Goal: Task Accomplishment & Management: Manage account settings

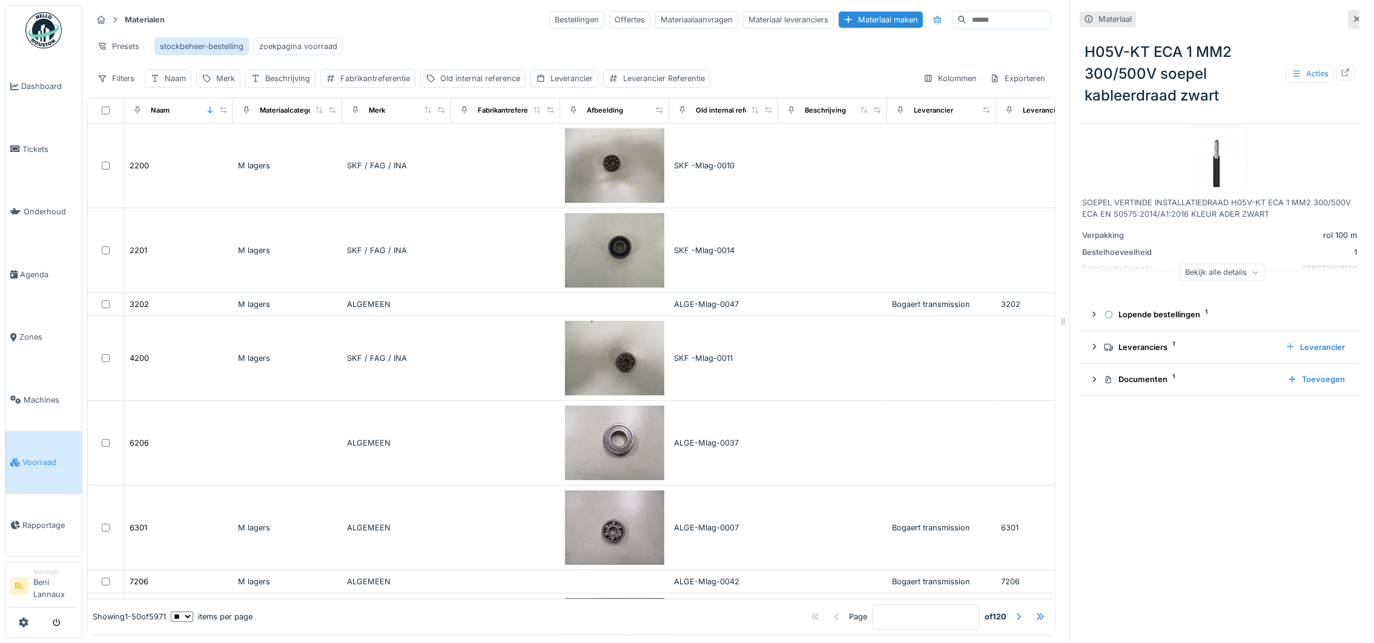
click at [217, 45] on div "stockbeheer-bestelling" at bounding box center [202, 47] width 84 height 12
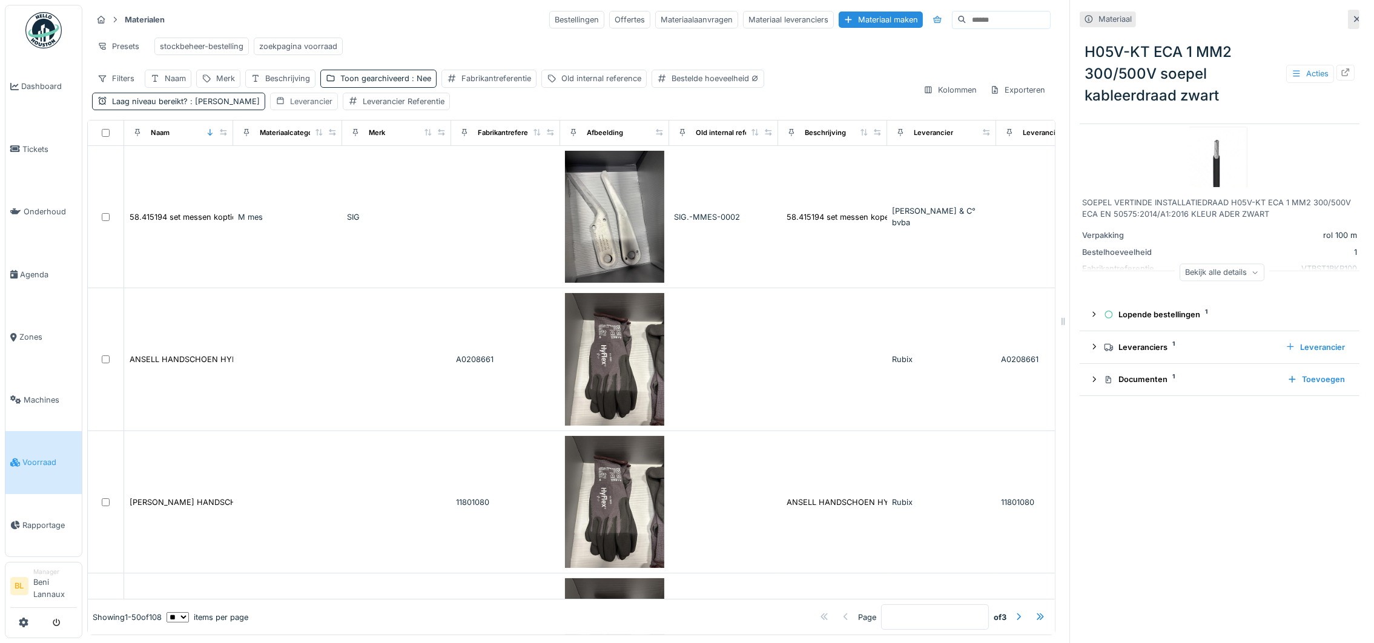
click at [290, 107] on div "Leverancier" at bounding box center [311, 102] width 42 height 12
click at [277, 174] on div "Leverancier" at bounding box center [256, 173] width 64 height 13
type input "*****"
click at [241, 267] on span "rexel" at bounding box center [236, 266] width 19 height 13
type input "****"
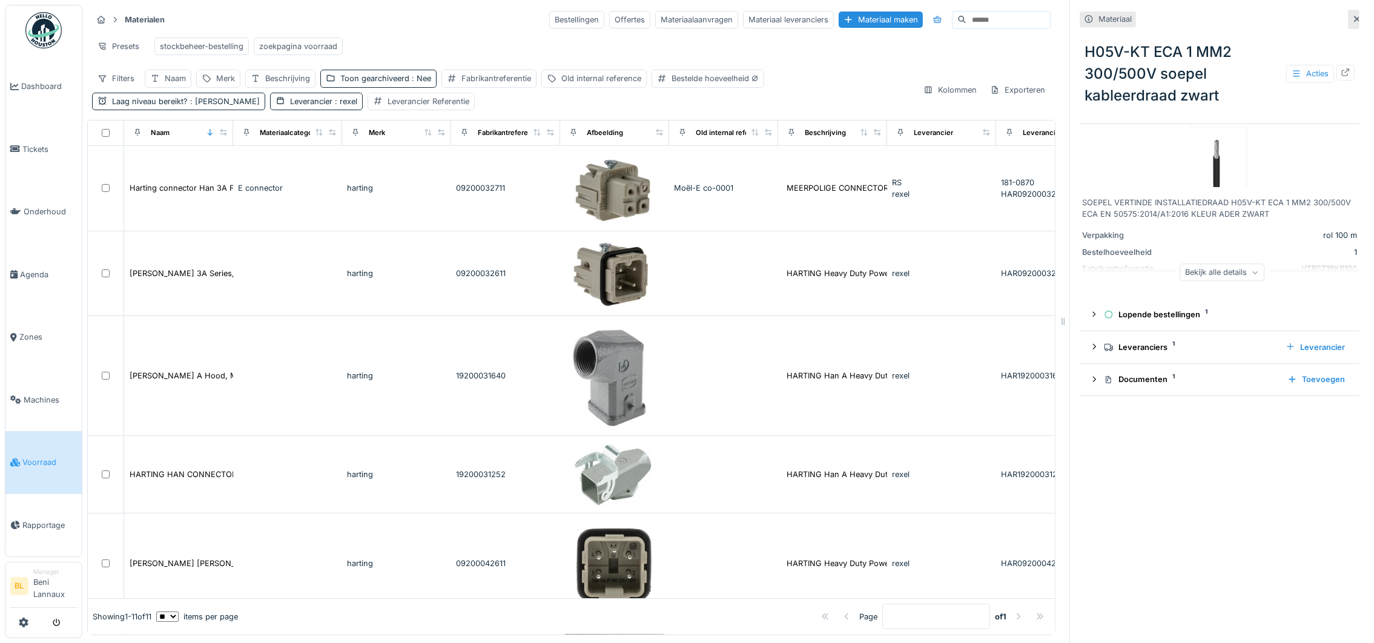
click at [463, 45] on div "Presets stockbeheer-bestelling zoekpagina voorraad" at bounding box center [571, 46] width 958 height 27
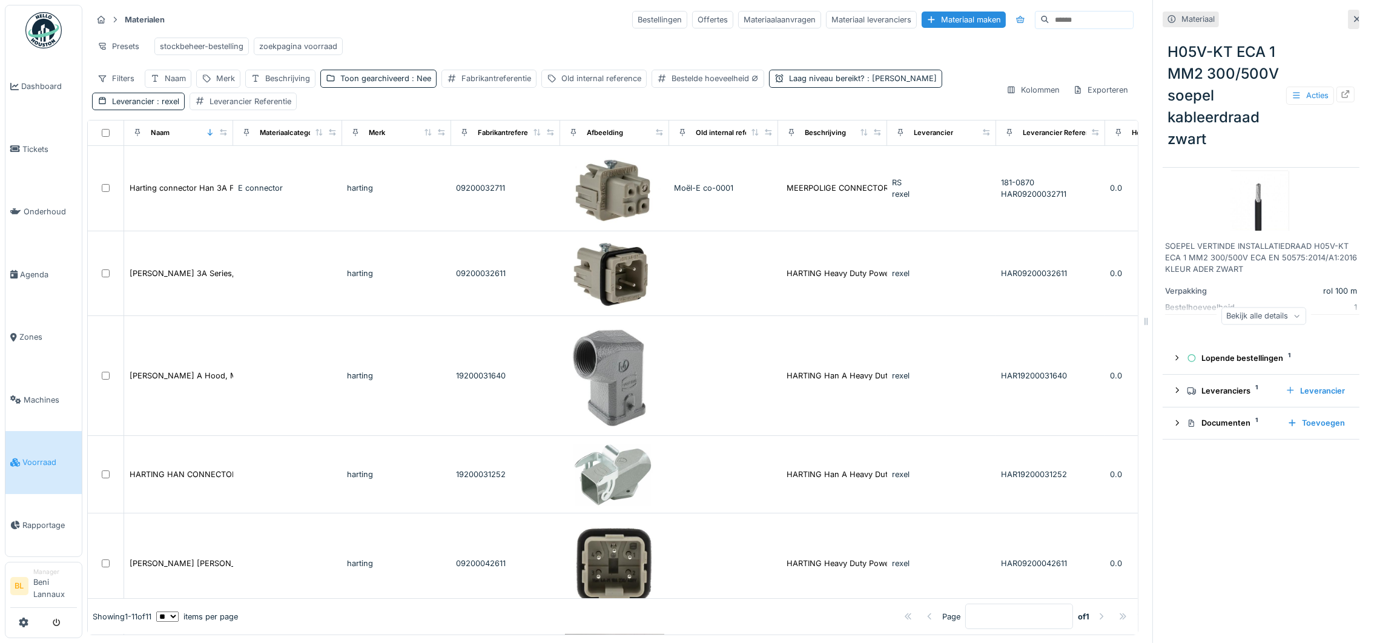
drag, startPoint x: 1052, startPoint y: 59, endPoint x: 1390, endPoint y: 186, distance: 360.8
click at [1373, 186] on html "Dashboard Tickets Onderhoud Agenda Zones Machines Voorraad Rapportage BL Manage…" at bounding box center [687, 321] width 1374 height 643
click at [219, 84] on div "Merk" at bounding box center [225, 79] width 19 height 12
click at [228, 146] on label "Merk" at bounding box center [221, 150] width 28 height 15
click at [228, 146] on input "Merk" at bounding box center [262, 151] width 120 height 25
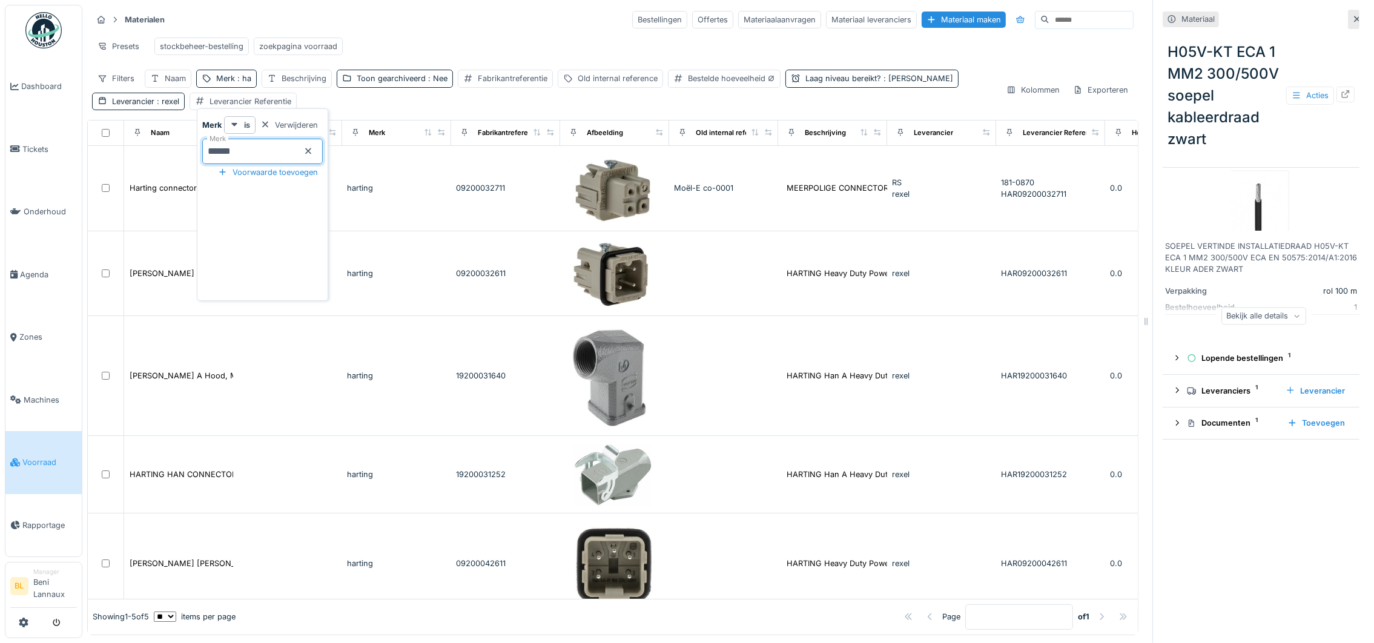
type input "*******"
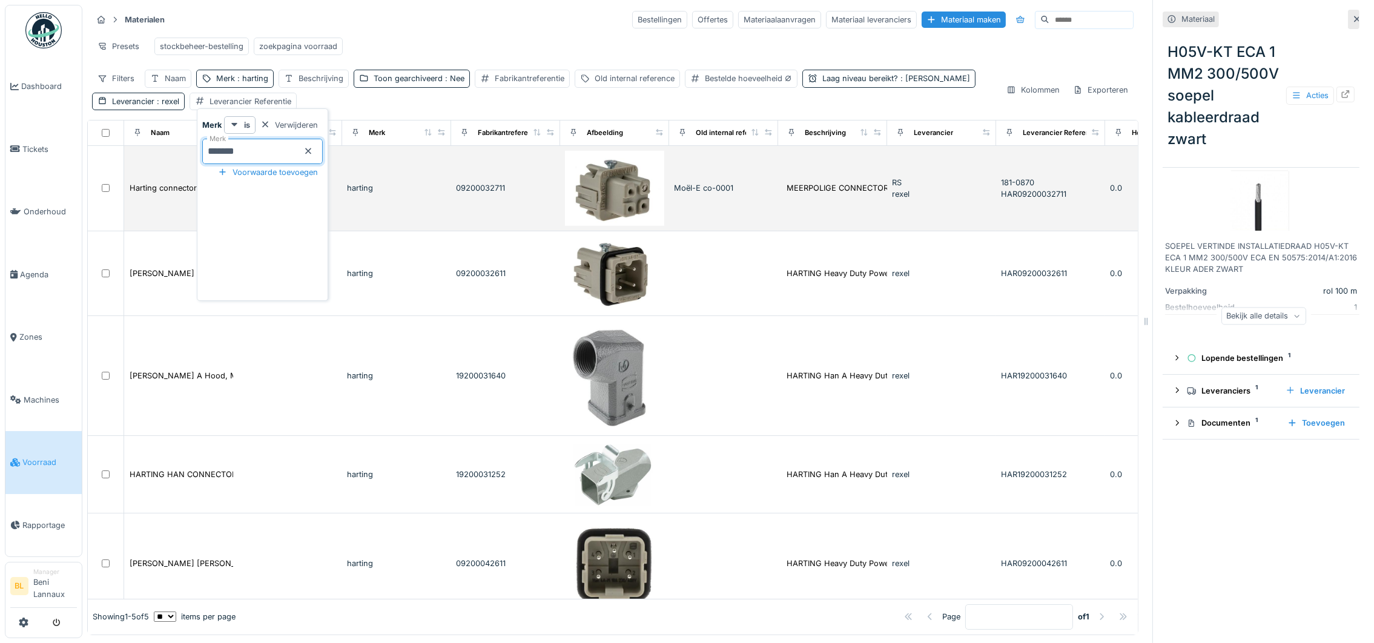
click at [93, 192] on div at bounding box center [106, 188] width 26 height 8
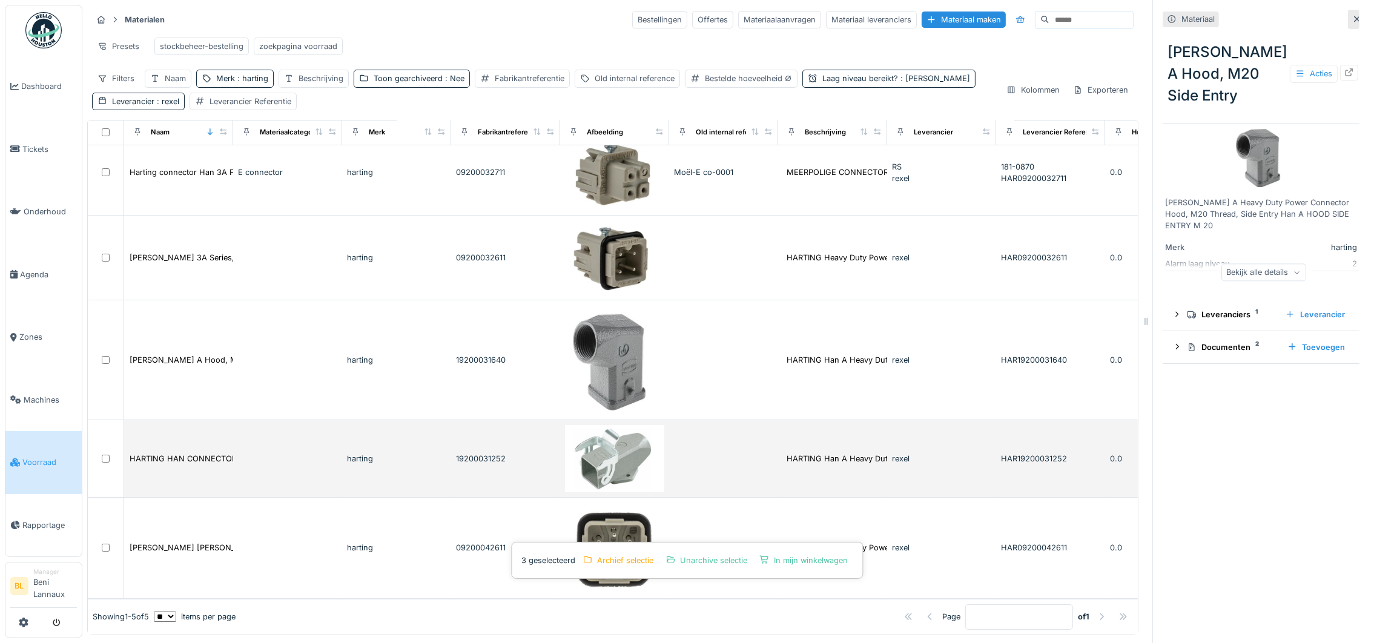
scroll to position [59, 0]
click at [101, 455] on div at bounding box center [106, 459] width 26 height 8
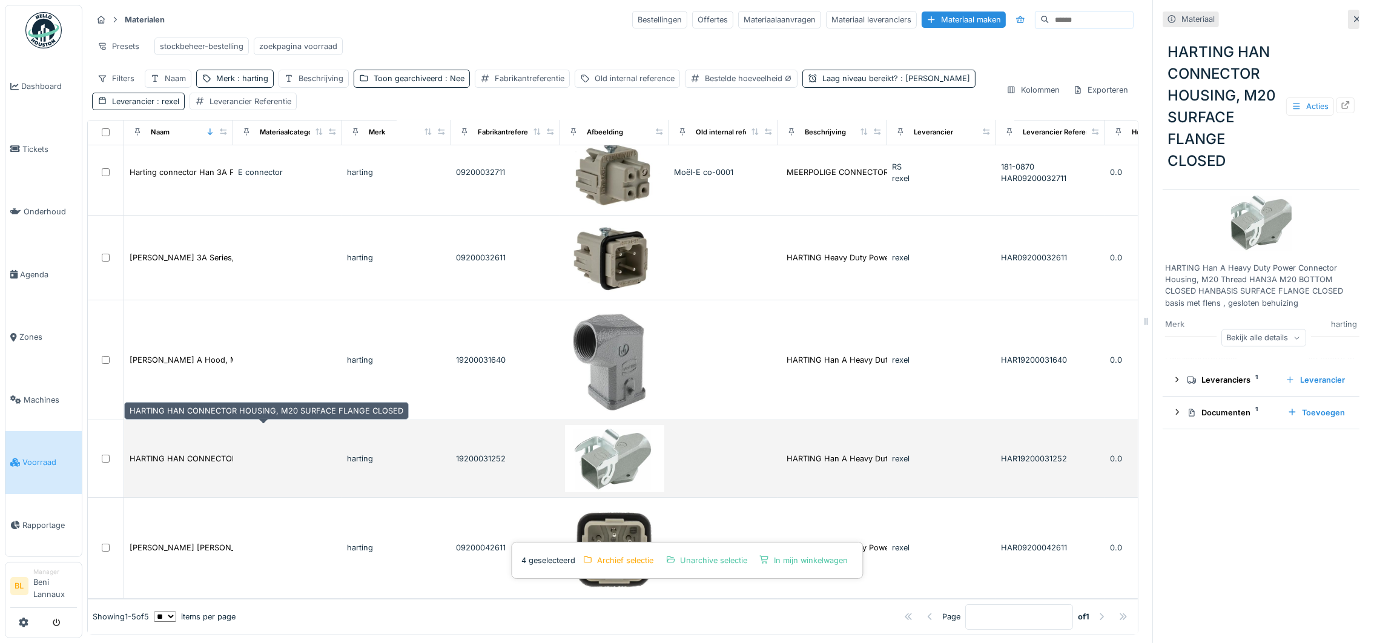
scroll to position [13, 0]
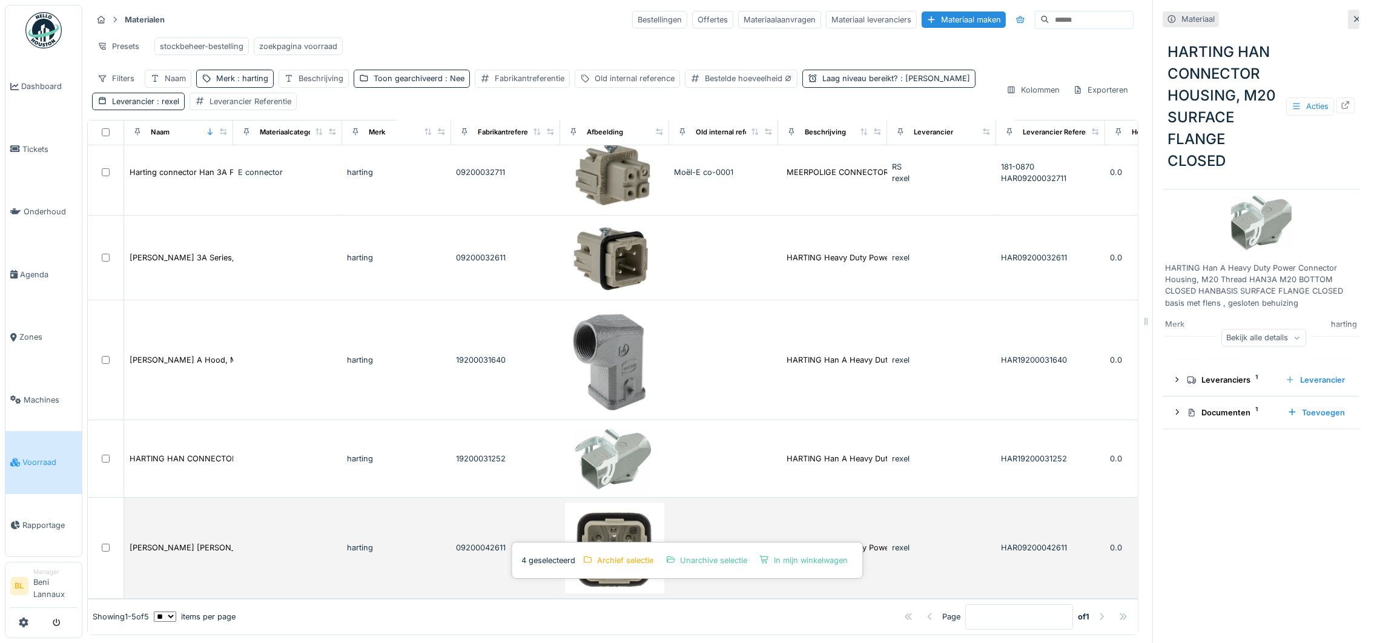
click at [110, 544] on div at bounding box center [106, 548] width 26 height 8
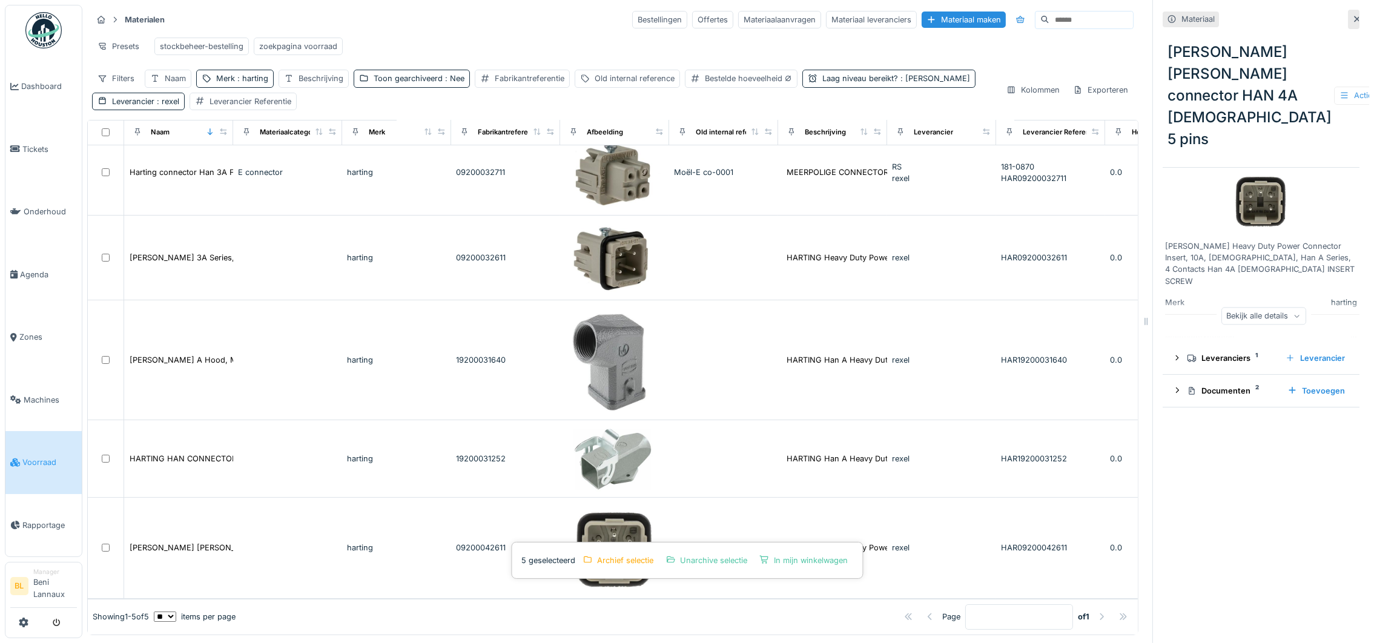
click at [1334, 87] on div "Acties" at bounding box center [1358, 96] width 48 height 18
click at [1243, 131] on div "In mijn winkelwagen" at bounding box center [1224, 140] width 127 height 18
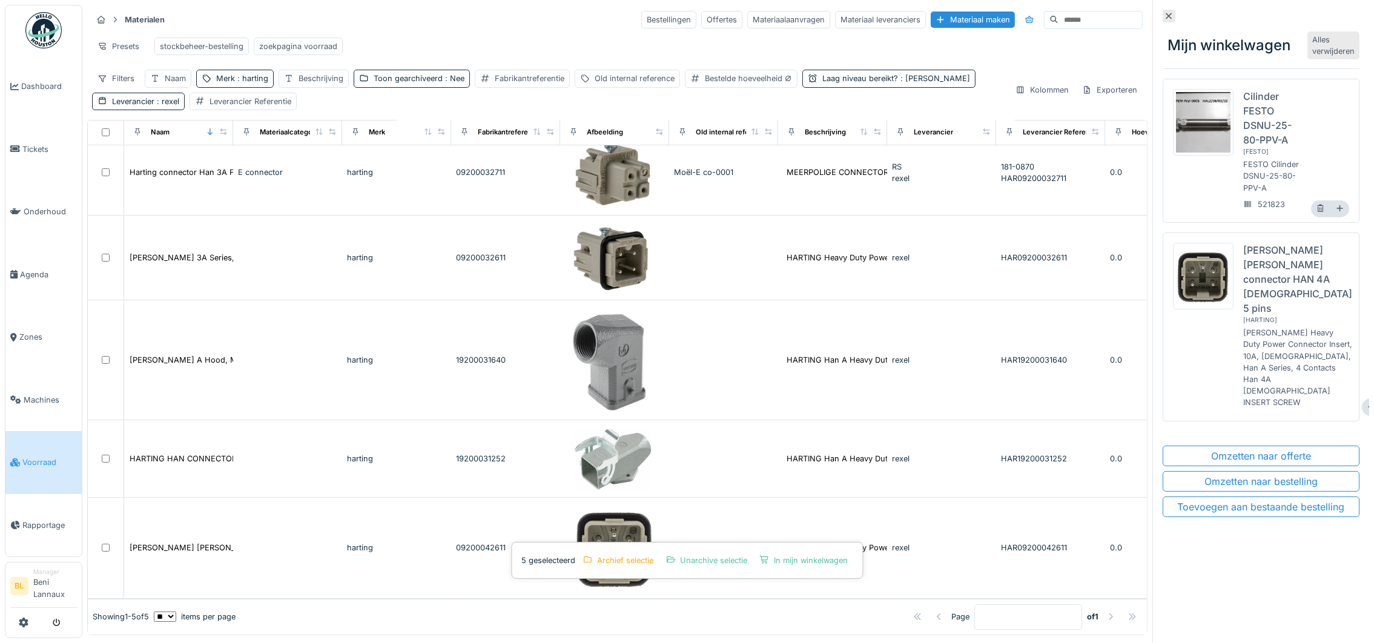
scroll to position [12, 0]
click at [1234, 492] on div "Omzetten naar bestelling" at bounding box center [1261, 481] width 197 height 21
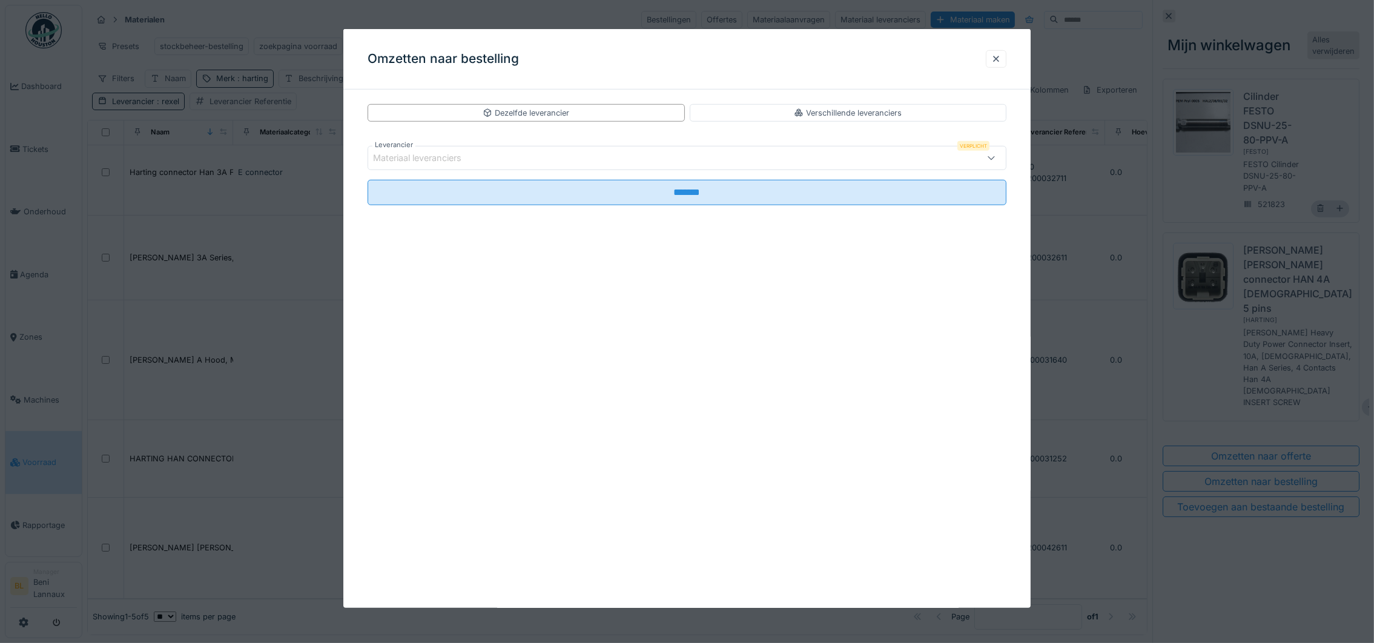
click at [462, 156] on div "Materiaal leveranciers" at bounding box center [425, 157] width 105 height 13
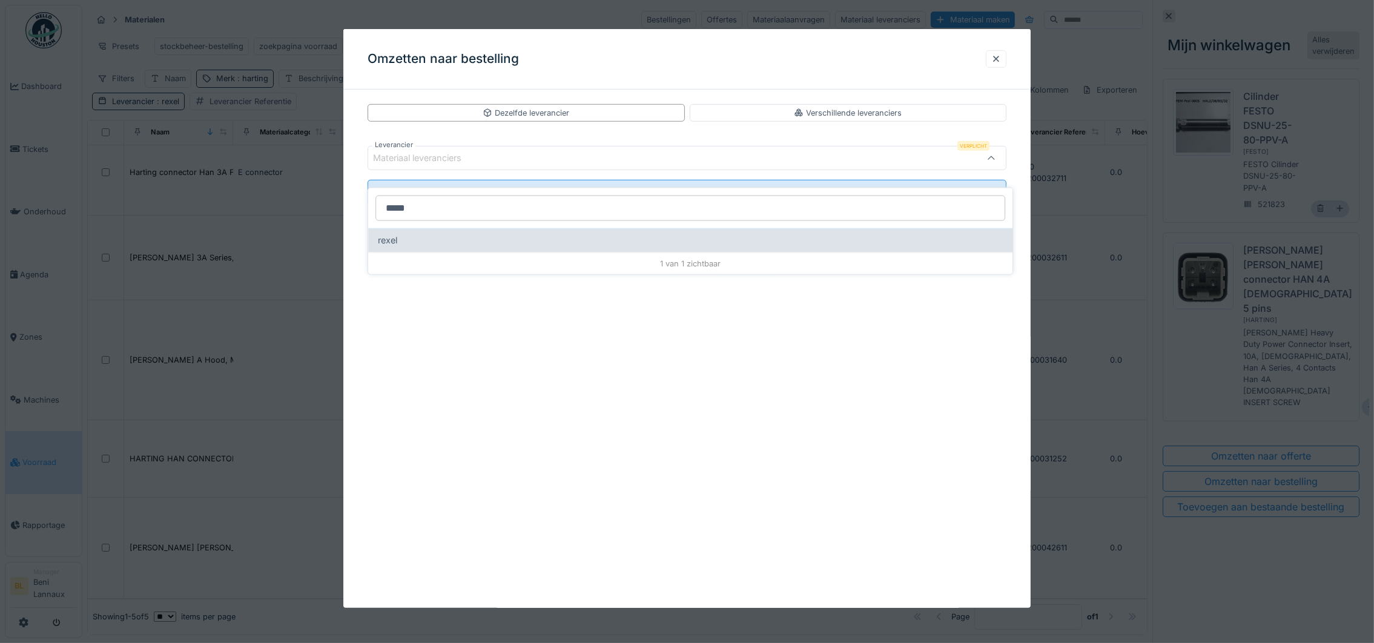
type input "*****"
click at [380, 234] on span "rexel" at bounding box center [387, 240] width 19 height 13
type input "****"
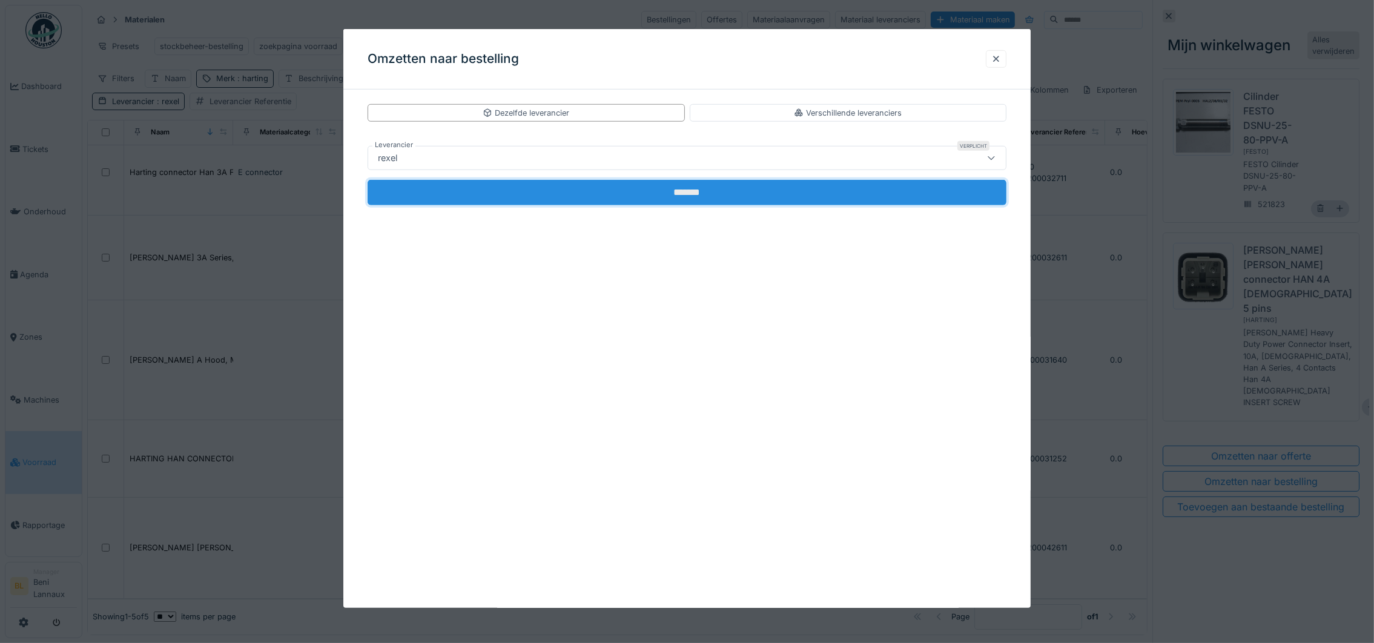
click at [681, 190] on input "*******" at bounding box center [687, 192] width 639 height 25
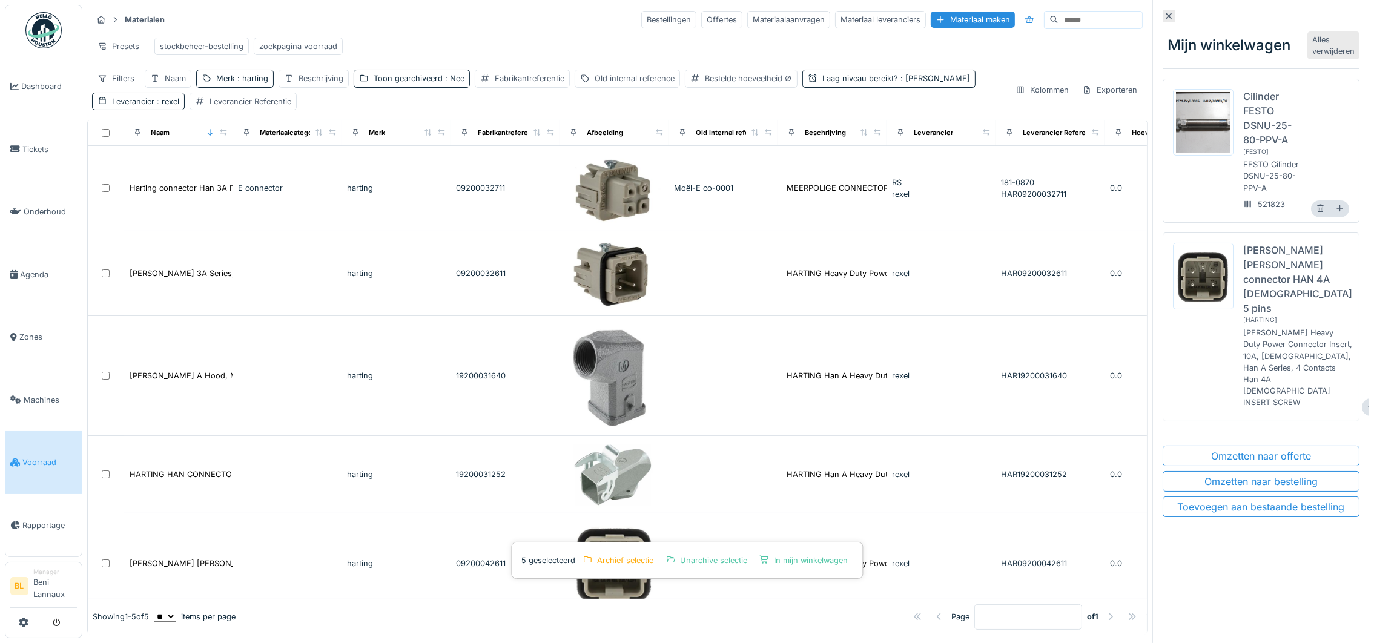
scroll to position [0, 0]
click at [1307, 59] on div "Alles verwijderen" at bounding box center [1333, 45] width 52 height 28
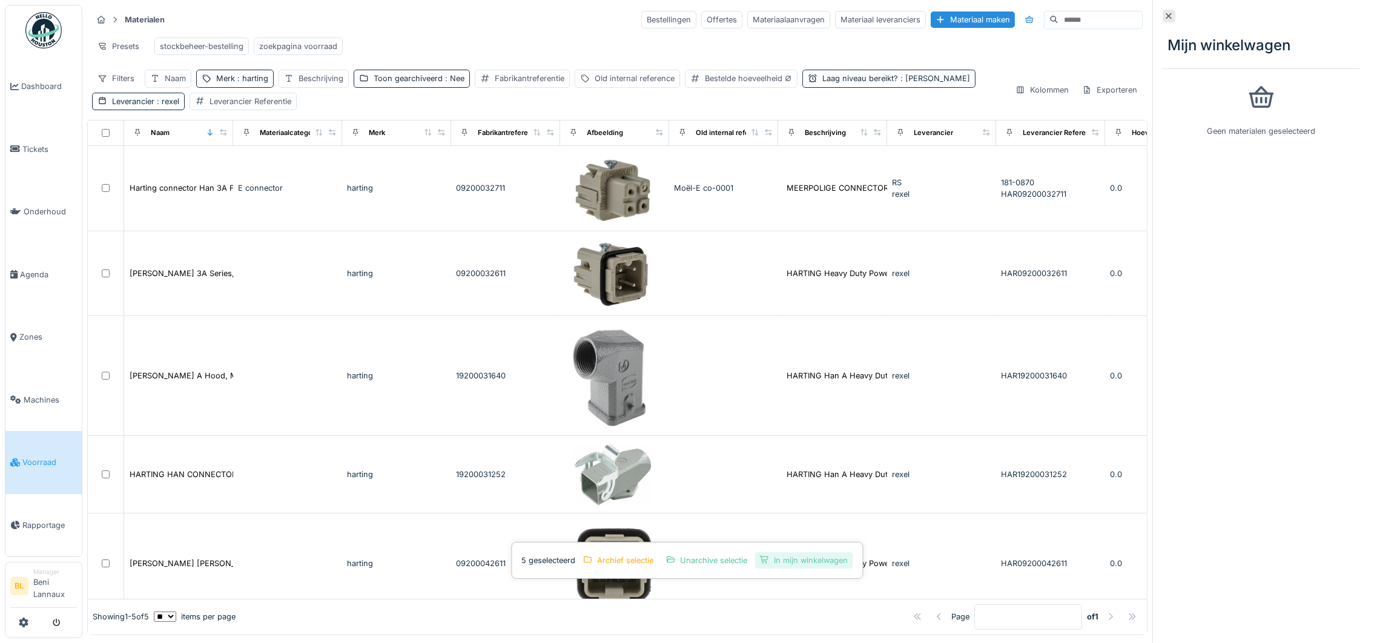
click at [802, 559] on div "In mijn winkelwagen" at bounding box center [803, 560] width 98 height 16
click at [1164, 17] on icon at bounding box center [1169, 16] width 10 height 8
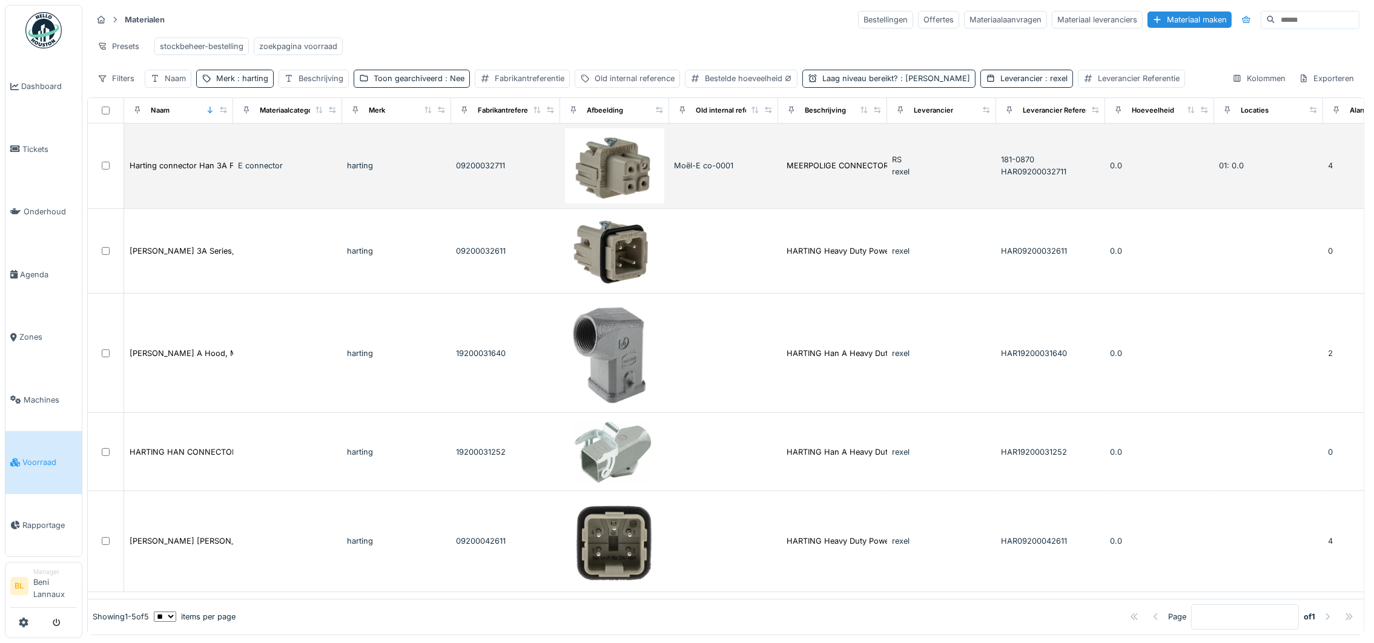
click at [99, 170] on div at bounding box center [106, 166] width 26 height 8
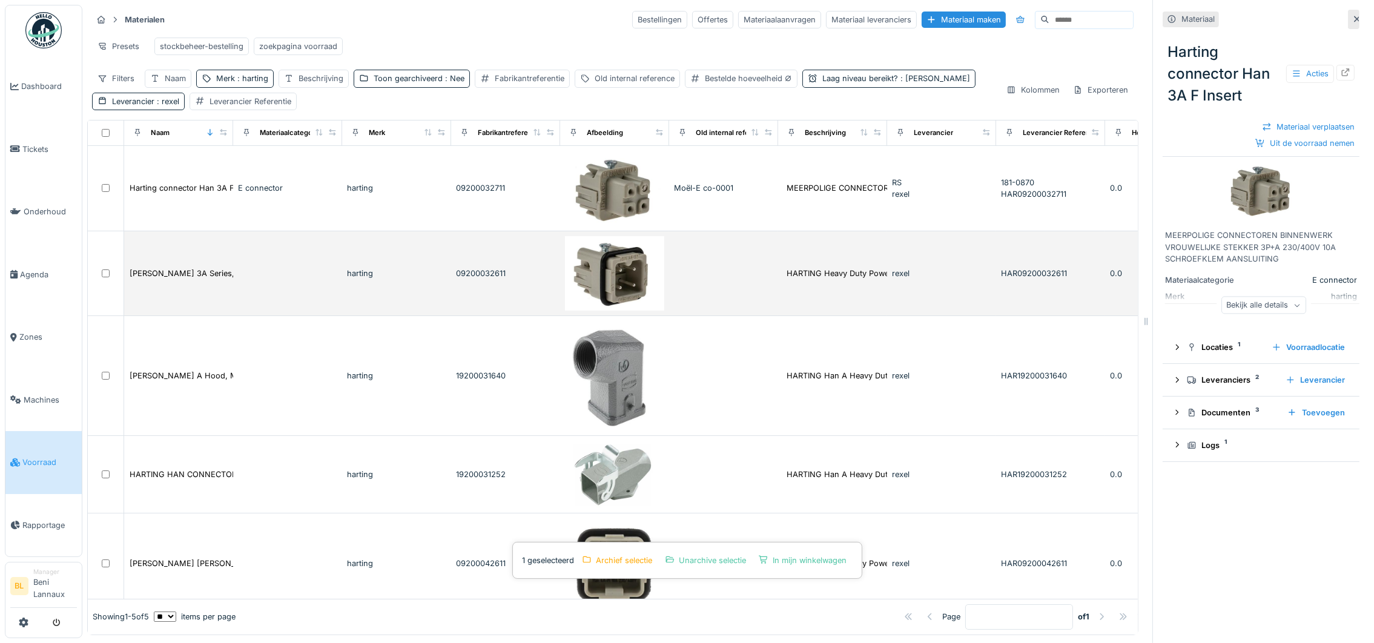
click at [112, 277] on div at bounding box center [106, 273] width 26 height 8
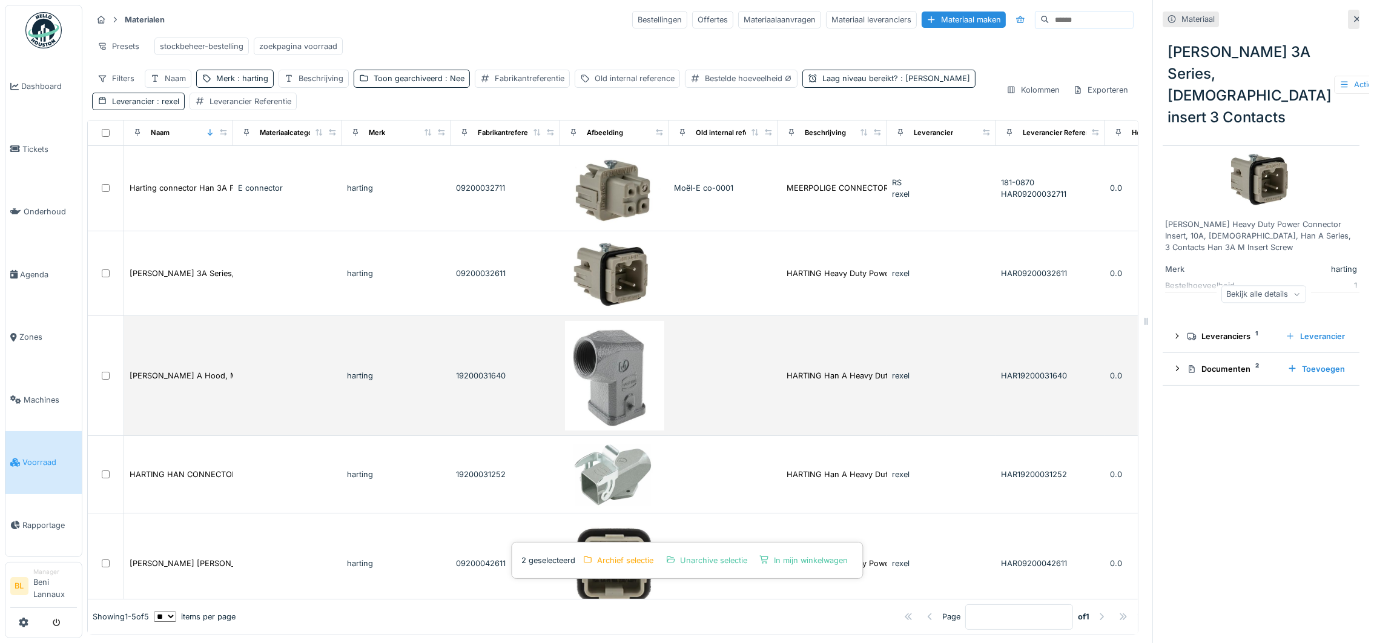
click at [100, 395] on td at bounding box center [106, 375] width 36 height 119
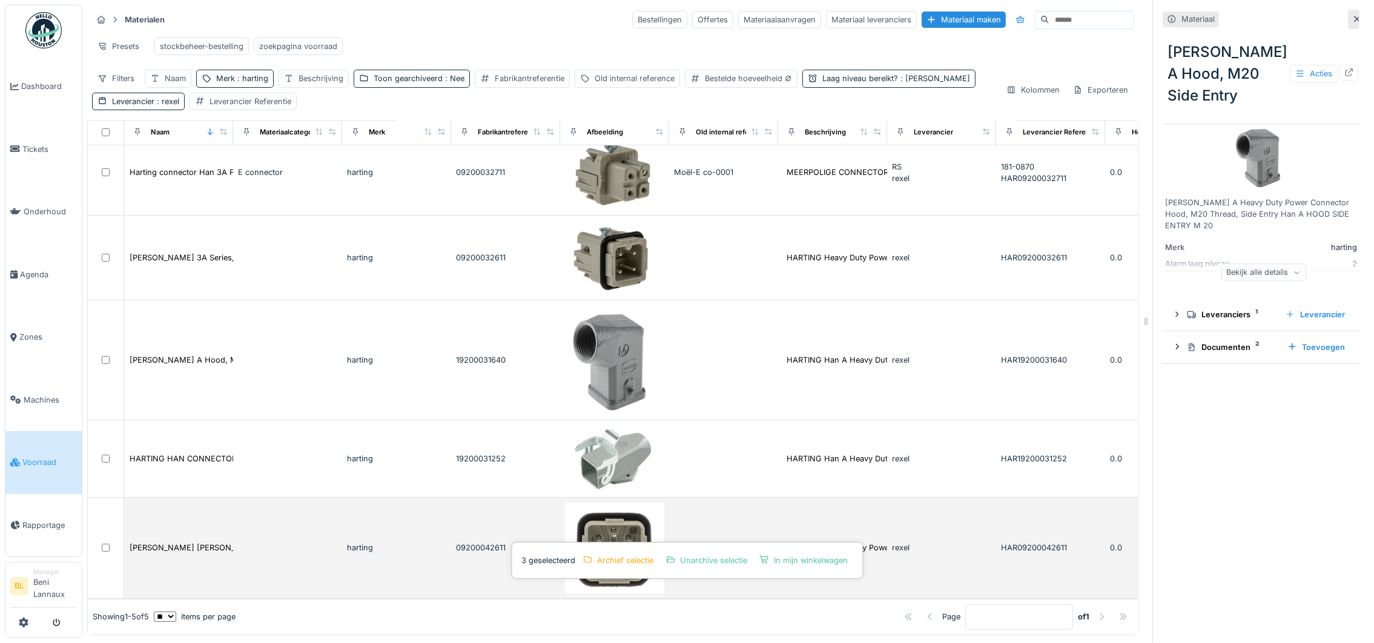
scroll to position [59, 0]
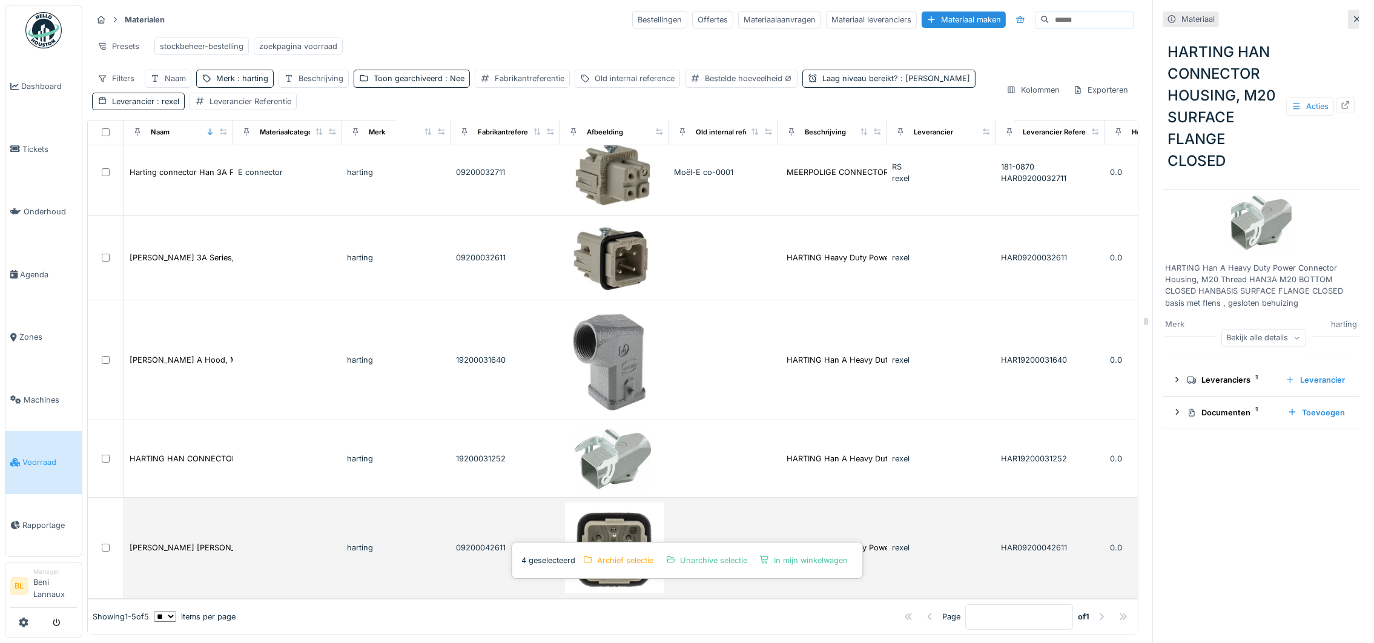
scroll to position [13, 0]
click at [111, 544] on div at bounding box center [106, 548] width 26 height 8
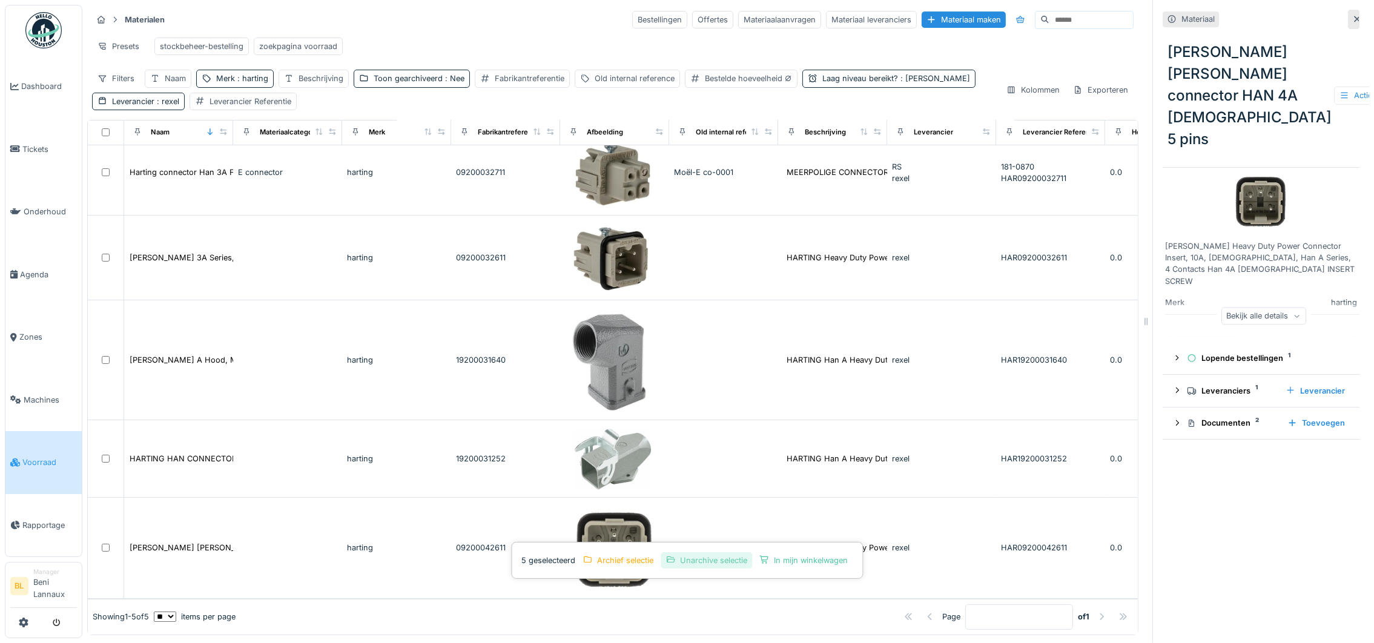
click at [705, 552] on div "Unarchive selectie" at bounding box center [706, 560] width 91 height 16
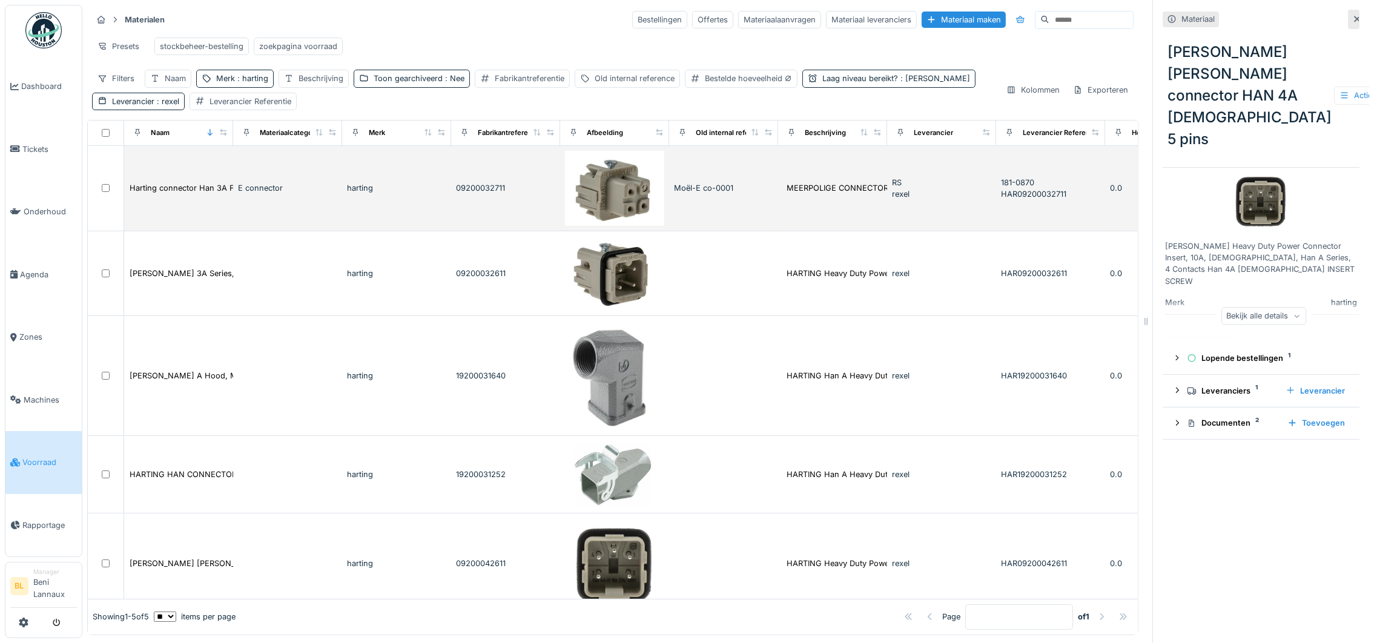
drag, startPoint x: 100, startPoint y: 205, endPoint x: 114, endPoint y: 203, distance: 14.0
click at [100, 192] on div at bounding box center [106, 188] width 26 height 8
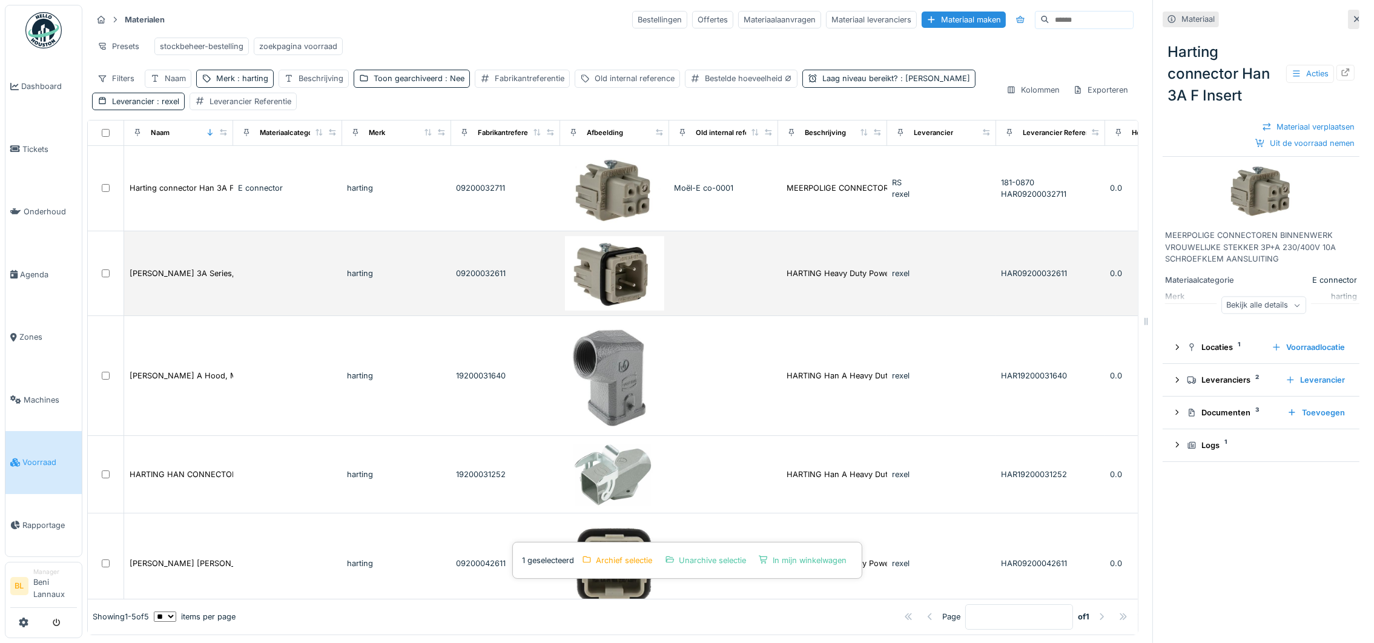
click at [110, 295] on td at bounding box center [106, 273] width 36 height 85
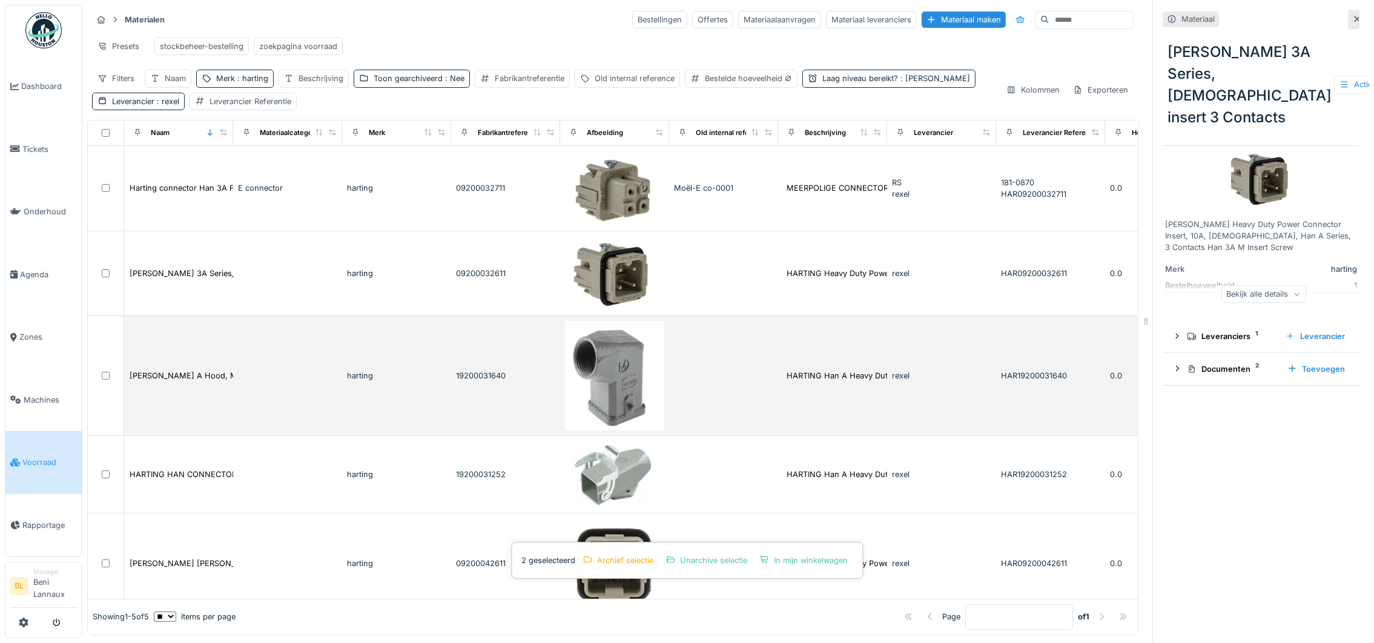
click at [101, 380] on div at bounding box center [106, 376] width 26 height 8
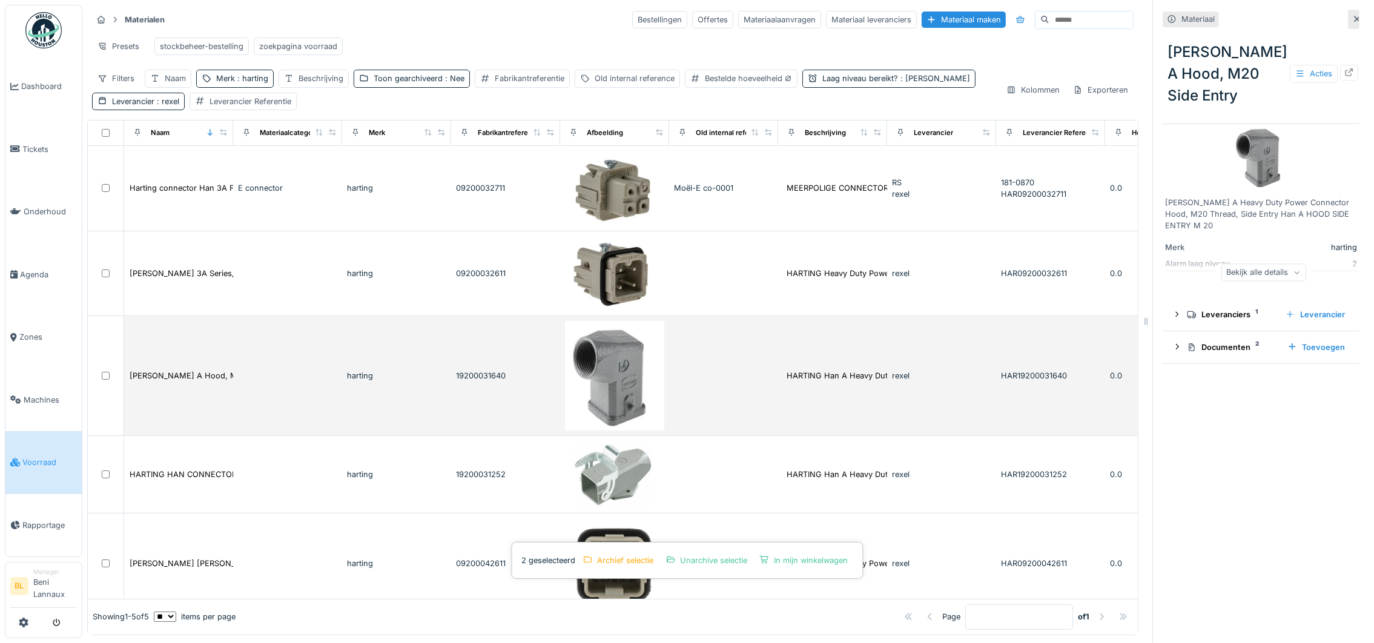
click at [104, 395] on td at bounding box center [106, 375] width 36 height 119
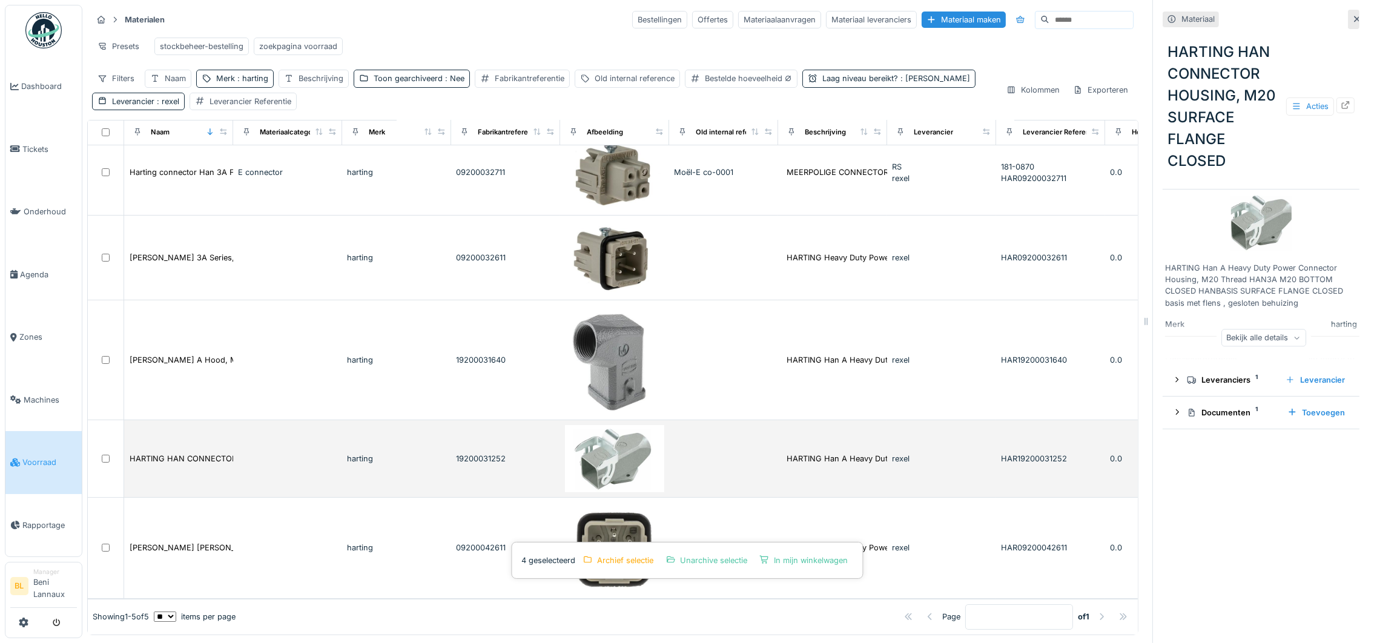
scroll to position [13, 0]
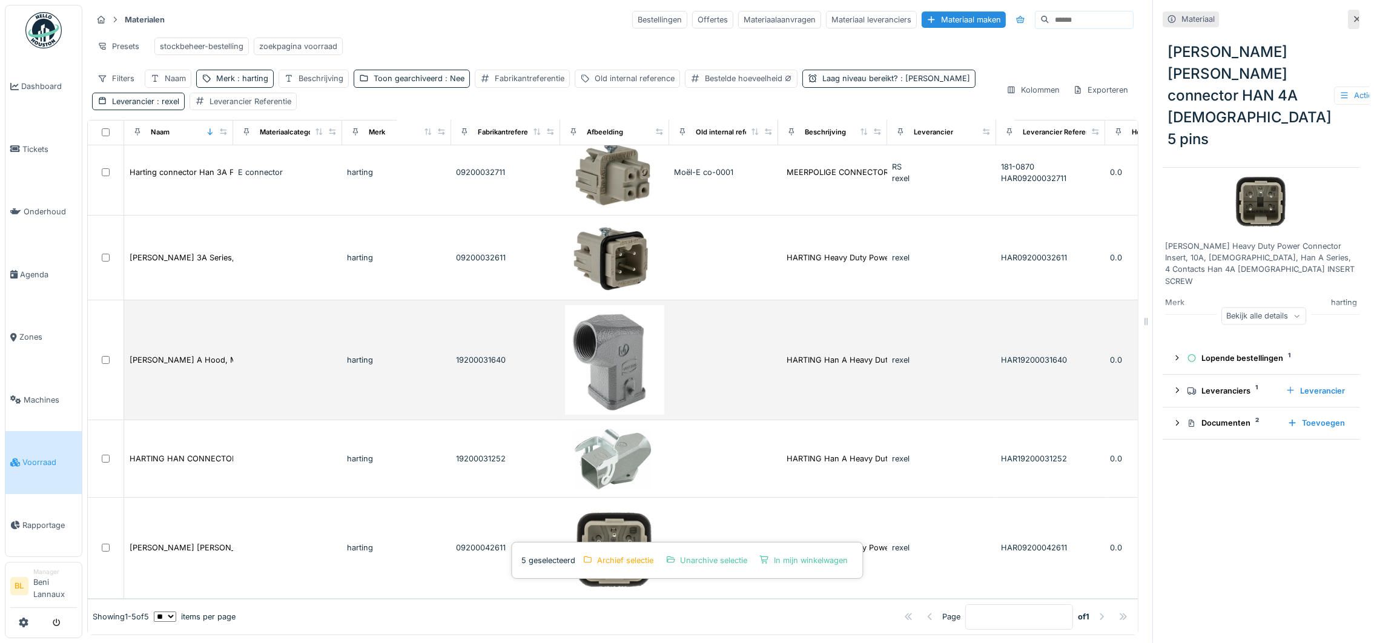
scroll to position [13, 0]
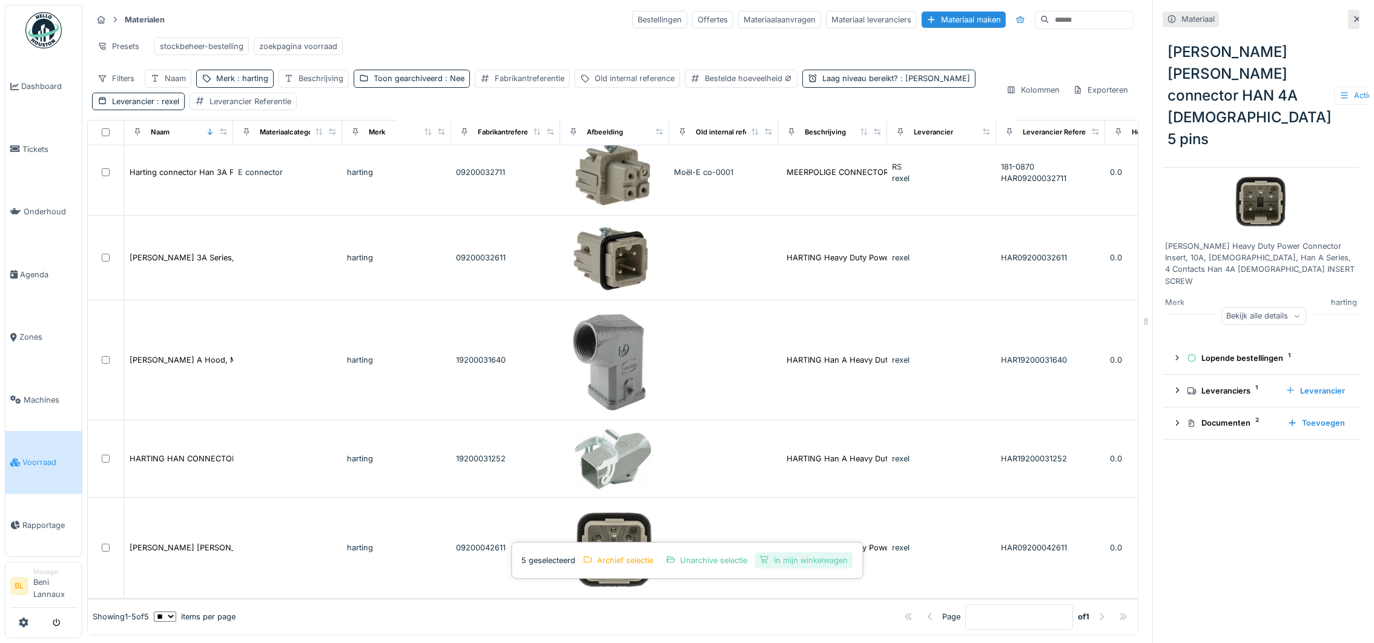
click at [801, 552] on div "In mijn winkelwagen" at bounding box center [803, 560] width 98 height 16
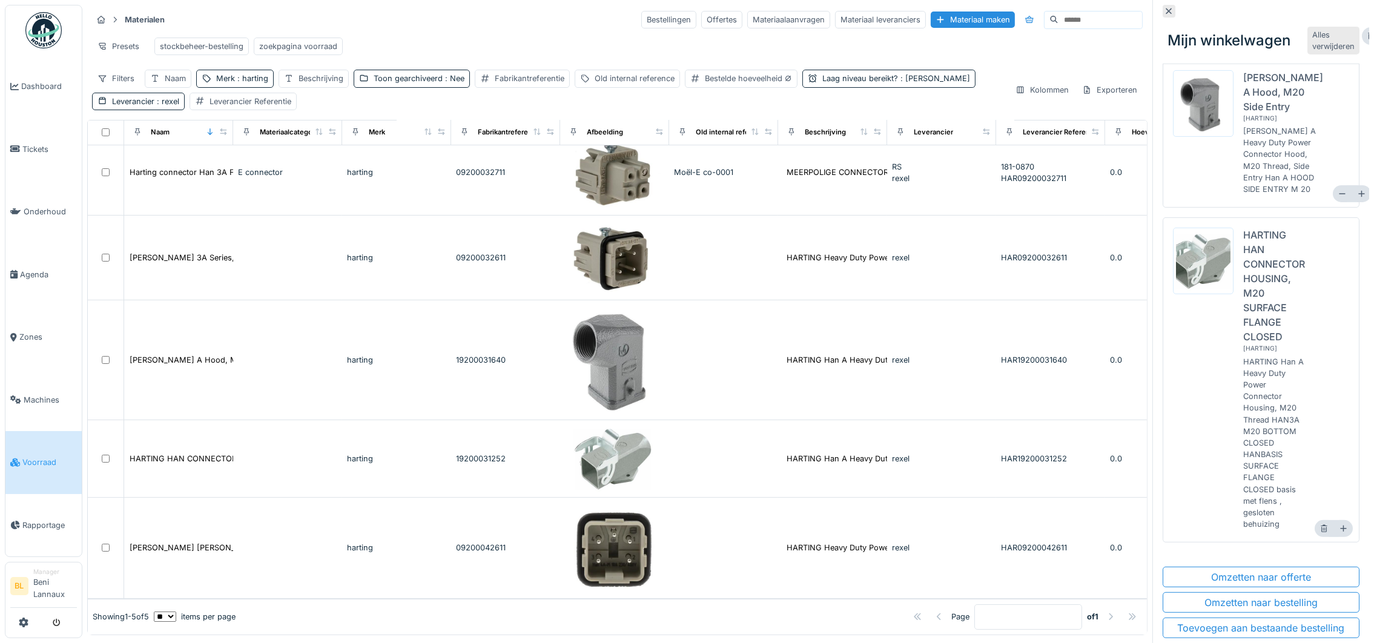
scroll to position [911, 0]
click at [1237, 592] on div "Omzetten naar bestelling" at bounding box center [1261, 602] width 197 height 21
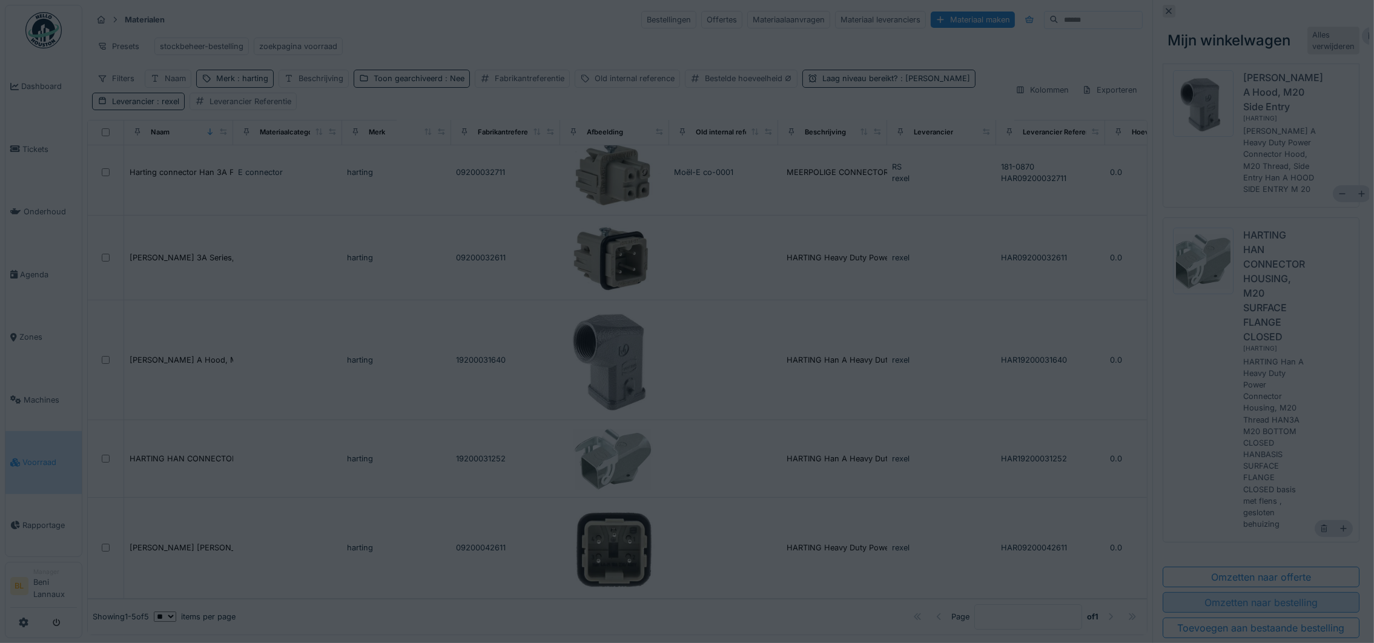
type input "****"
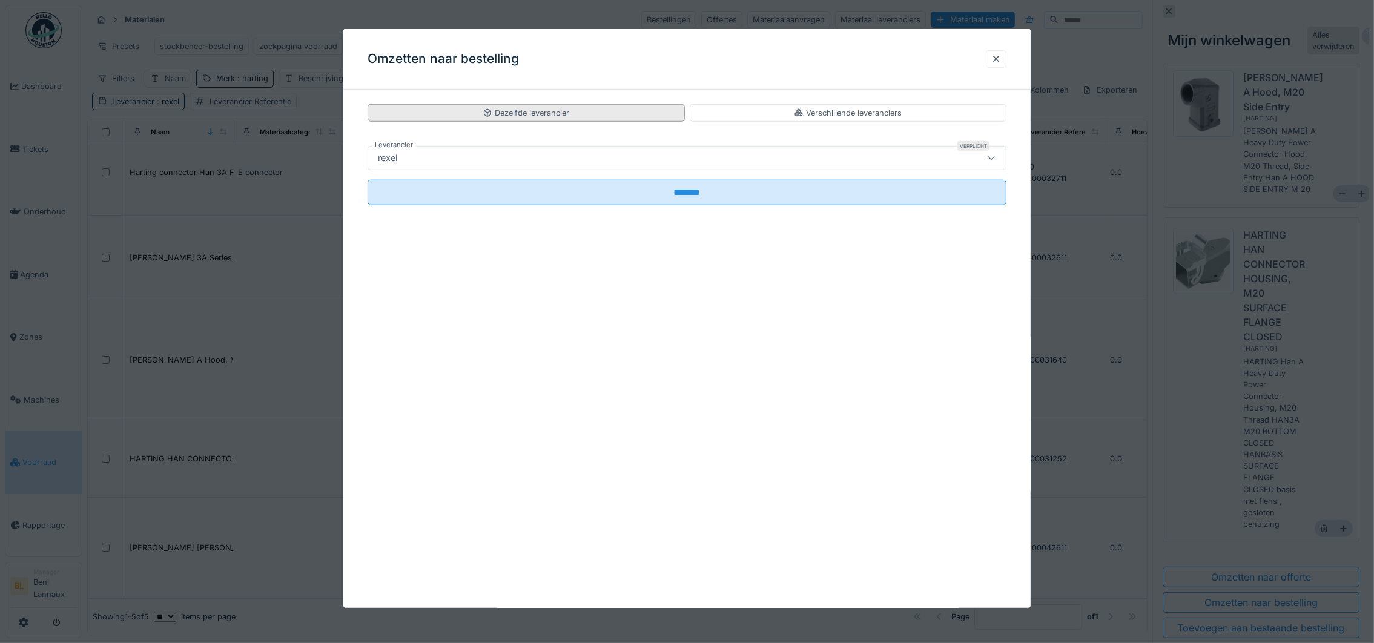
click at [533, 117] on div "Dezelfde leverancier" at bounding box center [526, 113] width 87 height 12
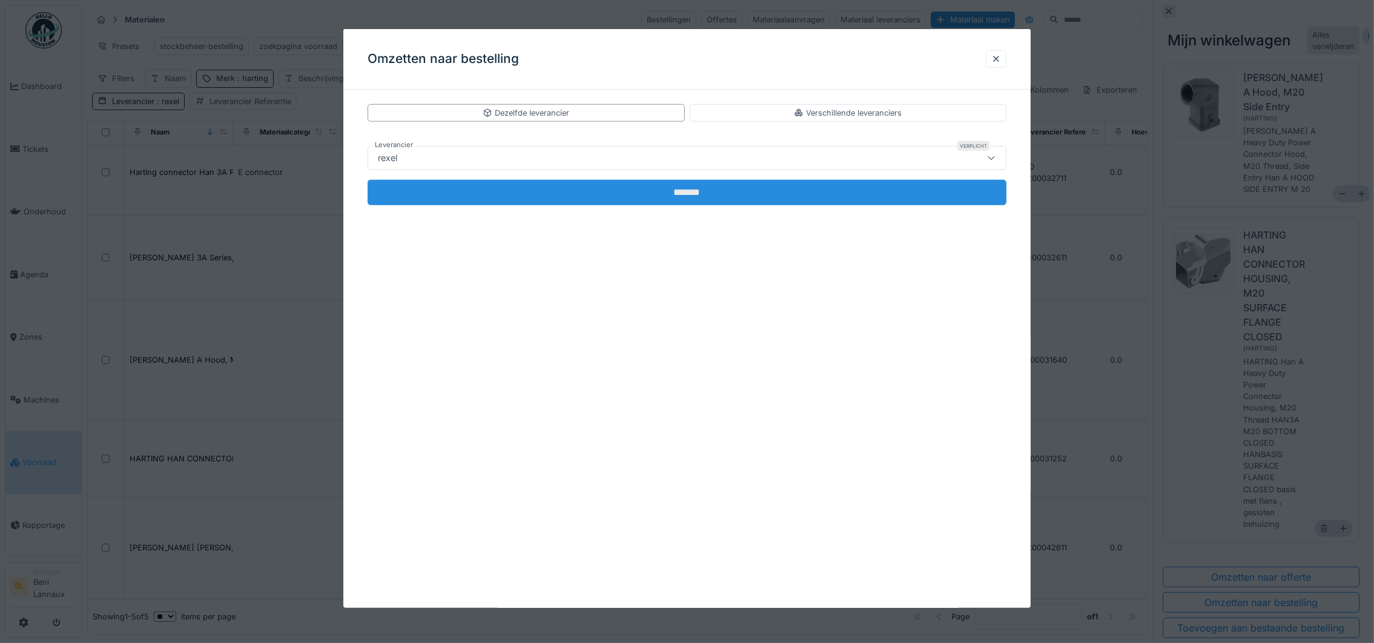
click at [685, 195] on input "*******" at bounding box center [687, 192] width 639 height 25
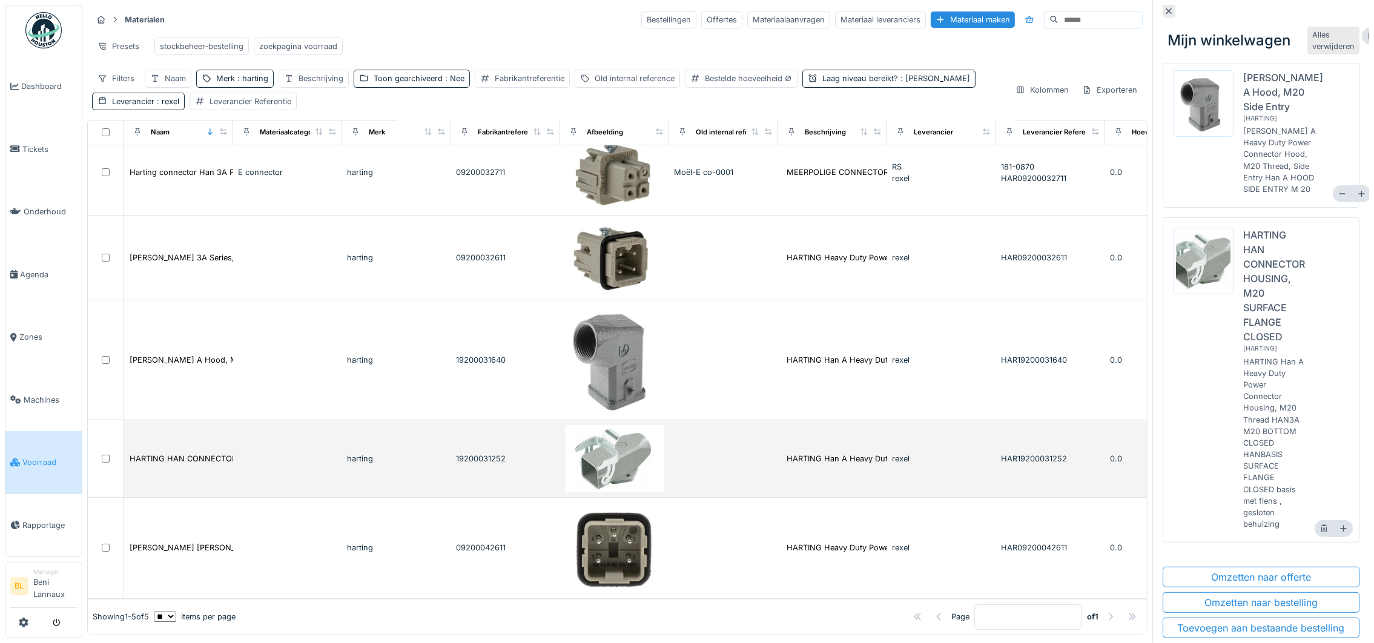
scroll to position [0, 0]
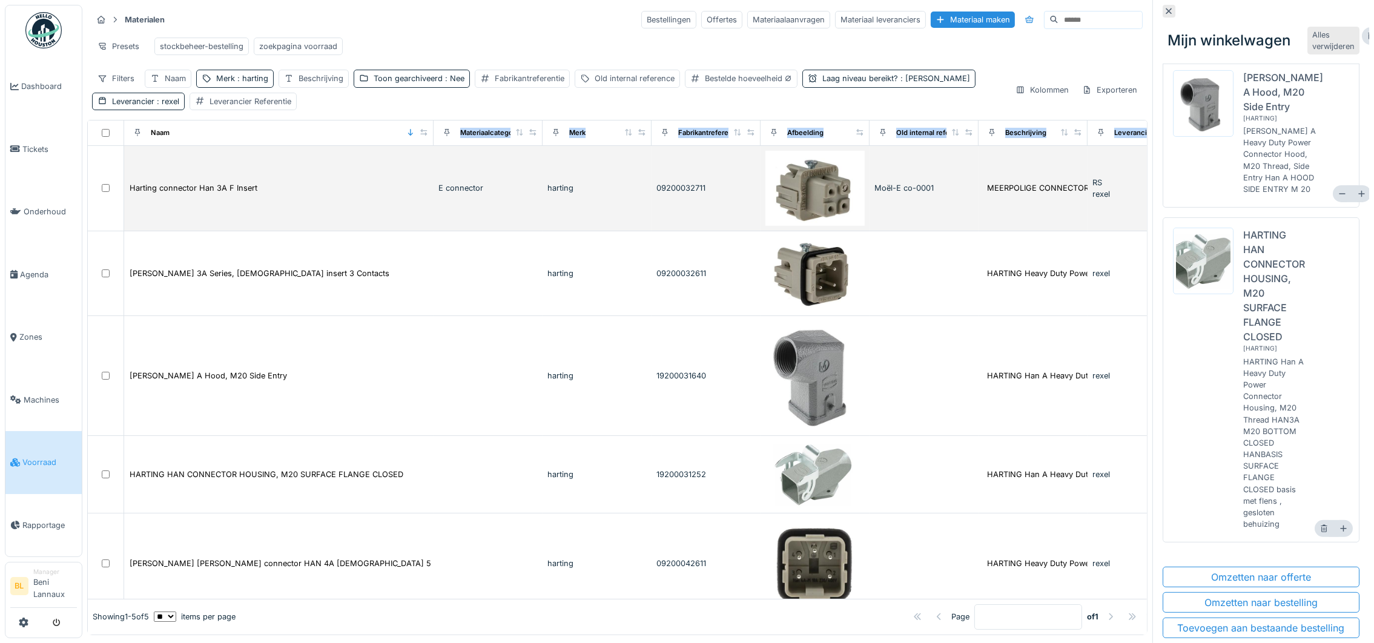
drag, startPoint x: 250, startPoint y: 137, endPoint x: 427, endPoint y: 182, distance: 182.4
click at [427, 182] on table "Naam Materiaalcategorie Merk Fabrikantreferentie Afbeelding Old internal refere…" at bounding box center [1078, 367] width 1981 height 494
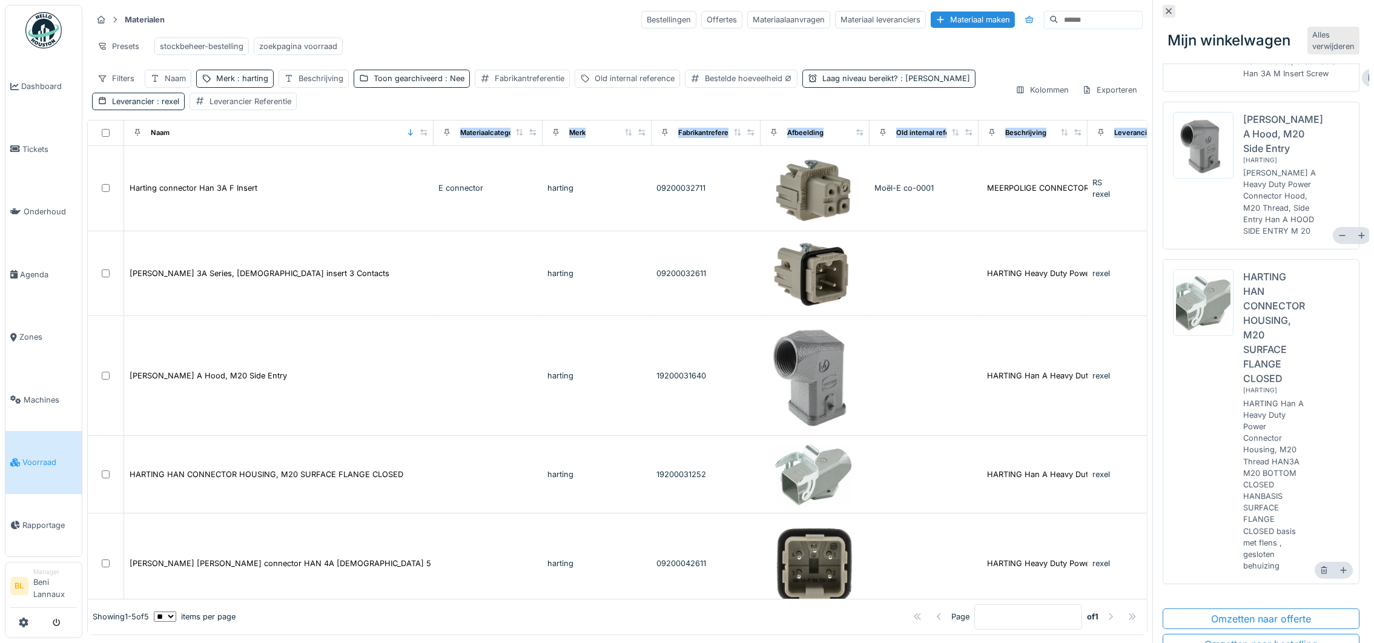
scroll to position [185, 0]
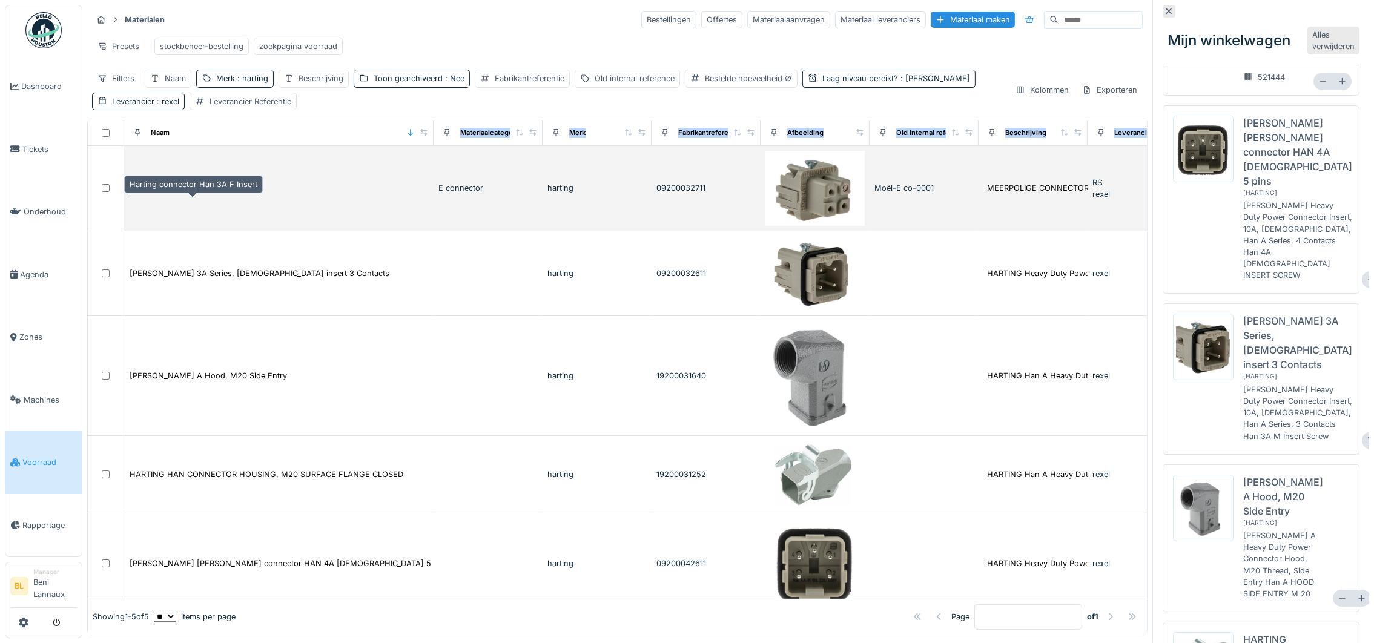
click at [220, 194] on div "Harting connector Han 3A F Insert" at bounding box center [194, 188] width 128 height 12
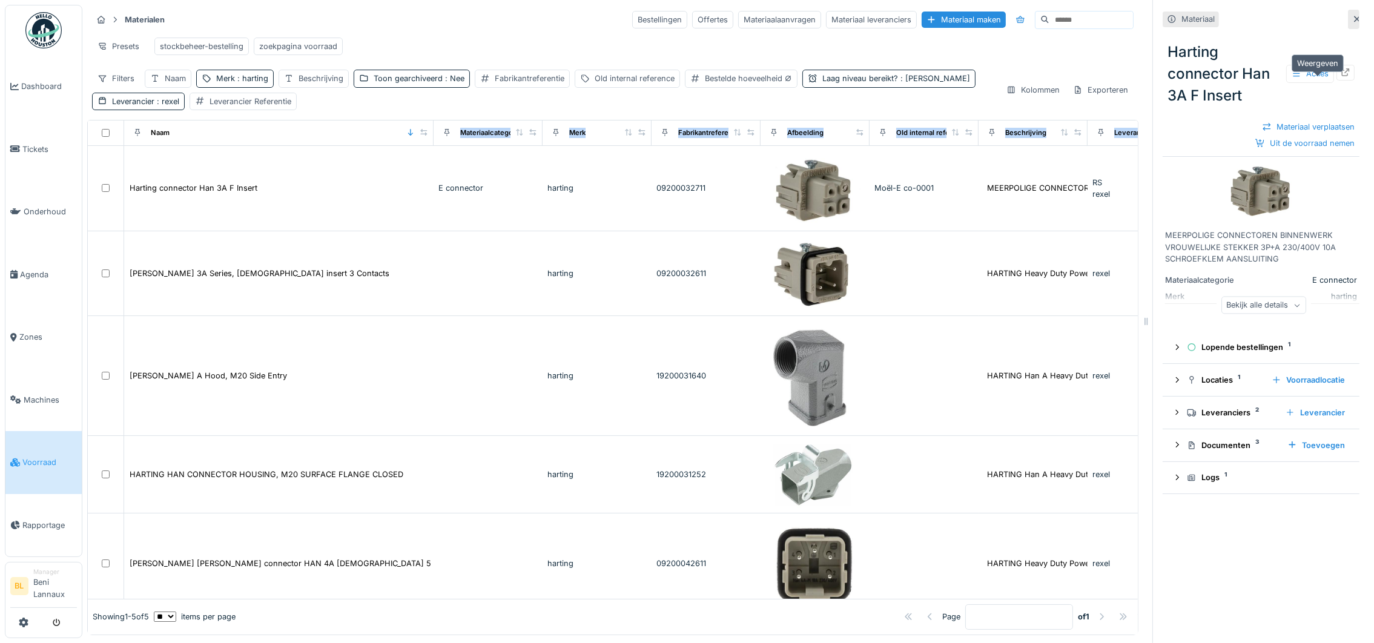
click at [1341, 76] on icon at bounding box center [1346, 72] width 10 height 8
click at [875, 84] on div "Laag niveau bereikt? : Ja" at bounding box center [896, 79] width 148 height 12
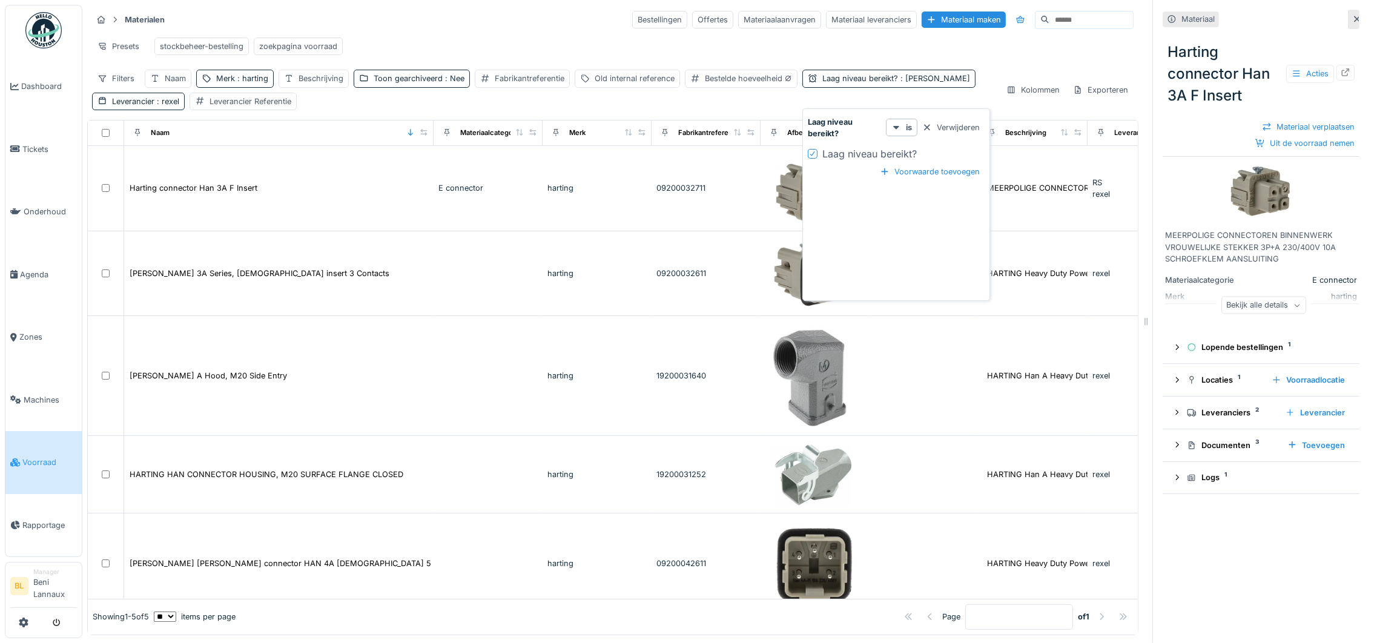
click at [811, 154] on icon at bounding box center [812, 154] width 7 height 6
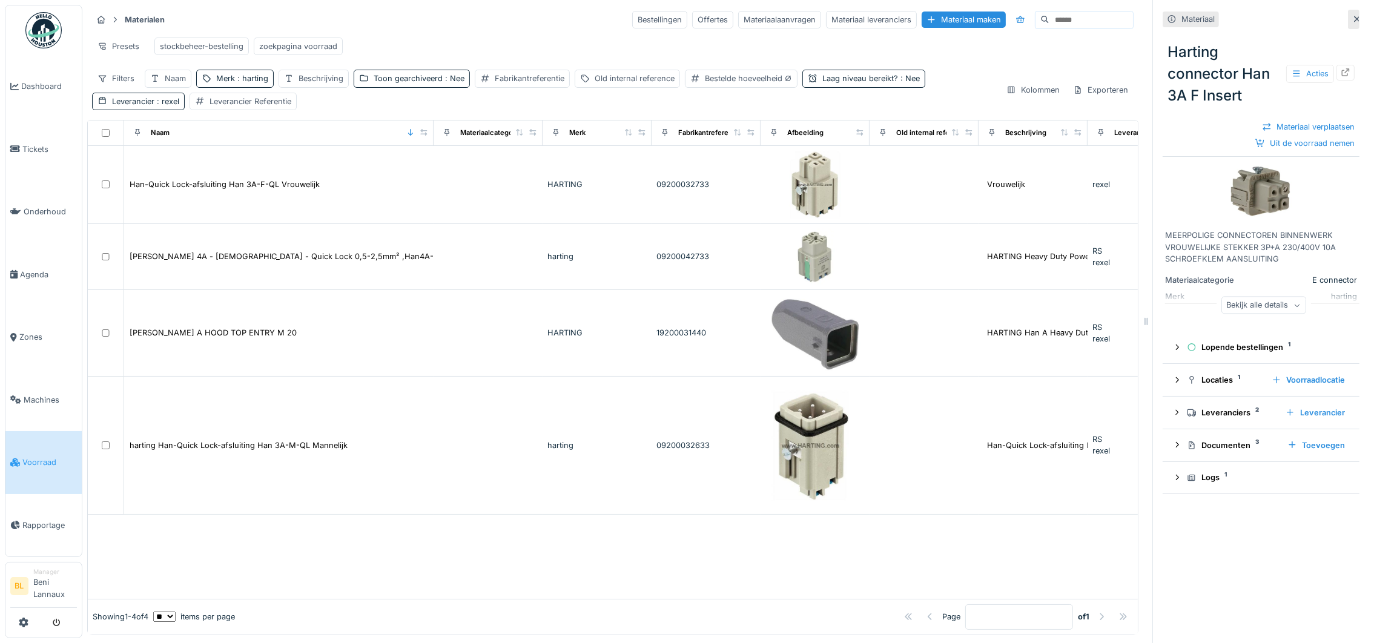
click at [928, 554] on div at bounding box center [613, 557] width 1050 height 84
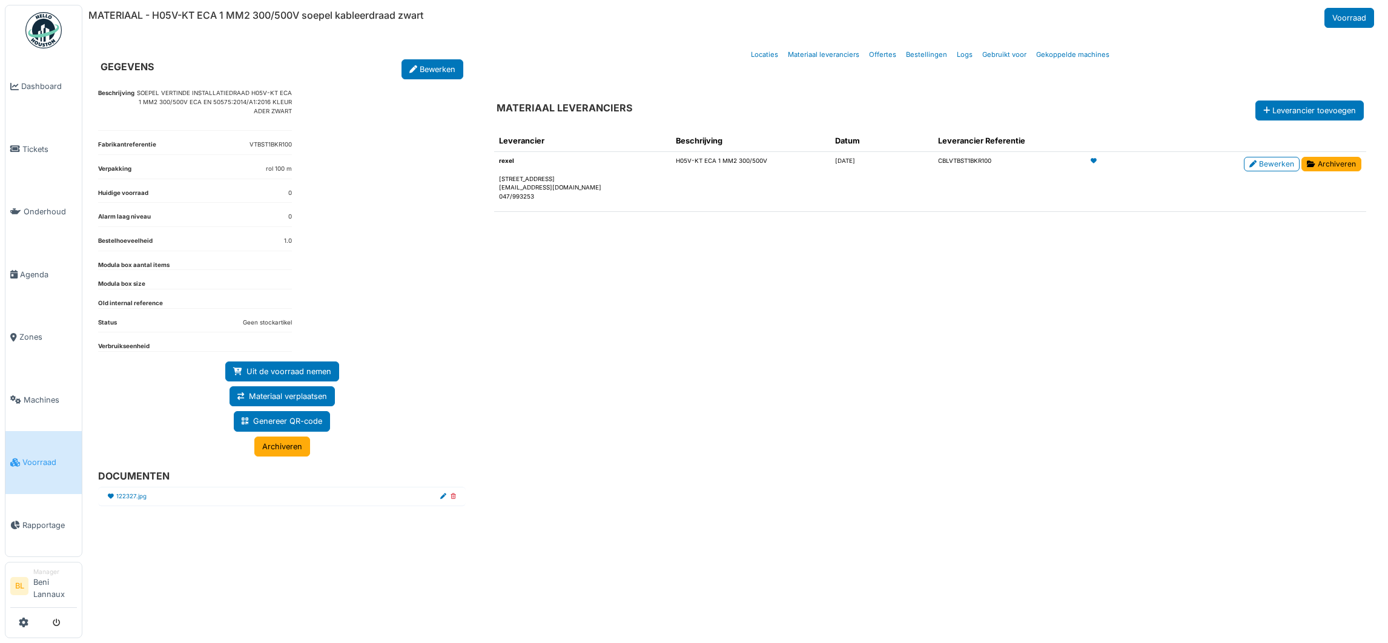
click at [673, 451] on div "Leverancier Beschrijving Datum Leverancier Referentie rexel Zuiderlaan, 91 bus …" at bounding box center [929, 367] width 891 height 494
click at [39, 463] on span "Voorraad" at bounding box center [49, 463] width 54 height 12
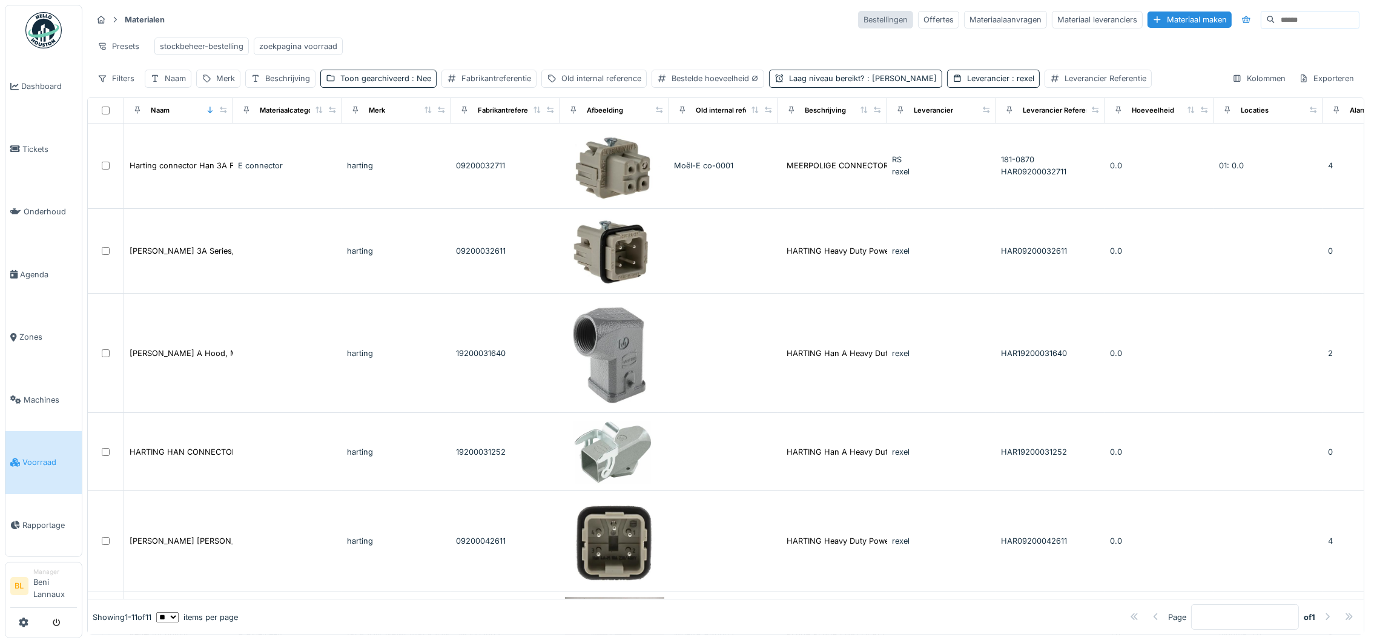
click at [858, 20] on div "Bestellingen" at bounding box center [885, 20] width 55 height 18
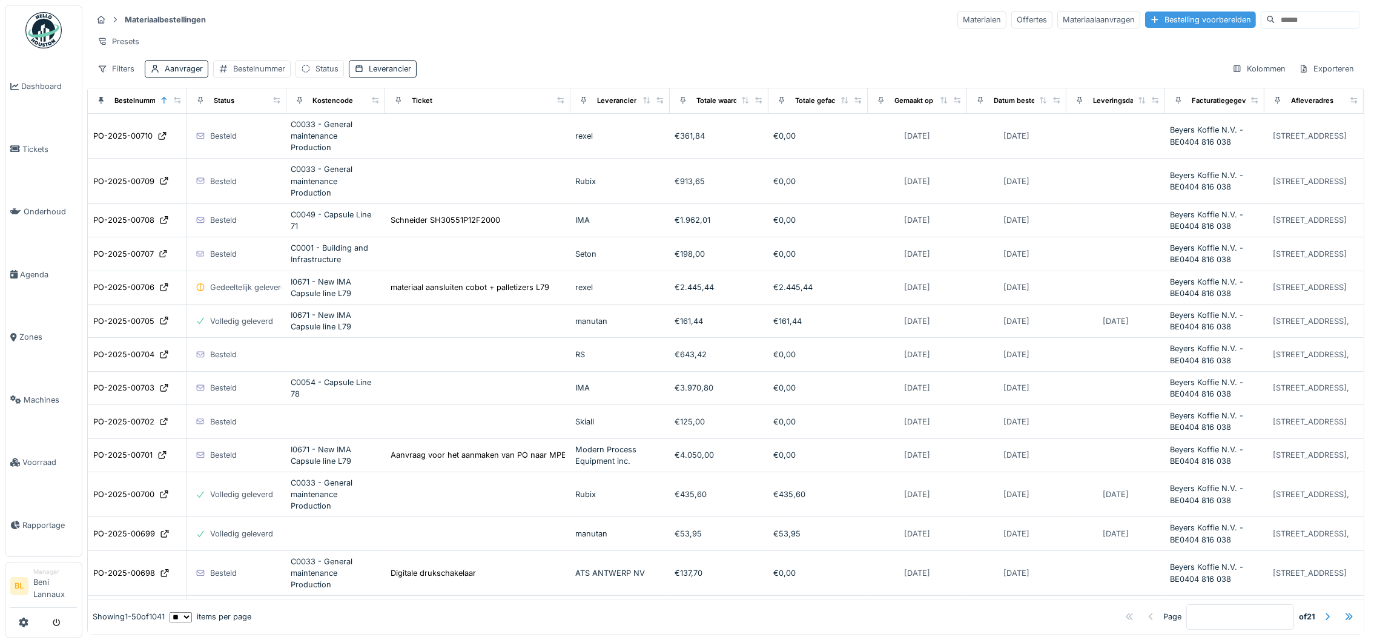
click at [1161, 15] on div "Bestelling voorbereiden" at bounding box center [1200, 20] width 111 height 16
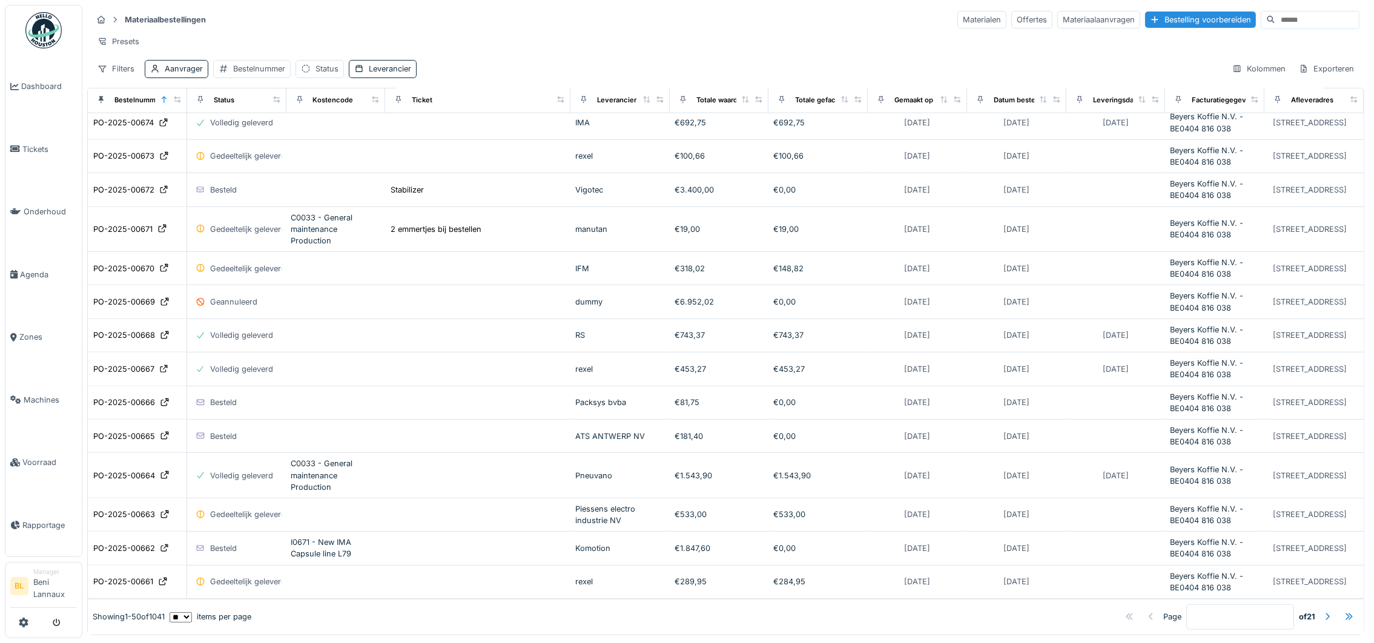
scroll to position [1060, 0]
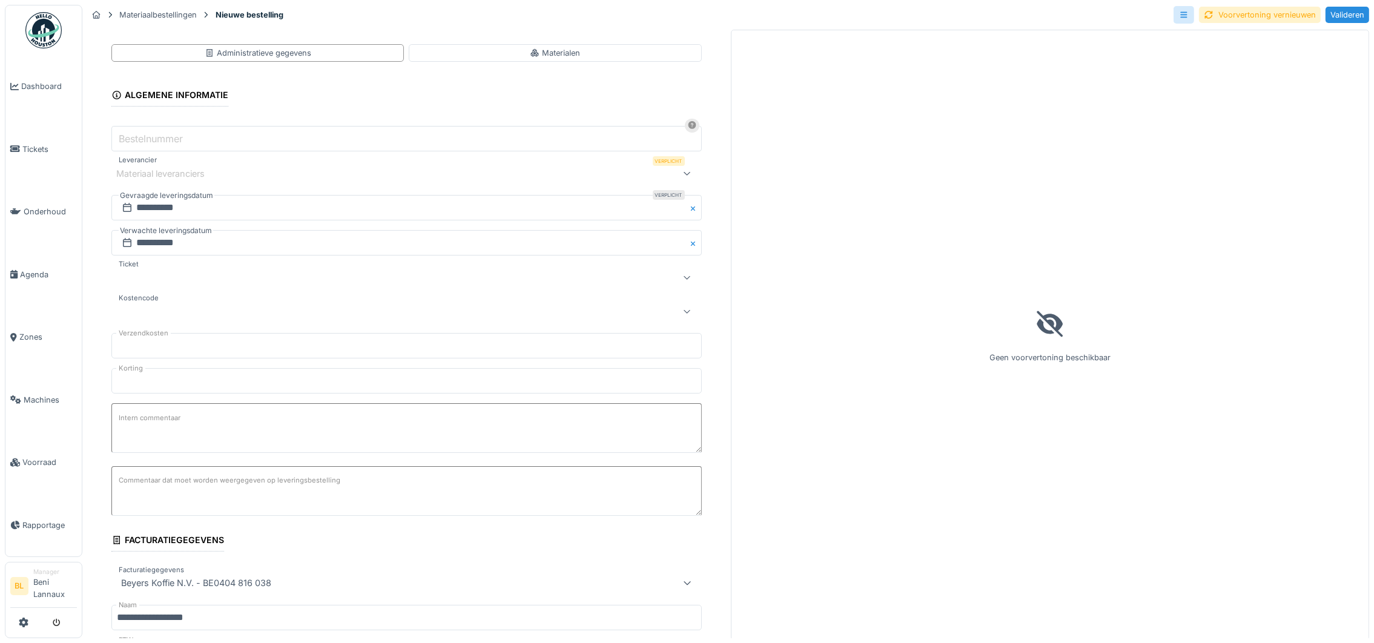
click at [188, 171] on div "Materiaal leveranciers" at bounding box center [168, 173] width 105 height 13
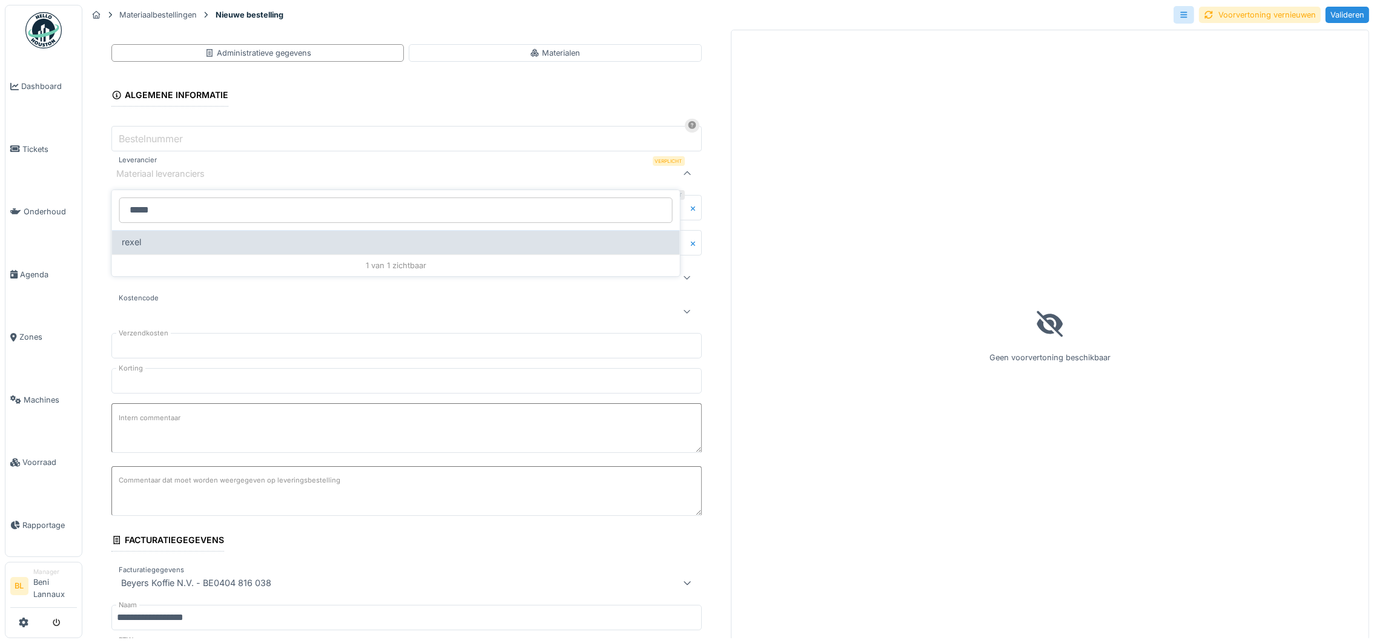
type input "*****"
click at [145, 246] on div "rexel" at bounding box center [396, 242] width 549 height 13
type input "****"
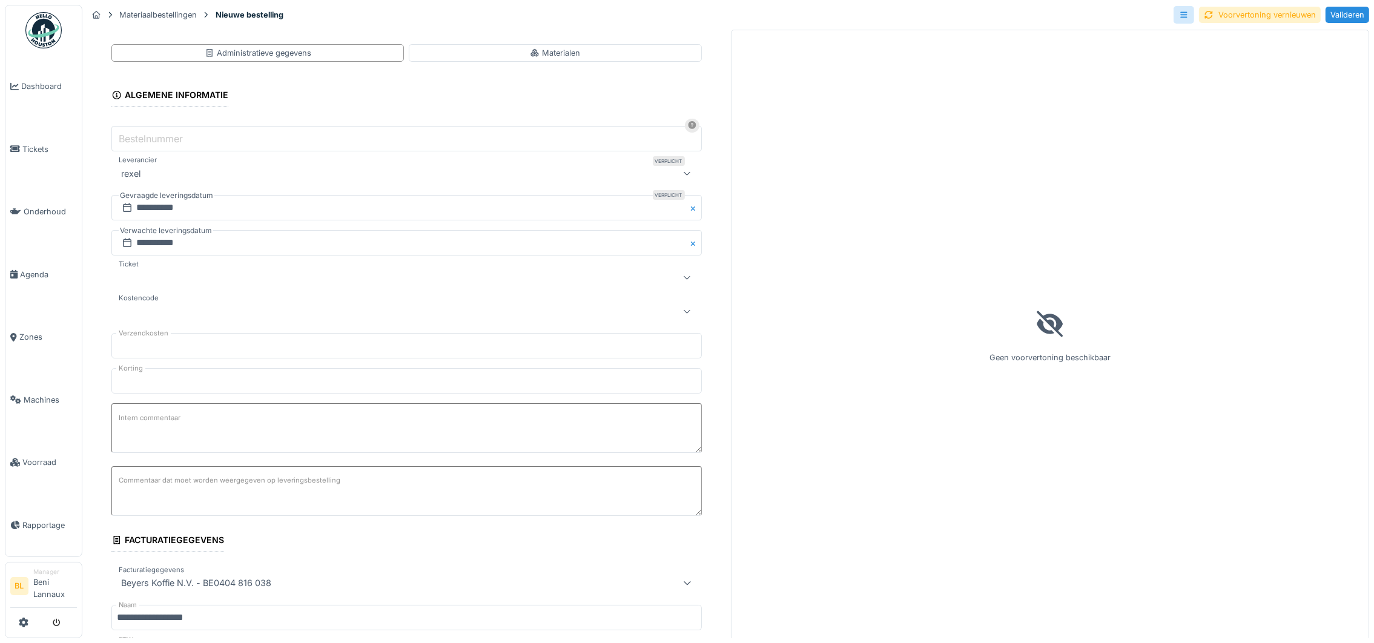
scroll to position [272, 0]
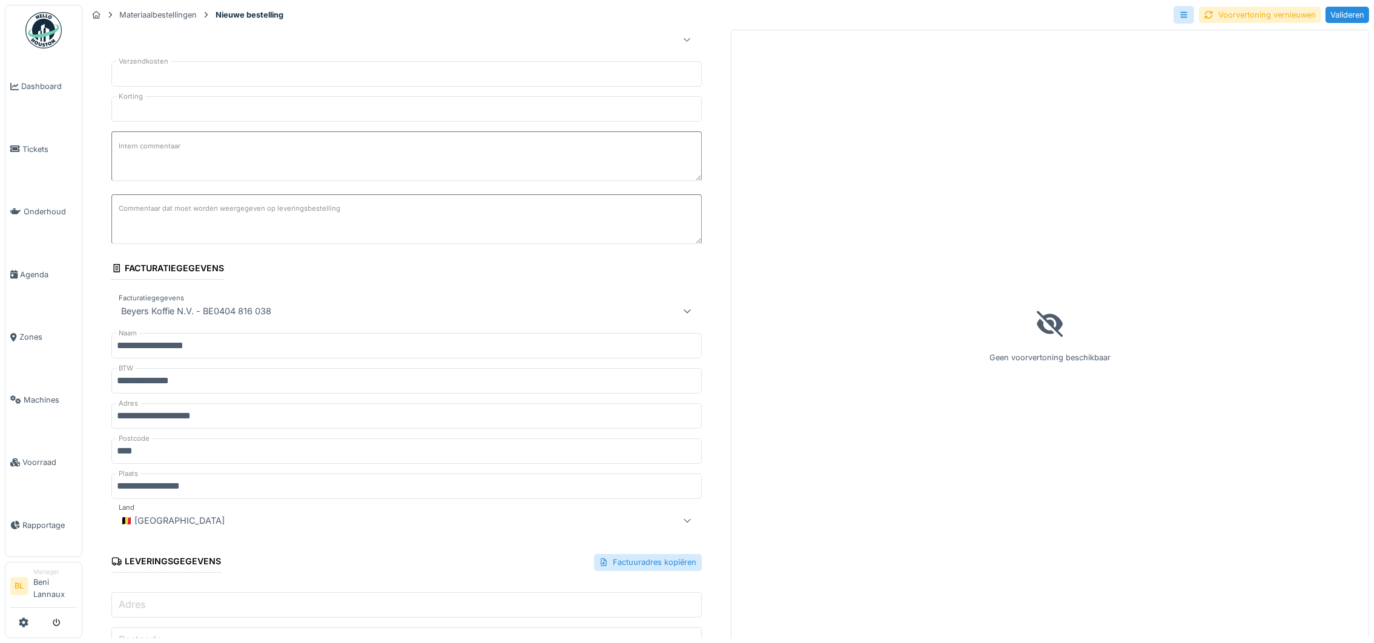
click at [159, 151] on label "Intern commentaar" at bounding box center [149, 146] width 67 height 15
click at [159, 151] on textarea "Intern commentaar" at bounding box center [406, 156] width 590 height 50
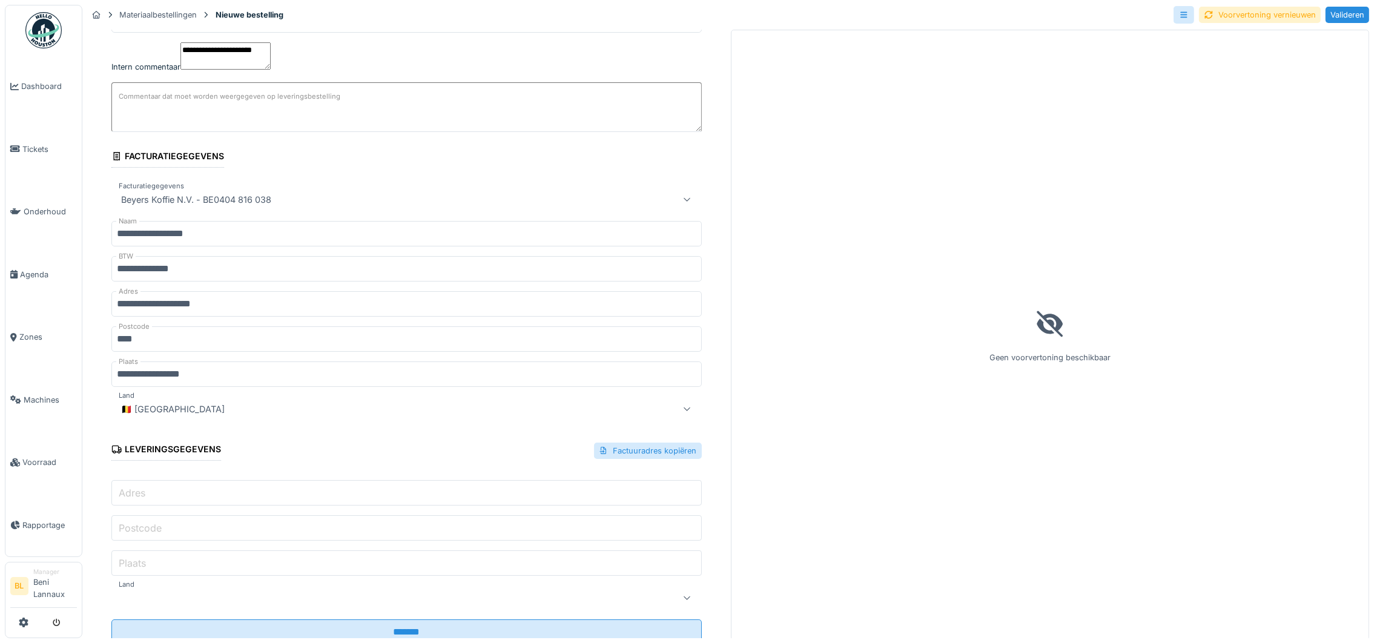
scroll to position [412, 0]
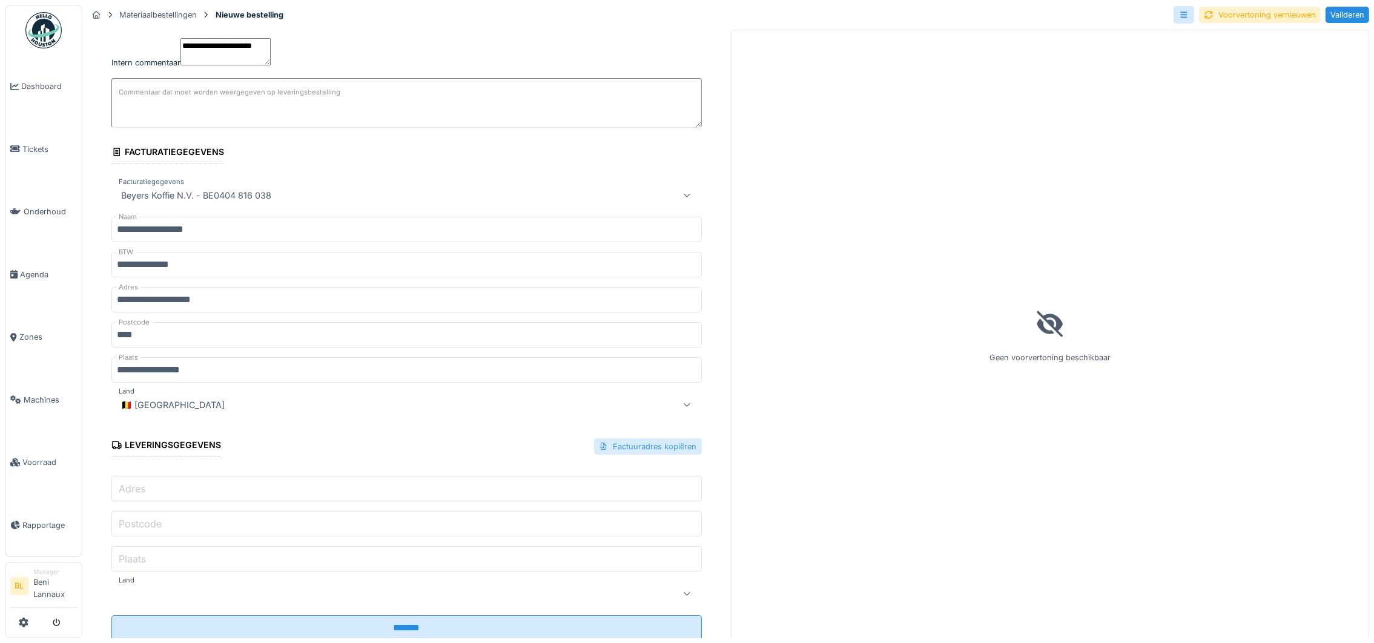
type textarea "**********"
click at [635, 438] on div "Factuuradres kopiëren" at bounding box center [648, 446] width 108 height 16
type input "**********"
type input "****"
type input "**********"
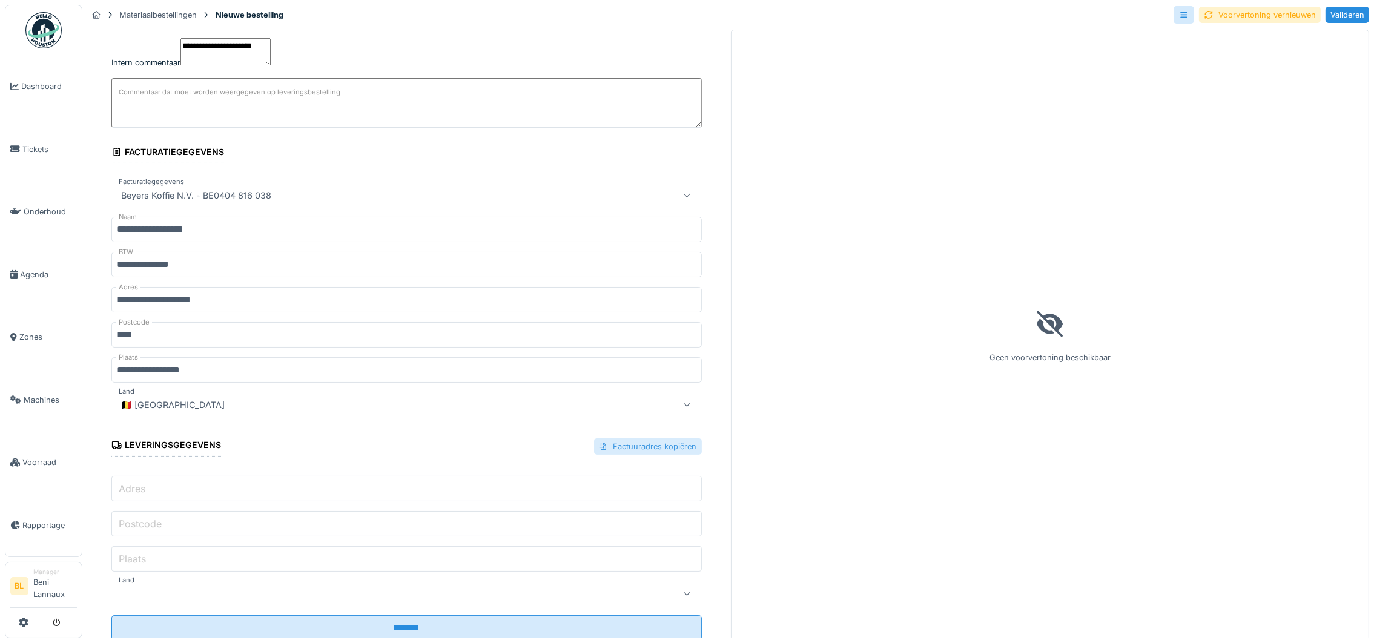
type input "**"
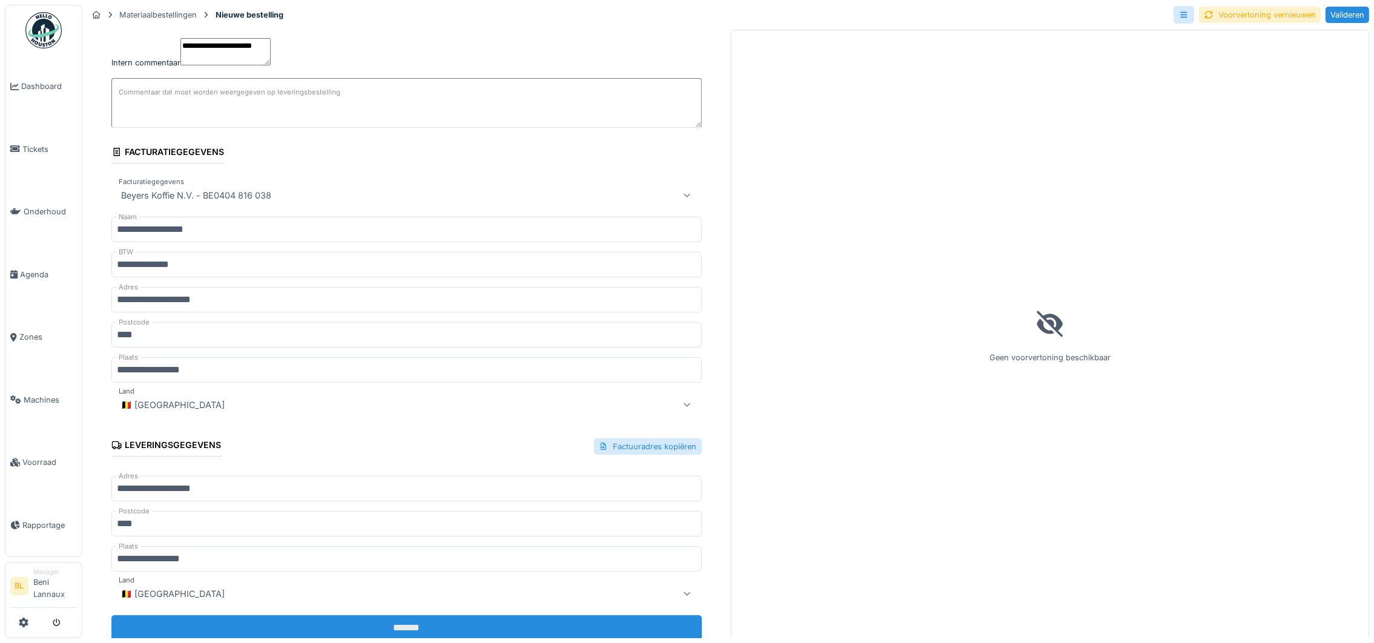
click at [392, 615] on input "*******" at bounding box center [406, 627] width 590 height 25
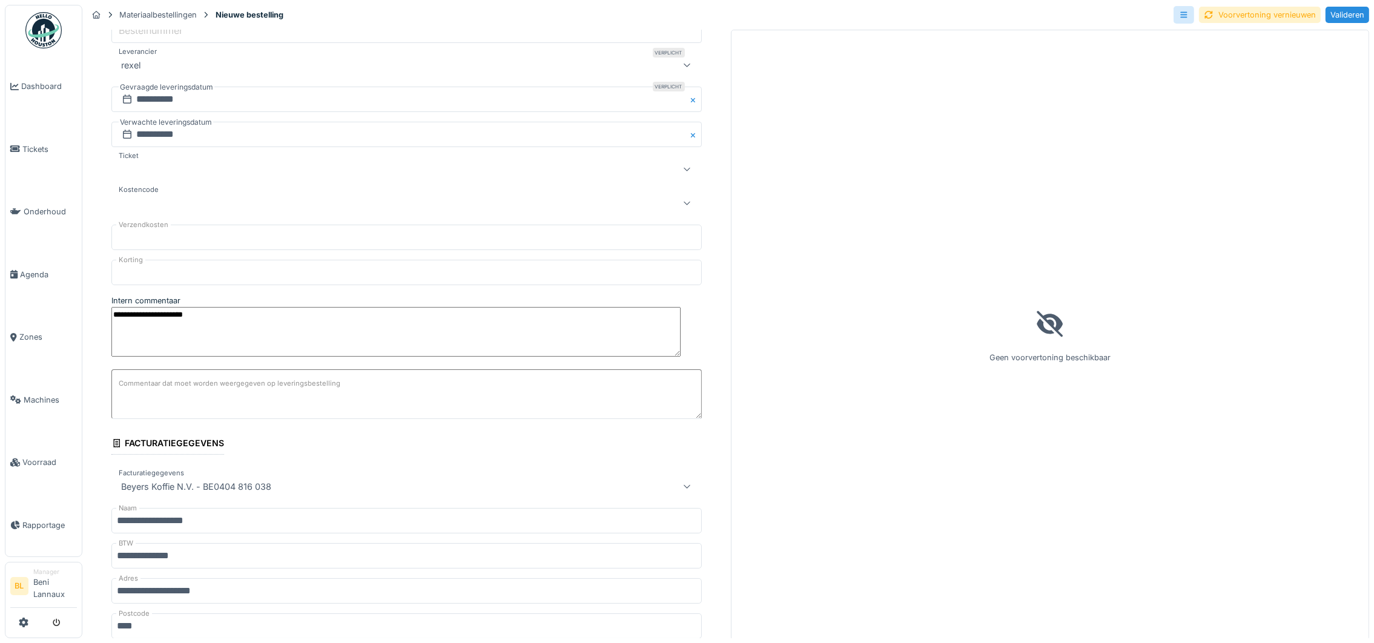
scroll to position [0, 0]
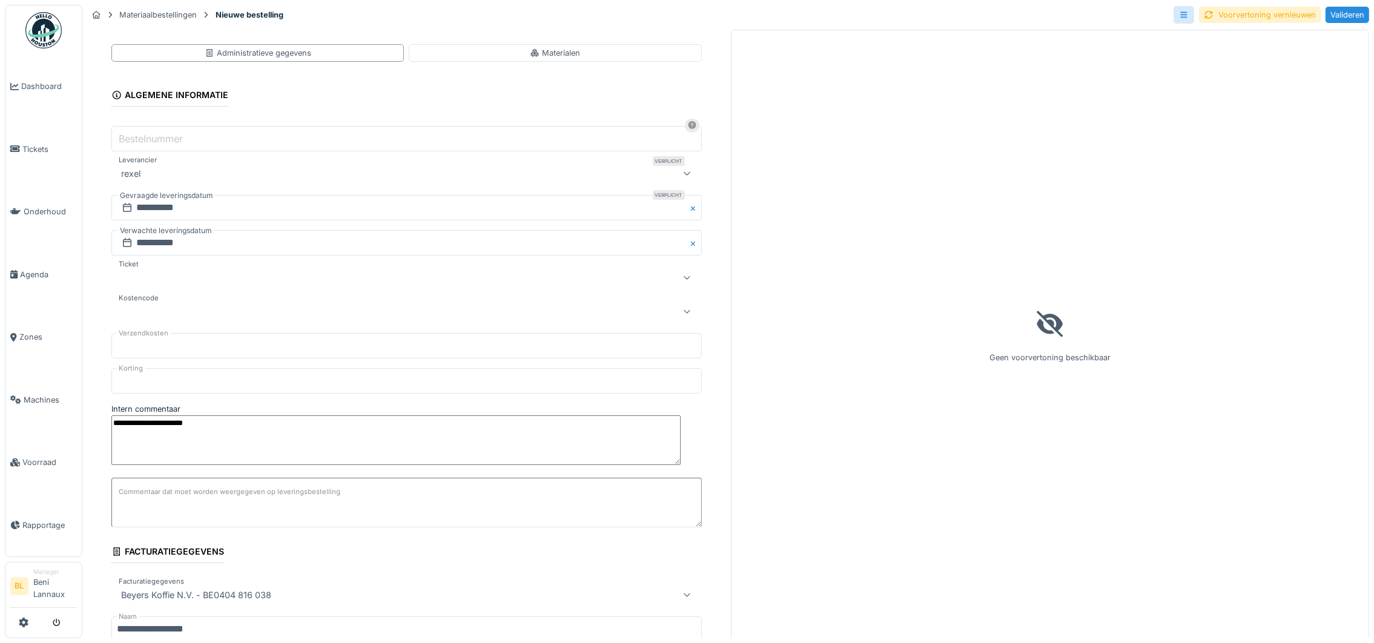
click at [284, 478] on textarea "Commentaar dat moet worden weergegeven op leveringsbestelling" at bounding box center [406, 503] width 590 height 50
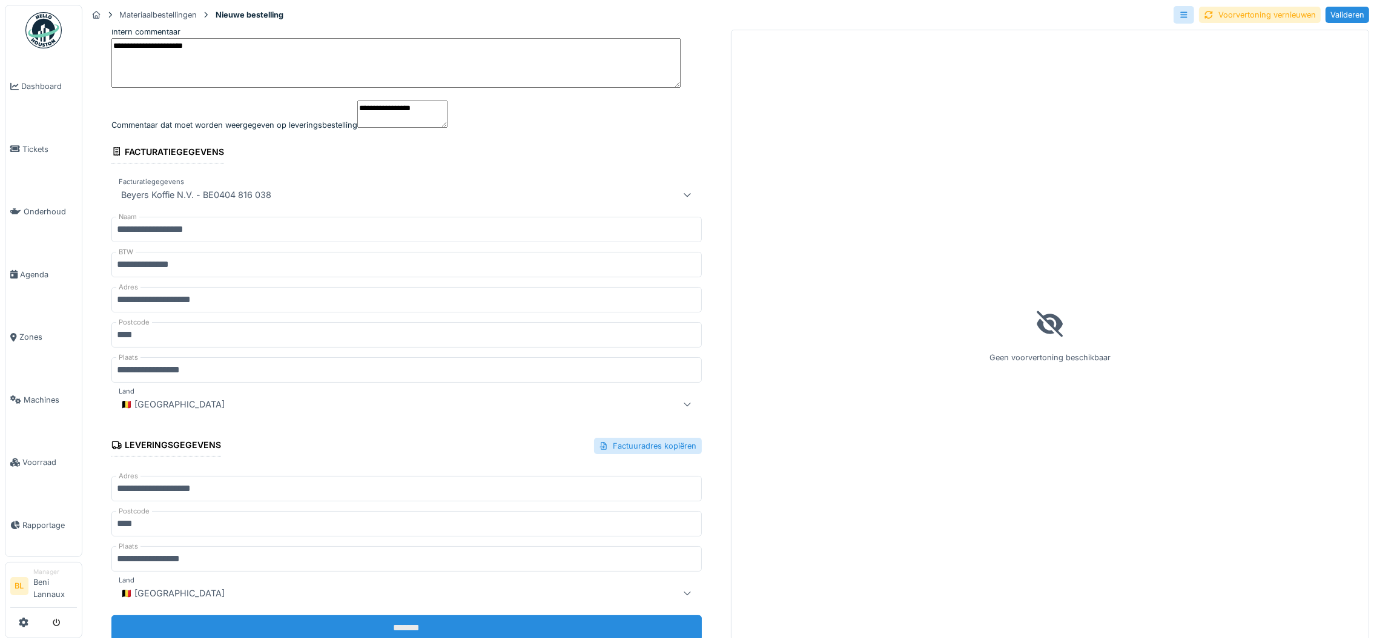
type textarea "**********"
click at [406, 615] on input "*******" at bounding box center [406, 627] width 590 height 25
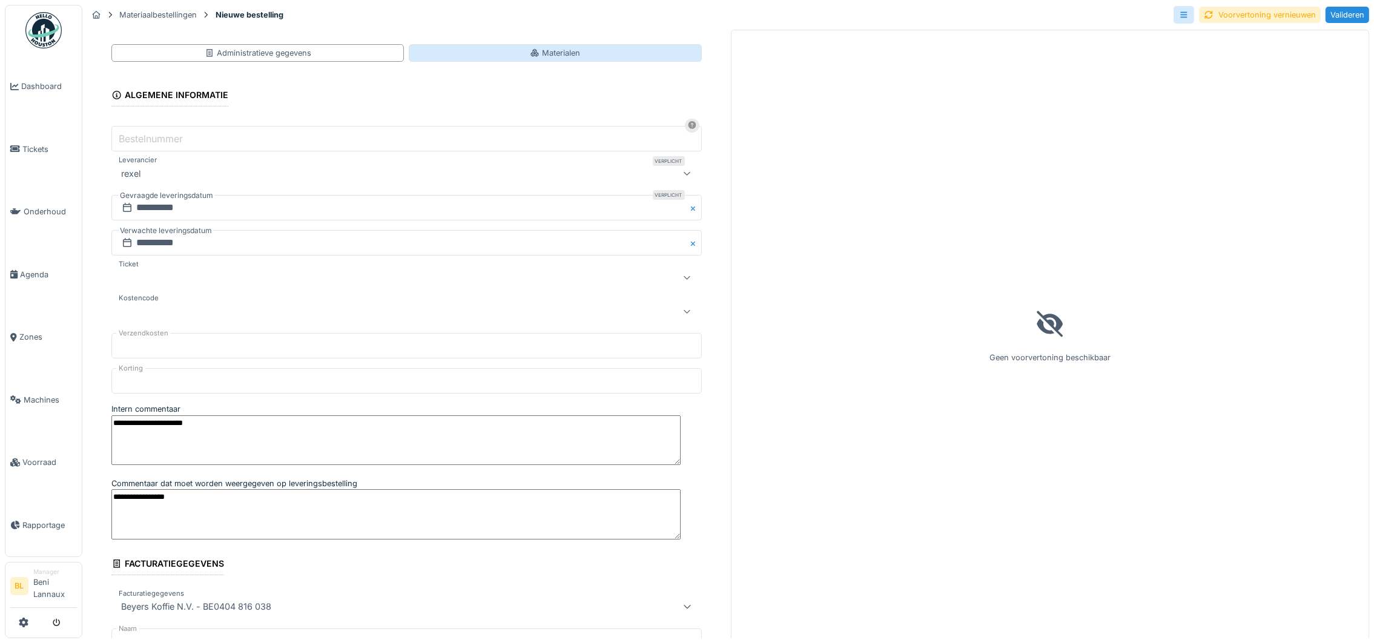
click at [513, 57] on div "Materialen" at bounding box center [555, 53] width 292 height 18
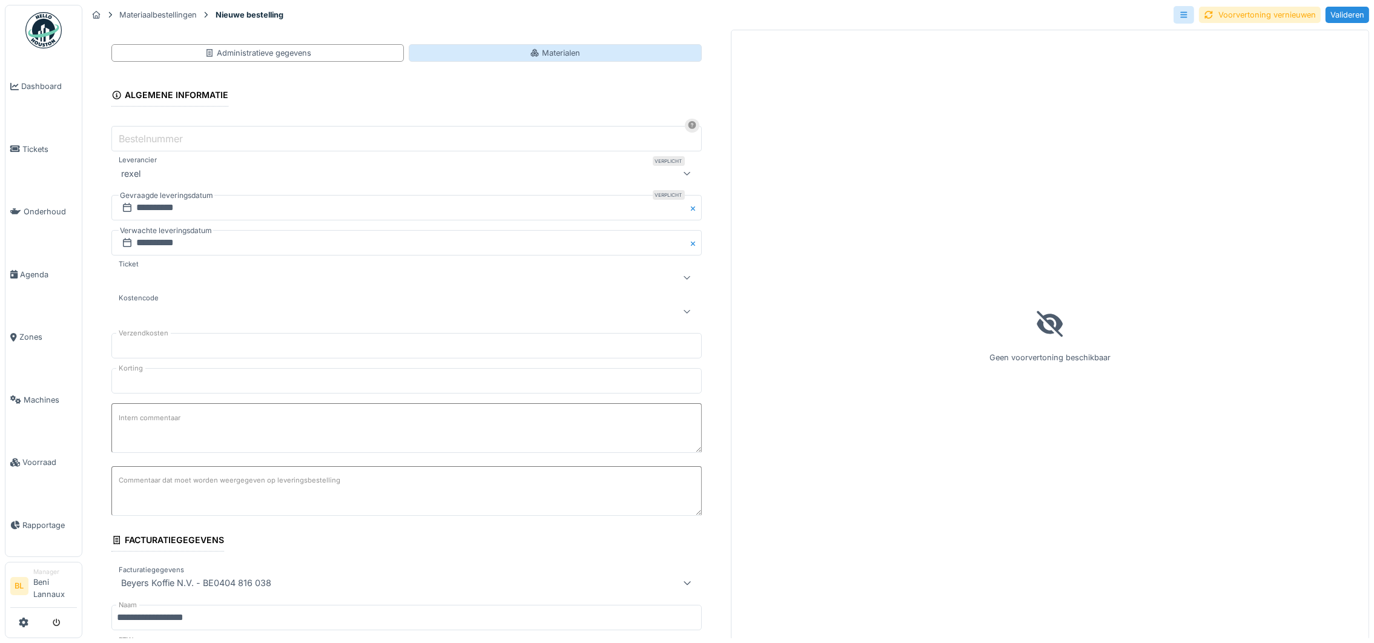
click at [510, 54] on div "Materialen" at bounding box center [555, 53] width 292 height 18
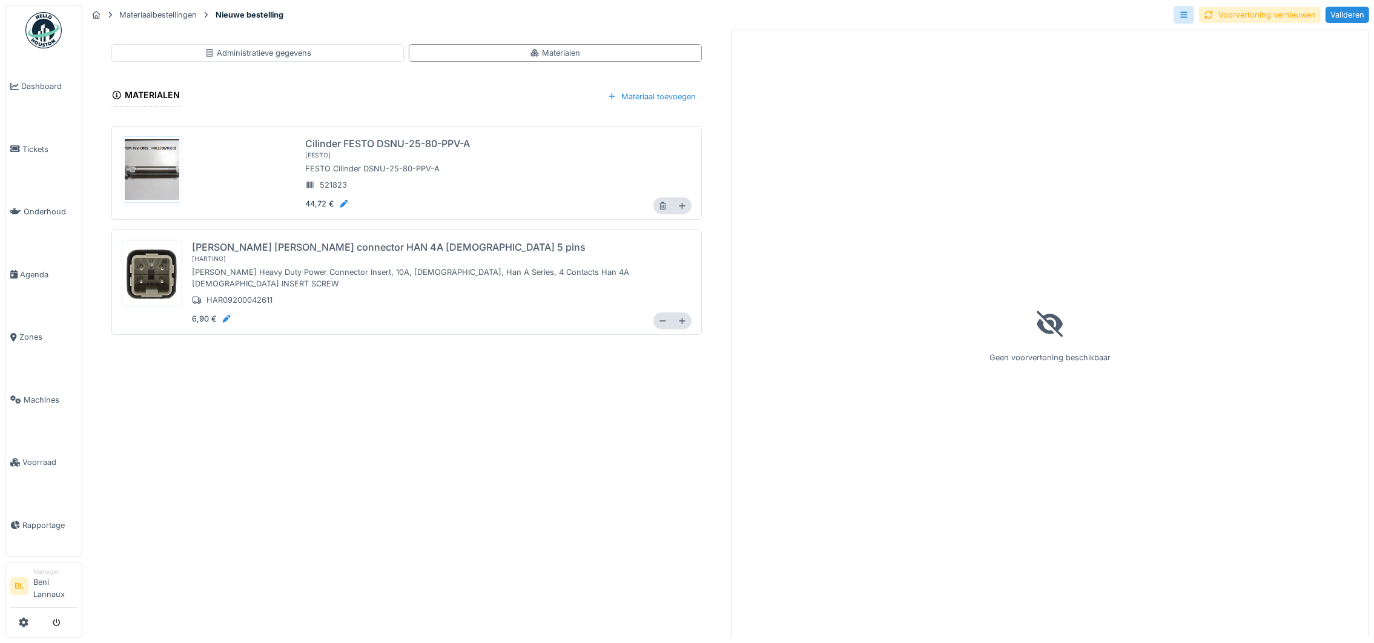
click at [1063, 140] on div "Geen voorvertoning beschikbaar" at bounding box center [1050, 335] width 639 height 611
click at [286, 54] on div "Administratieve gegevens" at bounding box center [258, 53] width 107 height 12
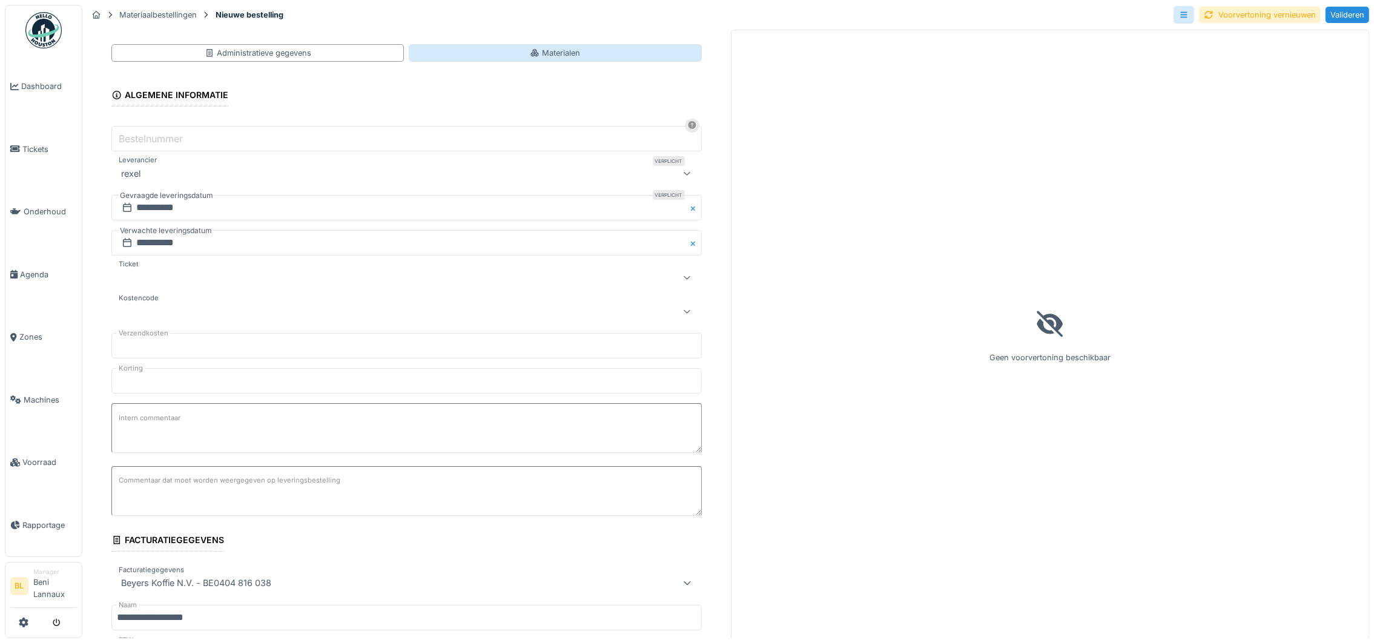
click at [558, 51] on div "Materialen" at bounding box center [555, 53] width 50 height 12
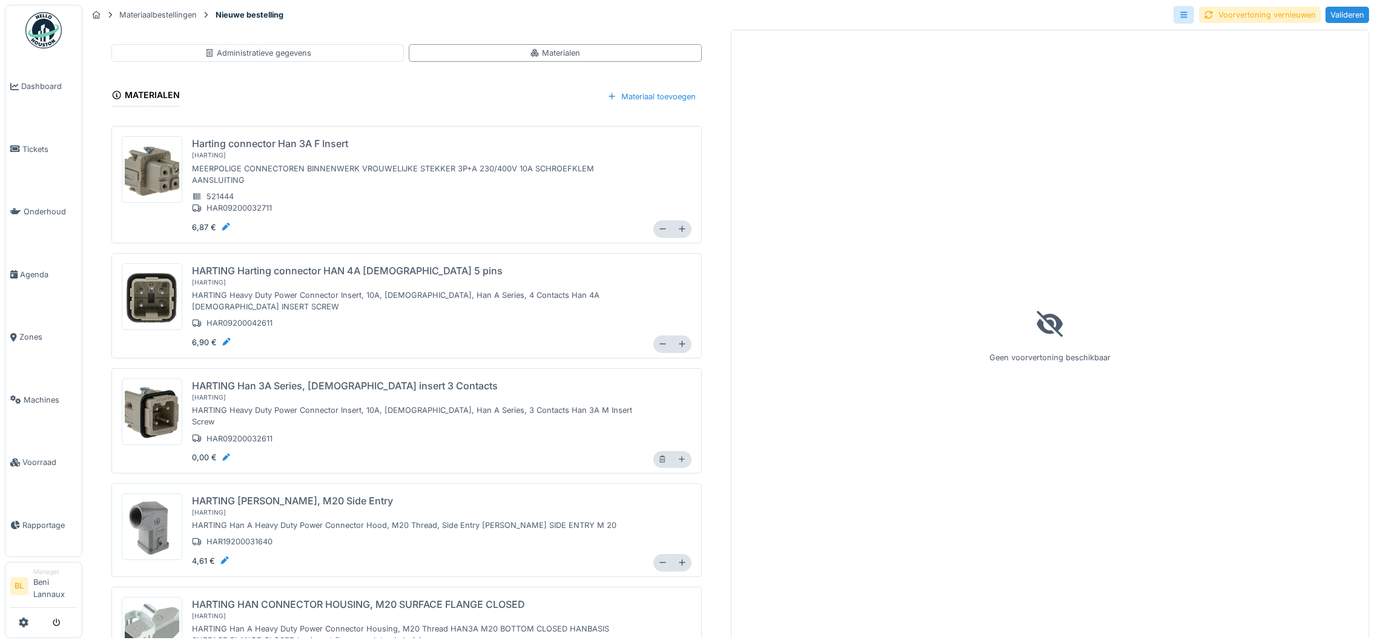
scroll to position [39, 0]
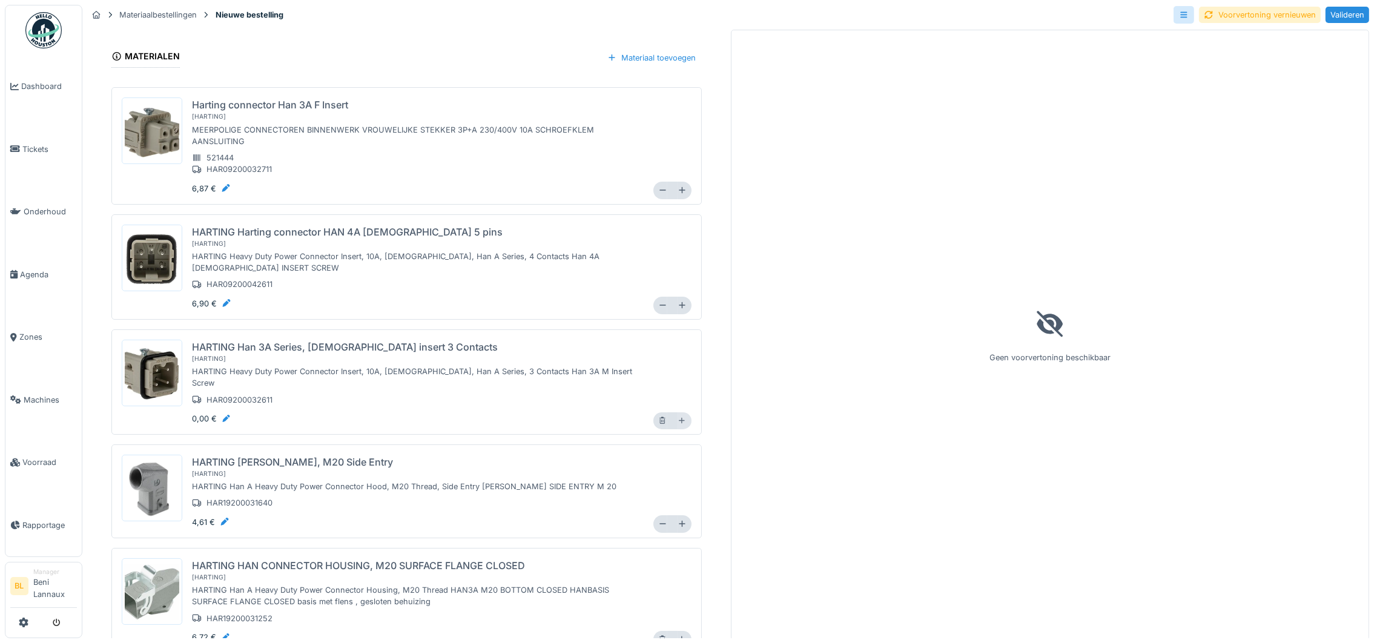
click at [678, 412] on div at bounding box center [685, 420] width 14 height 17
type input "*"
click at [678, 636] on icon at bounding box center [682, 639] width 9 height 7
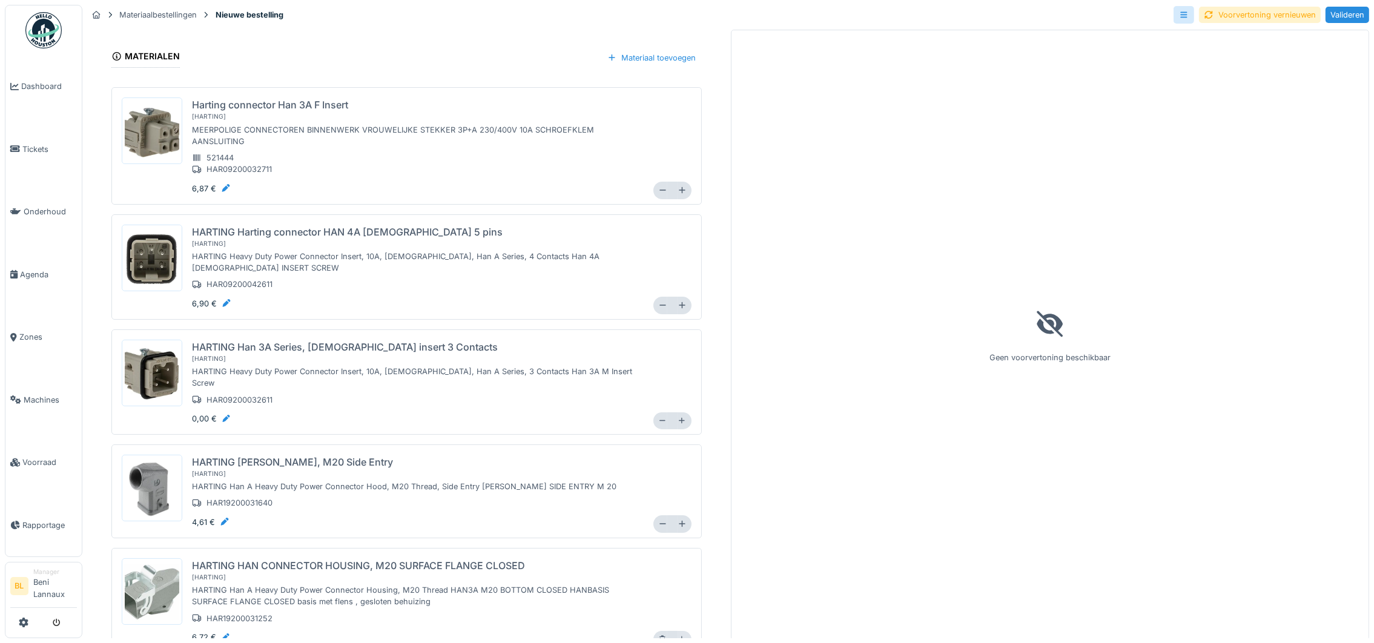
type input "*"
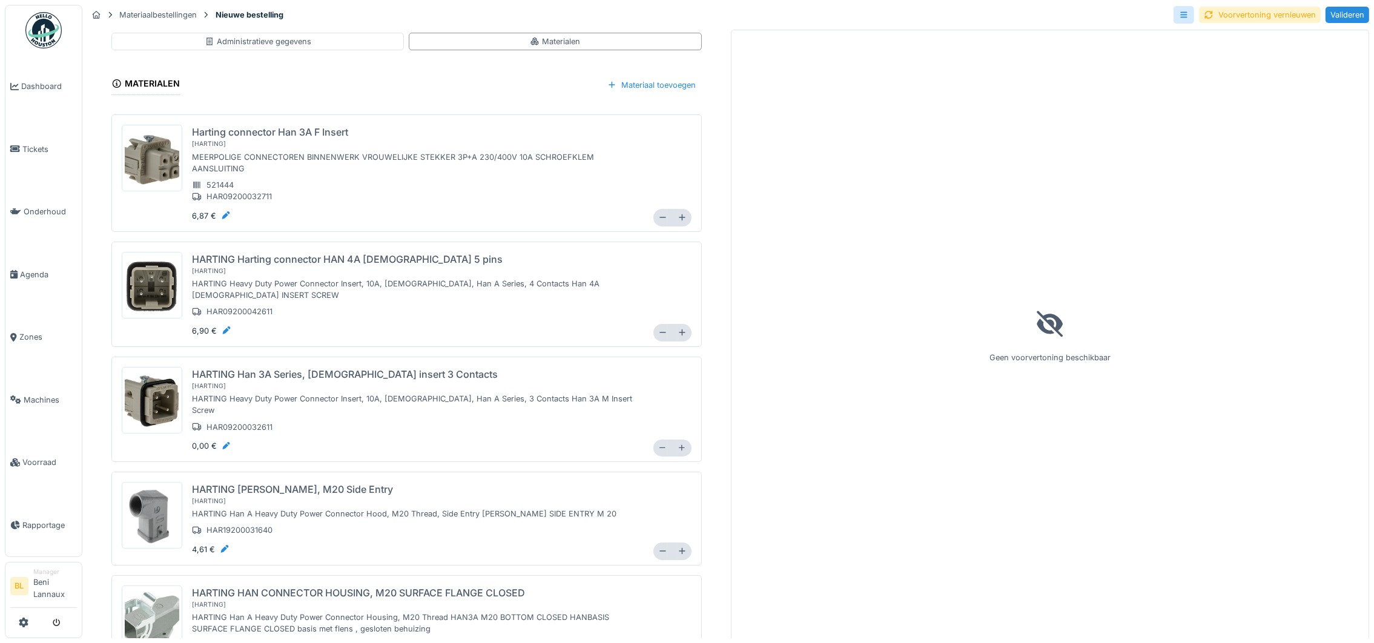
scroll to position [0, 0]
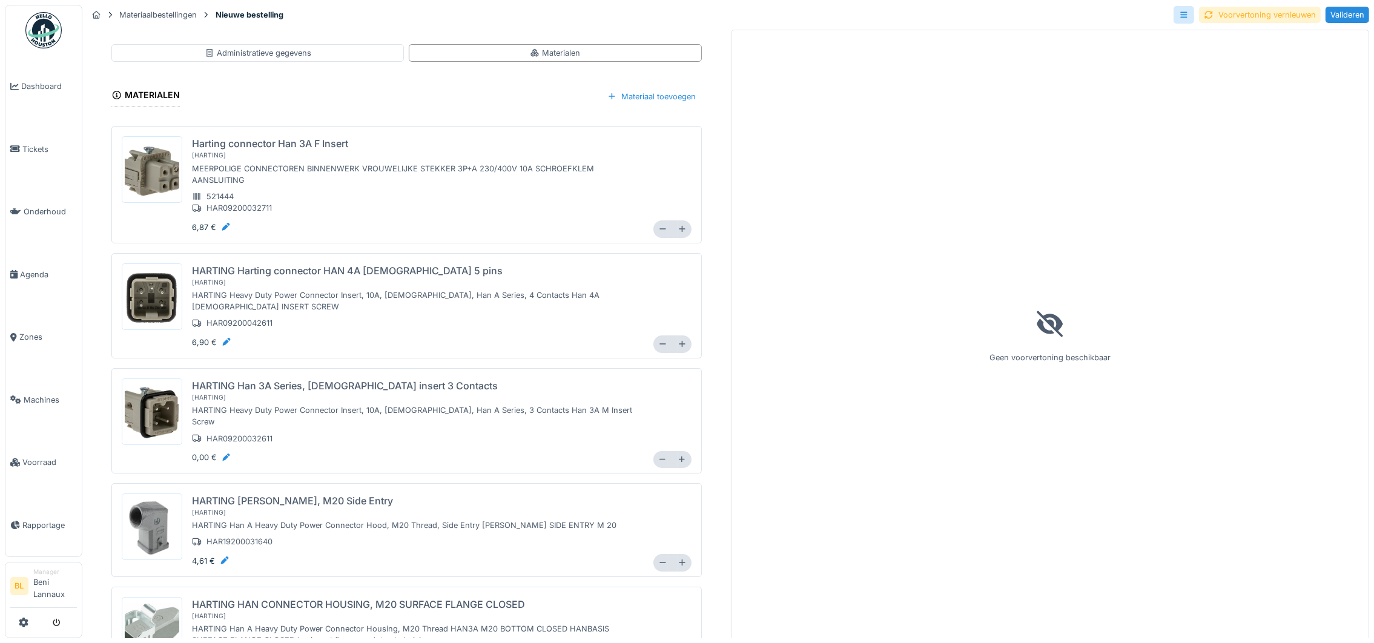
click at [1271, 8] on div "Voorvertoning vernieuwen" at bounding box center [1260, 15] width 122 height 16
click at [1271, 14] on div "Voorvertoning vernieuwen" at bounding box center [1260, 15] width 122 height 16
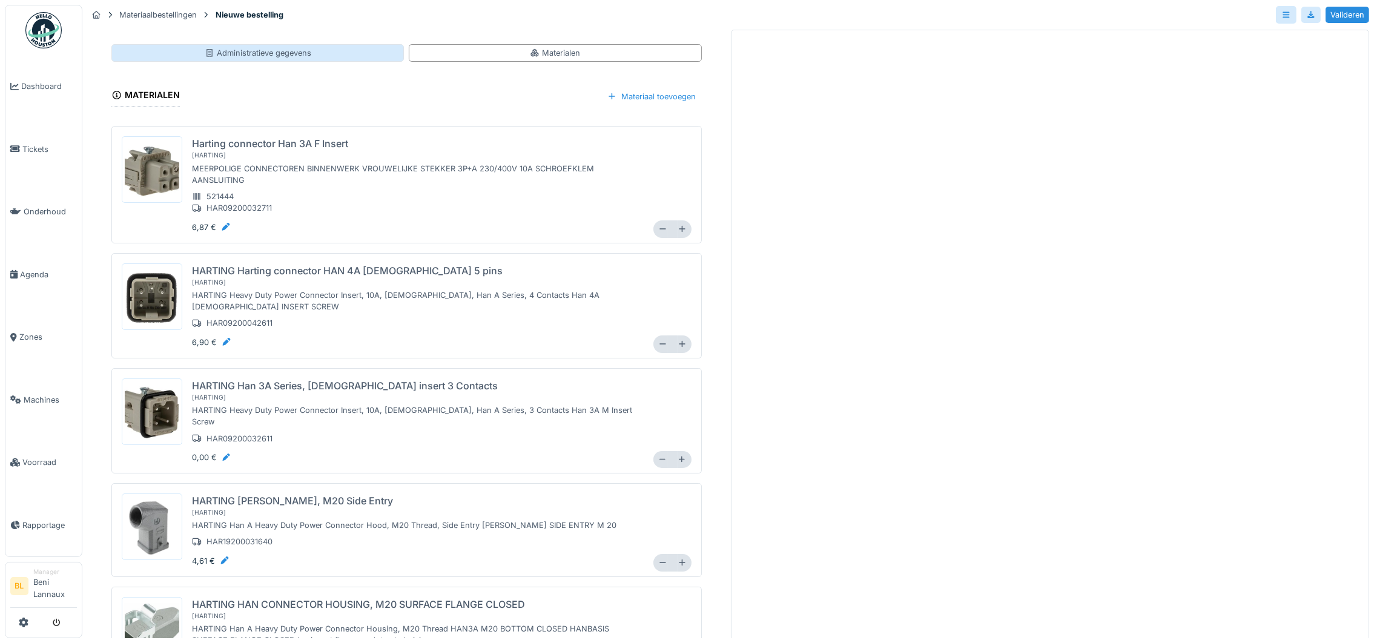
click at [268, 53] on div "Administratieve gegevens" at bounding box center [258, 53] width 107 height 12
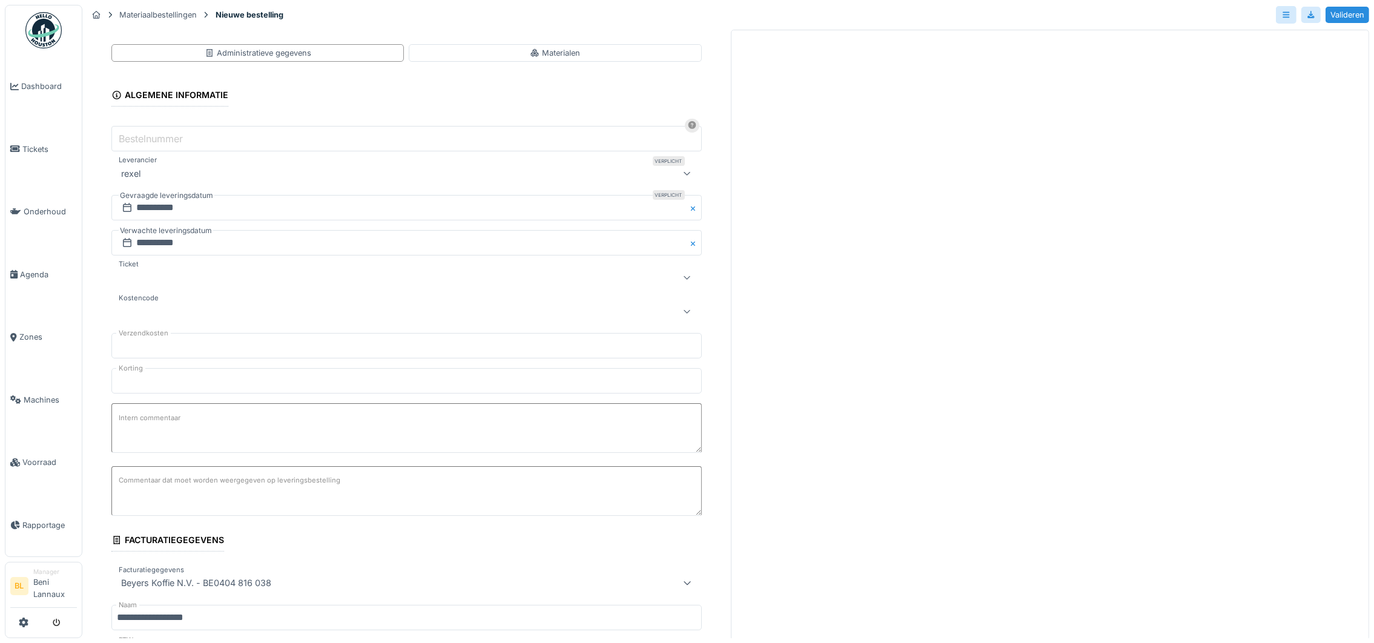
click at [197, 143] on input "Bestelnummer" at bounding box center [406, 138] width 590 height 25
click at [180, 284] on div at bounding box center [372, 277] width 513 height 15
click at [408, 88] on fieldset "**********" at bounding box center [406, 539] width 590 height 927
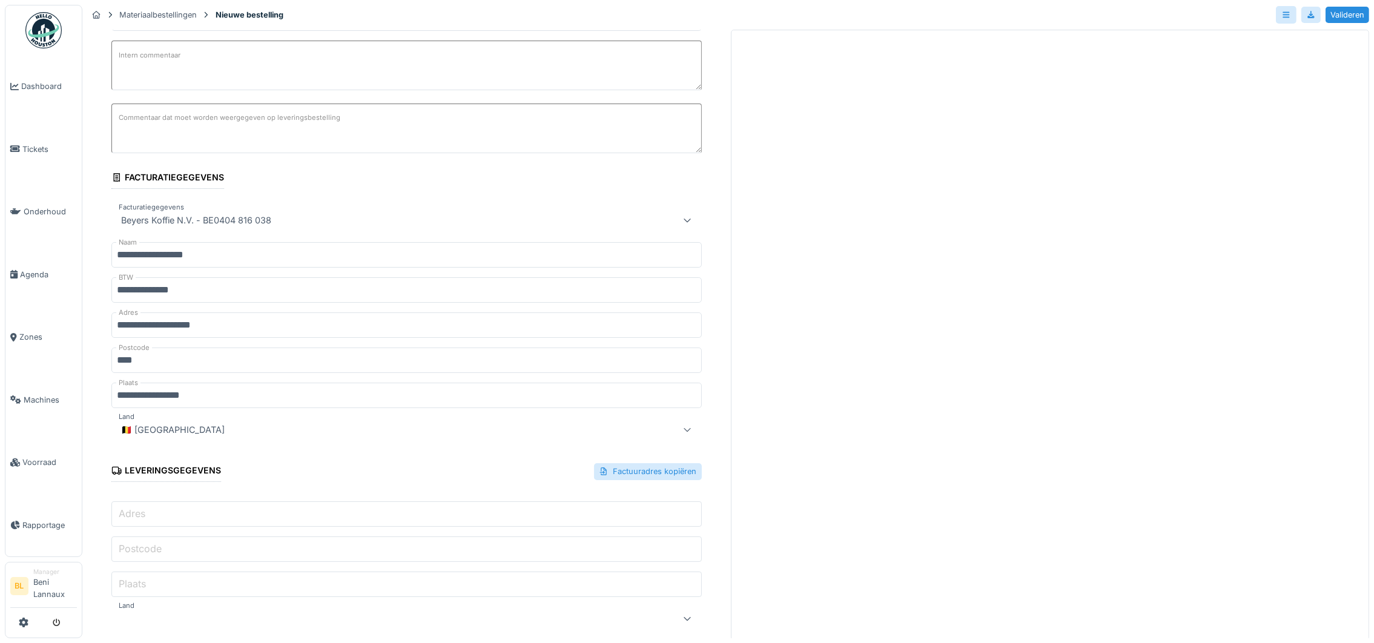
scroll to position [13, 0]
click at [637, 463] on div "Factuuradres kopiëren" at bounding box center [648, 471] width 108 height 16
type input "**********"
type input "****"
type input "**********"
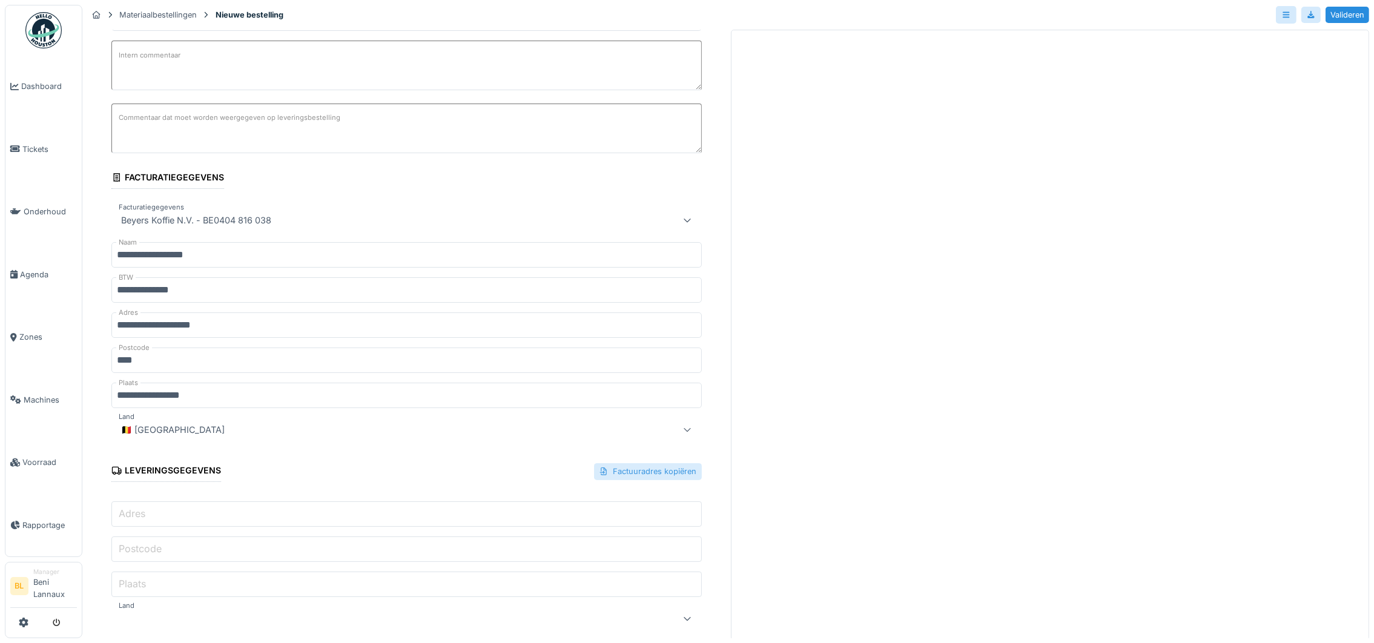
type input "**"
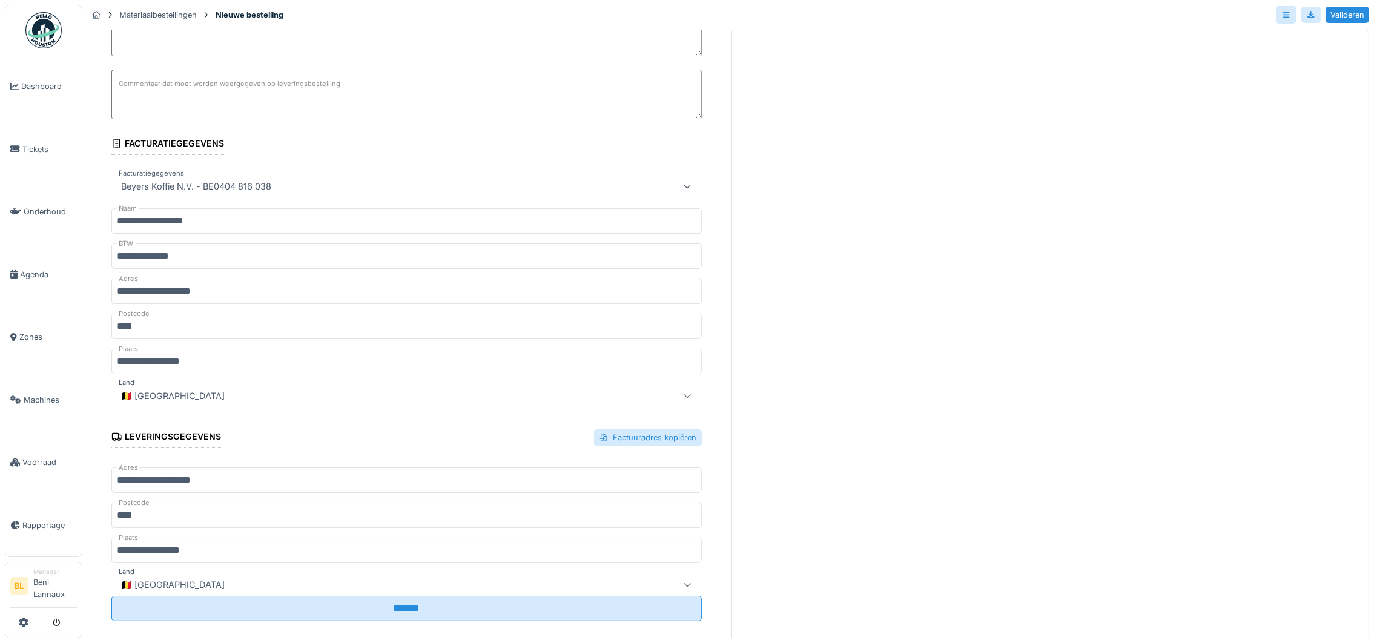
scroll to position [412, 0]
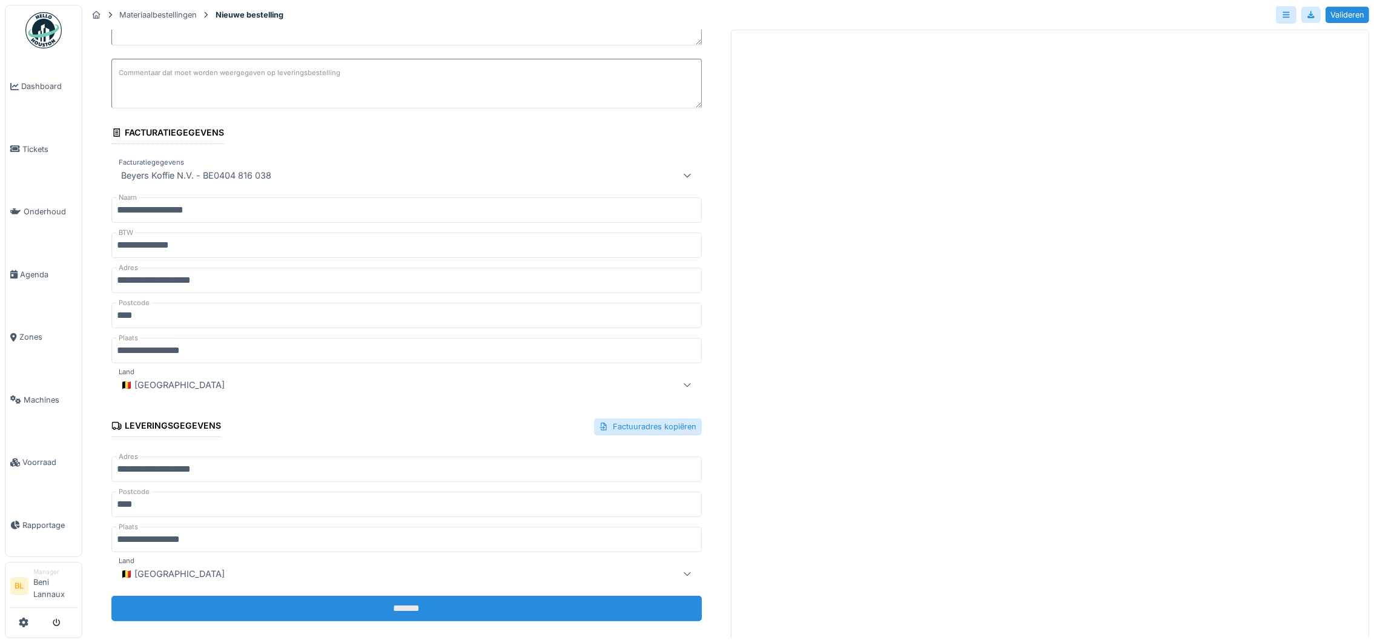
click at [380, 596] on input "*******" at bounding box center [406, 608] width 590 height 25
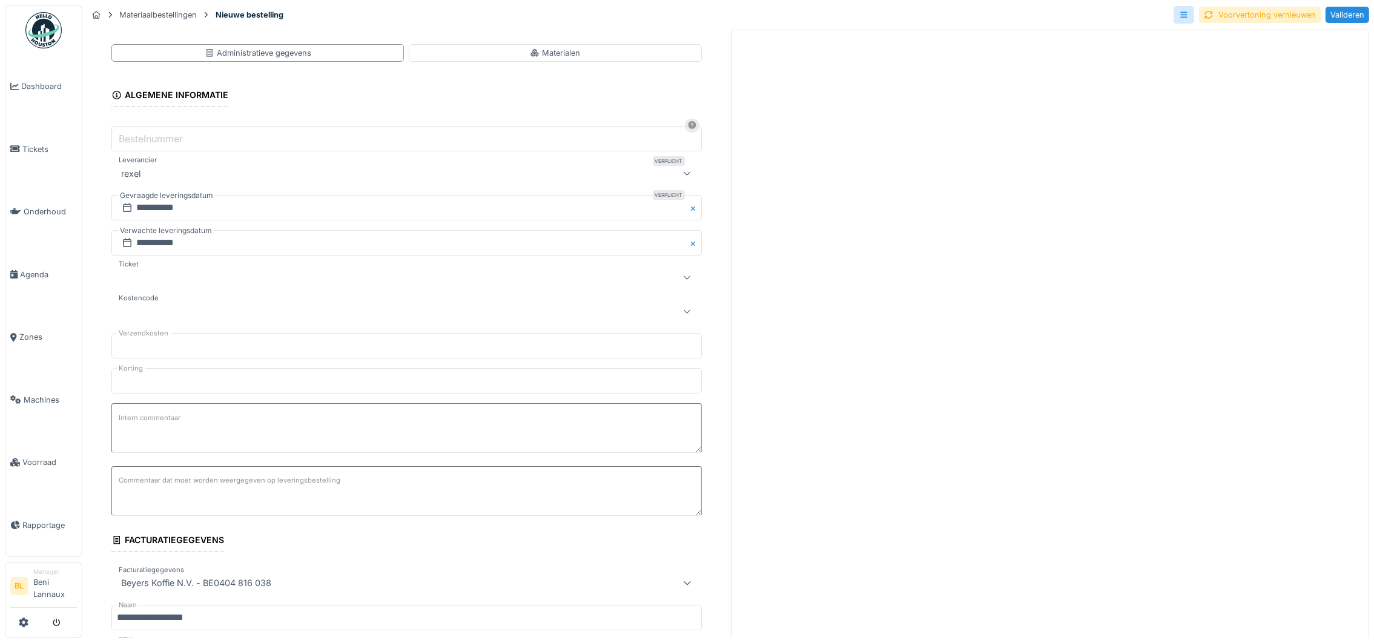
scroll to position [0, 0]
click at [231, 444] on textarea "Intern commentaar" at bounding box center [406, 428] width 590 height 50
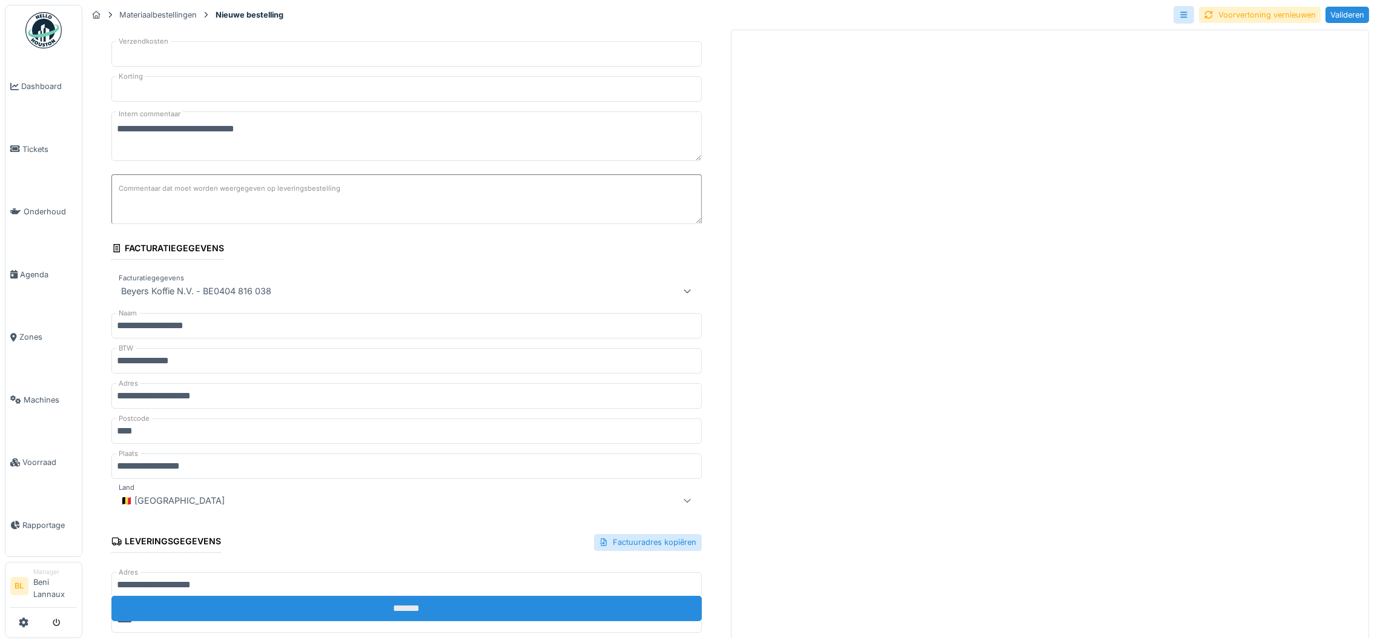
scroll to position [363, 0]
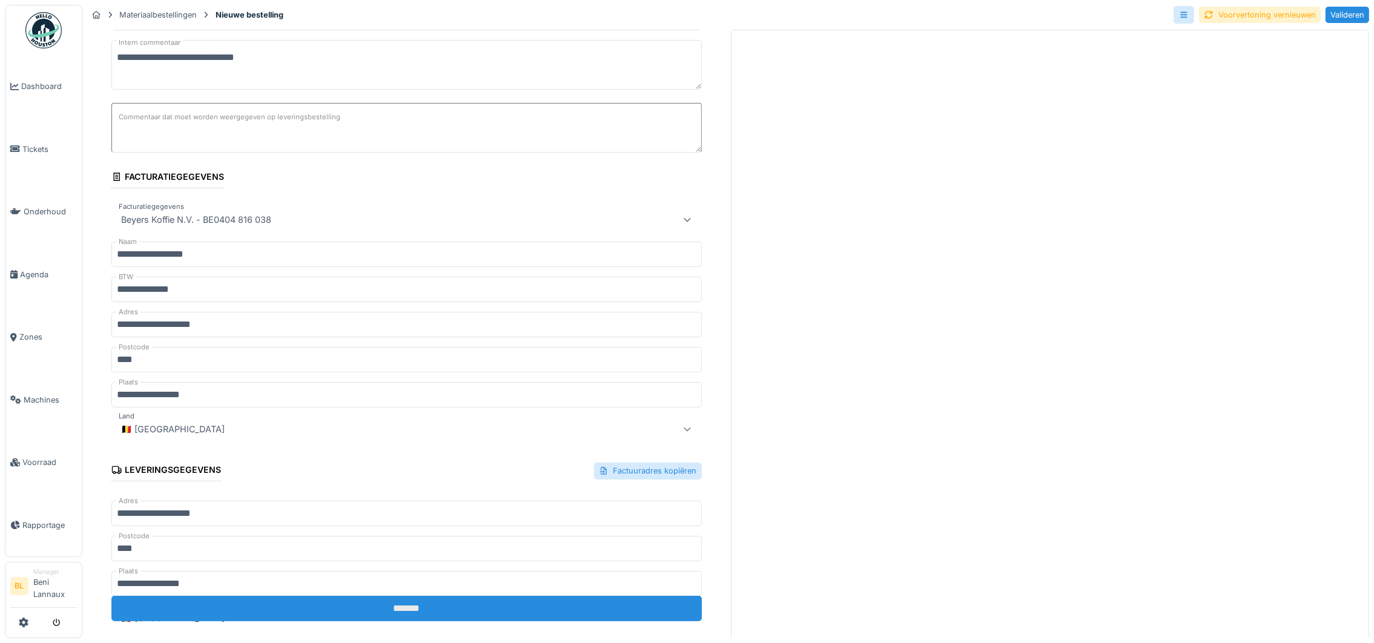
type textarea "**********"
click at [392, 611] on input "*******" at bounding box center [406, 608] width 590 height 25
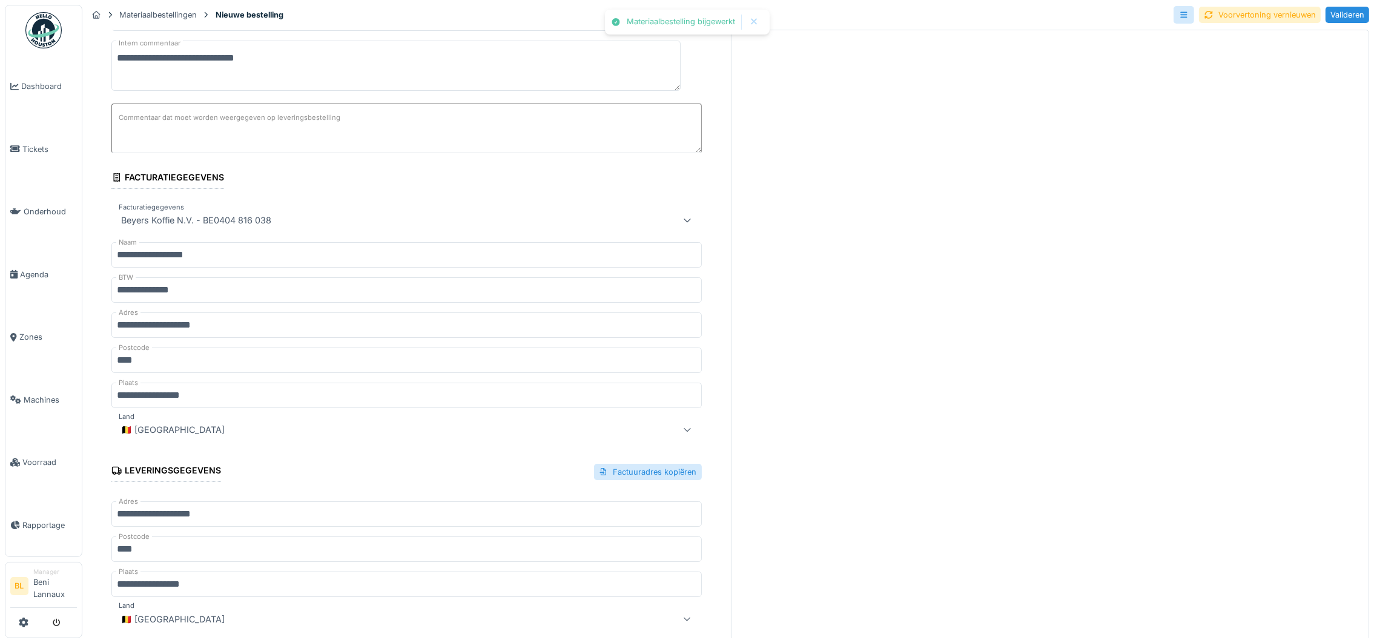
scroll to position [0, 0]
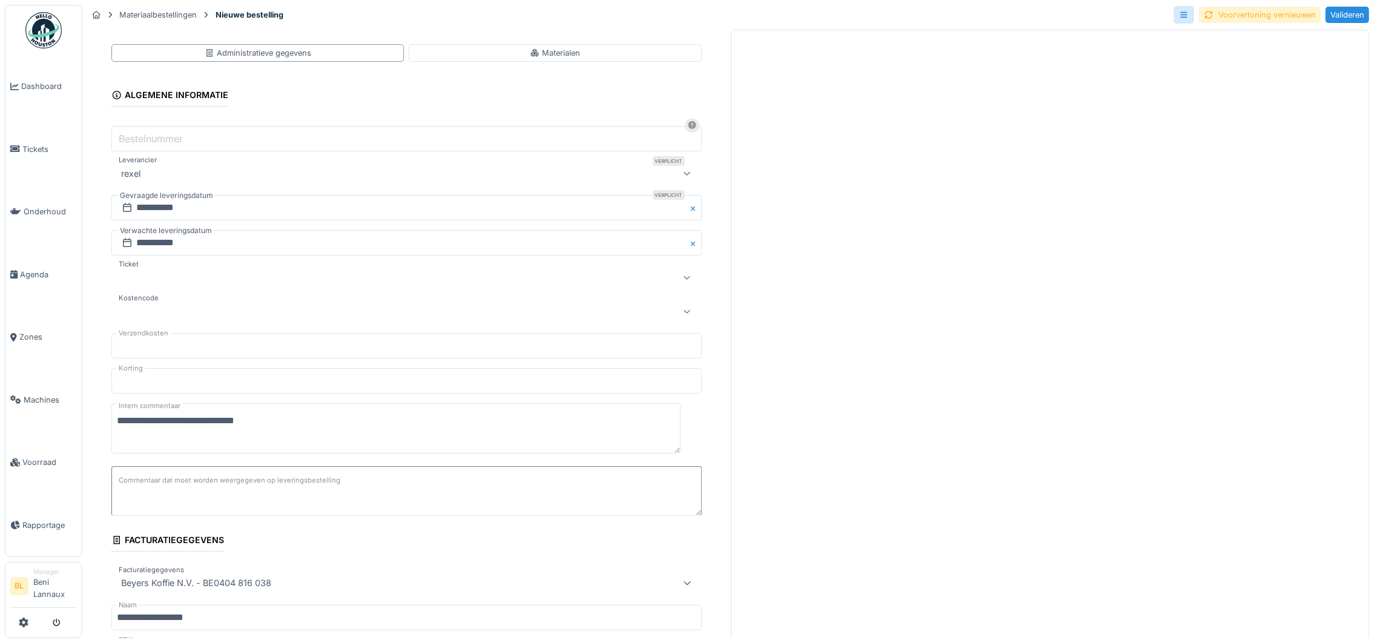
click at [1258, 15] on div "Voorvertoning vernieuwen" at bounding box center [1260, 15] width 122 height 16
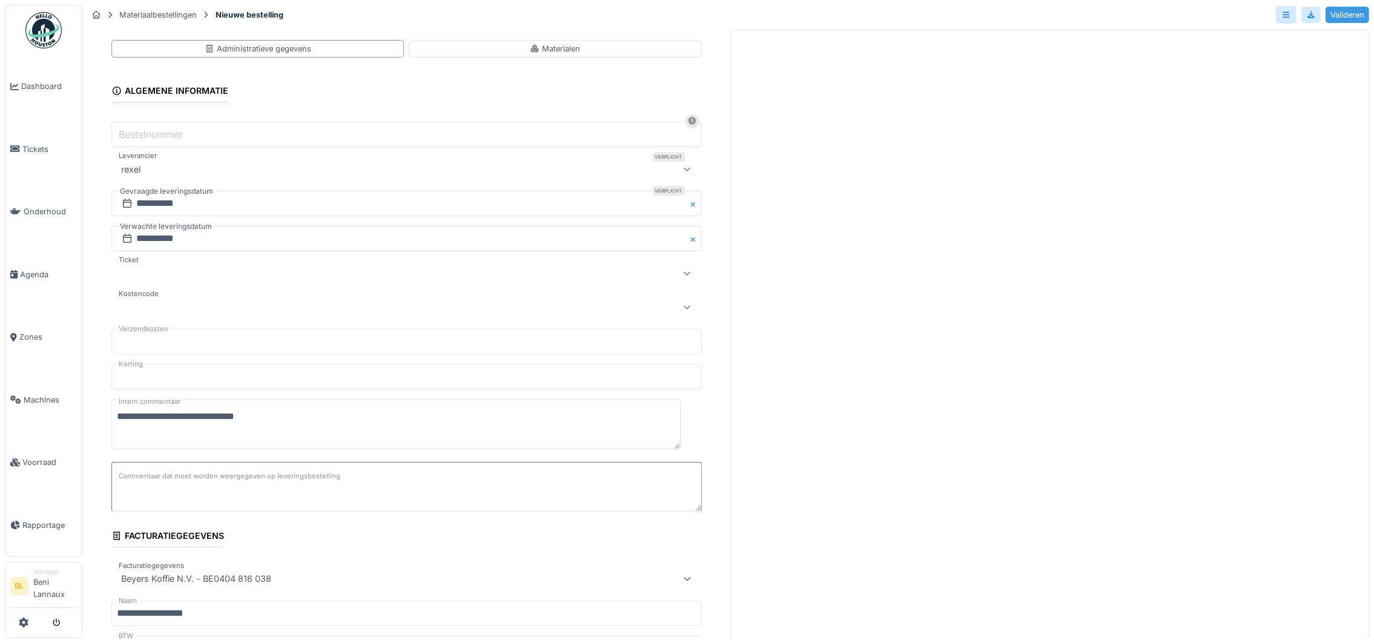
click at [1335, 16] on div "Valideren" at bounding box center [1347, 15] width 44 height 16
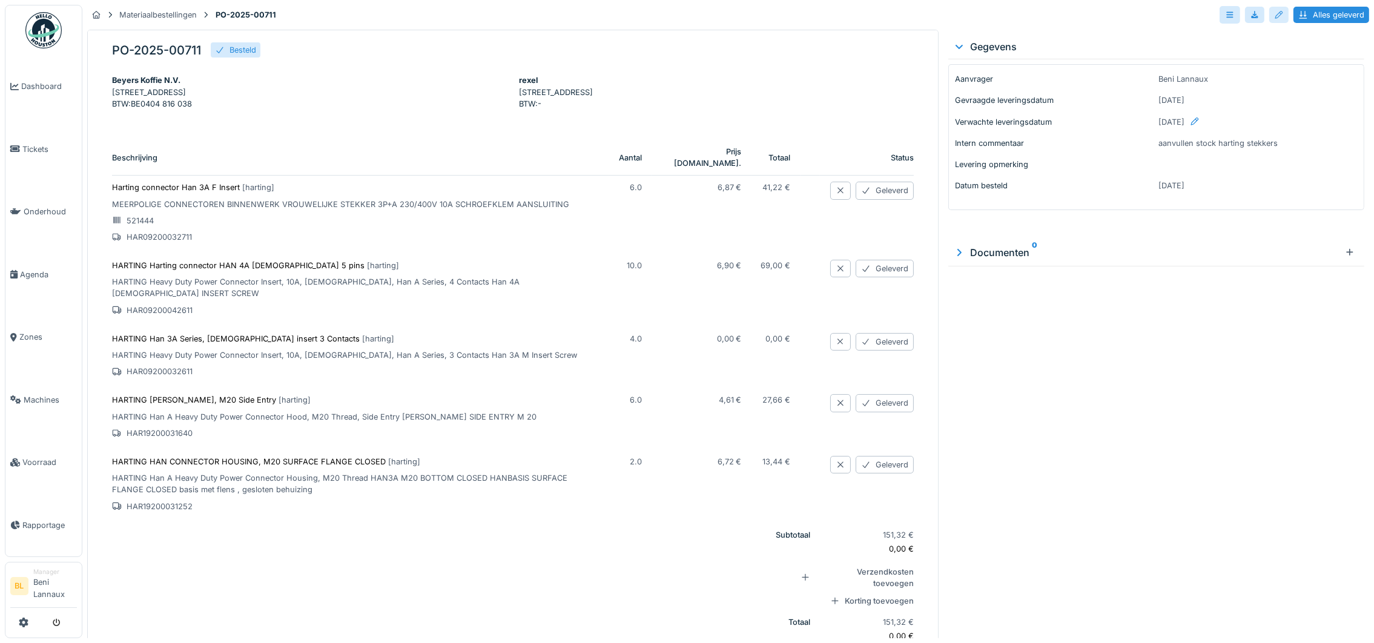
click at [1274, 16] on div at bounding box center [1279, 15] width 10 height 12
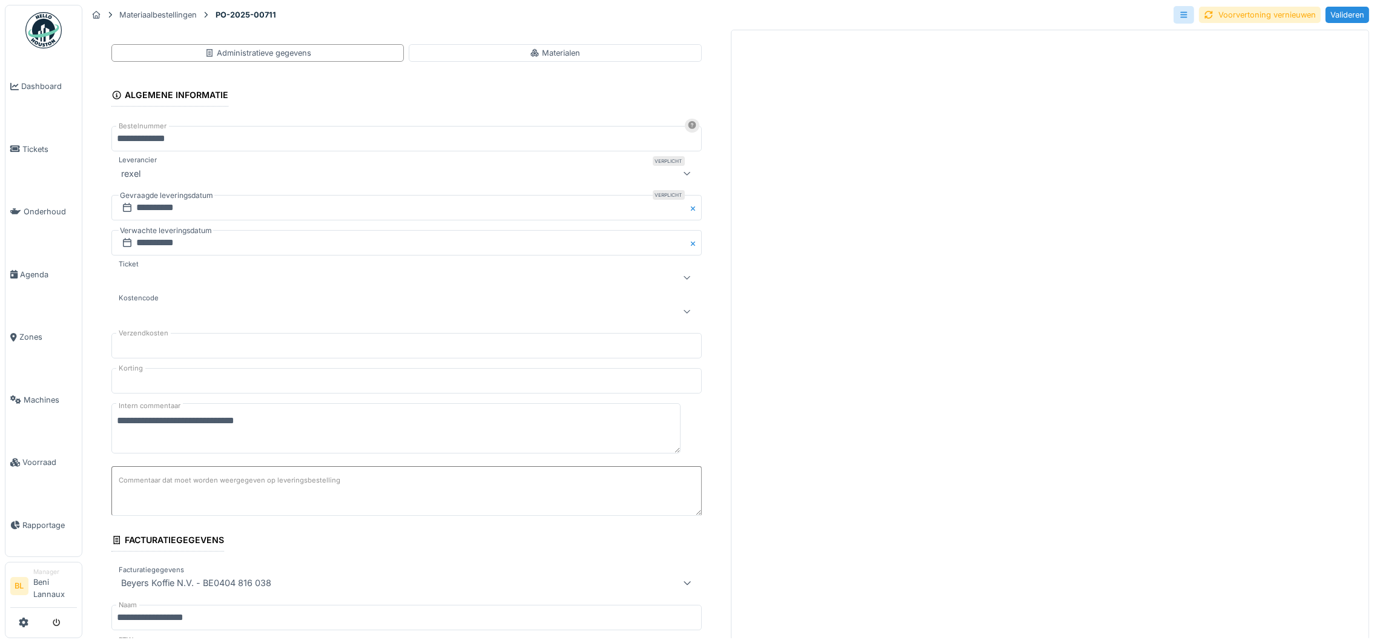
click at [219, 488] on label "Commentaar dat moet worden weergegeven op leveringsbestelling" at bounding box center [229, 480] width 226 height 15
click at [219, 489] on textarea "Commentaar dat moet worden weergegeven op leveringsbestelling" at bounding box center [406, 491] width 590 height 50
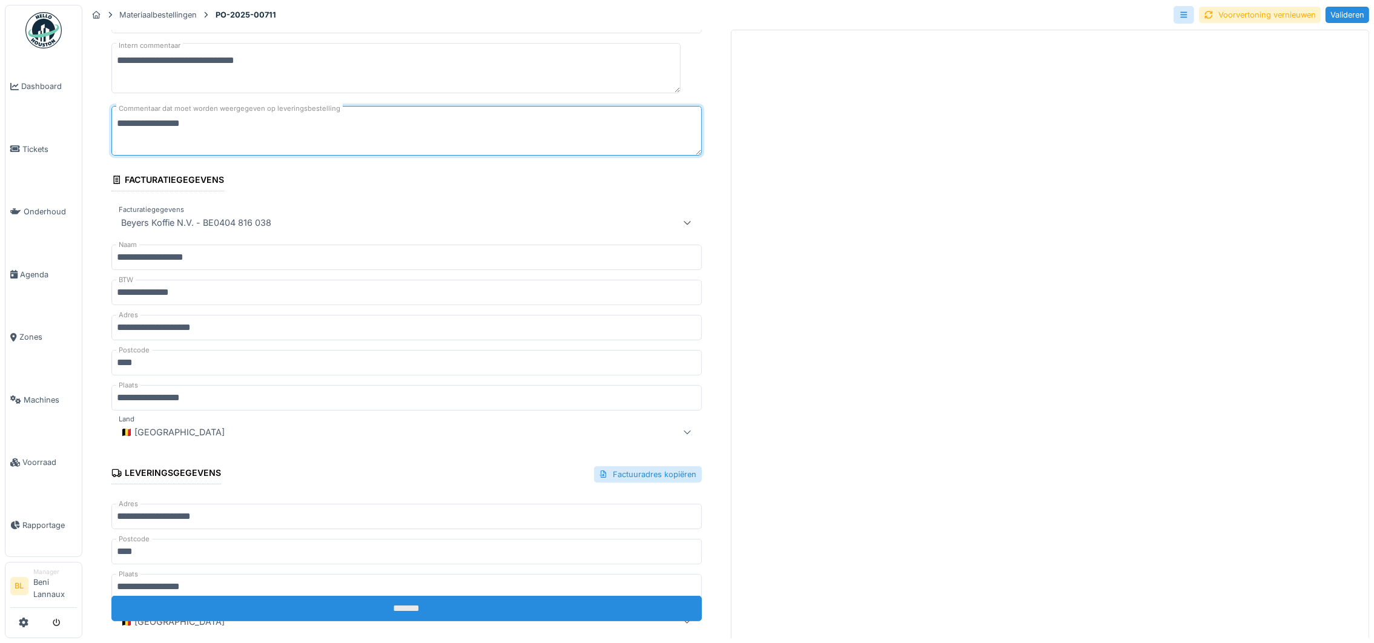
scroll to position [363, 0]
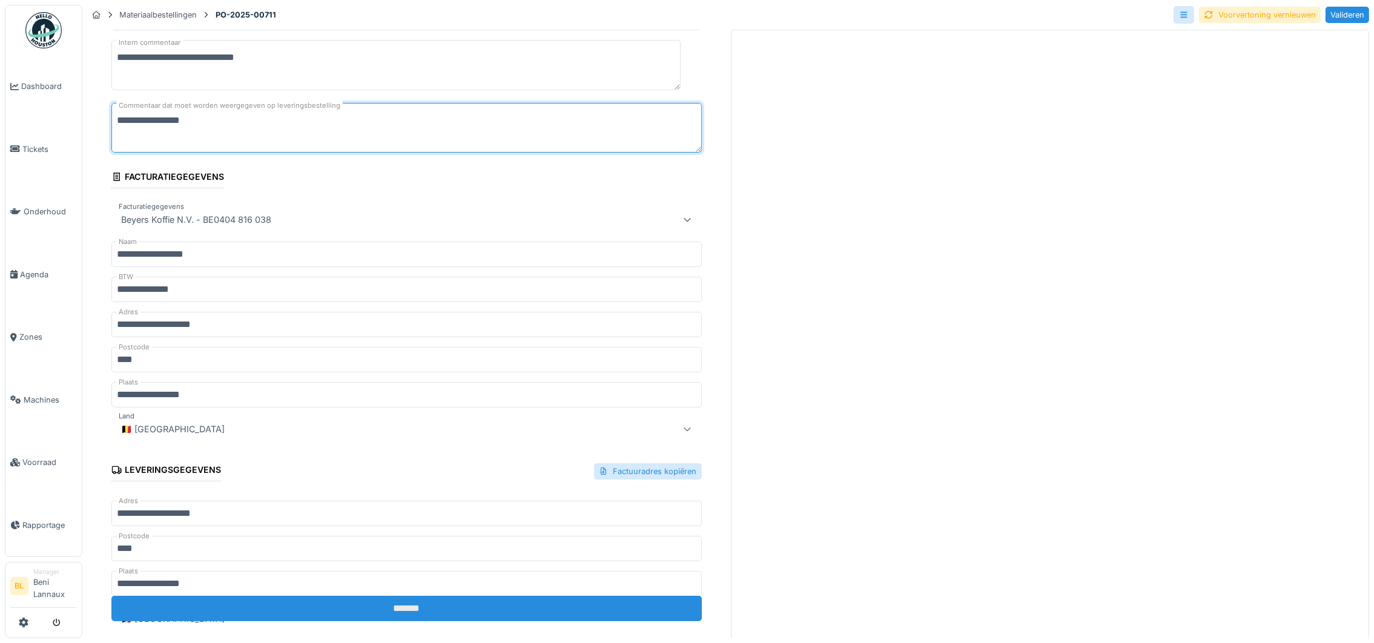
type textarea "**********"
click at [391, 605] on input "*******" at bounding box center [406, 608] width 590 height 25
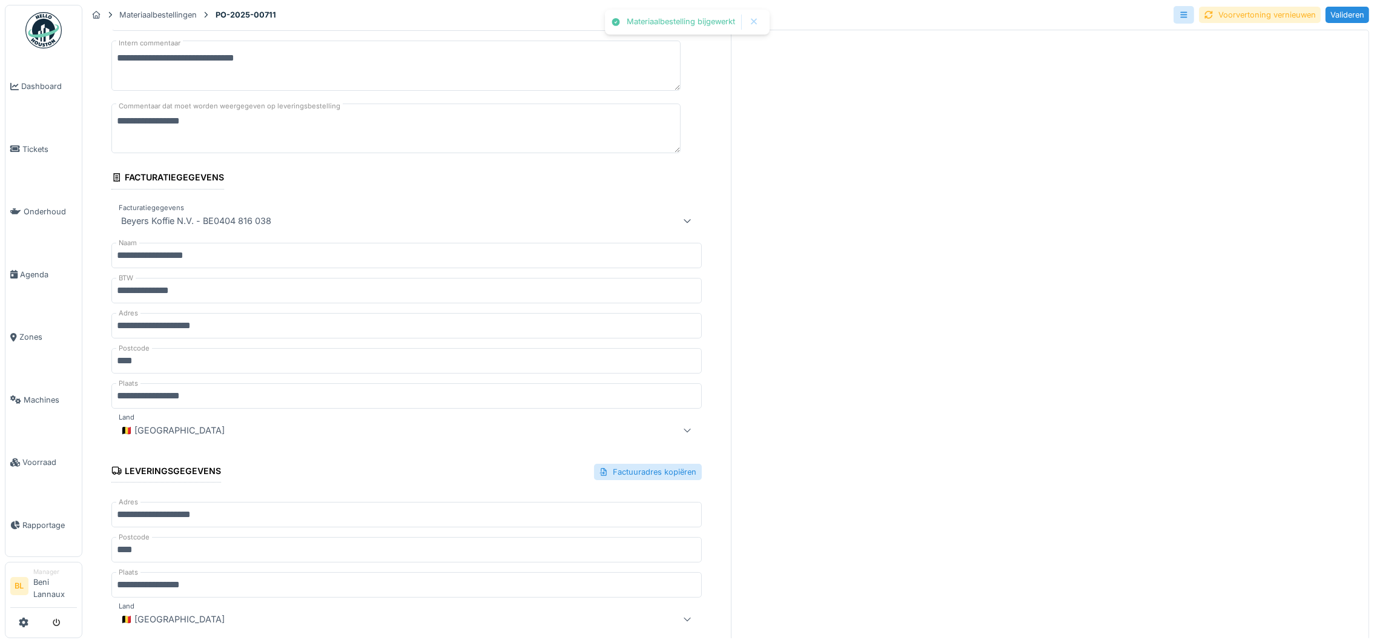
click at [1245, 13] on div "Voorvertoning vernieuwen" at bounding box center [1260, 15] width 122 height 16
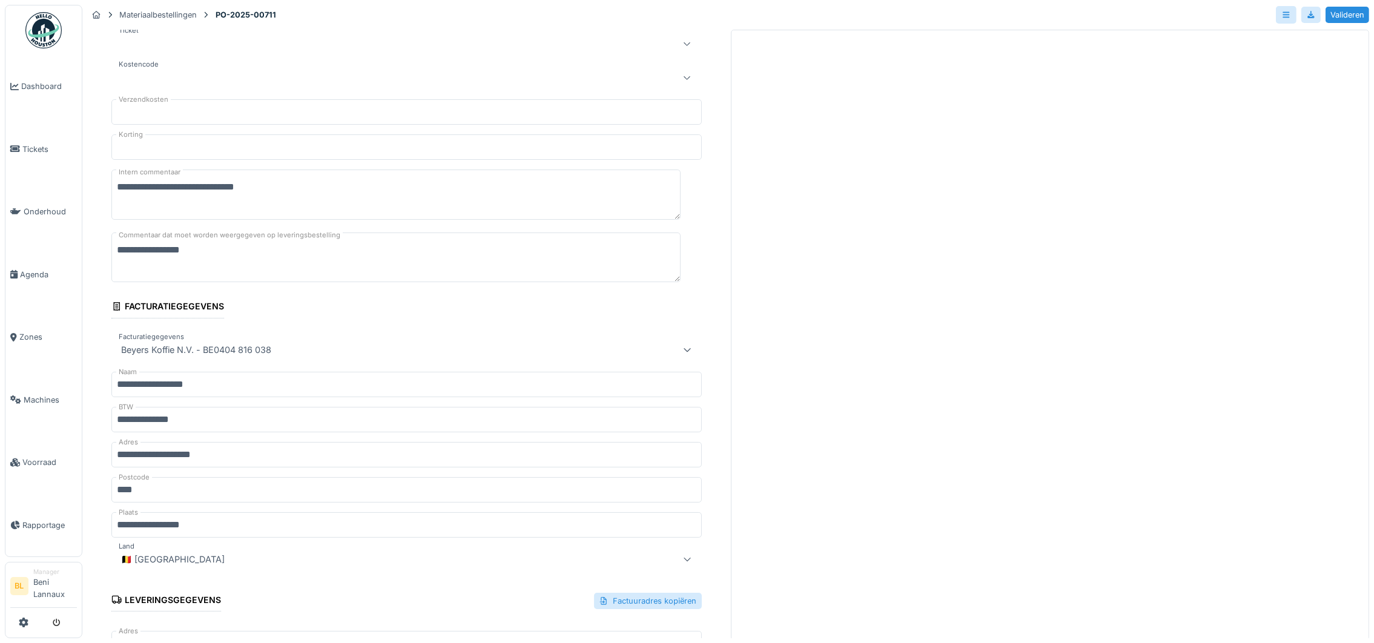
scroll to position [0, 0]
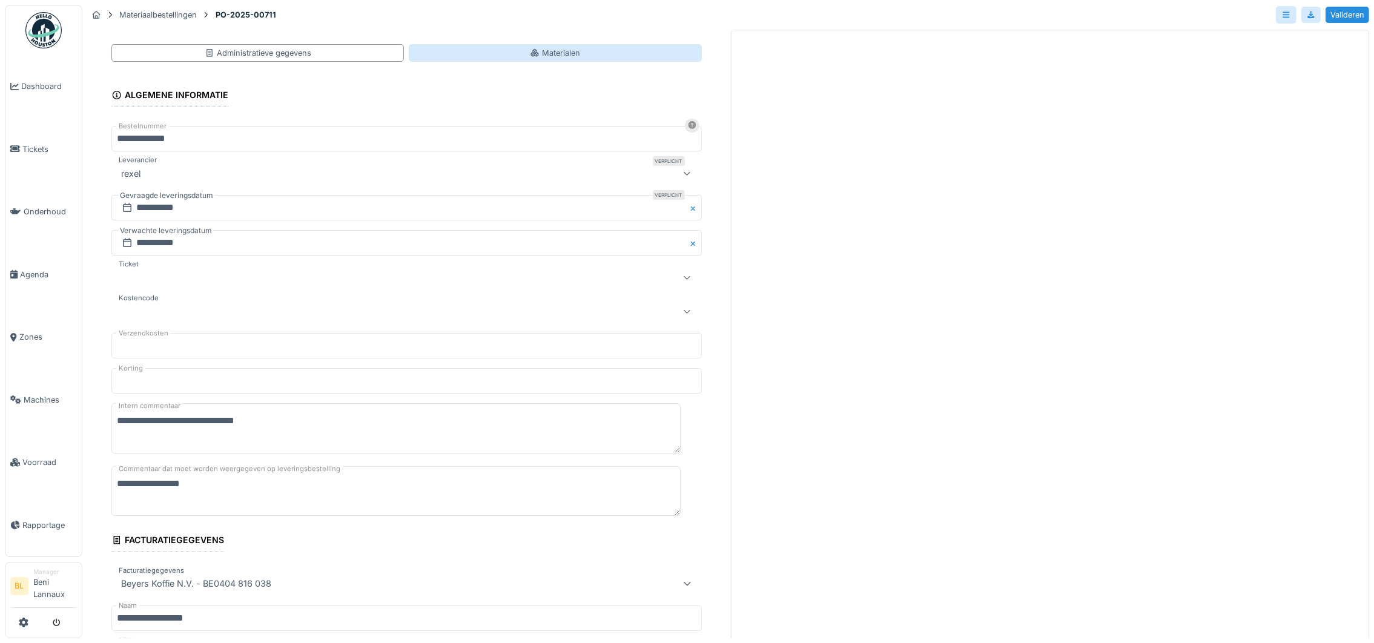
click at [530, 56] on div "Materialen" at bounding box center [555, 53] width 50 height 12
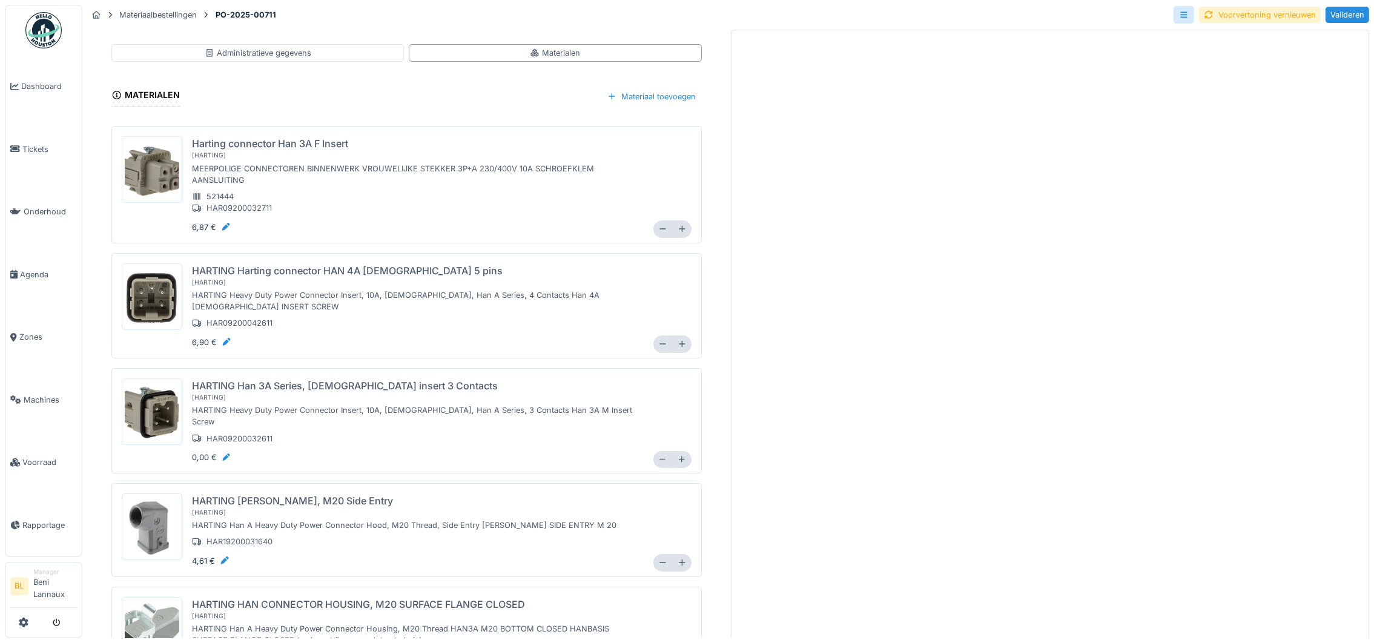
scroll to position [39, 0]
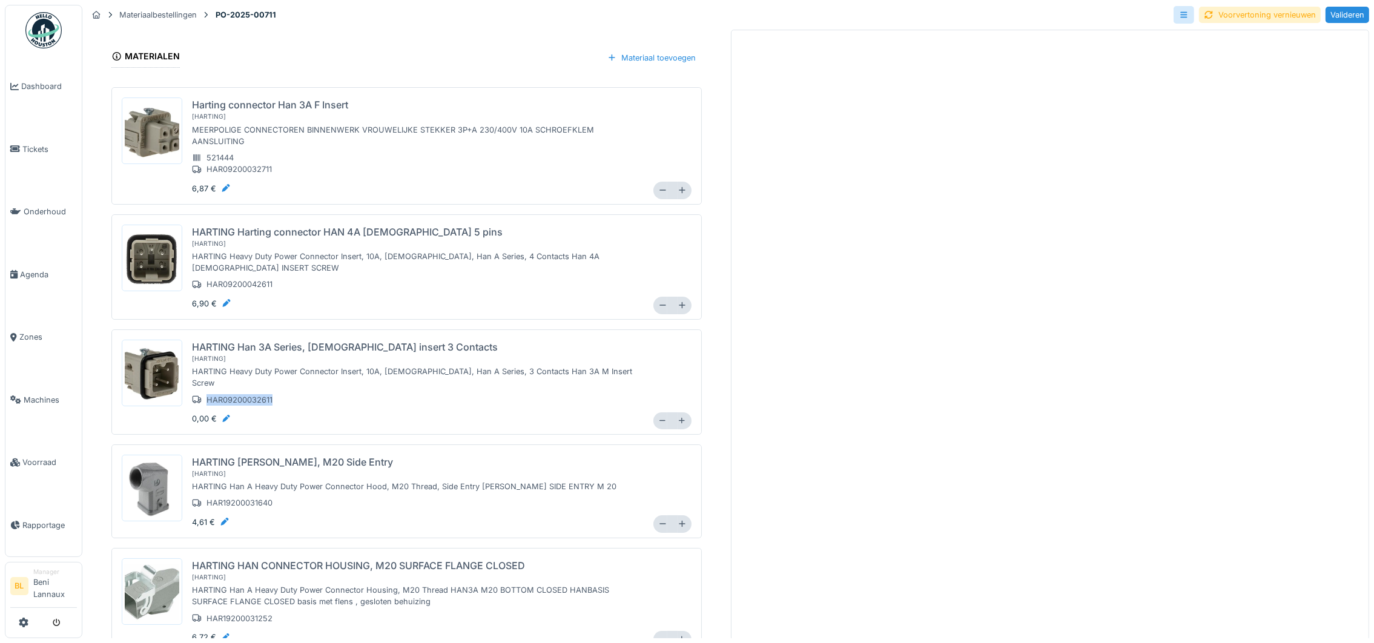
drag, startPoint x: 205, startPoint y: 378, endPoint x: 270, endPoint y: 374, distance: 65.0
click at [270, 394] on div "HAR09200032611" at bounding box center [232, 400] width 81 height 12
copy div "HAR09200032611"
click at [199, 413] on div "0,00 €" at bounding box center [211, 419] width 39 height 12
click at [227, 413] on div at bounding box center [227, 419] width 10 height 12
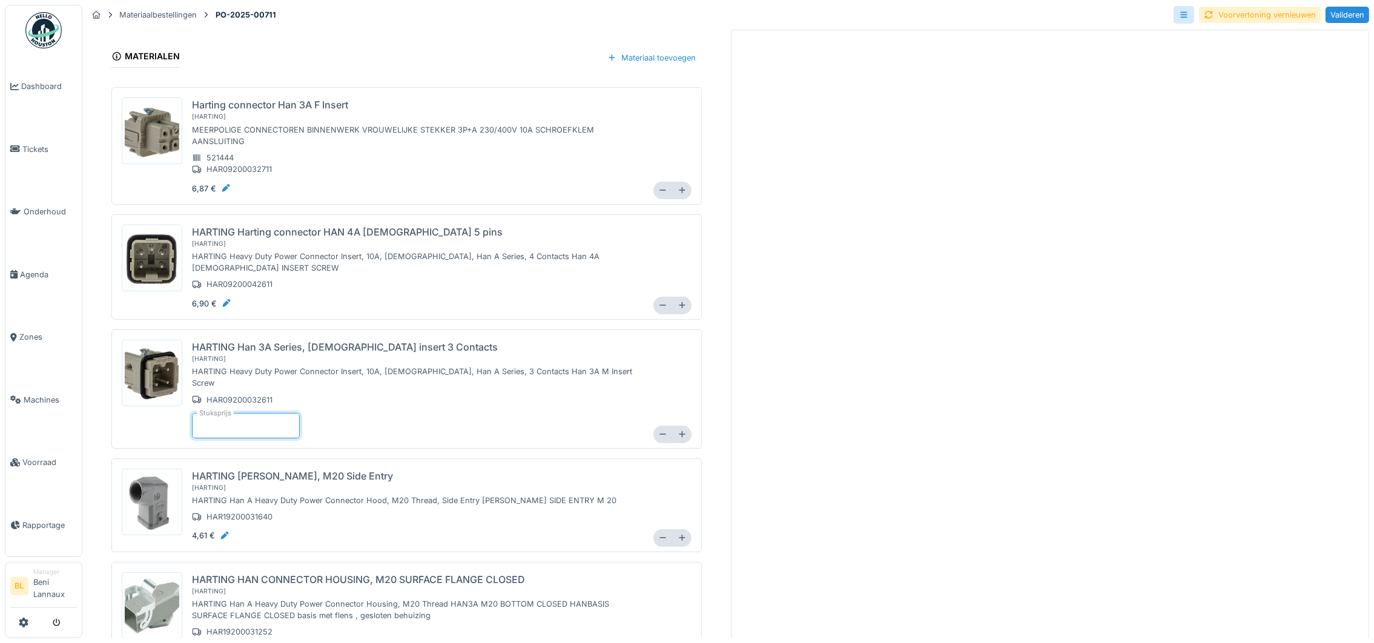
drag, startPoint x: 234, startPoint y: 402, endPoint x: 196, endPoint y: 407, distance: 39.1
click at [196, 413] on input "***" at bounding box center [246, 425] width 108 height 25
type input "****"
click at [518, 393] on div "HARTING Han 3A Series, male insert 3 Contacts [ harting ] HARTING Heavy Duty Po…" at bounding box center [418, 389] width 452 height 99
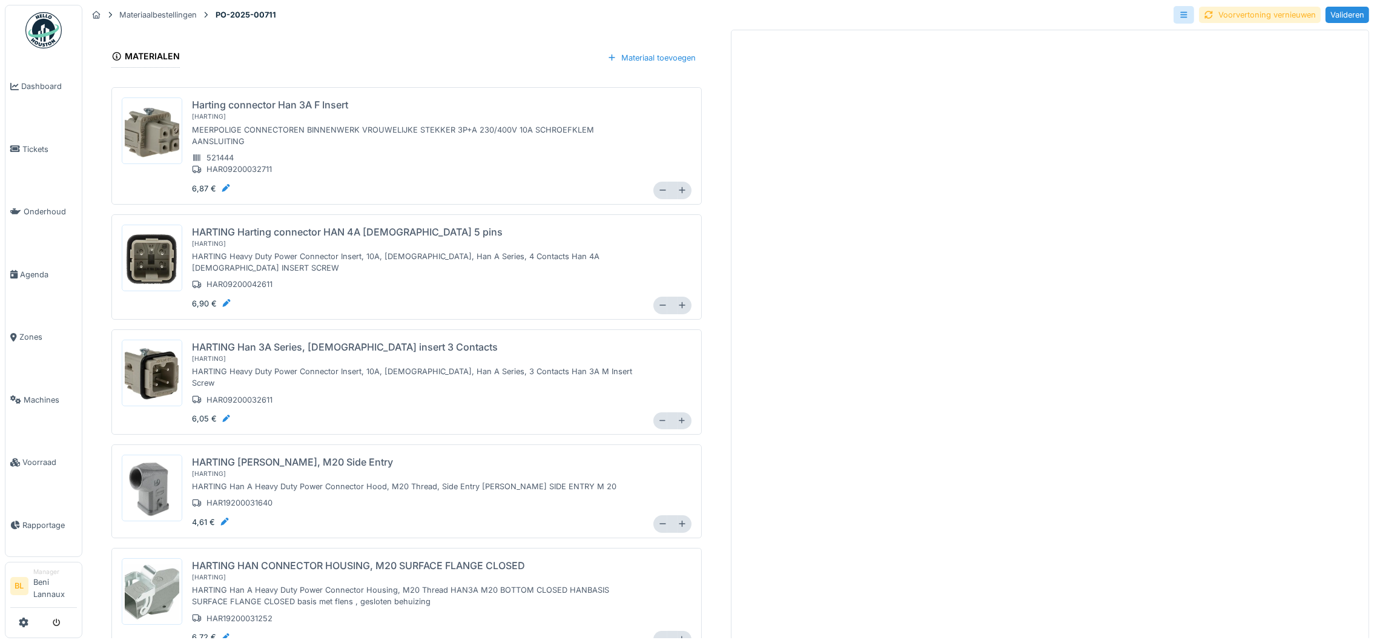
click at [1223, 17] on div "Voorvertoning vernieuwen" at bounding box center [1260, 15] width 122 height 16
click at [627, 58] on div "Materiaal toevoegen" at bounding box center [652, 58] width 100 height 18
click at [638, 85] on div "Bestaand materiaal selecteren" at bounding box center [653, 85] width 139 height 18
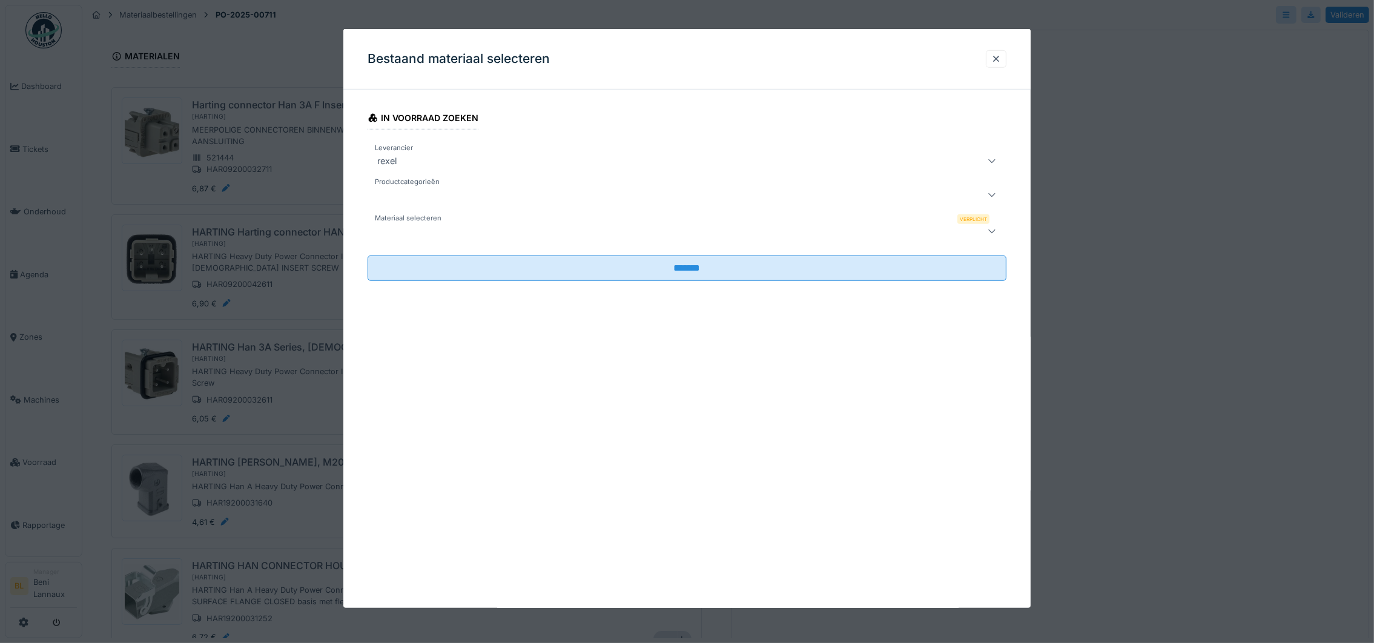
click at [438, 235] on div at bounding box center [650, 231] width 556 height 15
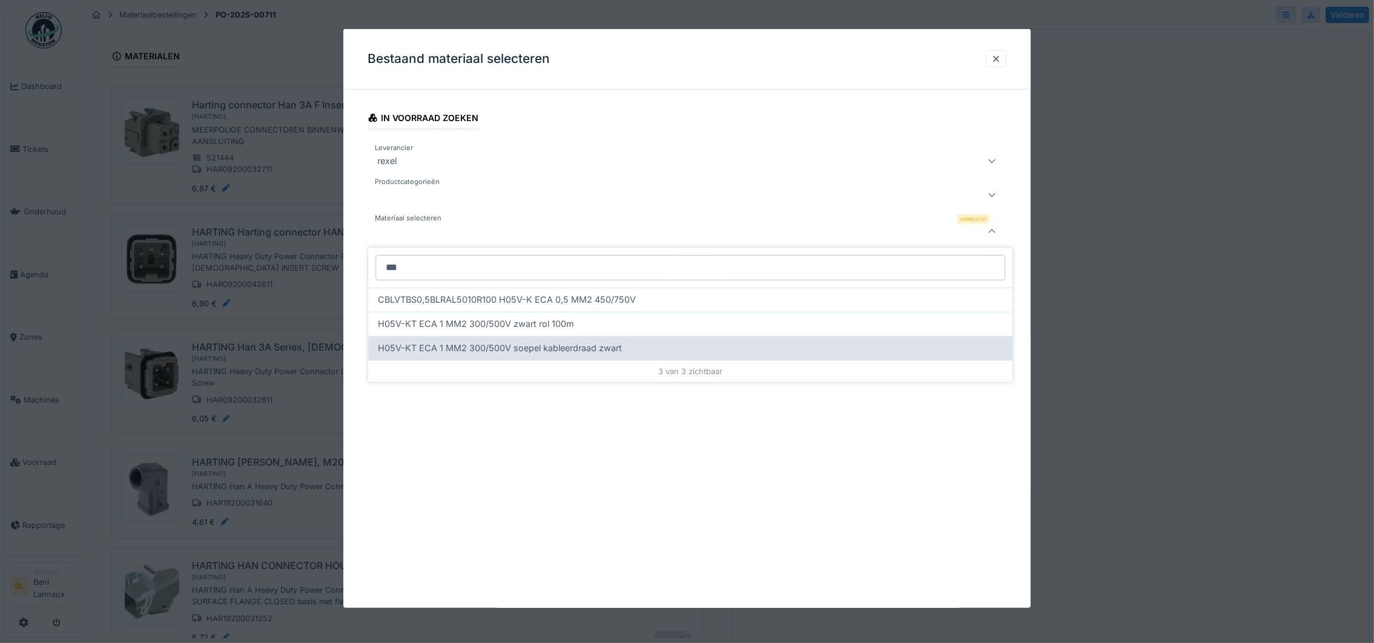
type input "***"
click at [542, 353] on span "H05V-KT ECA 1 MM2 300/500V soepel kableerdraad zwart" at bounding box center [500, 347] width 244 height 13
type input "******"
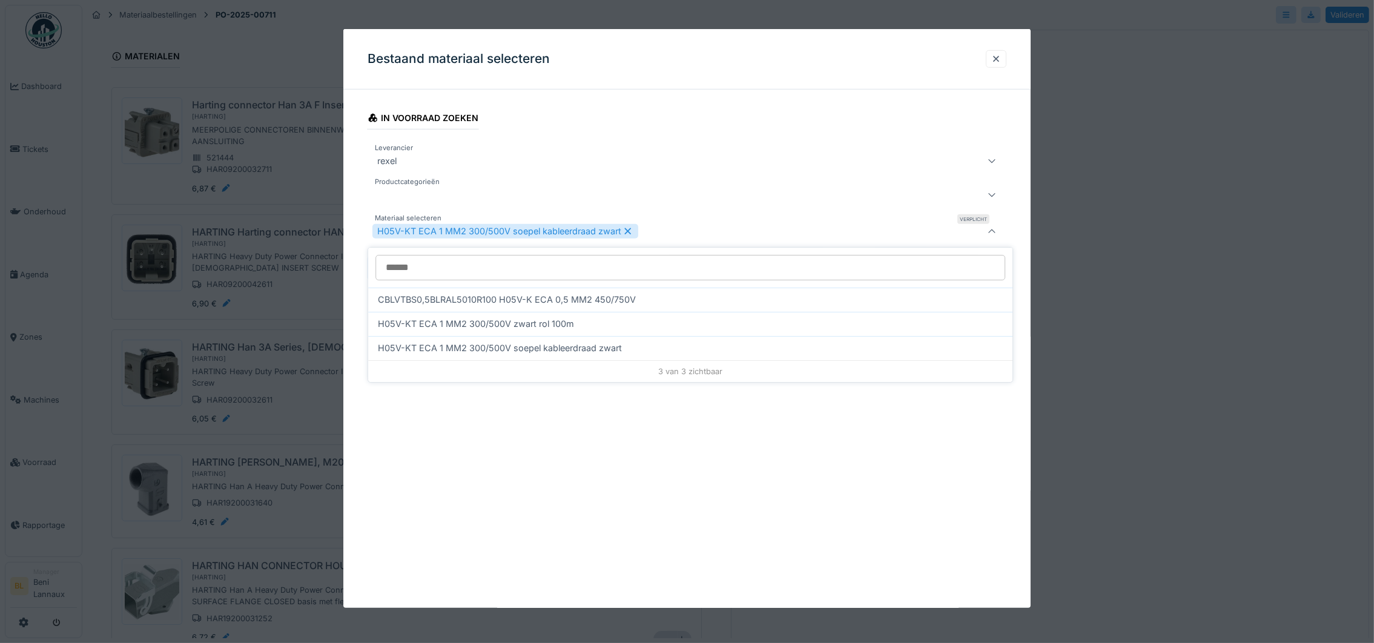
click at [671, 518] on div "Bestaand materiaal selecteren In voorraad zoeken Leverancier rexel **** Product…" at bounding box center [686, 318] width 687 height 579
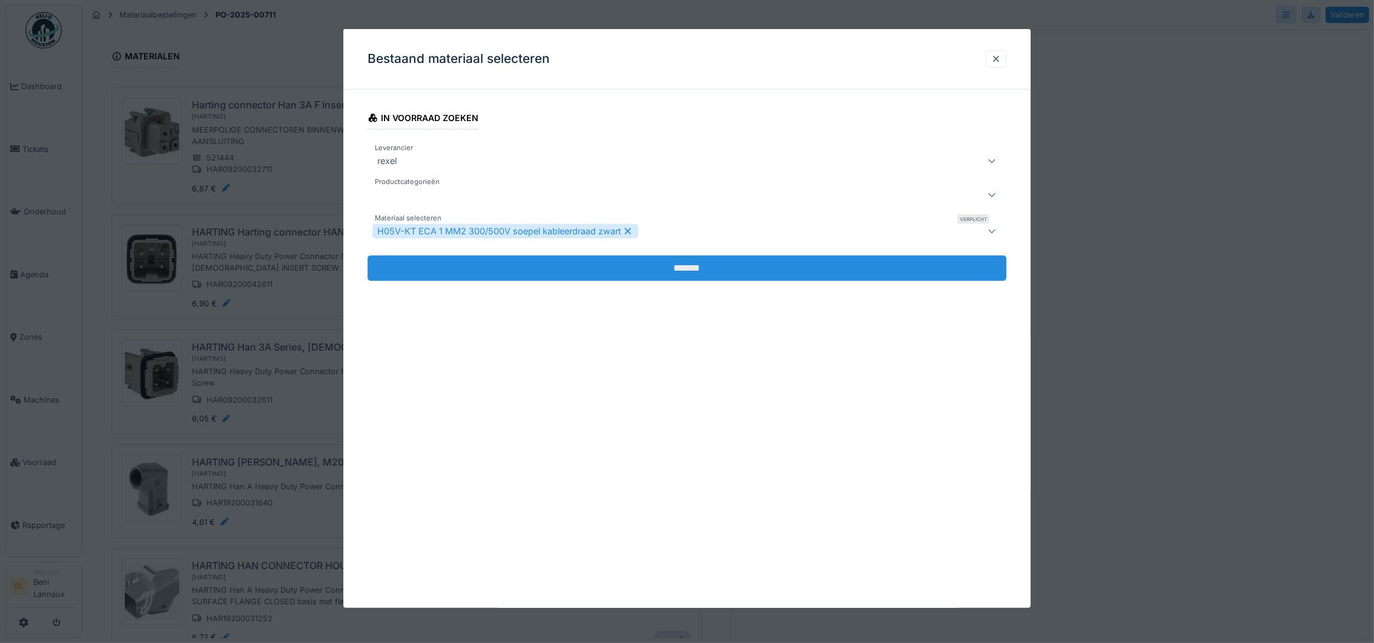
click at [692, 270] on input "*******" at bounding box center [687, 268] width 639 height 25
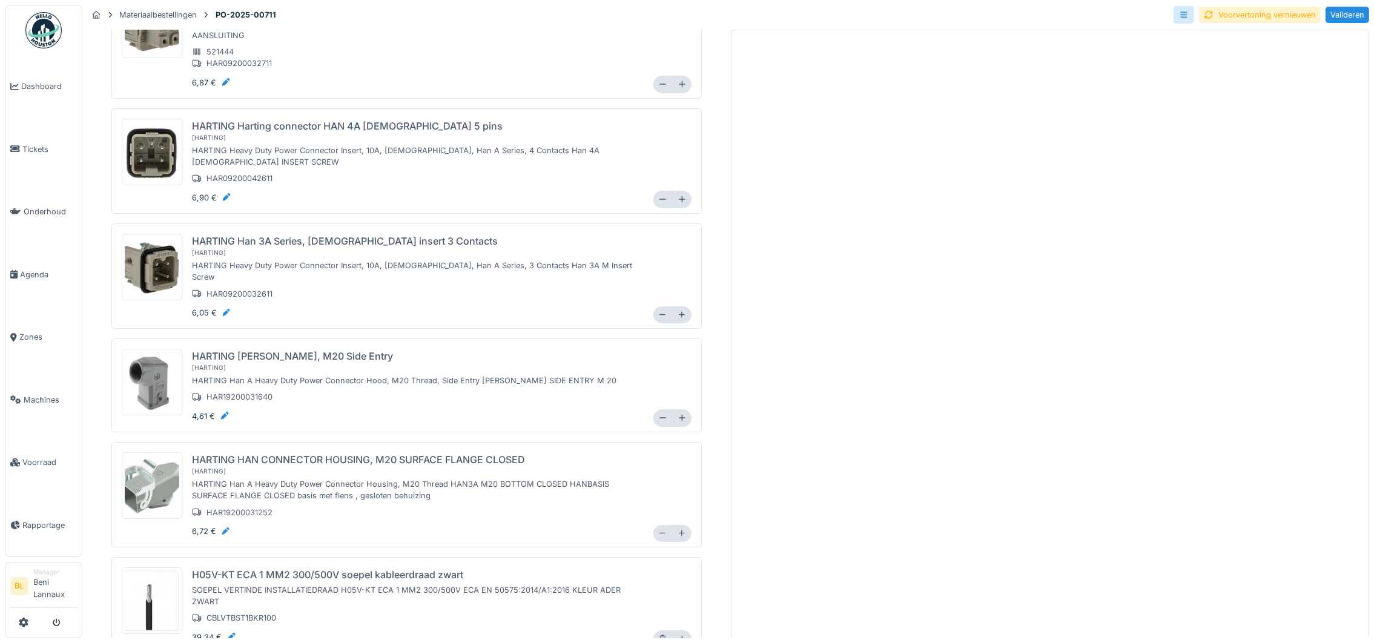
scroll to position [13, 0]
click at [653, 630] on div at bounding box center [660, 638] width 14 height 17
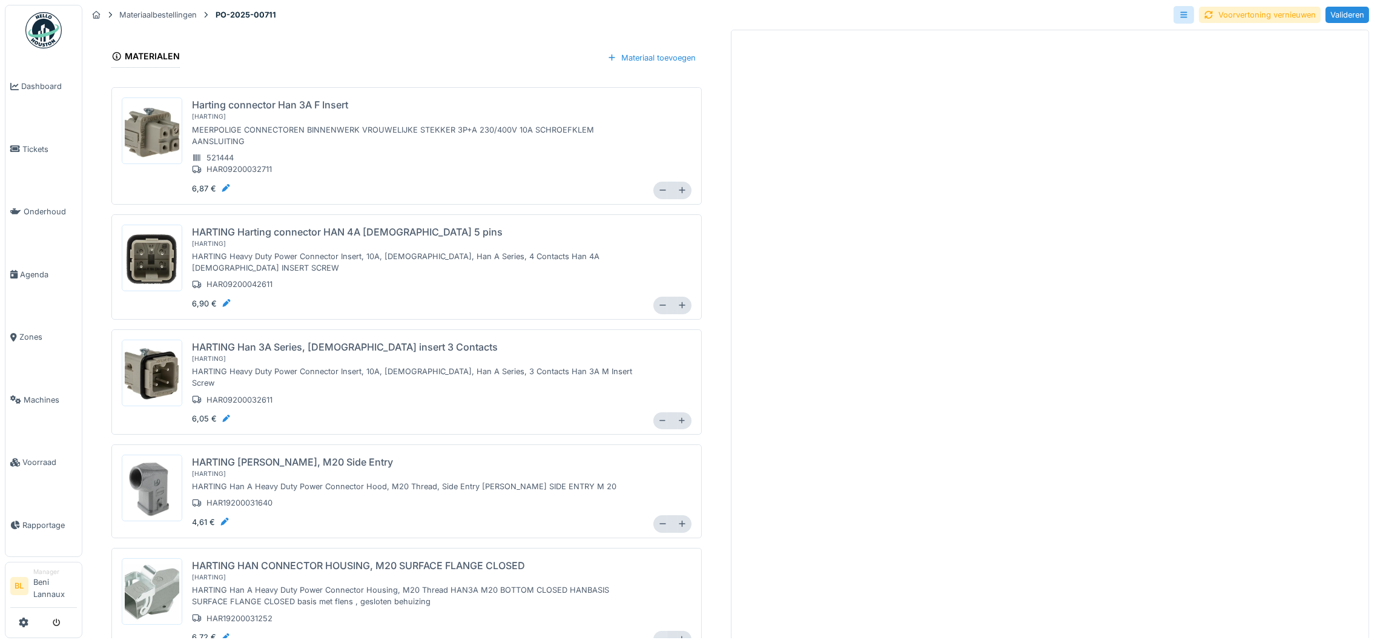
click at [658, 636] on icon at bounding box center [662, 639] width 9 height 7
click at [678, 636] on icon at bounding box center [682, 639] width 9 height 7
type input "*"
click at [635, 49] on div "Materiaal toevoegen" at bounding box center [652, 58] width 100 height 18
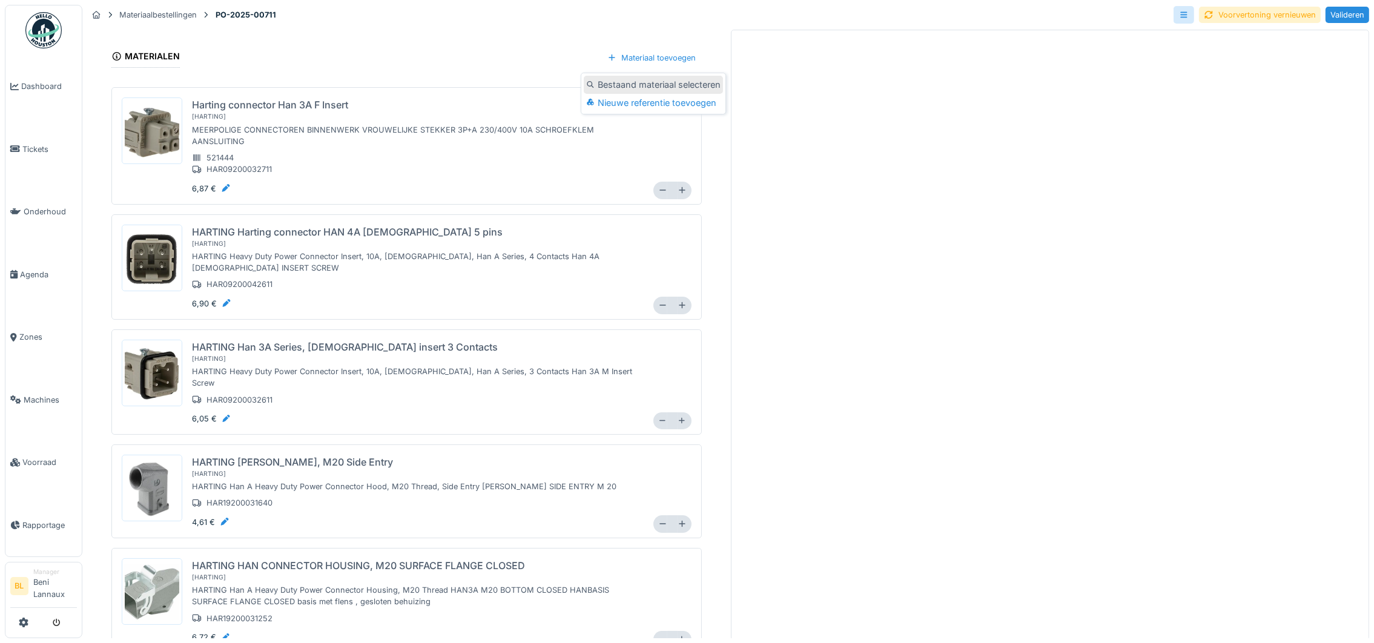
click at [632, 76] on div "Bestaand materiaal selecteren" at bounding box center [653, 85] width 139 height 18
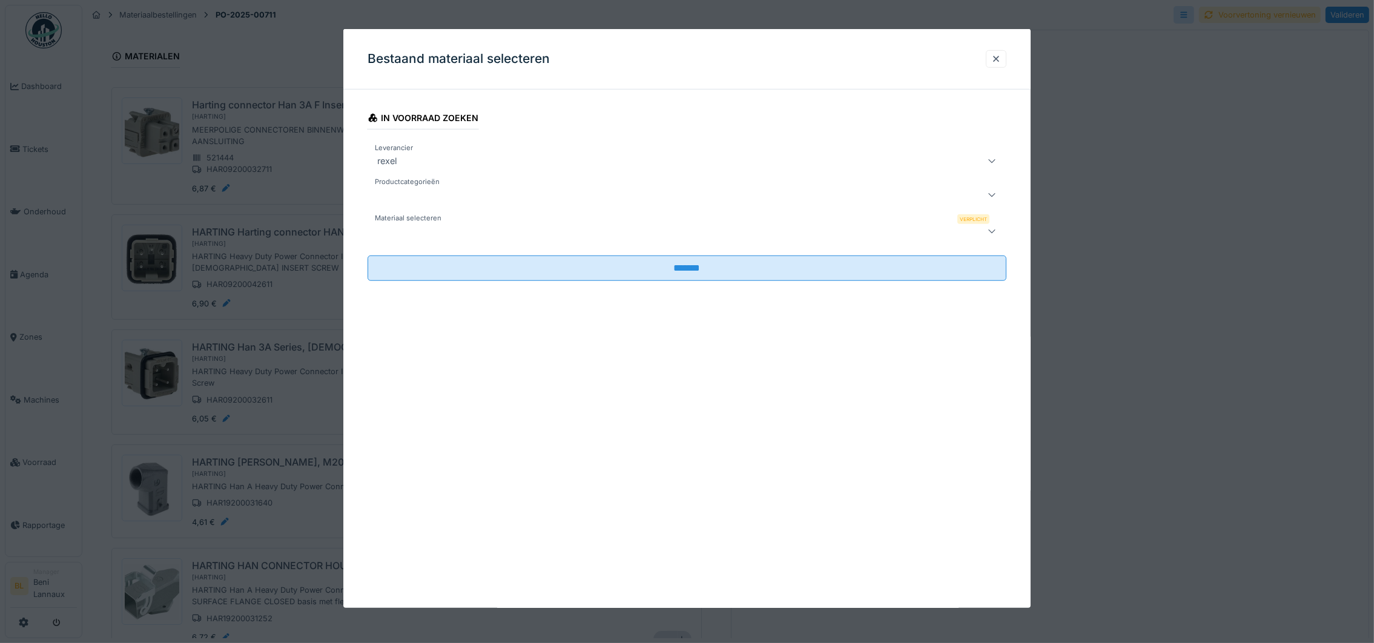
click at [408, 225] on div at bounding box center [650, 231] width 556 height 15
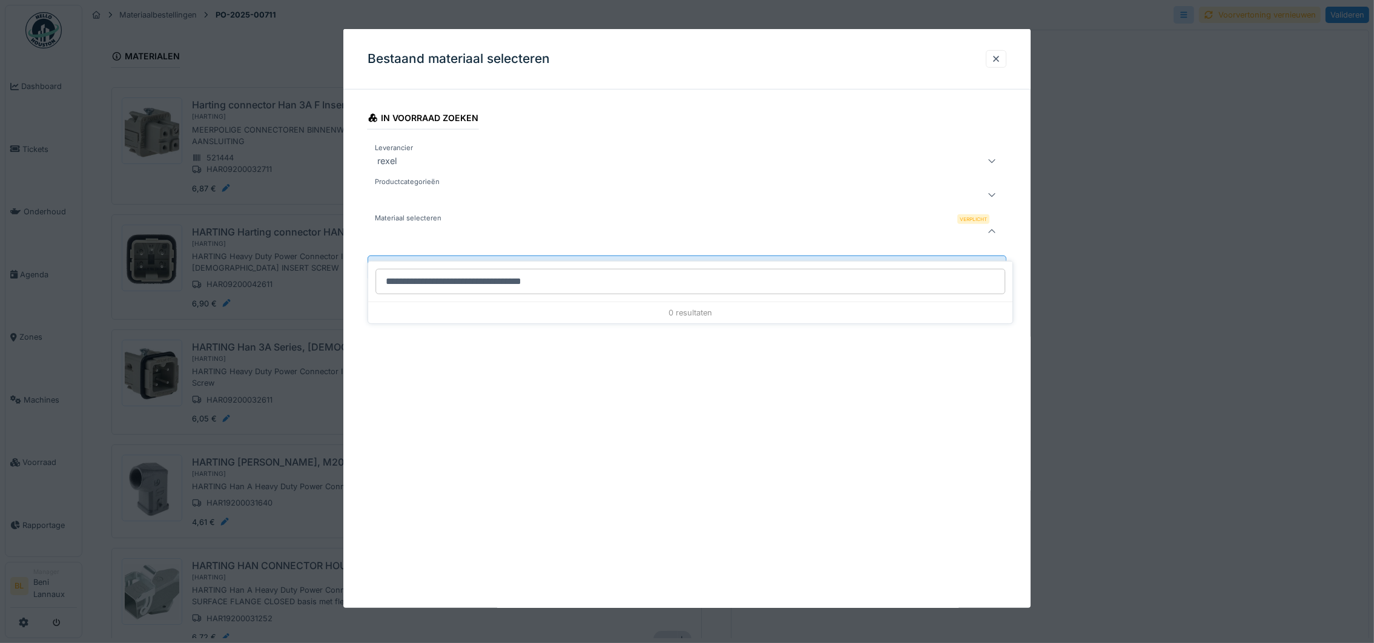
click at [387, 270] on input "**********" at bounding box center [690, 281] width 630 height 25
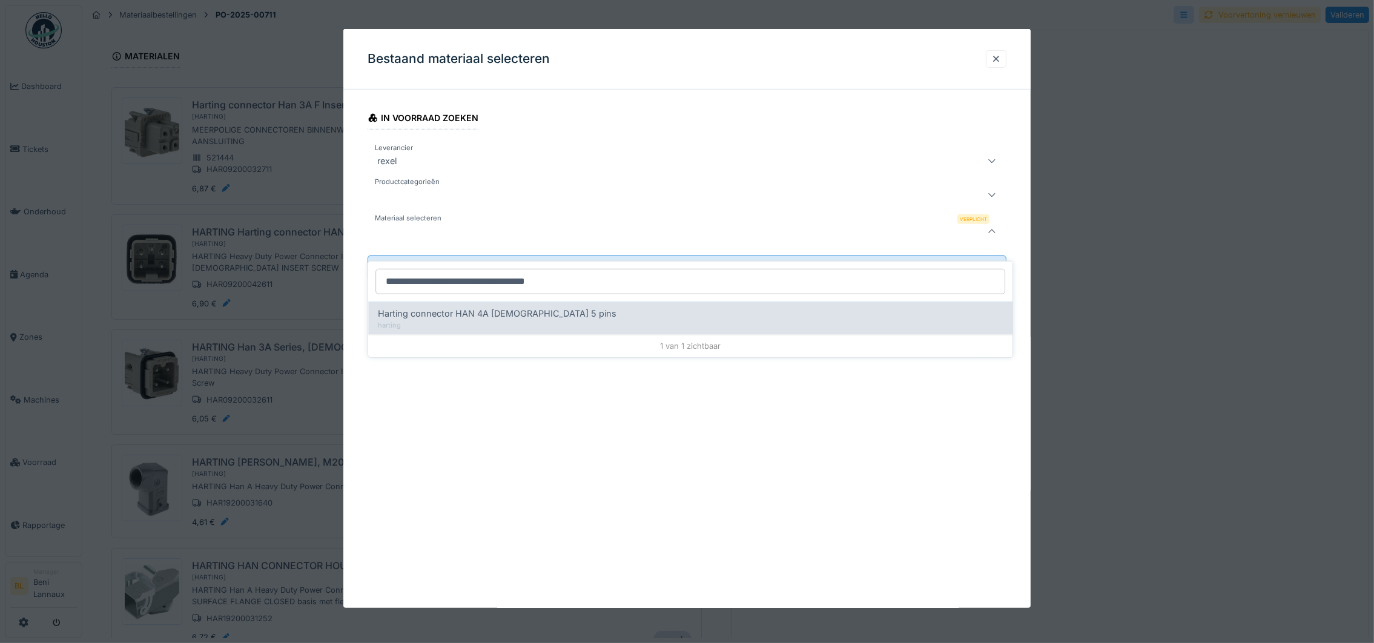
type input "**********"
click at [532, 307] on span "Harting connector HAN 4A [DEMOGRAPHIC_DATA] 5 pins" at bounding box center [497, 313] width 239 height 13
type input "*****"
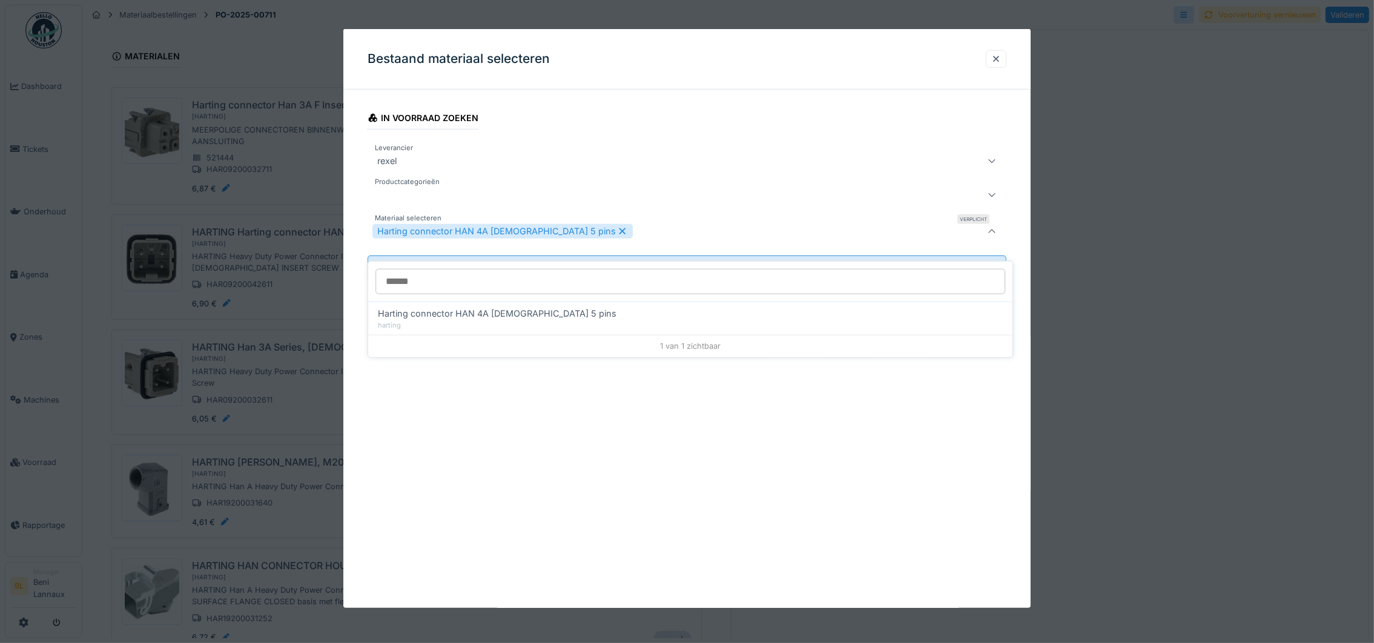
click at [608, 446] on div "Bestaand materiaal selecteren In voorraad zoeken Leverancier rexel **** Product…" at bounding box center [686, 318] width 687 height 579
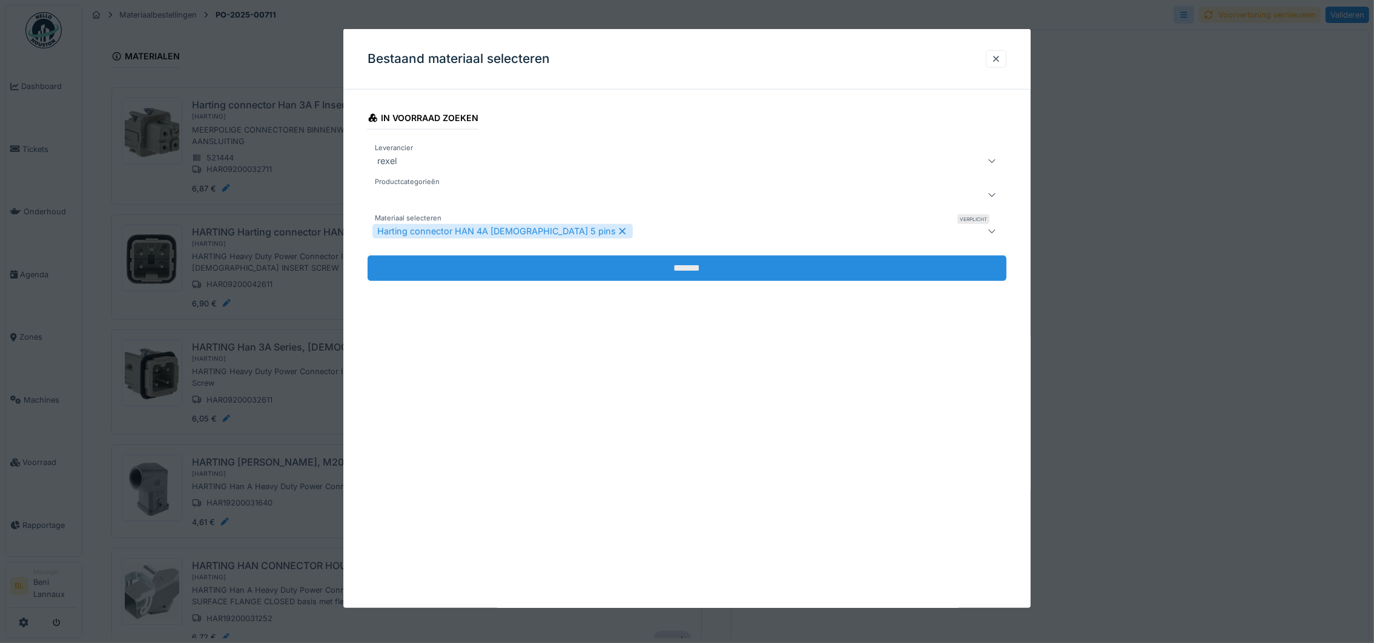
click at [692, 266] on input "*******" at bounding box center [687, 268] width 639 height 25
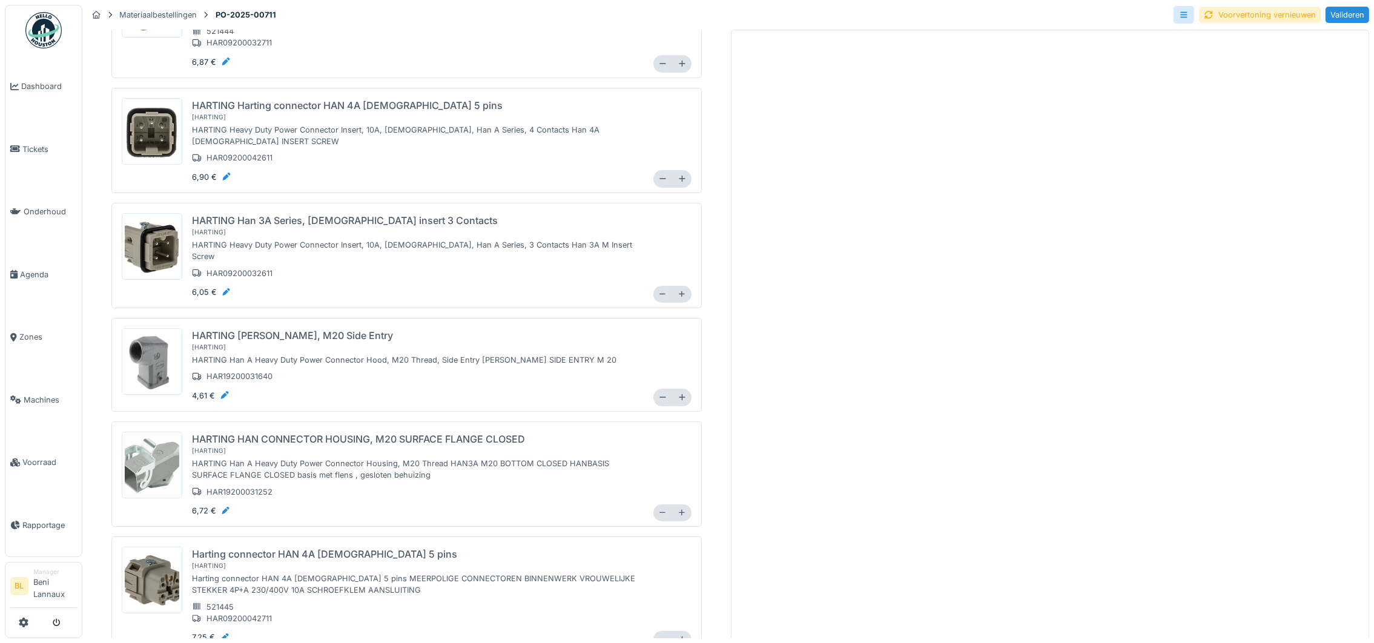
scroll to position [0, 0]
click at [1256, 10] on div "Voorvertoning vernieuwen" at bounding box center [1260, 15] width 122 height 16
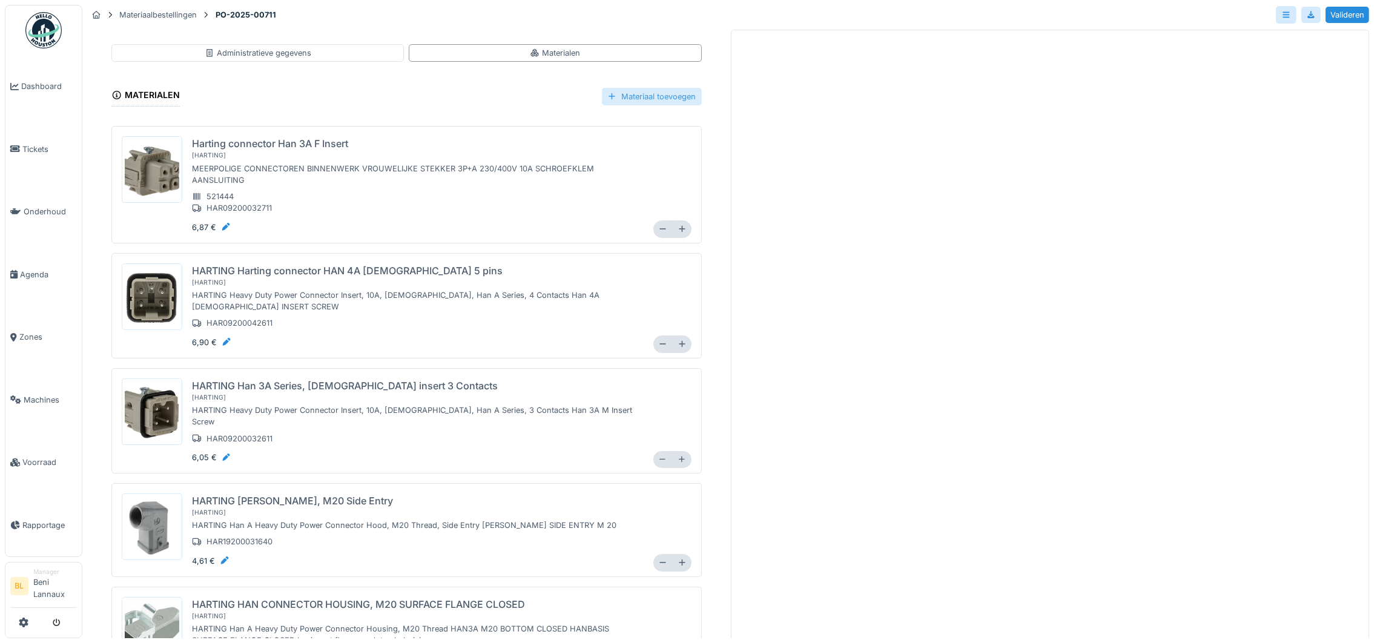
click at [630, 96] on div "Materiaal toevoegen" at bounding box center [652, 97] width 100 height 18
click at [626, 141] on div "Nieuwe referentie toevoegen" at bounding box center [653, 142] width 139 height 18
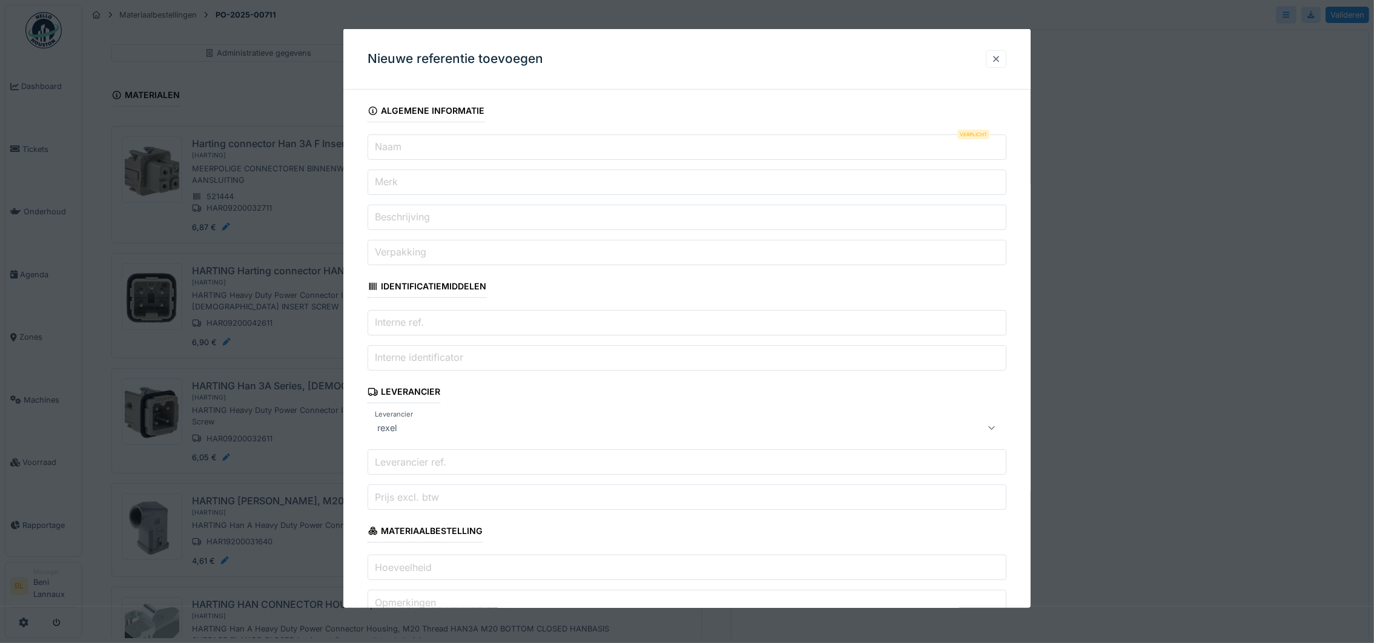
click at [994, 59] on div at bounding box center [996, 59] width 21 height 18
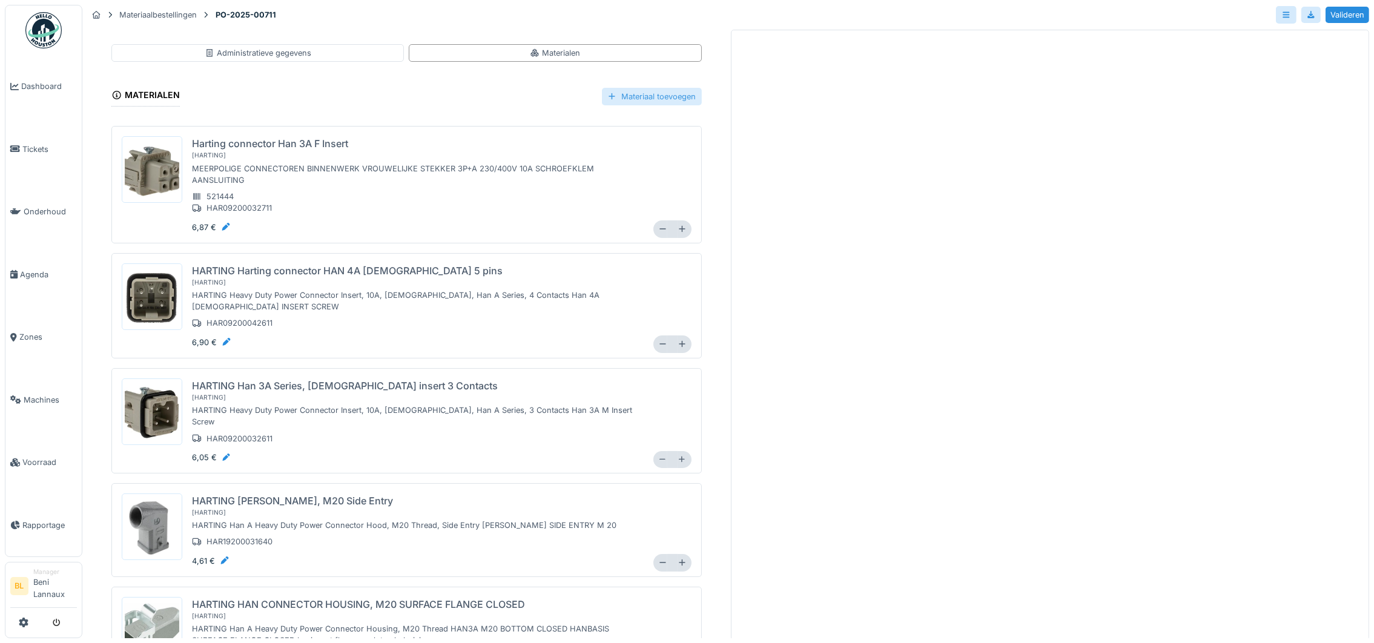
click at [635, 102] on div "Materiaal toevoegen" at bounding box center [652, 97] width 100 height 18
click at [653, 125] on div "Bestaand materiaal selecteren" at bounding box center [653, 124] width 139 height 18
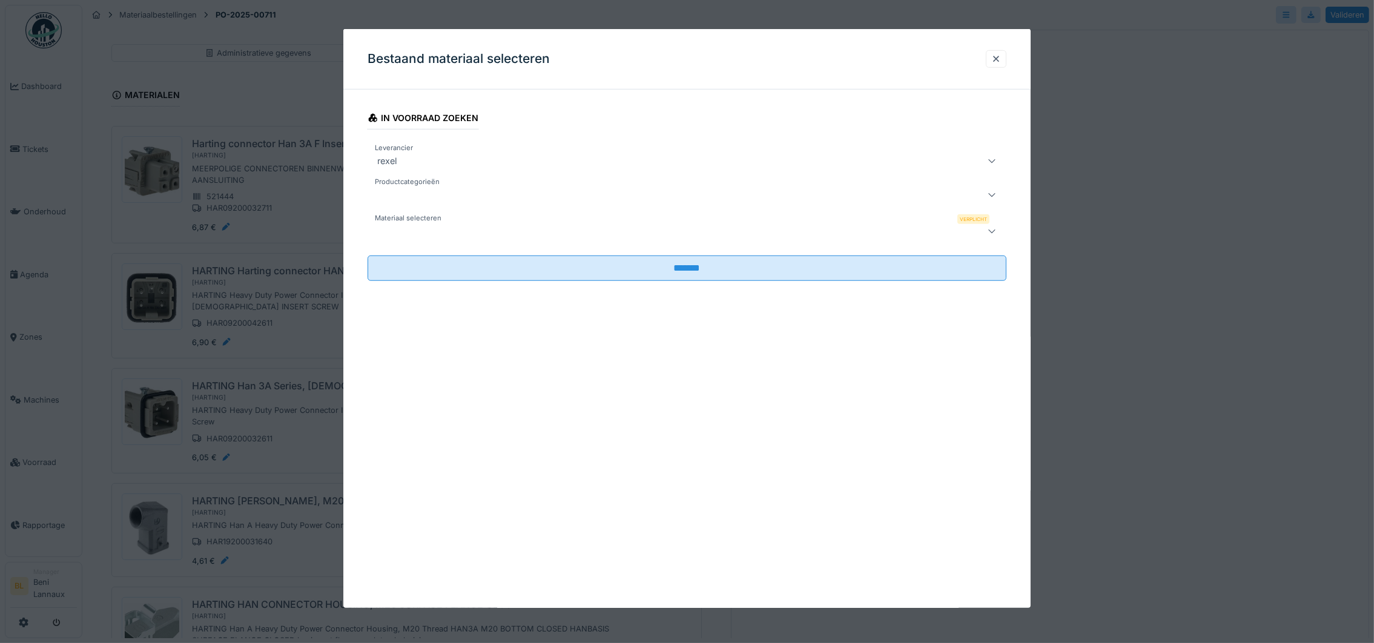
click at [427, 222] on label "Materiaal selecteren" at bounding box center [407, 218] width 71 height 10
click at [426, 232] on div at bounding box center [650, 231] width 556 height 15
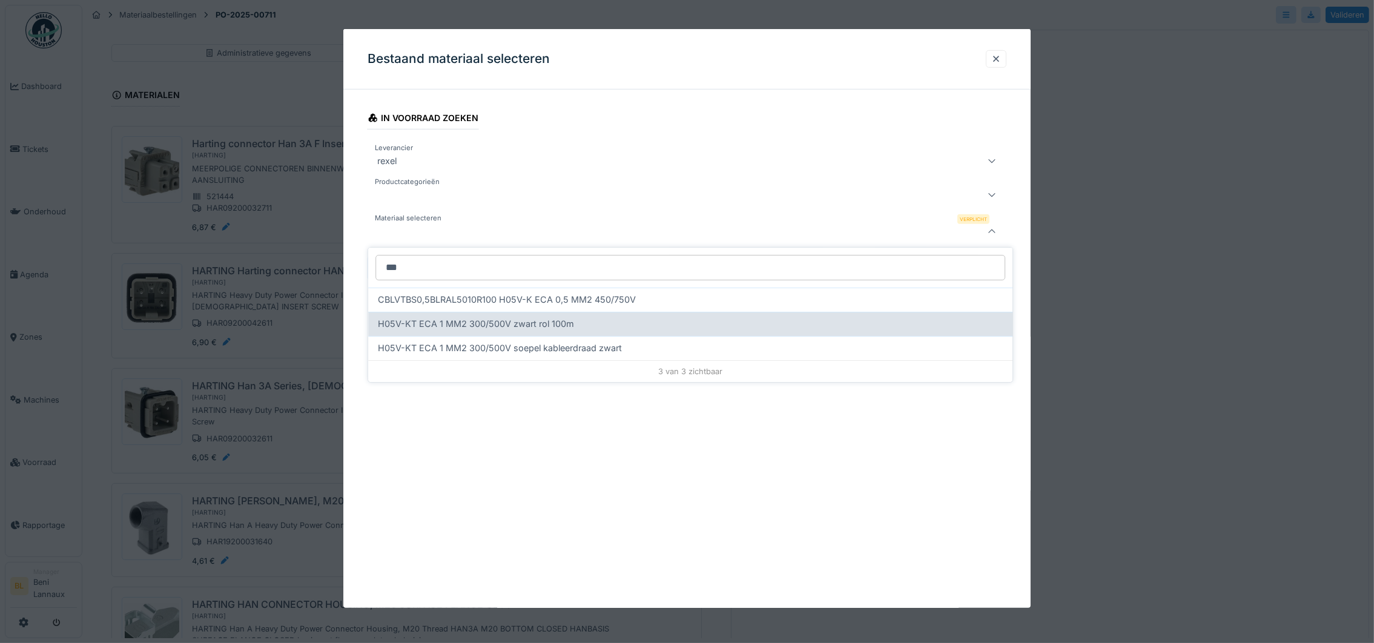
type input "***"
click at [514, 320] on span "H05V-KT ECA 1 MM2 300/500V zwart rol 100m" at bounding box center [476, 323] width 196 height 13
type input "******"
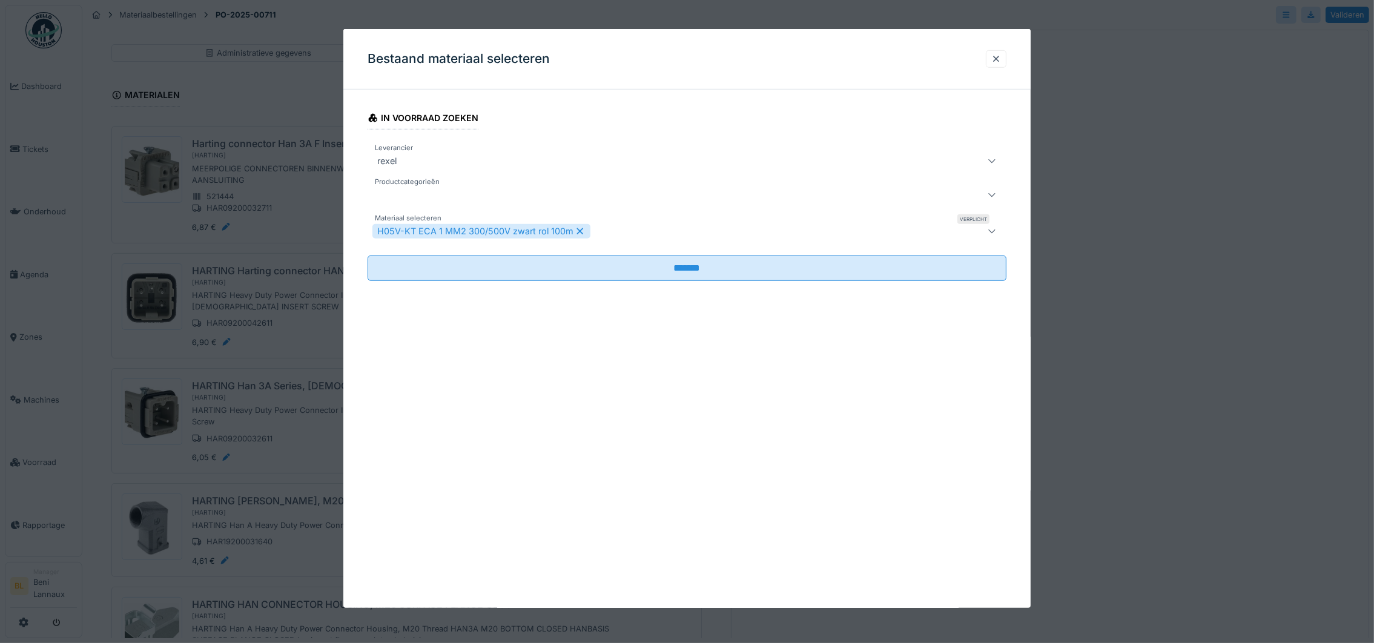
drag, startPoint x: 570, startPoint y: 473, endPoint x: 562, endPoint y: 466, distance: 10.3
click at [569, 473] on div "Bestaand materiaal selecteren In voorraad zoeken Leverancier rexel **** Product…" at bounding box center [686, 318] width 687 height 579
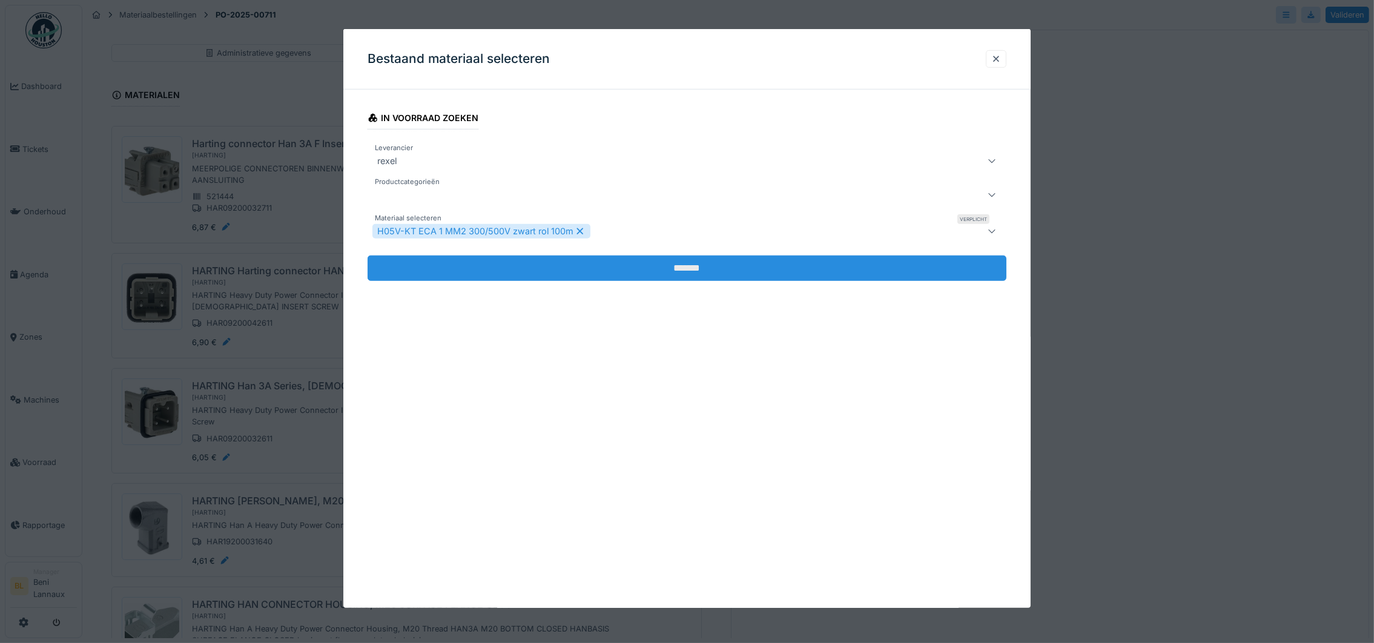
click at [688, 263] on input "*******" at bounding box center [687, 268] width 639 height 25
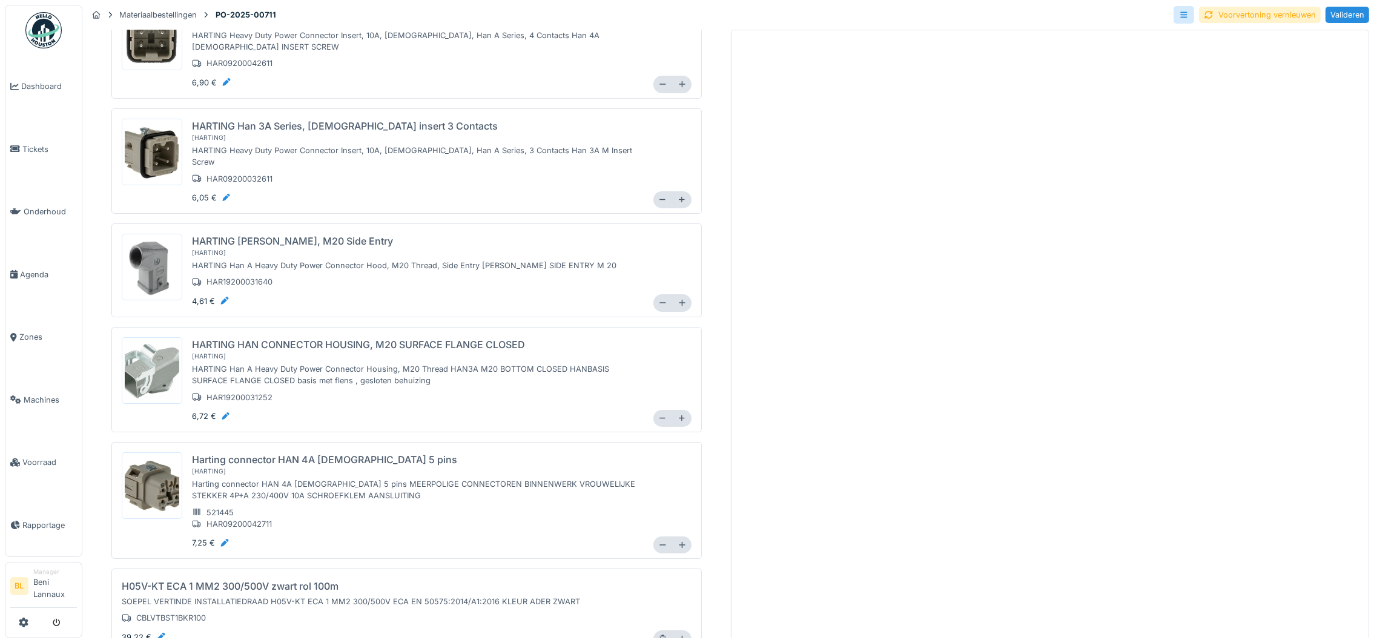
scroll to position [13, 0]
click at [658, 635] on icon at bounding box center [662, 638] width 9 height 7
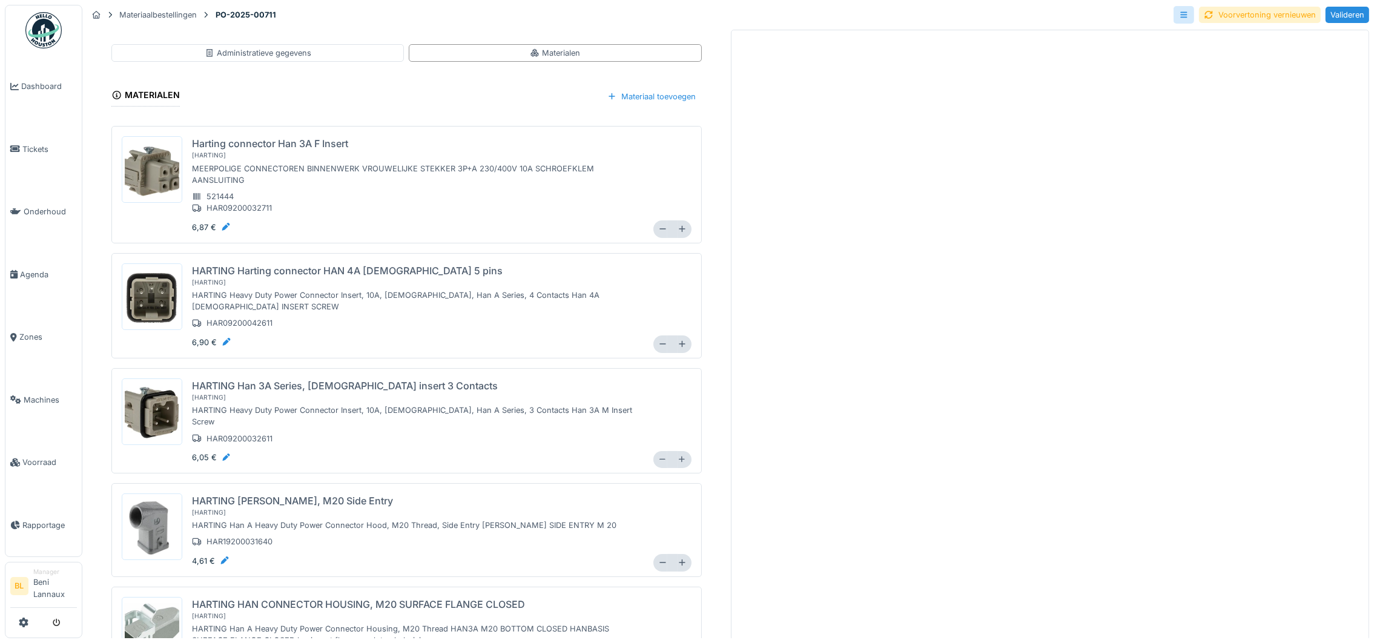
scroll to position [0, 0]
click at [642, 97] on div "Materiaal toevoegen" at bounding box center [652, 97] width 100 height 18
click at [635, 122] on div "Bestaand materiaal selecteren" at bounding box center [653, 124] width 139 height 18
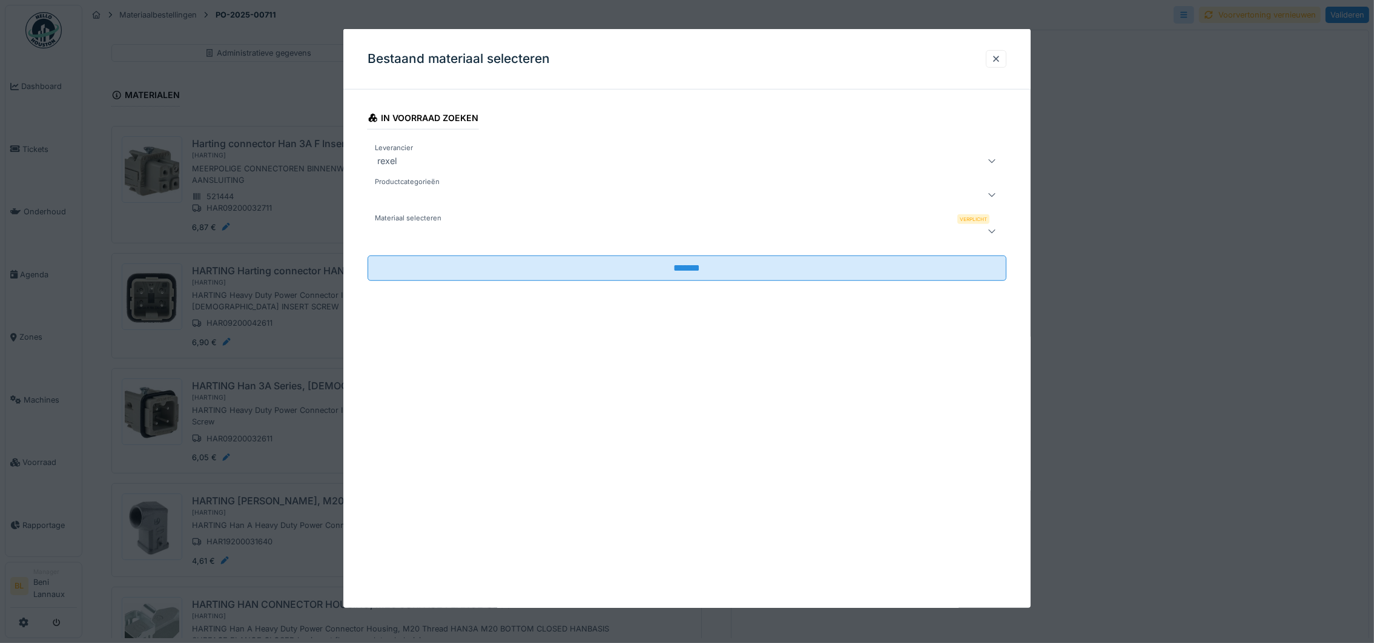
click at [429, 221] on label "Materiaal selecteren" at bounding box center [407, 218] width 71 height 10
click at [411, 234] on div at bounding box center [650, 231] width 556 height 15
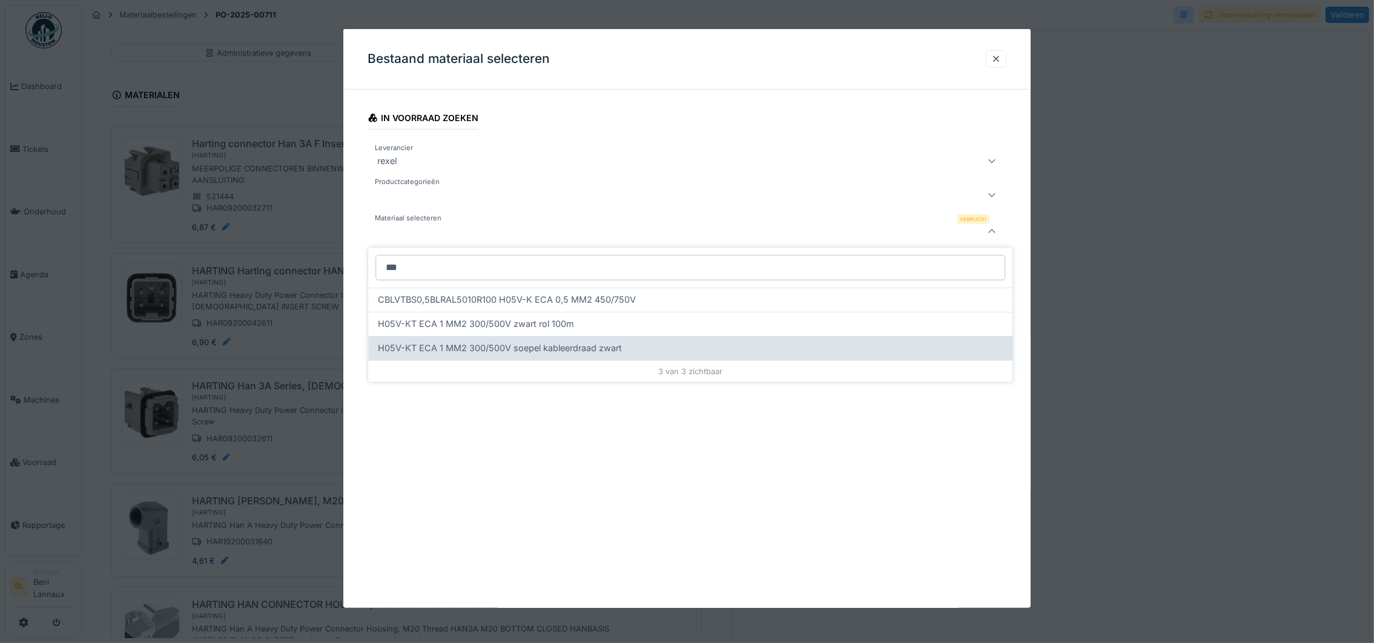
type input "***"
click at [564, 352] on span "H05V-KT ECA 1 MM2 300/500V soepel kableerdraad zwart" at bounding box center [500, 347] width 244 height 13
type input "******"
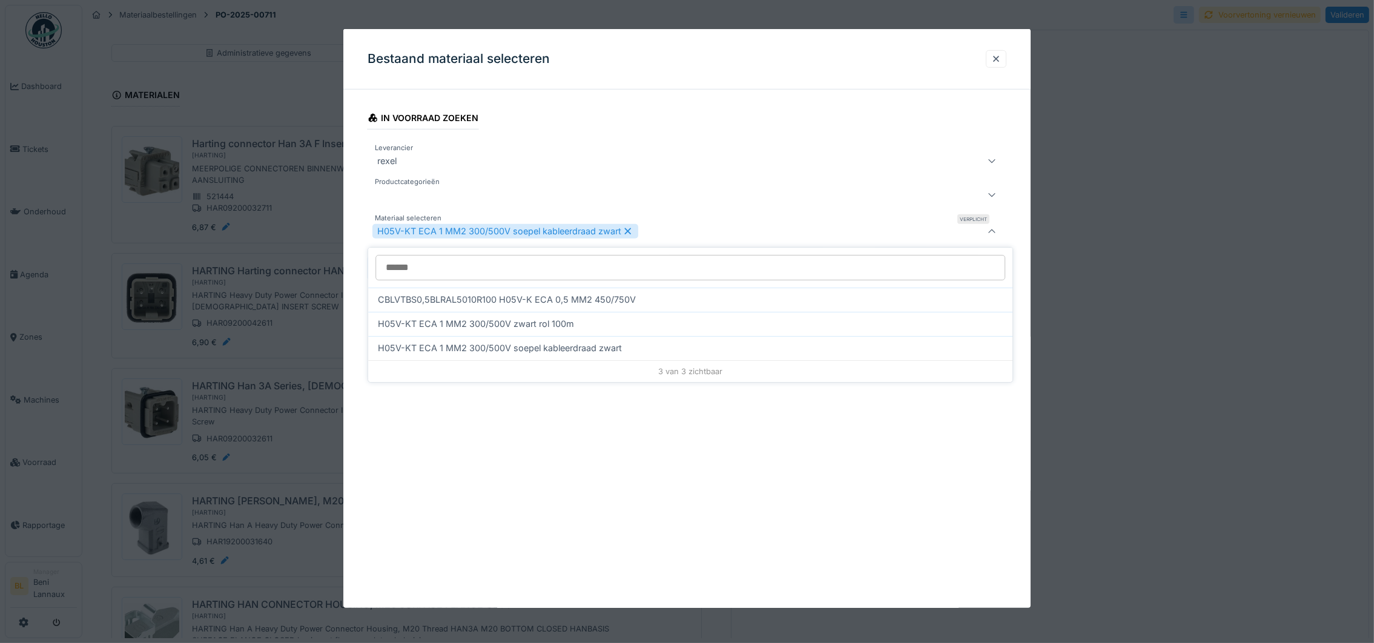
click at [628, 514] on div "Bestaand materiaal selecteren In voorraad zoeken Leverancier rexel **** Product…" at bounding box center [686, 318] width 687 height 579
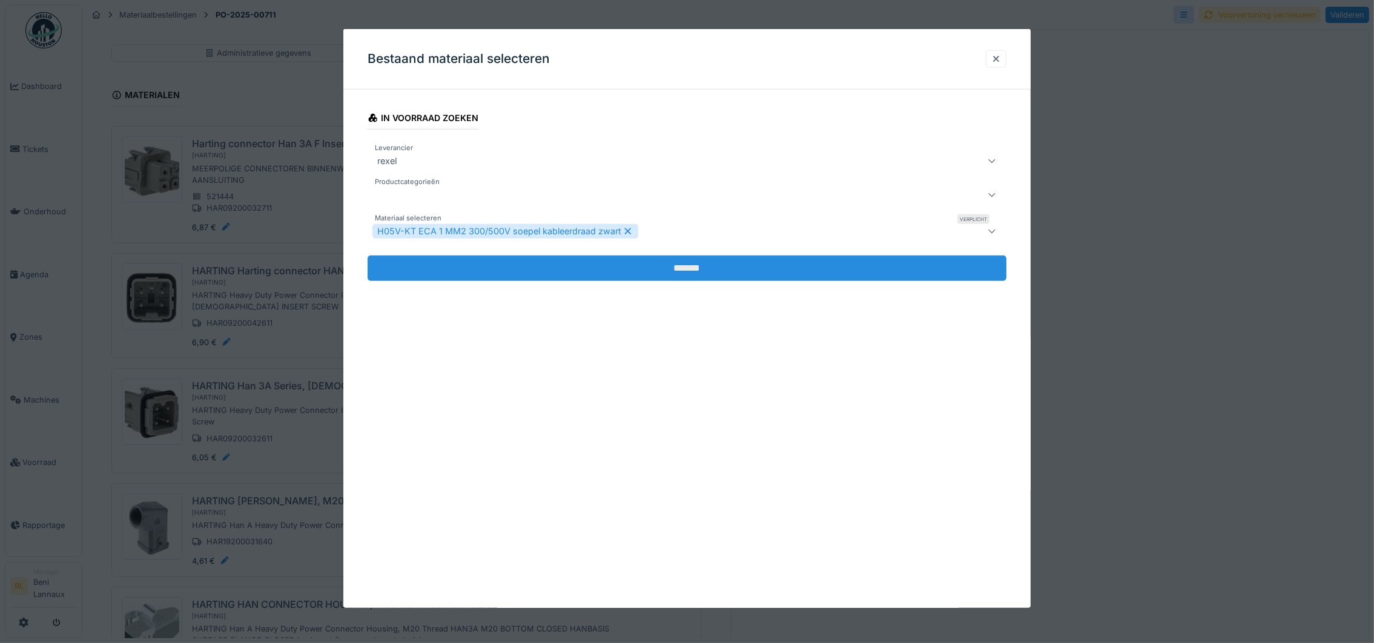
click at [706, 274] on input "*******" at bounding box center [687, 268] width 639 height 25
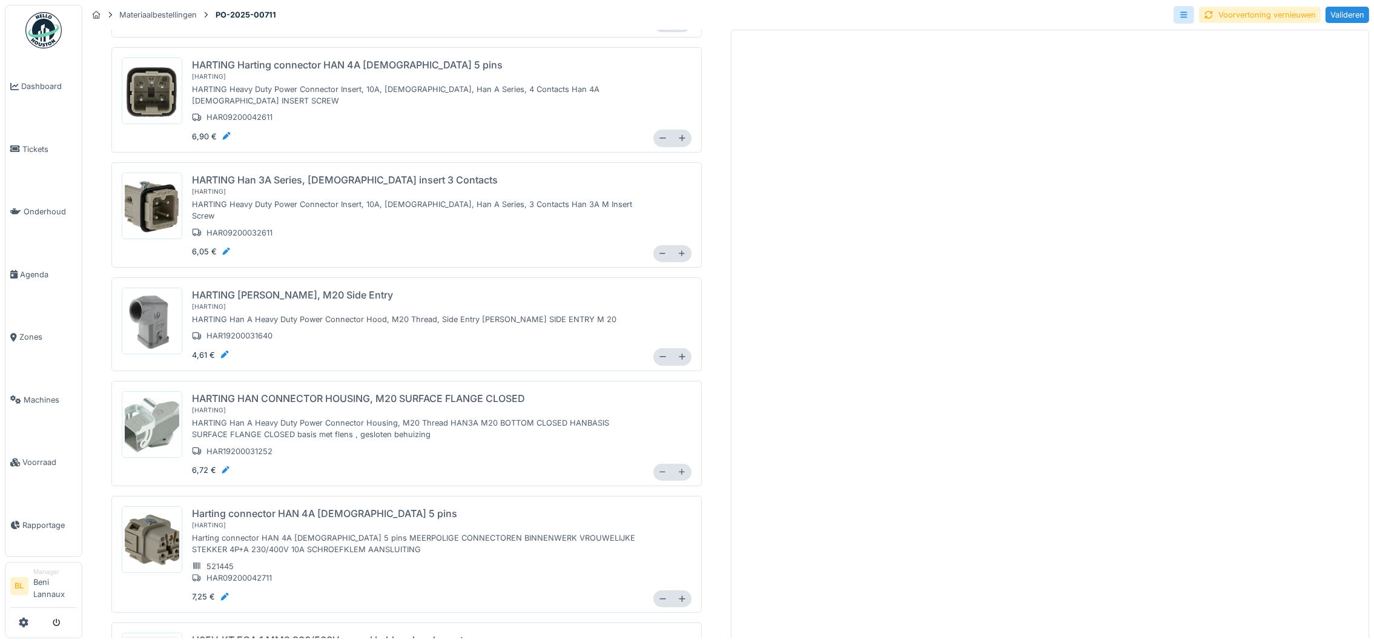
scroll to position [271, 0]
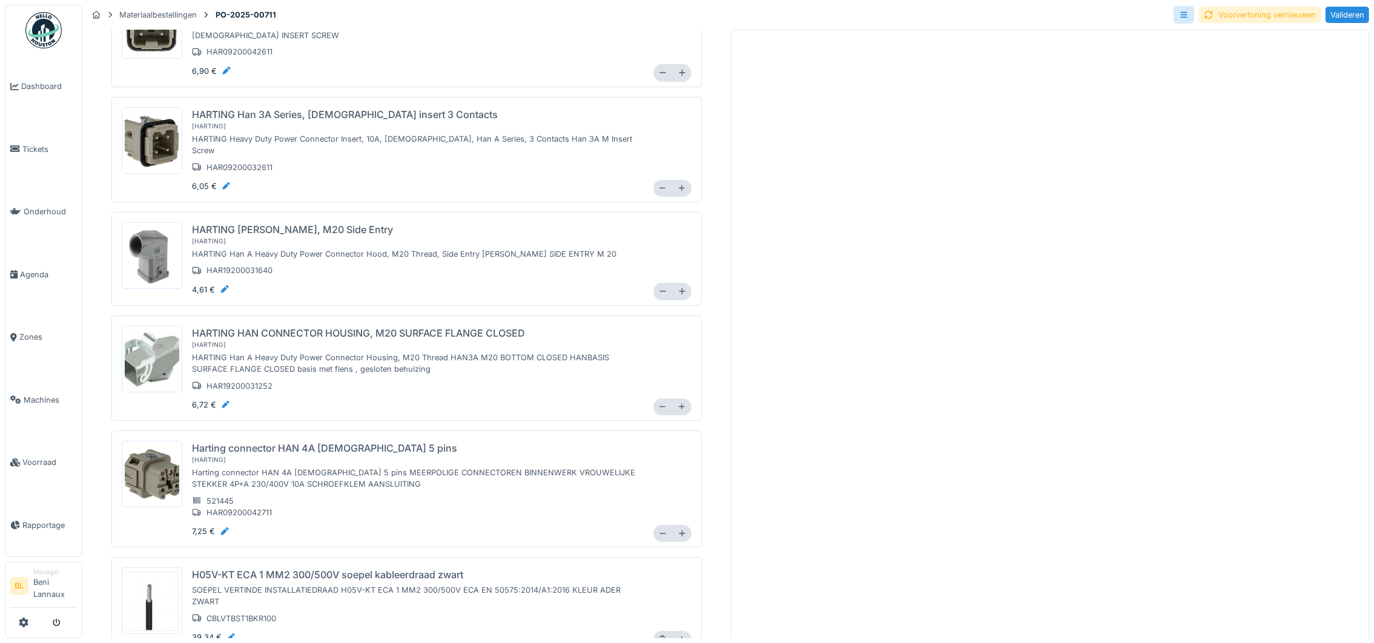
click at [1252, 21] on div "Voorvertoning vernieuwen" at bounding box center [1260, 15] width 122 height 16
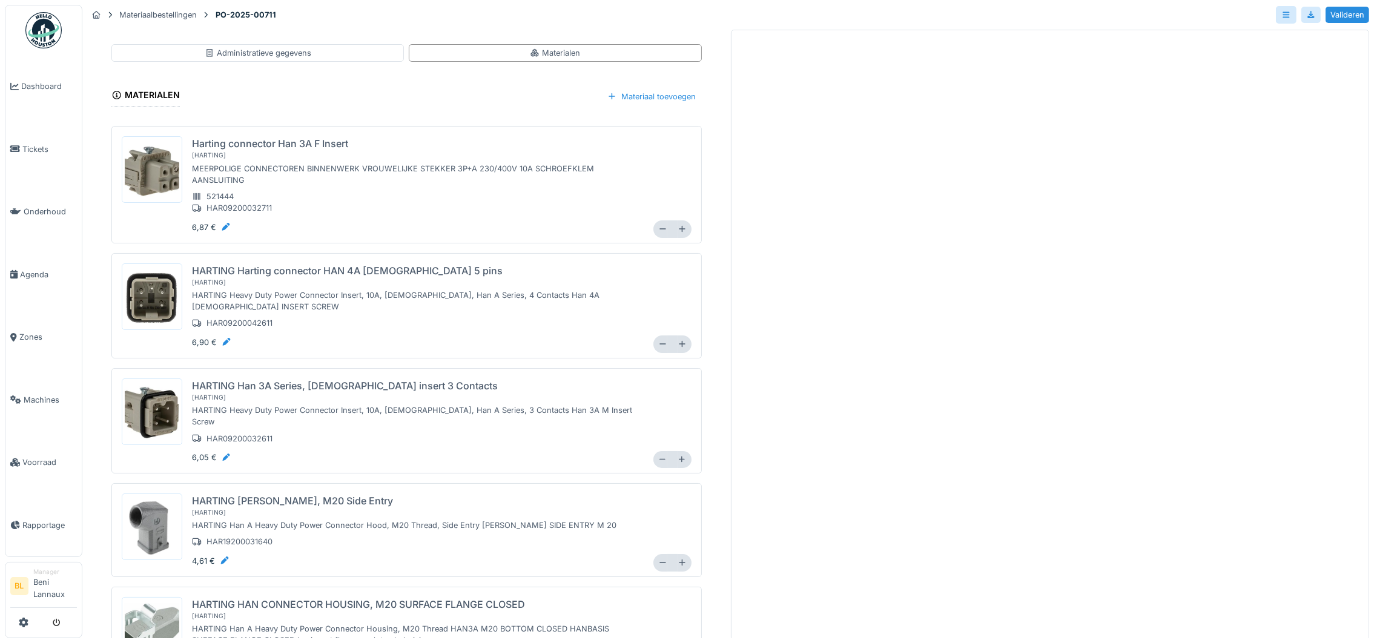
click at [267, 140] on div "Harting connector Han 3A F Insert" at bounding box center [270, 143] width 156 height 15
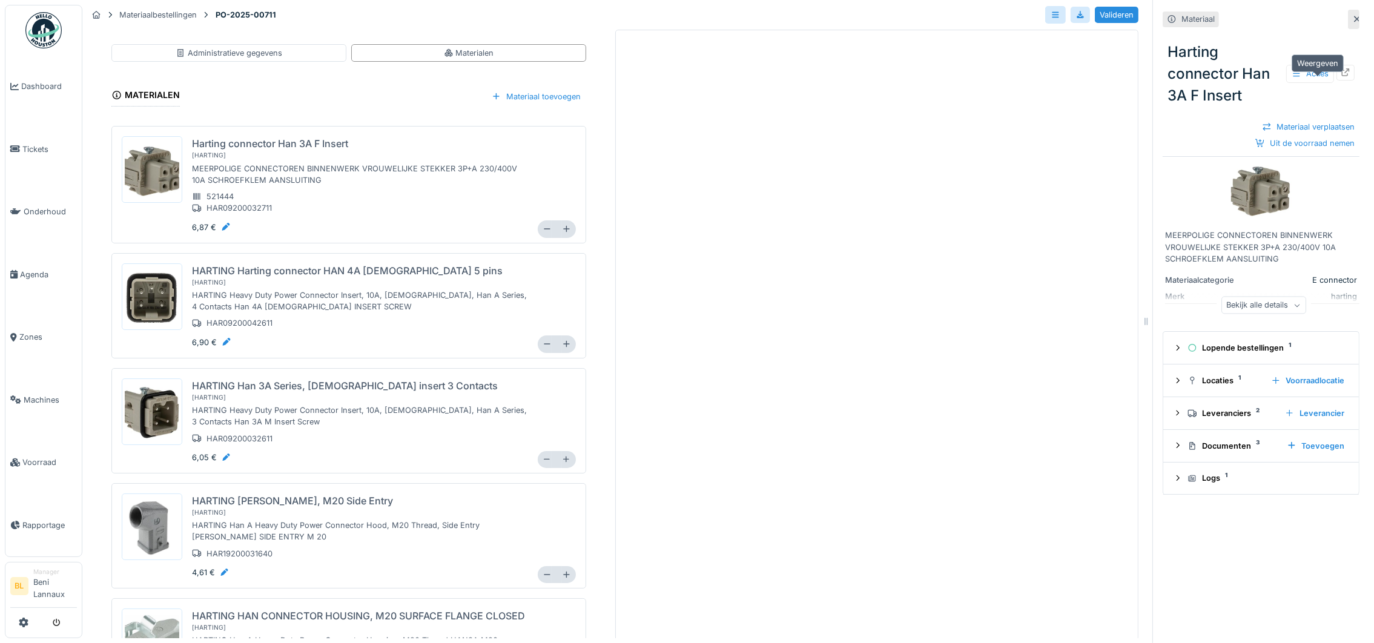
click at [1341, 76] on icon at bounding box center [1346, 72] width 10 height 8
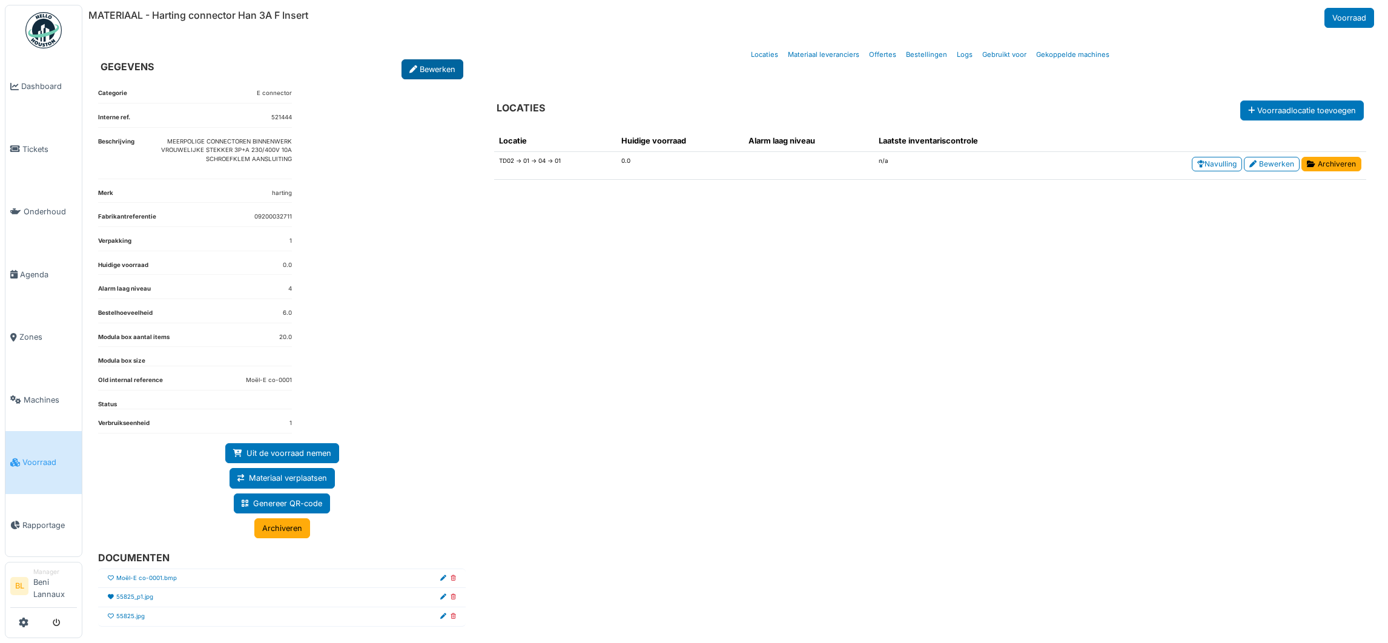
click at [426, 70] on link "Bewerken" at bounding box center [432, 69] width 62 height 20
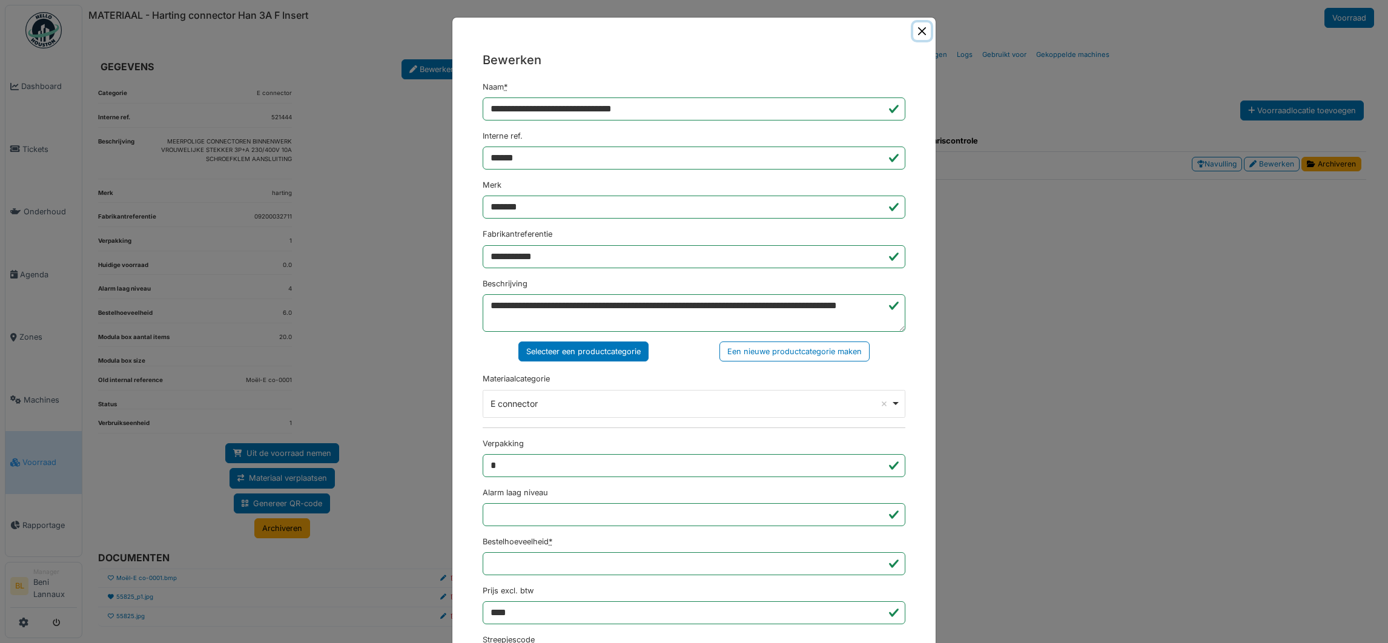
click at [913, 31] on button "Close" at bounding box center [922, 31] width 18 height 18
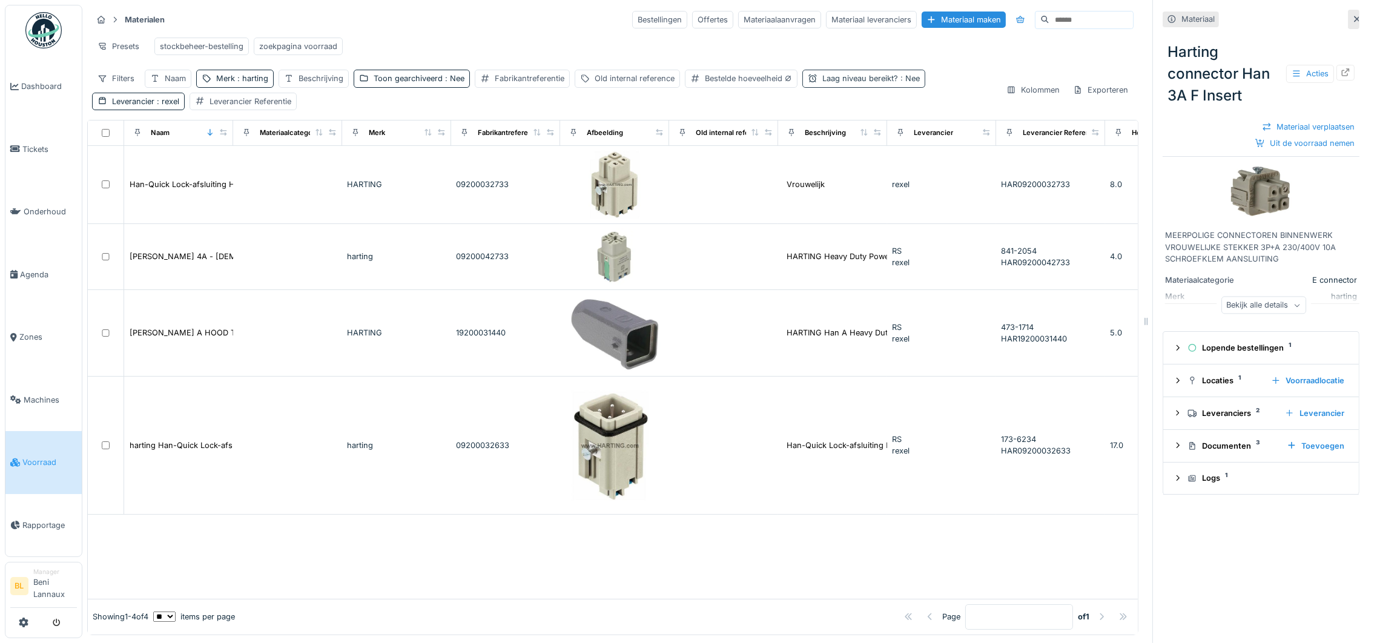
click at [885, 84] on div "Laag niveau bereikt? : Nee" at bounding box center [870, 79] width 97 height 12
click at [925, 123] on div at bounding box center [927, 128] width 10 height 12
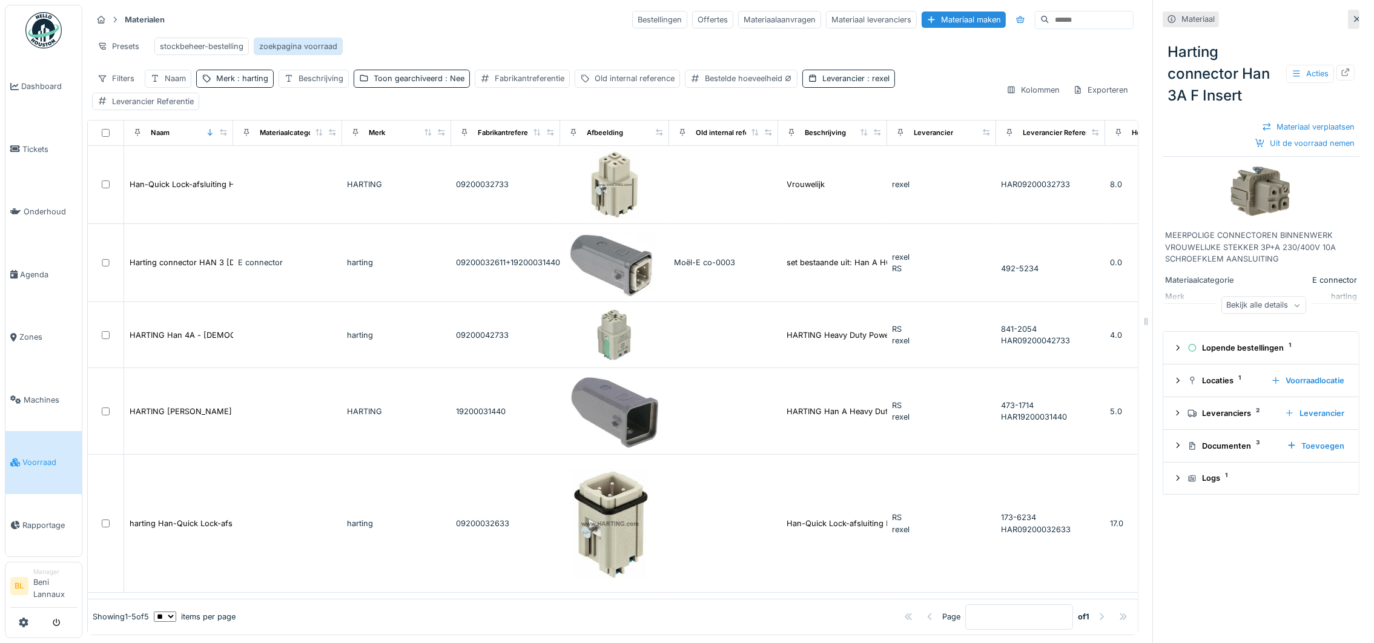
click at [300, 45] on div "zoekpagina voorraad" at bounding box center [298, 47] width 78 height 12
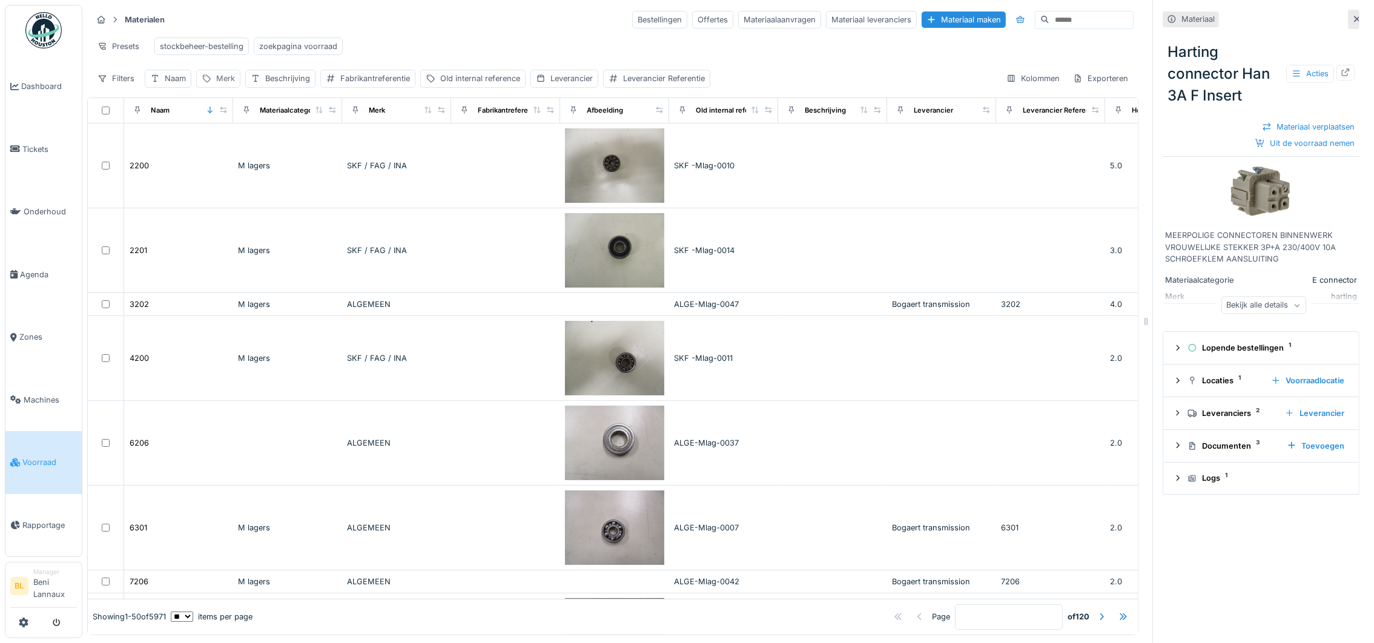
click at [228, 84] on div "Merk" at bounding box center [225, 79] width 19 height 12
click at [252, 150] on input "Merk" at bounding box center [262, 151] width 120 height 25
type input "*******"
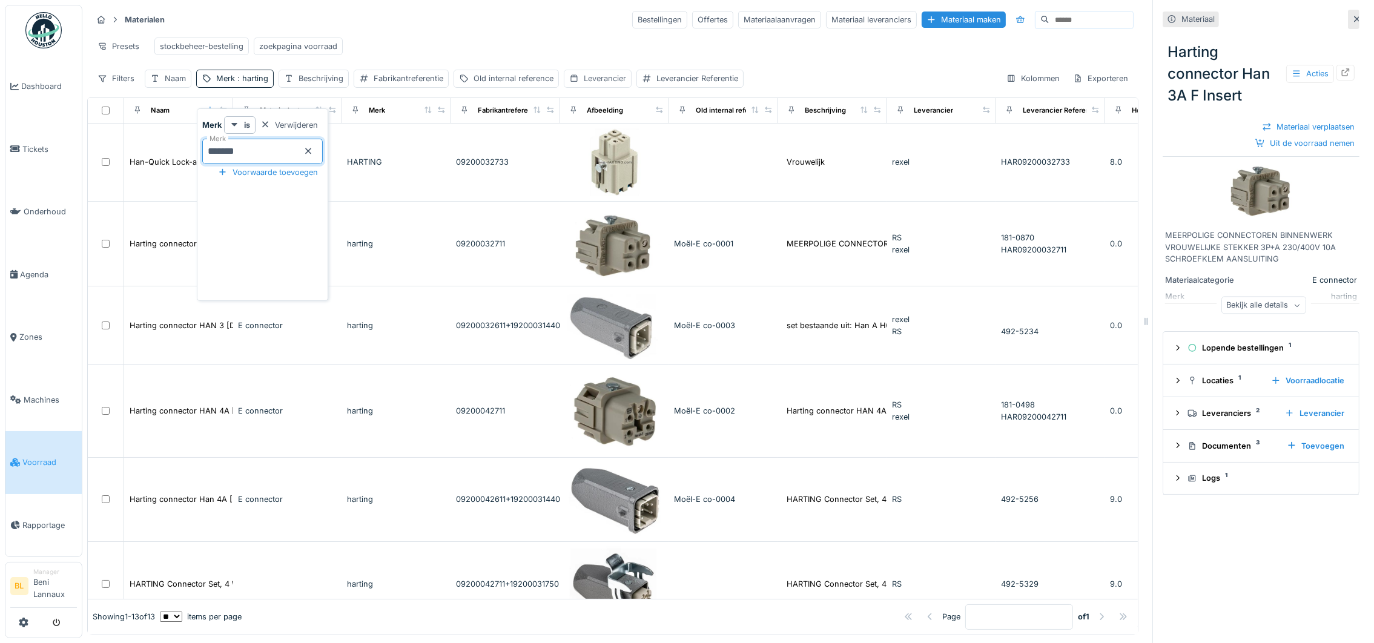
click at [600, 84] on div "Leverancier" at bounding box center [605, 79] width 42 height 12
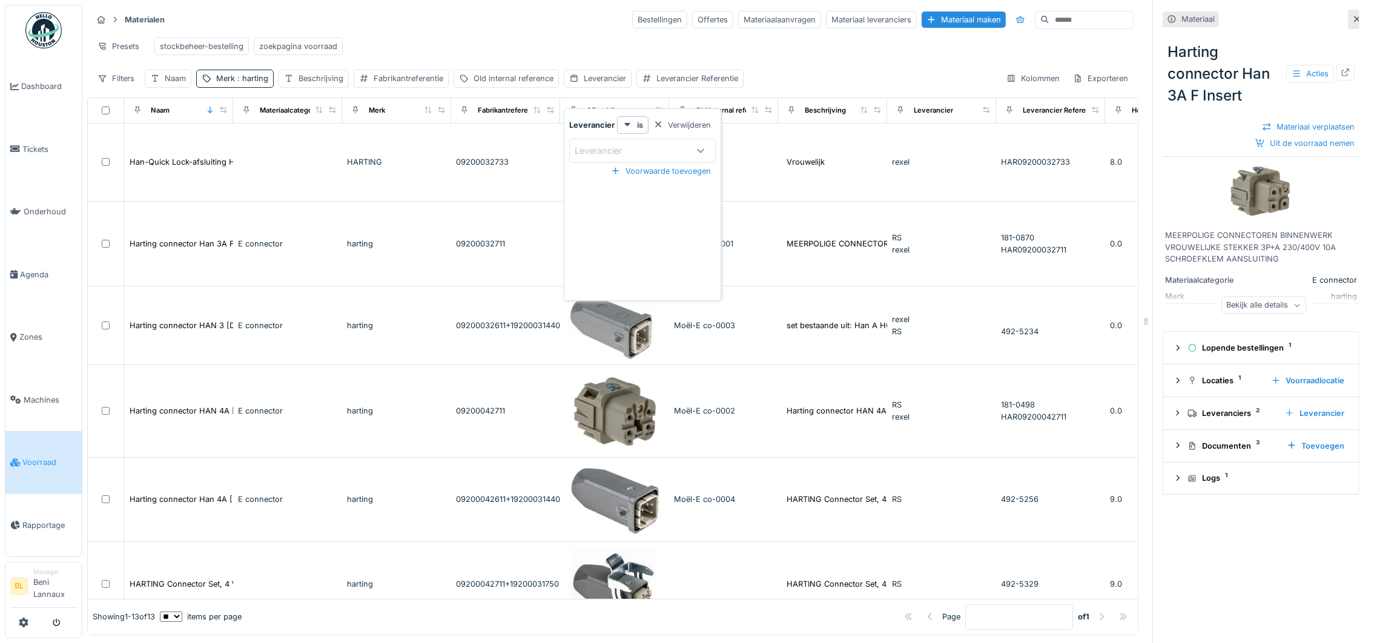
click at [622, 157] on div "Leverancier" at bounding box center [642, 151] width 147 height 24
type input "****"
click at [598, 246] on div "rexel" at bounding box center [642, 243] width 131 height 13
type input "****"
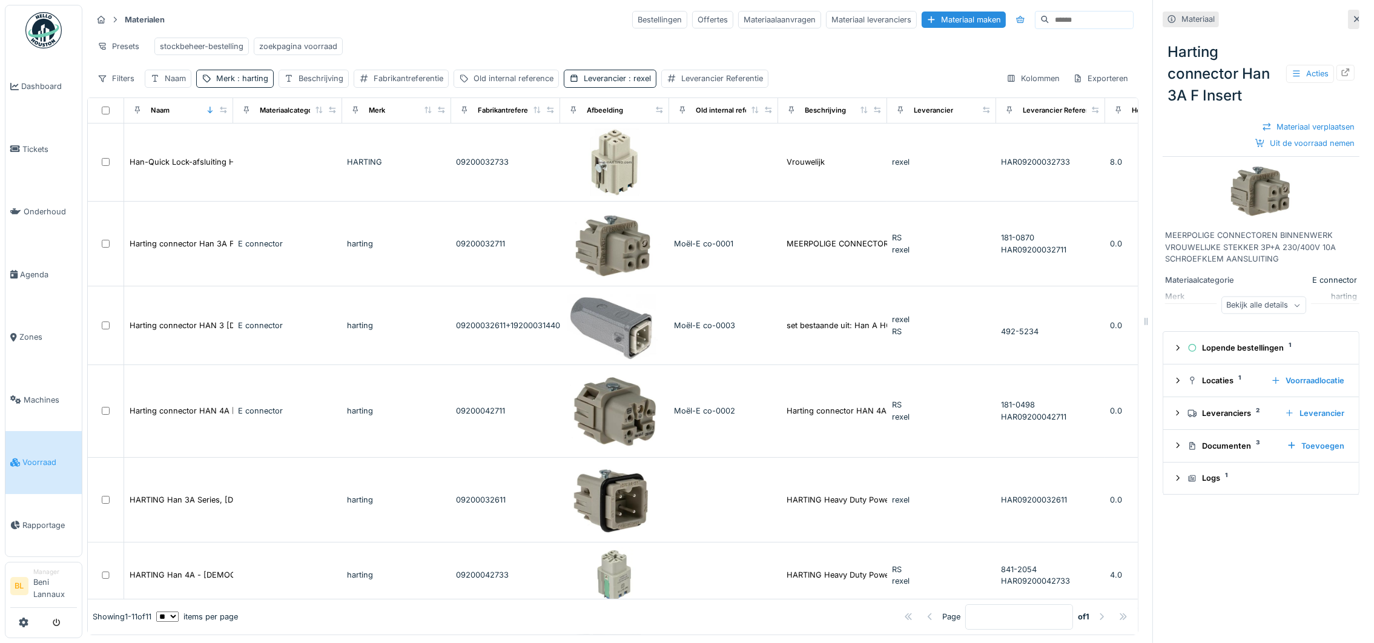
click at [606, 38] on div "Presets stockbeheer-bestelling zoekpagina voorraad" at bounding box center [612, 46] width 1041 height 27
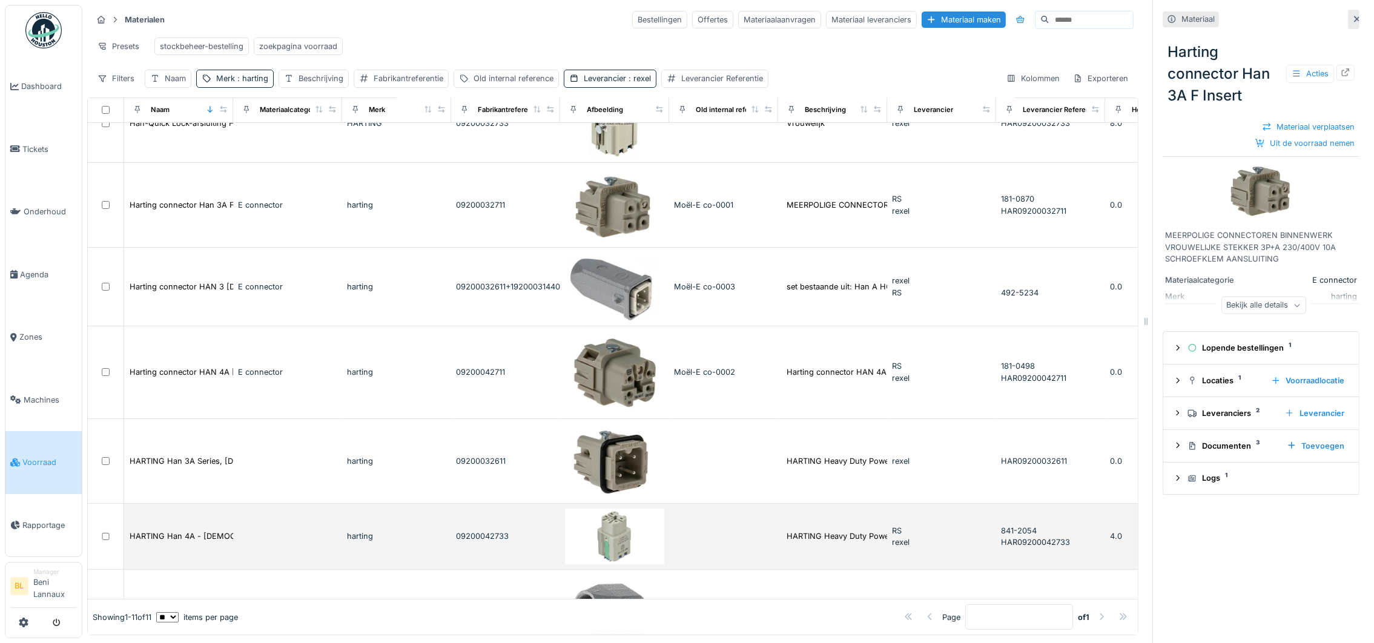
scroll to position [31, 0]
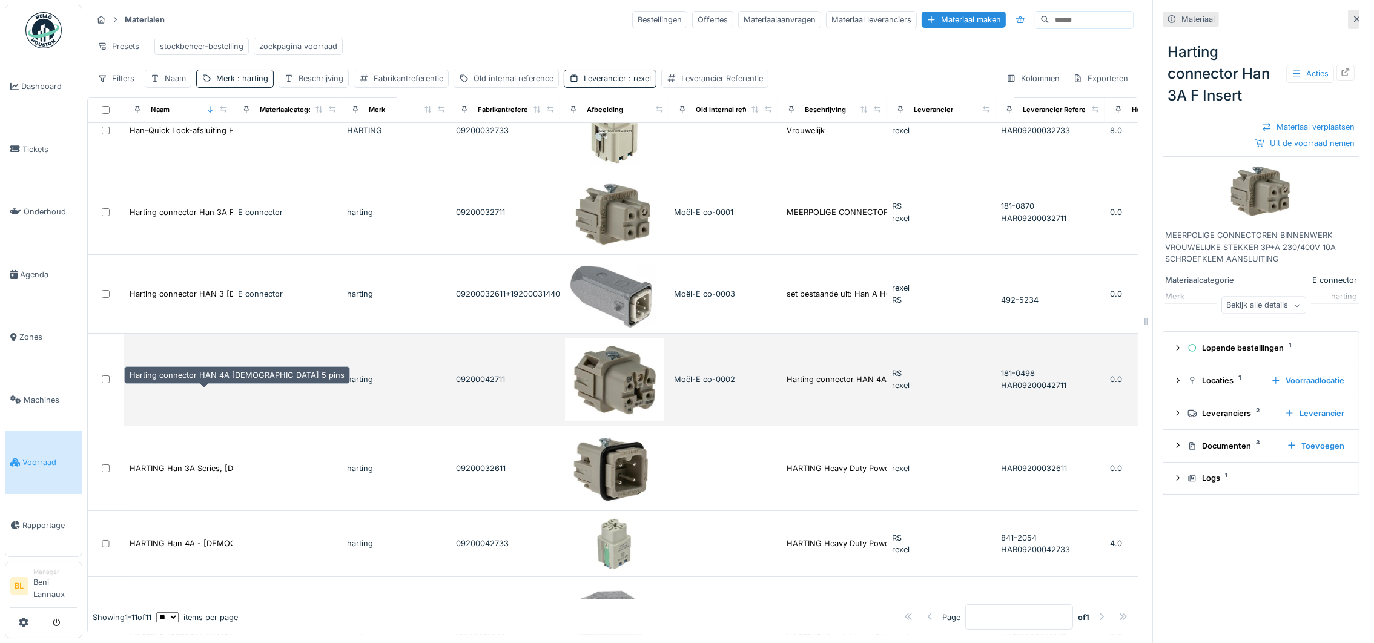
click at [190, 372] on td "Harting connector HAN 4A [DEMOGRAPHIC_DATA] 5 pins" at bounding box center [178, 380] width 109 height 93
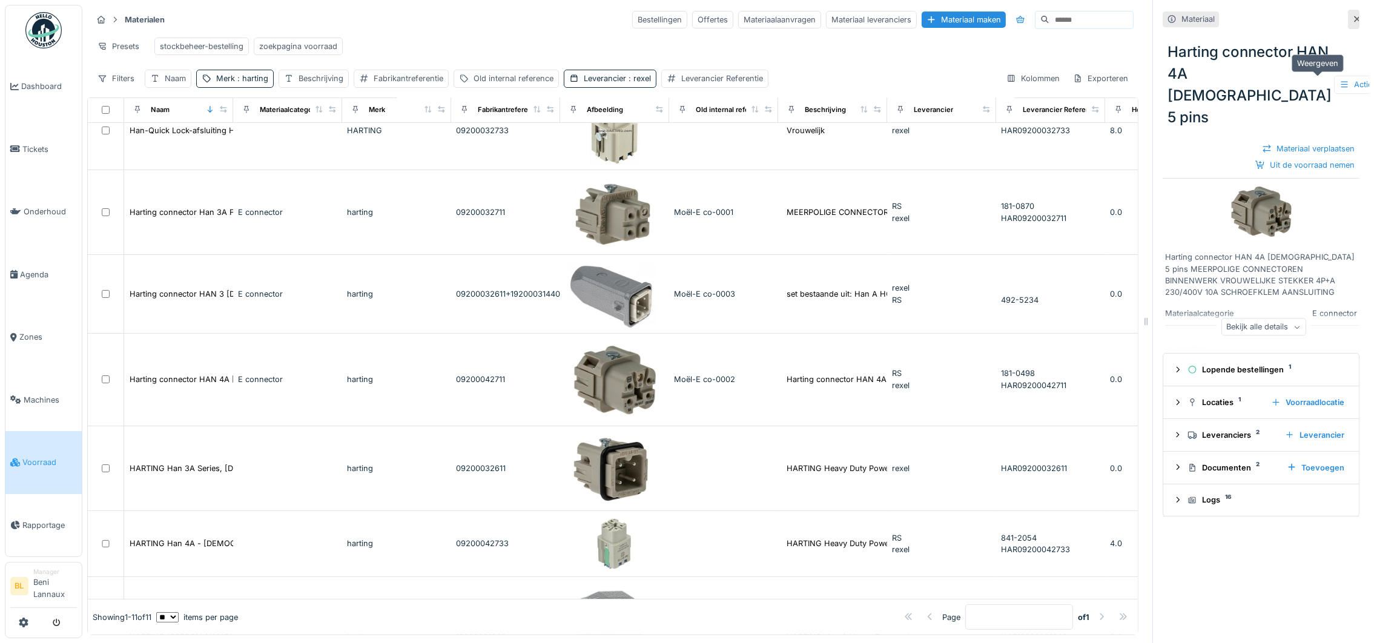
click at [1373, 79] on icon at bounding box center [1394, 83] width 8 height 8
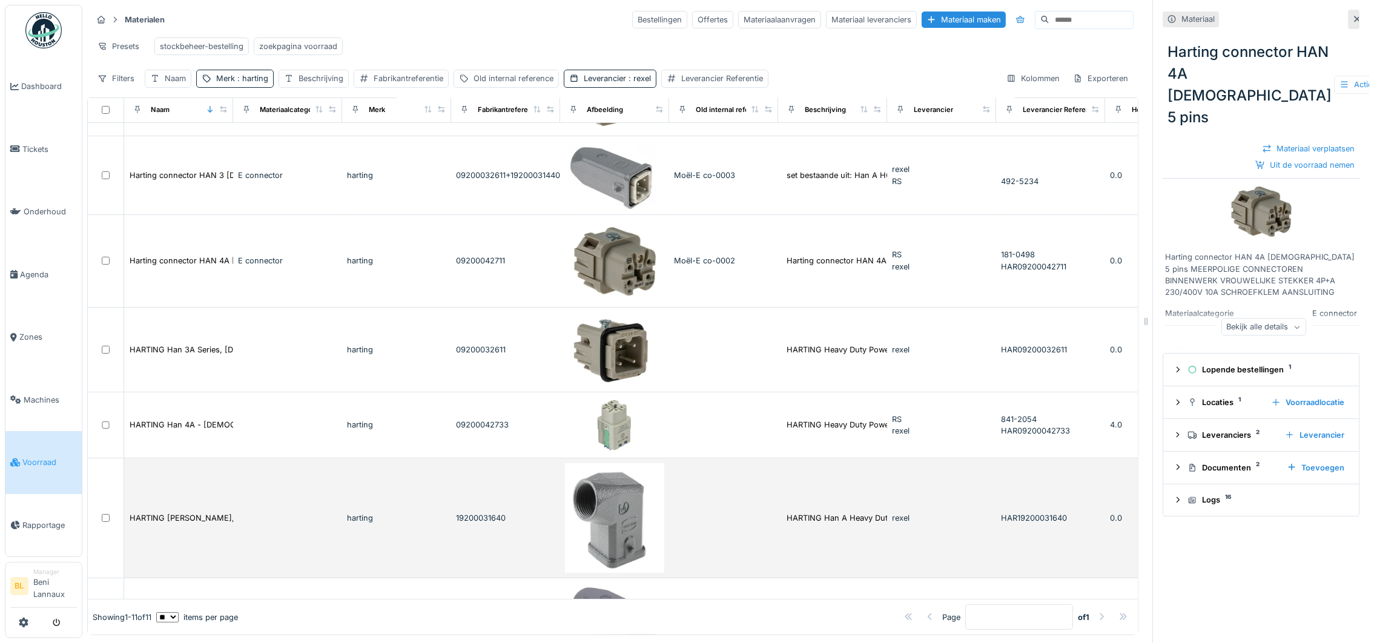
scroll to position [395, 0]
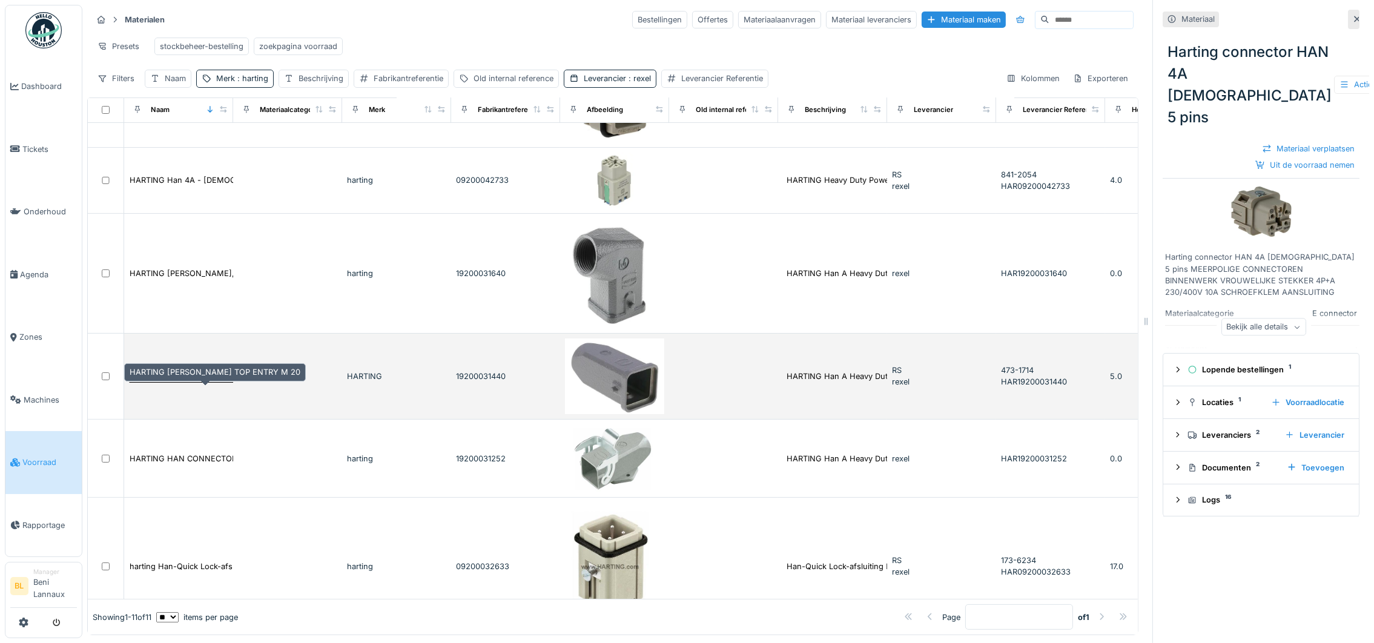
click at [205, 377] on div "HARTING Han A HOOD TOP ENTRY M 20" at bounding box center [215, 377] width 171 height 12
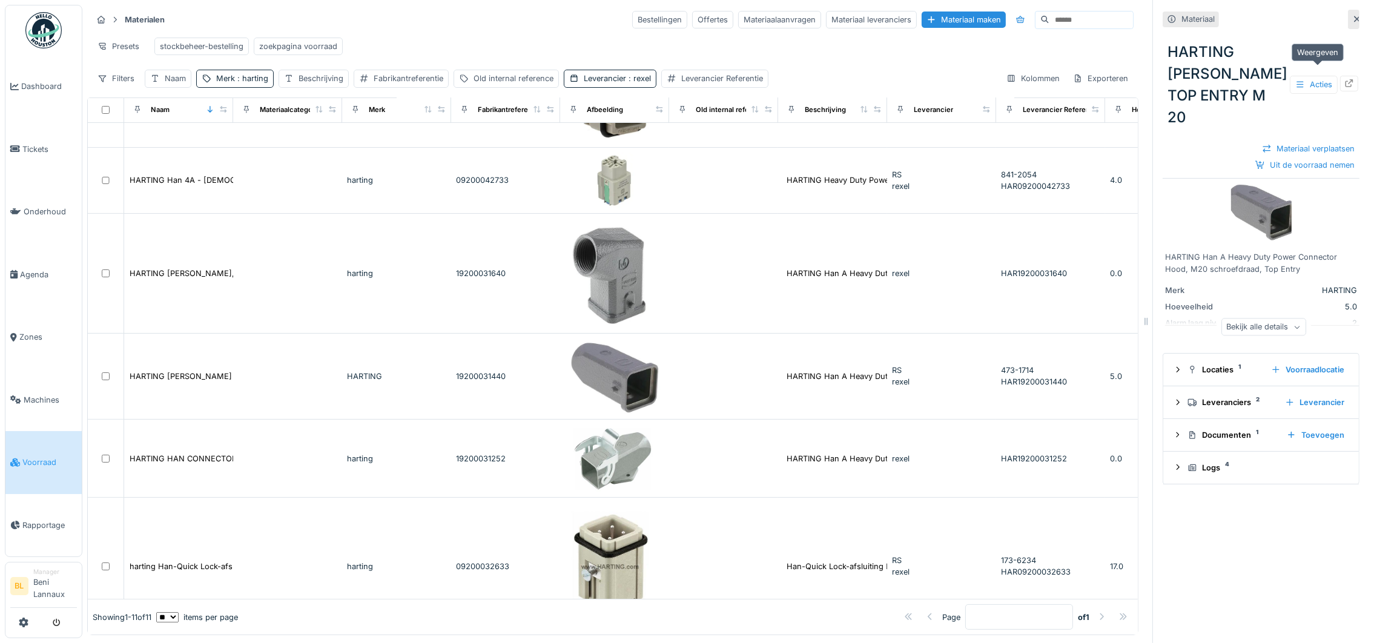
click at [1340, 76] on div at bounding box center [1349, 83] width 18 height 15
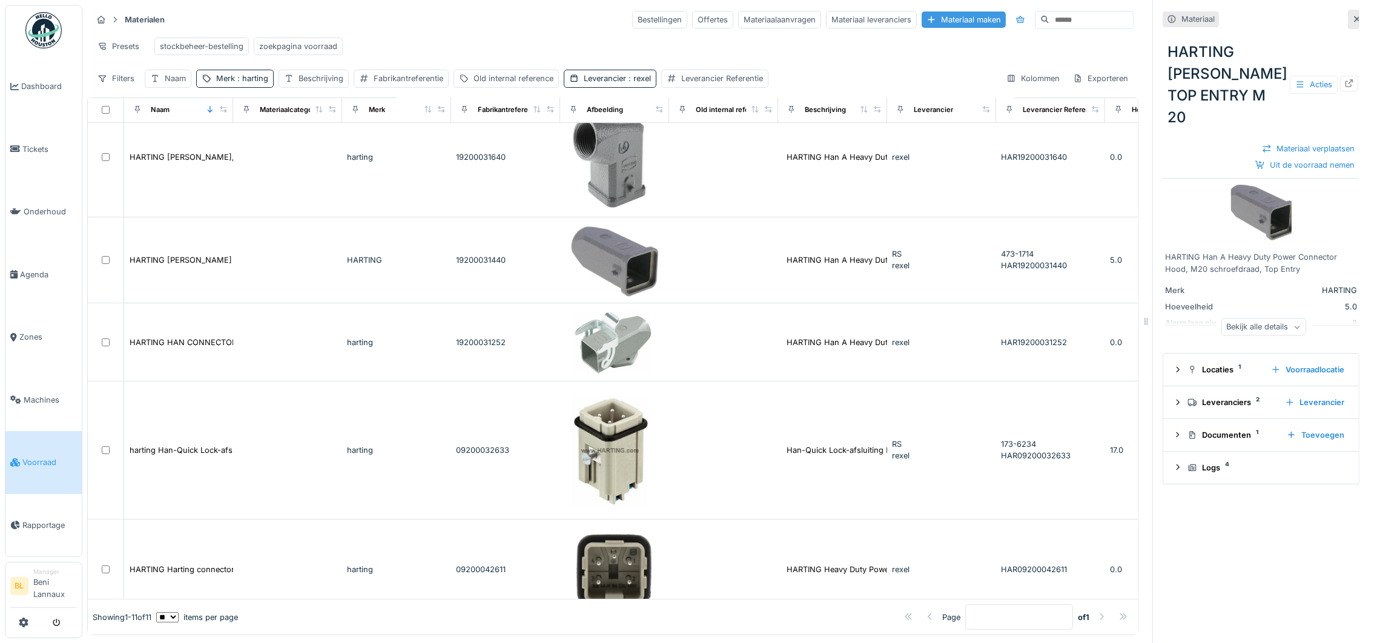
scroll to position [486, 0]
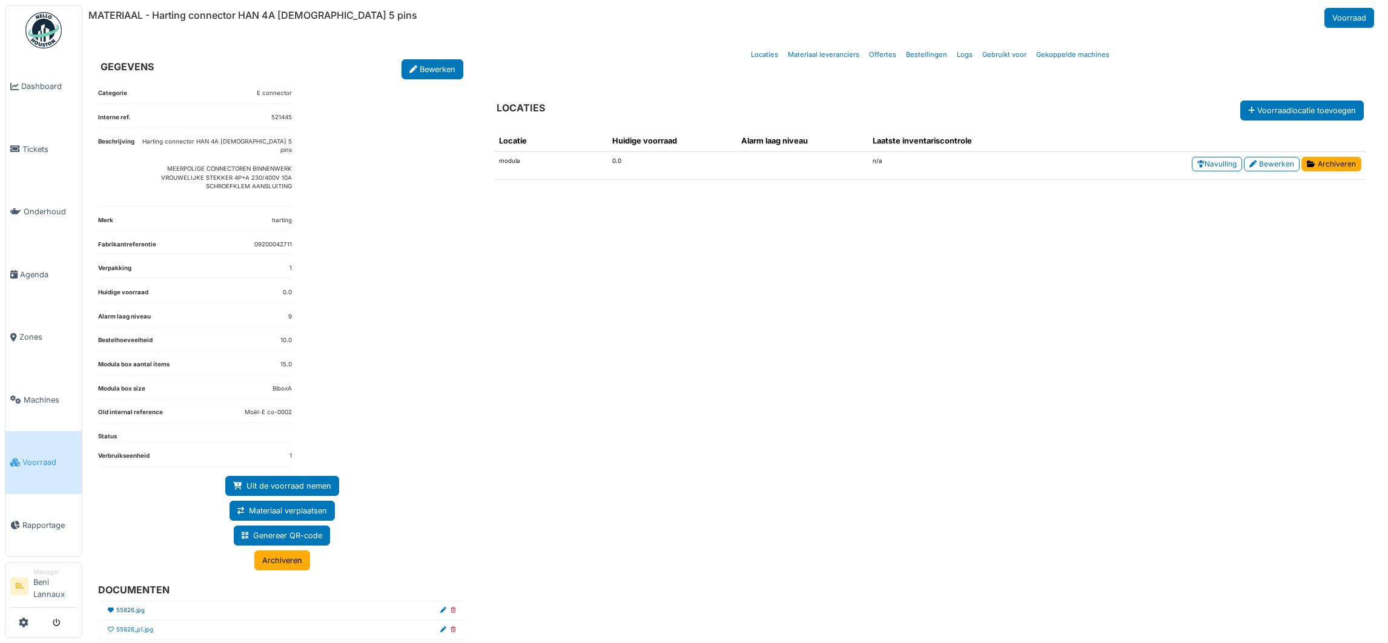
click at [124, 606] on link "55826.jpg" at bounding box center [130, 610] width 28 height 9
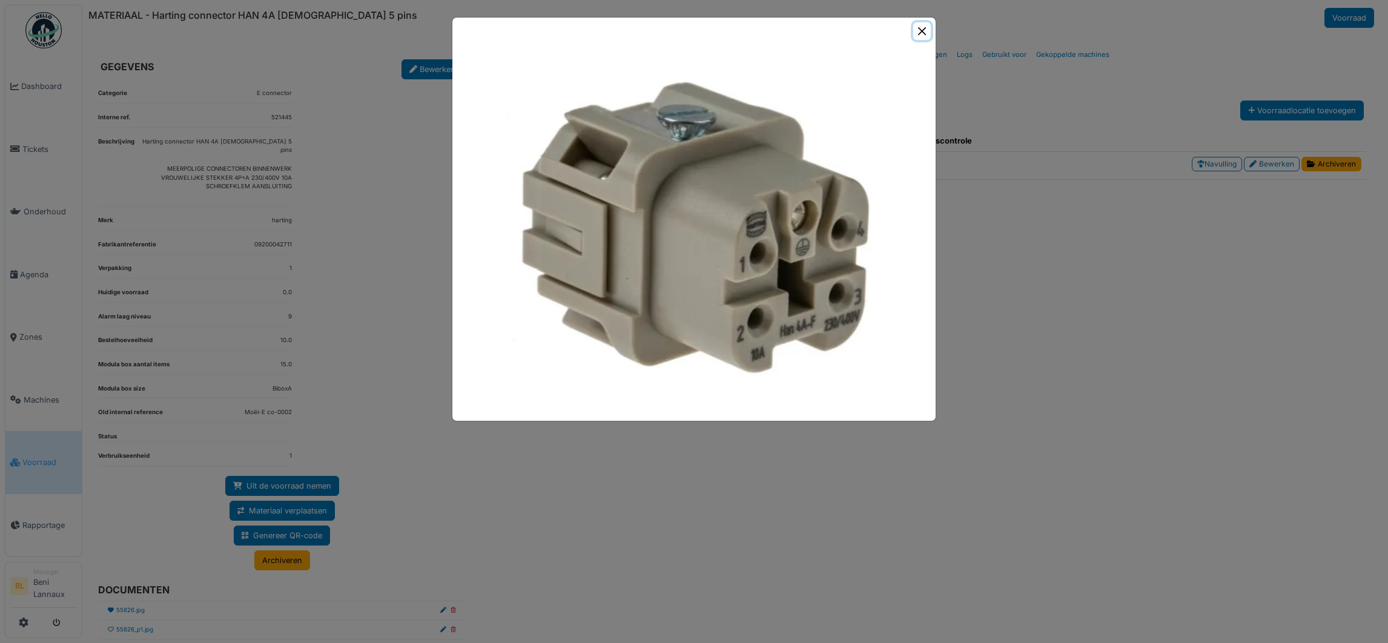
click at [925, 27] on button "Close" at bounding box center [922, 31] width 18 height 18
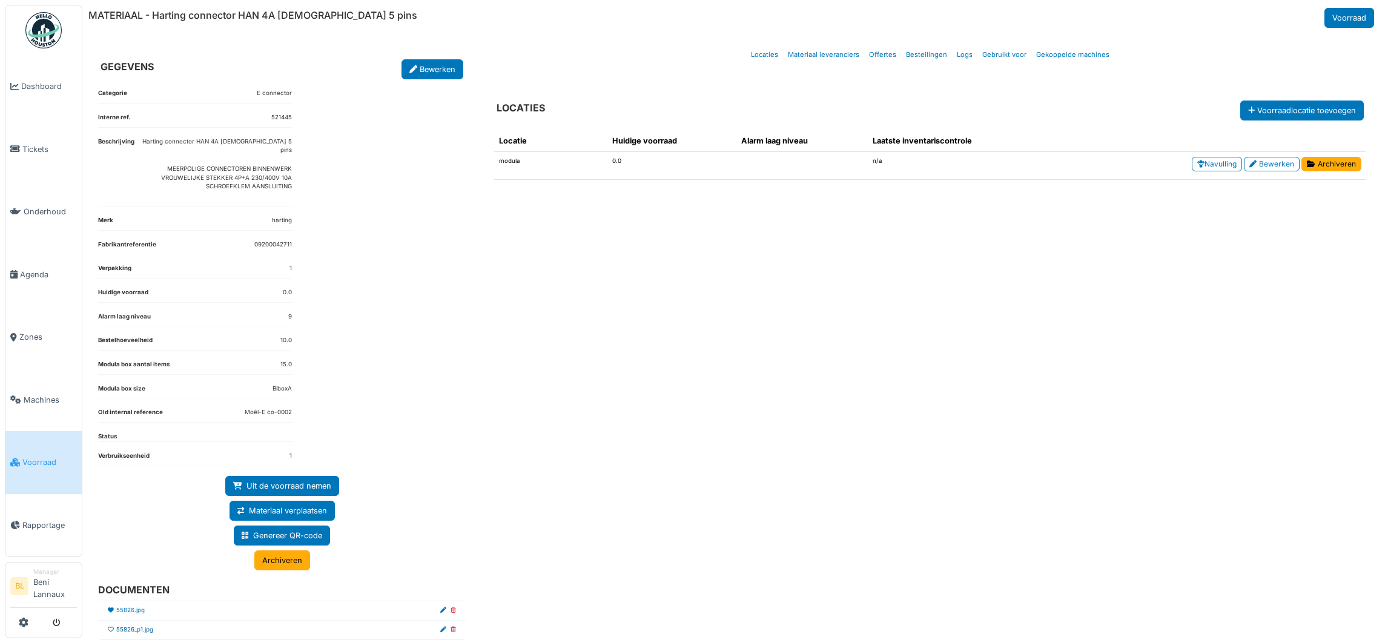
click at [134, 625] on link "55826_p1.jpg" at bounding box center [134, 629] width 37 height 9
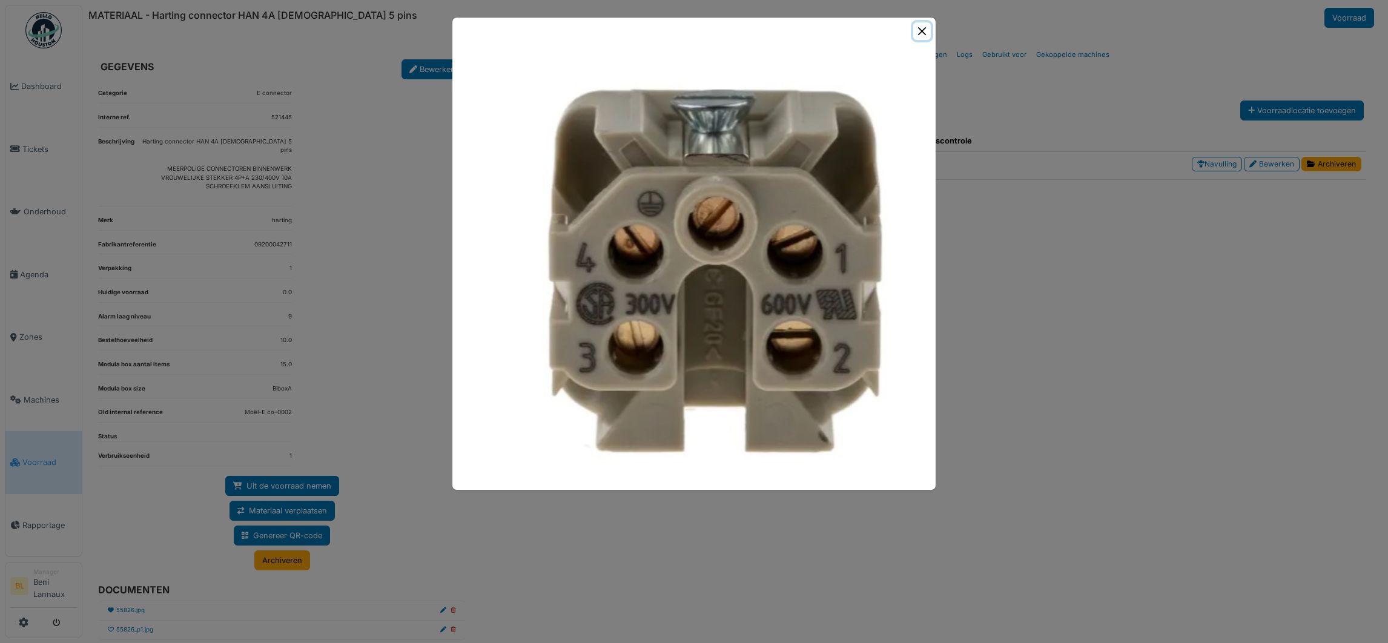
click at [919, 31] on button "Close" at bounding box center [922, 31] width 18 height 18
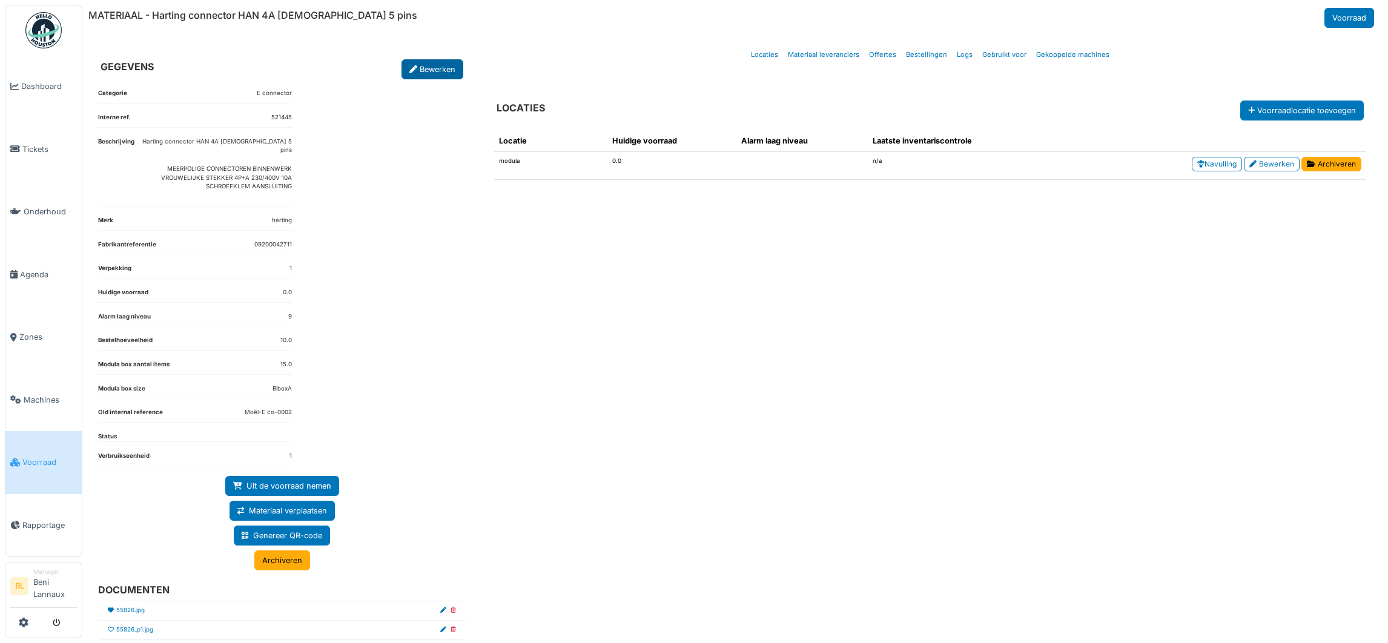
click at [428, 62] on link "Bewerken" at bounding box center [432, 69] width 62 height 20
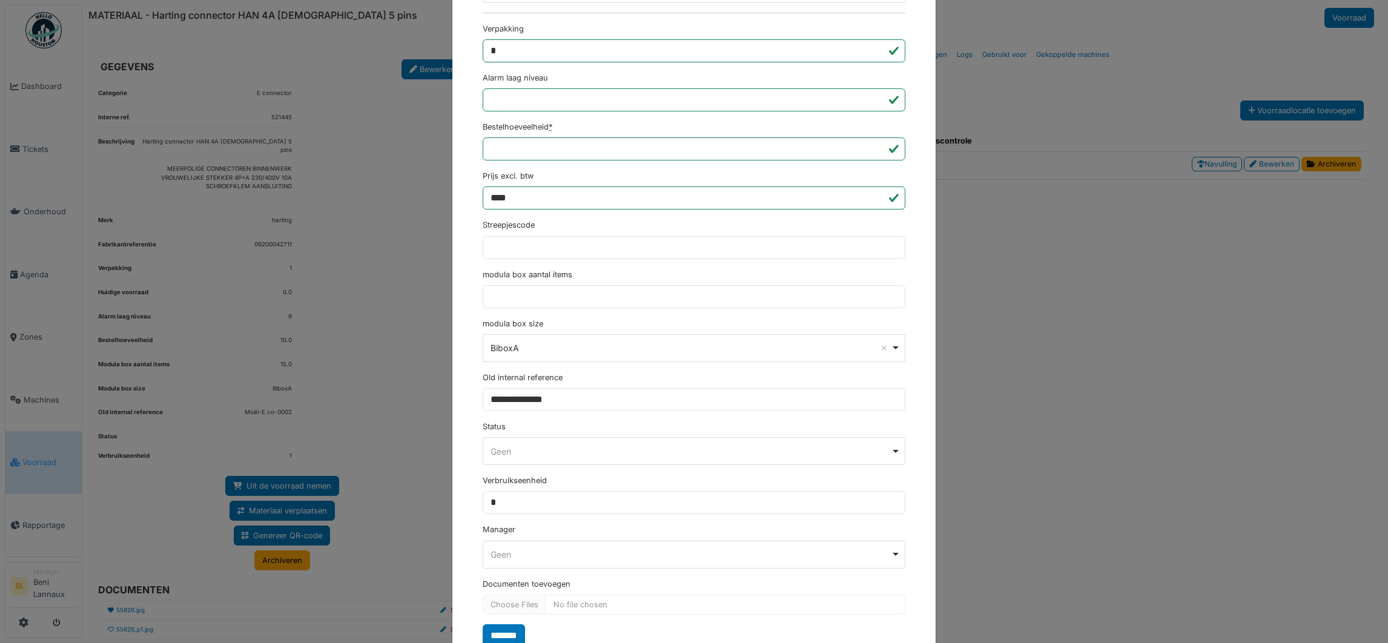
scroll to position [462, 0]
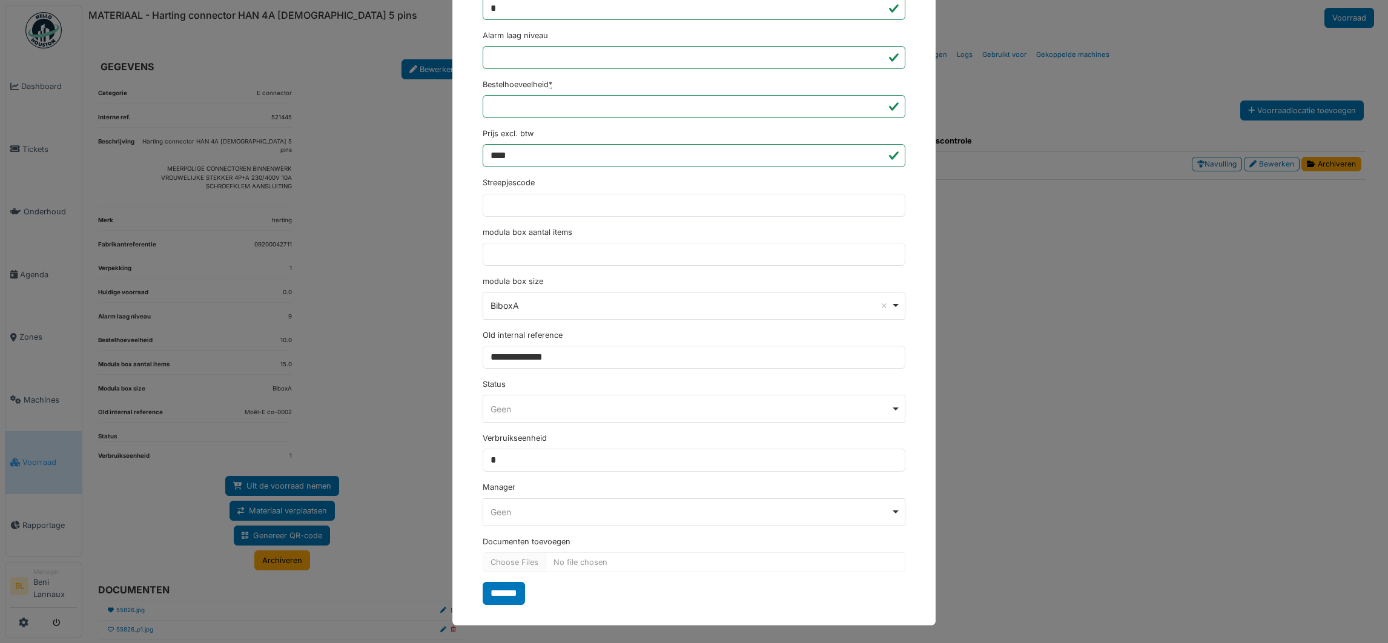
click at [1064, 515] on div "**********" at bounding box center [694, 321] width 1388 height 643
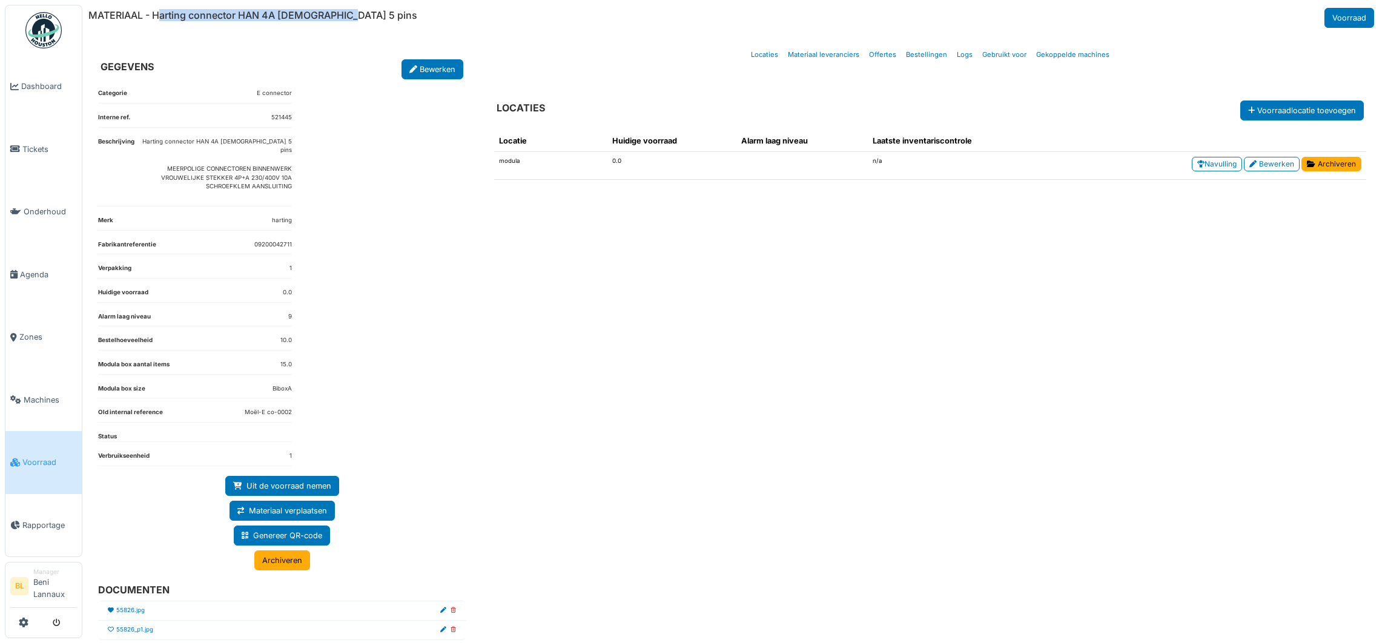
drag, startPoint x: 163, startPoint y: 13, endPoint x: 358, endPoint y: 9, distance: 195.6
click at [358, 9] on div "MATERIAAL - Harting connector HAN 4A female 5 pins Voorraad" at bounding box center [732, 18] width 1288 height 20
copy h6 "arting connector HAN 4A female 5 pins"
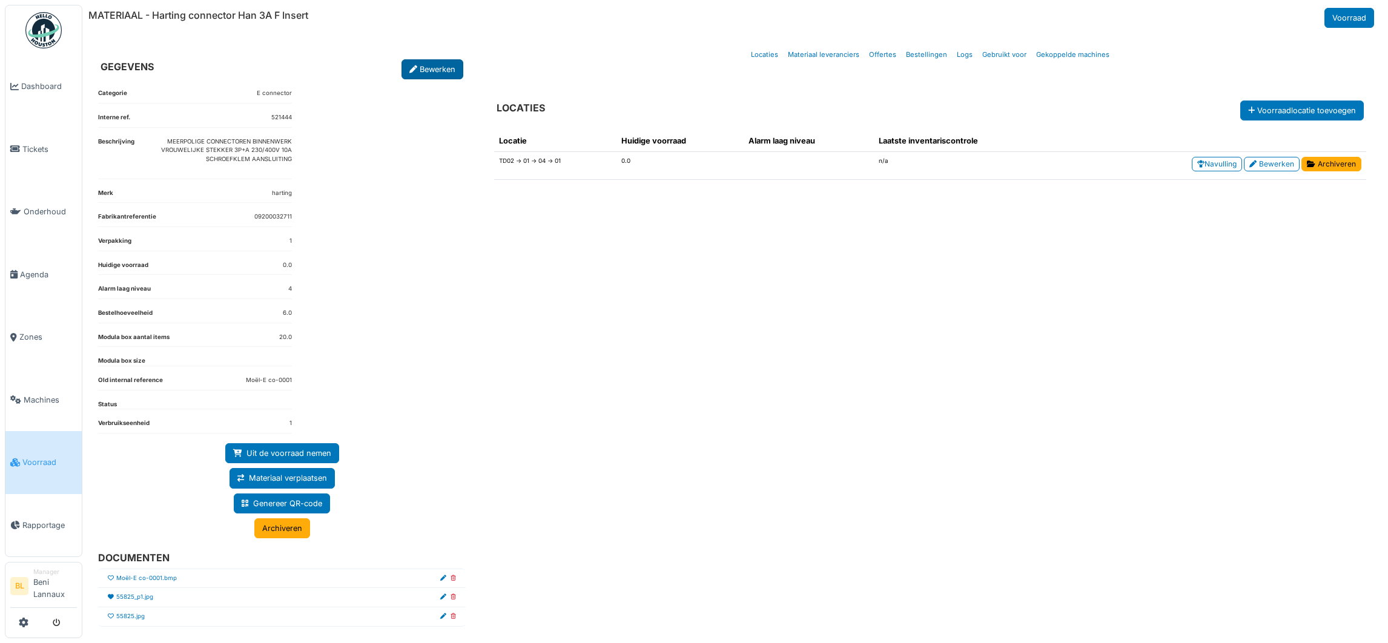
click at [431, 67] on link "Bewerken" at bounding box center [432, 69] width 62 height 20
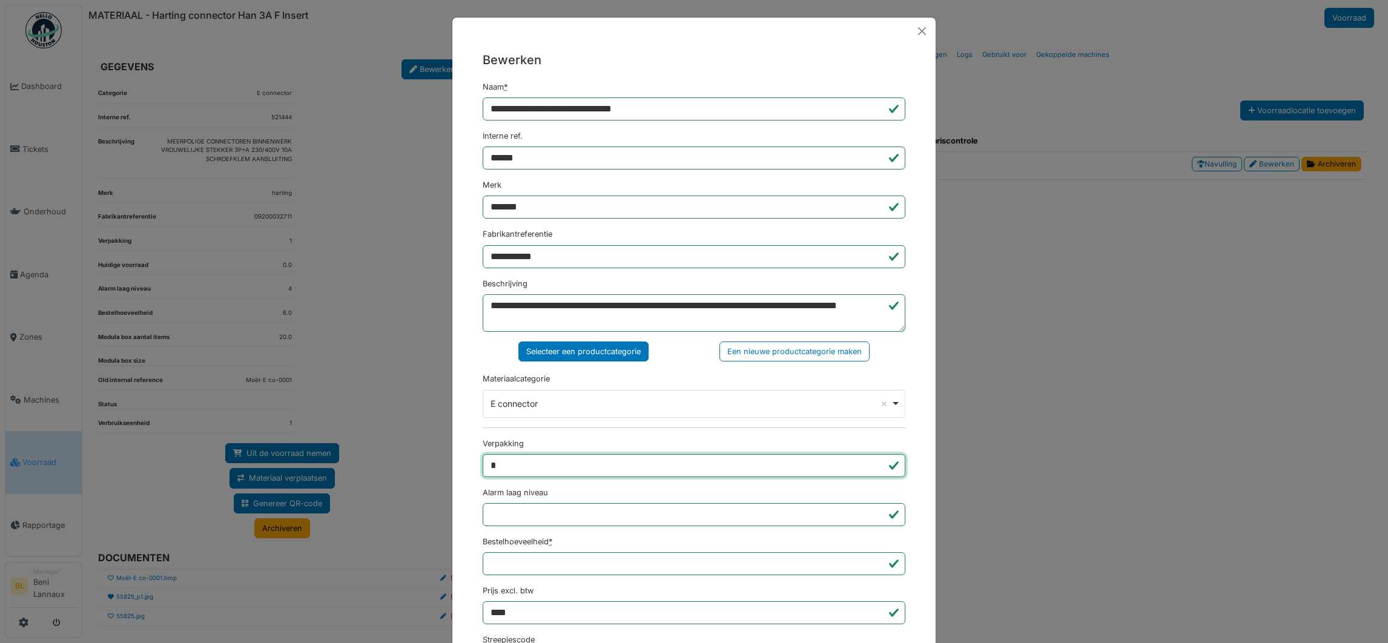
drag, startPoint x: 506, startPoint y: 467, endPoint x: 434, endPoint y: 455, distance: 73.6
click at [434, 463] on div "**********" at bounding box center [694, 321] width 1388 height 643
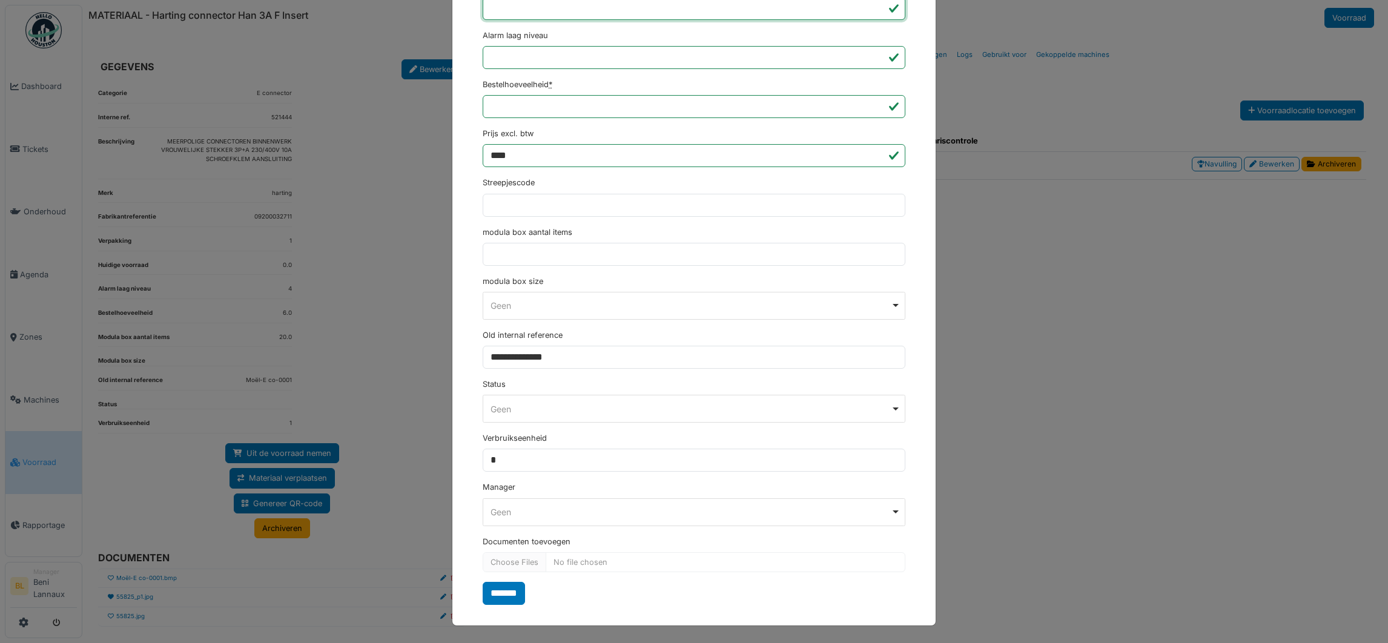
scroll to position [462, 0]
click at [503, 598] on input "*******" at bounding box center [504, 593] width 42 height 23
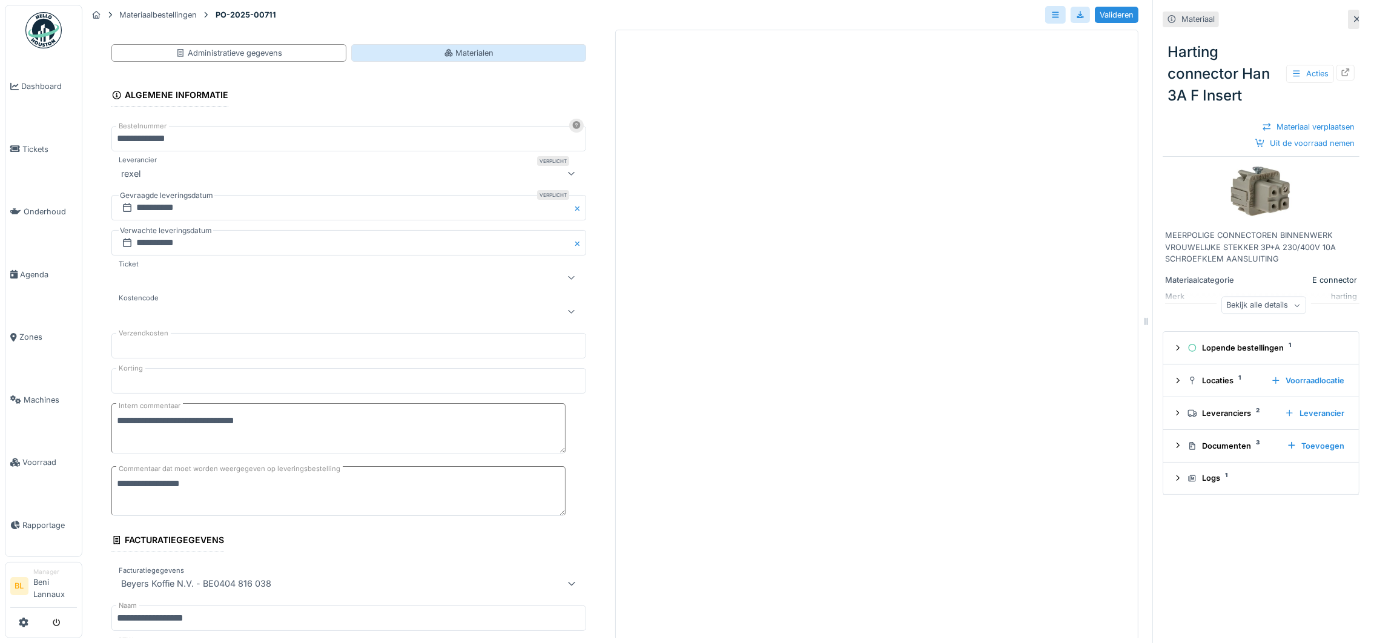
click at [444, 53] on div "Materialen" at bounding box center [469, 53] width 50 height 12
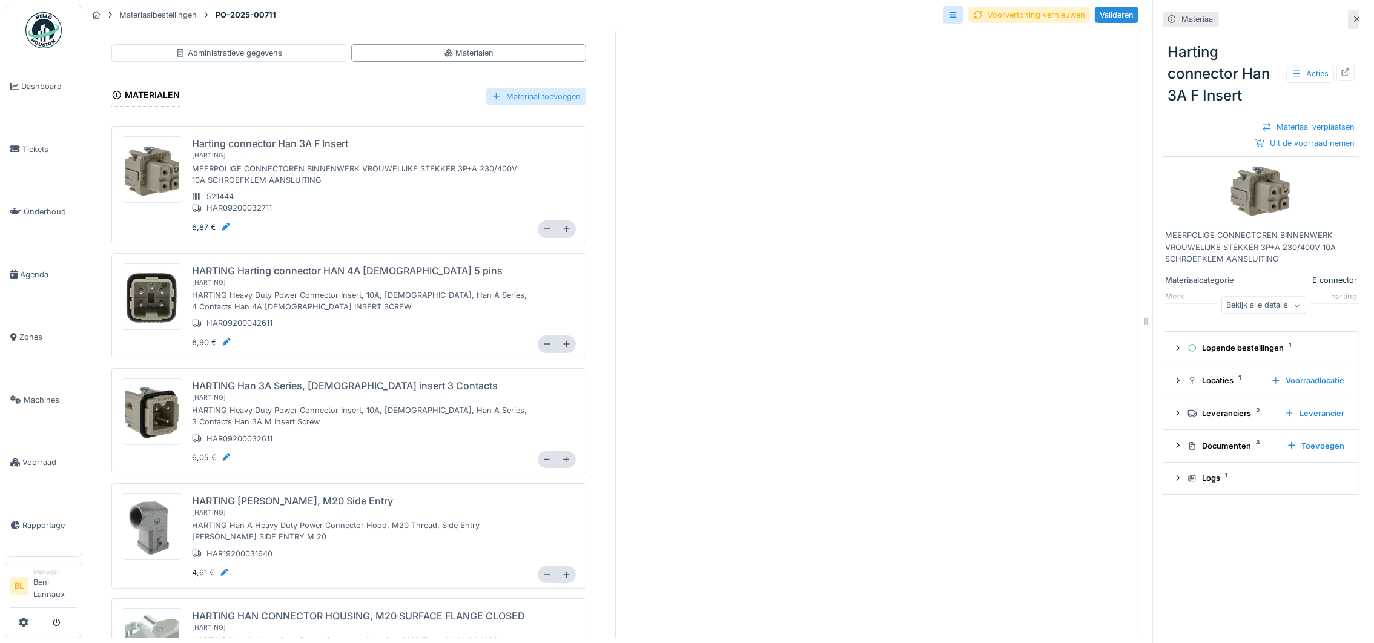
click at [506, 88] on div "Materiaal toevoegen" at bounding box center [536, 97] width 100 height 18
click at [524, 115] on div "Bestaand materiaal selecteren" at bounding box center [537, 124] width 139 height 18
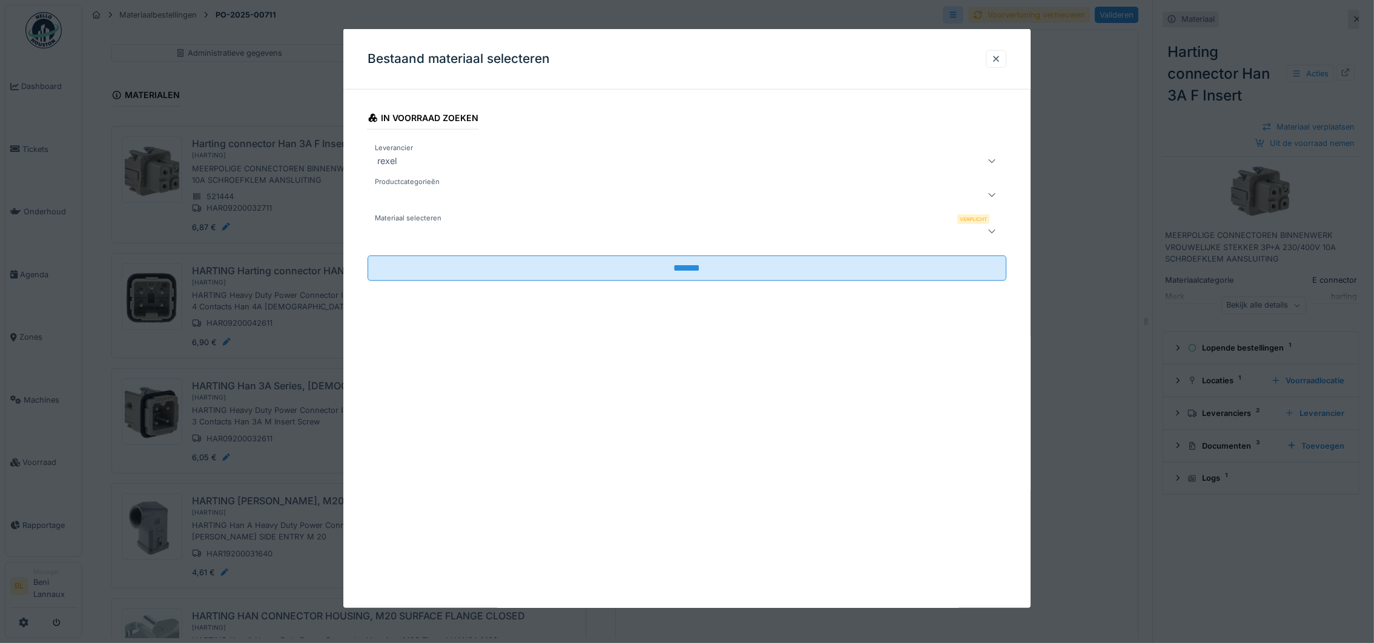
click at [460, 227] on div at bounding box center [650, 231] width 556 height 15
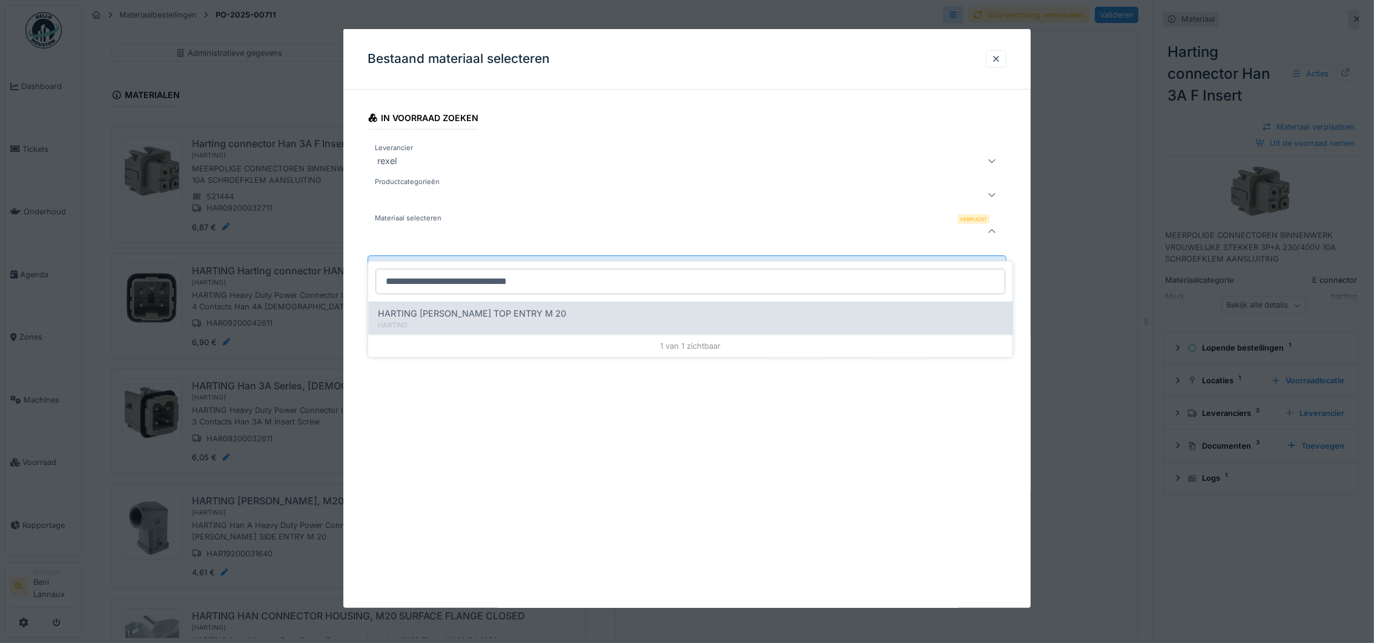
type input "**********"
click at [493, 320] on div "HARTING" at bounding box center [690, 325] width 625 height 10
type input "******"
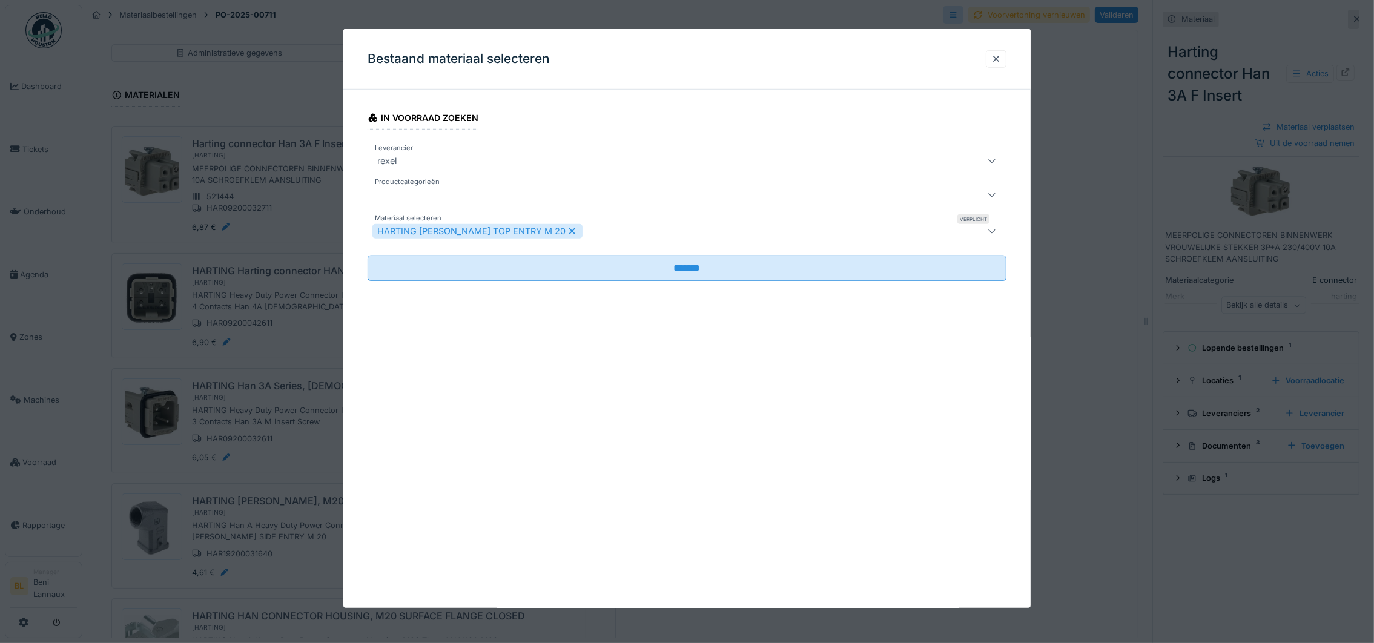
click at [702, 438] on div "Bestaand materiaal selecteren In voorraad zoeken Leverancier rexel **** Product…" at bounding box center [686, 318] width 687 height 579
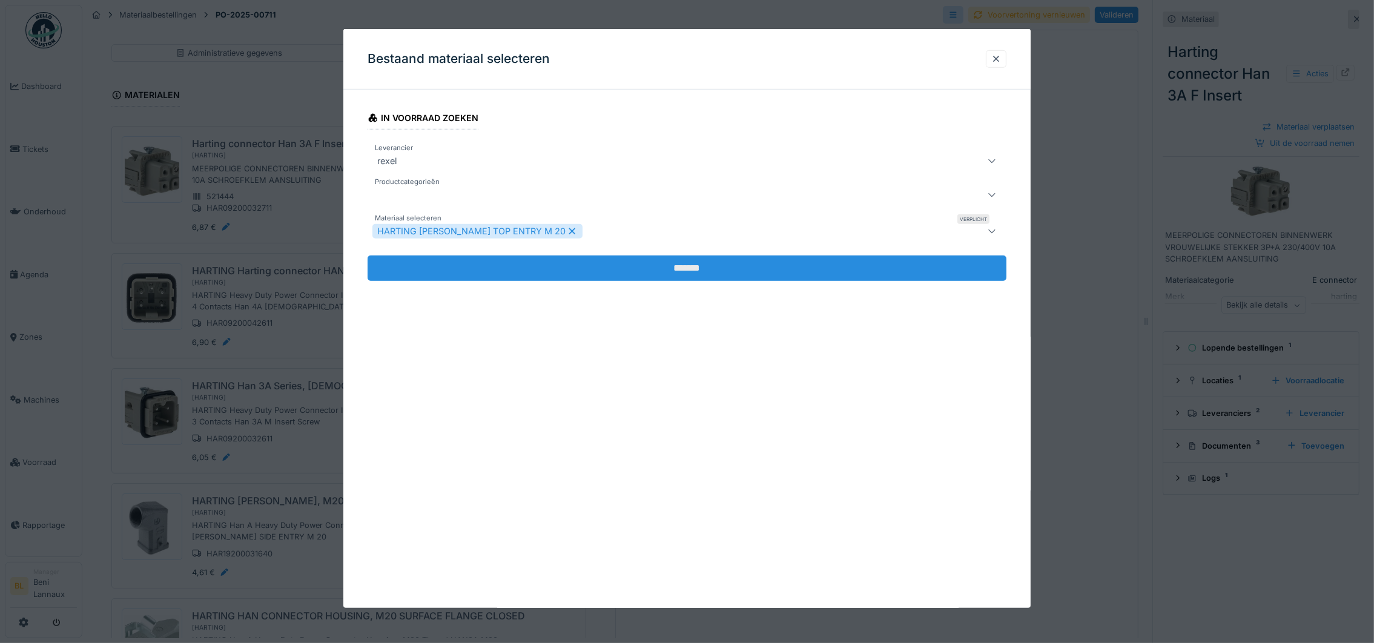
click at [701, 271] on input "*******" at bounding box center [687, 268] width 639 height 25
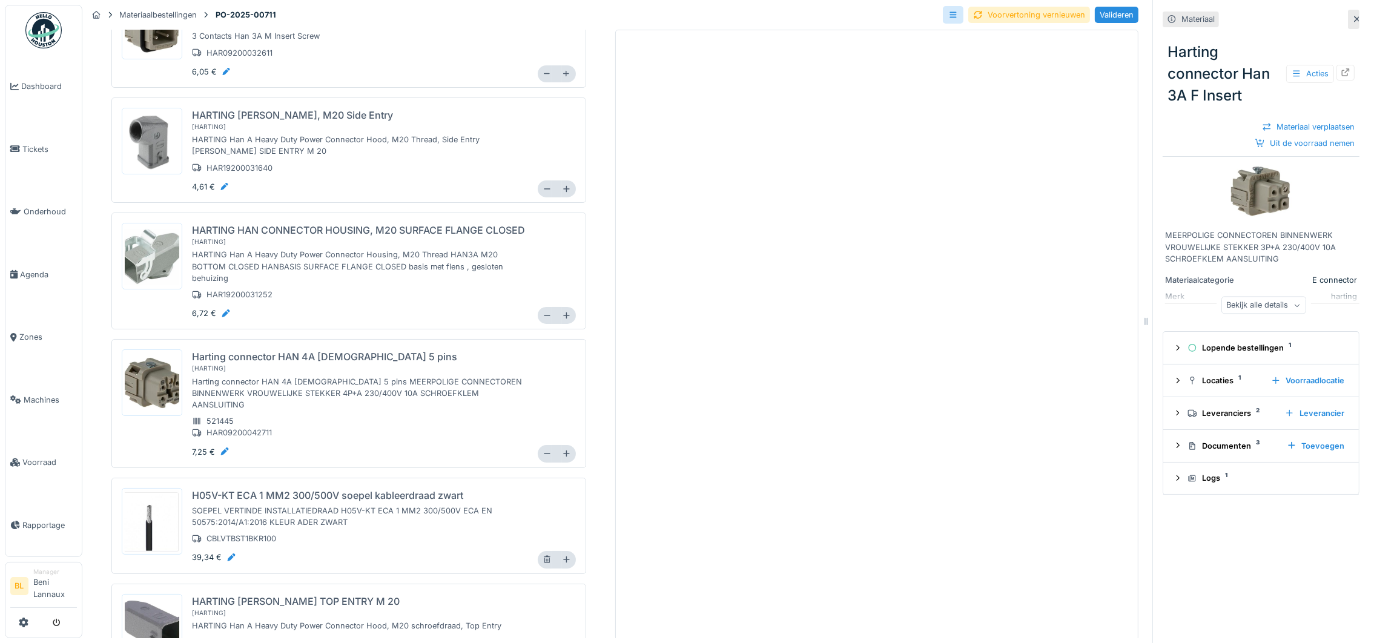
scroll to position [448, 0]
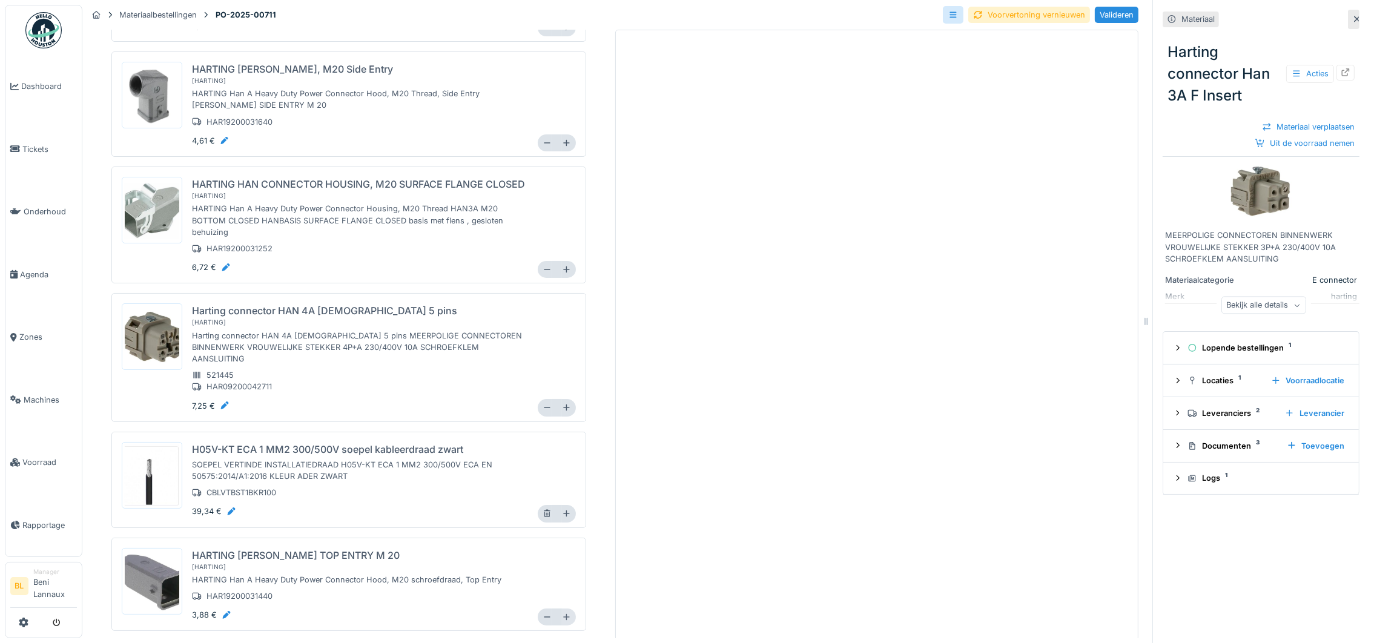
click at [562, 613] on icon at bounding box center [566, 616] width 9 height 7
type input "*"
click at [1007, 7] on div "Voorvertoning vernieuwen" at bounding box center [1029, 15] width 122 height 16
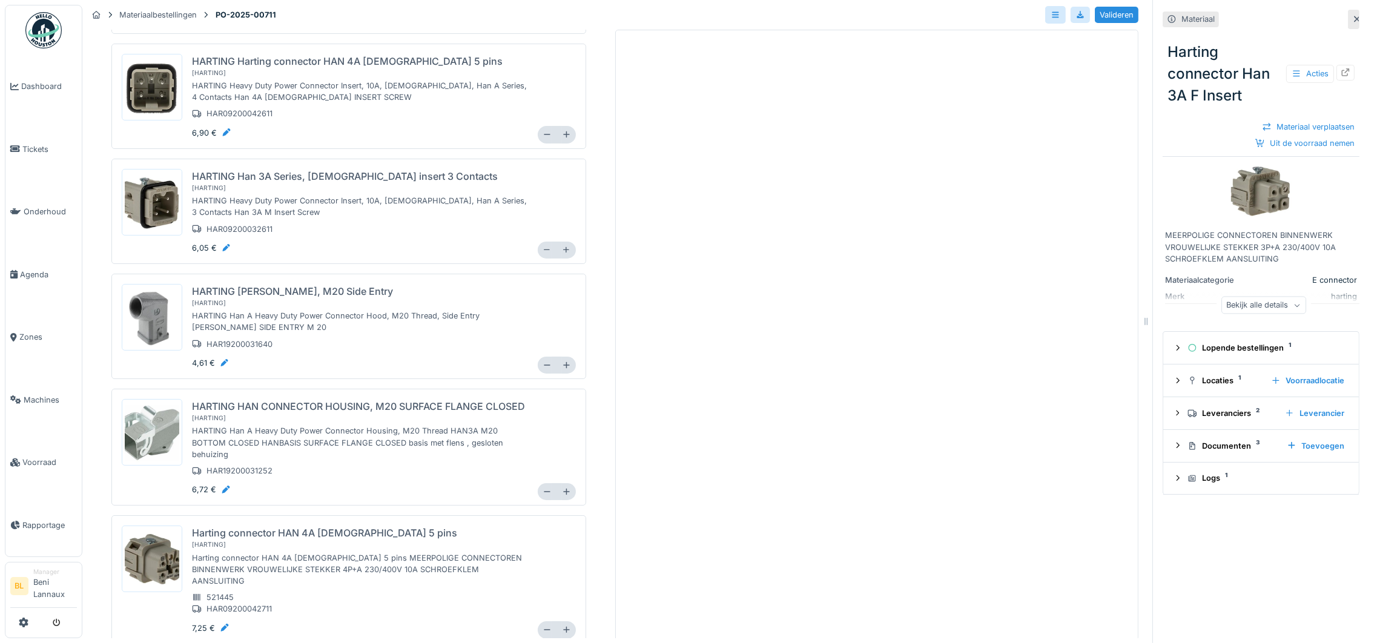
scroll to position [0, 0]
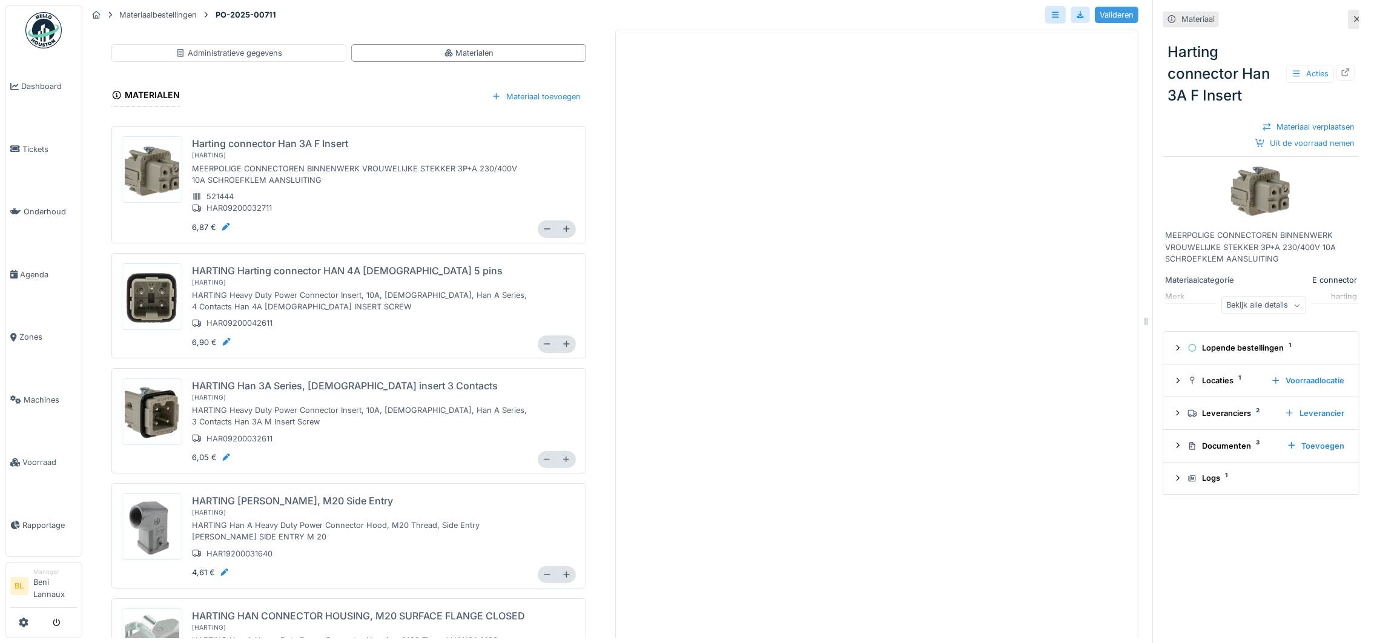
click at [1106, 18] on div "Valideren" at bounding box center [1117, 15] width 44 height 16
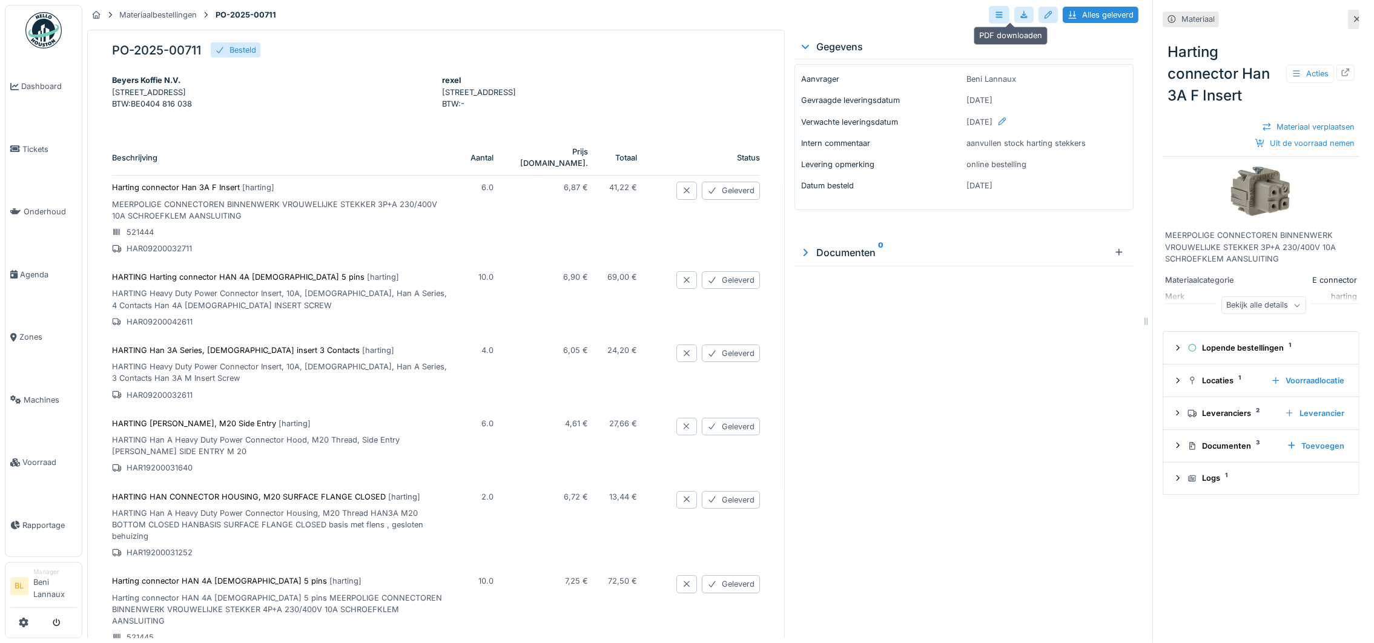
click at [1019, 16] on div at bounding box center [1024, 15] width 10 height 12
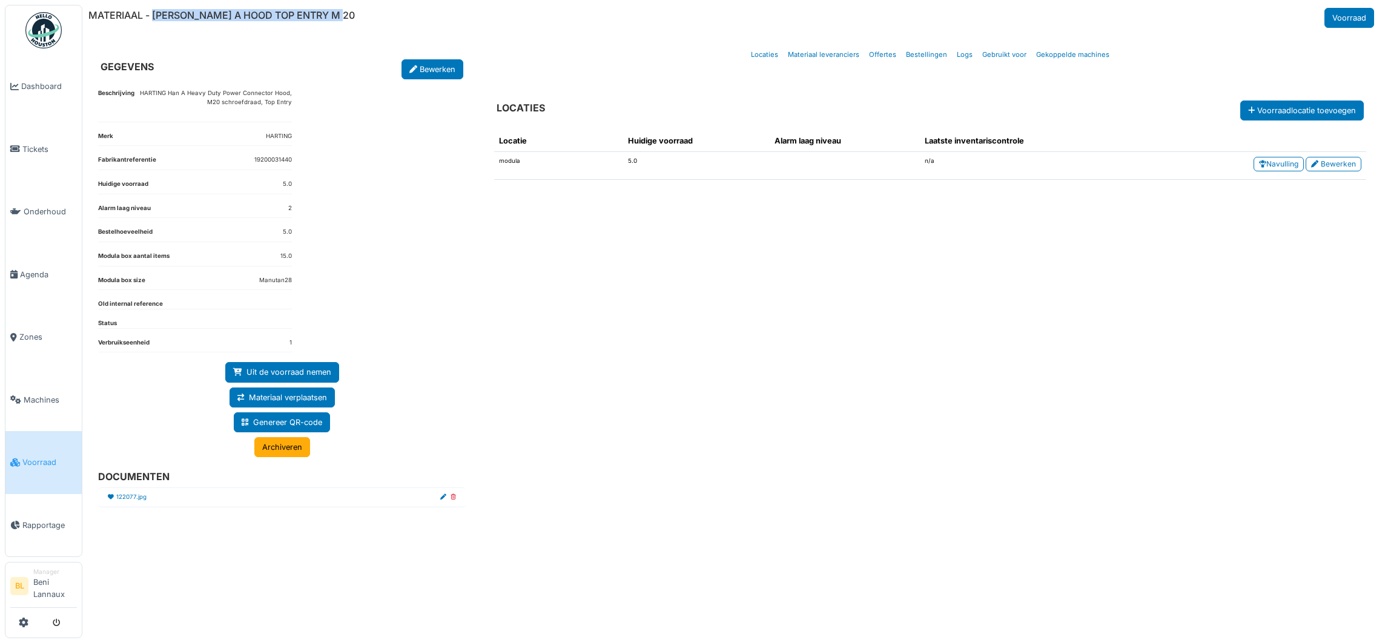
click at [373, 27] on div "MATERIAAL - [PERSON_NAME] A HOOD TOP ENTRY M 20 Voorraad" at bounding box center [732, 18] width 1288 height 20
click at [27, 146] on span "Tickets" at bounding box center [49, 149] width 54 height 12
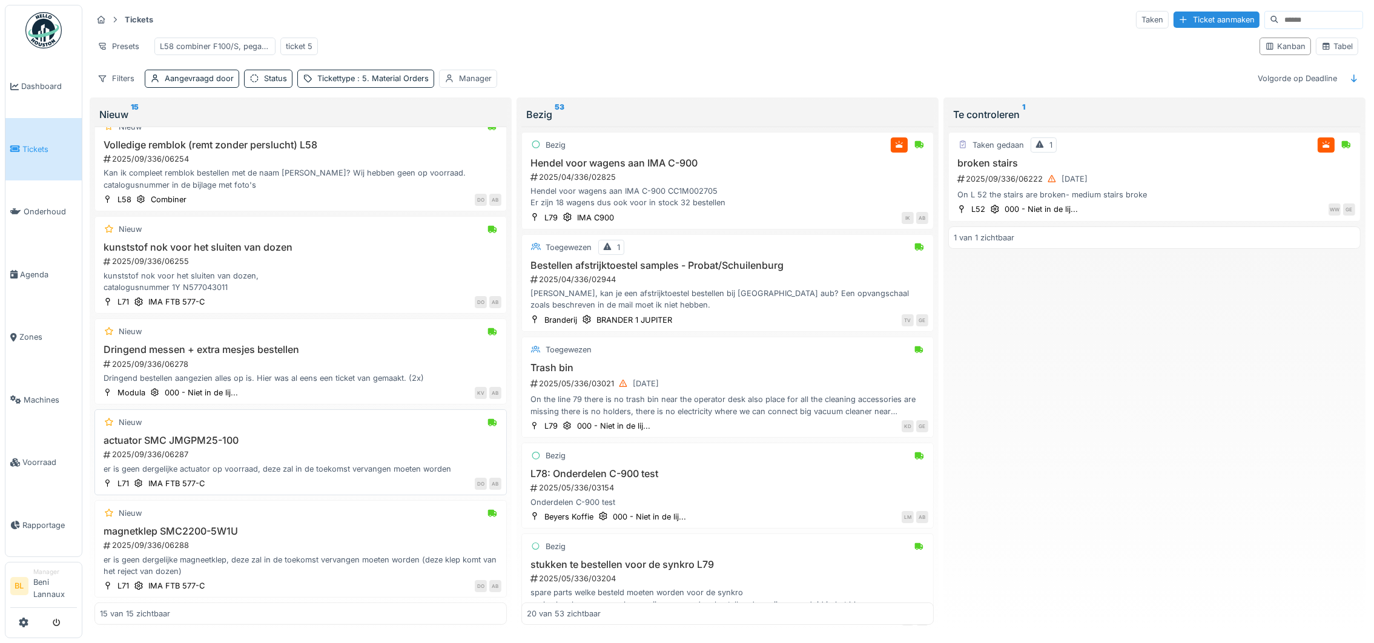
scroll to position [11, 0]
click at [186, 82] on div "Aangevraagd door" at bounding box center [199, 79] width 69 height 12
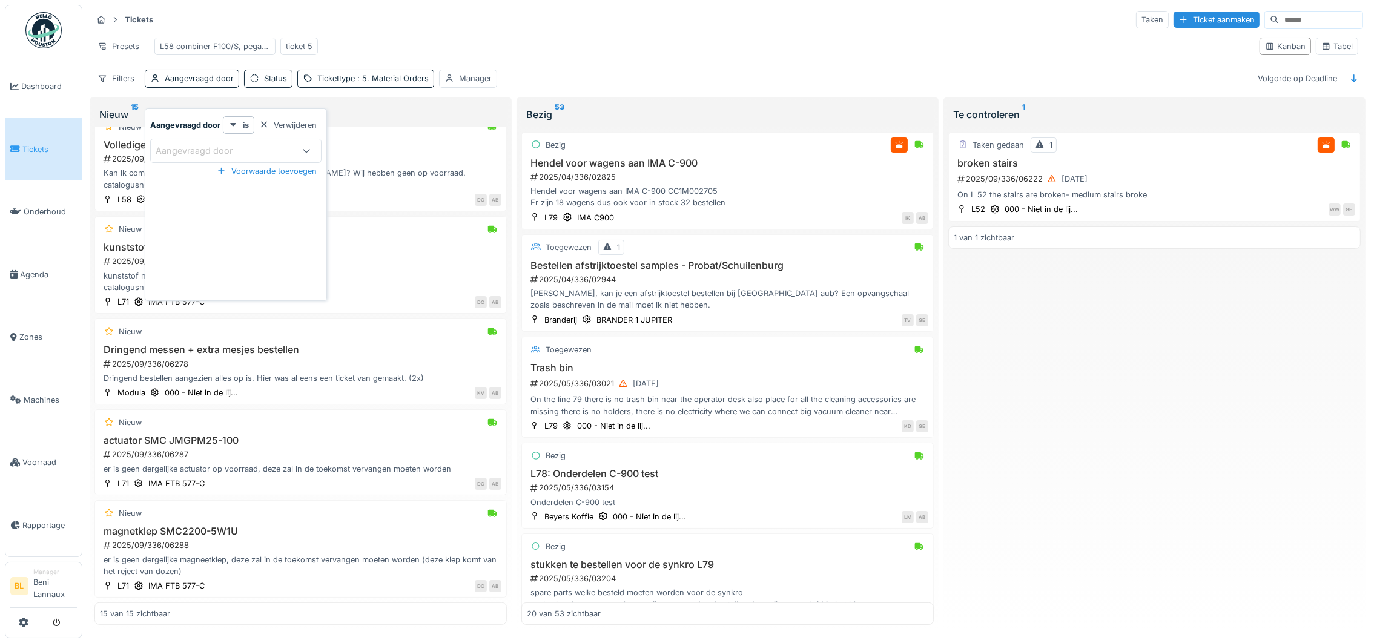
click at [174, 144] on div "Aangevraagd door" at bounding box center [203, 150] width 94 height 13
type door_AzNzc "*****"
click at [206, 238] on span "Stijn Van buggenhout" at bounding box center [195, 243] width 71 height 13
type input "****"
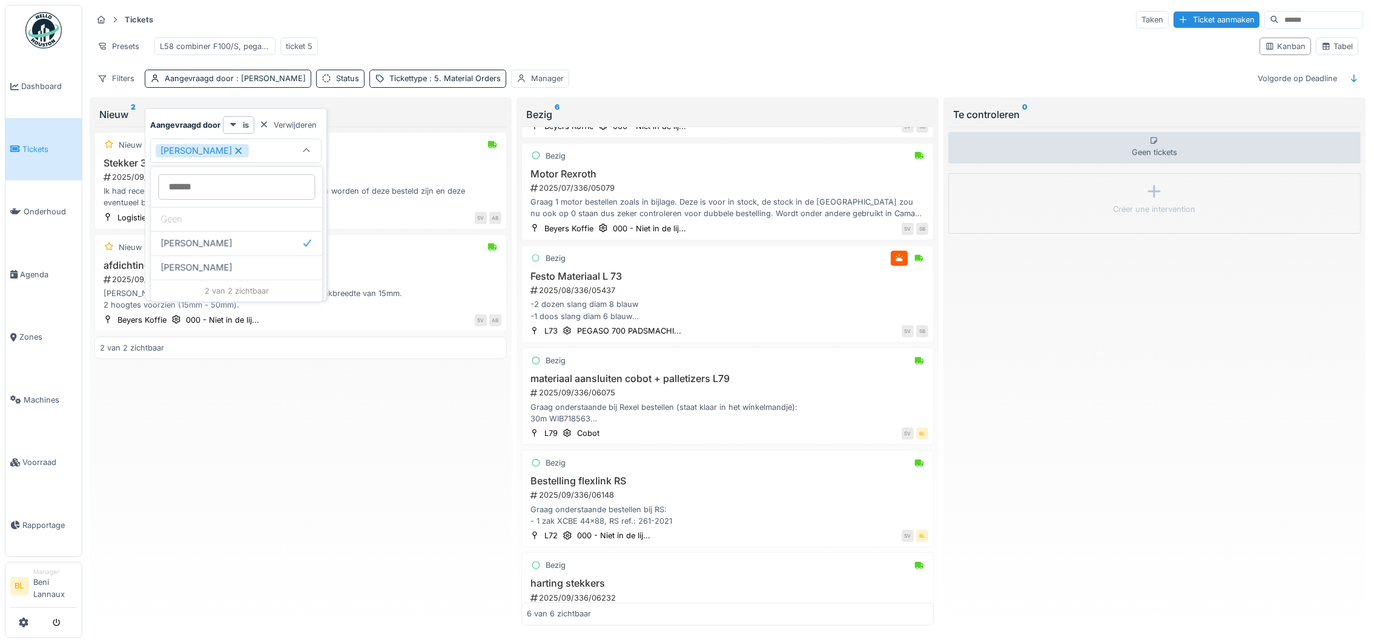
scroll to position [162, 0]
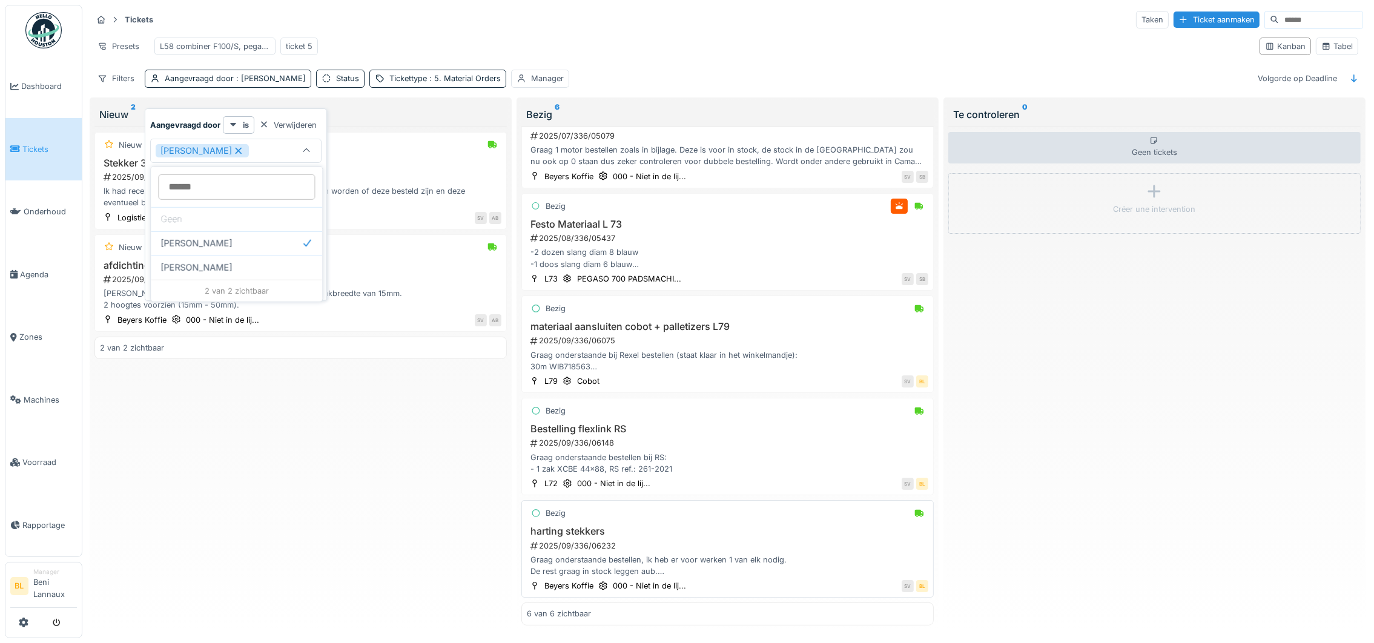
click at [596, 540] on div "2025/09/336/06232" at bounding box center [728, 546] width 399 height 12
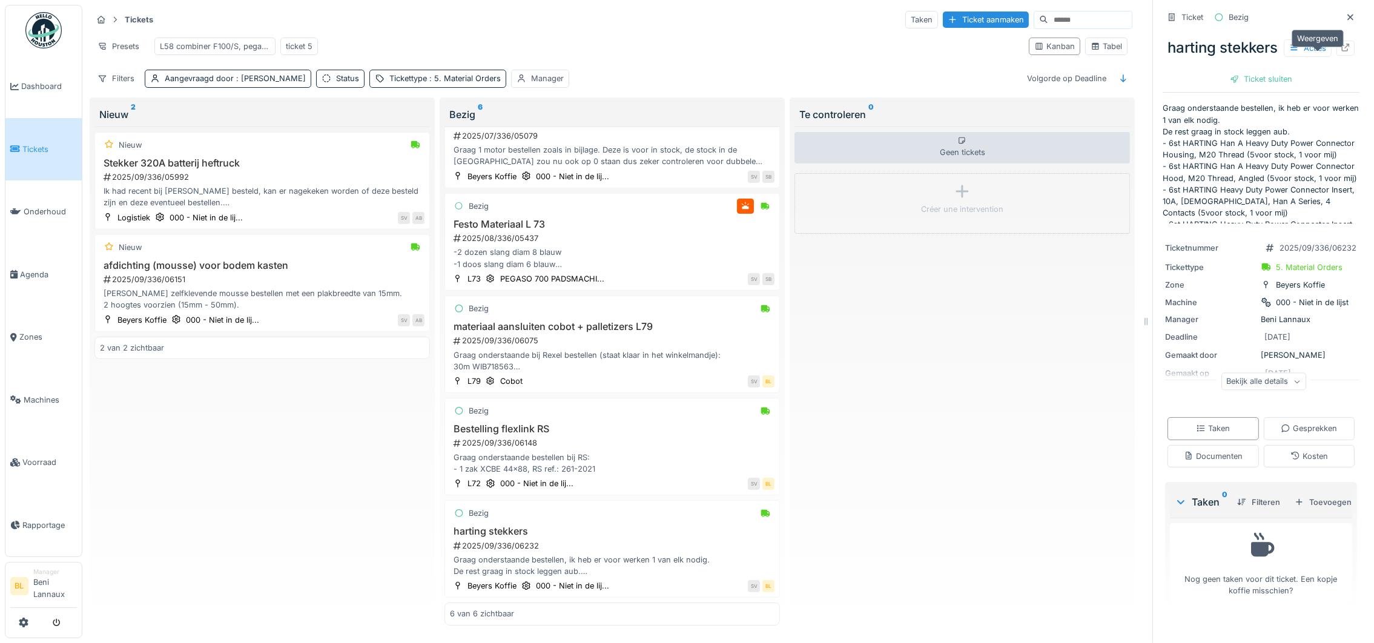
click at [1341, 46] on icon at bounding box center [1346, 48] width 10 height 8
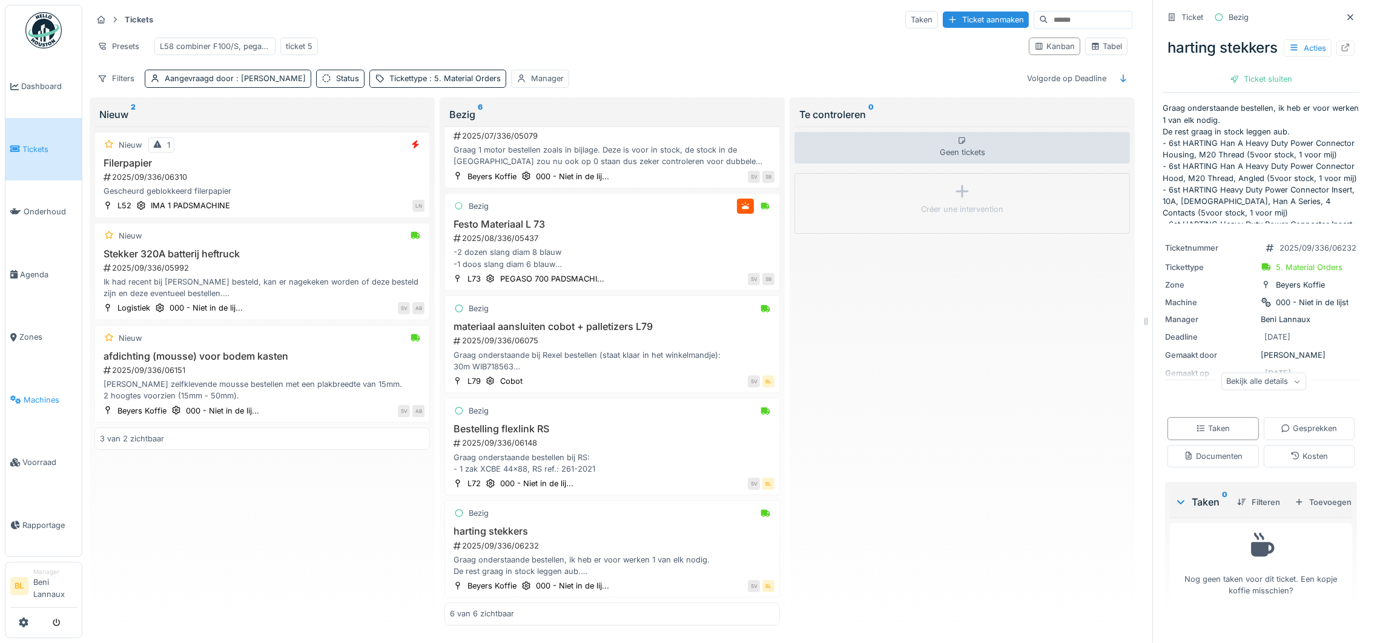
click at [39, 401] on span "Machines" at bounding box center [50, 400] width 53 height 12
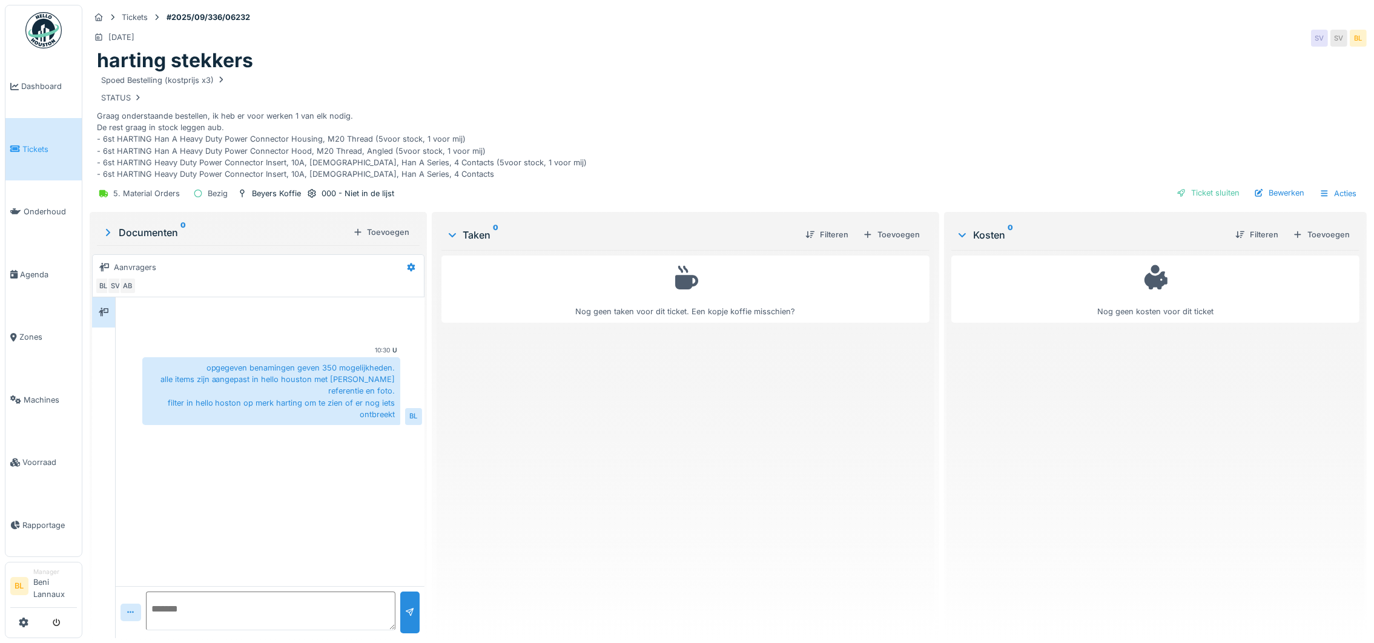
click at [213, 615] on textarea at bounding box center [270, 611] width 249 height 39
paste textarea "**********"
type textarea "**********"
click at [405, 612] on div at bounding box center [410, 613] width 10 height 12
click at [1261, 191] on div "Bewerken" at bounding box center [1279, 193] width 60 height 16
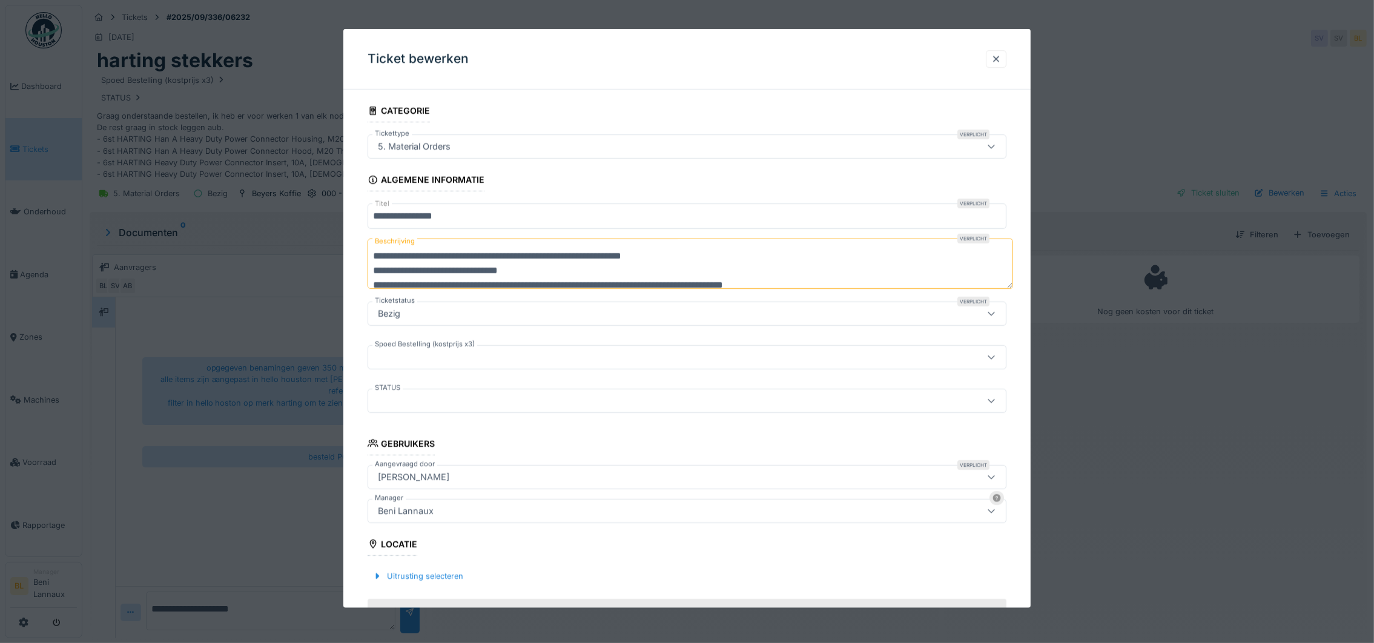
click at [493, 401] on div at bounding box center [650, 400] width 555 height 13
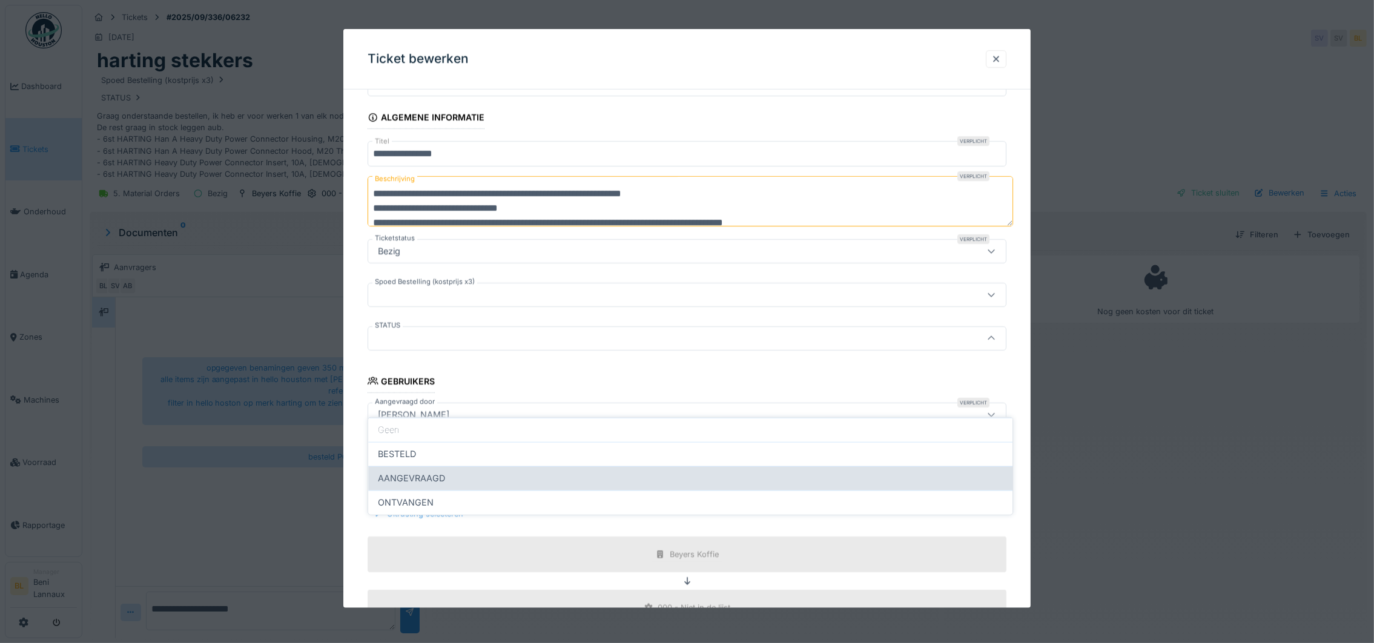
scroll to position [82, 0]
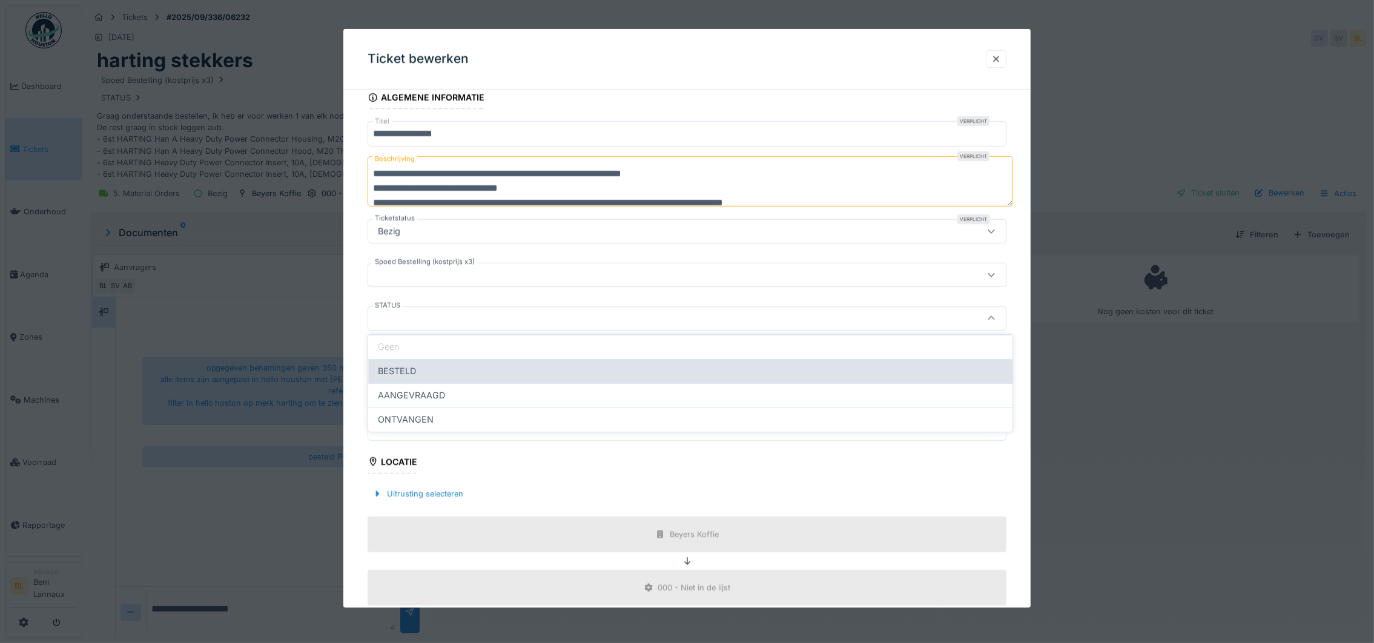
click at [427, 369] on div "BESTELD" at bounding box center [690, 370] width 625 height 13
type input "*******"
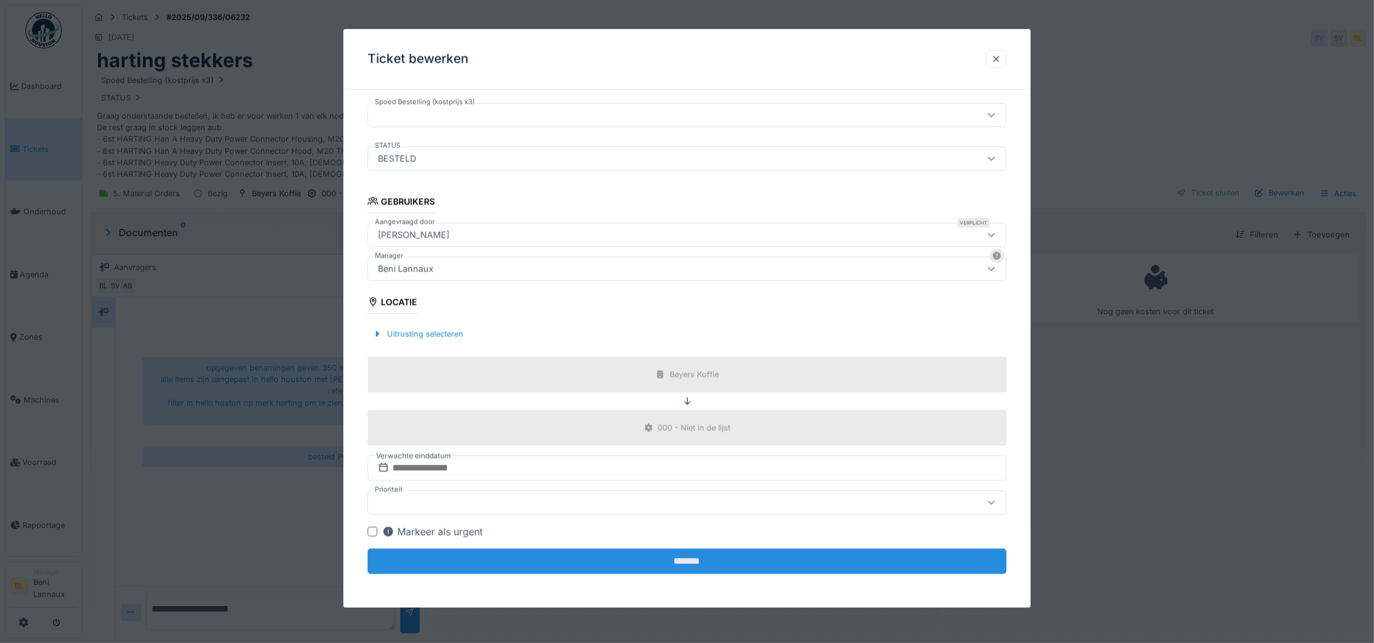
scroll to position [13, 0]
click at [691, 562] on input "*******" at bounding box center [687, 561] width 639 height 25
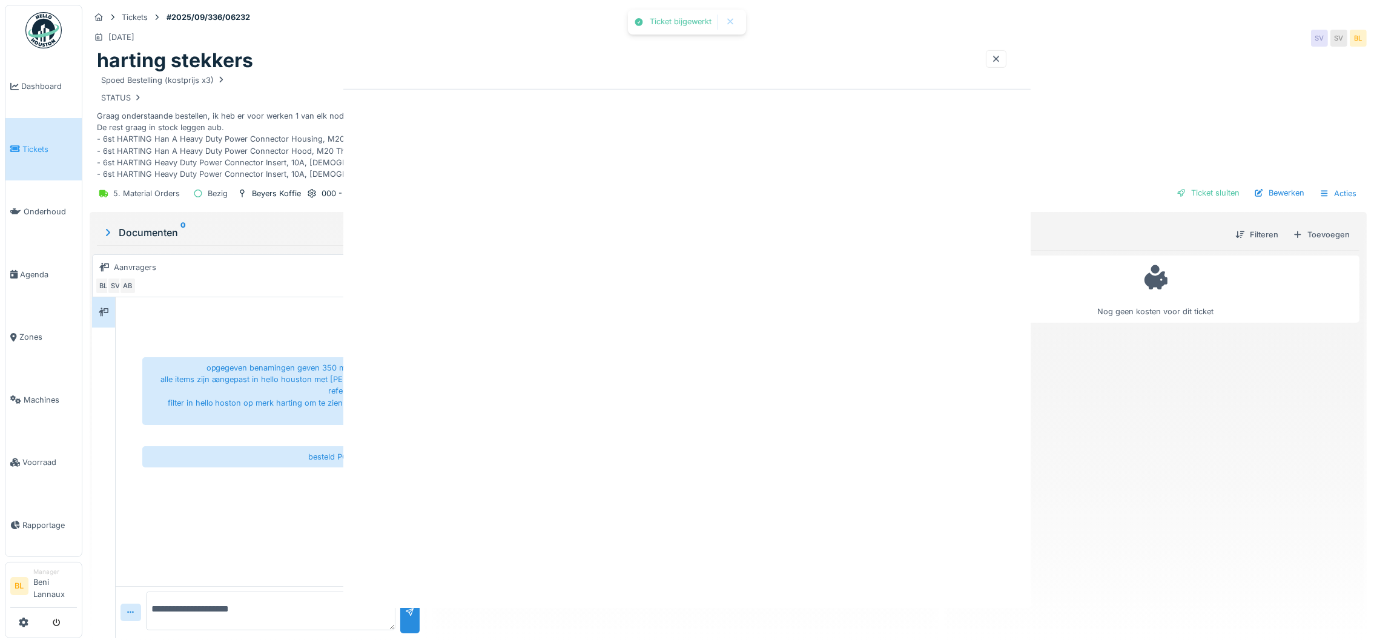
scroll to position [0, 0]
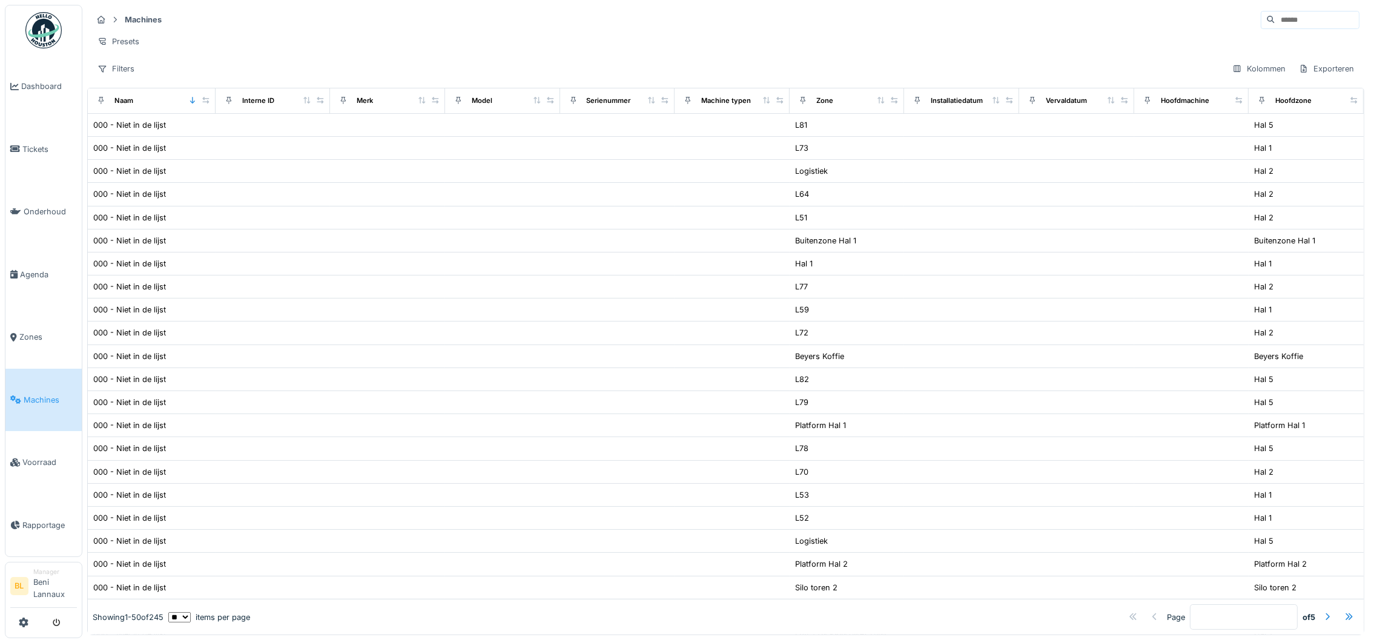
click at [1275, 24] on input at bounding box center [1317, 20] width 84 height 17
type input "***"
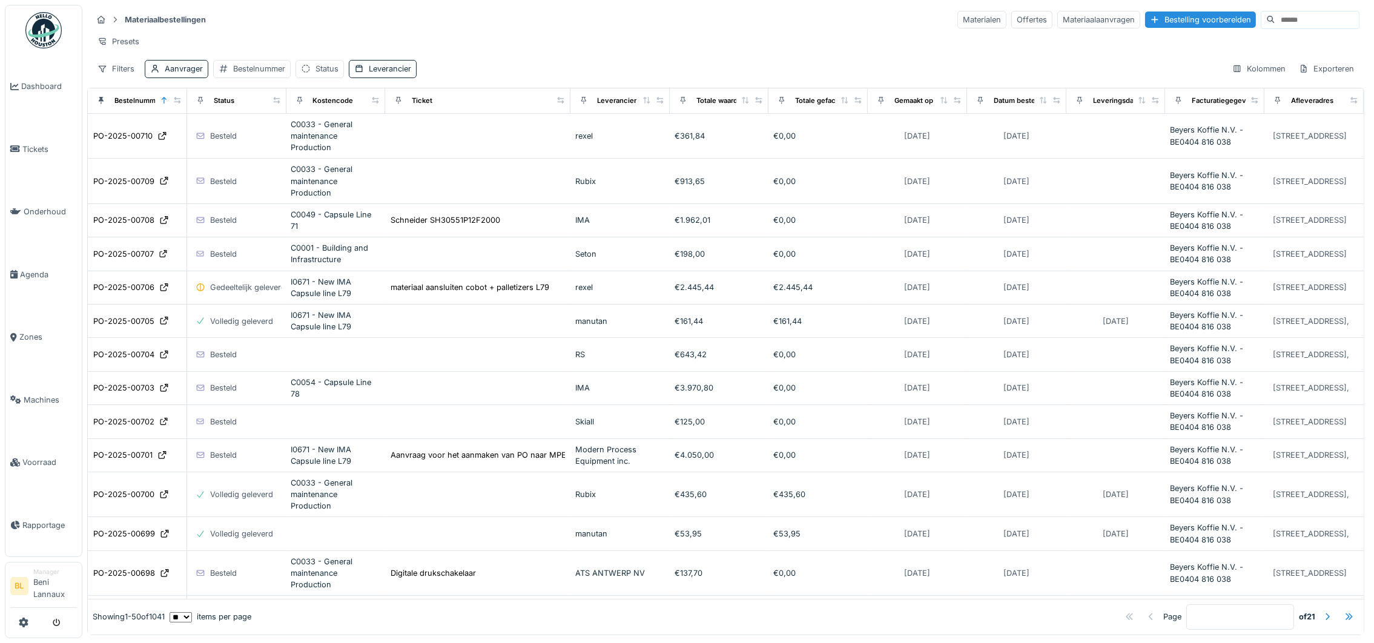
scroll to position [1060, 0]
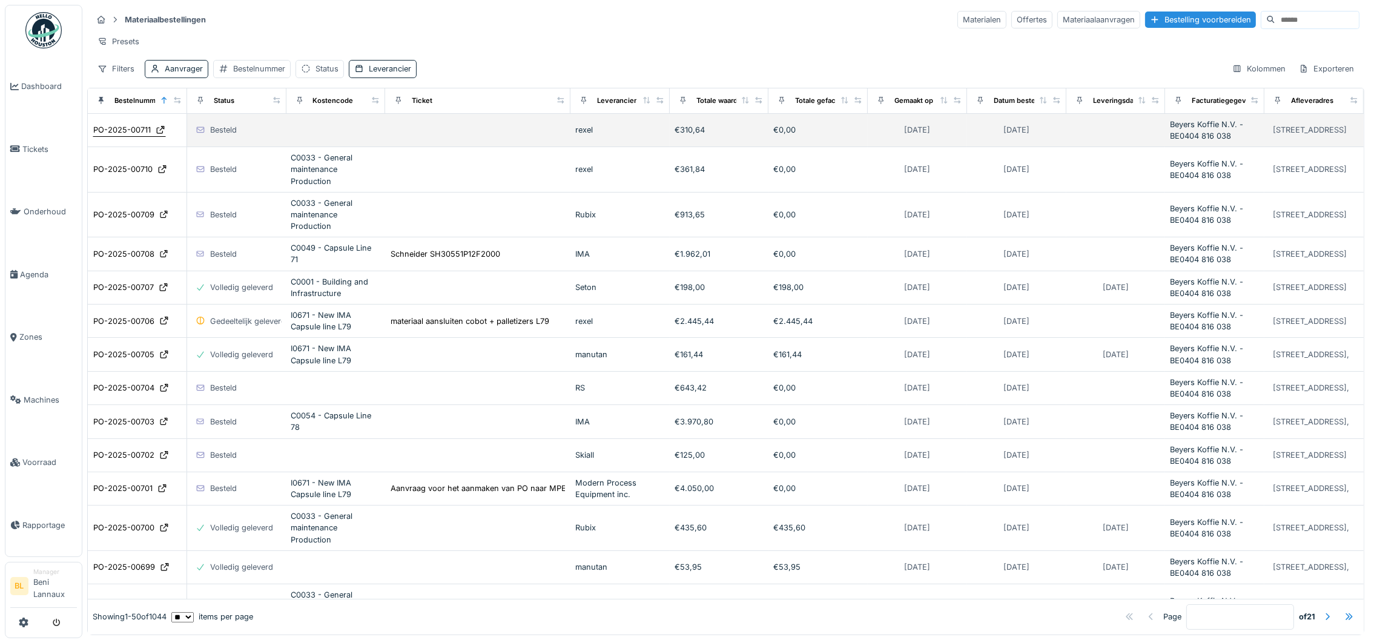
click at [114, 136] on div "PO-2025-00711" at bounding box center [122, 130] width 58 height 12
click at [216, 136] on div "Besteld" at bounding box center [223, 130] width 27 height 12
click at [121, 136] on div "PO-2025-00711" at bounding box center [122, 130] width 58 height 12
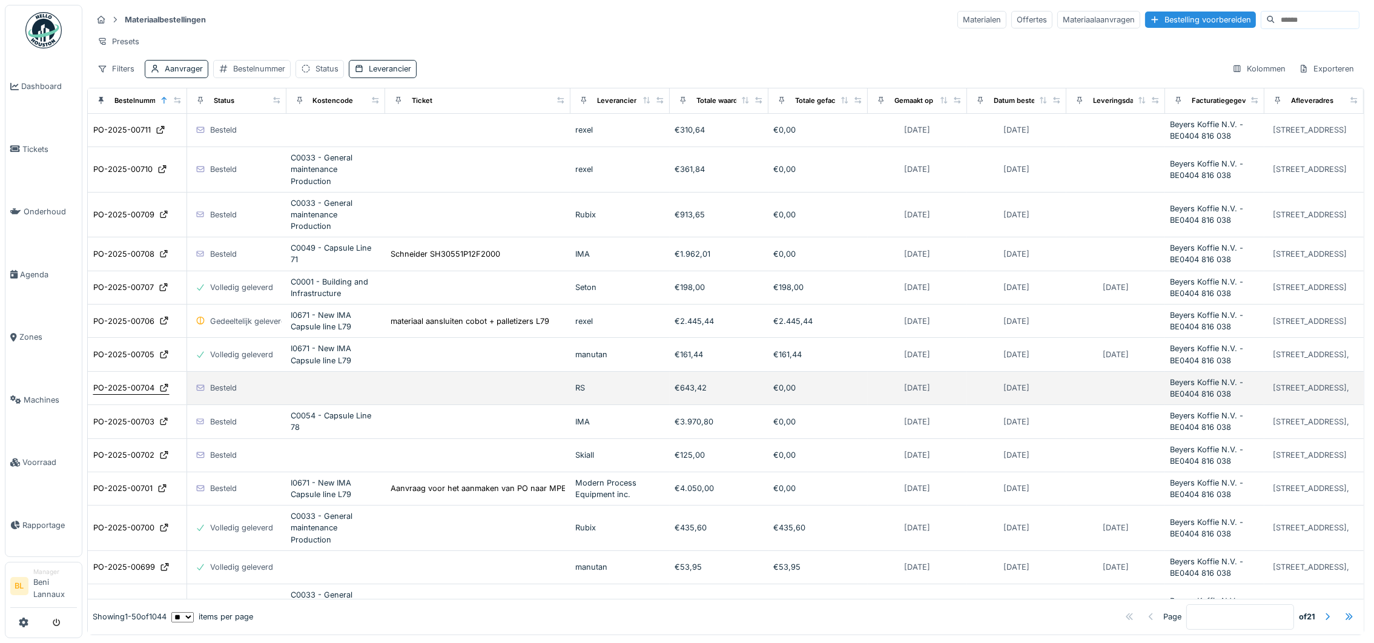
click at [129, 394] on div "PO-2025-00704" at bounding box center [123, 388] width 61 height 12
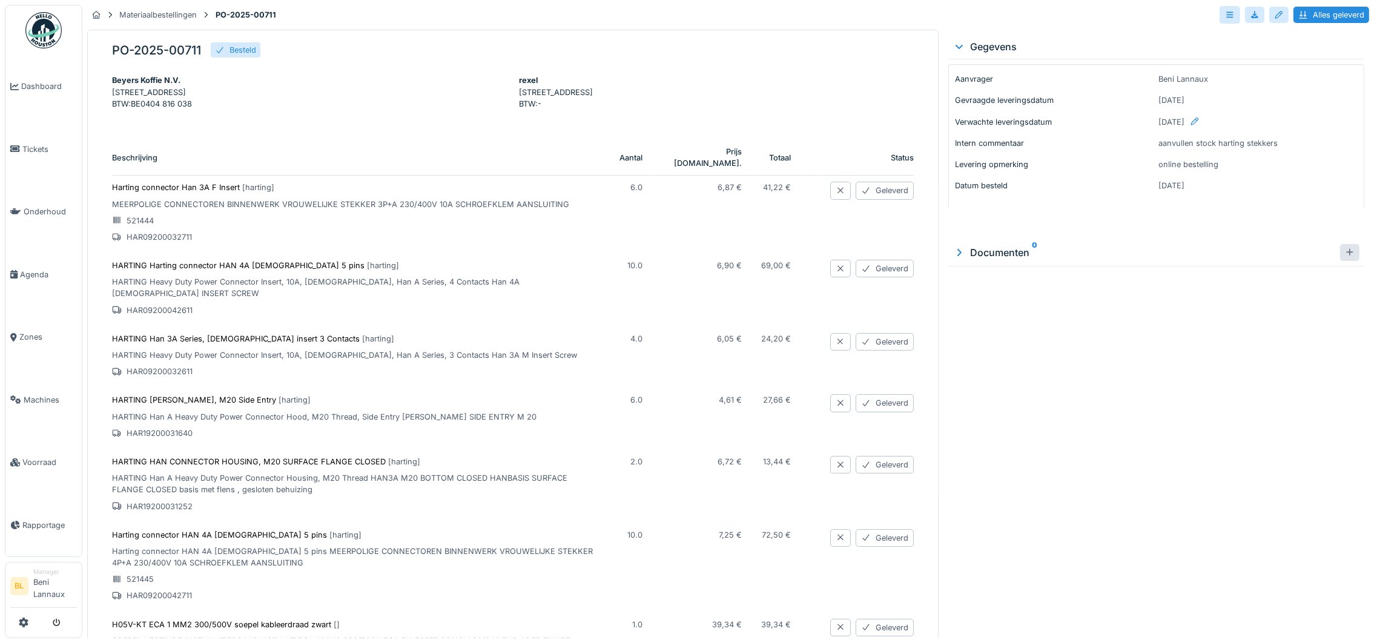
click at [1345, 249] on div at bounding box center [1350, 252] width 10 height 12
click at [953, 252] on icon at bounding box center [959, 253] width 12 height 10
click at [978, 308] on img at bounding box center [978, 309] width 54 height 61
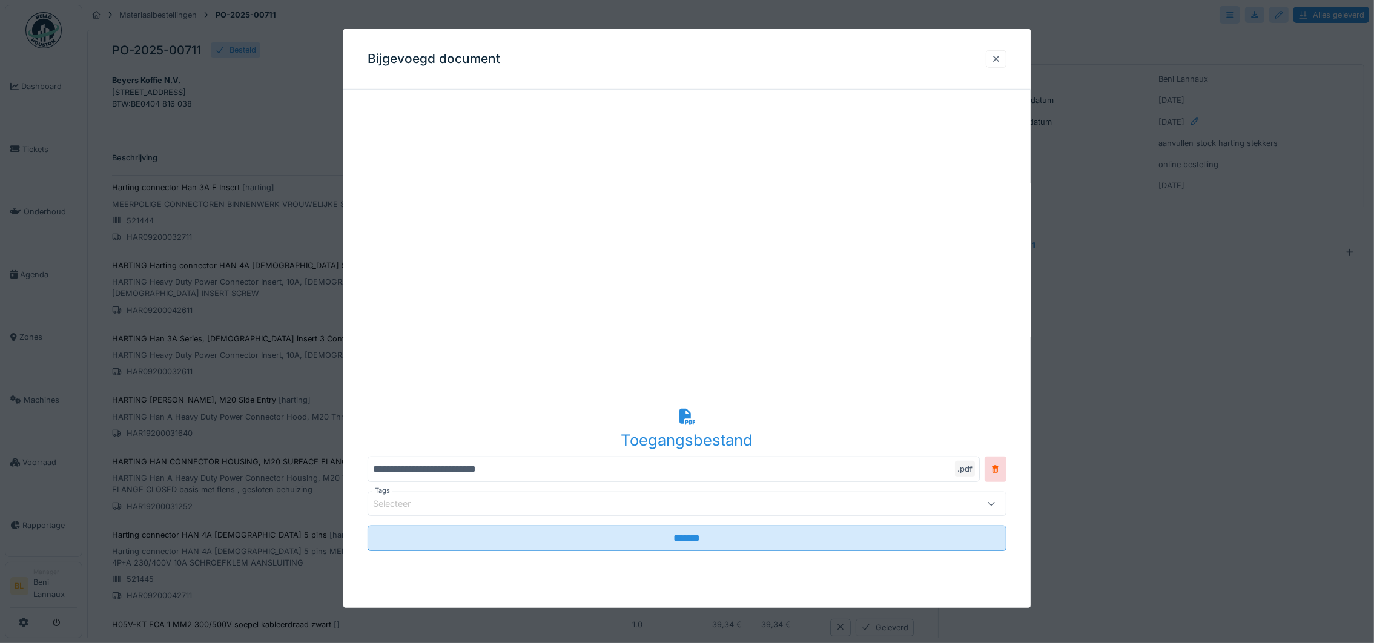
click at [1001, 56] on div at bounding box center [996, 59] width 10 height 12
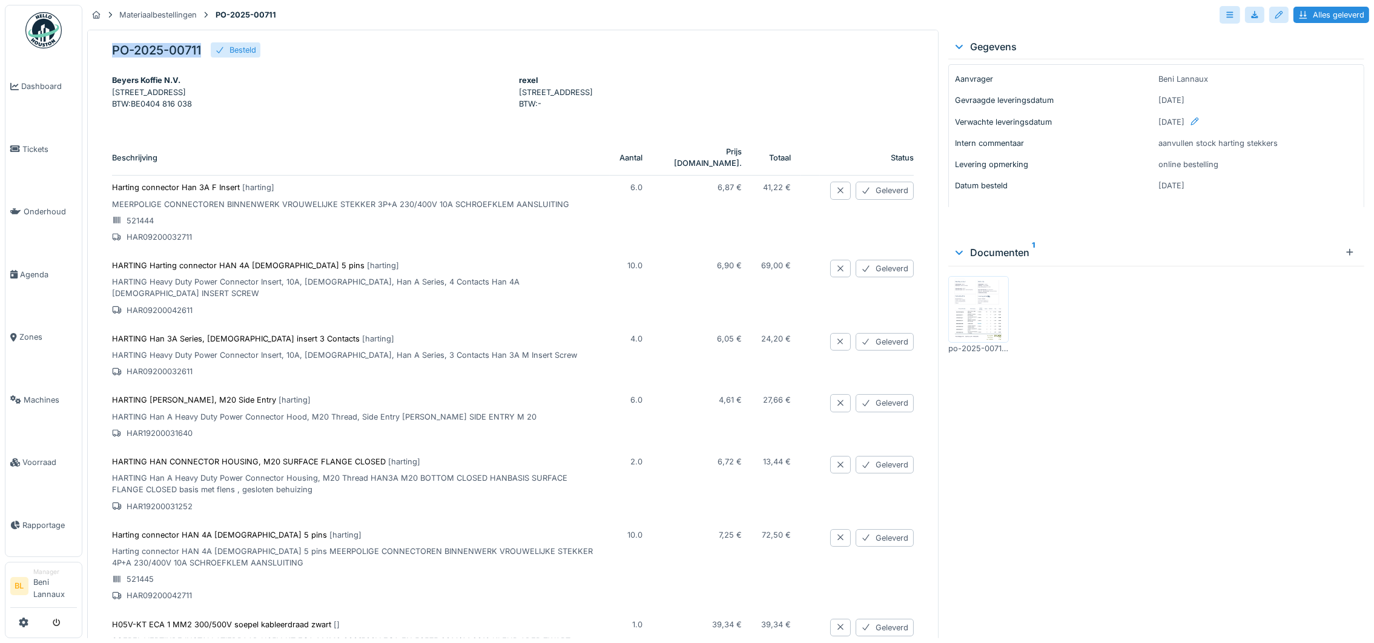
drag, startPoint x: 115, startPoint y: 34, endPoint x: 202, endPoint y: 38, distance: 87.3
click at [202, 38] on div "PO-2025-00711 Besteld Beyers Koffie N.V. Koning Leopoldlaan 3 Puurs-Sint-Amands…" at bounding box center [512, 335] width 851 height 611
copy h5 "PO-2025-00711"
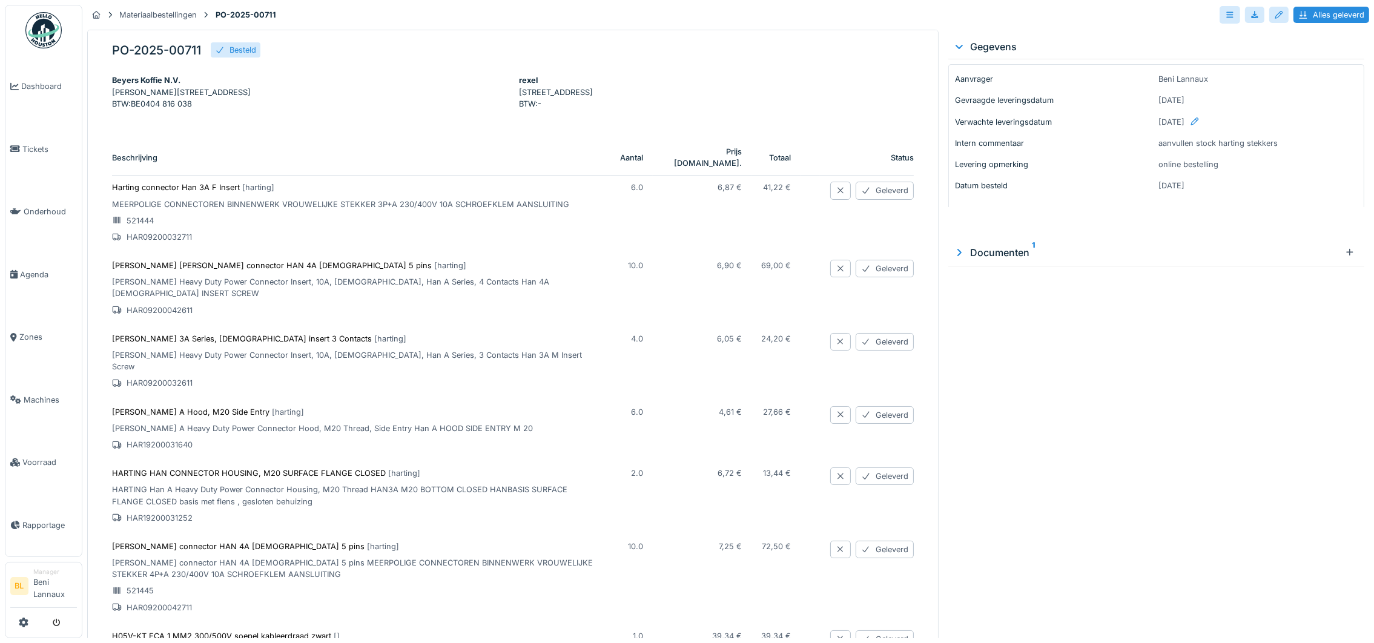
click at [953, 252] on icon at bounding box center [959, 253] width 12 height 10
click at [997, 315] on div at bounding box center [978, 309] width 61 height 67
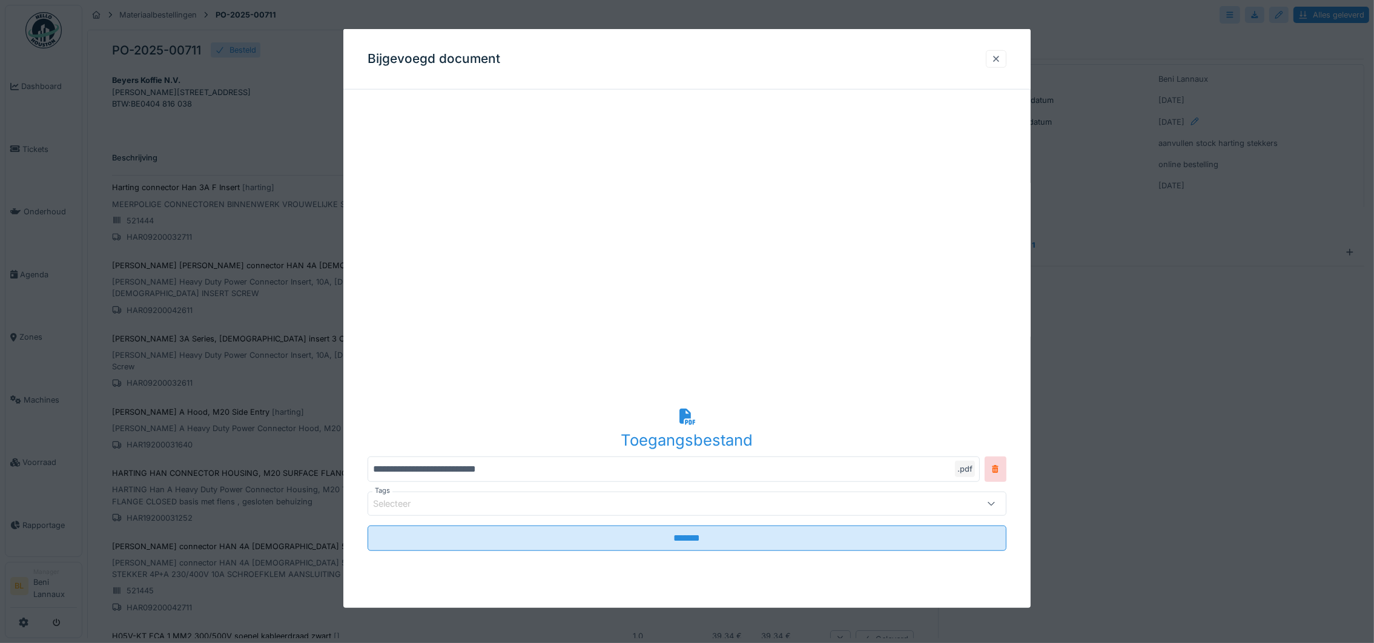
click at [1000, 56] on div at bounding box center [996, 59] width 10 height 12
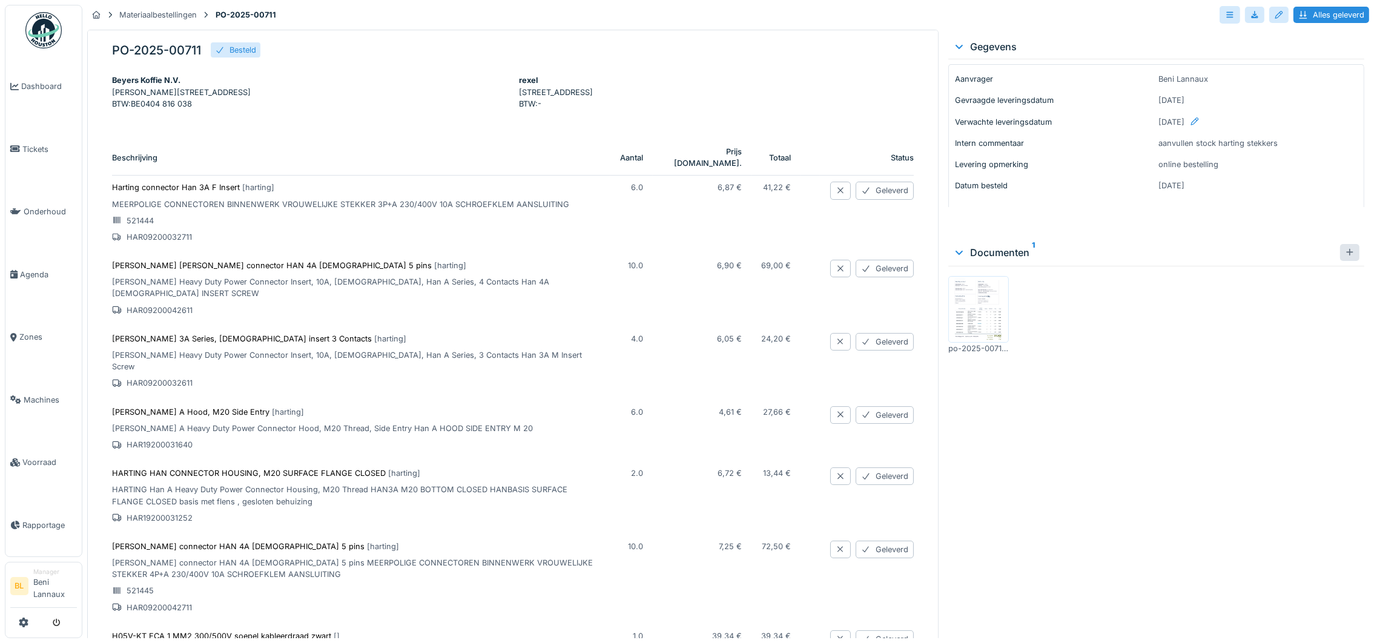
click at [1345, 249] on div at bounding box center [1350, 252] width 10 height 12
click at [972, 403] on img at bounding box center [978, 397] width 54 height 61
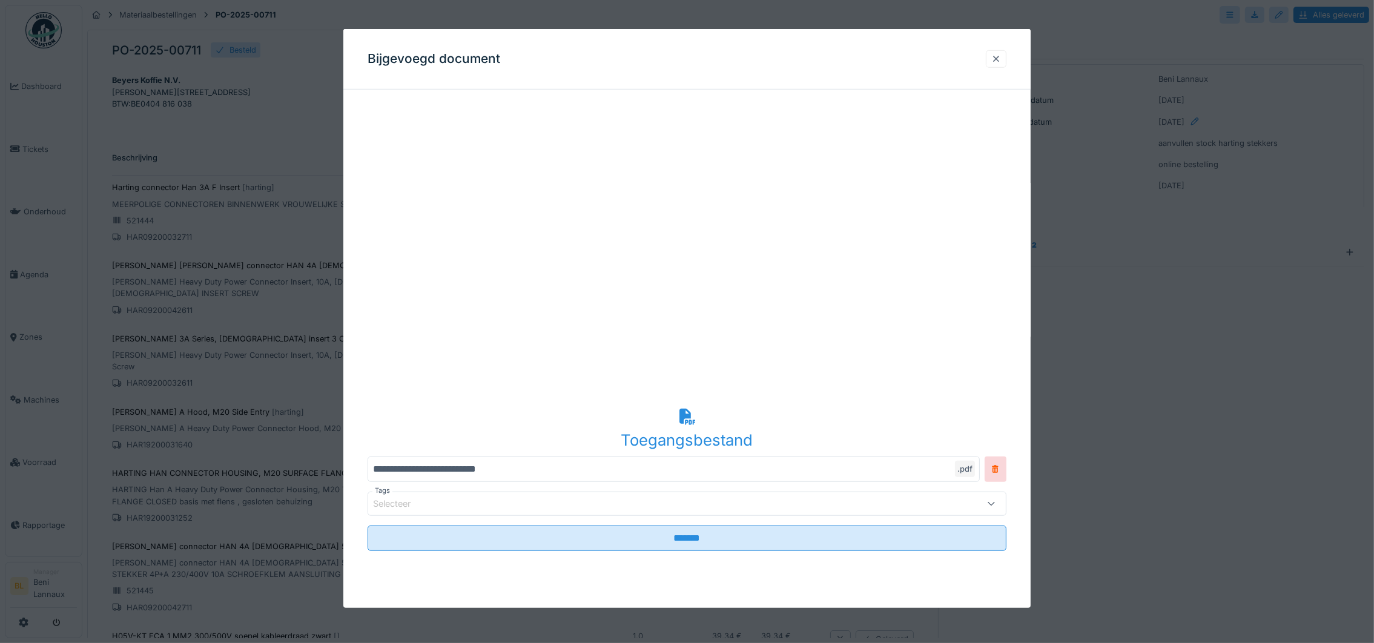
click at [1006, 57] on div at bounding box center [996, 59] width 21 height 18
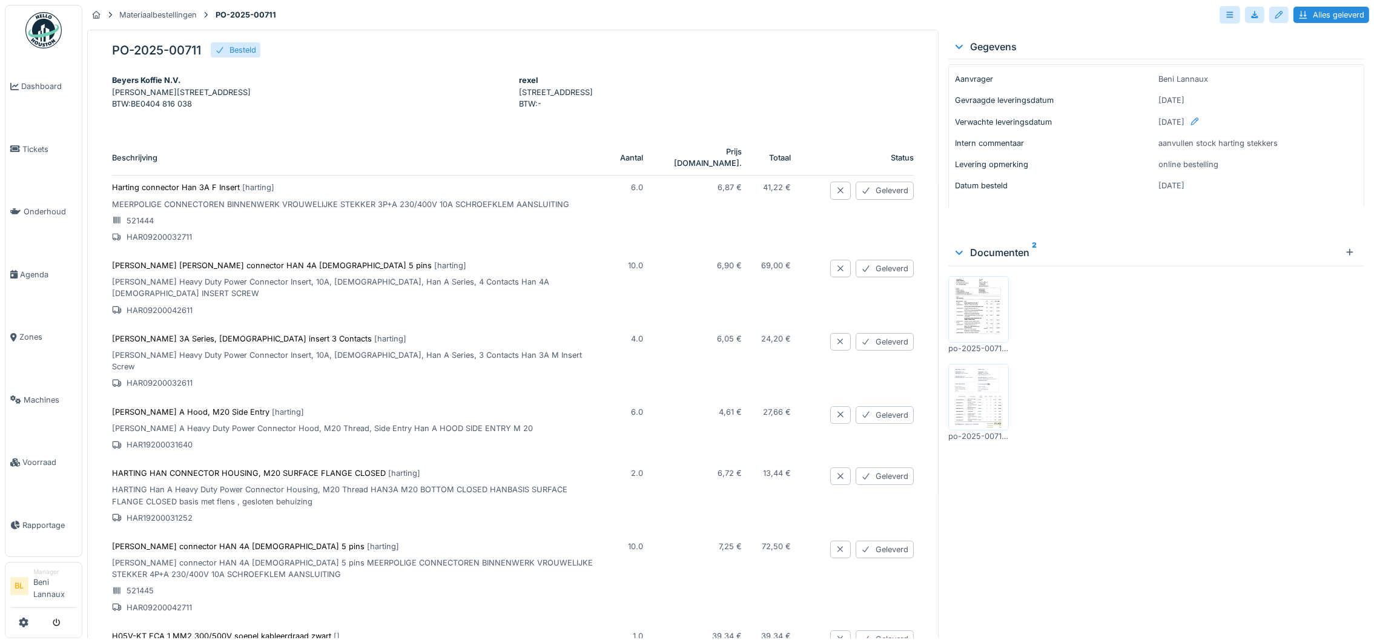
click at [978, 308] on img at bounding box center [978, 309] width 54 height 61
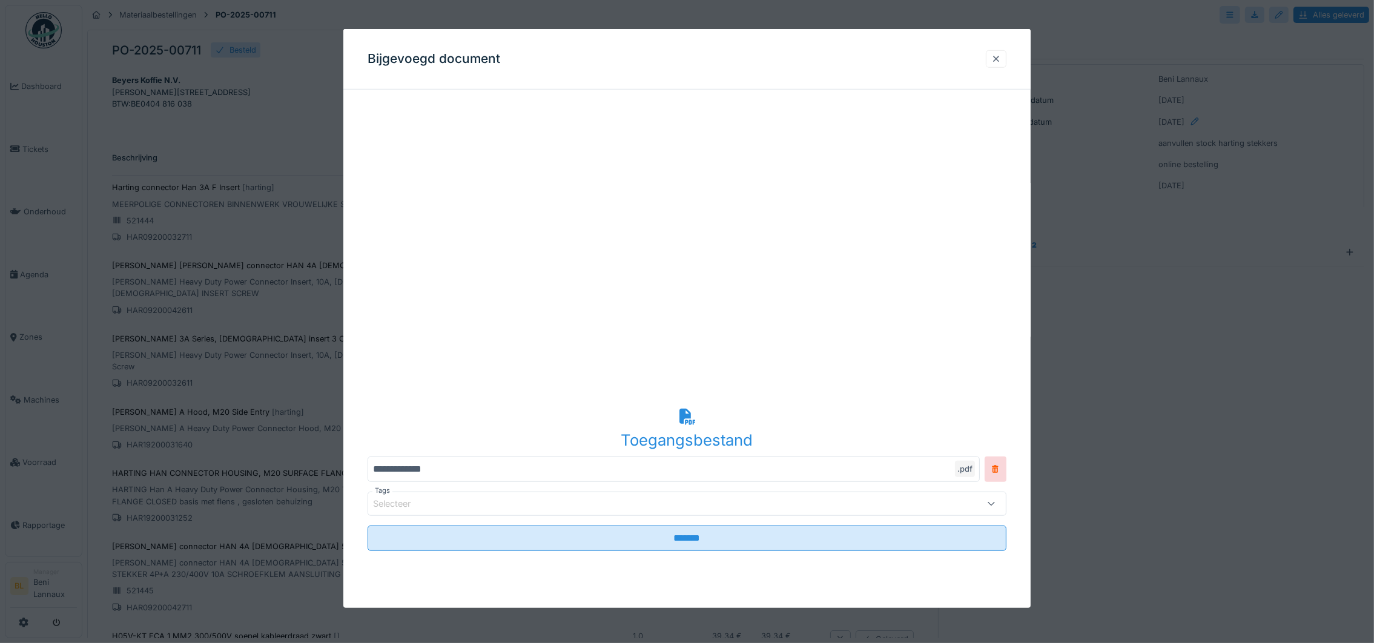
click at [1001, 58] on div at bounding box center [996, 59] width 10 height 12
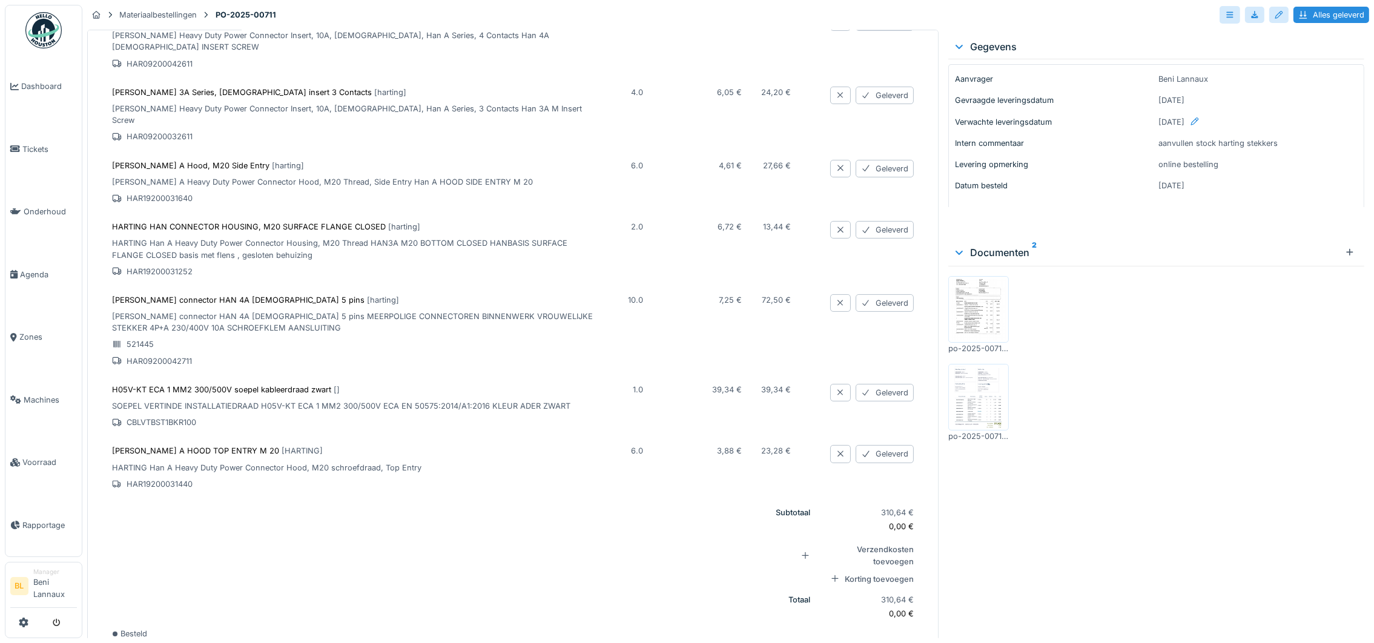
scroll to position [13, 0]
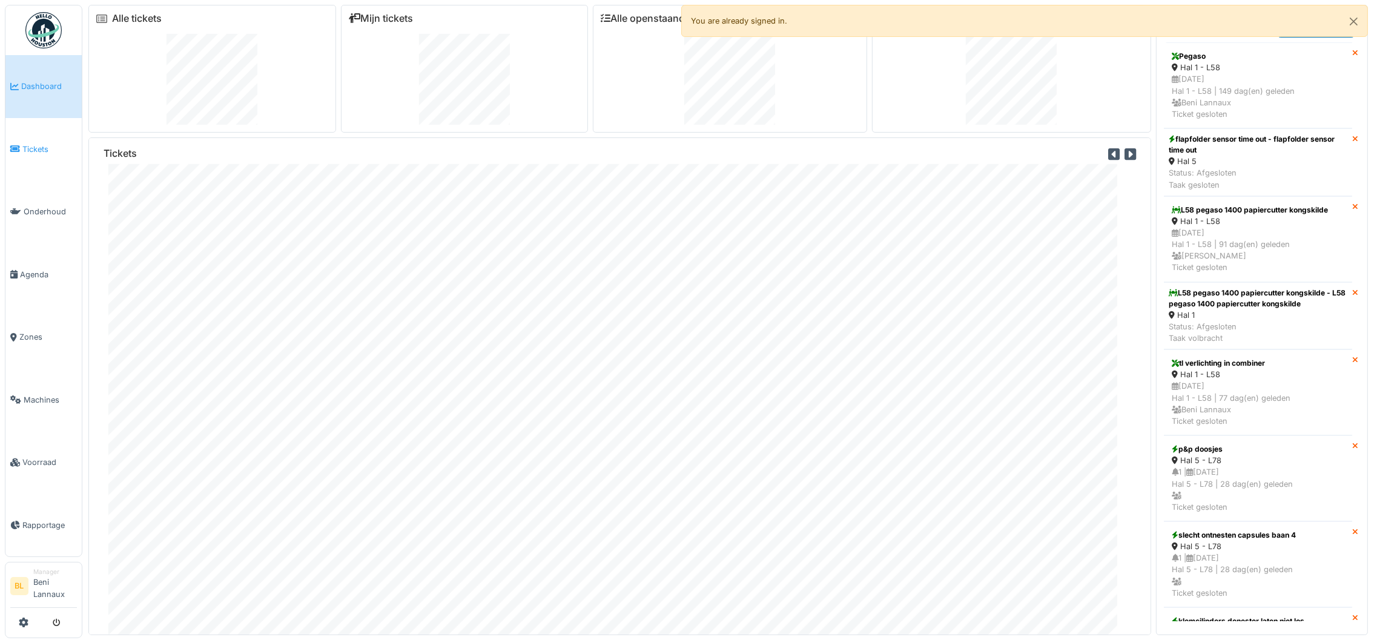
click at [42, 146] on span "Tickets" at bounding box center [49, 149] width 54 height 12
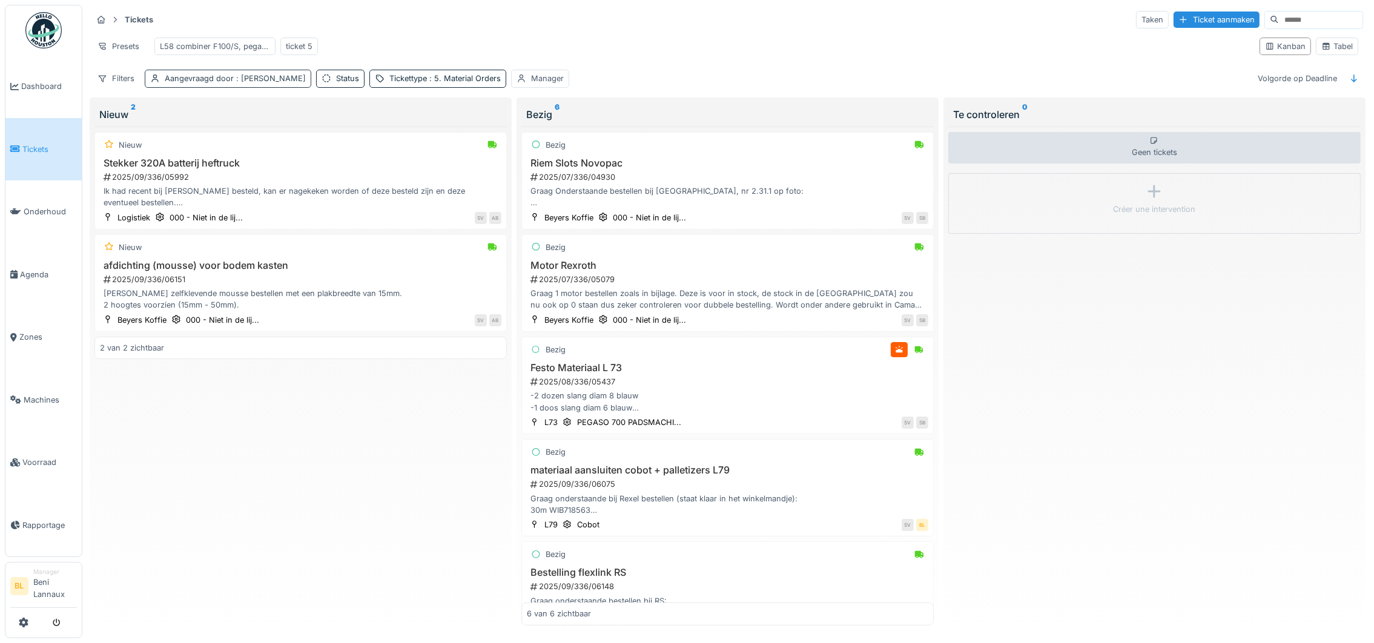
click at [262, 83] on span ": [PERSON_NAME]" at bounding box center [270, 78] width 72 height 9
click at [337, 496] on div "Nieuw Stekker 320A batterij heftruck 2025/09/336/05992 Ik had recent bij [PERSO…" at bounding box center [300, 376] width 412 height 499
click at [277, 83] on span ": [PERSON_NAME]" at bounding box center [270, 78] width 72 height 9
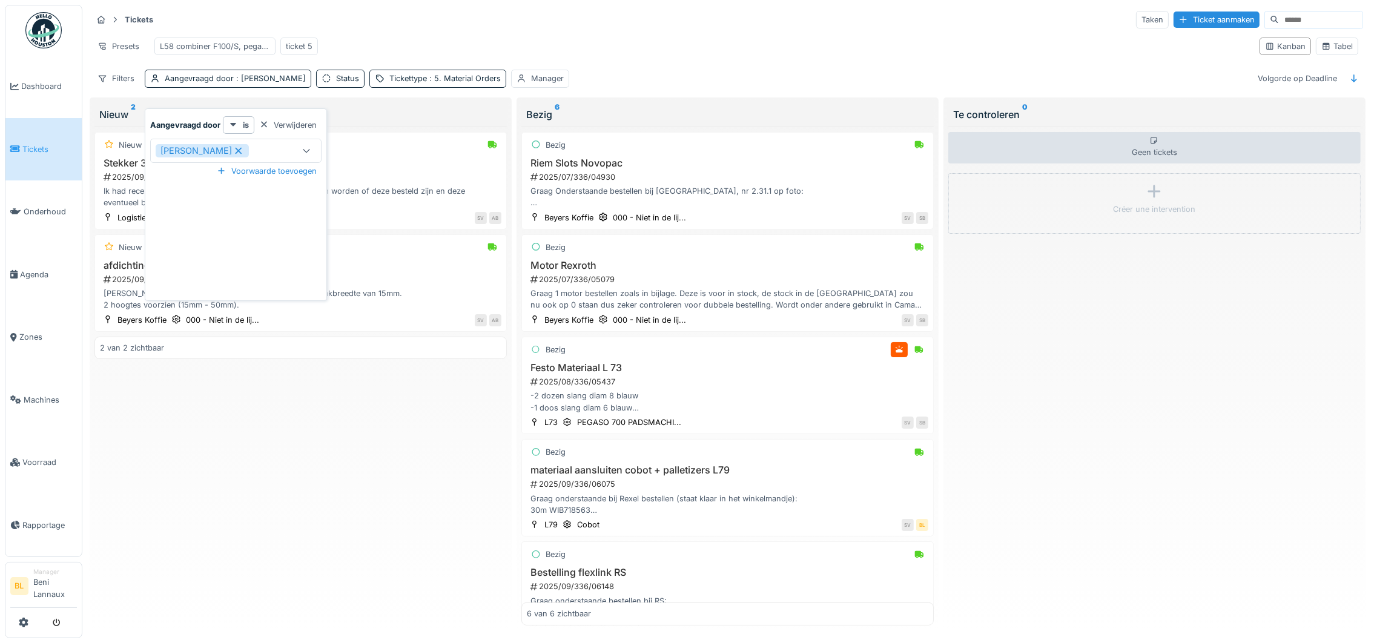
click at [244, 152] on icon at bounding box center [238, 151] width 11 height 8
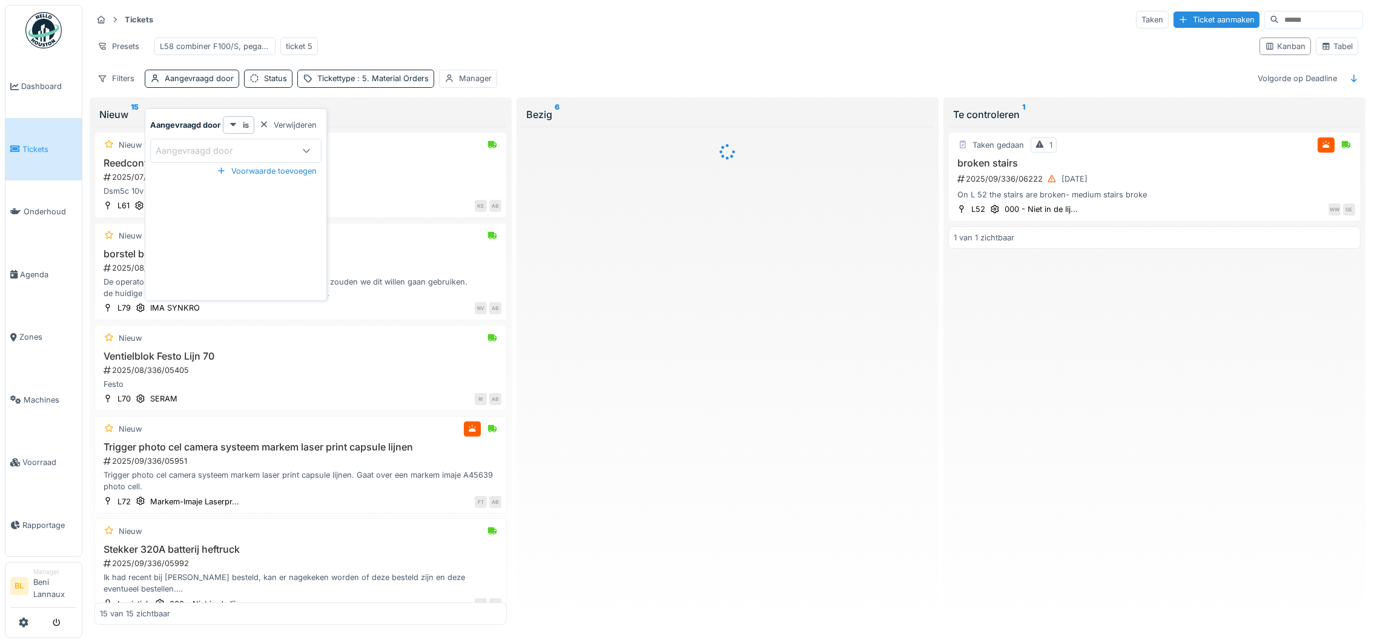
click at [197, 152] on div "Aangevraagd door" at bounding box center [203, 150] width 94 height 13
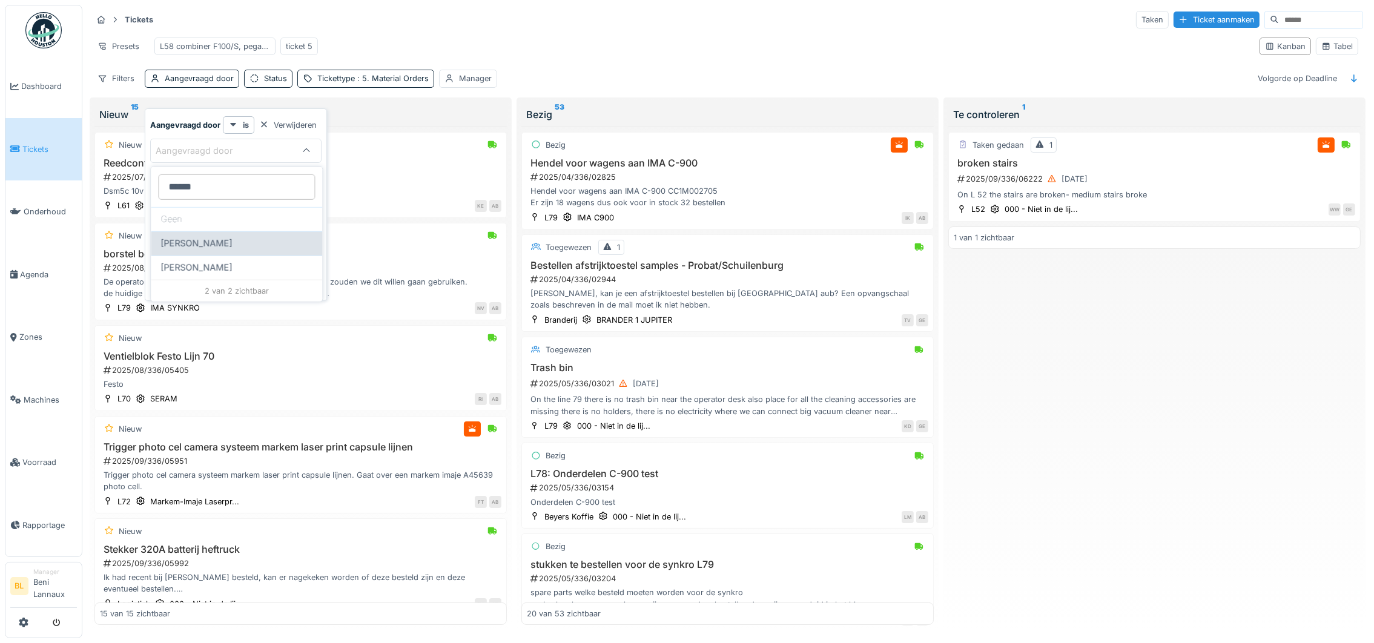
type door_YzMjk "******"
click at [204, 240] on span "Damian Olejnik" at bounding box center [195, 243] width 71 height 13
type input "****"
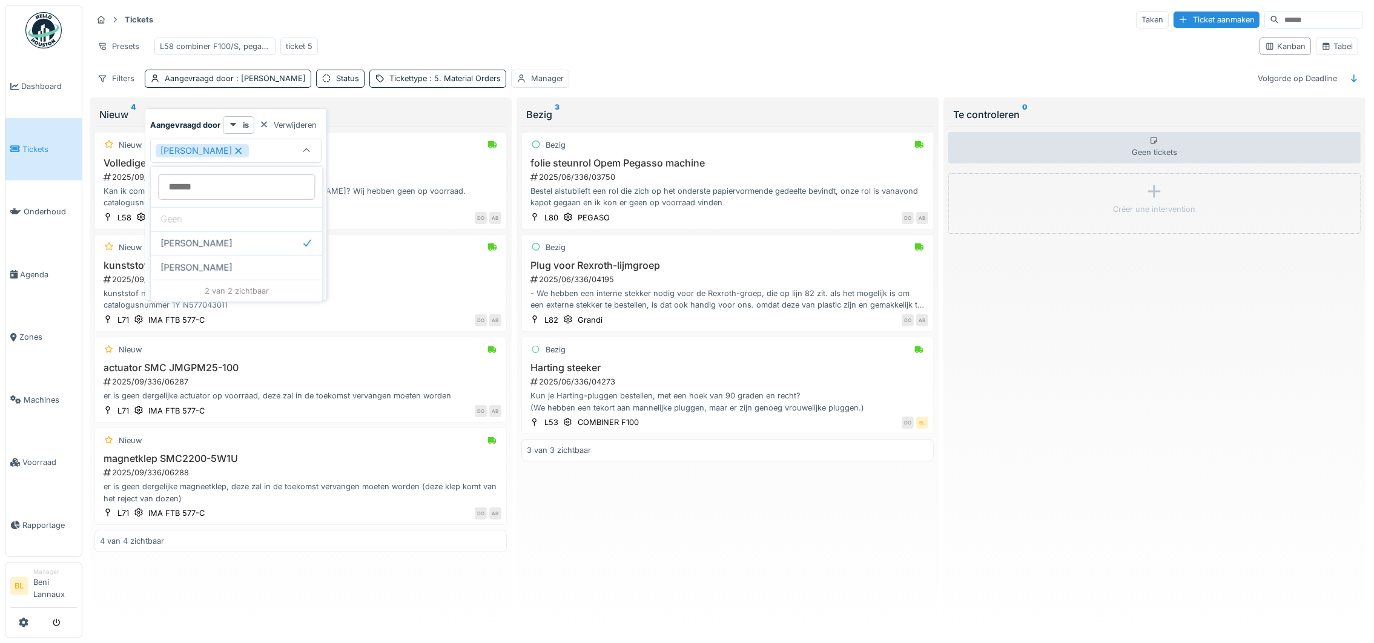
click at [692, 28] on div "Tickets Taken Ticket aanmaken" at bounding box center [727, 20] width 1271 height 20
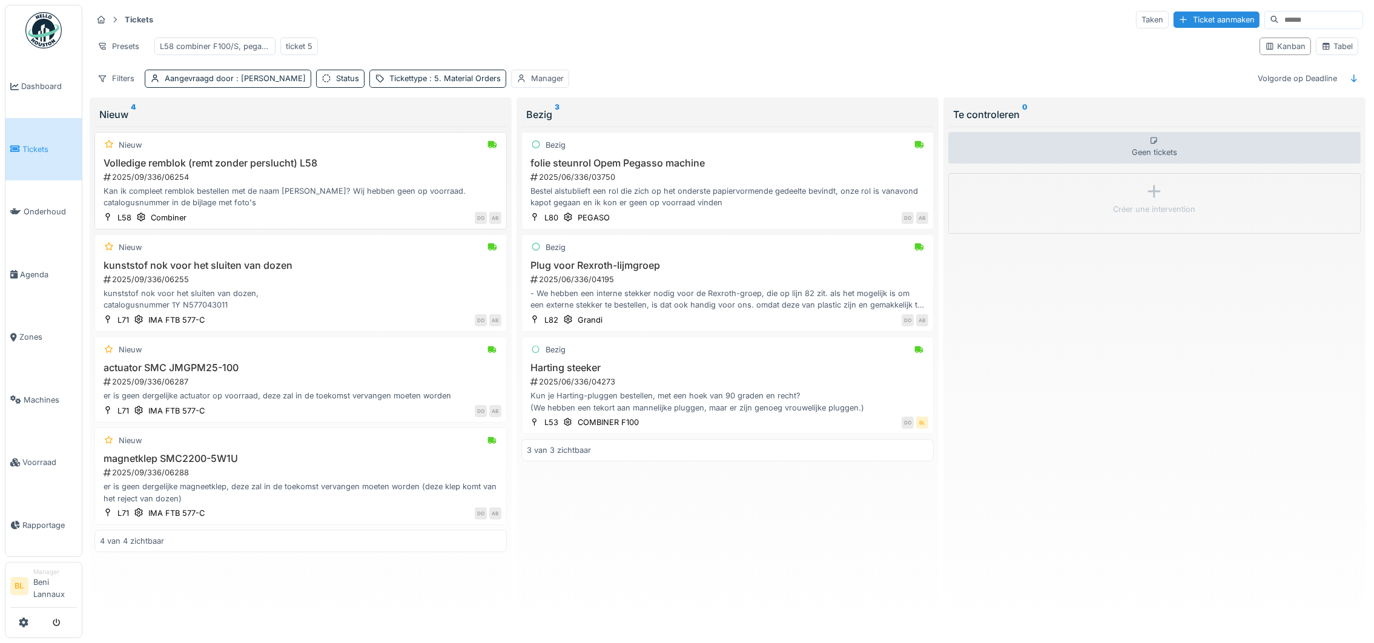
click at [199, 185] on div "Volledige remblok (remt zonder perslucht) L58 2025/09/336/06254 Kan ik compleet…" at bounding box center [300, 182] width 401 height 51
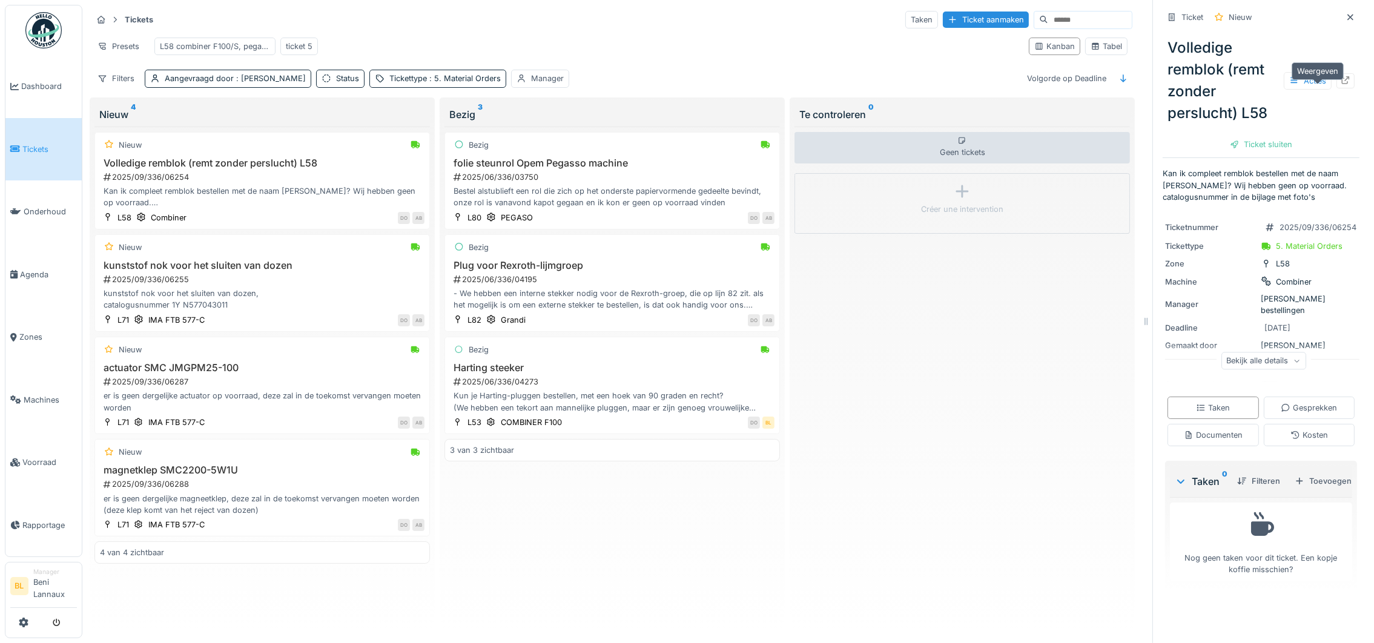
click at [1342, 84] on icon at bounding box center [1346, 80] width 8 height 8
click at [239, 183] on div "2025/09/336/06254" at bounding box center [263, 177] width 322 height 12
click at [1341, 84] on icon at bounding box center [1346, 80] width 10 height 8
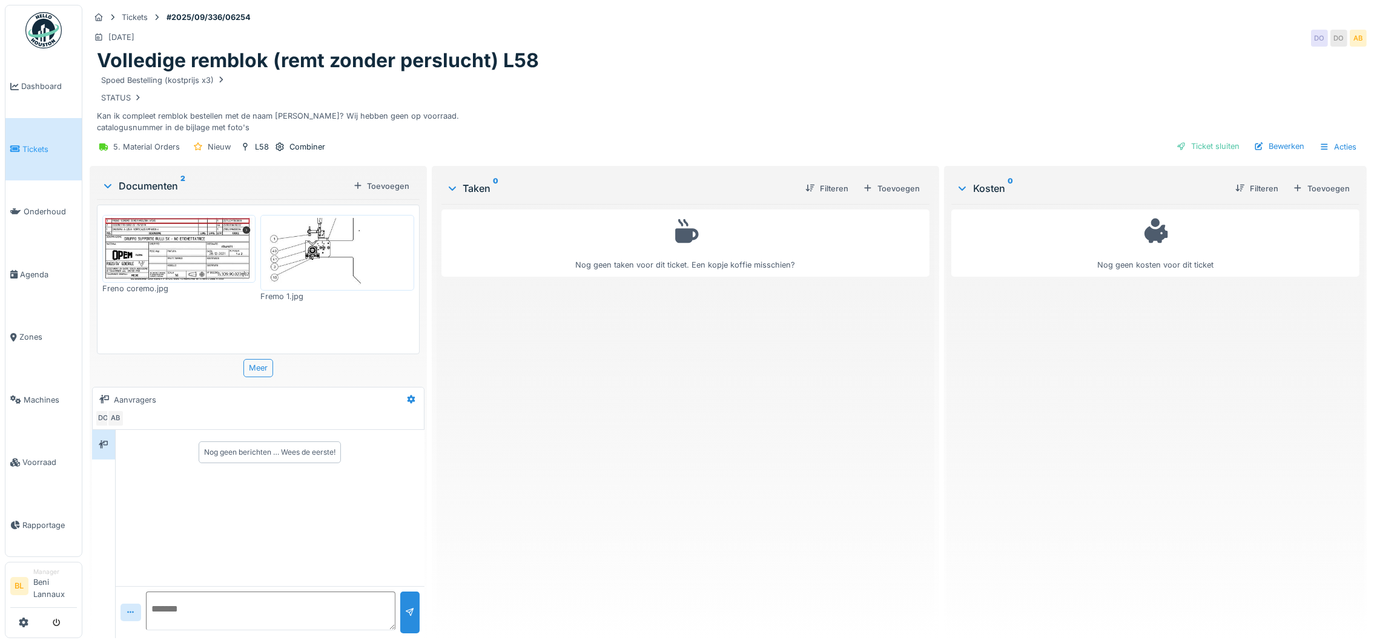
click at [199, 259] on img at bounding box center [178, 249] width 147 height 62
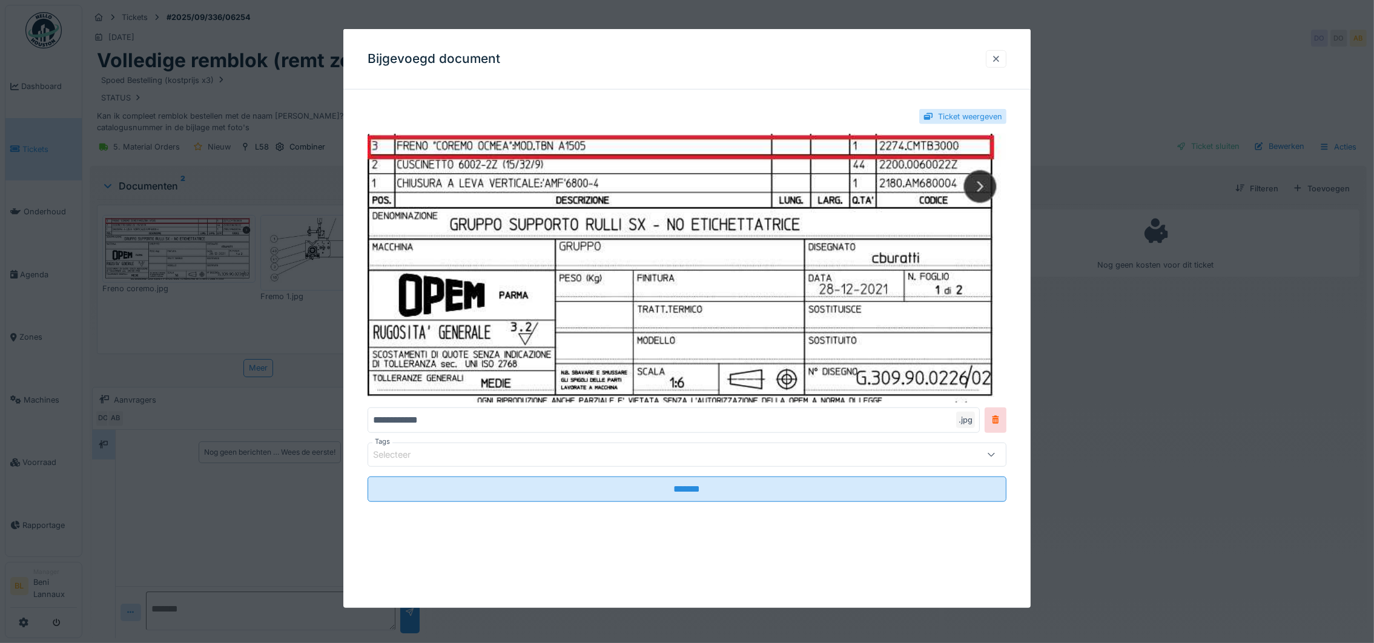
click at [1001, 55] on div at bounding box center [996, 59] width 10 height 12
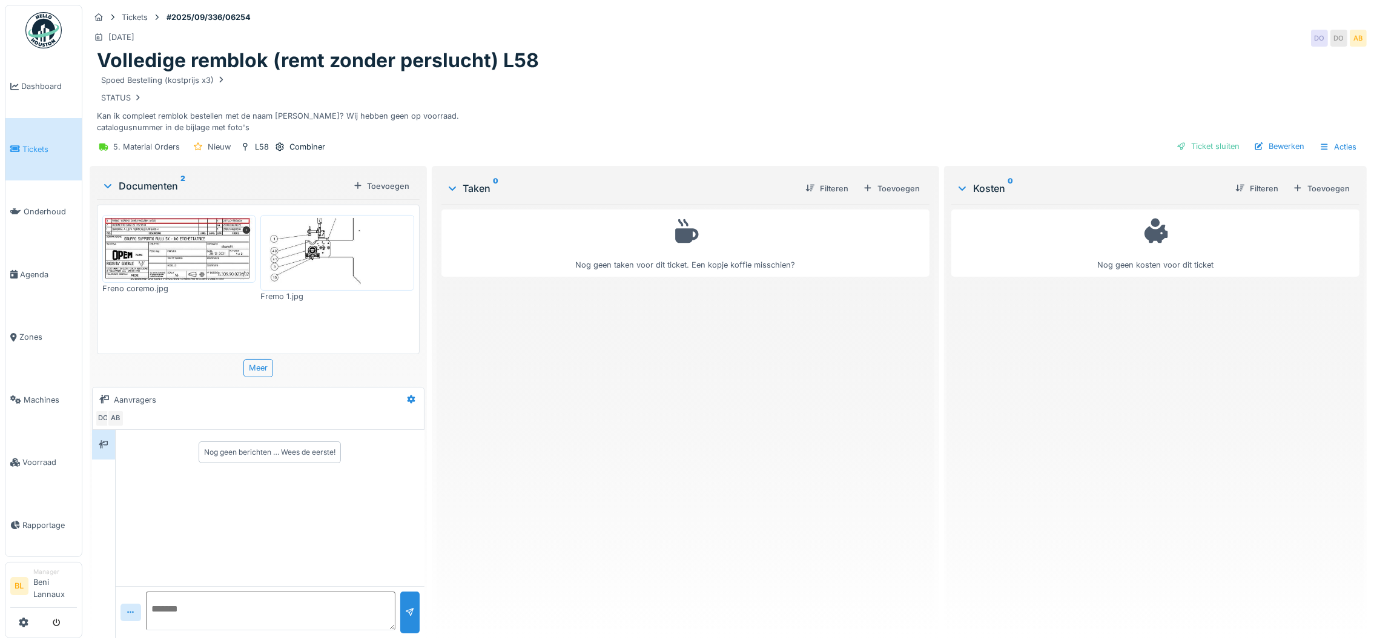
click at [205, 609] on textarea at bounding box center [270, 611] width 249 height 39
type textarea "**********"
click at [251, 598] on textarea at bounding box center [270, 611] width 249 height 39
type textarea "**********"
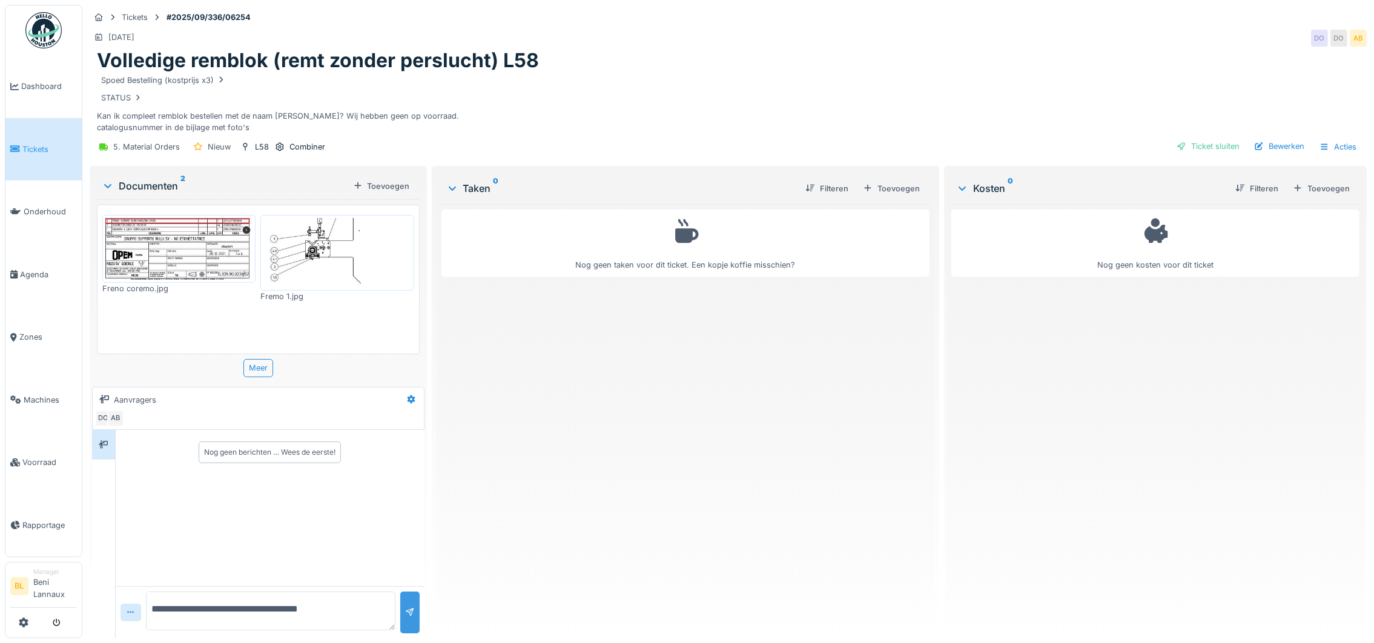
click at [412, 598] on div at bounding box center [409, 613] width 19 height 42
click at [405, 607] on div at bounding box center [410, 613] width 10 height 12
click at [234, 601] on textarea "**********" at bounding box center [270, 611] width 249 height 39
type textarea "**********"
drag, startPoint x: 363, startPoint y: 593, endPoint x: 122, endPoint y: 583, distance: 241.2
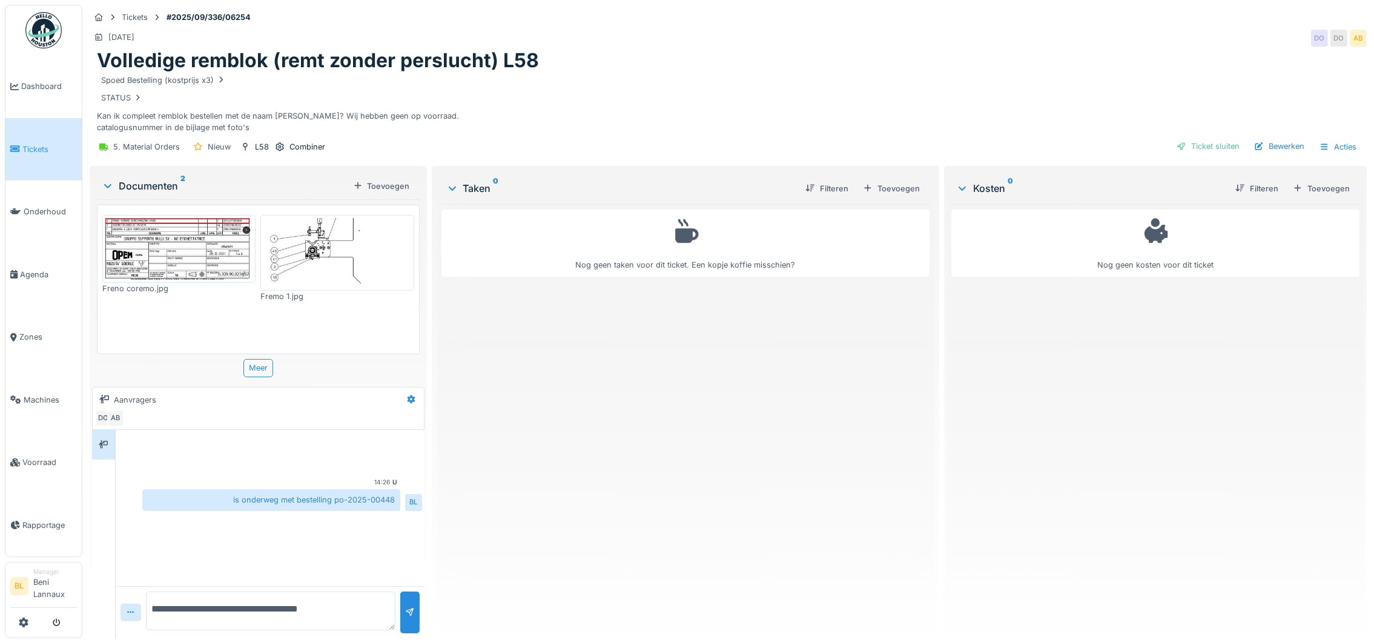
click at [122, 586] on div "**********" at bounding box center [270, 612] width 309 height 52
click at [1259, 138] on div "Bewerken" at bounding box center [1279, 146] width 60 height 16
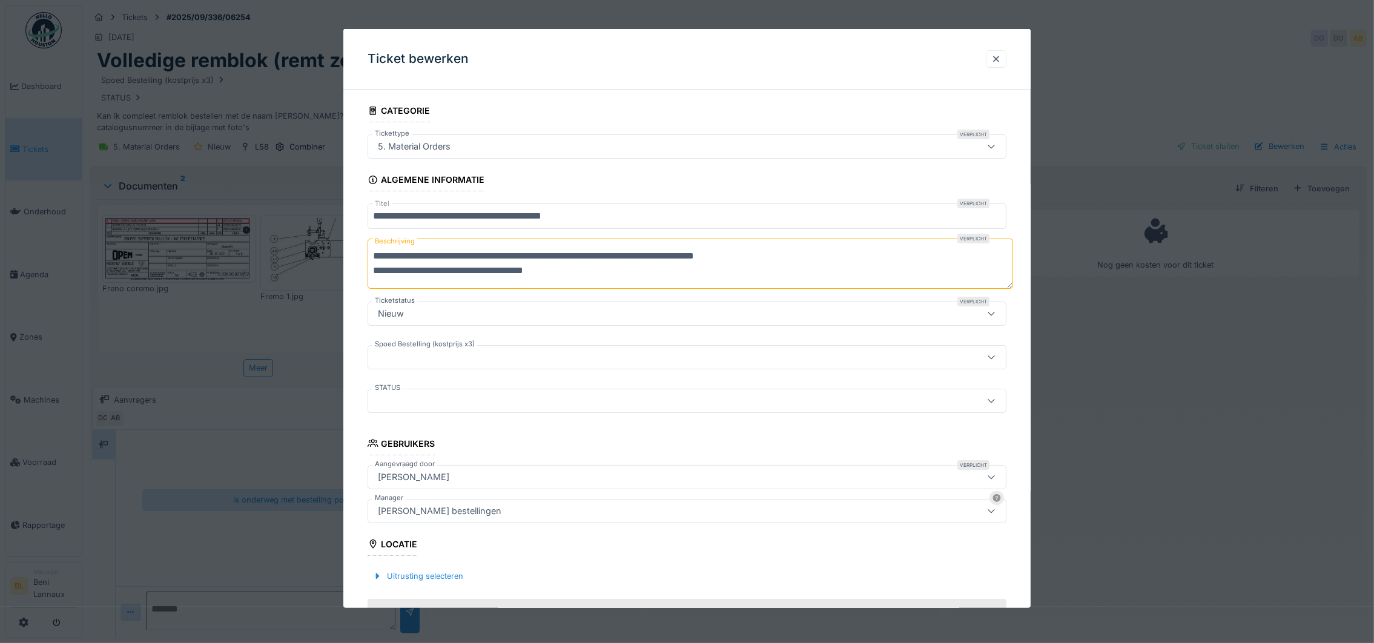
click at [423, 314] on div "Nieuw" at bounding box center [650, 312] width 555 height 13
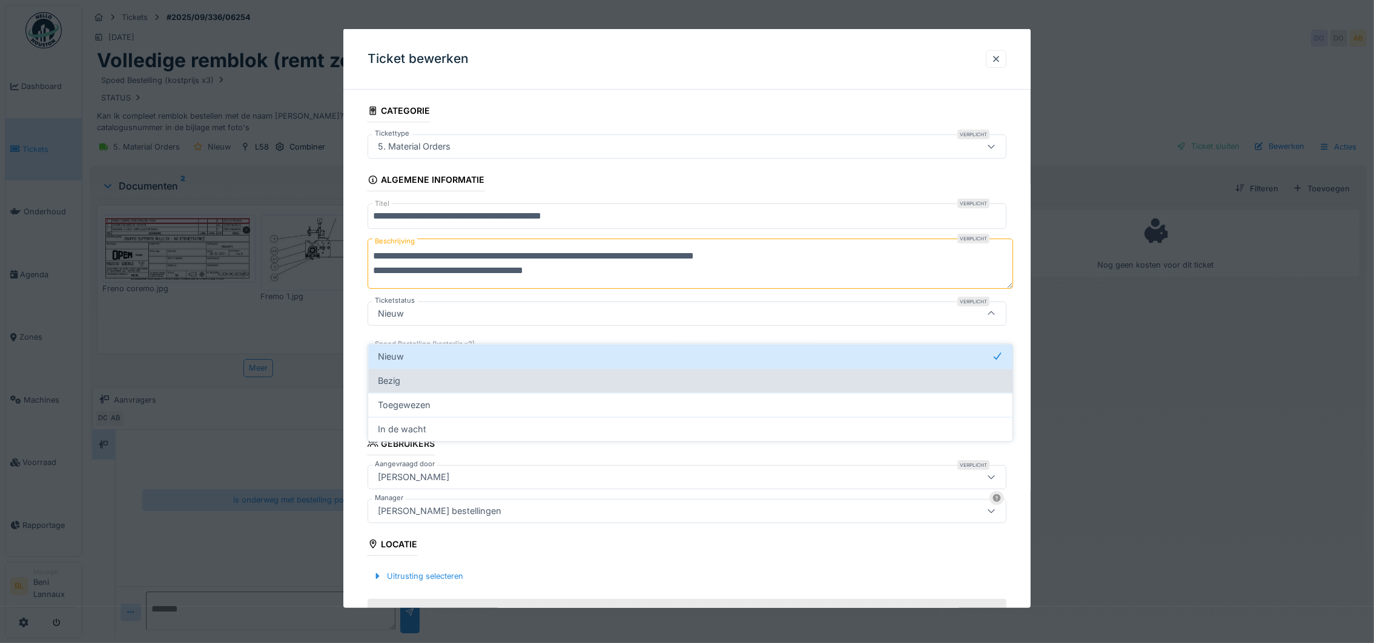
click at [413, 374] on div "Bezig" at bounding box center [690, 380] width 625 height 13
type input "*******"
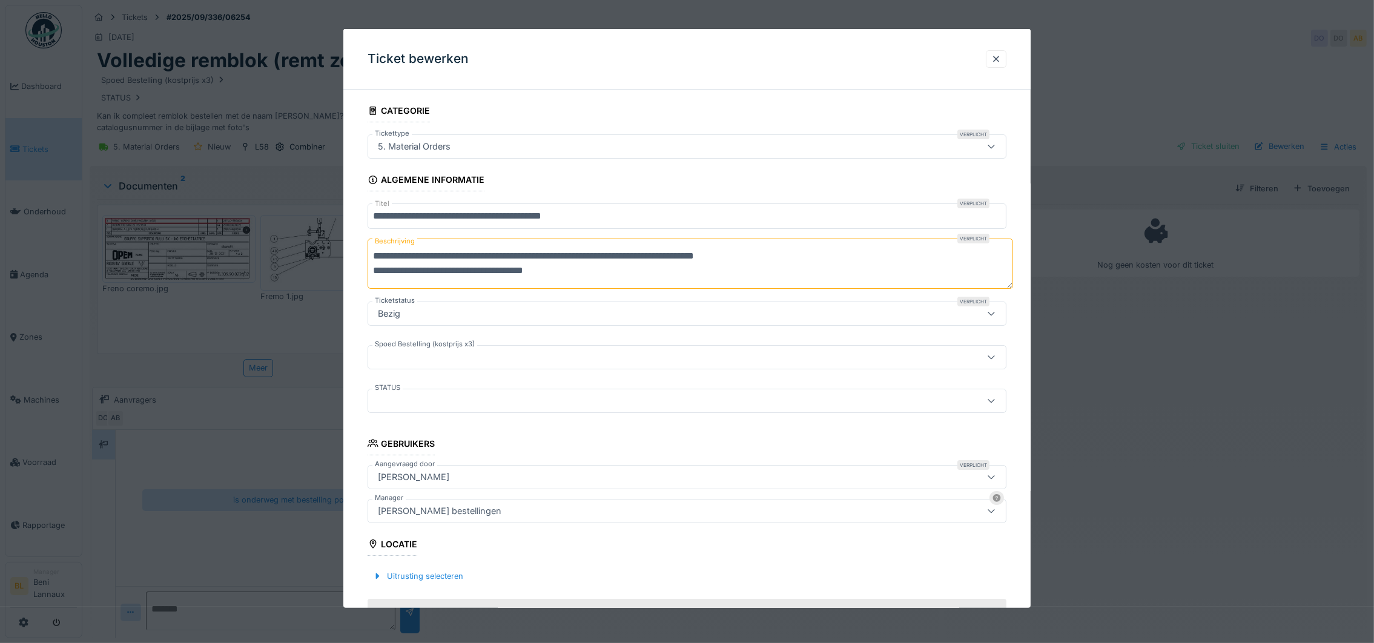
click at [427, 402] on div at bounding box center [650, 400] width 555 height 13
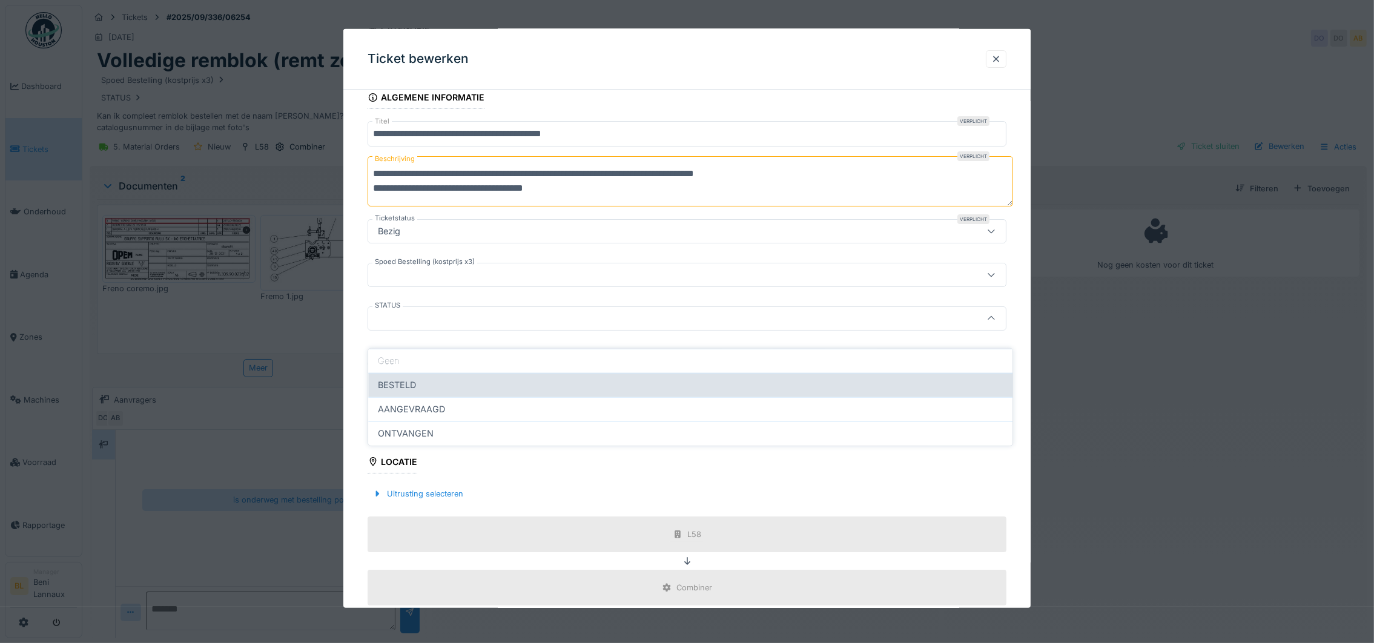
click at [398, 378] on span "BESTELD" at bounding box center [397, 384] width 38 height 13
type input "*******"
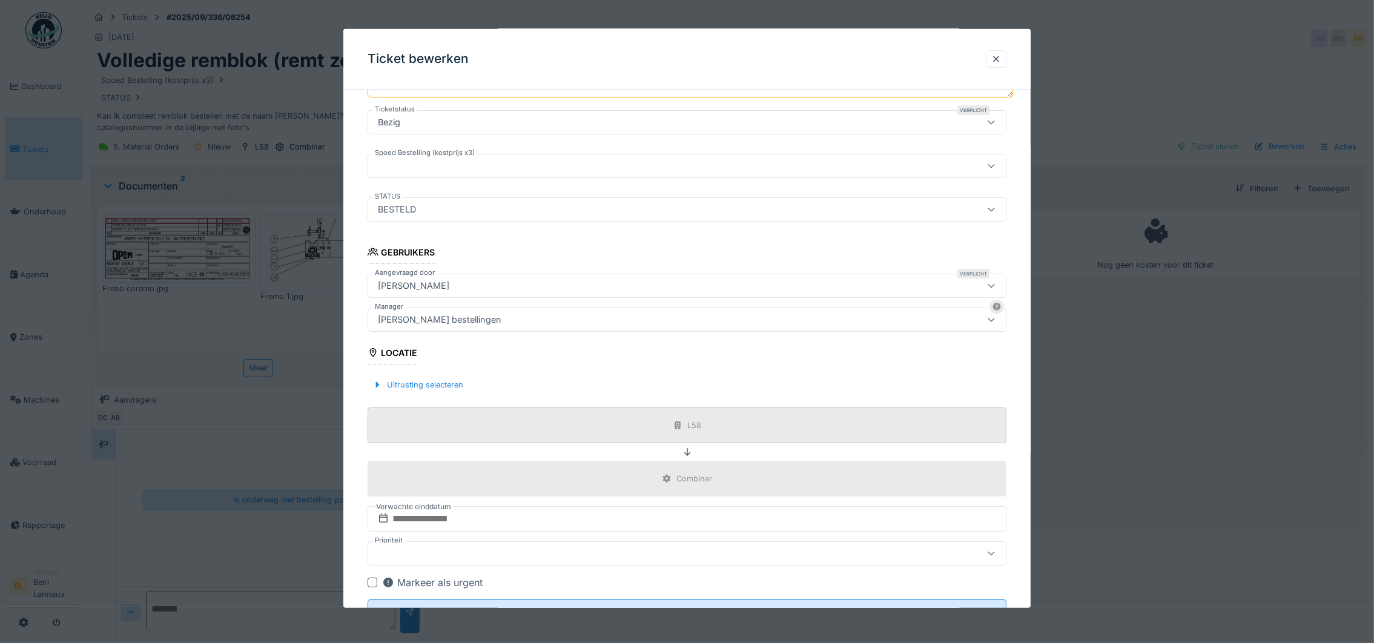
scroll to position [245, 0]
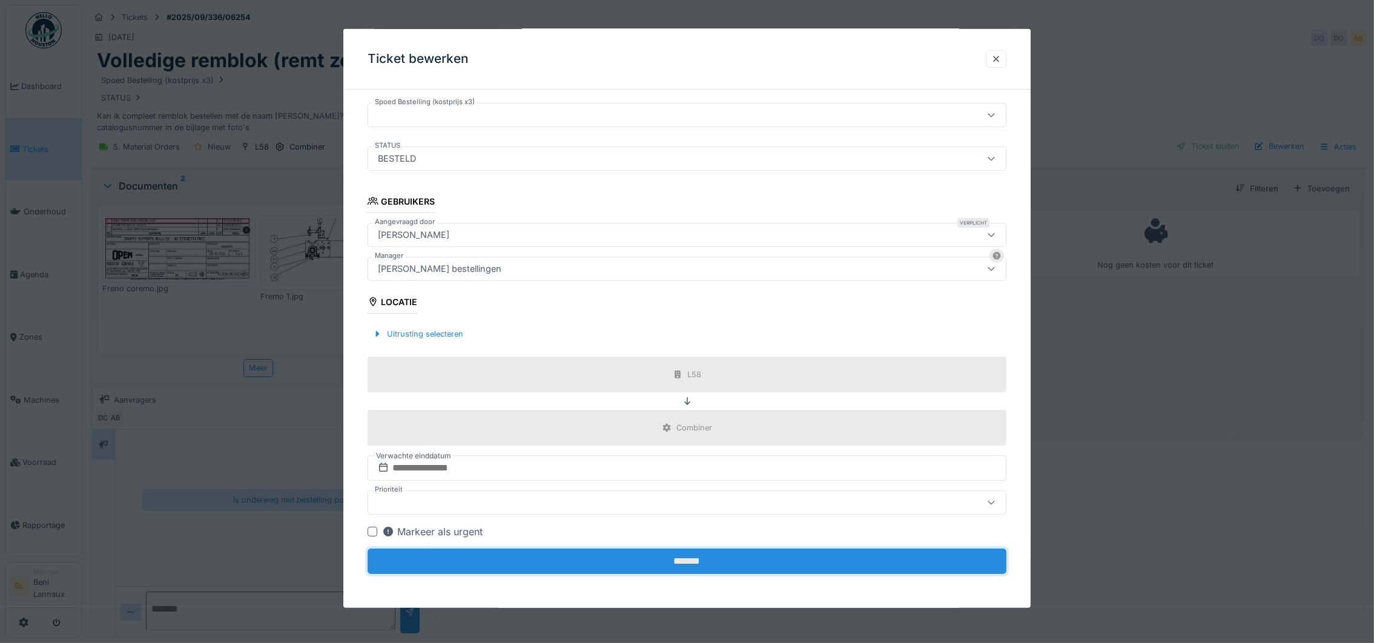
click at [693, 561] on input "*******" at bounding box center [687, 561] width 639 height 25
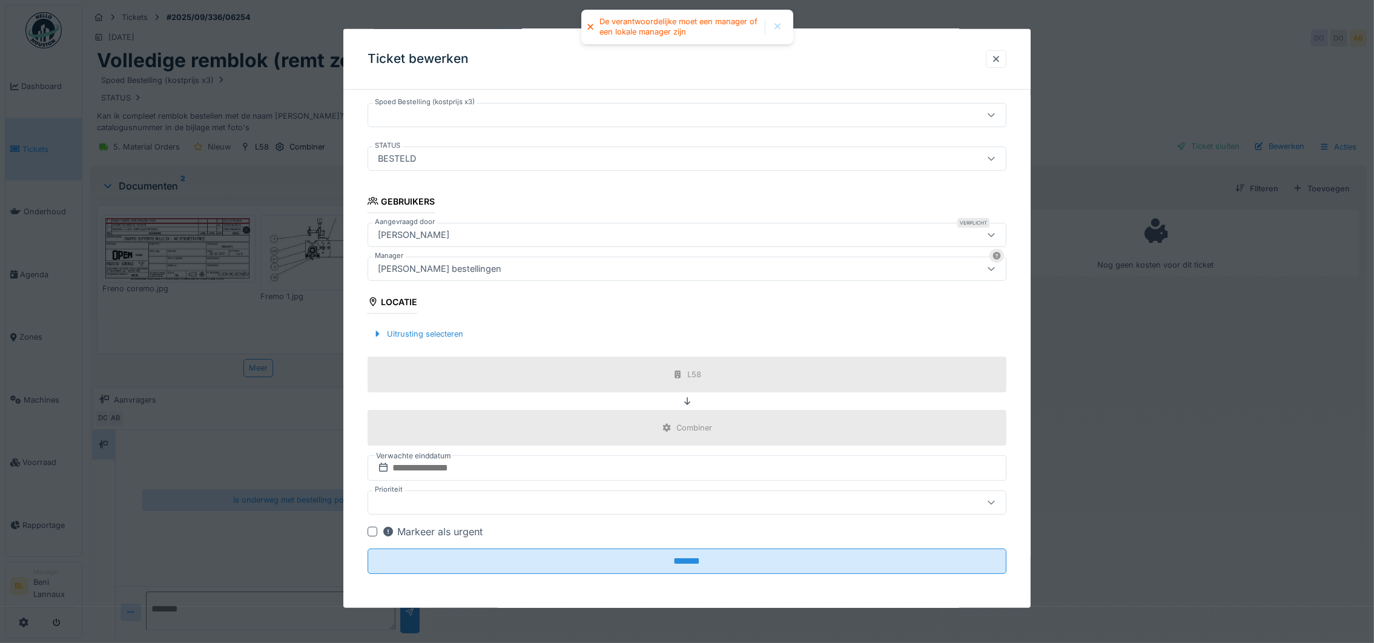
click at [529, 267] on div "[PERSON_NAME] bestellingen" at bounding box center [650, 268] width 555 height 13
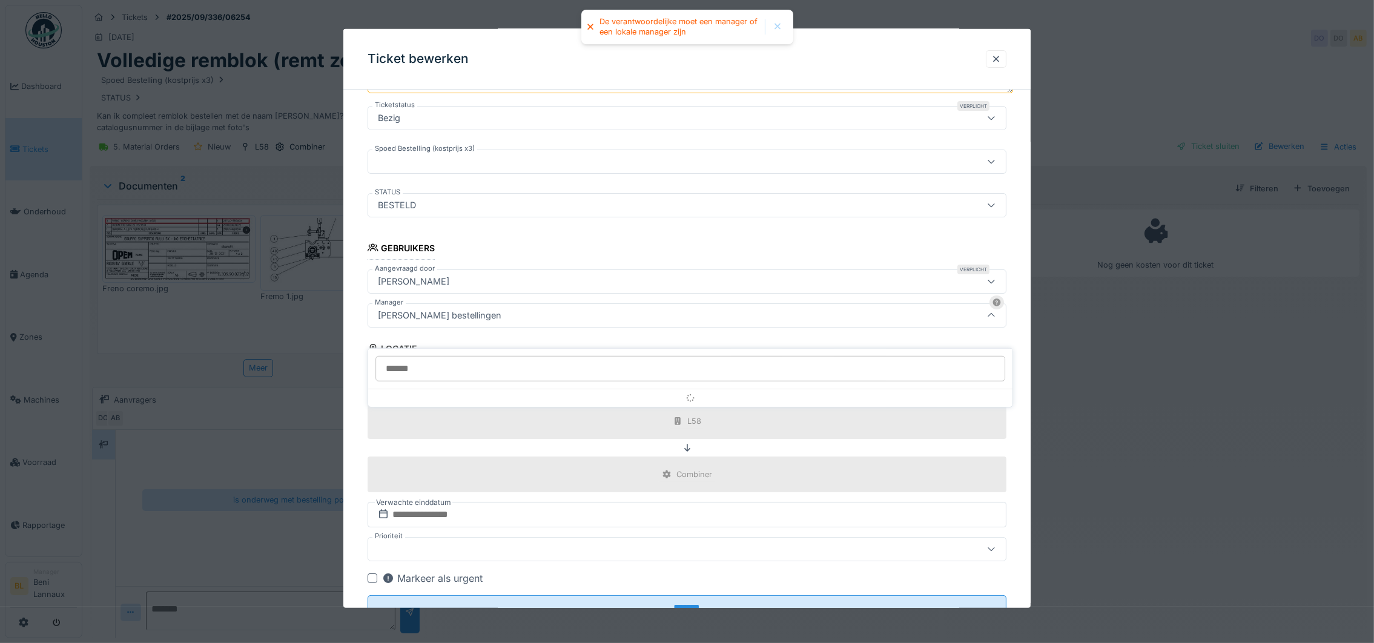
scroll to position [193, 0]
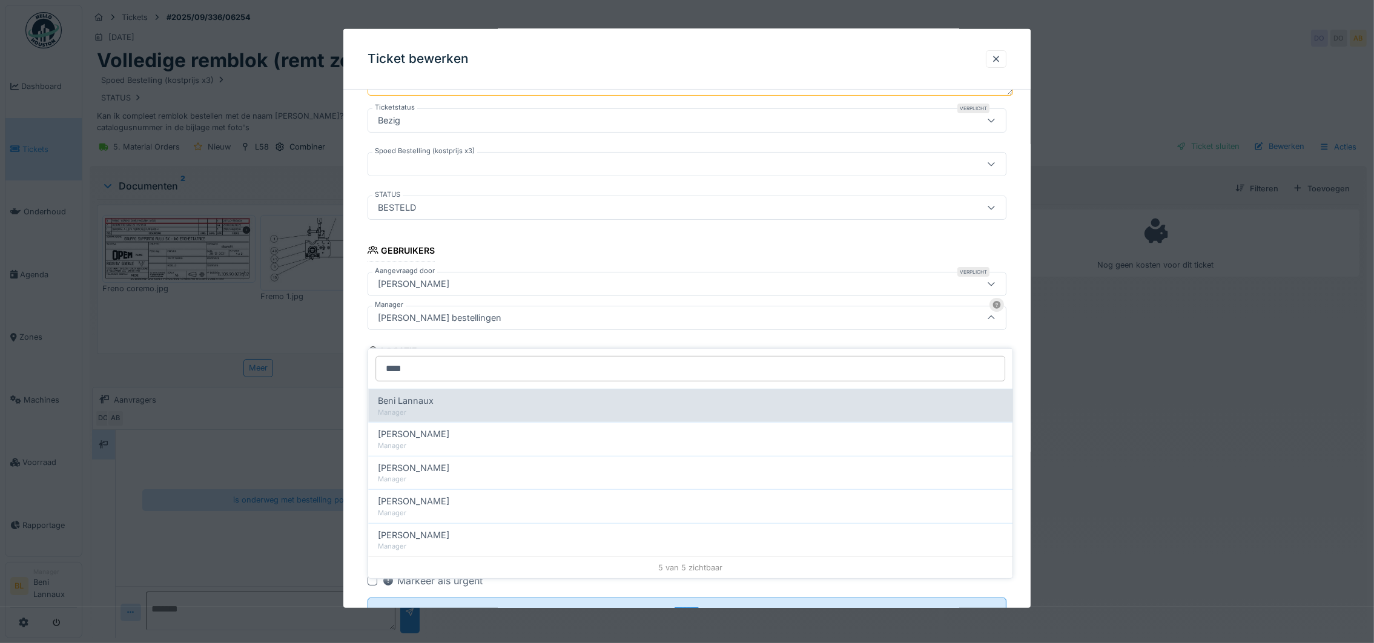
type input "****"
click at [403, 394] on span "Beni Lannaux" at bounding box center [406, 400] width 56 height 13
type input "****"
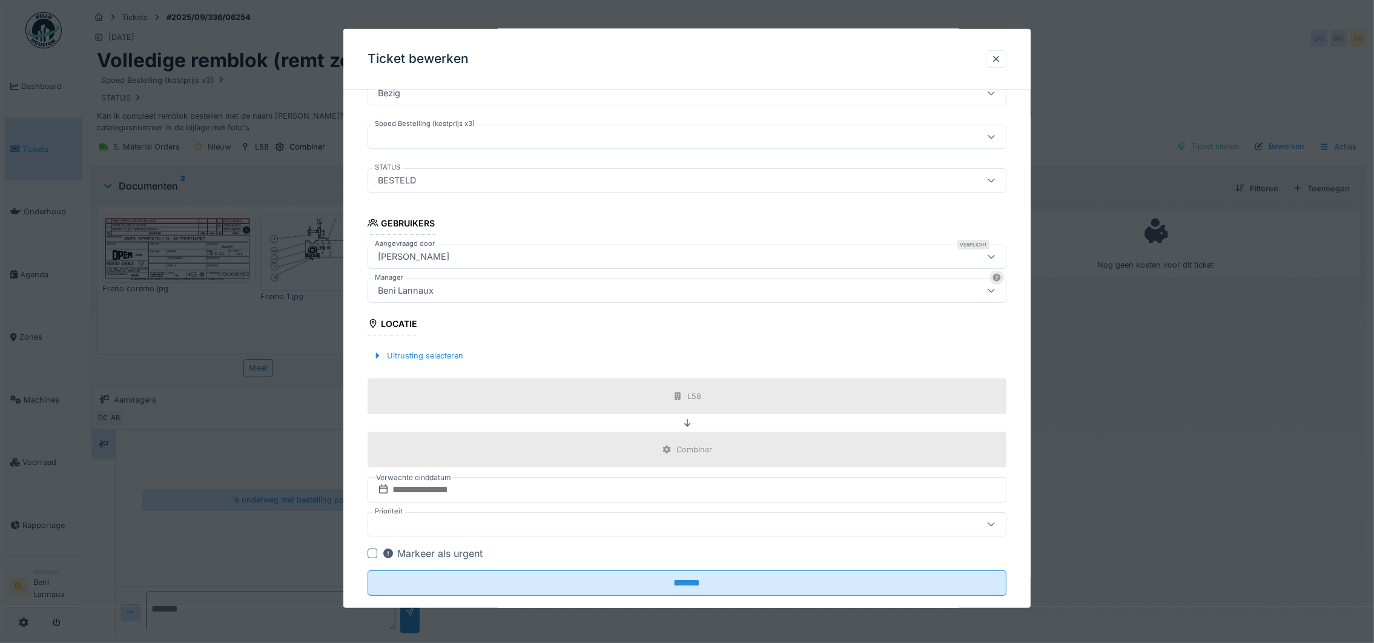
scroll to position [245, 0]
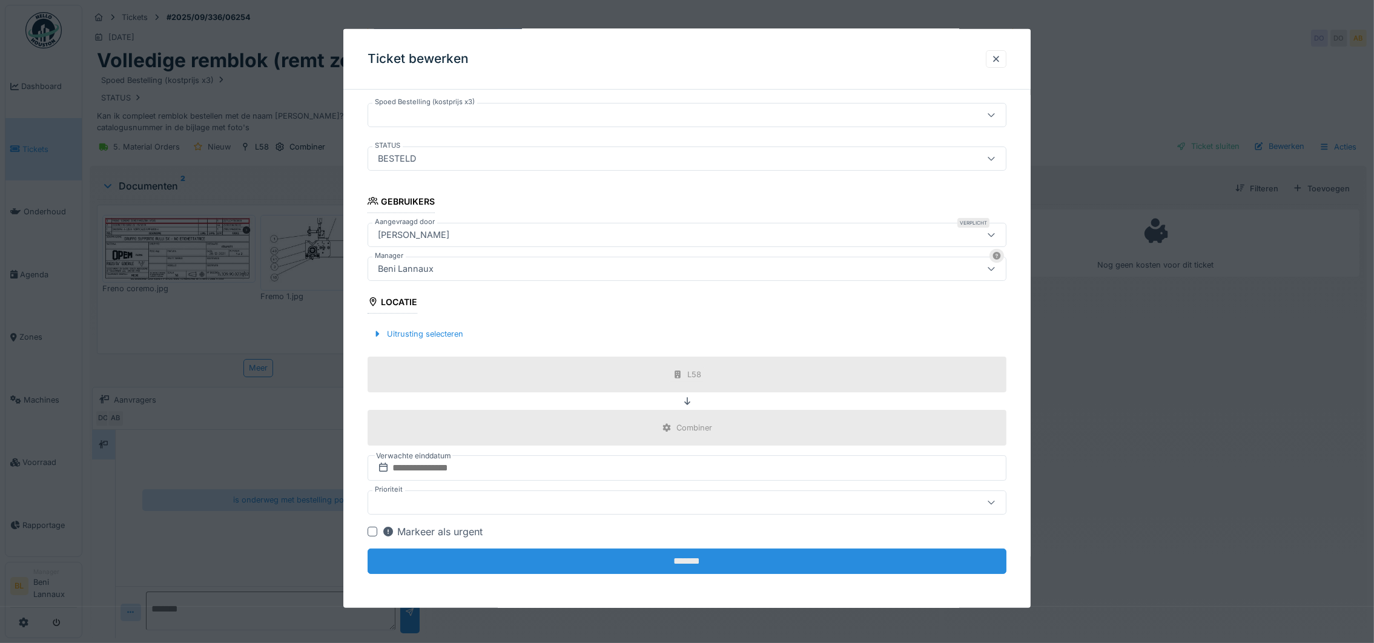
click at [671, 552] on input "*******" at bounding box center [687, 561] width 639 height 25
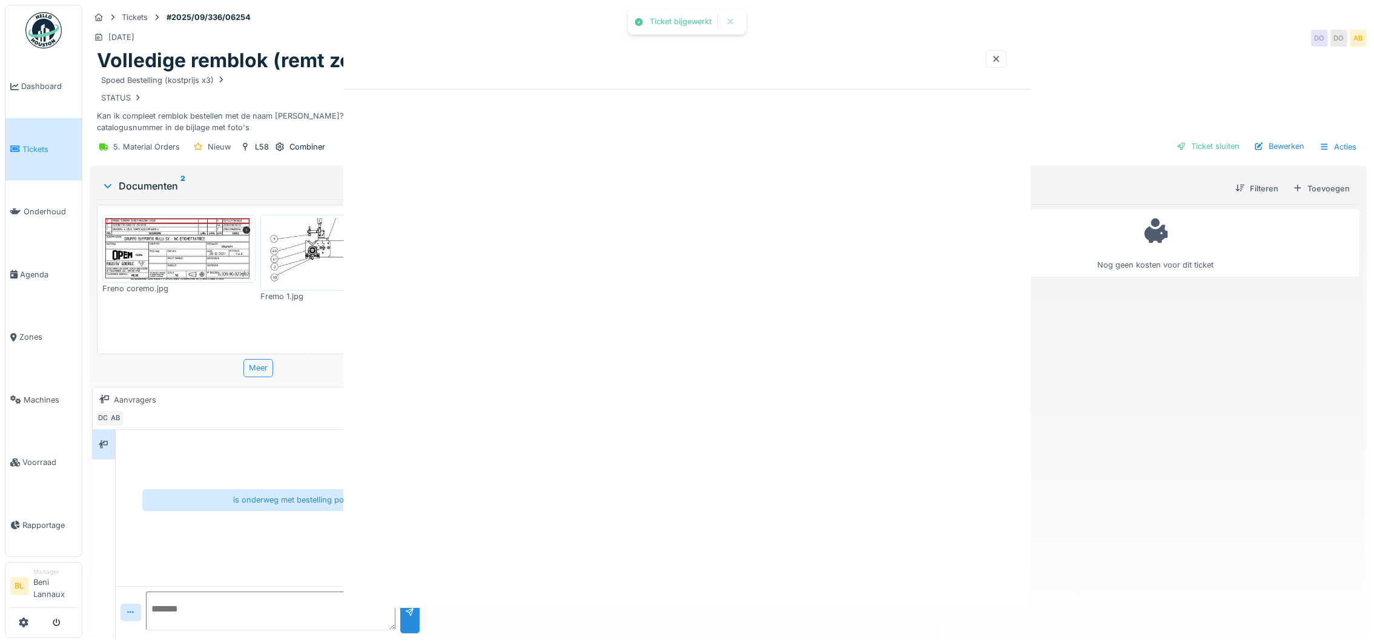
scroll to position [0, 0]
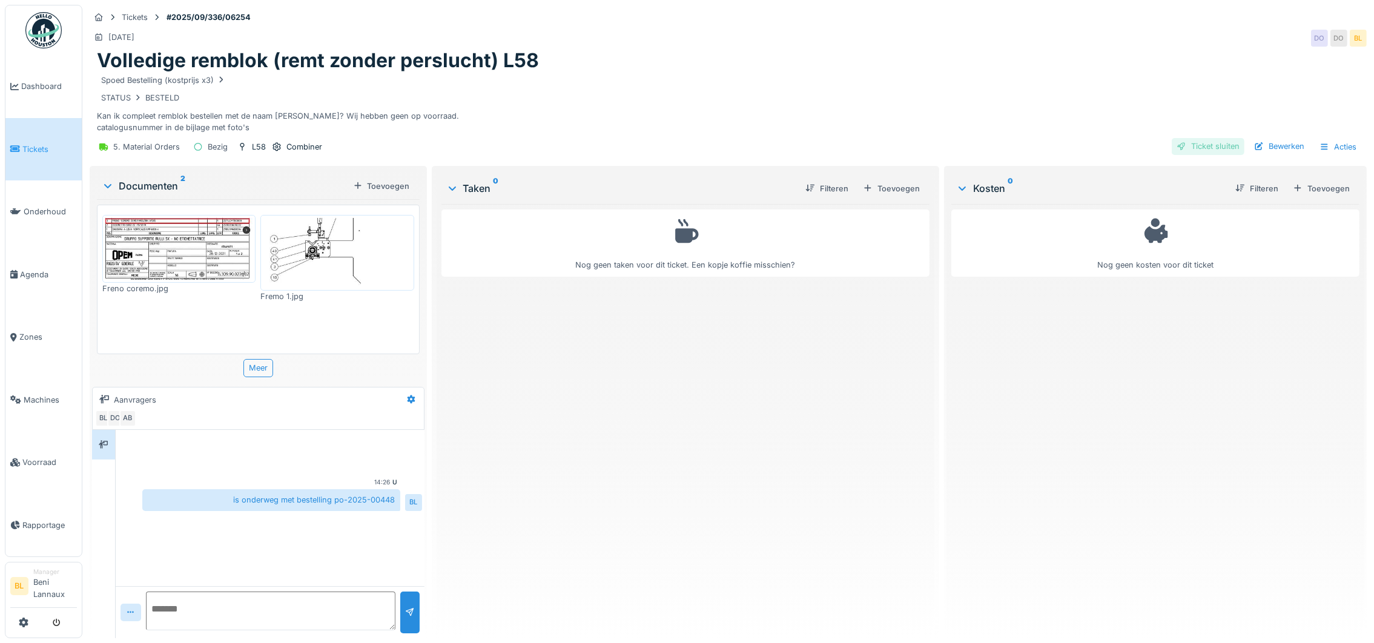
click at [1196, 138] on div "Ticket sluiten" at bounding box center [1208, 146] width 73 height 16
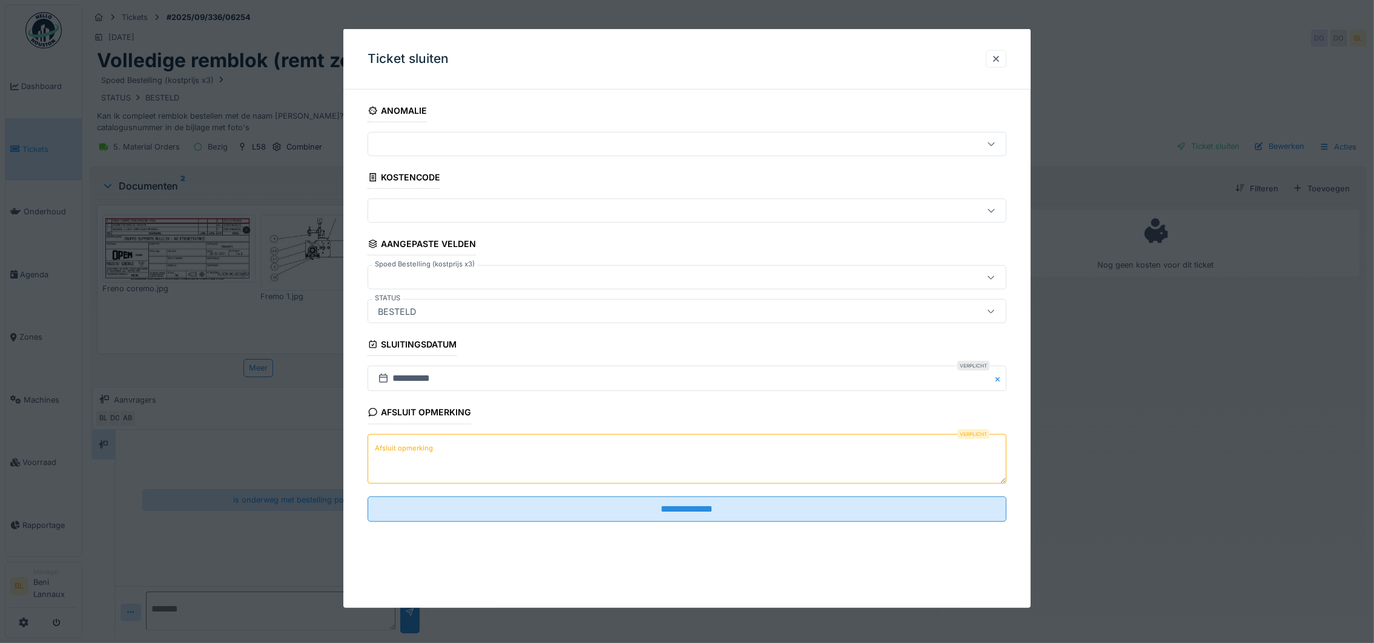
click at [474, 463] on textarea "Afsluit opmerking" at bounding box center [687, 459] width 639 height 50
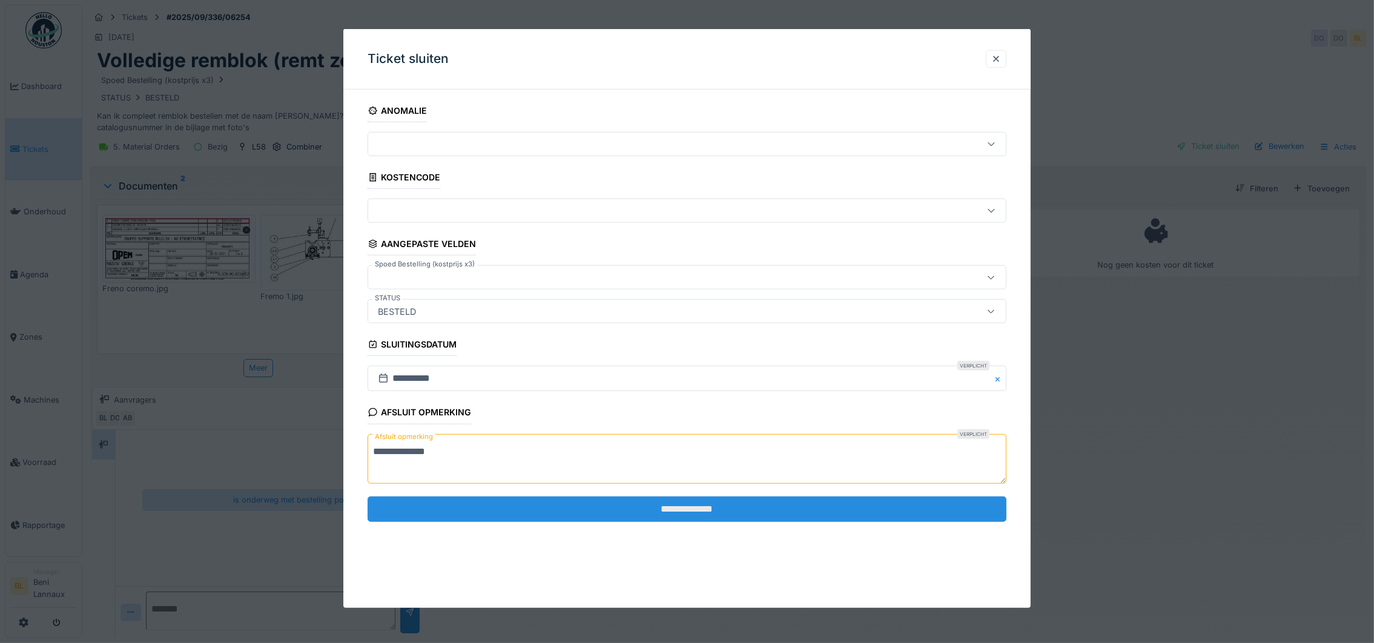
type textarea "**********"
click at [699, 504] on input "**********" at bounding box center [687, 508] width 639 height 25
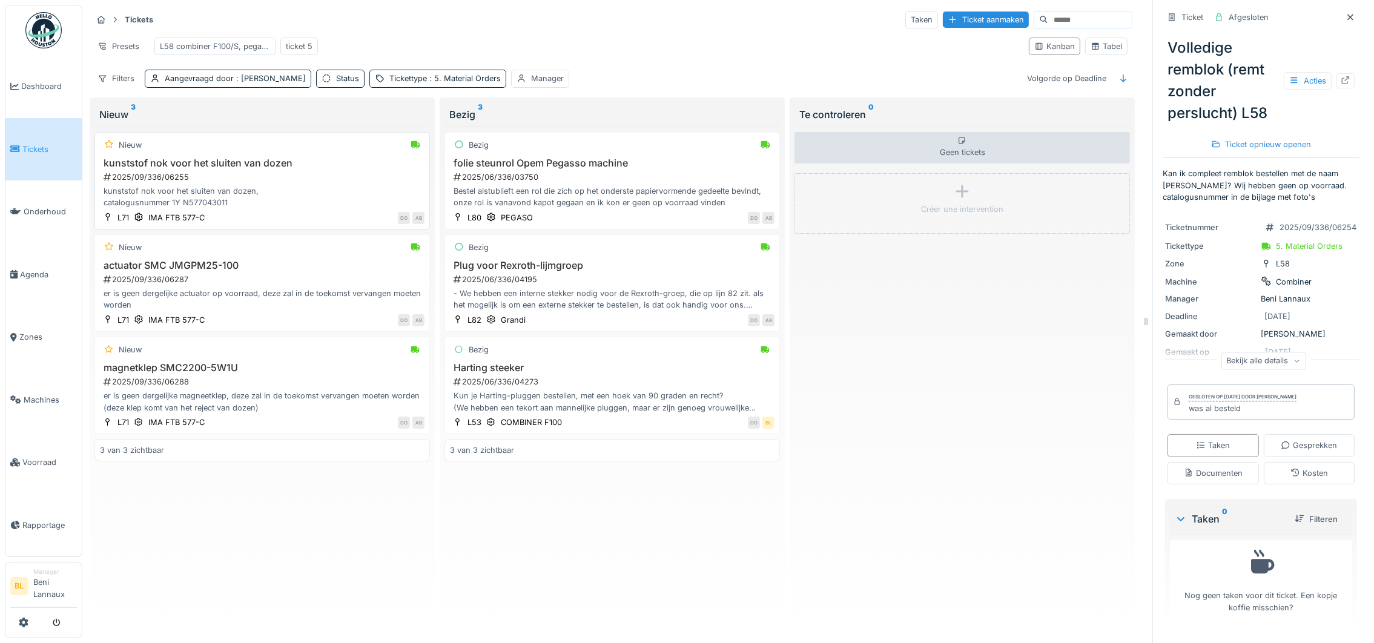
click at [173, 169] on h3 "kunststof nok voor het sluiten van dozen" at bounding box center [262, 163] width 325 height 12
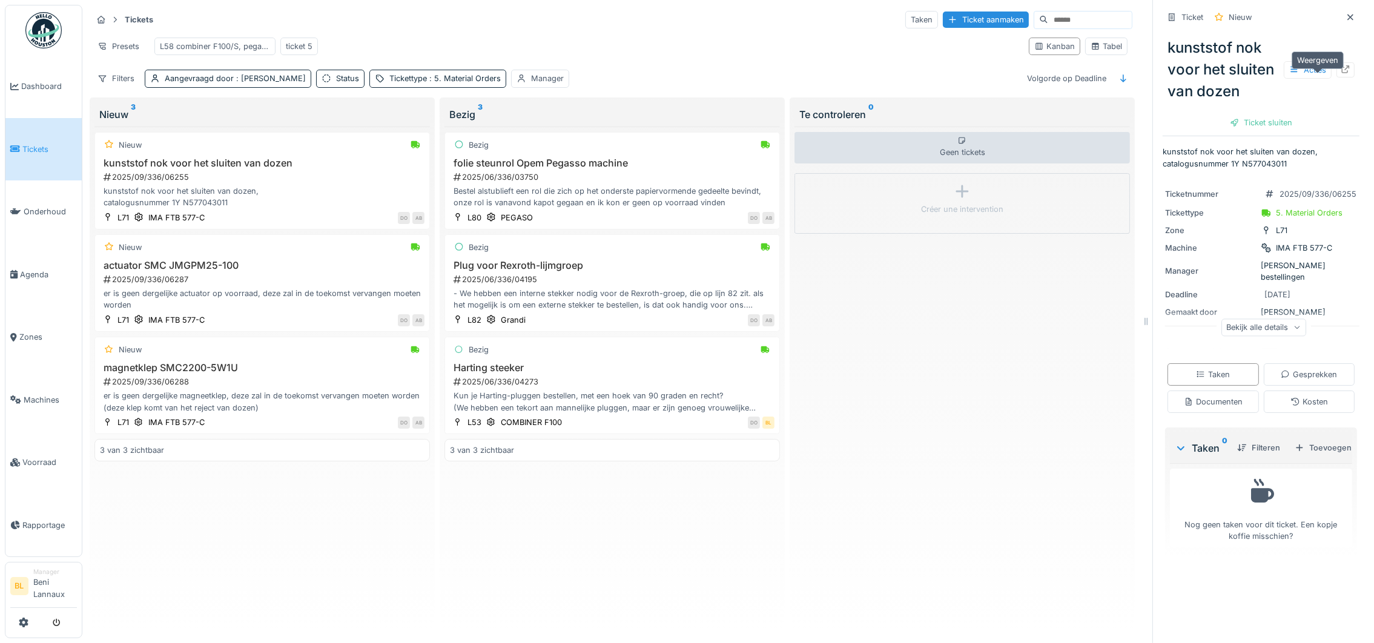
click at [1341, 73] on icon at bounding box center [1346, 69] width 10 height 8
click at [555, 169] on h3 "folie steunrol Opem Pegasso machine" at bounding box center [612, 163] width 325 height 12
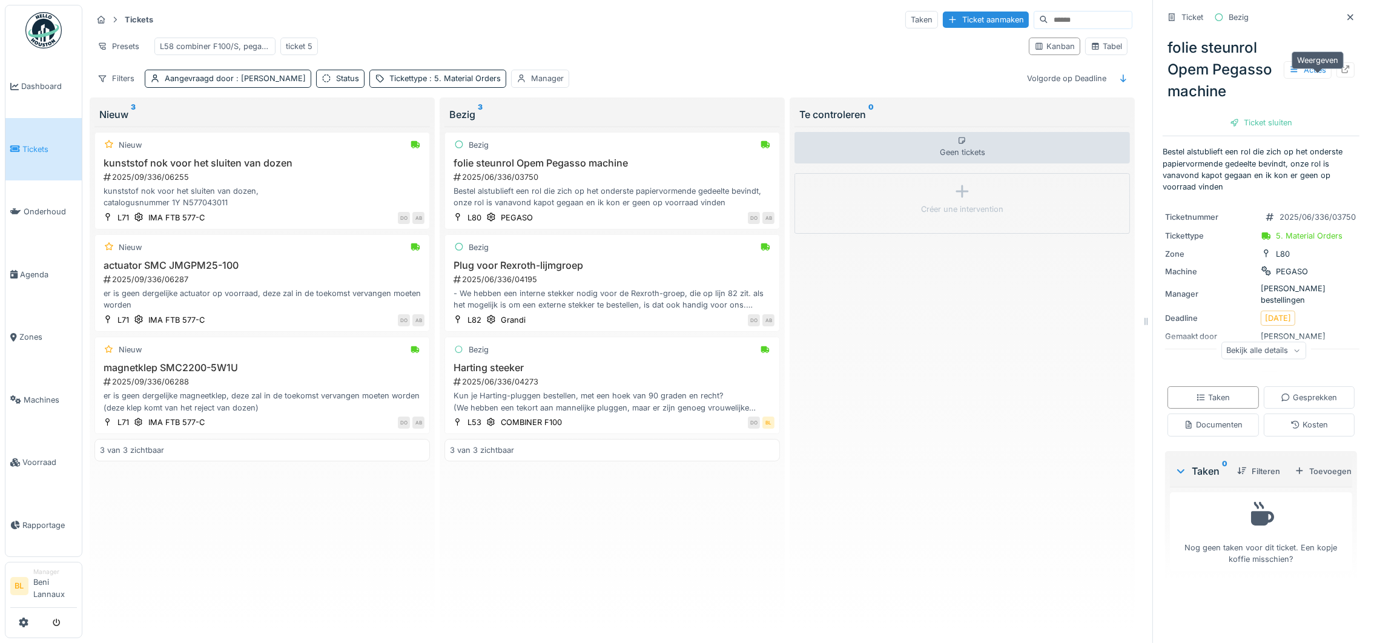
click at [1341, 73] on icon at bounding box center [1346, 69] width 10 height 8
click at [533, 303] on div "- We hebben een interne stekker nodig voor de Rexroth-groep, die op lijn 82 zit…" at bounding box center [612, 299] width 325 height 23
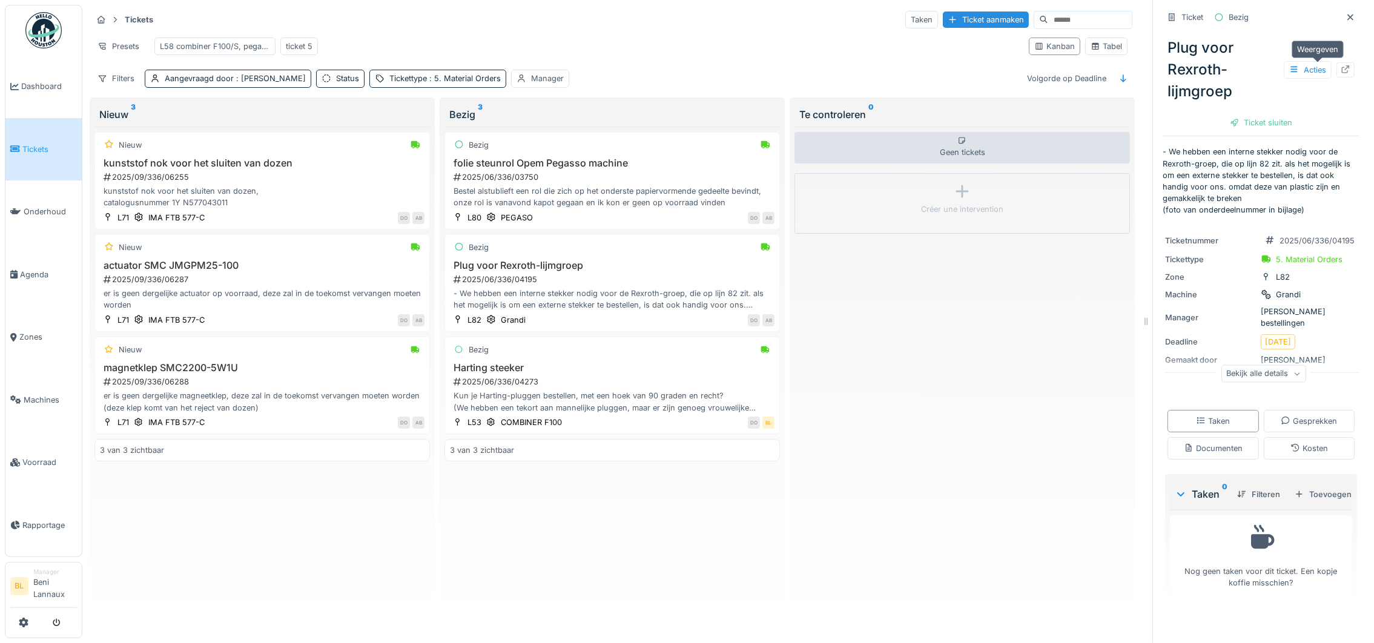
click at [1342, 67] on icon at bounding box center [1346, 69] width 8 height 8
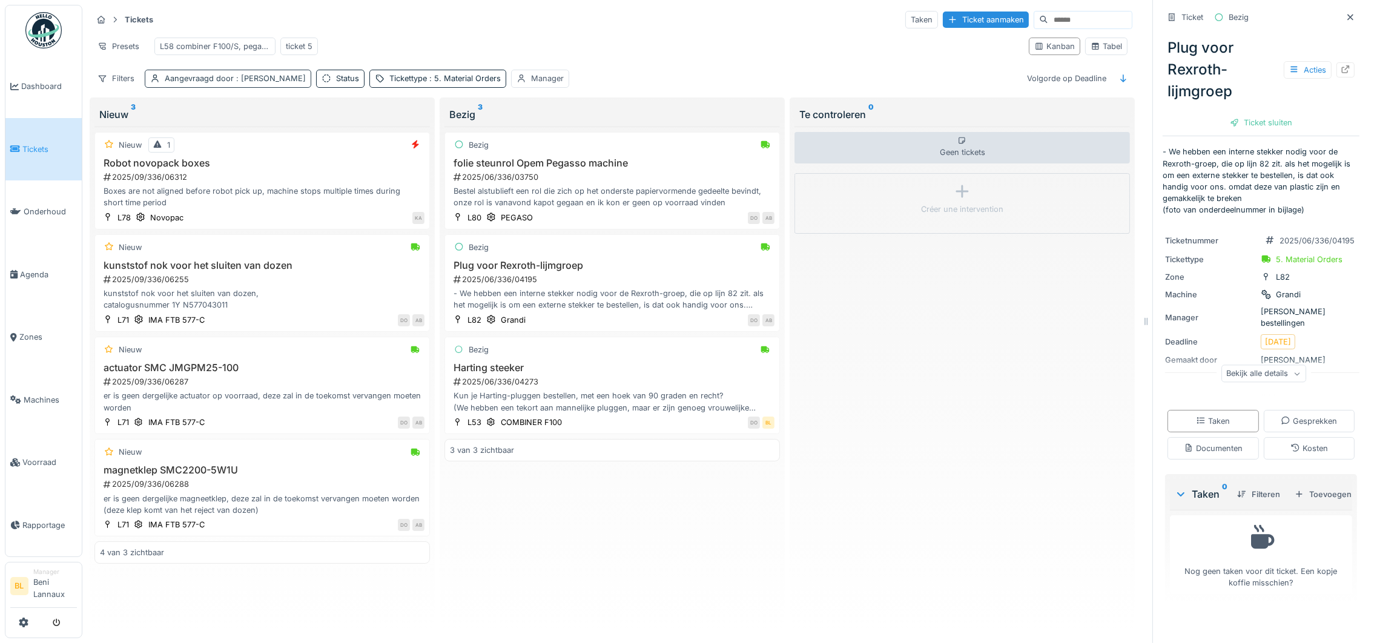
click at [225, 84] on div "Aangevraagd door : [PERSON_NAME]" at bounding box center [235, 79] width 141 height 12
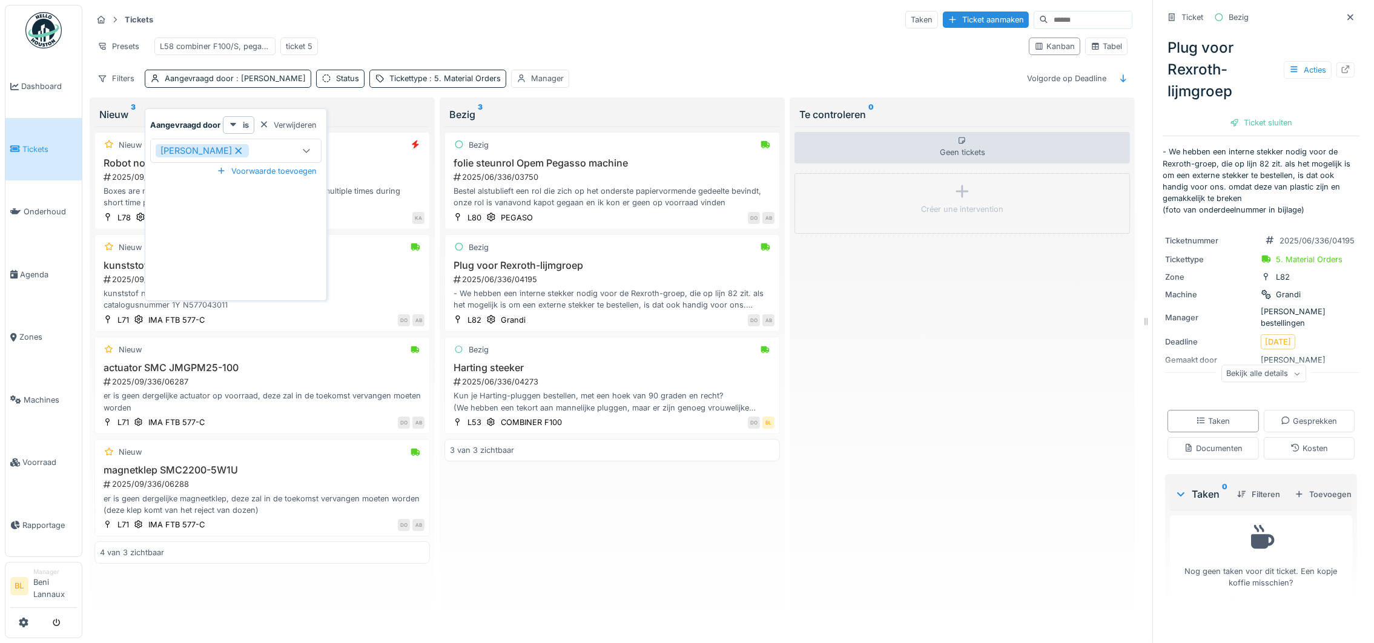
click at [233, 150] on icon at bounding box center [238, 151] width 11 height 8
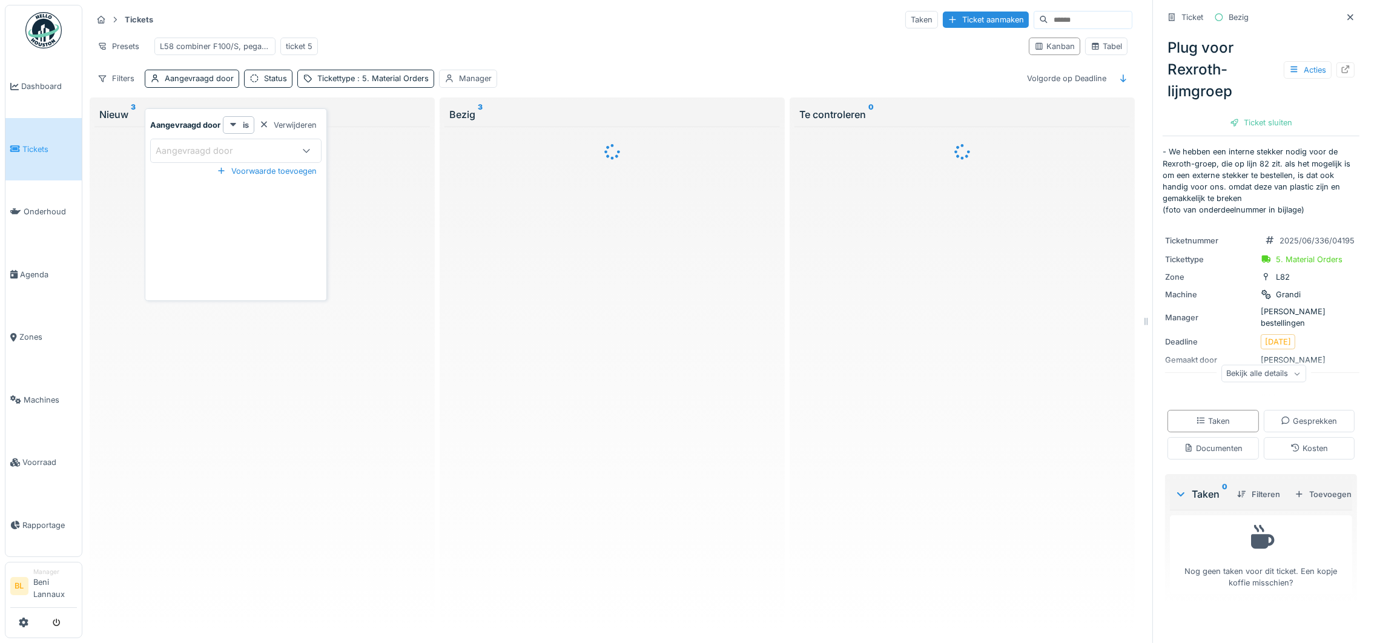
click at [194, 148] on div "Aangevraagd door" at bounding box center [203, 150] width 94 height 13
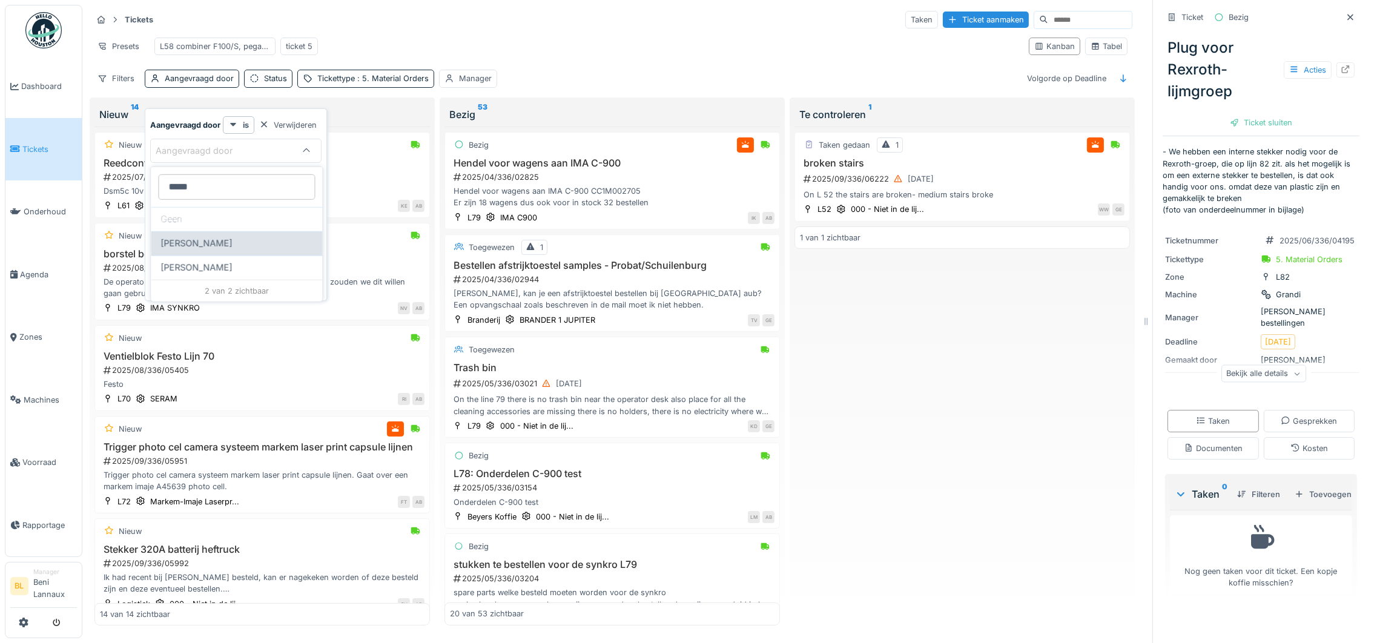
type door_I4MDA "*****"
click at [208, 245] on span "[PERSON_NAME]" at bounding box center [195, 243] width 71 height 13
type input "****"
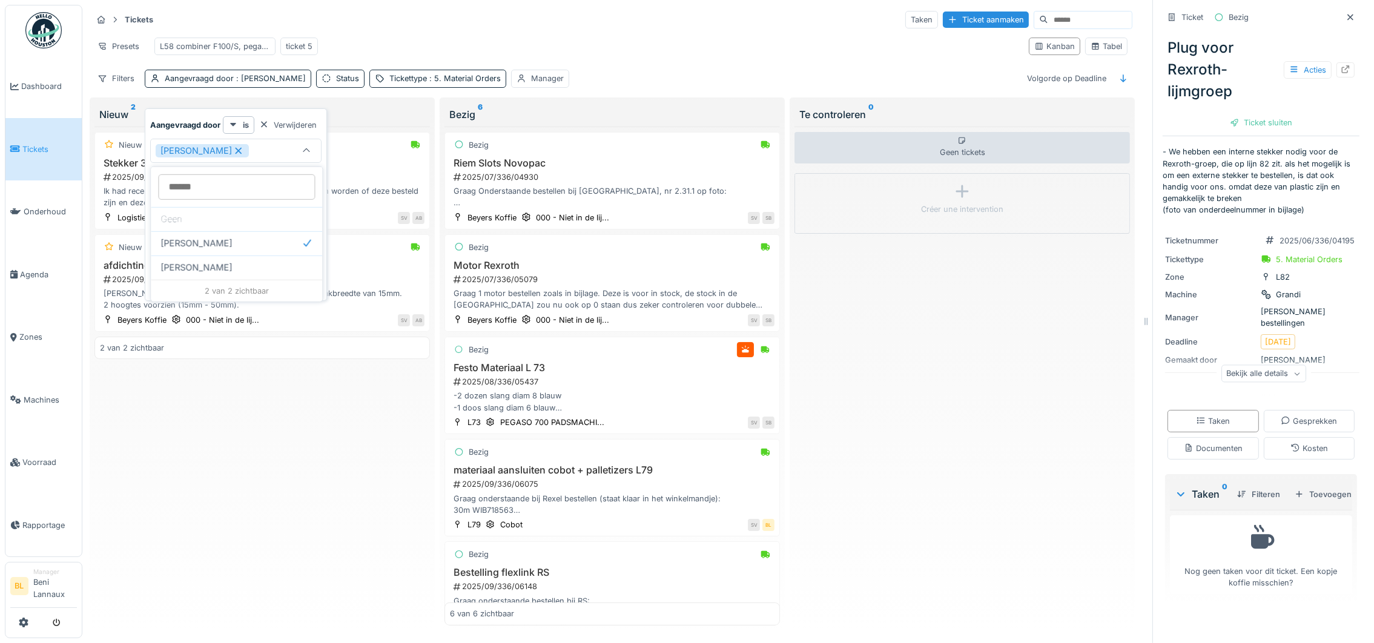
click at [234, 513] on div "Nieuw Stekker 320A batterij heftruck 2025/09/336/05992 Ik had recent bij [PERSO…" at bounding box center [261, 376] width 335 height 499
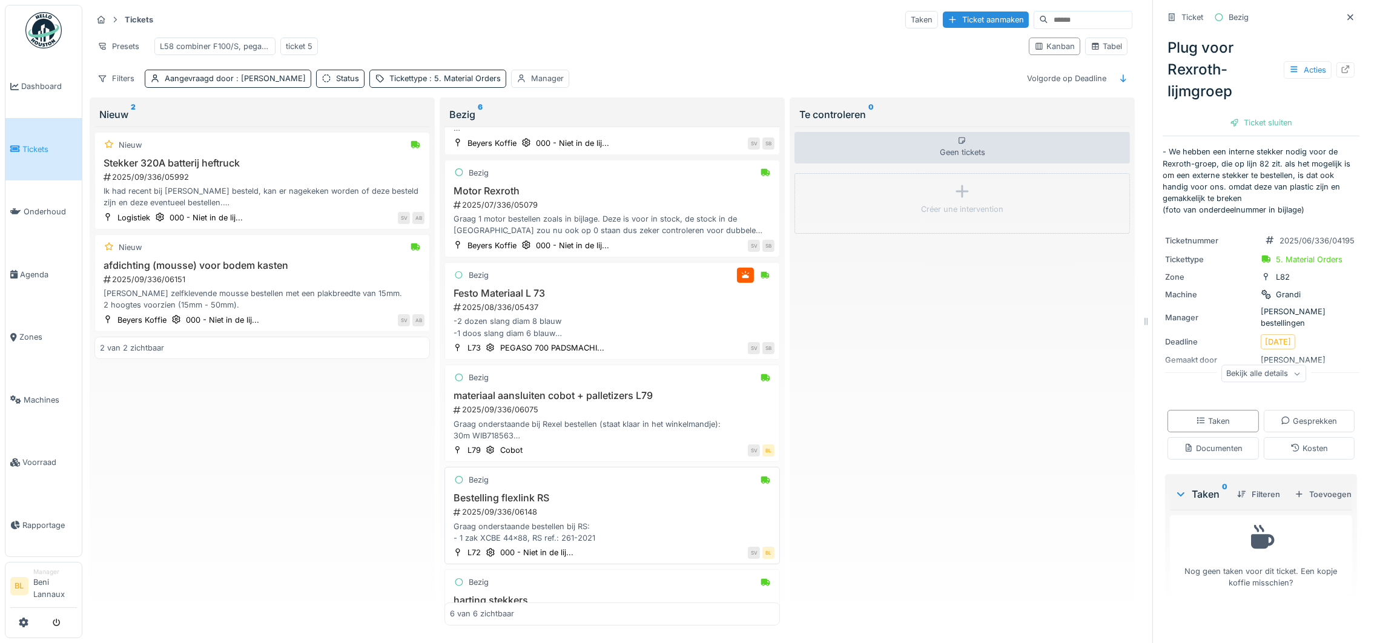
scroll to position [162, 0]
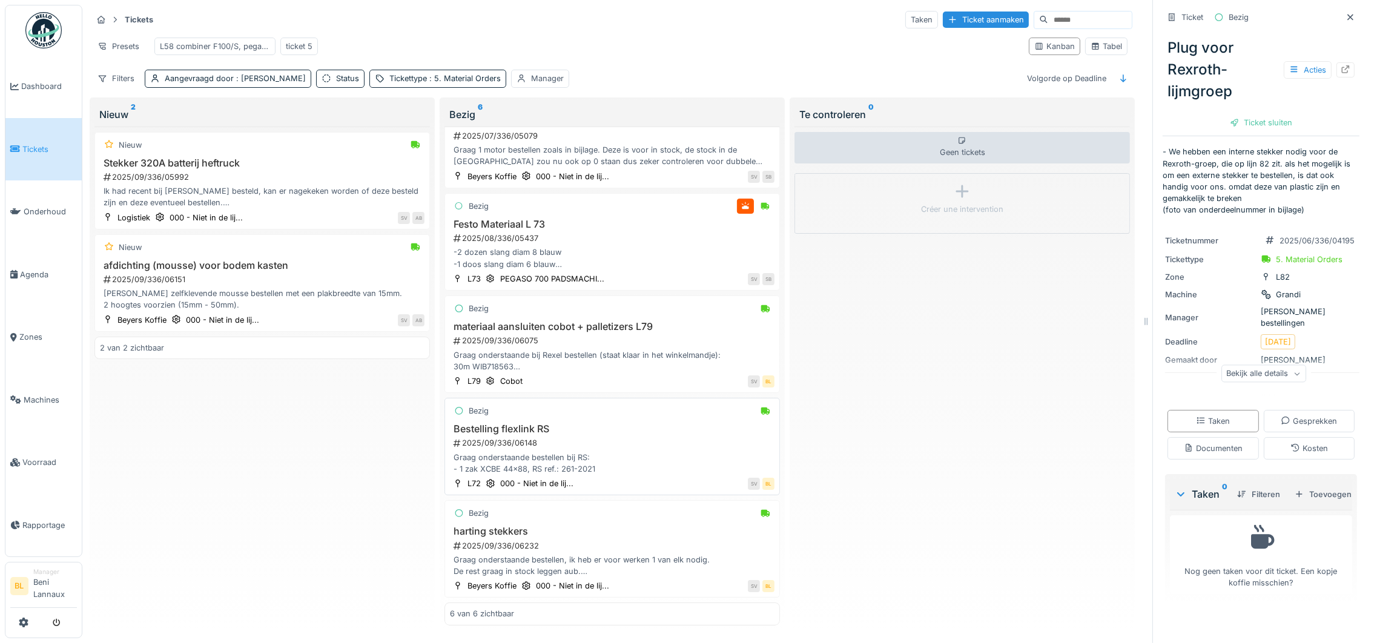
click at [504, 430] on h3 "Bestelling flexlink RS" at bounding box center [612, 429] width 325 height 12
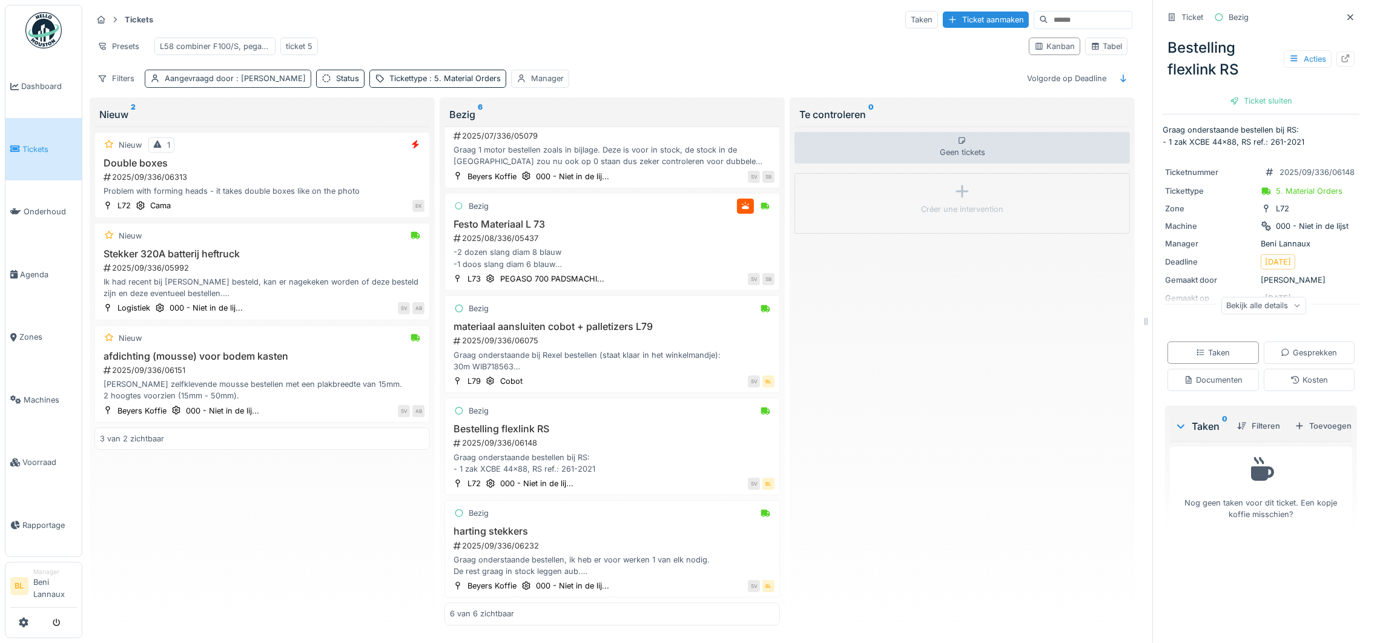
click at [277, 83] on span ": [PERSON_NAME]" at bounding box center [270, 78] width 72 height 9
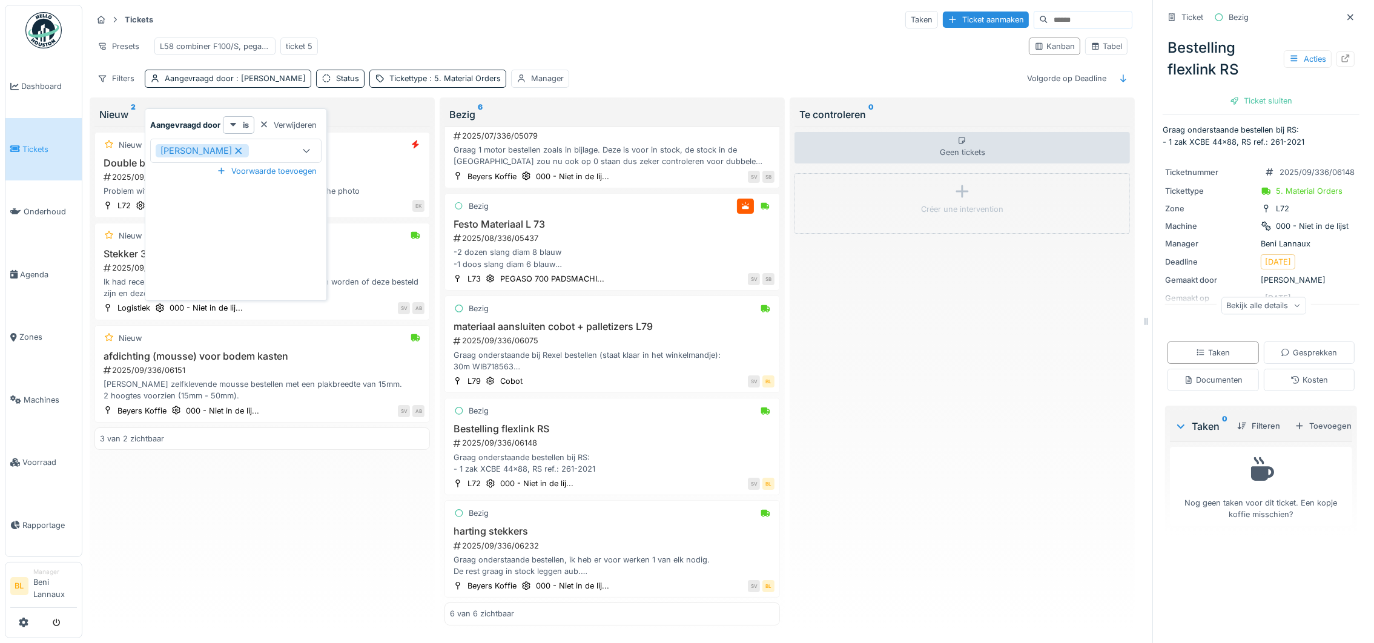
click at [244, 150] on icon at bounding box center [238, 151] width 11 height 8
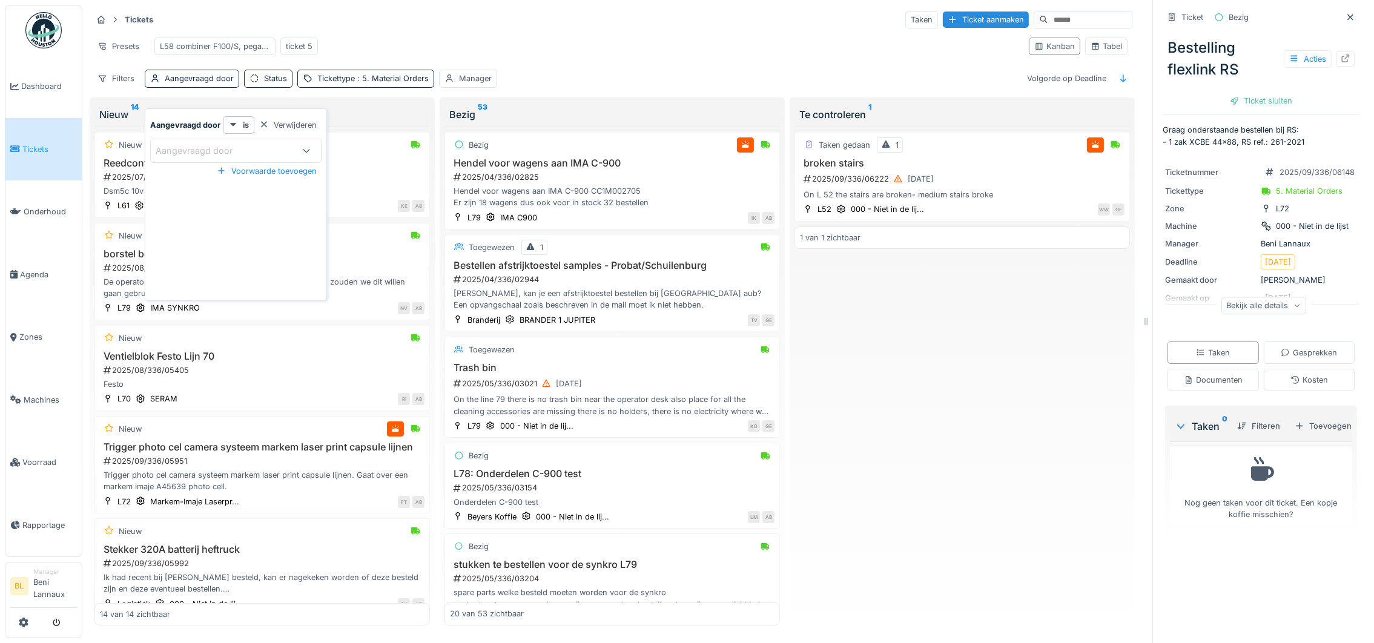
click at [552, 13] on div "Tickets Taken Ticket aanmaken" at bounding box center [612, 20] width 1040 height 20
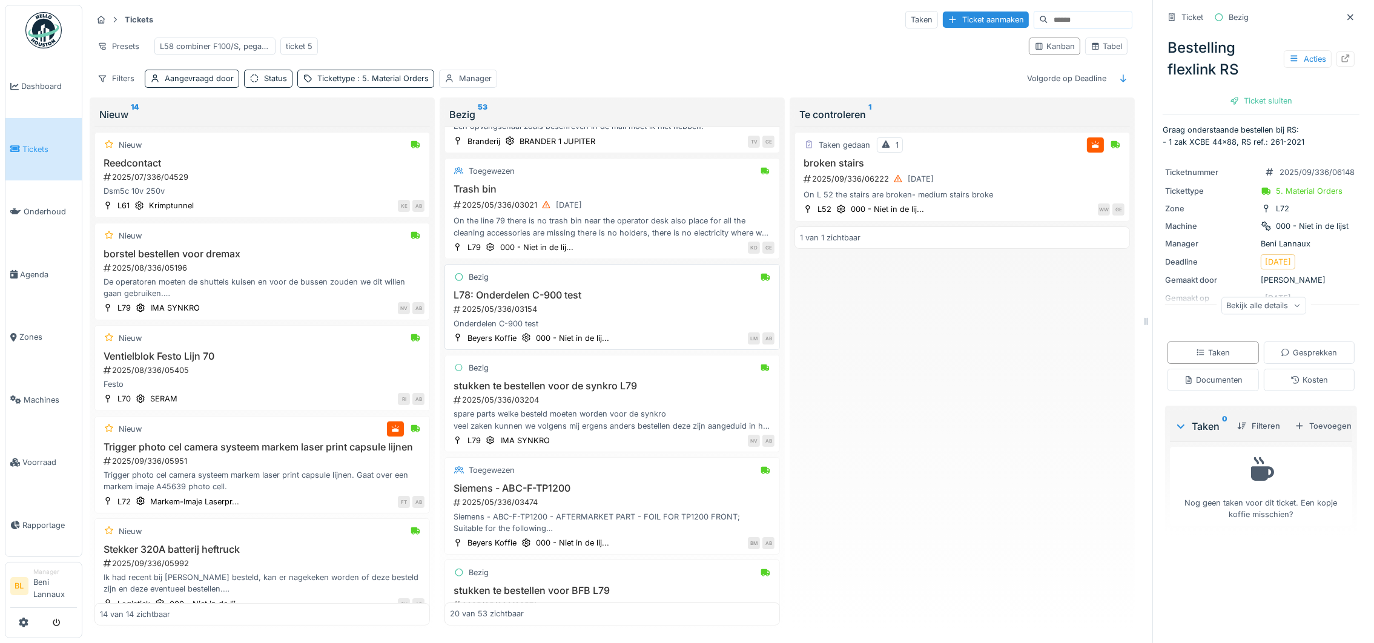
scroll to position [182, 0]
click at [1048, 20] on input at bounding box center [1090, 20] width 84 height 17
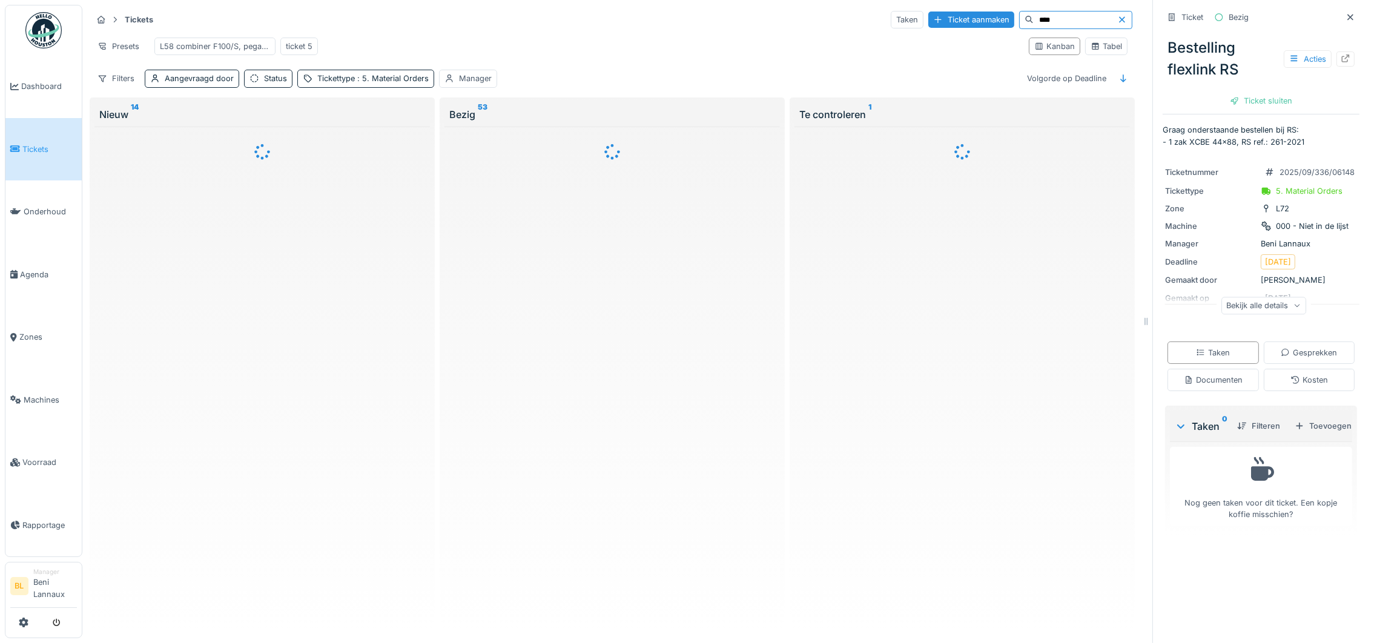
scroll to position [0, 0]
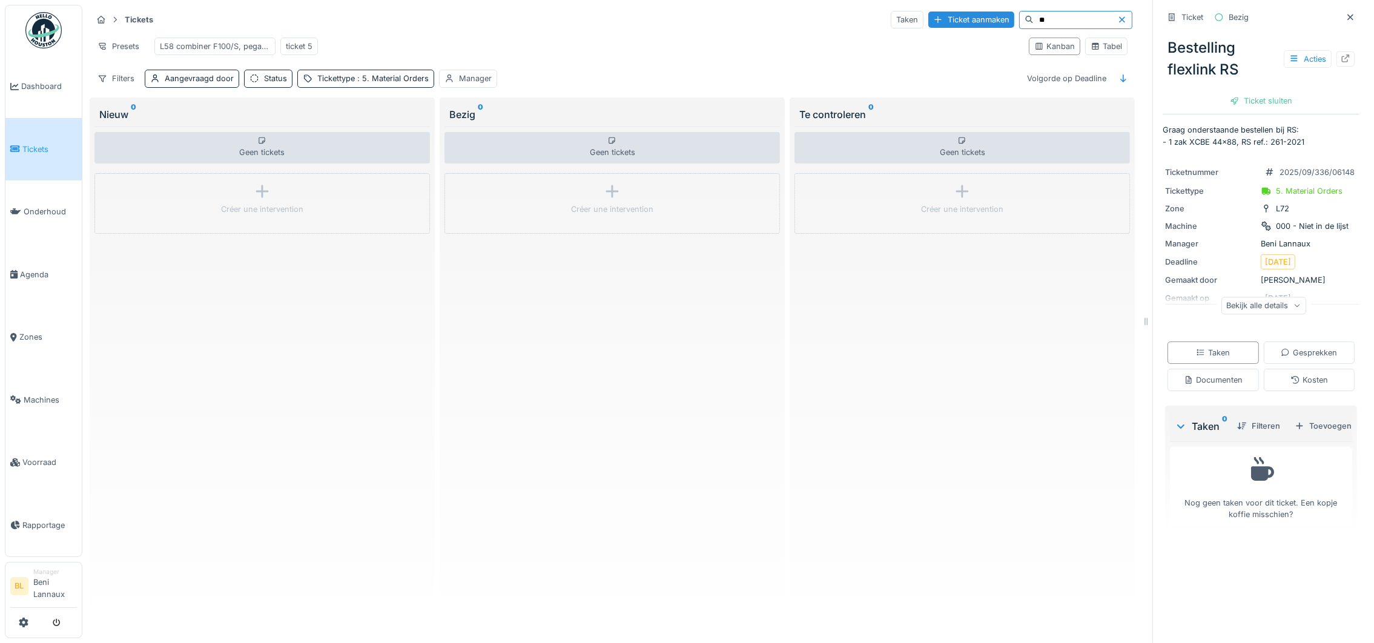
type input "*"
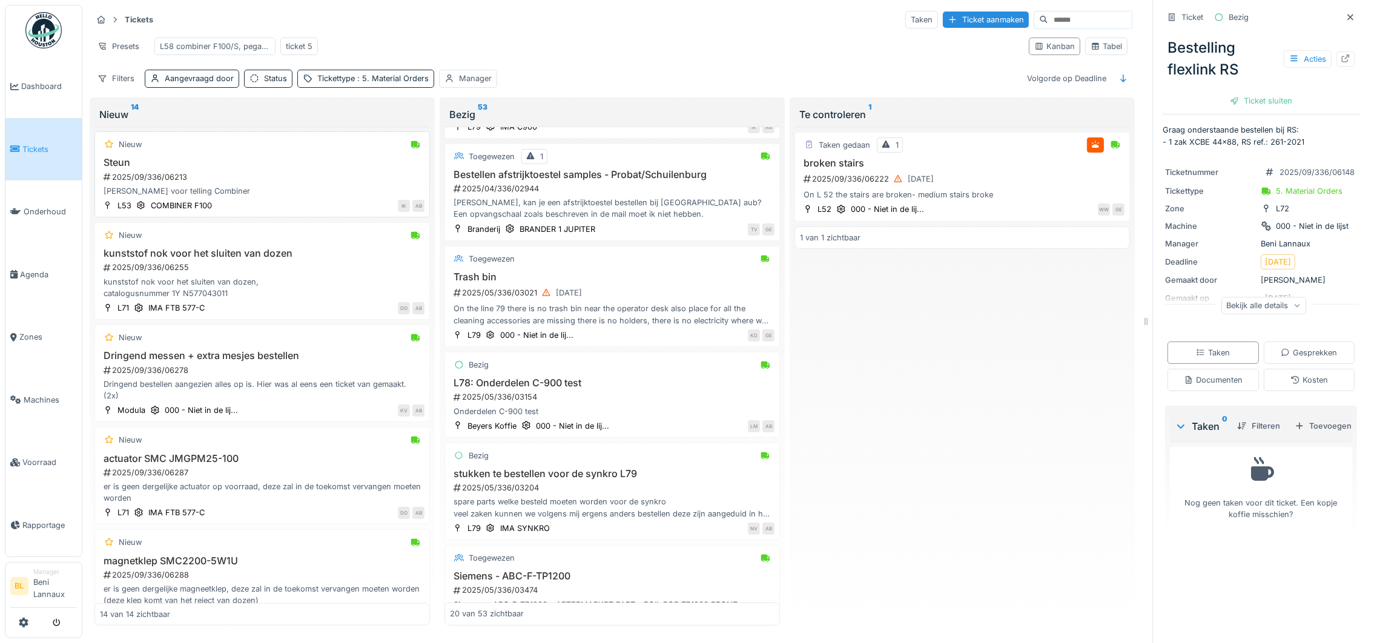
scroll to position [770, 0]
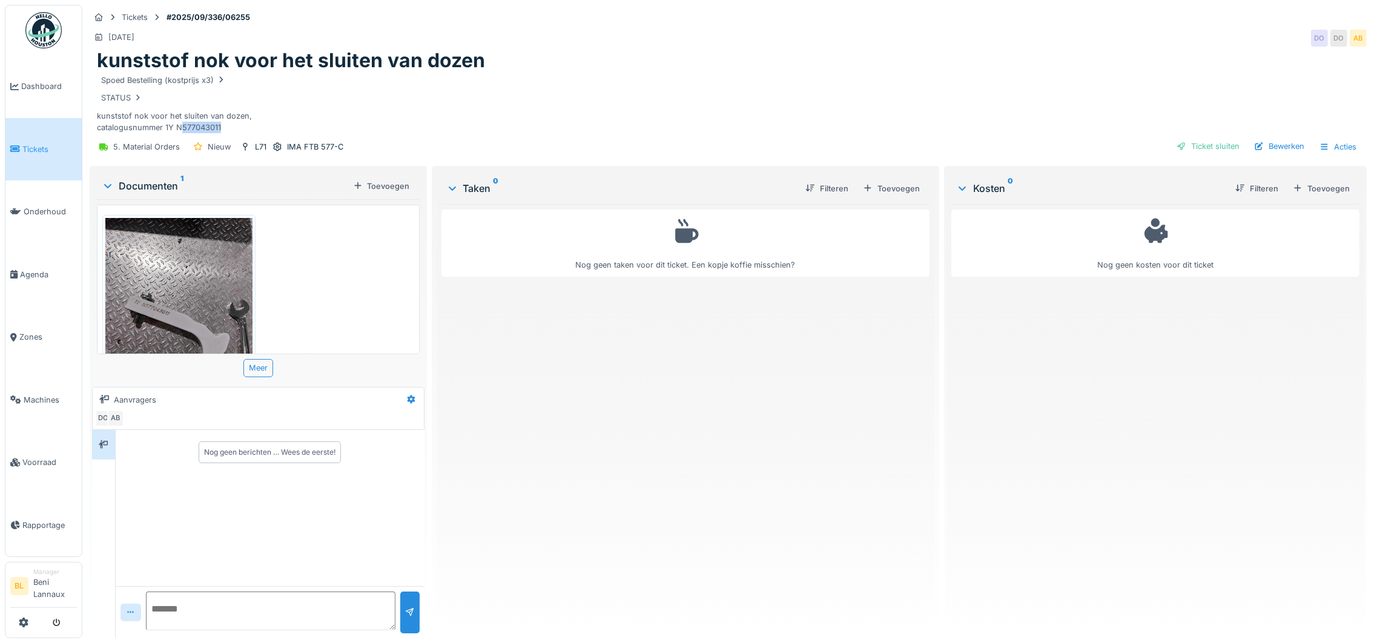
drag, startPoint x: 177, startPoint y: 128, endPoint x: 223, endPoint y: 130, distance: 46.1
click at [223, 130] on div "Spoed Bestelling (kostprijs x3) STATUS kunststof nok voor het sluiten van dozen…" at bounding box center [728, 103] width 1262 height 61
copy div "577043011"
click at [147, 295] on img at bounding box center [178, 316] width 147 height 196
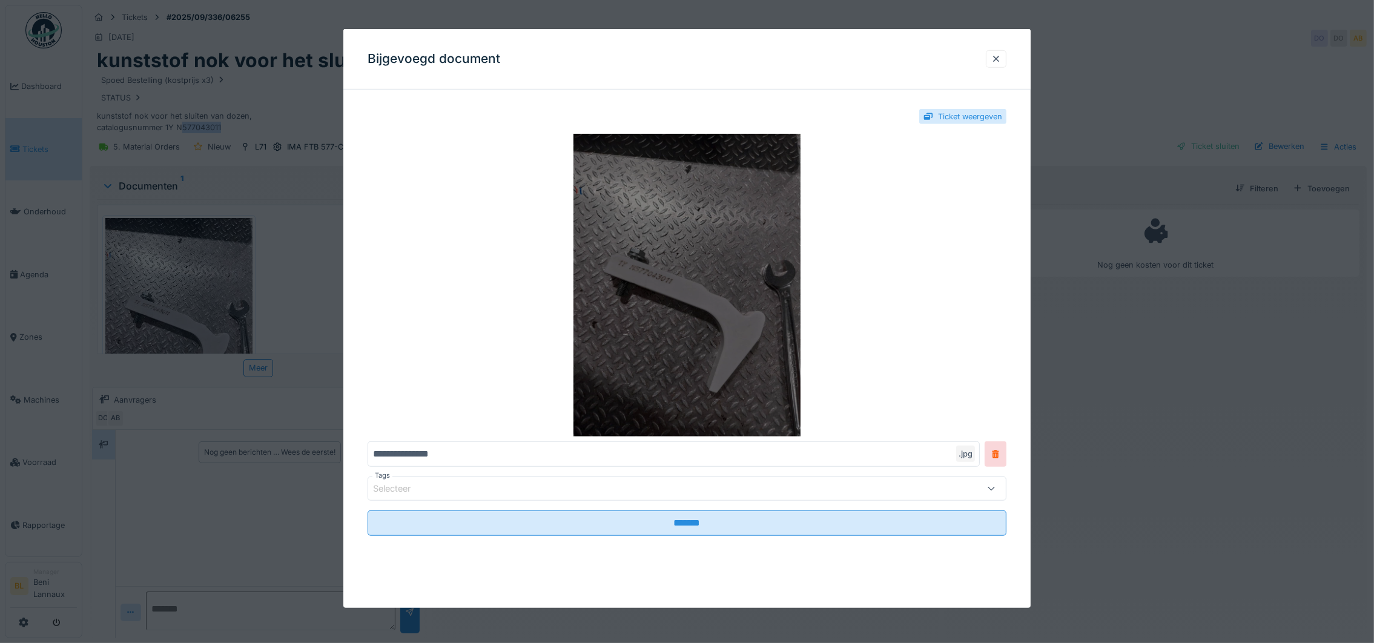
click at [670, 289] on img at bounding box center [687, 285] width 639 height 303
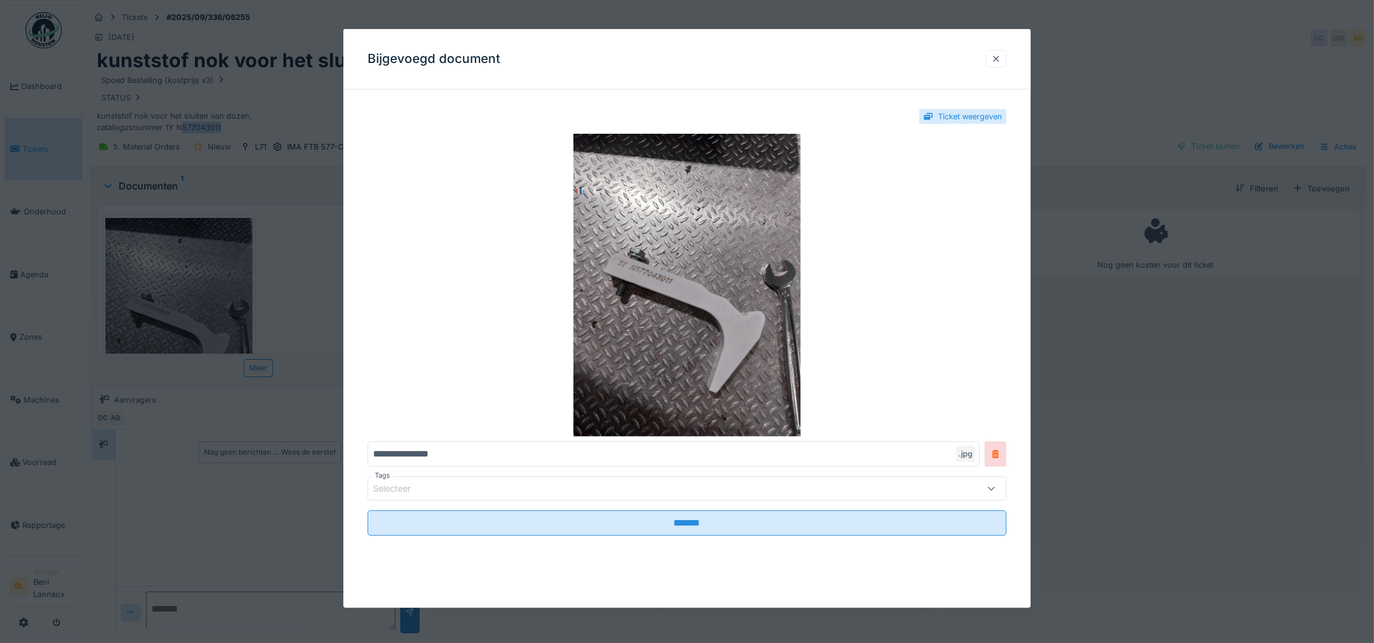
click at [998, 58] on div at bounding box center [996, 59] width 10 height 12
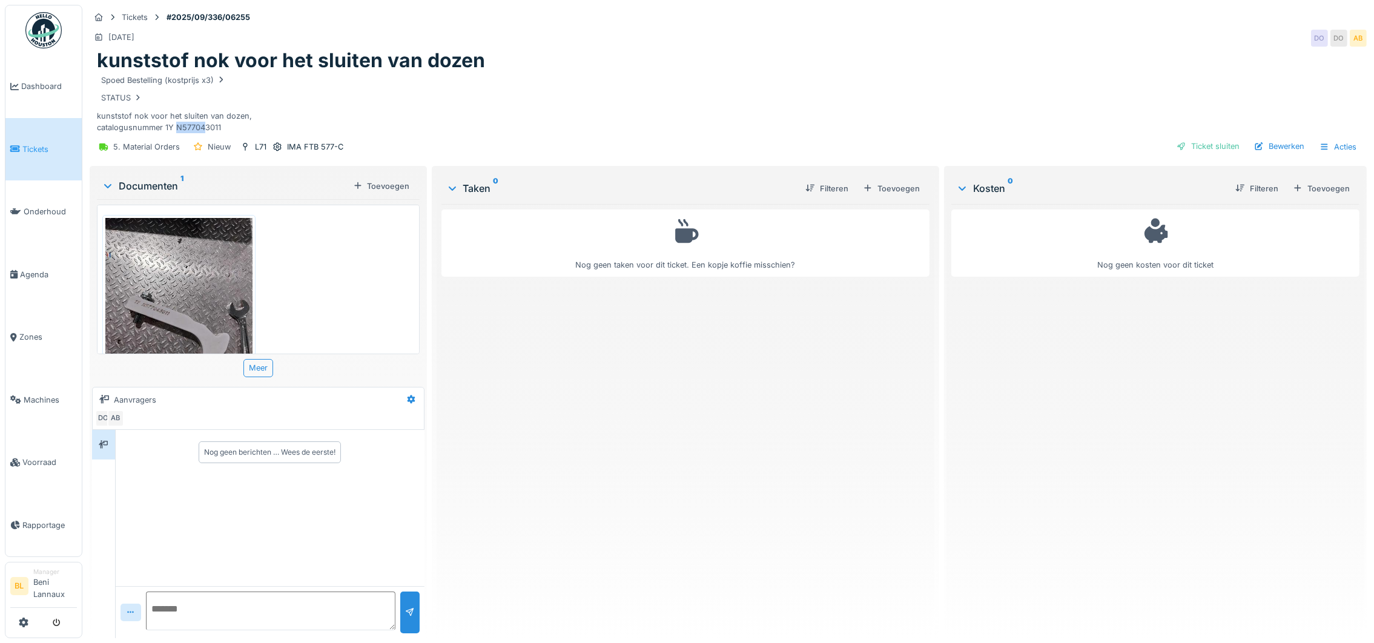
drag, startPoint x: 174, startPoint y: 130, endPoint x: 202, endPoint y: 128, distance: 28.5
click at [202, 128] on div "Spoed Bestelling (kostprijs x3) STATUS kunststof nok voor het sluiten van dozen…" at bounding box center [728, 103] width 1262 height 61
copy div "N57704"
click at [645, 106] on div "Spoed Bestelling (kostprijs x3) STATUS kunststof nok voor het sluiten van dozen…" at bounding box center [728, 103] width 1262 height 61
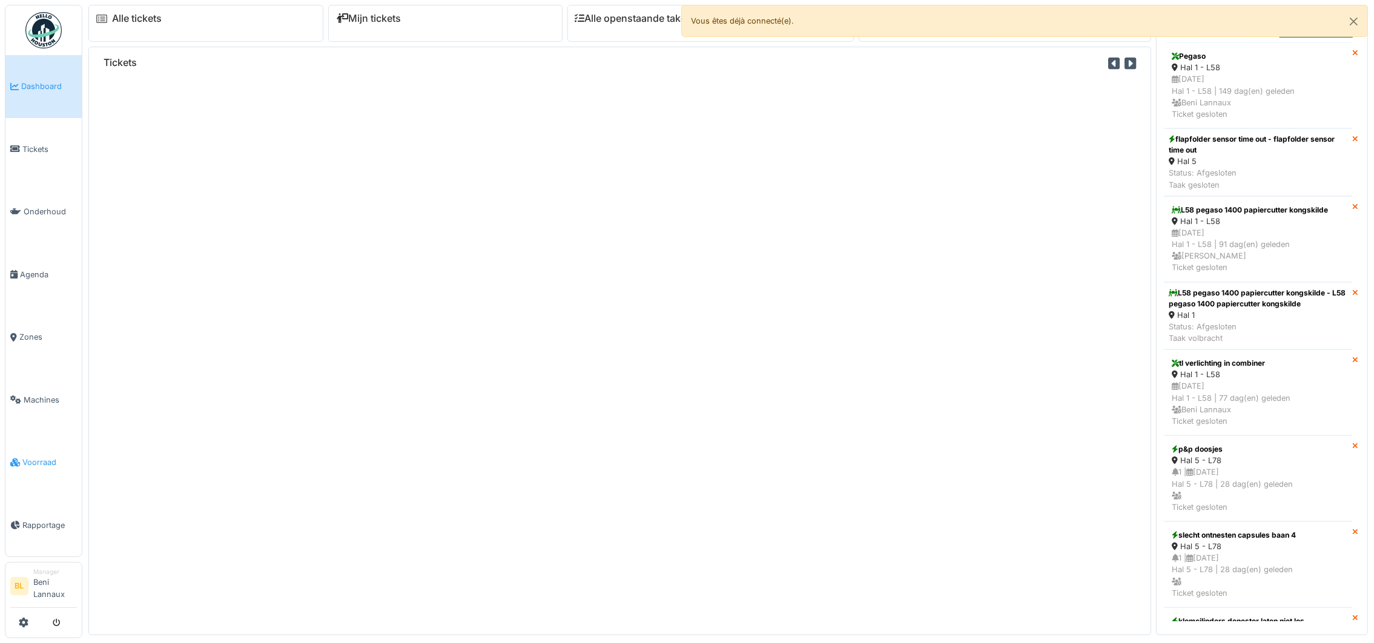
click at [33, 462] on span "Voorraad" at bounding box center [49, 463] width 54 height 12
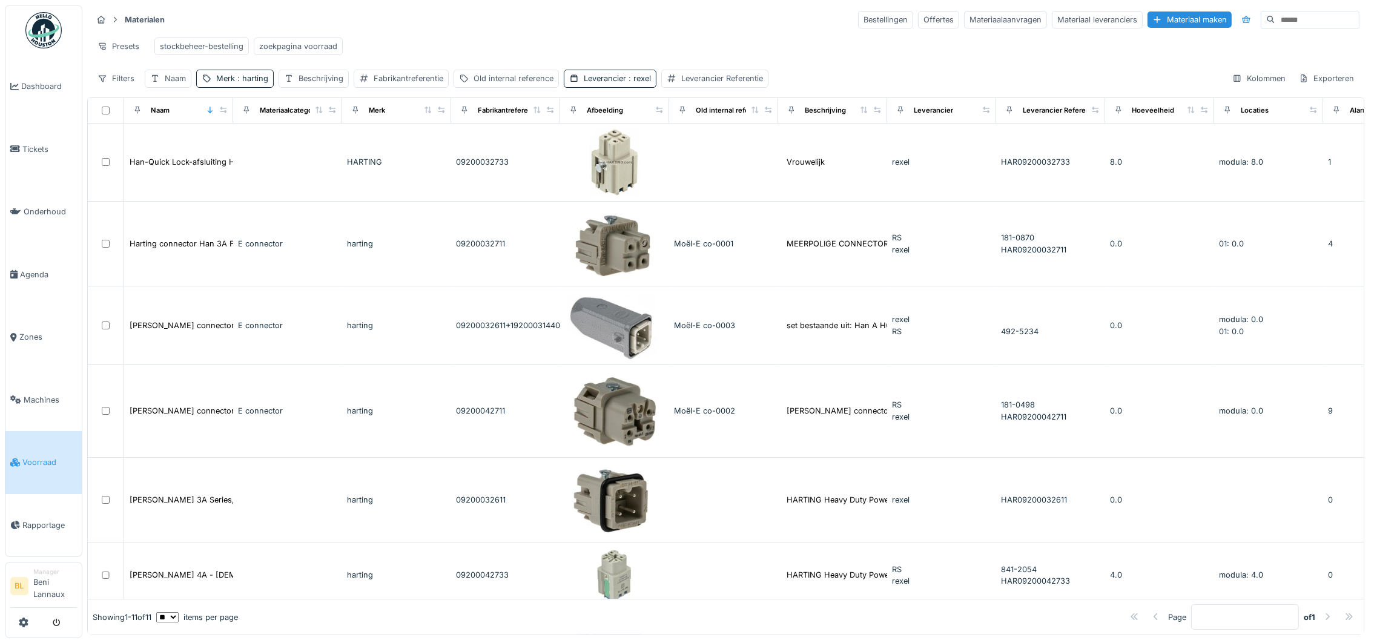
click at [279, 56] on div "stockbeheer-bestelling zoekpagina voorraad" at bounding box center [249, 46] width 198 height 27
click at [282, 47] on div "zoekpagina voorraad" at bounding box center [298, 47] width 78 height 12
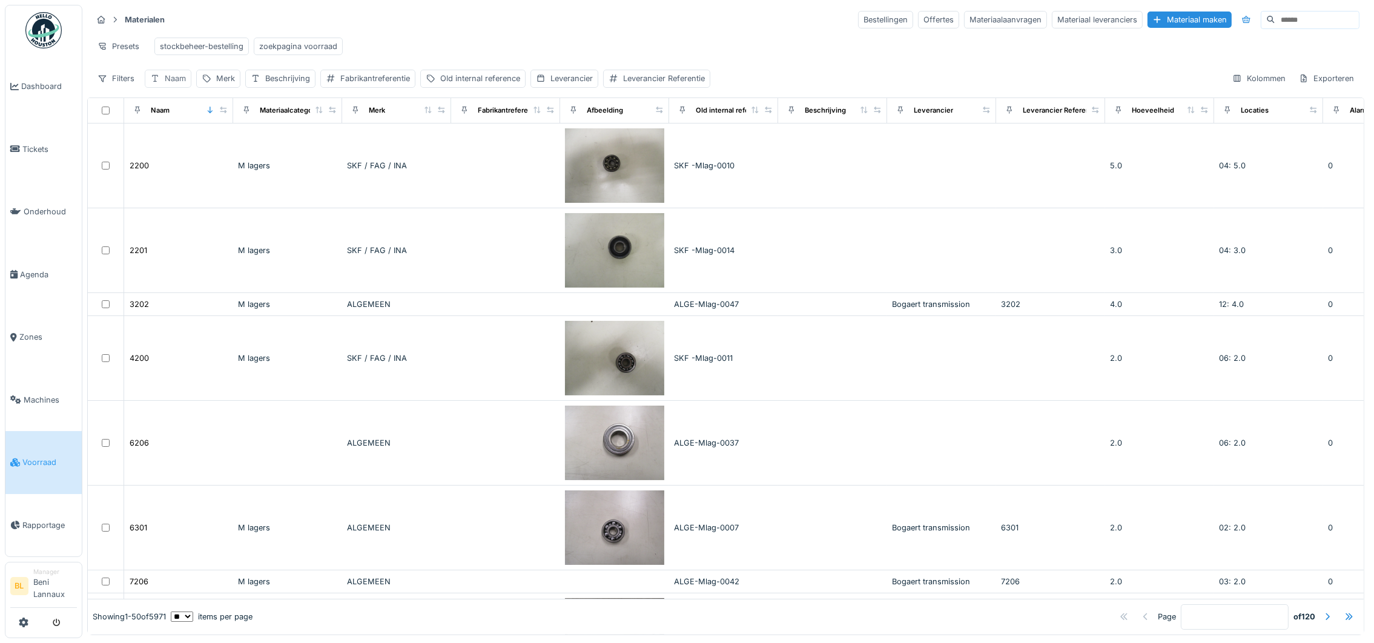
click at [168, 84] on div "Naam" at bounding box center [175, 79] width 21 height 12
click at [169, 147] on label "Naam" at bounding box center [170, 150] width 31 height 15
click at [169, 147] on input "Naam" at bounding box center [211, 151] width 123 height 25
paste input "*********"
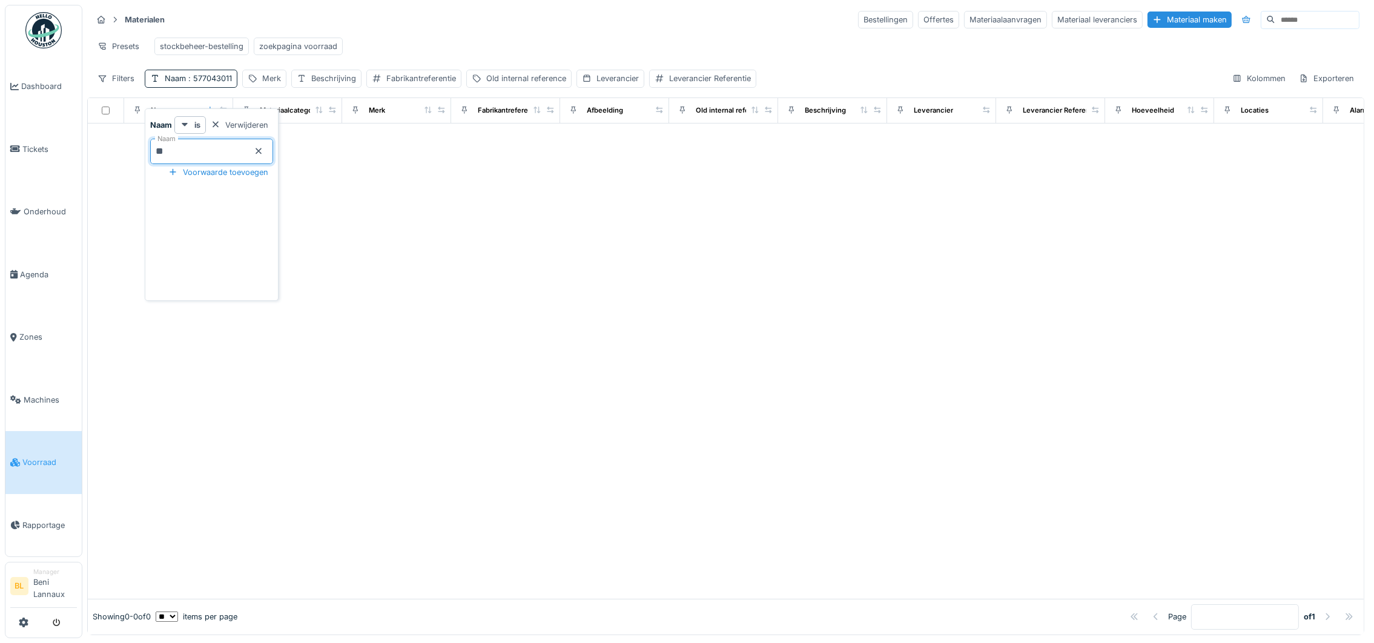
type input "*"
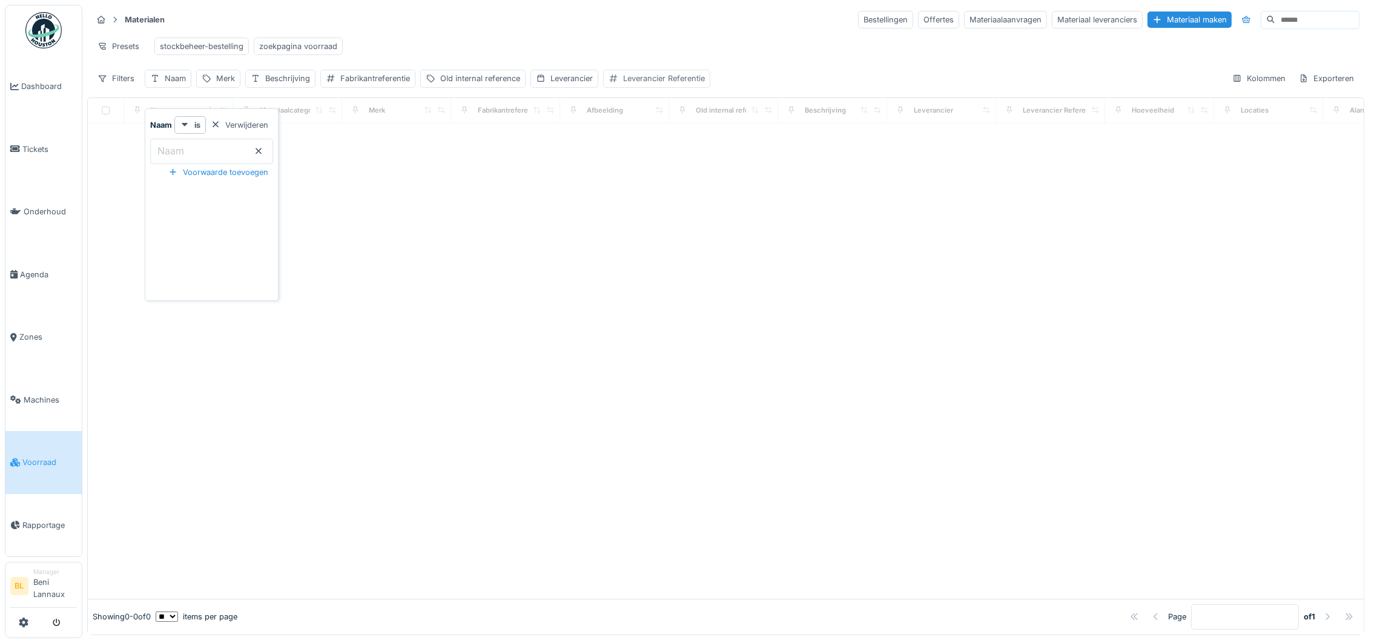
click at [633, 84] on div "Leverancier Referentie" at bounding box center [664, 79] width 82 height 12
click at [656, 162] on label "Leverancier Referentie" at bounding box center [668, 156] width 107 height 15
click at [656, 162] on Referentie_M1Mjg "Leverancier Referentie" at bounding box center [698, 156] width 177 height 25
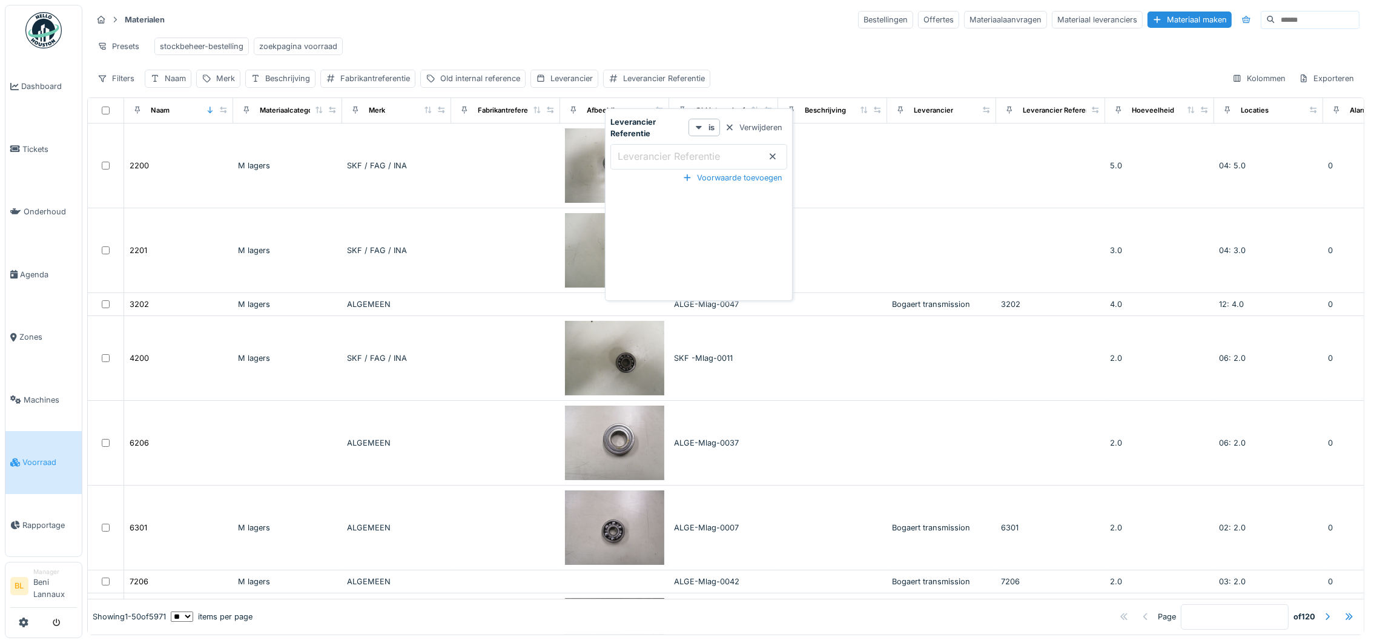
paste Referentie_M1Mjg "*********"
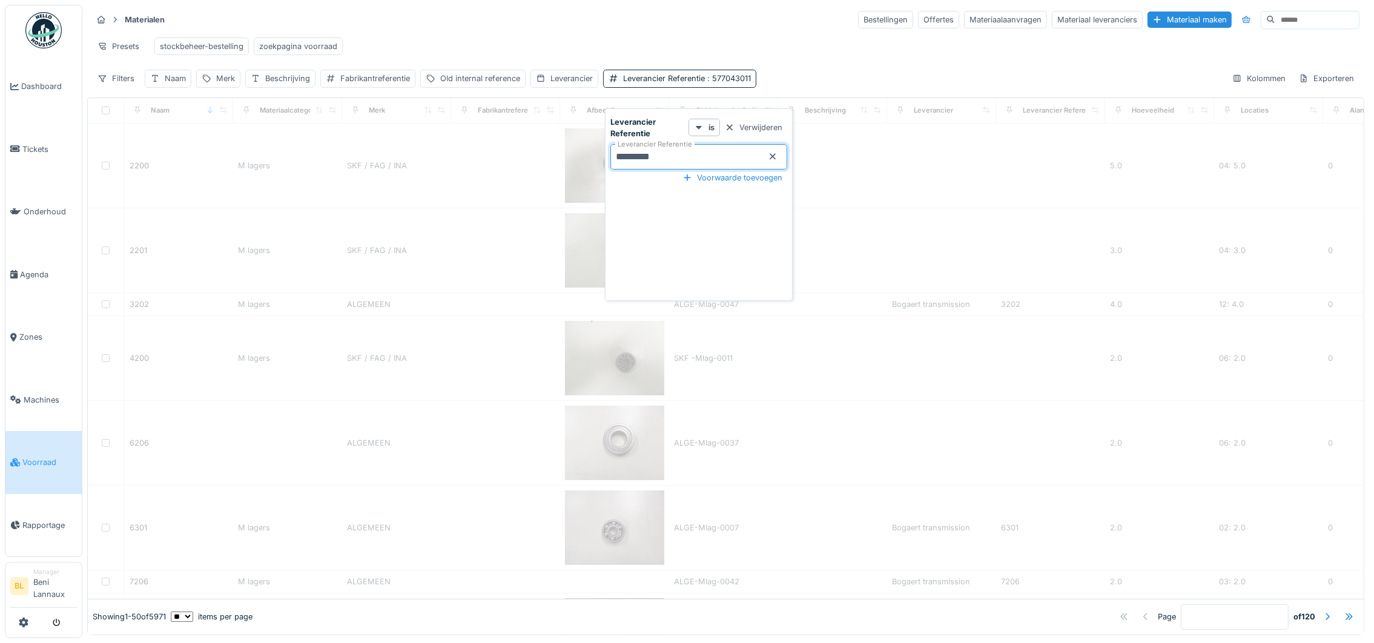
type Referentie_M1Mjg "*********"
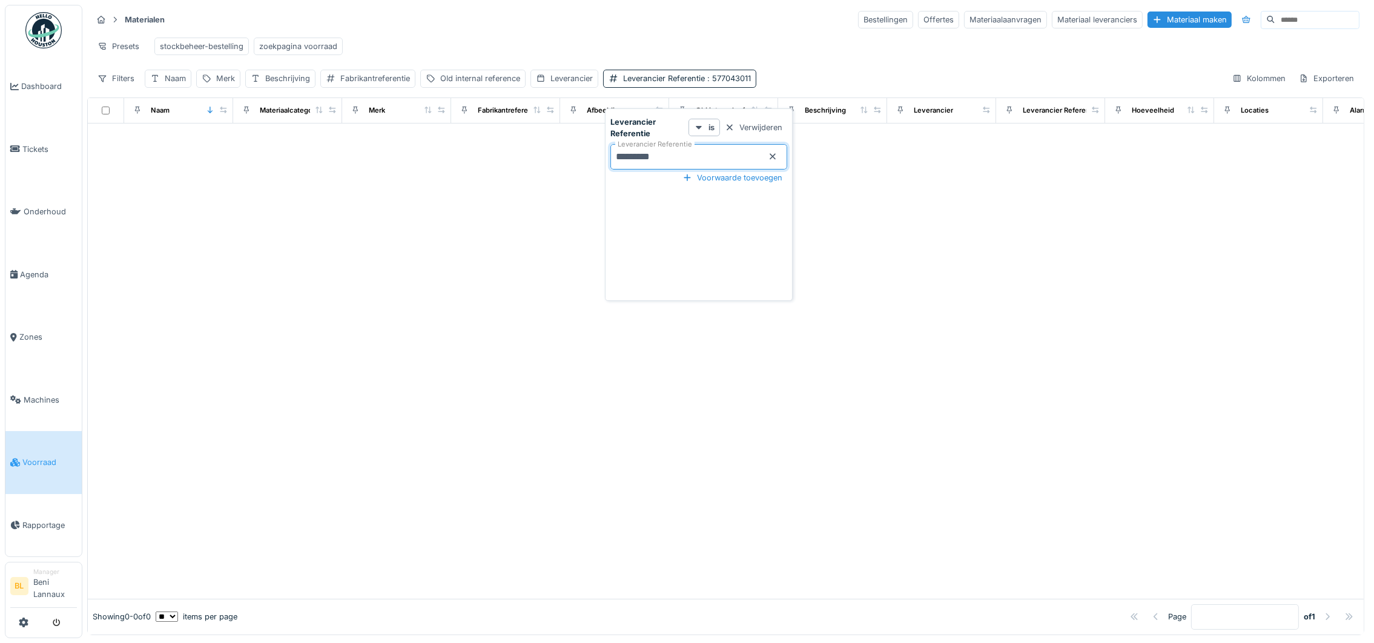
click at [925, 337] on div at bounding box center [726, 361] width 1276 height 475
click at [753, 87] on div "Leverancier Referentie : 577043011" at bounding box center [679, 79] width 153 height 18
click at [772, 157] on icon at bounding box center [773, 157] width 6 height 6
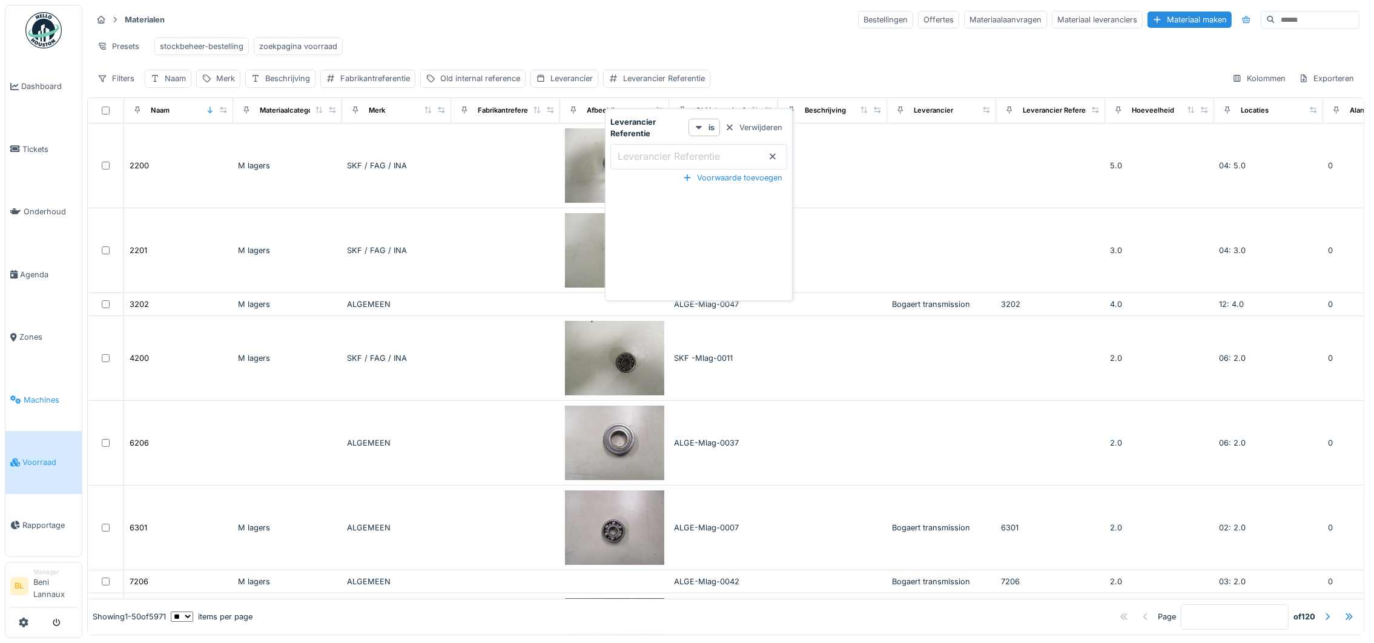
click at [27, 402] on span "Machines" at bounding box center [50, 400] width 53 height 12
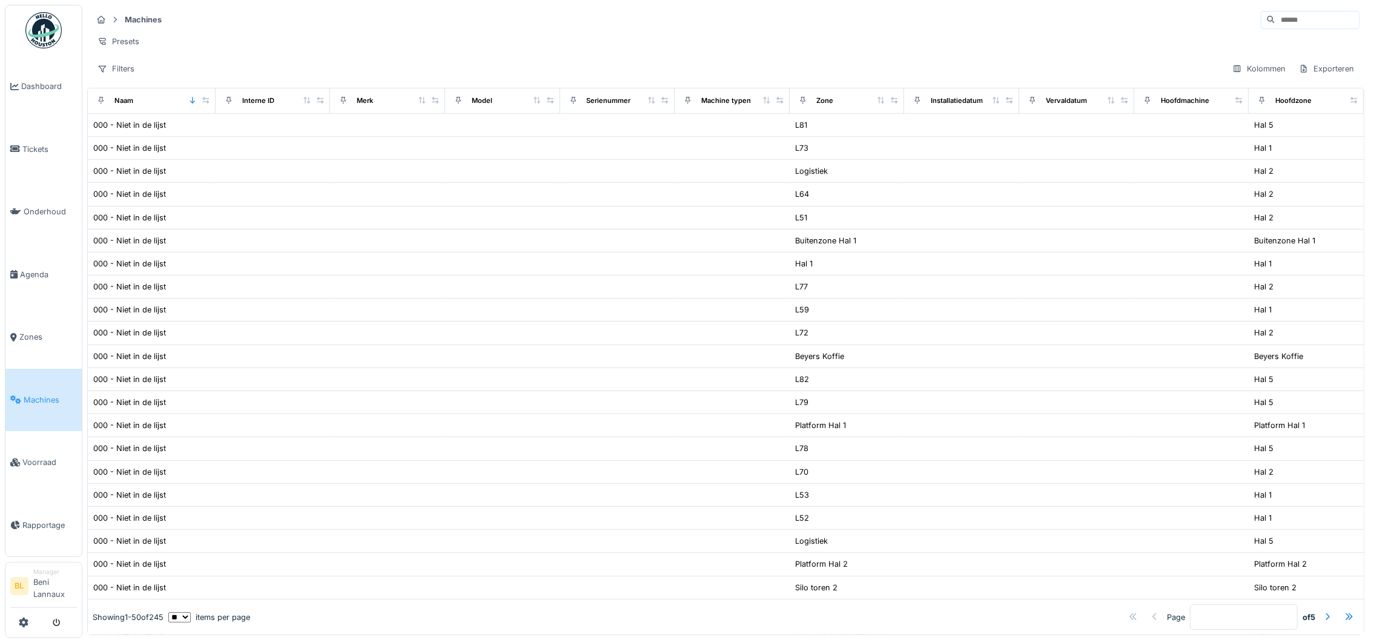
click at [1275, 19] on input at bounding box center [1317, 20] width 84 height 17
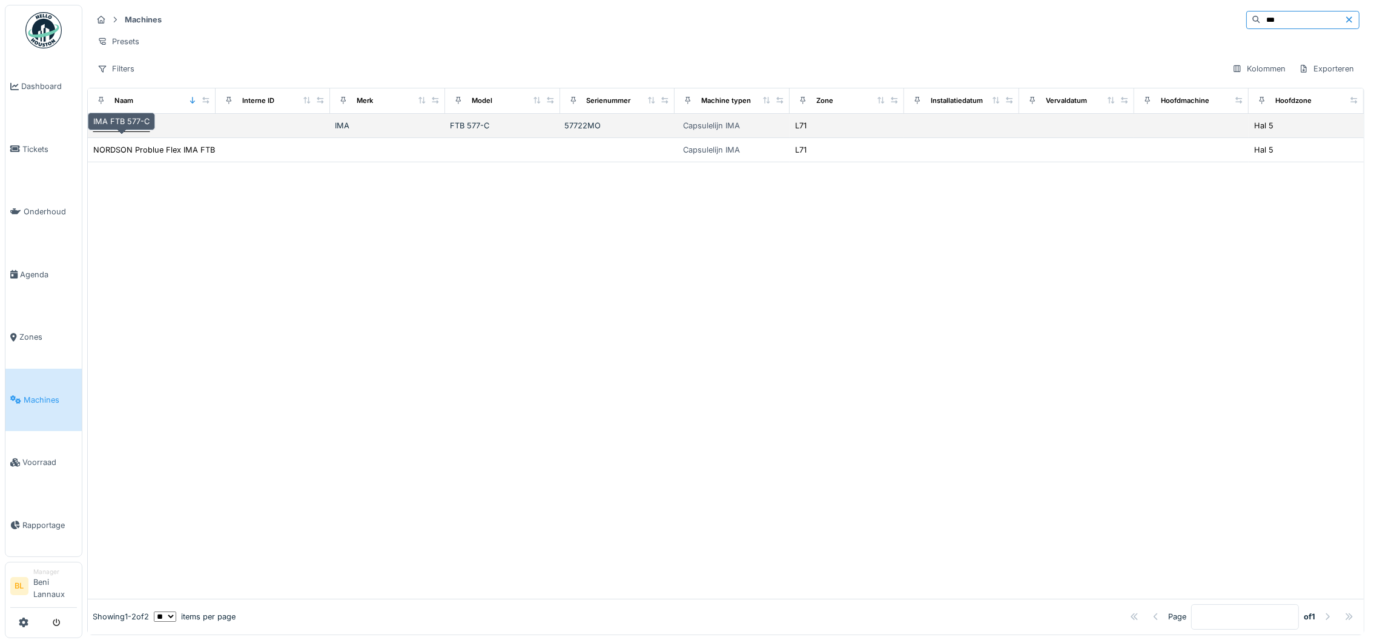
type input "***"
click at [127, 131] on div "IMA FTB 577-C" at bounding box center [121, 126] width 56 height 12
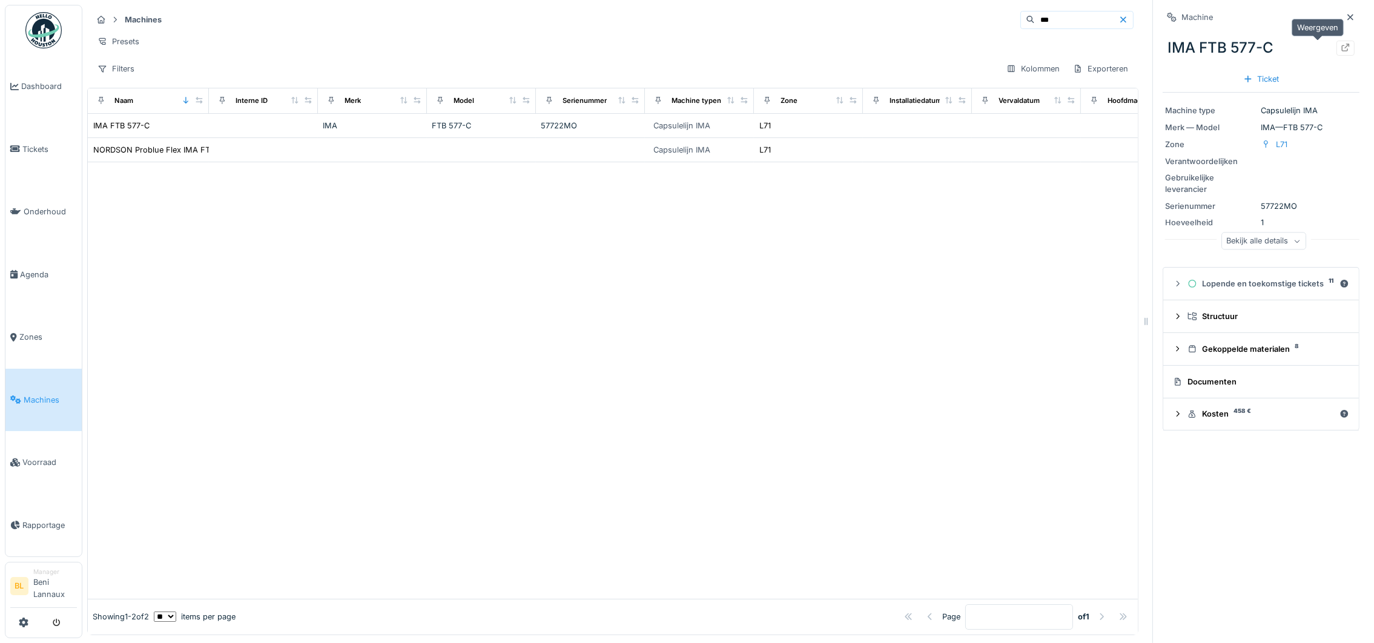
click at [1341, 50] on icon at bounding box center [1346, 48] width 10 height 8
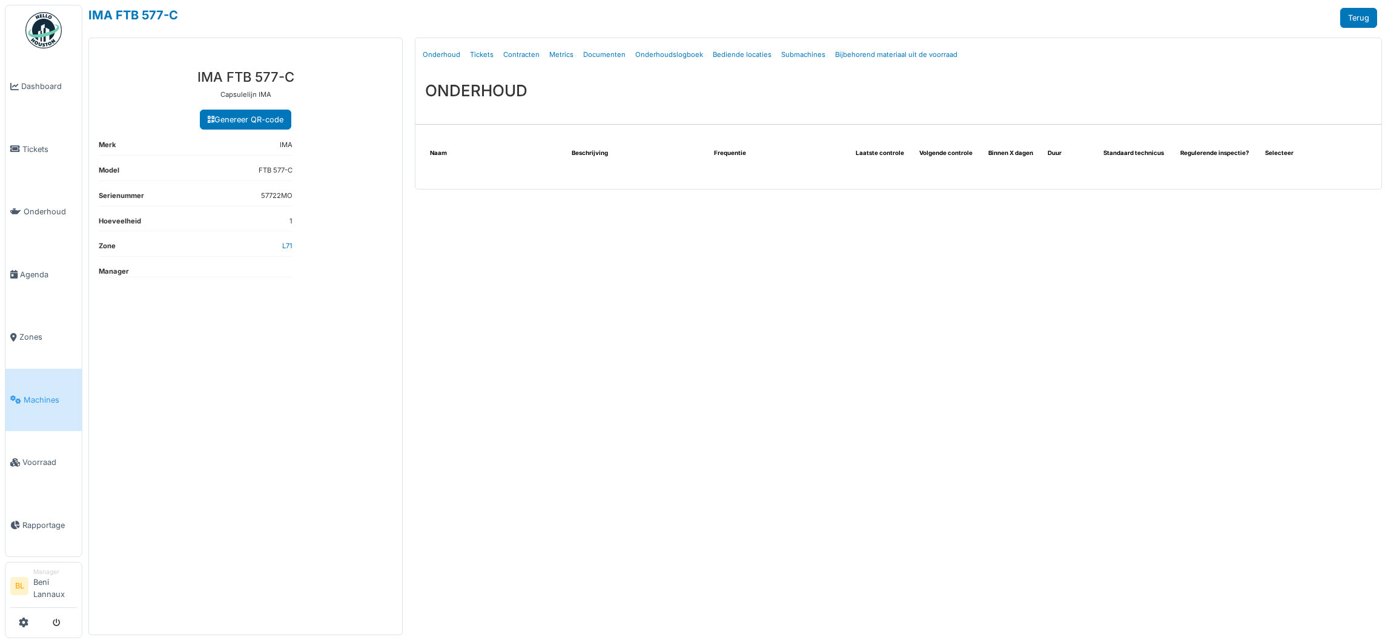
select select "***"
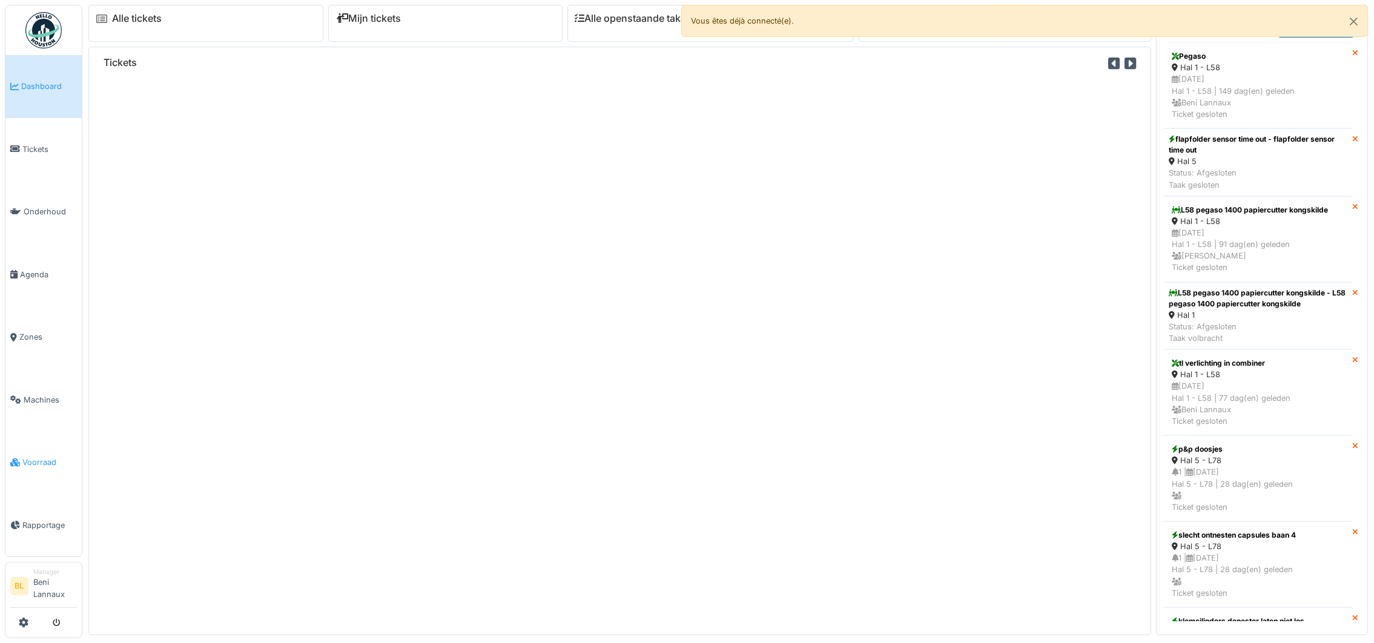
click at [45, 457] on span "Voorraad" at bounding box center [49, 463] width 54 height 12
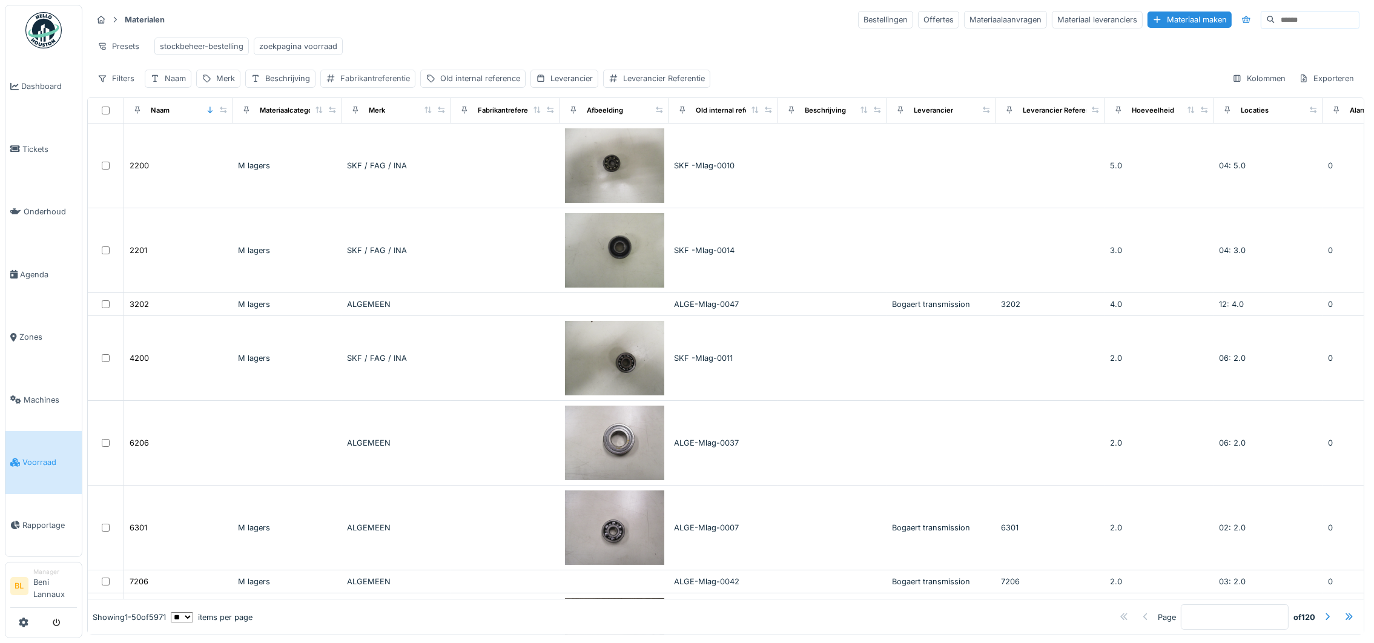
click at [357, 84] on div "Fabrikantreferentie" at bounding box center [375, 79] width 70 height 12
click at [345, 152] on label "Fabrikantreferentie" at bounding box center [377, 150] width 91 height 15
click at [345, 152] on input "Fabrikantreferentie" at bounding box center [414, 151] width 174 height 25
paste input "******"
type input "******"
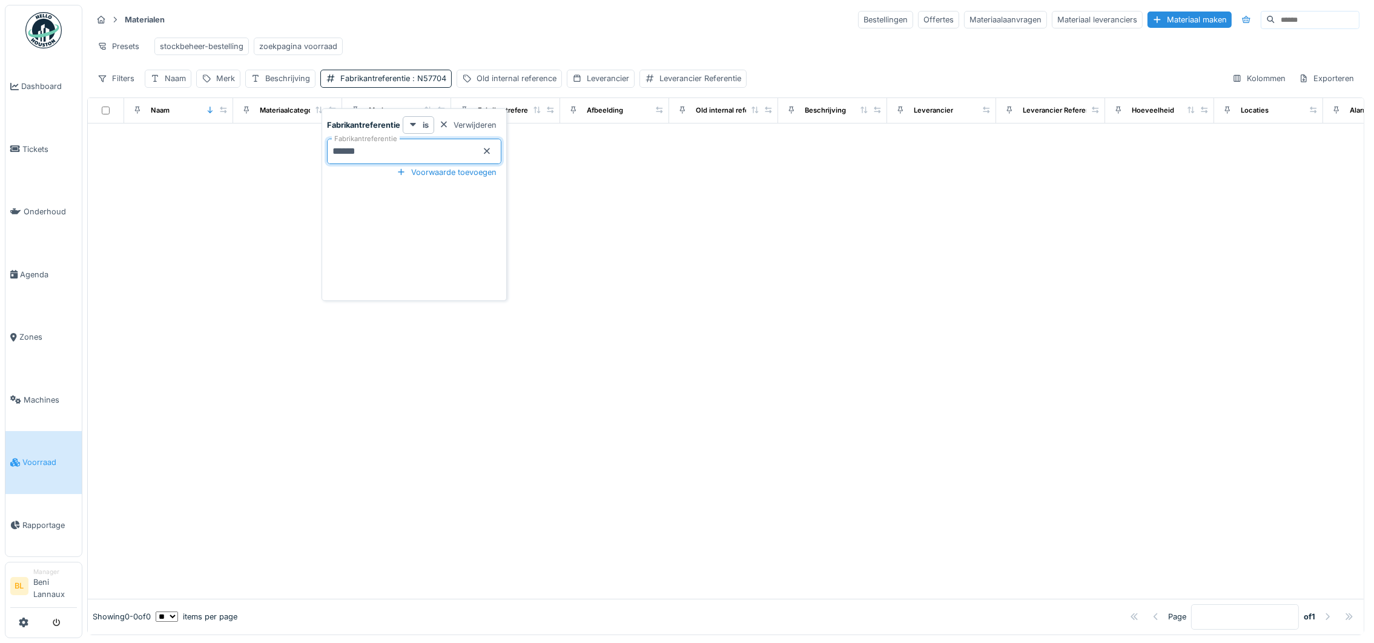
click at [565, 45] on div "Presets stockbeheer-bestelling zoekpagina voorraad" at bounding box center [725, 46] width 1267 height 27
click at [408, 56] on div "Presets stockbeheer-bestelling zoekpagina voorraad" at bounding box center [725, 46] width 1267 height 27
click at [426, 83] on span ": N57704" at bounding box center [428, 78] width 36 height 9
click at [486, 150] on icon at bounding box center [487, 151] width 6 height 6
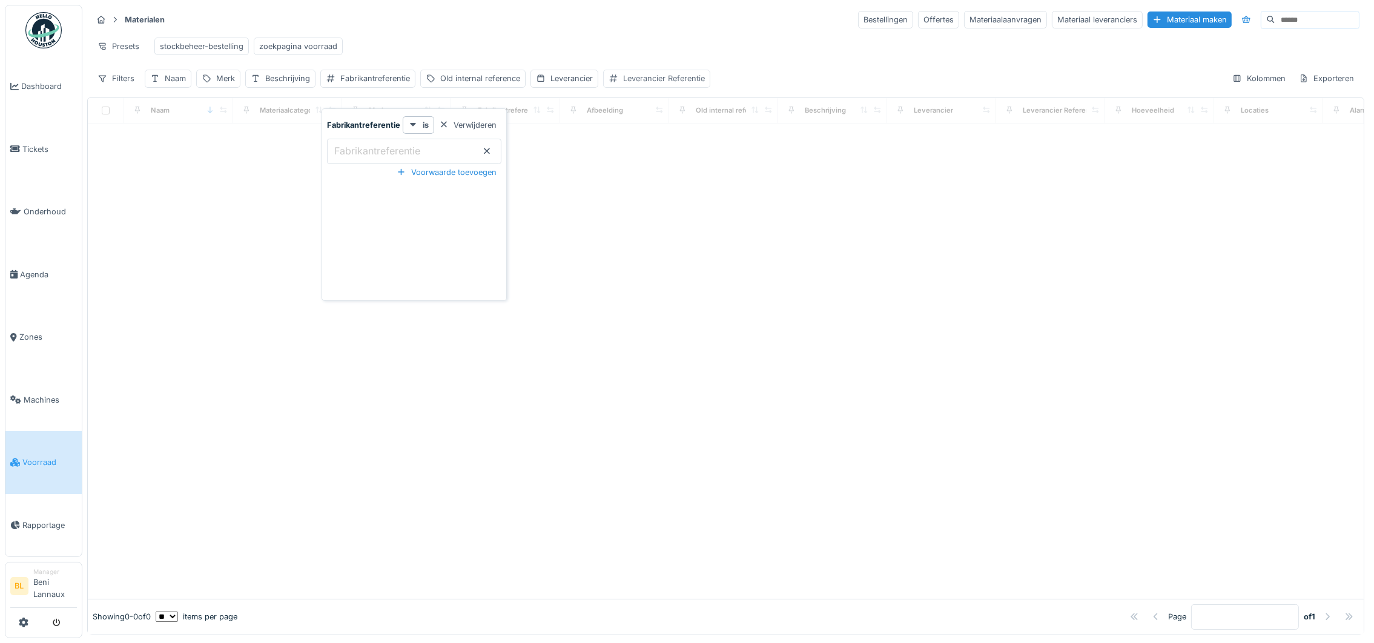
click at [662, 84] on div "Leverancier Referentie" at bounding box center [664, 79] width 82 height 12
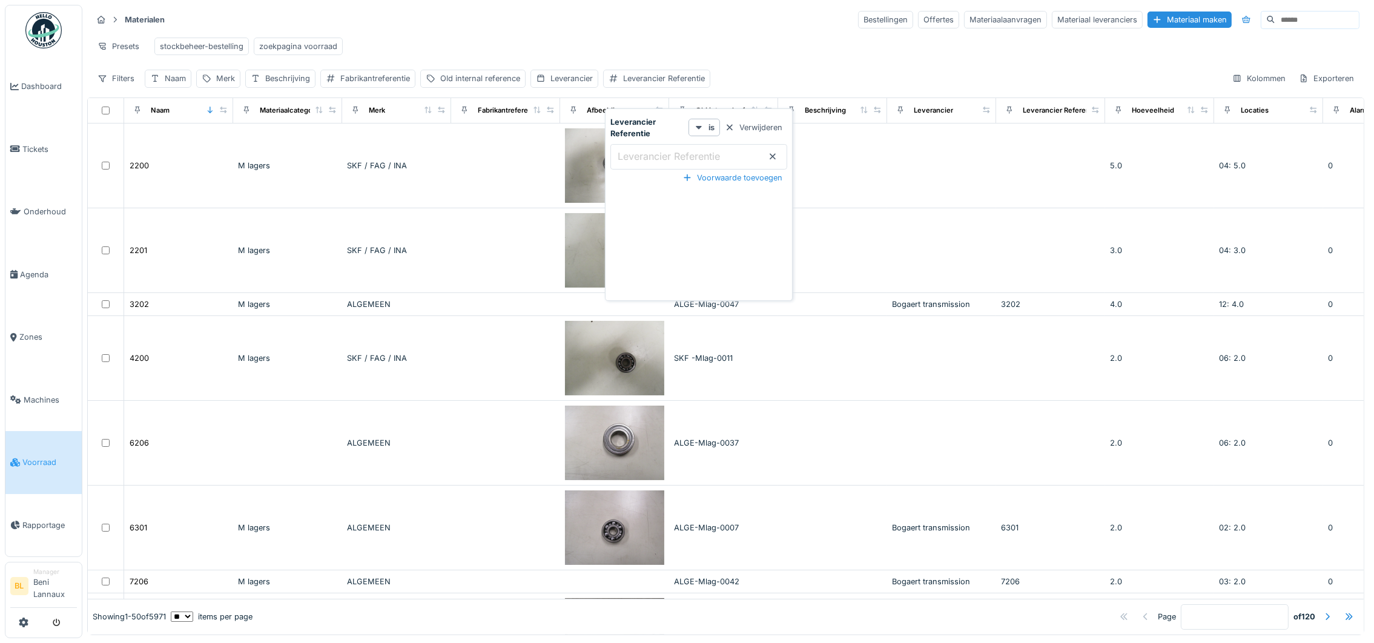
click at [649, 156] on label "Leverancier Referentie" at bounding box center [668, 156] width 107 height 15
click at [649, 156] on Referentie_M4NjE "Leverancier Referentie" at bounding box center [698, 156] width 177 height 25
paste Referentie_M4NjE "******"
type Referentie_M4NjE "******"
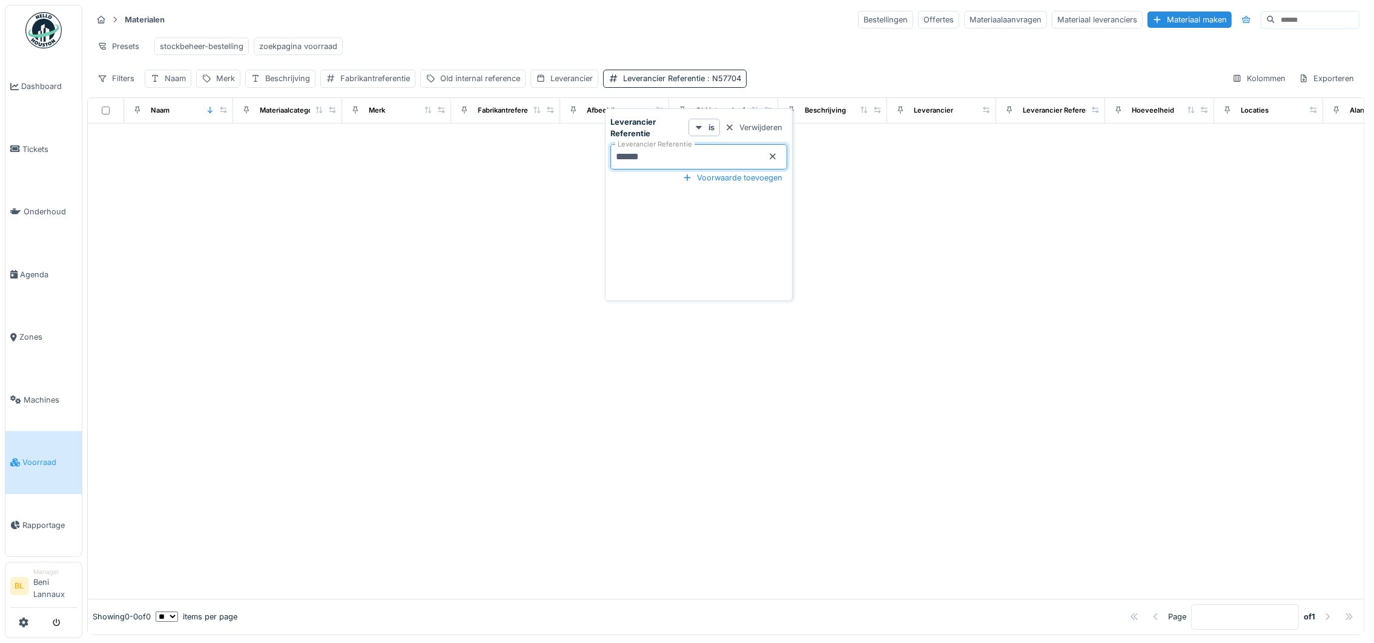
click at [370, 318] on div at bounding box center [726, 361] width 1276 height 475
click at [177, 84] on div "Naam" at bounding box center [175, 79] width 21 height 12
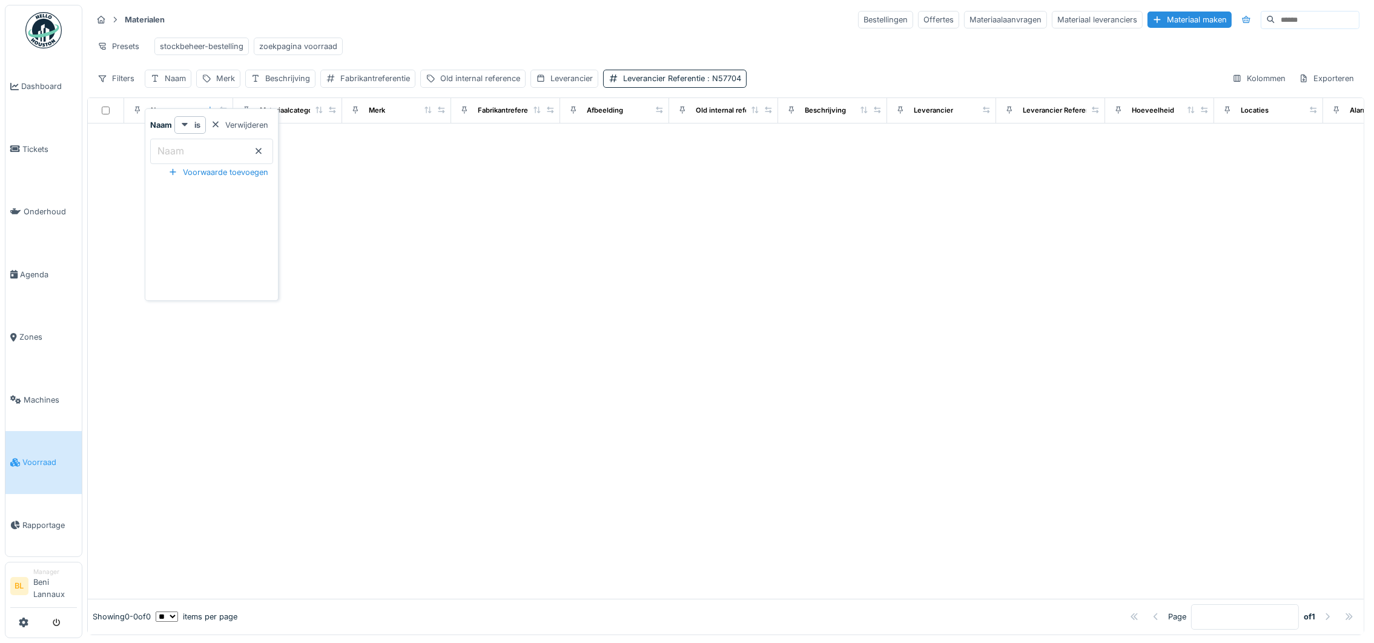
click at [200, 150] on input "Naam" at bounding box center [211, 151] width 123 height 25
paste input "******"
type input "******"
click at [394, 340] on div at bounding box center [726, 361] width 1276 height 475
click at [749, 83] on span ": N57704" at bounding box center [759, 78] width 36 height 9
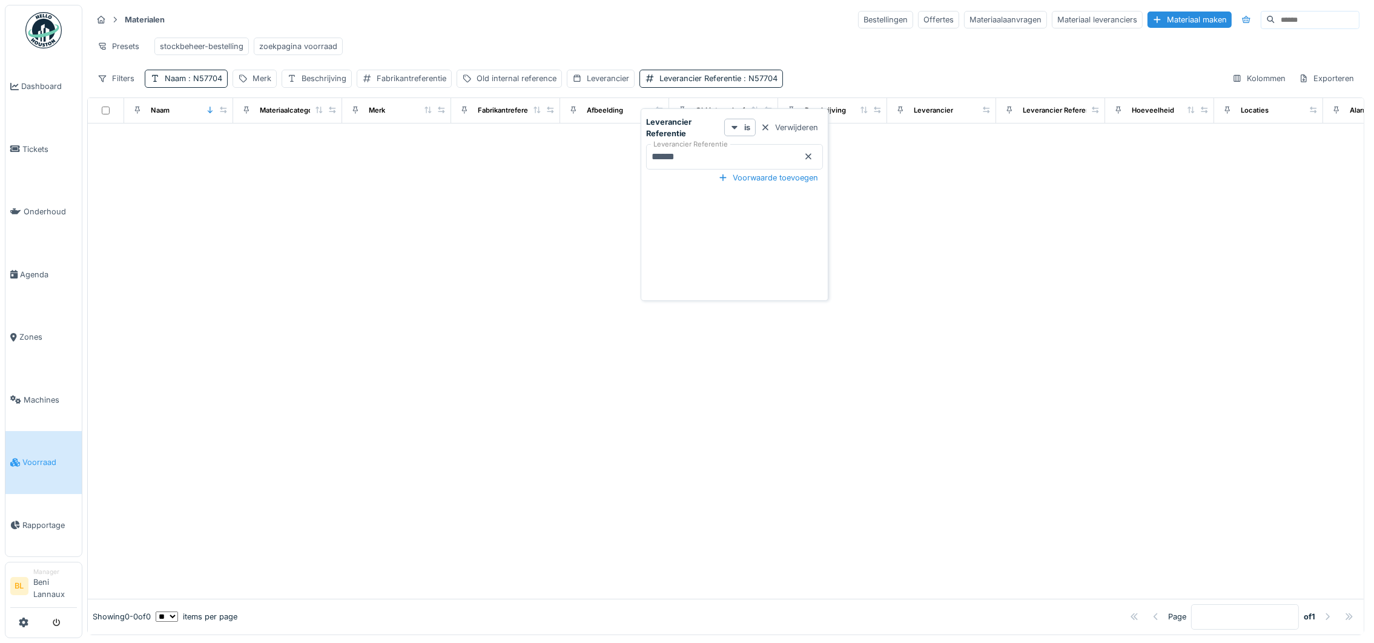
click at [808, 157] on icon at bounding box center [808, 157] width 10 height 8
click at [375, 342] on div at bounding box center [726, 361] width 1276 height 475
click at [197, 83] on span ": N57704" at bounding box center [204, 78] width 36 height 9
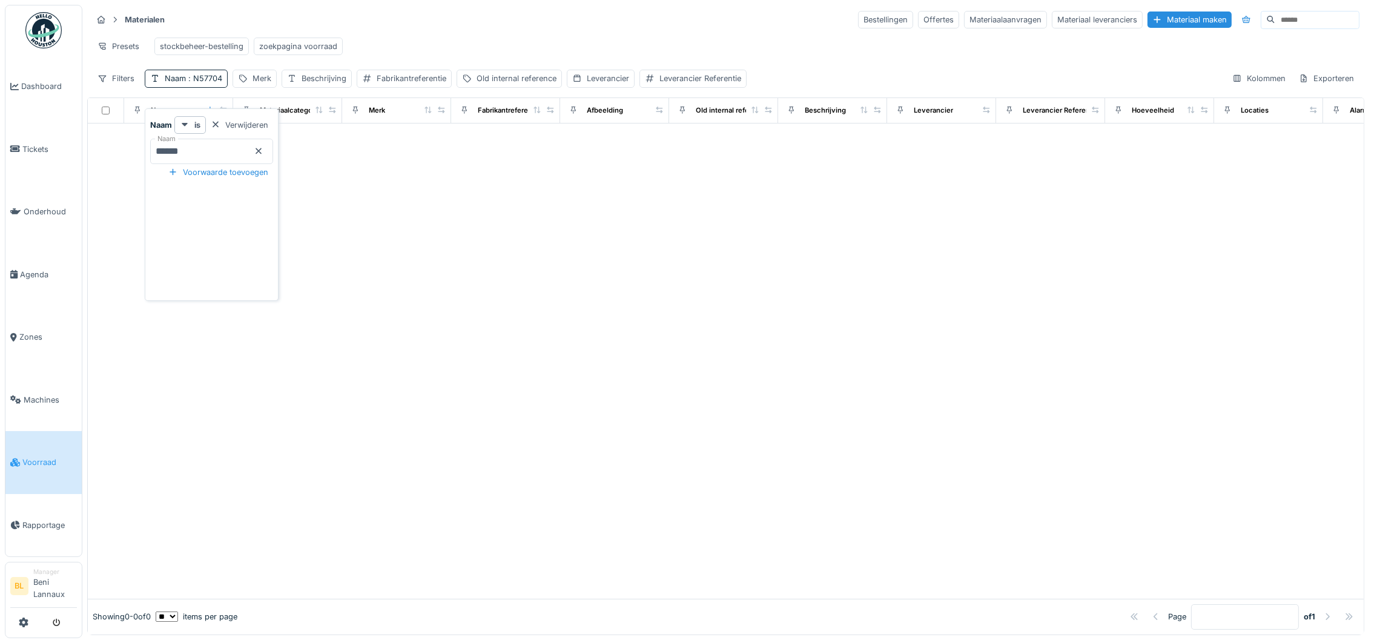
click at [263, 148] on icon at bounding box center [259, 151] width 10 height 8
click at [500, 84] on div "Old internal reference" at bounding box center [480, 79] width 80 height 12
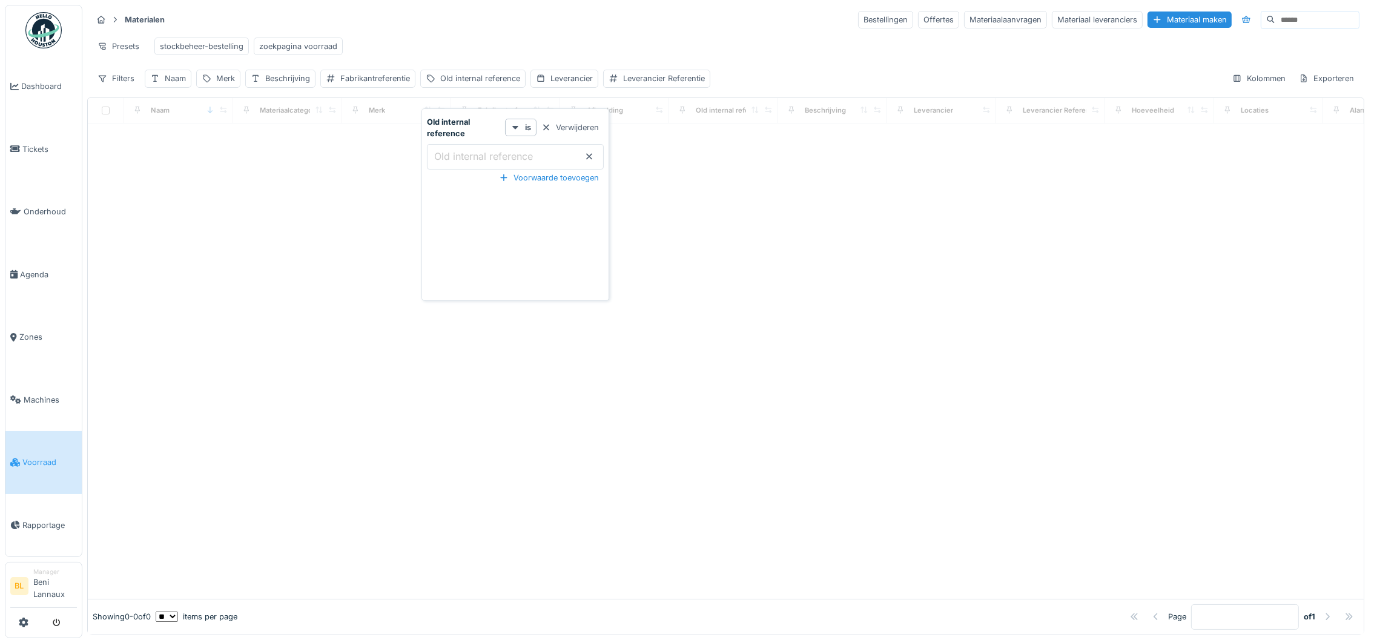
click at [464, 163] on label "Old internal reference" at bounding box center [484, 156] width 104 height 15
click at [464, 163] on reference_QwMTU "Old internal reference" at bounding box center [515, 156] width 177 height 25
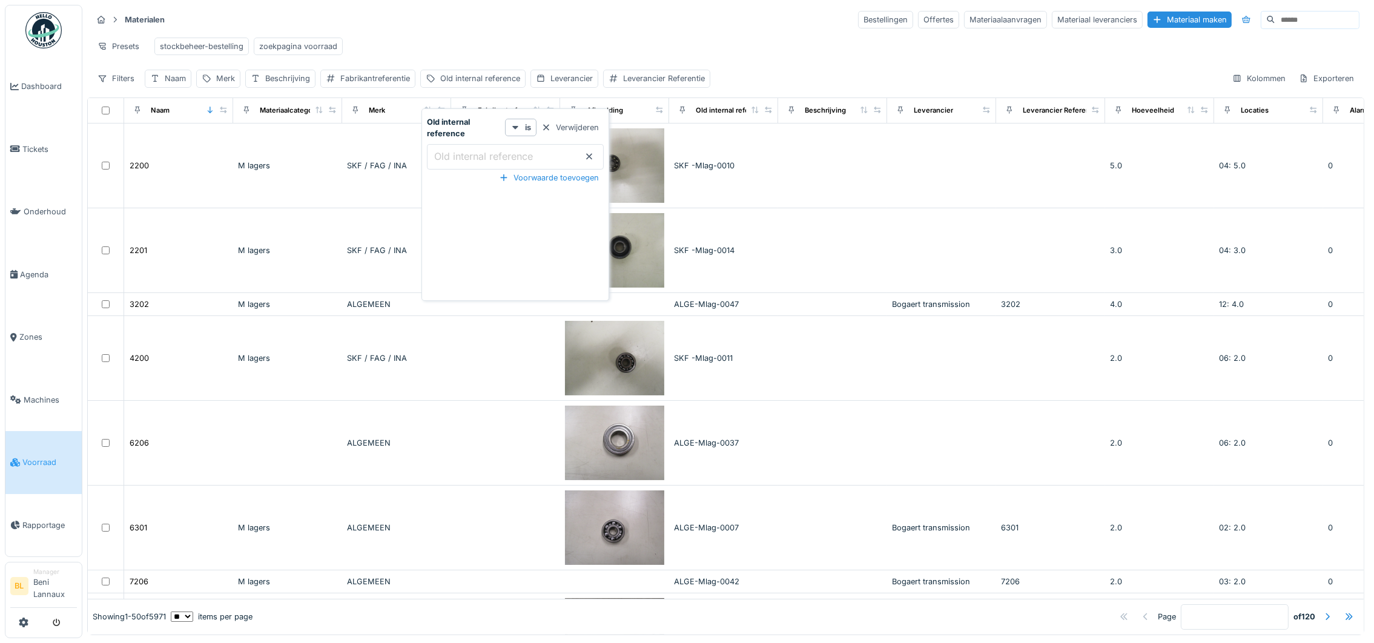
paste reference_QwMTU "**********"
type reference_QwMTU "**********"
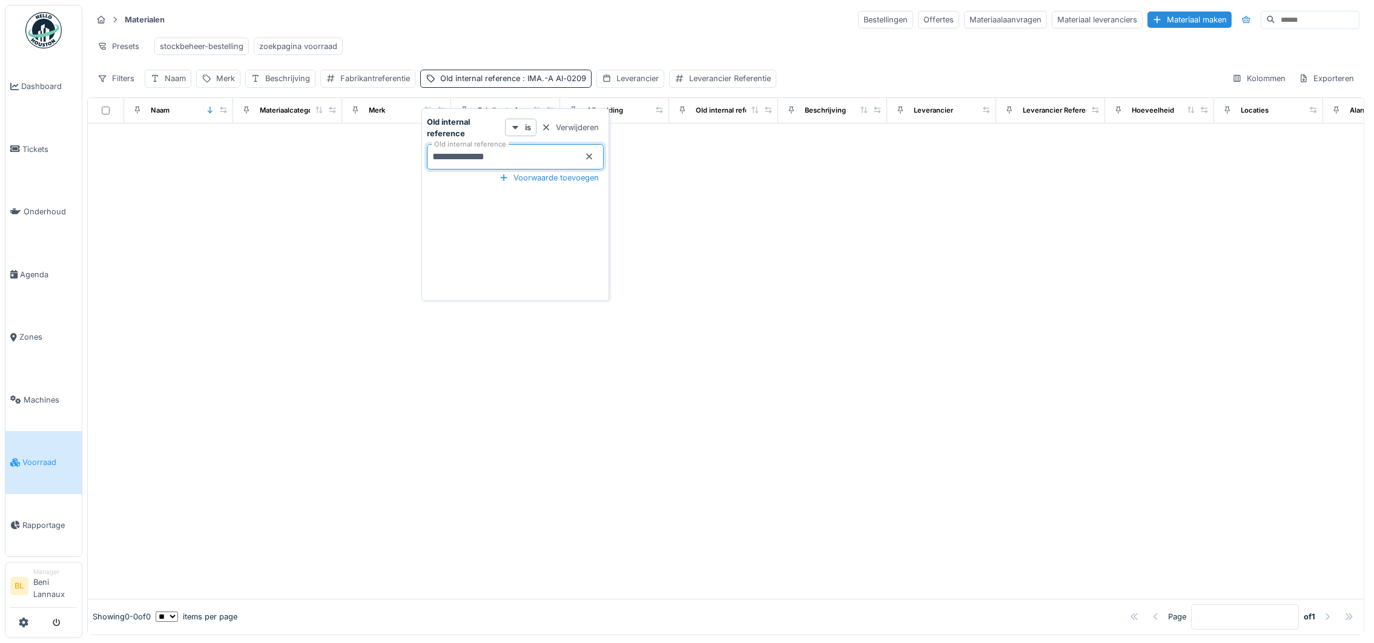
click at [797, 335] on div at bounding box center [726, 361] width 1276 height 475
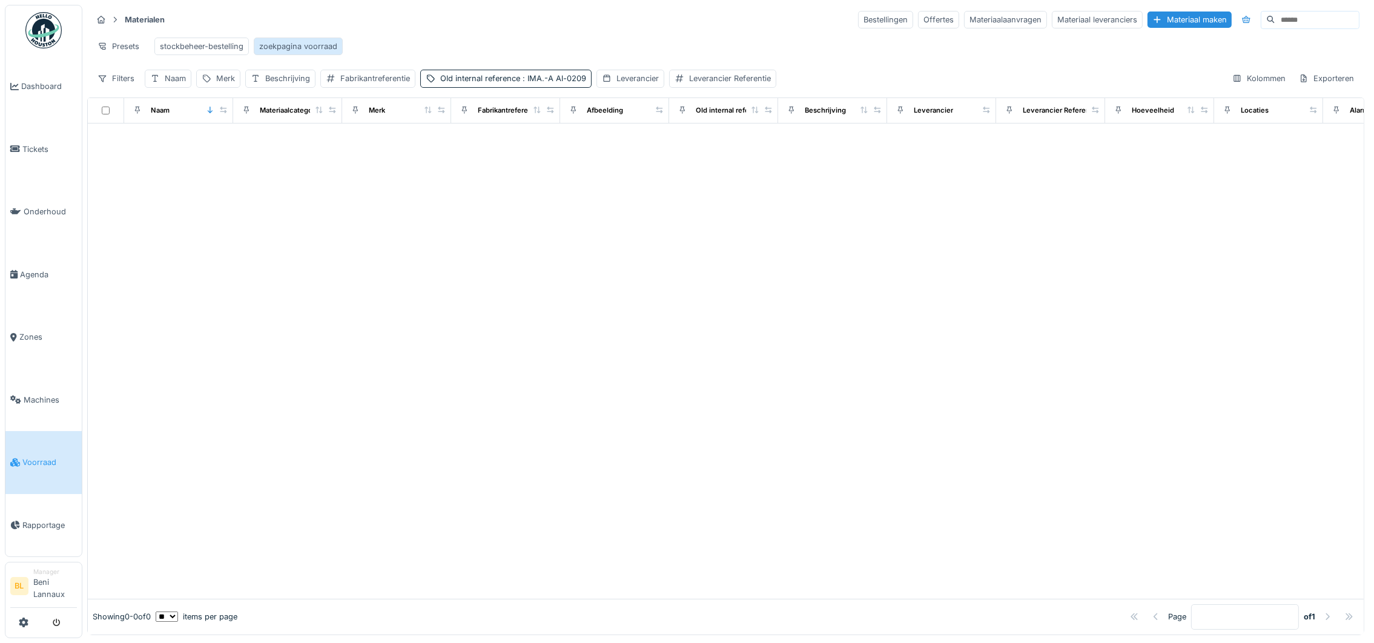
click at [313, 48] on div "zoekpagina voorraad" at bounding box center [298, 47] width 78 height 12
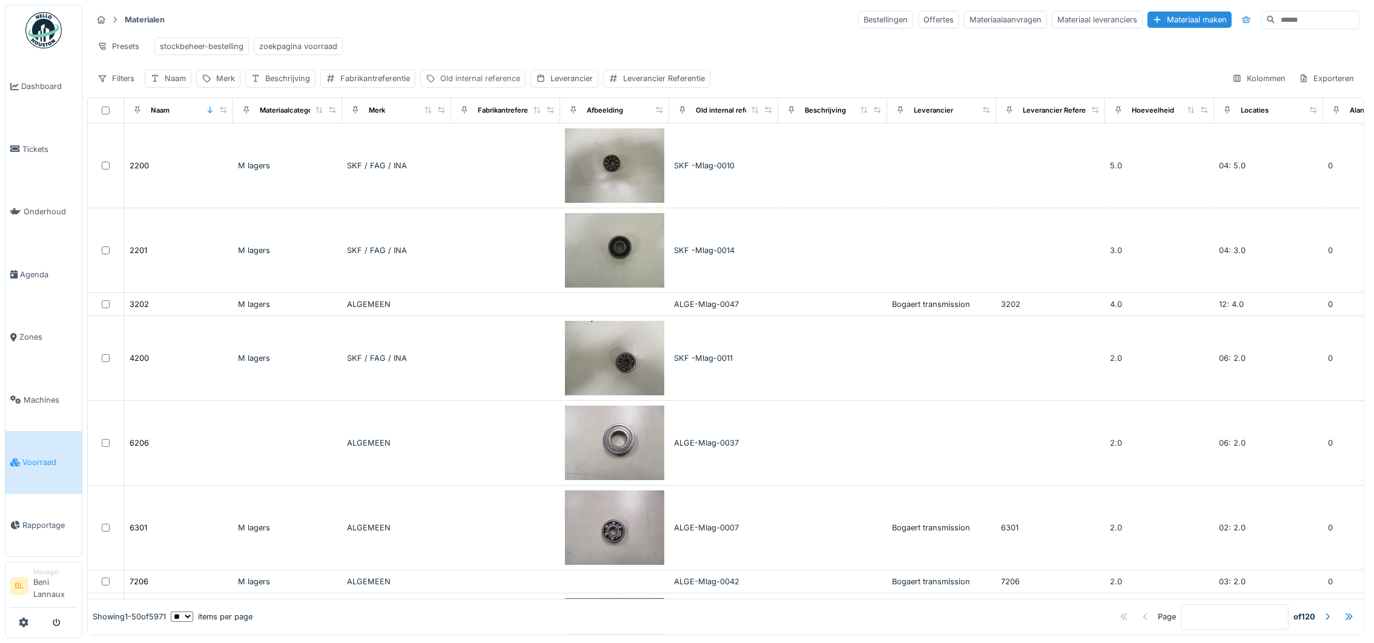
click at [464, 84] on div "Old internal reference" at bounding box center [480, 79] width 80 height 12
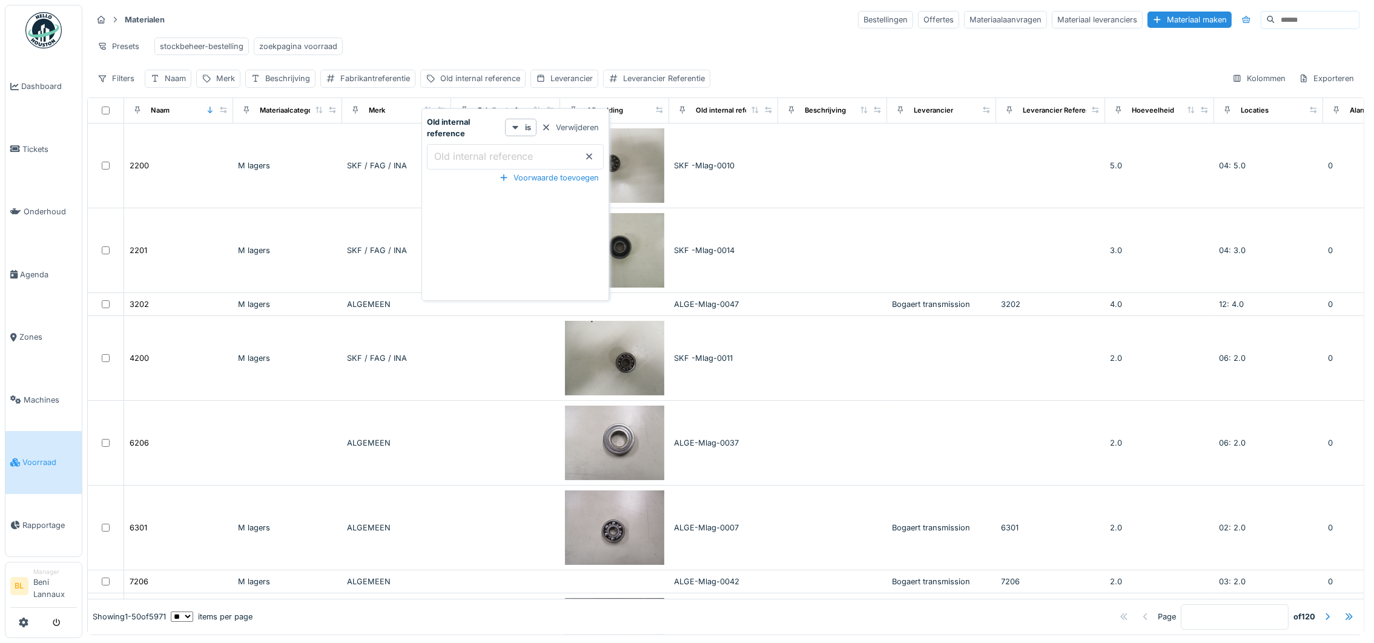
click at [461, 152] on label "Old internal reference" at bounding box center [484, 156] width 104 height 15
click at [461, 152] on reference_A5NDU "Old internal reference" at bounding box center [515, 156] width 177 height 25
paste reference_A5NDU "**********"
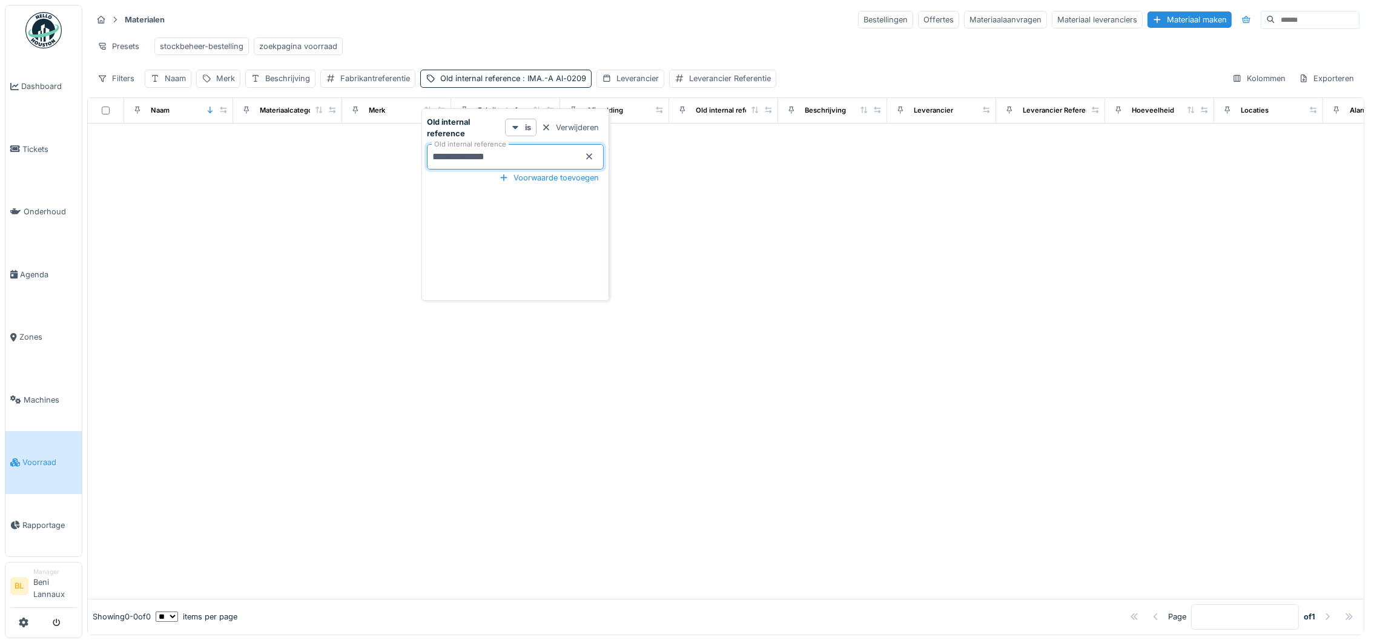
type reference_A5NDU "**********"
click at [904, 515] on div at bounding box center [726, 361] width 1276 height 475
click at [127, 87] on div "Filters" at bounding box center [116, 79] width 48 height 18
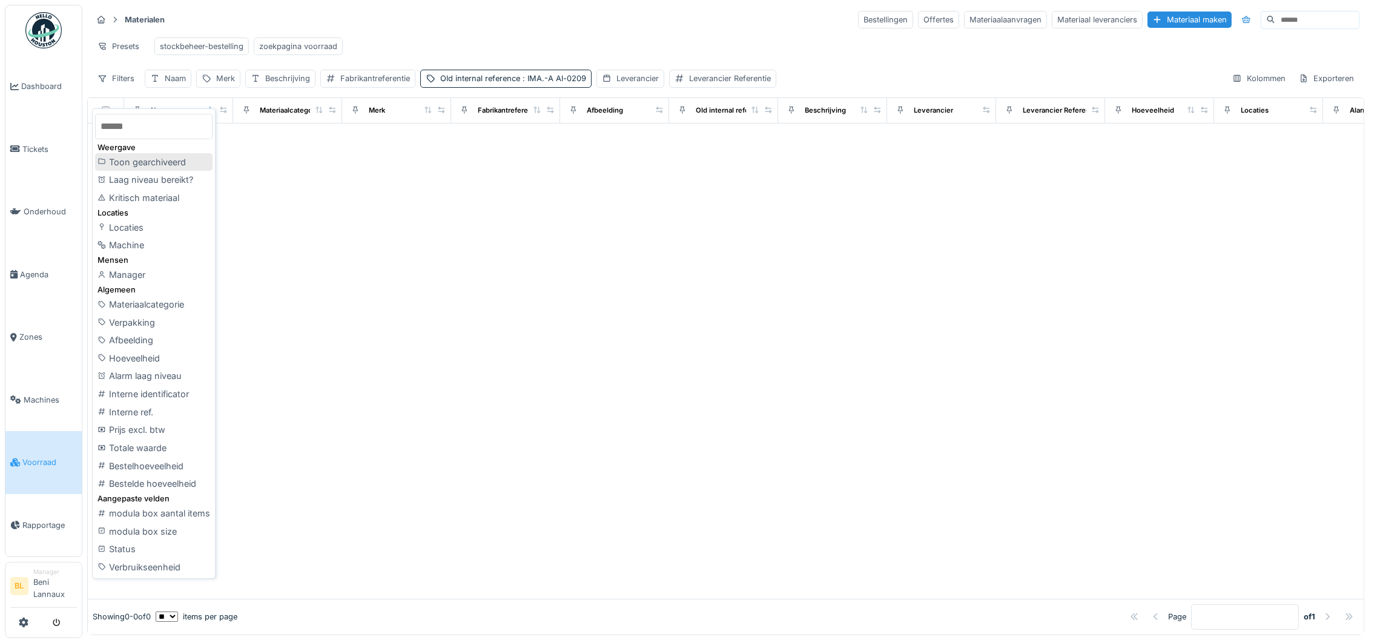
click at [161, 163] on div "Toon gearchiveerd" at bounding box center [153, 162] width 117 height 18
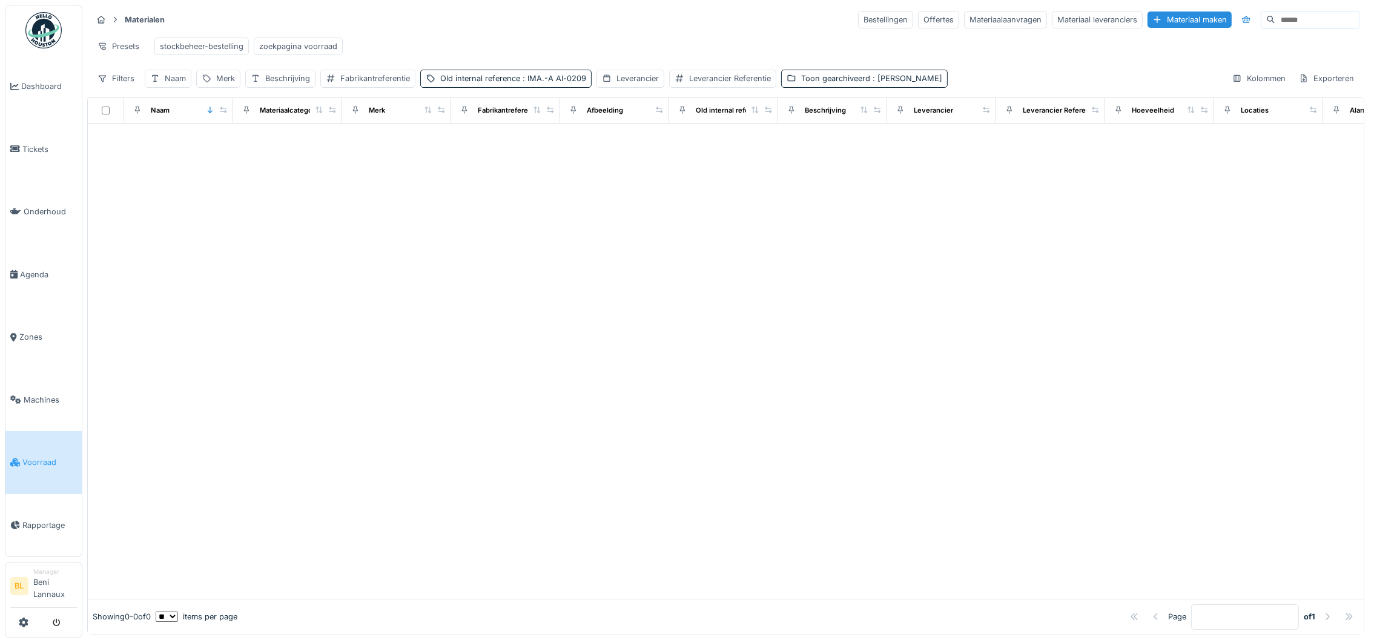
click at [536, 266] on div at bounding box center [726, 361] width 1276 height 475
click at [636, 275] on div at bounding box center [726, 361] width 1276 height 475
click at [612, 84] on div "Old internal reference : IMA.-A Al-0209" at bounding box center [685, 79] width 146 height 12
click at [703, 154] on icon at bounding box center [704, 157] width 10 height 8
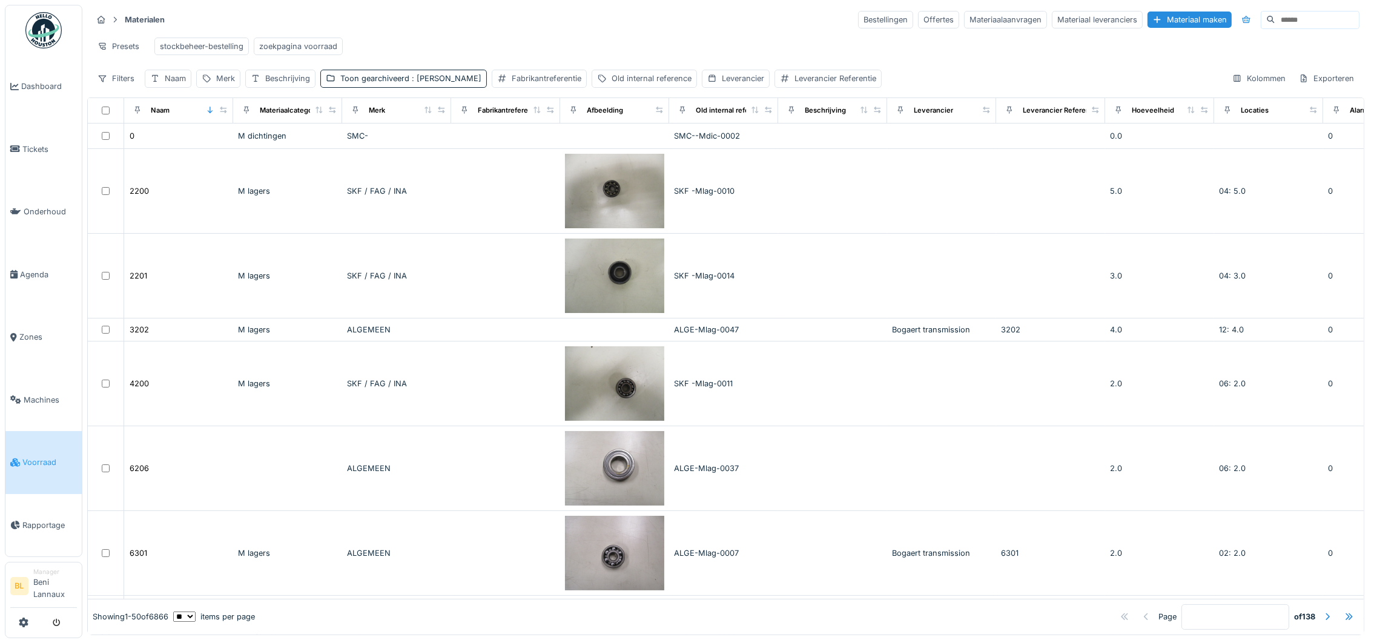
click at [605, 33] on div "Presets stockbeheer-bestelling zoekpagina voorraad" at bounding box center [725, 46] width 1267 height 27
click at [512, 84] on div "Fabrikantreferentie" at bounding box center [547, 79] width 70 height 12
click at [220, 84] on div "Merk" at bounding box center [225, 79] width 19 height 12
click at [237, 152] on input "Merk" at bounding box center [262, 151] width 120 height 25
click at [722, 84] on div "Leverancier" at bounding box center [743, 79] width 42 height 12
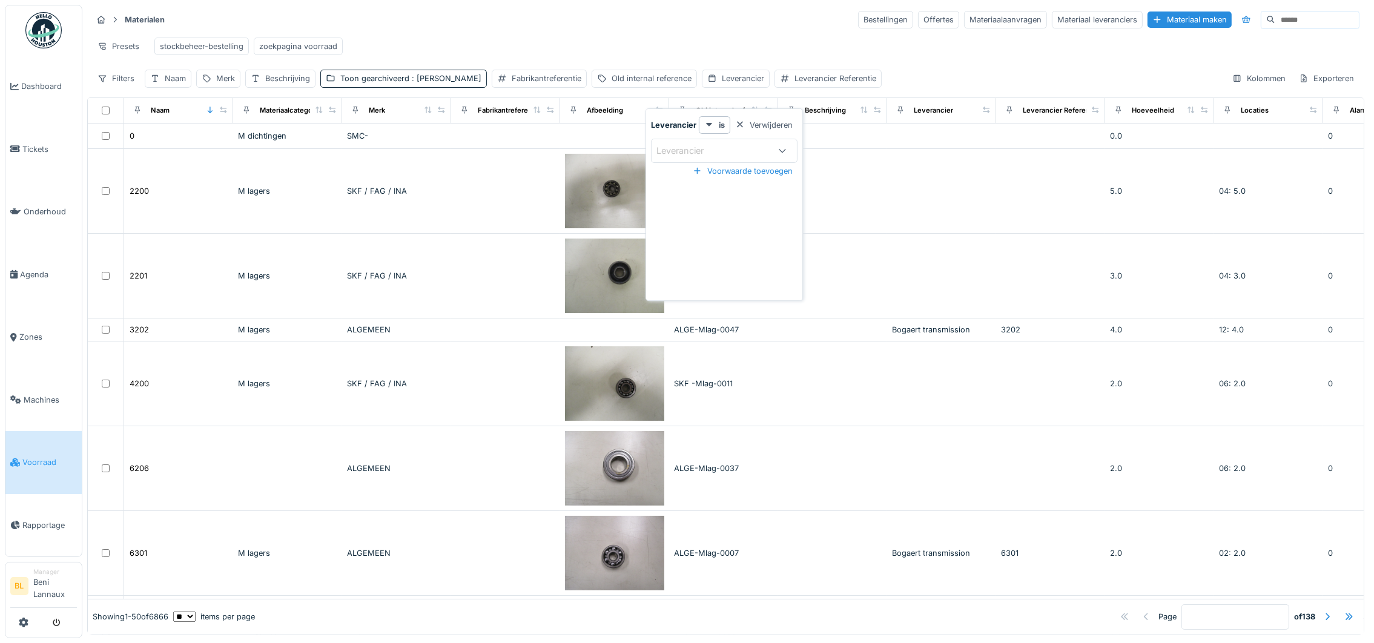
click at [693, 150] on div "Leverancier" at bounding box center [688, 150] width 64 height 13
type input "***"
click at [668, 243] on span "IMA" at bounding box center [667, 243] width 16 height 13
type input "****"
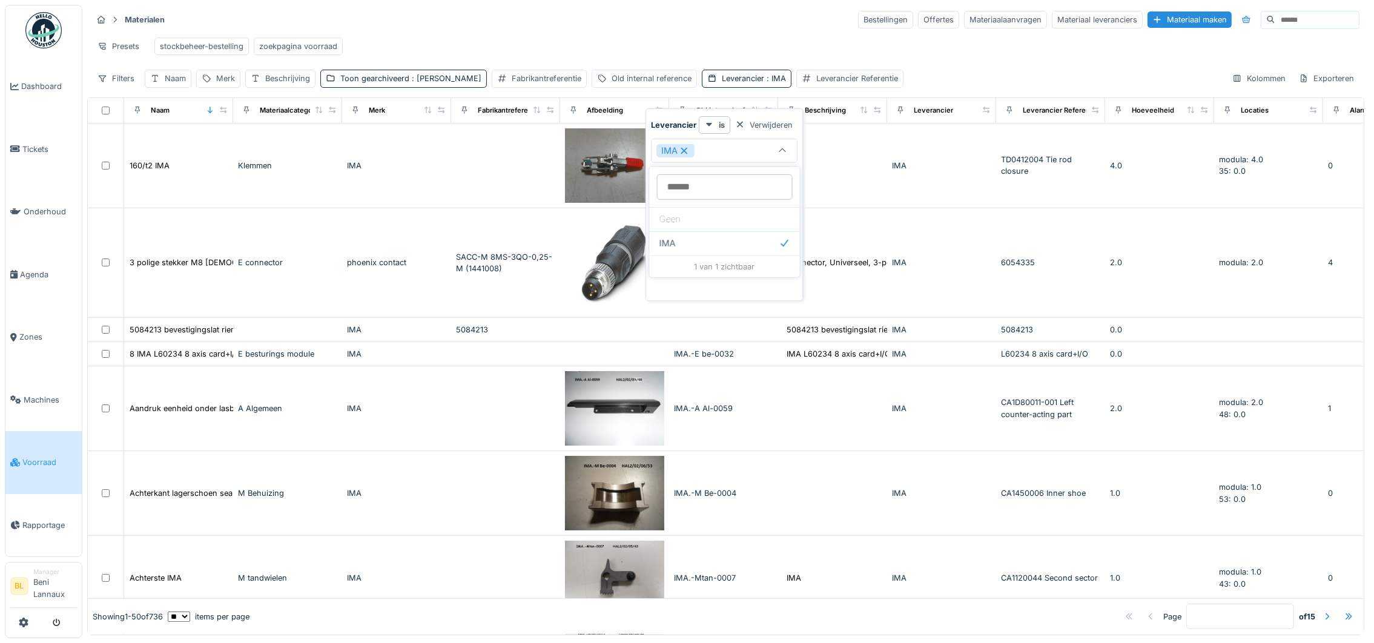
click at [653, 33] on div "Presets stockbeheer-bestelling zoekpagina voorraad" at bounding box center [725, 46] width 1267 height 27
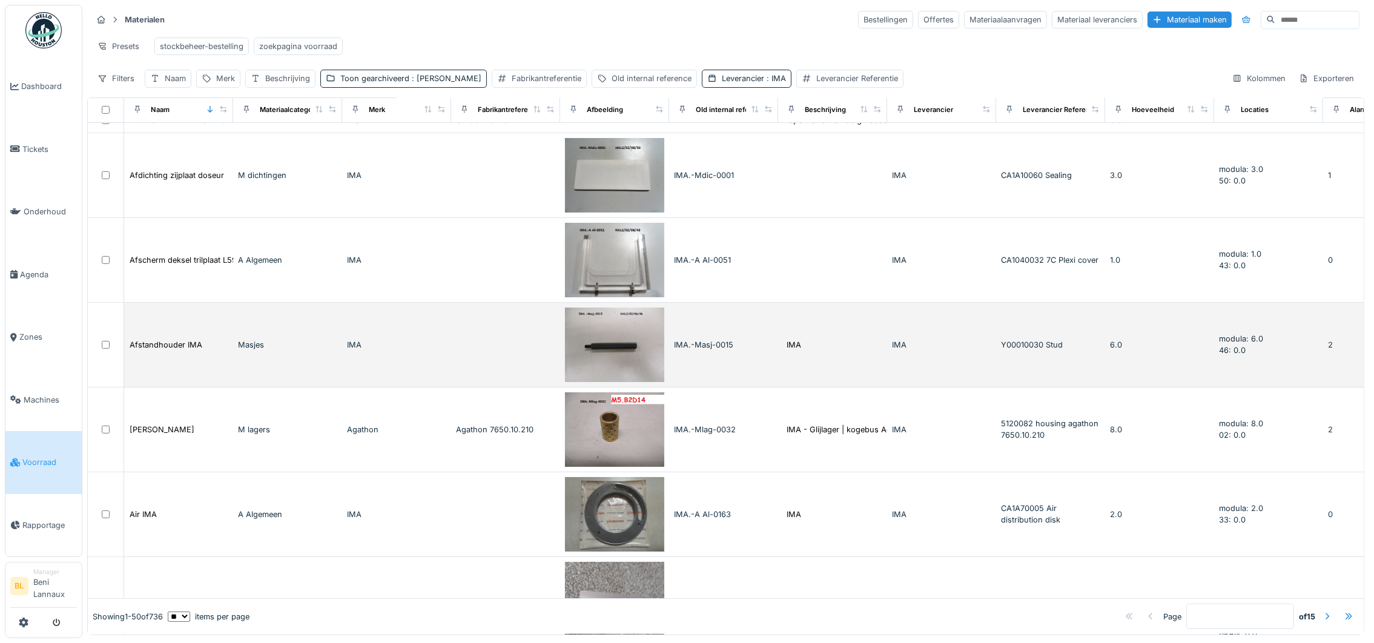
scroll to position [998, 0]
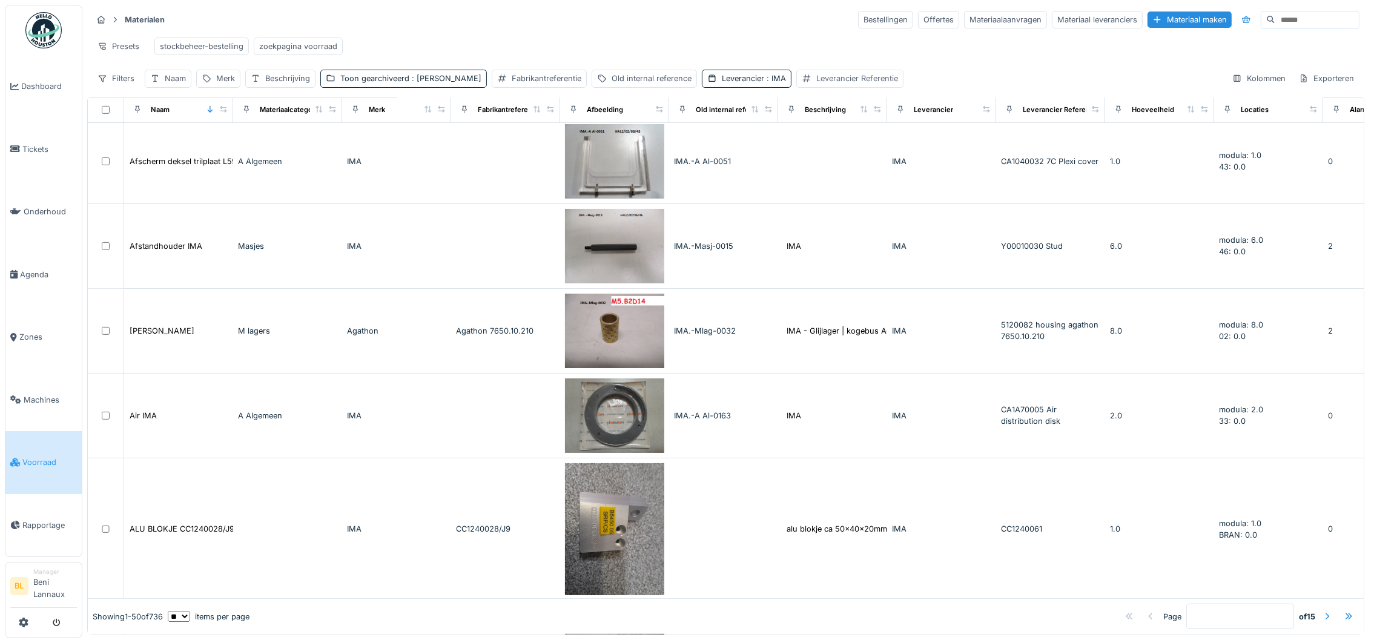
click at [816, 84] on div "Leverancier Referentie" at bounding box center [857, 79] width 82 height 12
click at [167, 84] on div "Naam" at bounding box center [175, 79] width 21 height 12
click at [188, 154] on input "Naam" at bounding box center [211, 151] width 123 height 25
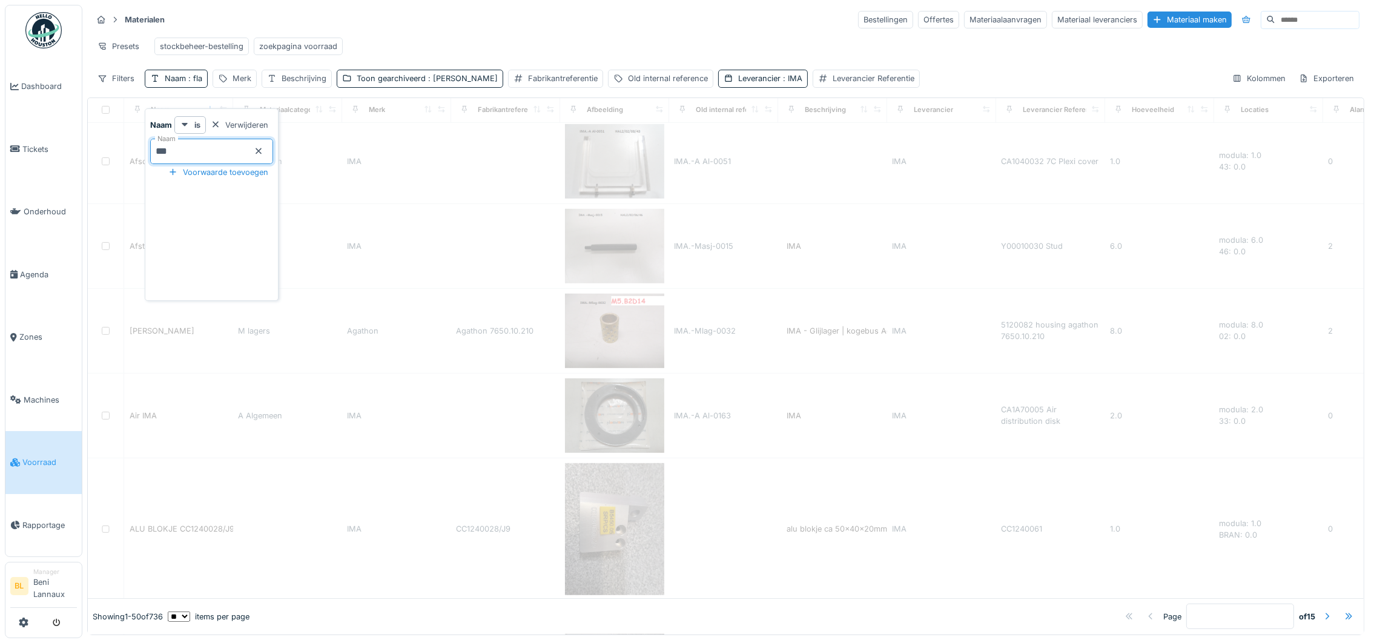
type input "***"
click at [181, 154] on input "***" at bounding box center [211, 151] width 123 height 25
click at [195, 275] on div "Naam is Verwijderen Naam *** Voorwaarde toevoegen" at bounding box center [212, 207] width 128 height 182
click at [430, 31] on hr at bounding box center [725, 31] width 1267 height 1
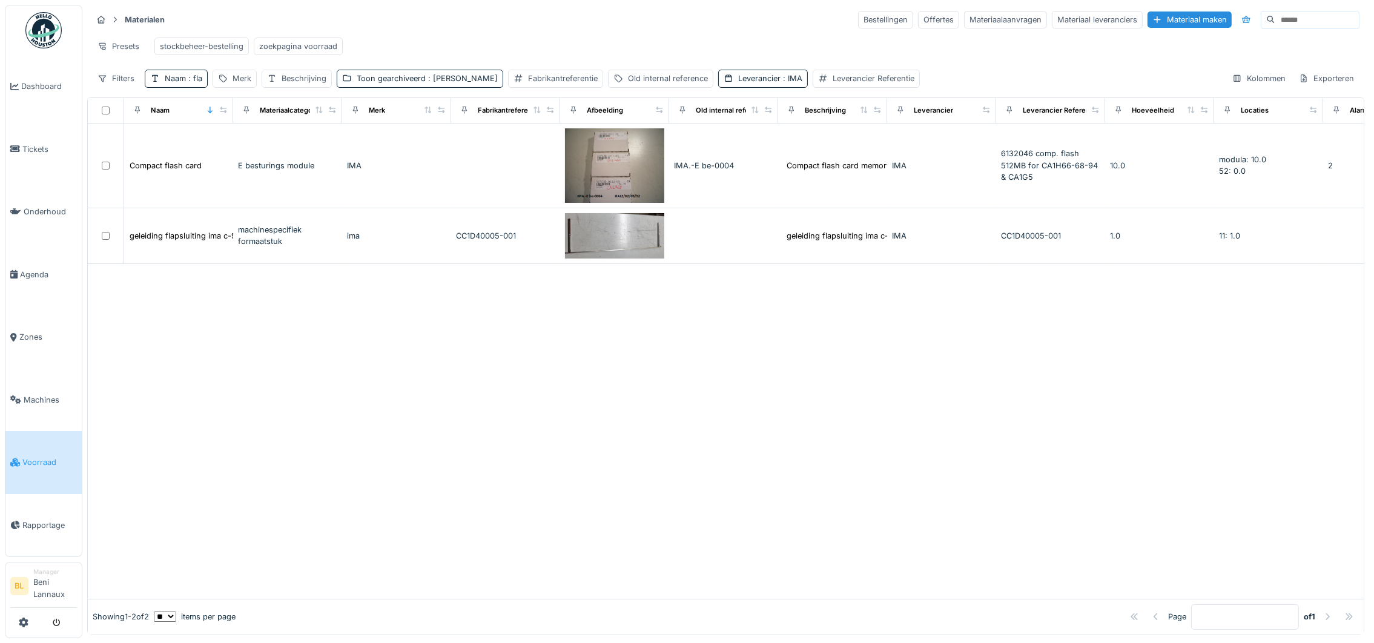
scroll to position [0, 0]
click at [188, 83] on span ": fla" at bounding box center [194, 78] width 16 height 9
drag, startPoint x: 192, startPoint y: 154, endPoint x: 144, endPoint y: 155, distance: 47.8
click at [145, 155] on div "Naam is Verwijderen Naam *** Voorwaarde toevoegen" at bounding box center [212, 204] width 134 height 193
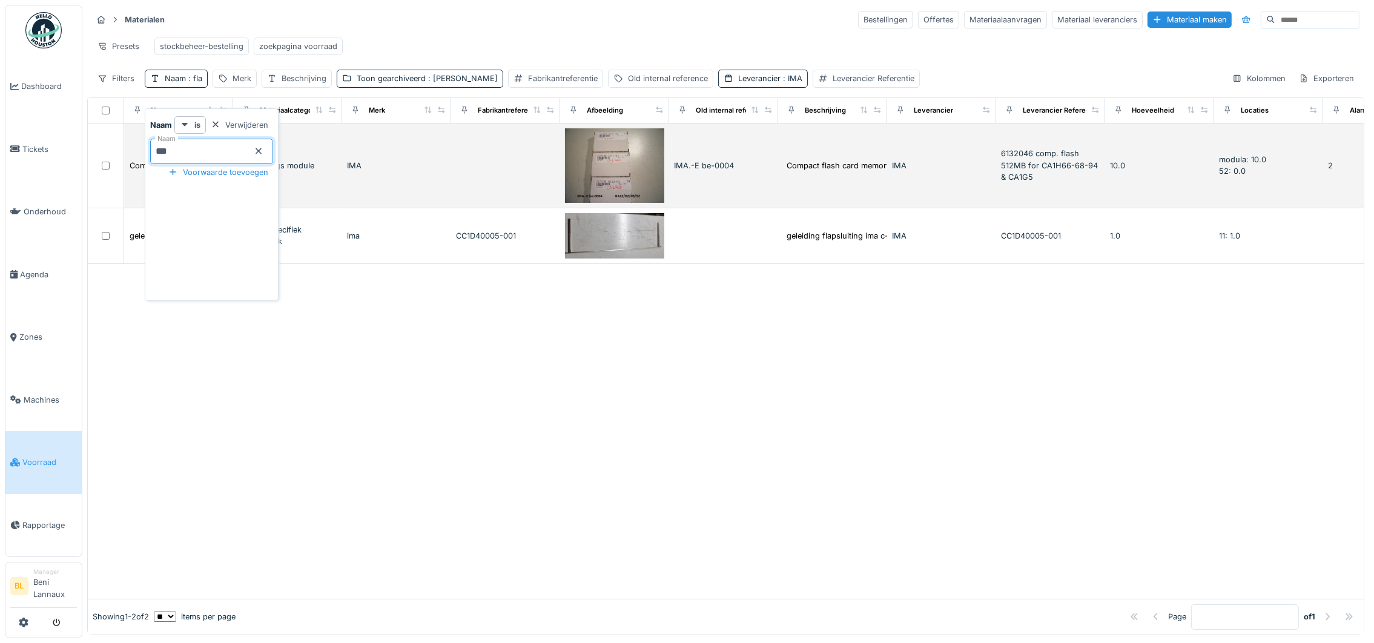
paste input "*"
type input "****"
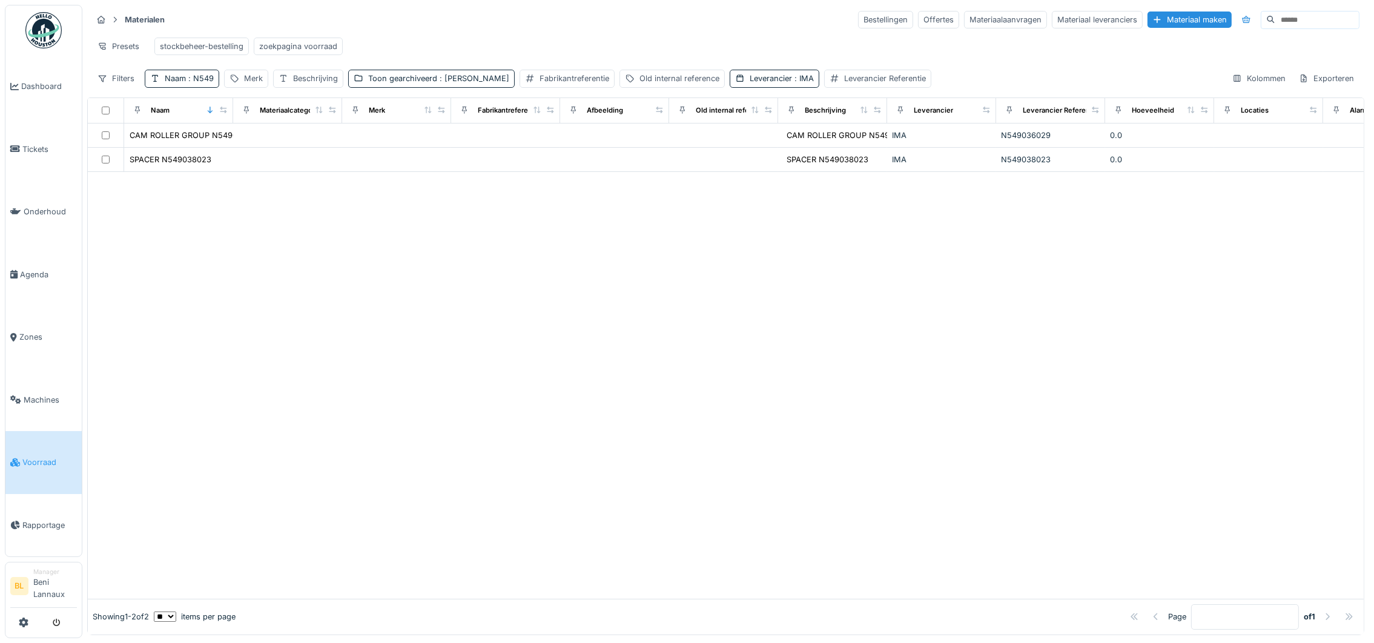
click at [678, 308] on div at bounding box center [726, 385] width 1276 height 427
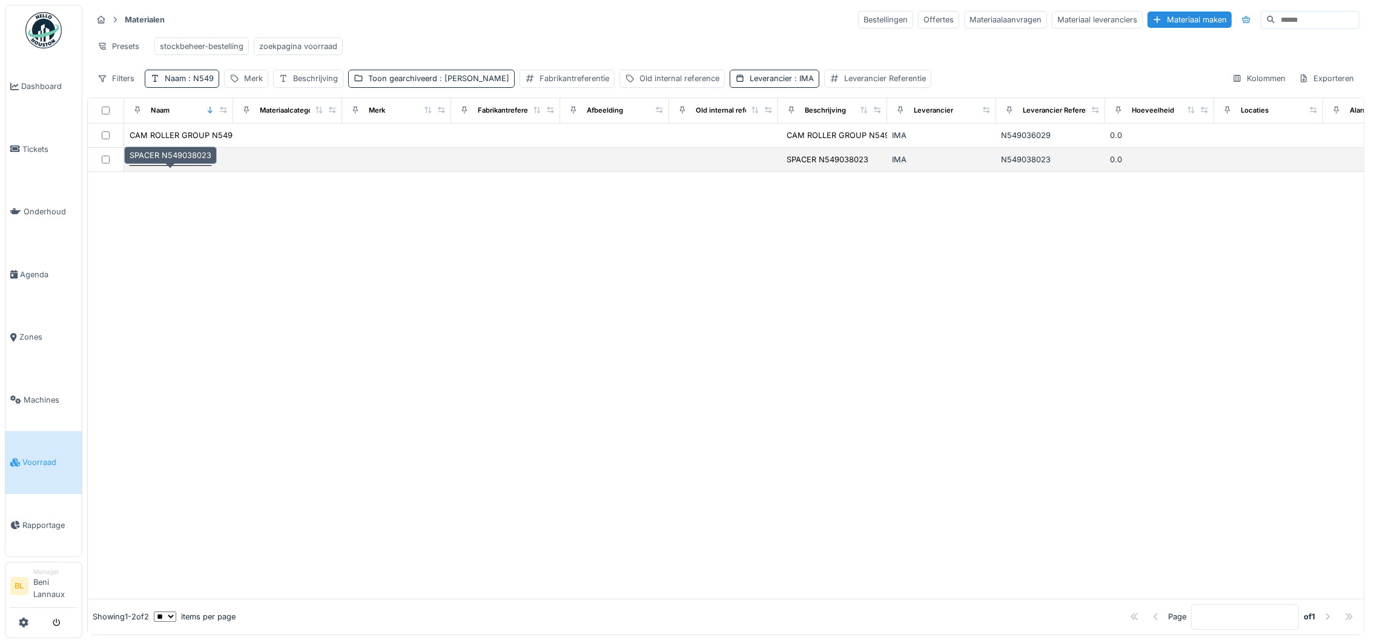
click at [162, 165] on div "SPACER N549038023" at bounding box center [171, 160] width 82 height 12
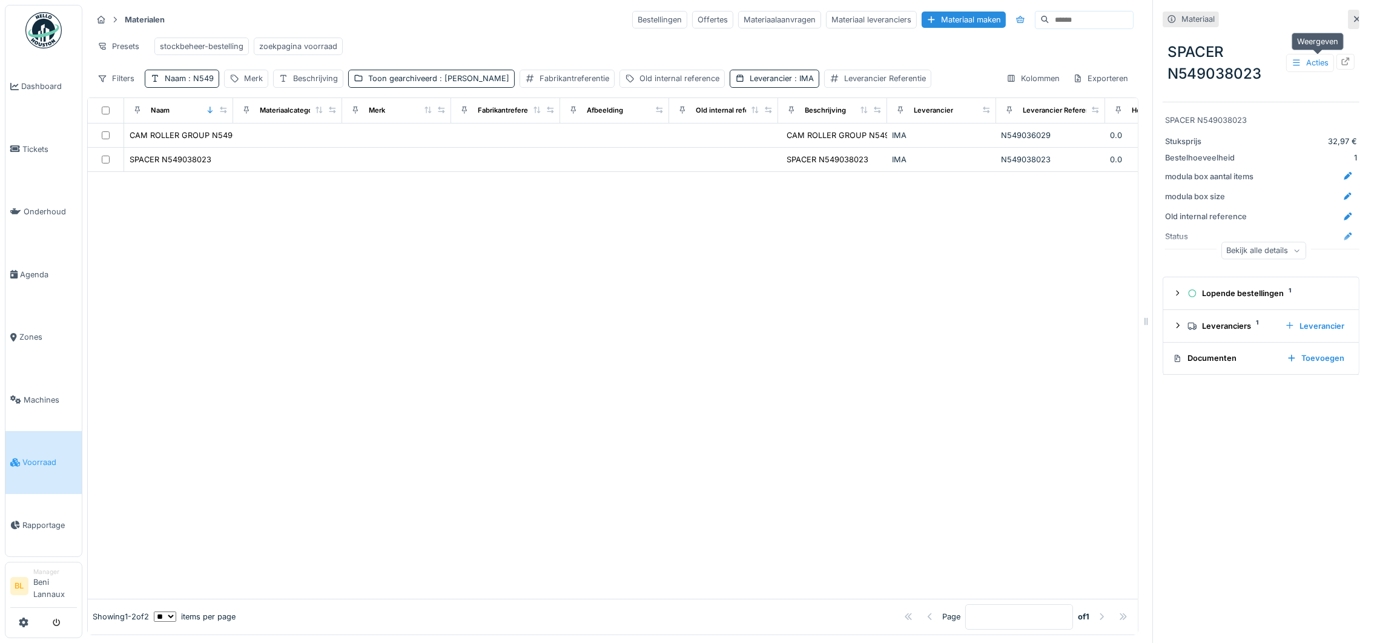
click at [1342, 59] on icon at bounding box center [1346, 62] width 8 height 8
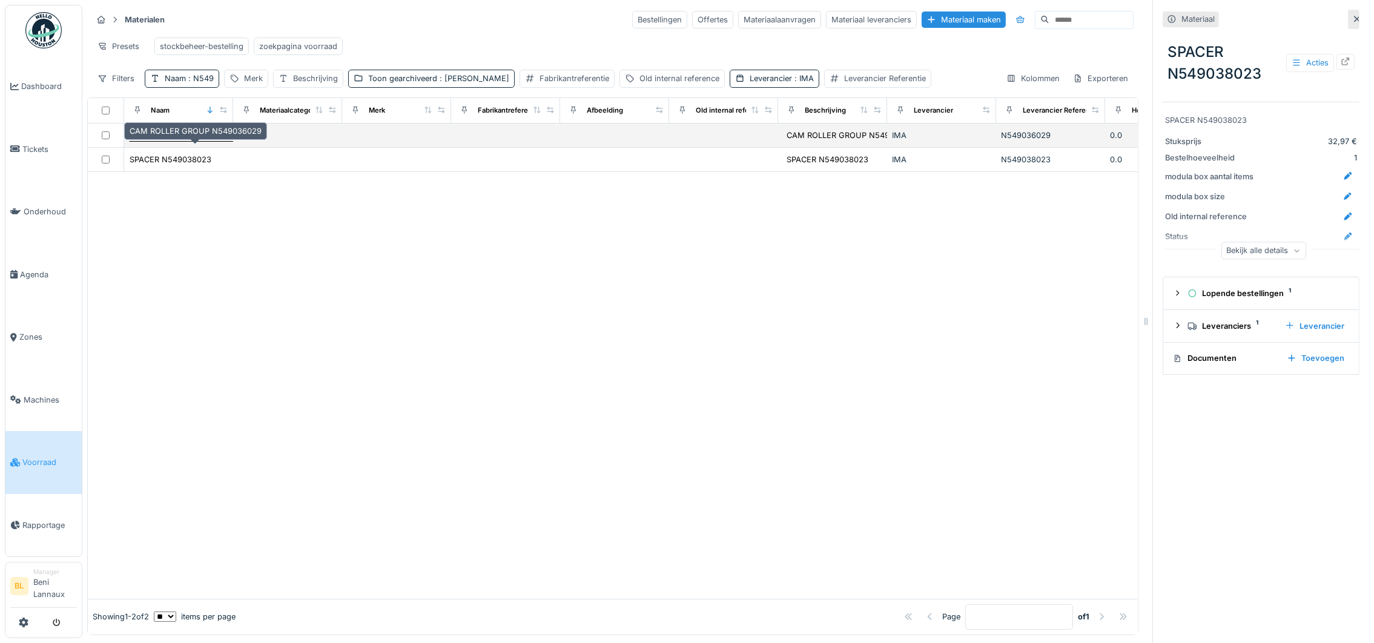
click at [200, 141] on div "CAM ROLLER GROUP N549036029" at bounding box center [196, 136] width 132 height 12
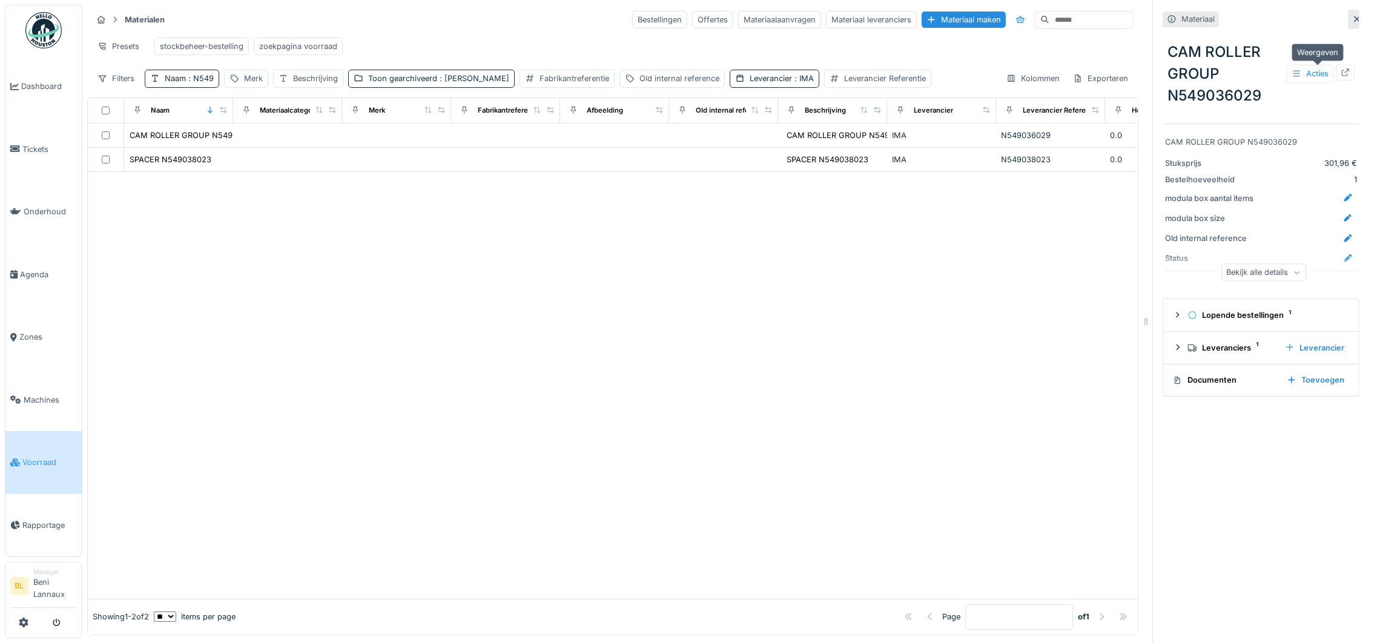
click at [1342, 74] on icon at bounding box center [1346, 72] width 8 height 8
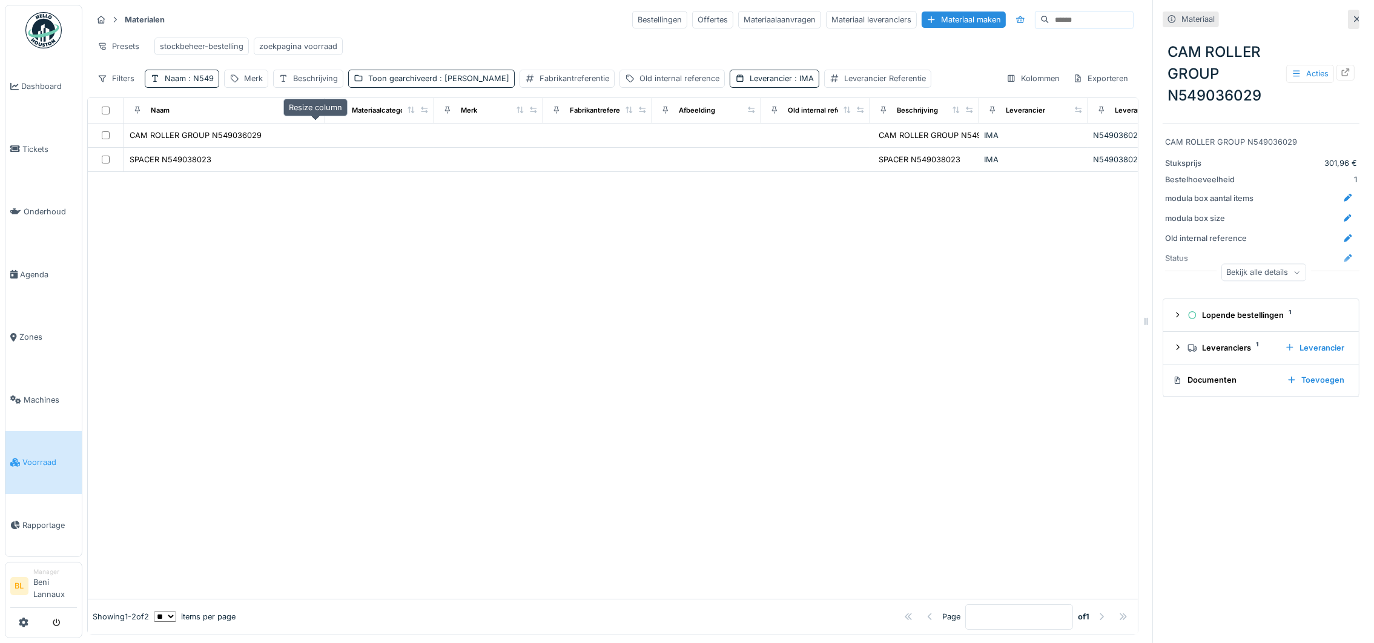
drag, startPoint x: 227, startPoint y: 125, endPoint x: 318, endPoint y: 125, distance: 91.4
click at [318, 113] on icon at bounding box center [315, 110] width 8 height 7
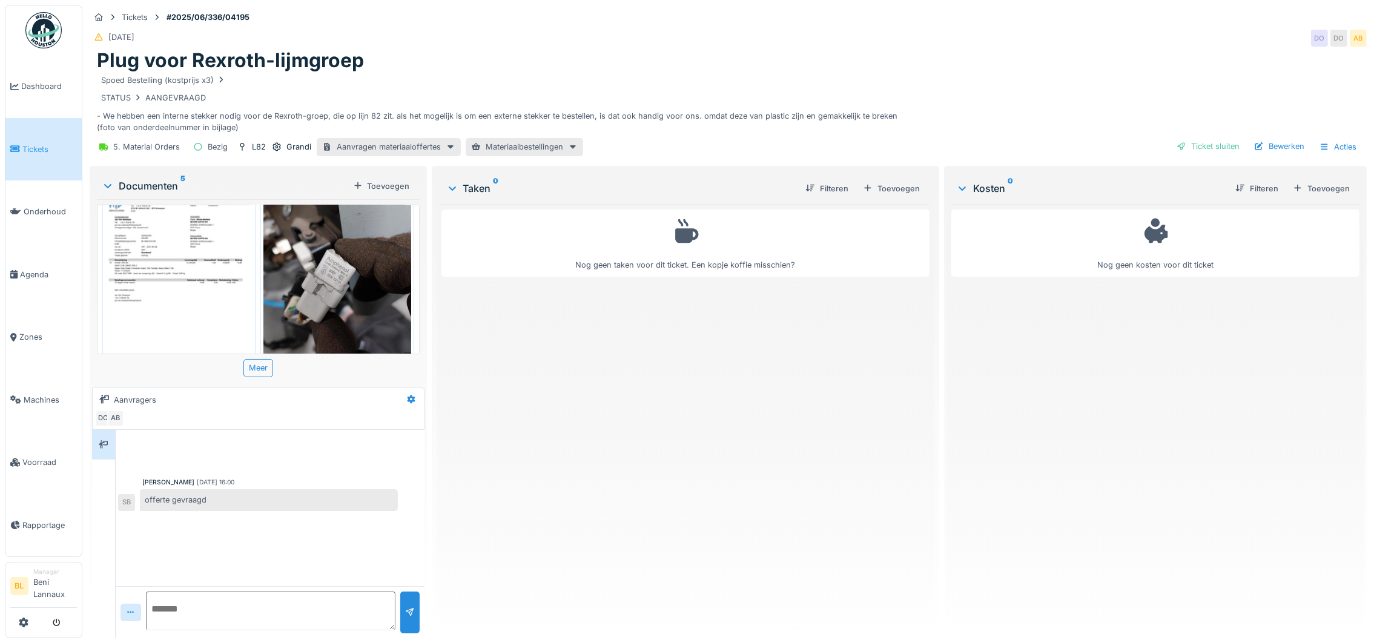
scroll to position [272, 0]
click at [319, 282] on img at bounding box center [336, 284] width 147 height 196
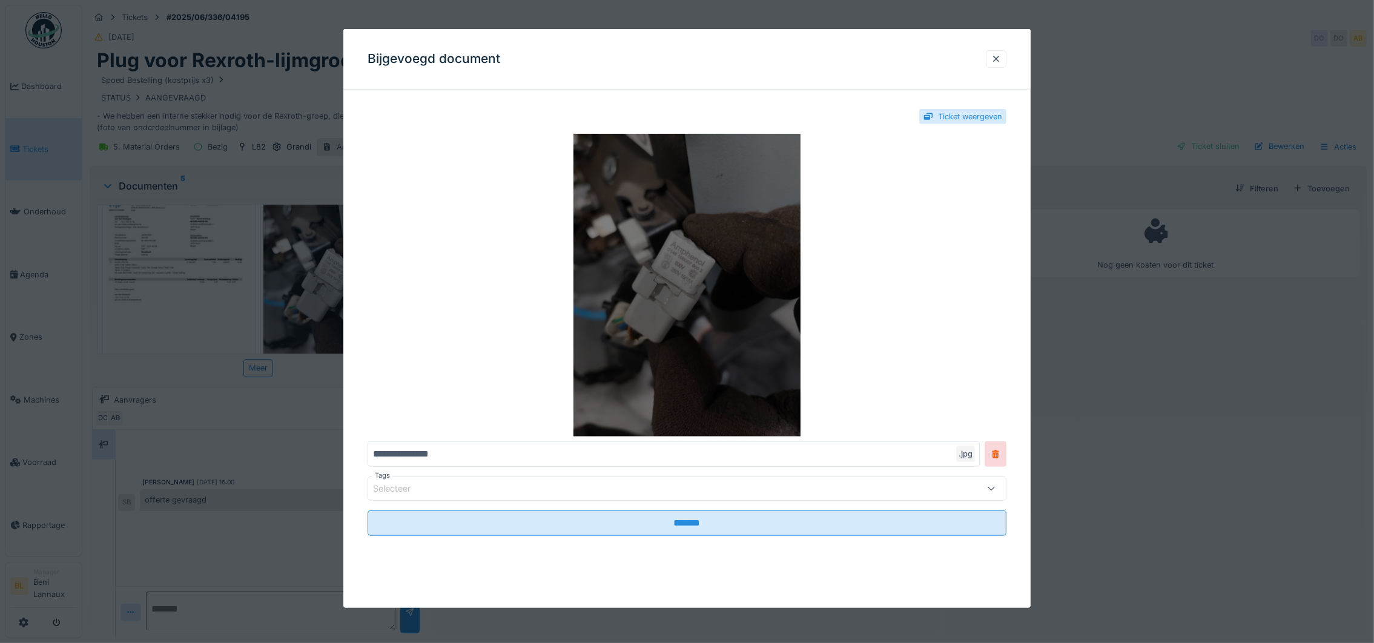
click at [681, 271] on img at bounding box center [687, 285] width 639 height 303
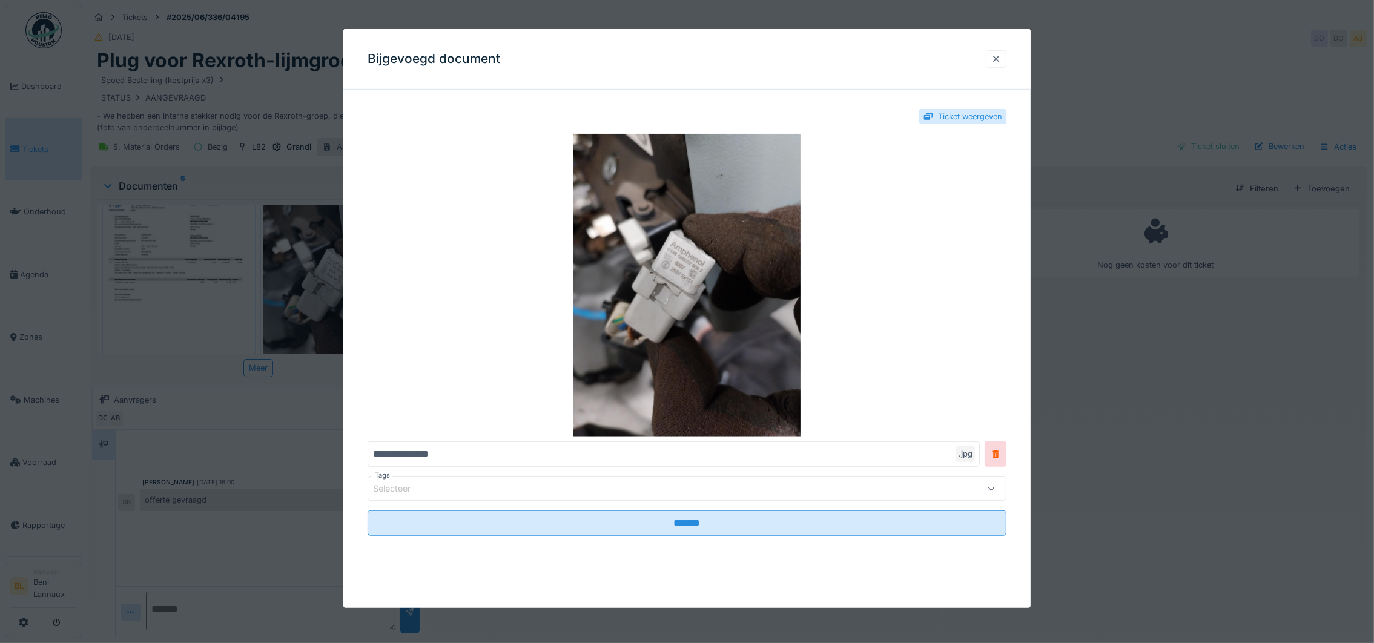
click at [1006, 53] on div at bounding box center [996, 59] width 21 height 18
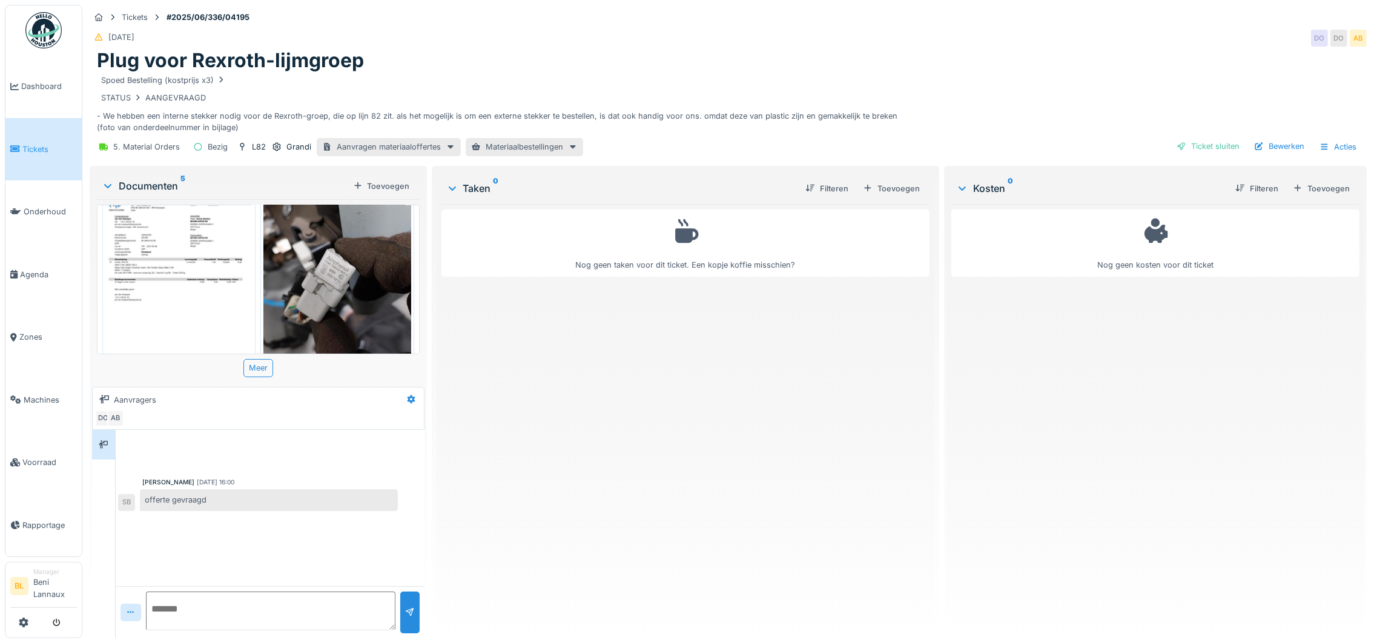
scroll to position [454, 0]
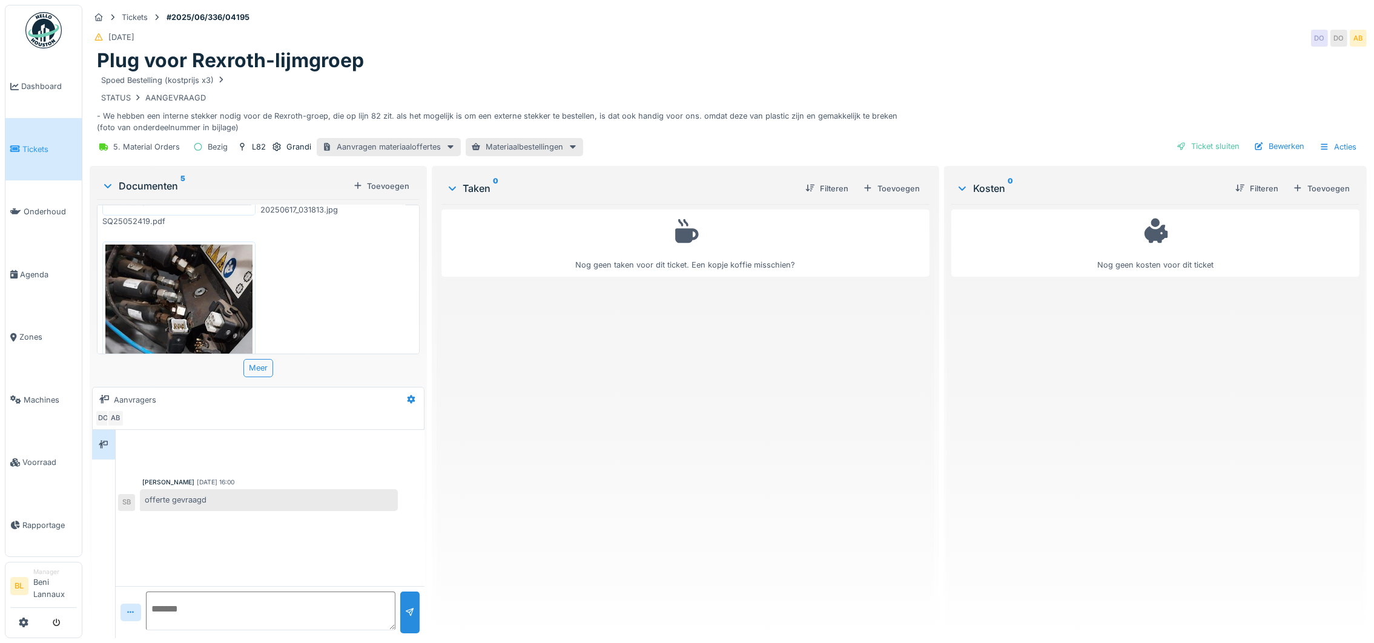
click at [165, 306] on img at bounding box center [178, 343] width 147 height 196
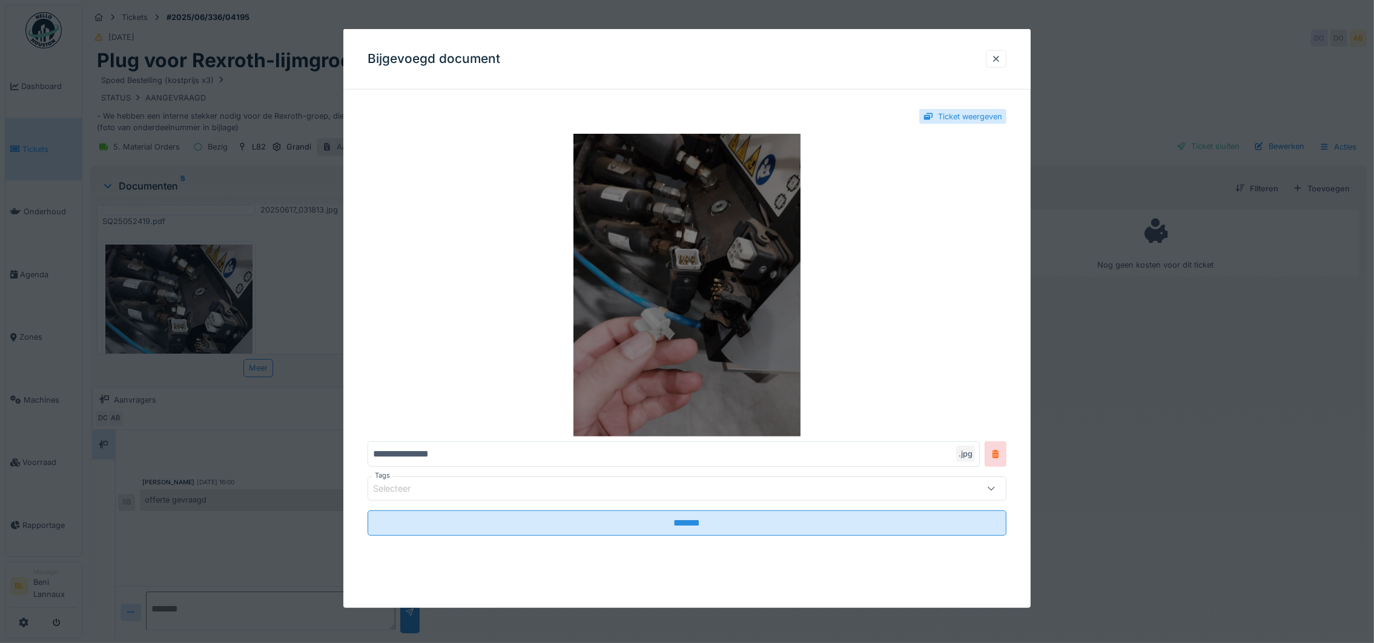
click at [706, 290] on img at bounding box center [687, 285] width 639 height 303
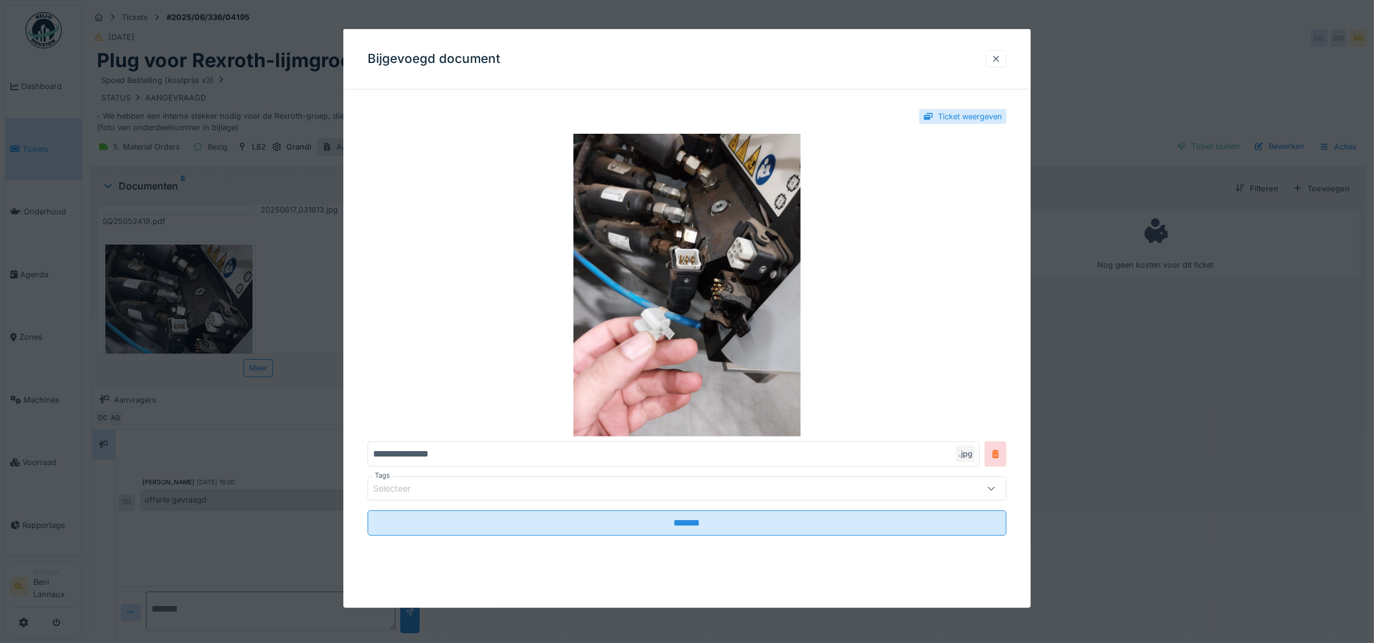
click at [1001, 58] on div at bounding box center [996, 59] width 10 height 12
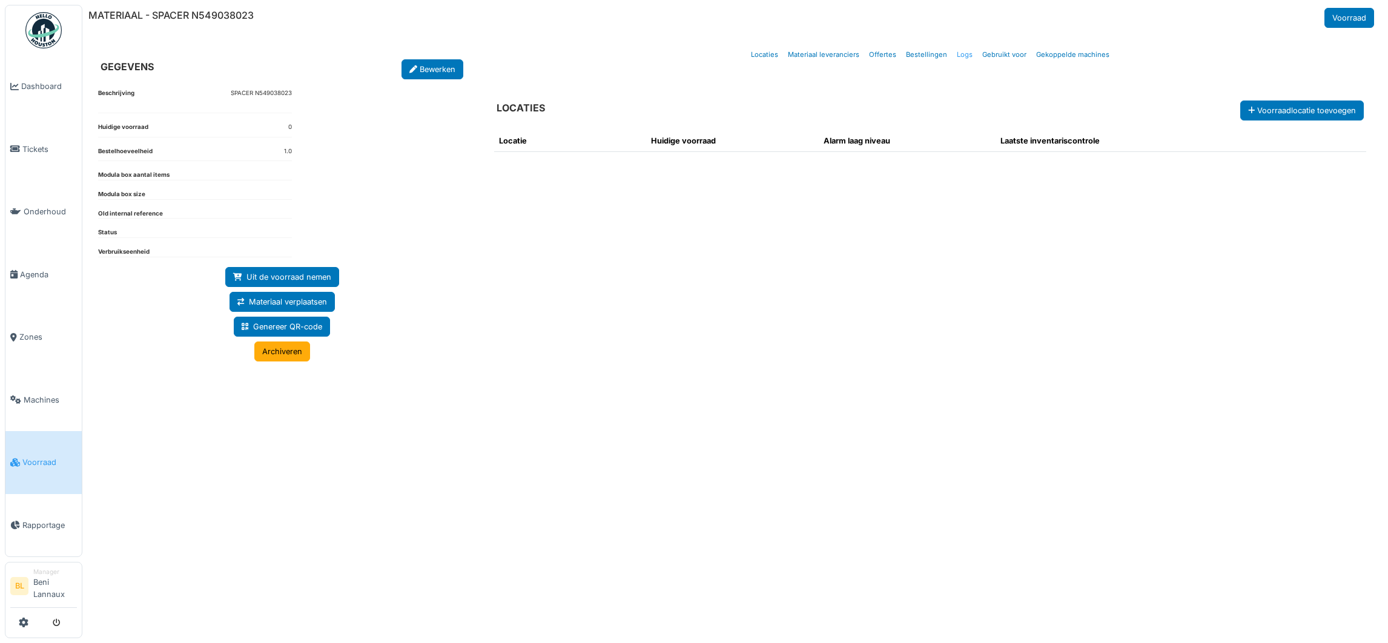
click at [963, 56] on link "Logs" at bounding box center [964, 55] width 25 height 28
click at [964, 55] on link "Logs" at bounding box center [964, 55] width 25 height 28
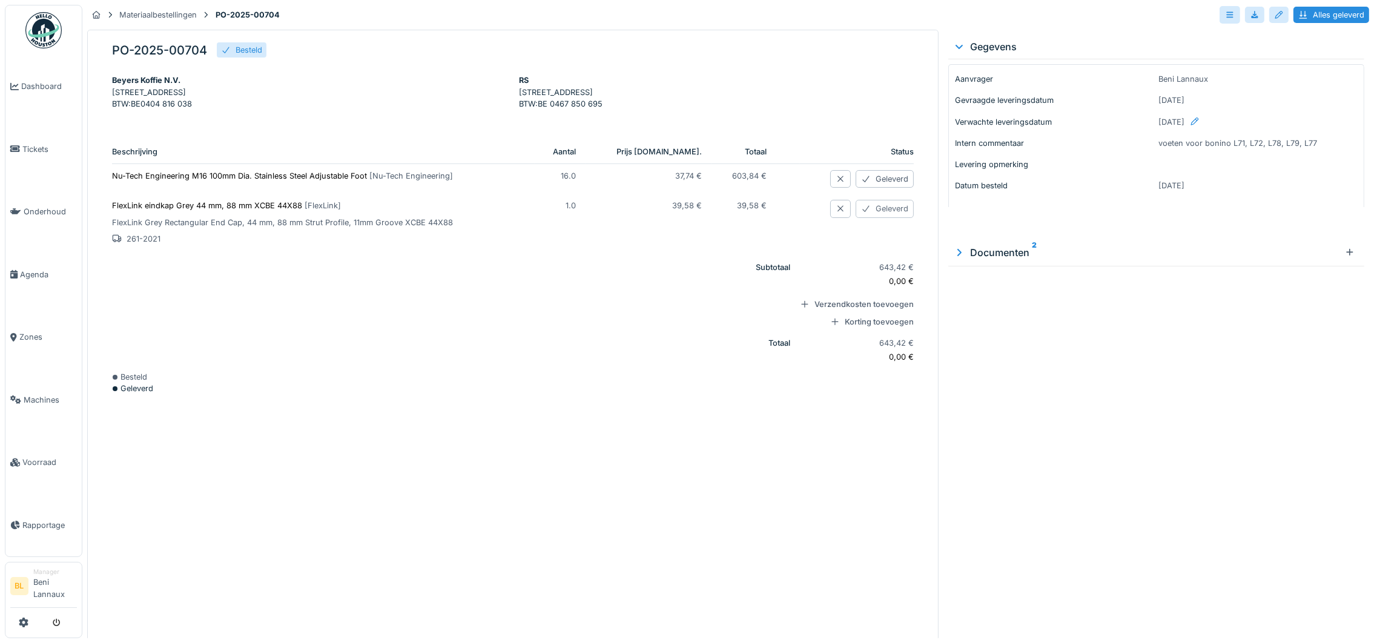
click at [856, 217] on div "Geleverd" at bounding box center [885, 209] width 58 height 18
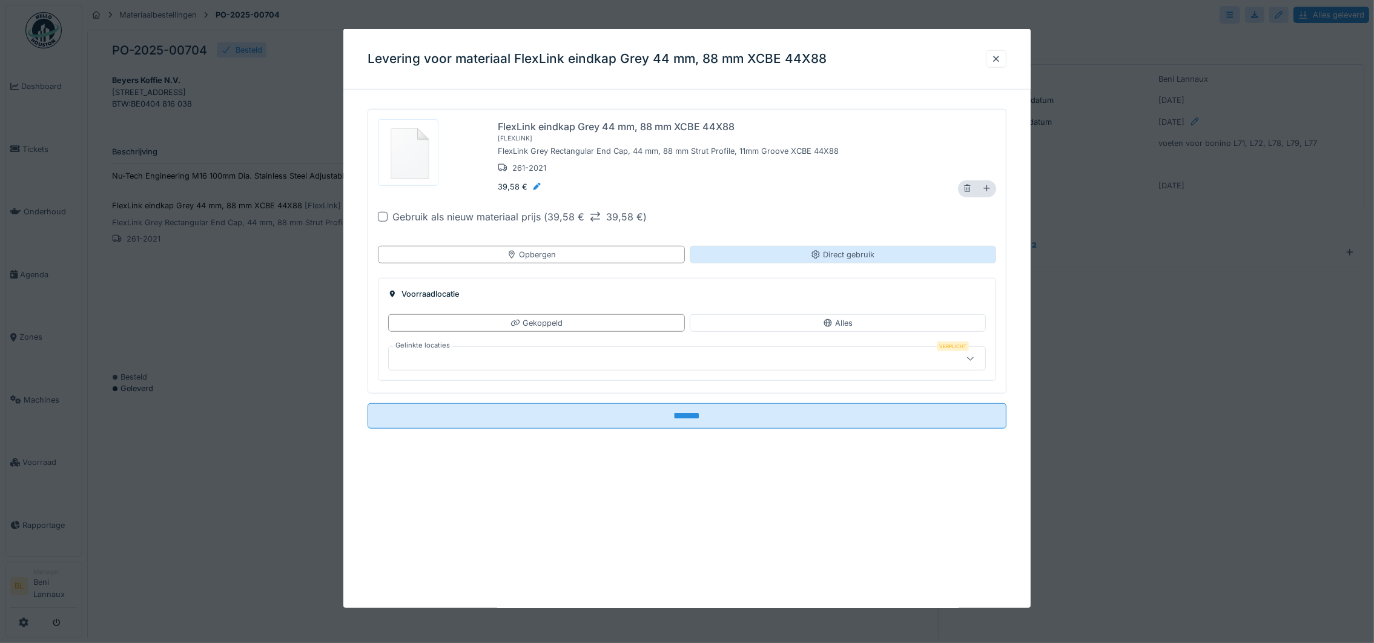
click at [851, 255] on div "Direct gebruik" at bounding box center [843, 255] width 64 height 12
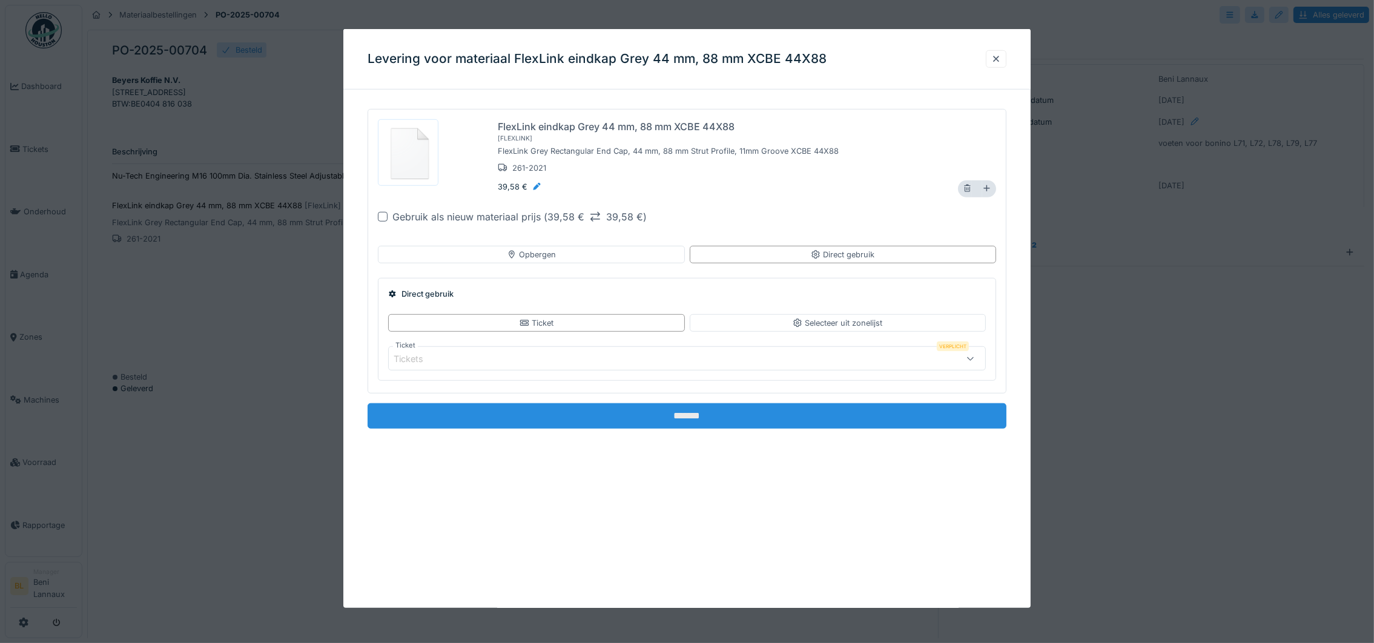
click at [684, 418] on input "*******" at bounding box center [687, 415] width 639 height 25
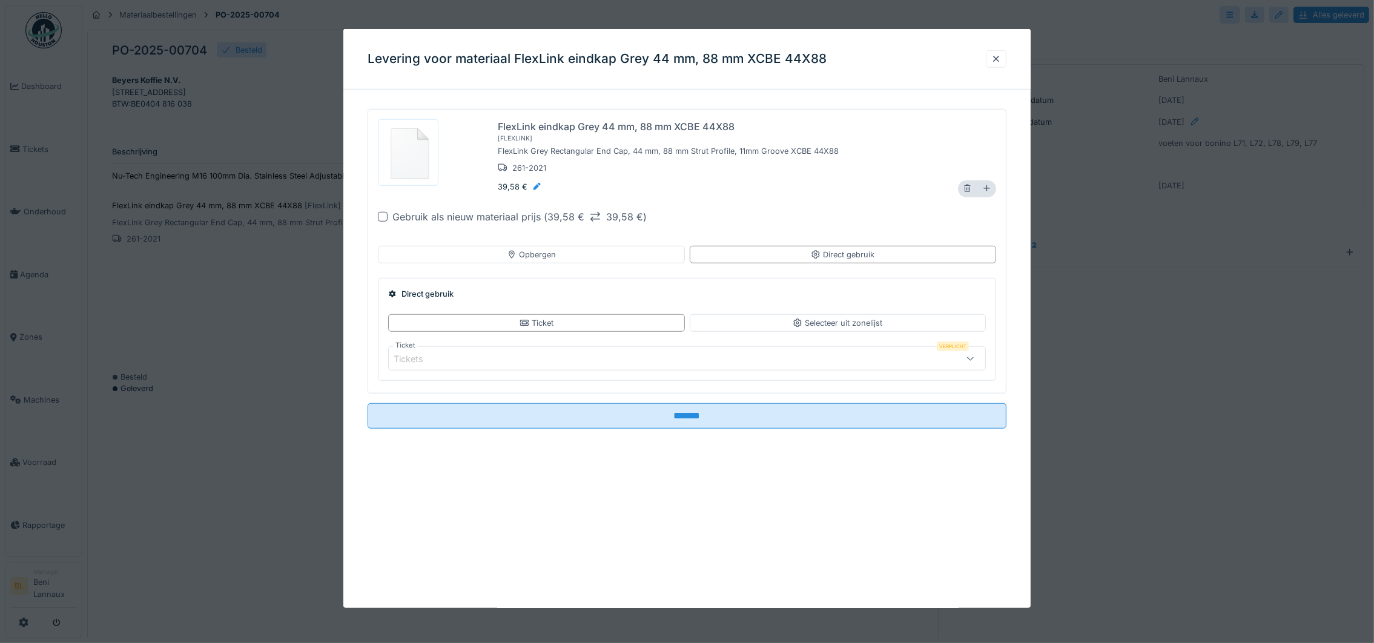
click at [560, 357] on div "Tickets" at bounding box center [653, 358] width 518 height 13
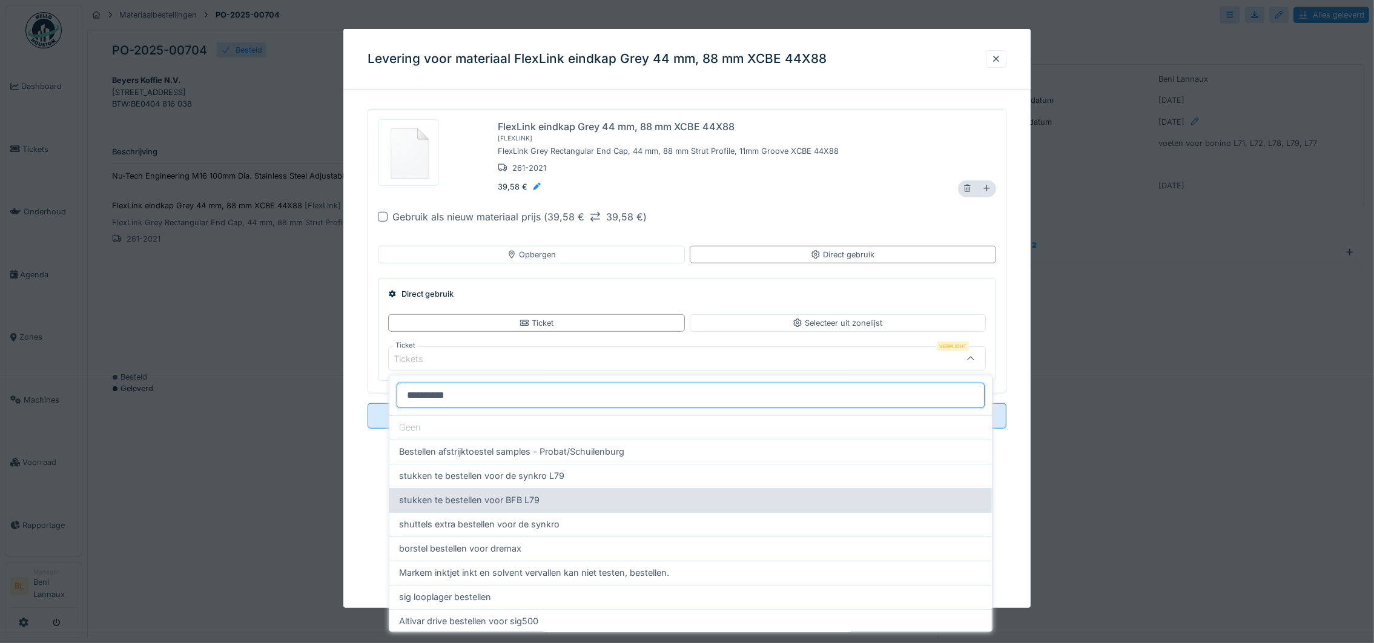
scroll to position [72, 0]
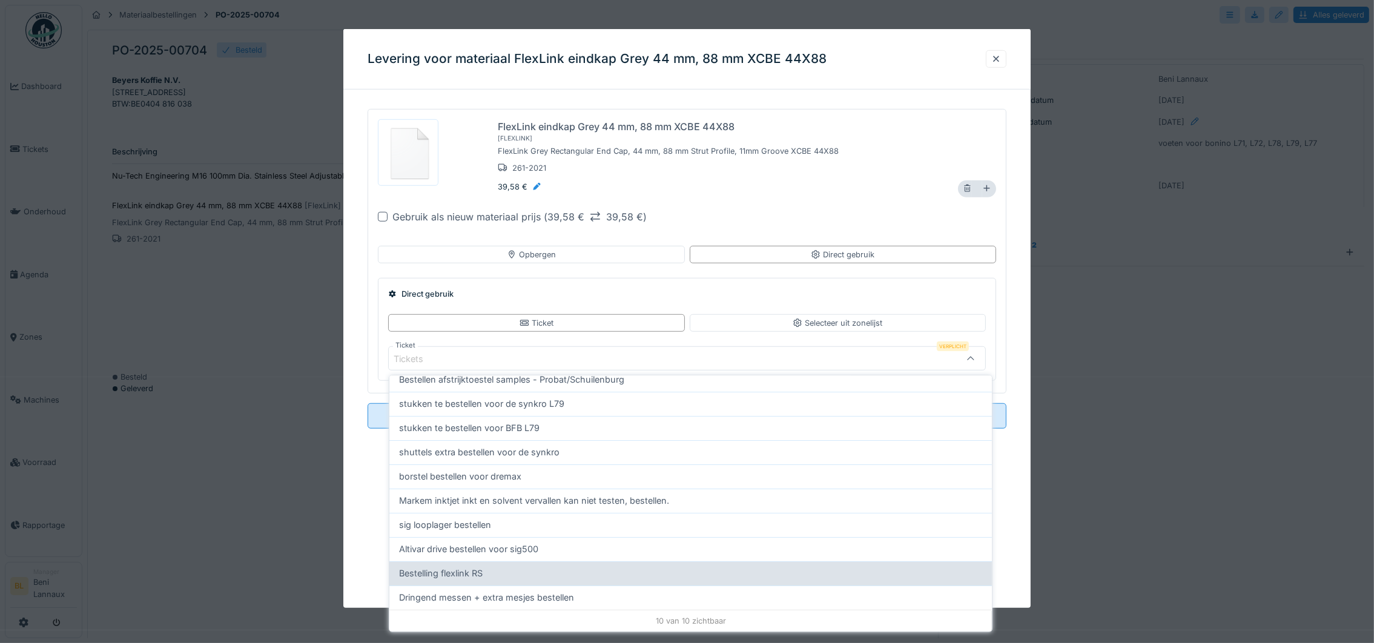
type input "**********"
click at [448, 570] on span "Bestelling flexlink RS" at bounding box center [441, 573] width 84 height 13
type input "******"
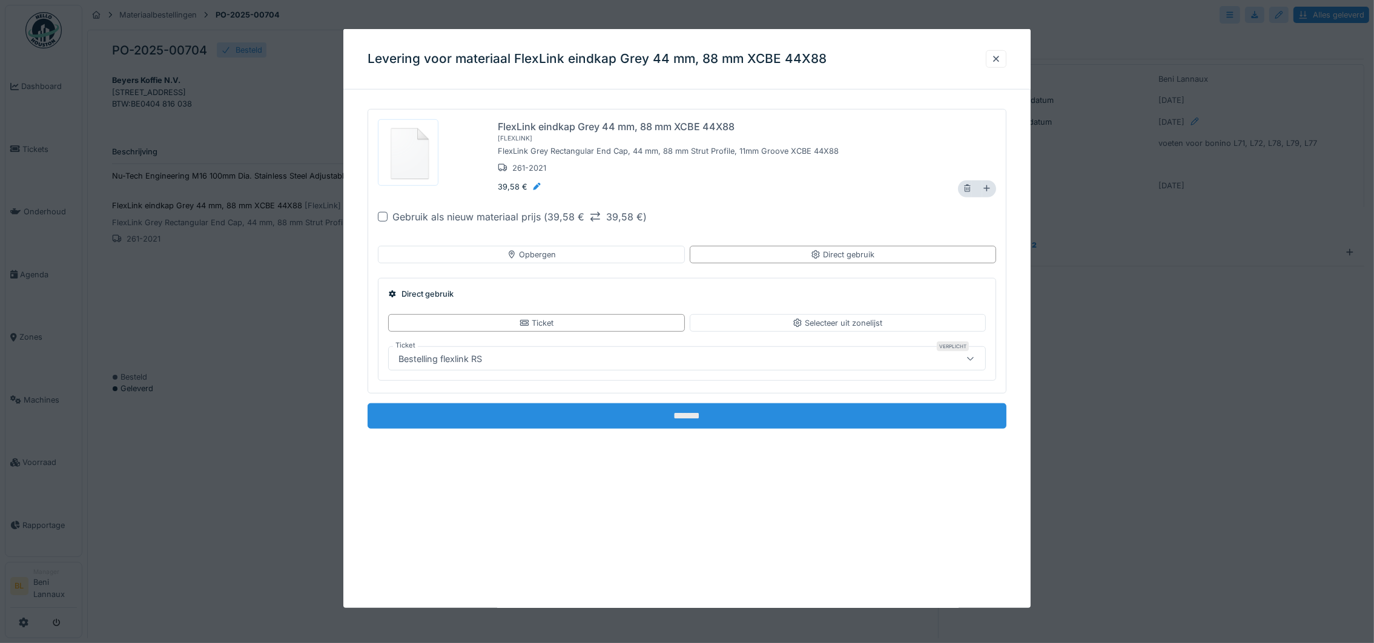
click at [681, 416] on input "*******" at bounding box center [687, 415] width 639 height 25
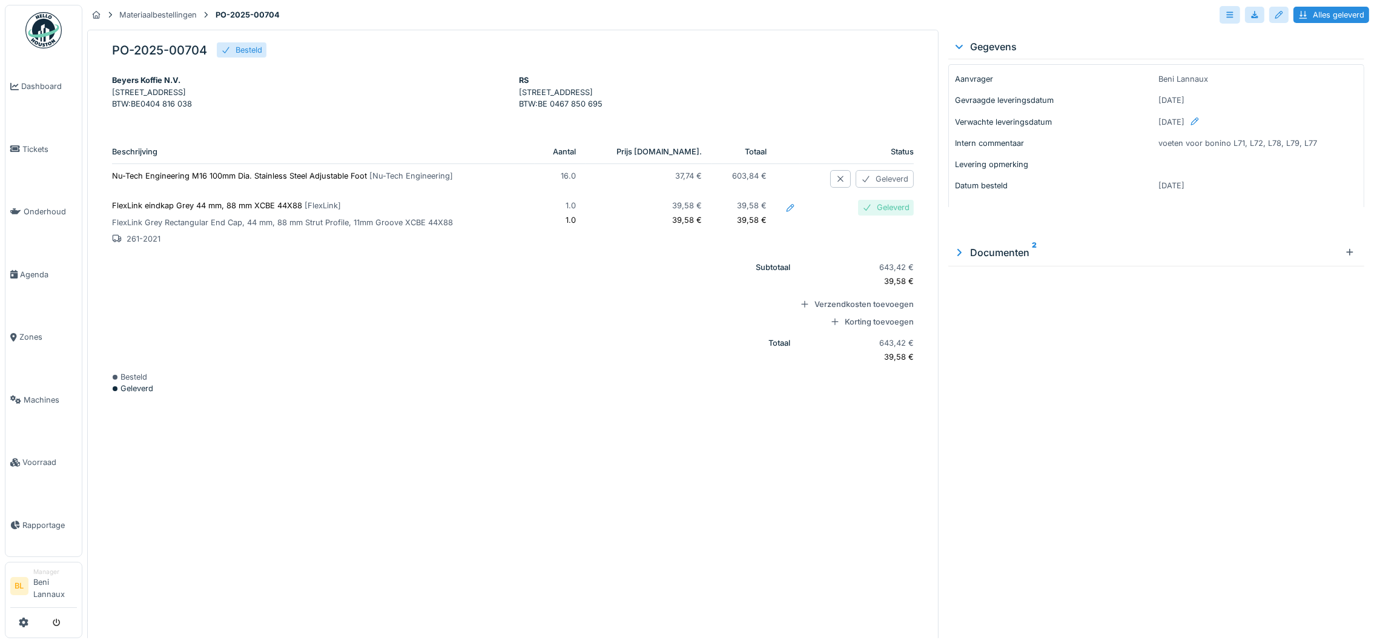
click at [863, 188] on div "Geleverd" at bounding box center [885, 179] width 58 height 18
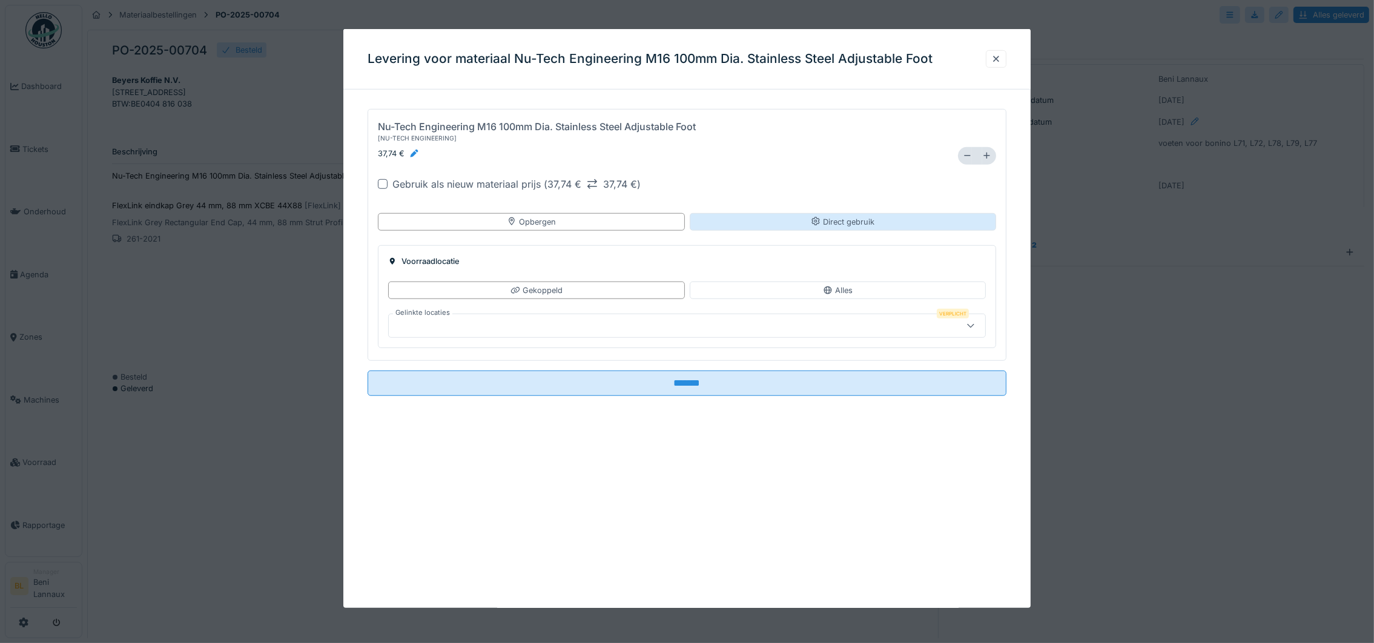
click at [856, 219] on div "Direct gebruik" at bounding box center [843, 222] width 64 height 12
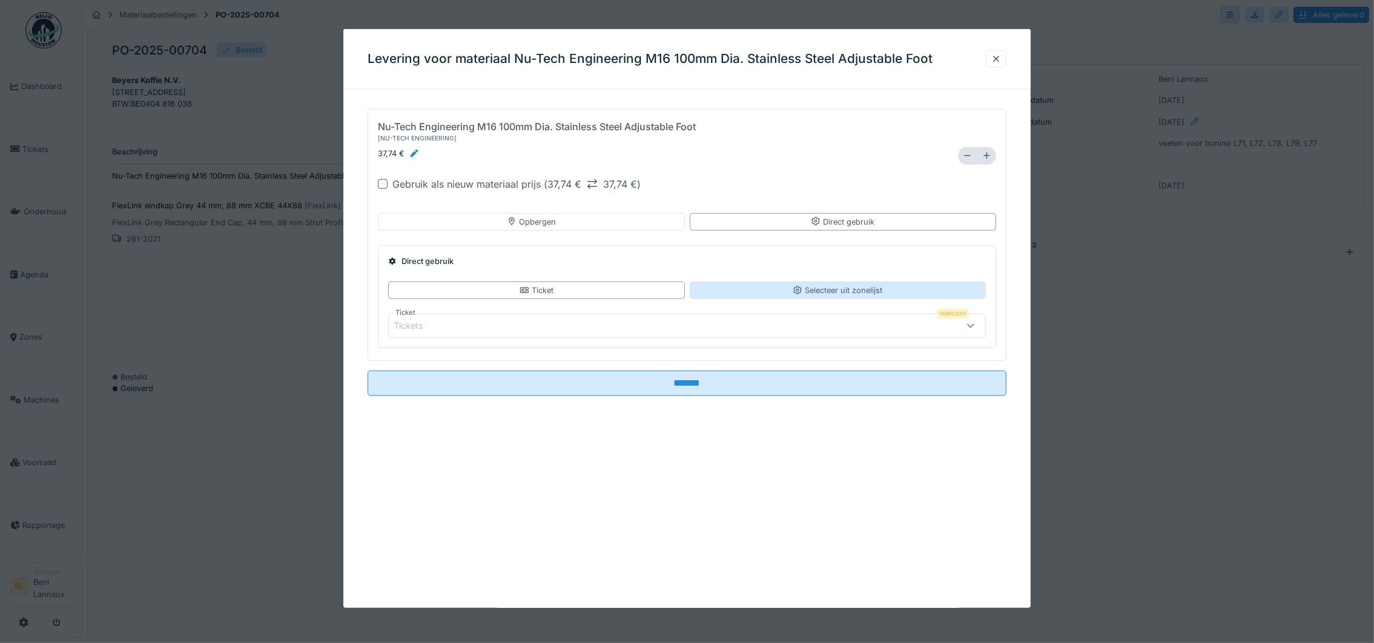
click at [825, 291] on div "Selecteer uit zonelijst" at bounding box center [838, 291] width 90 height 12
click at [967, 157] on icon at bounding box center [967, 155] width 9 height 7
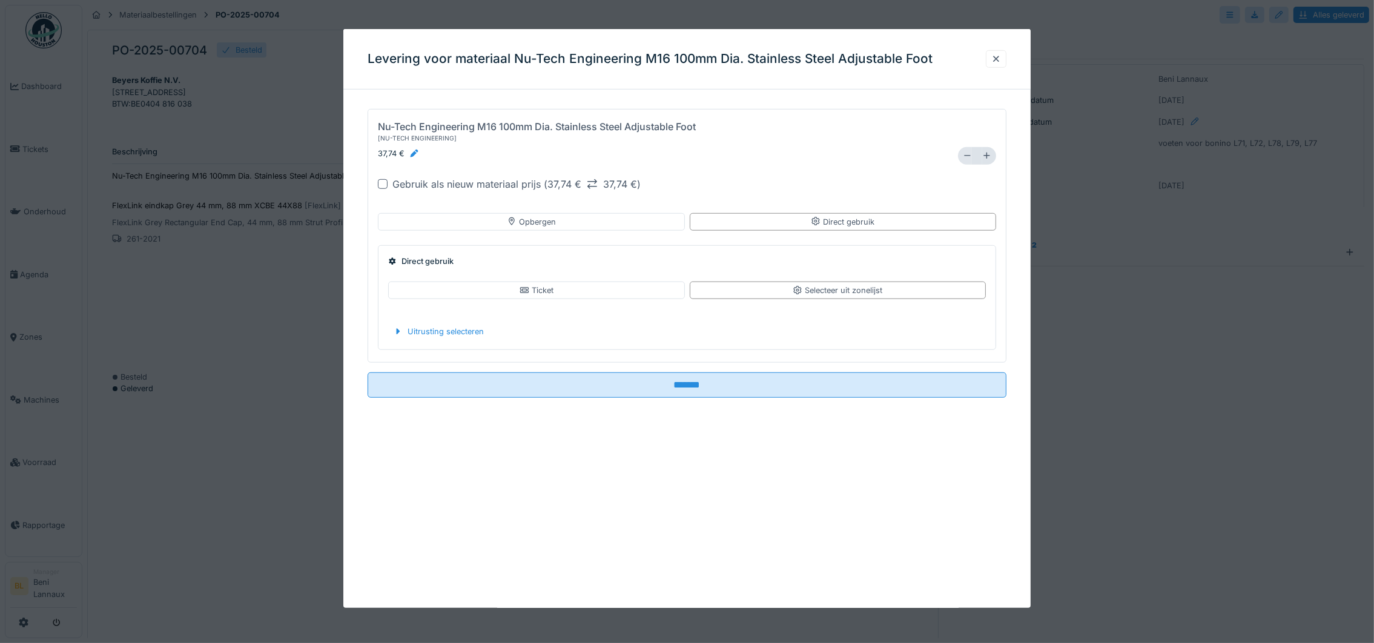
click at [967, 157] on icon at bounding box center [967, 155] width 9 height 7
type input "*"
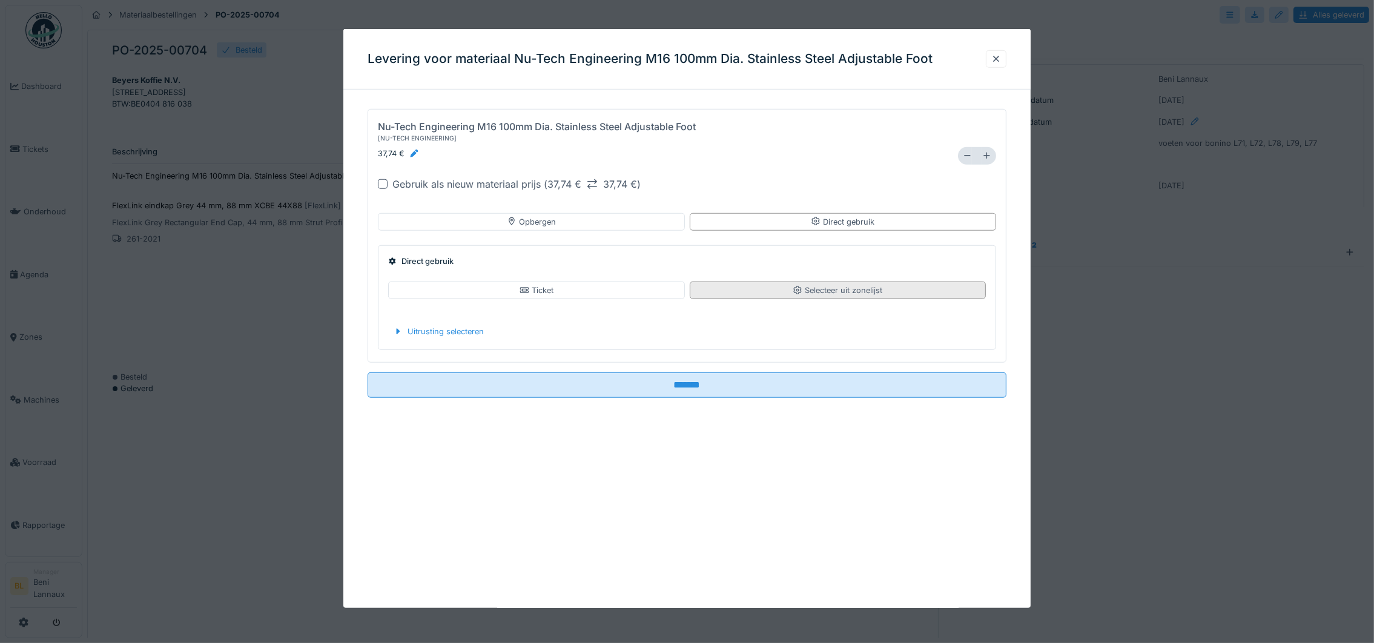
click at [844, 290] on div "Selecteer uit zonelijst" at bounding box center [838, 291] width 90 height 12
click at [472, 324] on div "Uitrusting selecteren" at bounding box center [438, 331] width 101 height 16
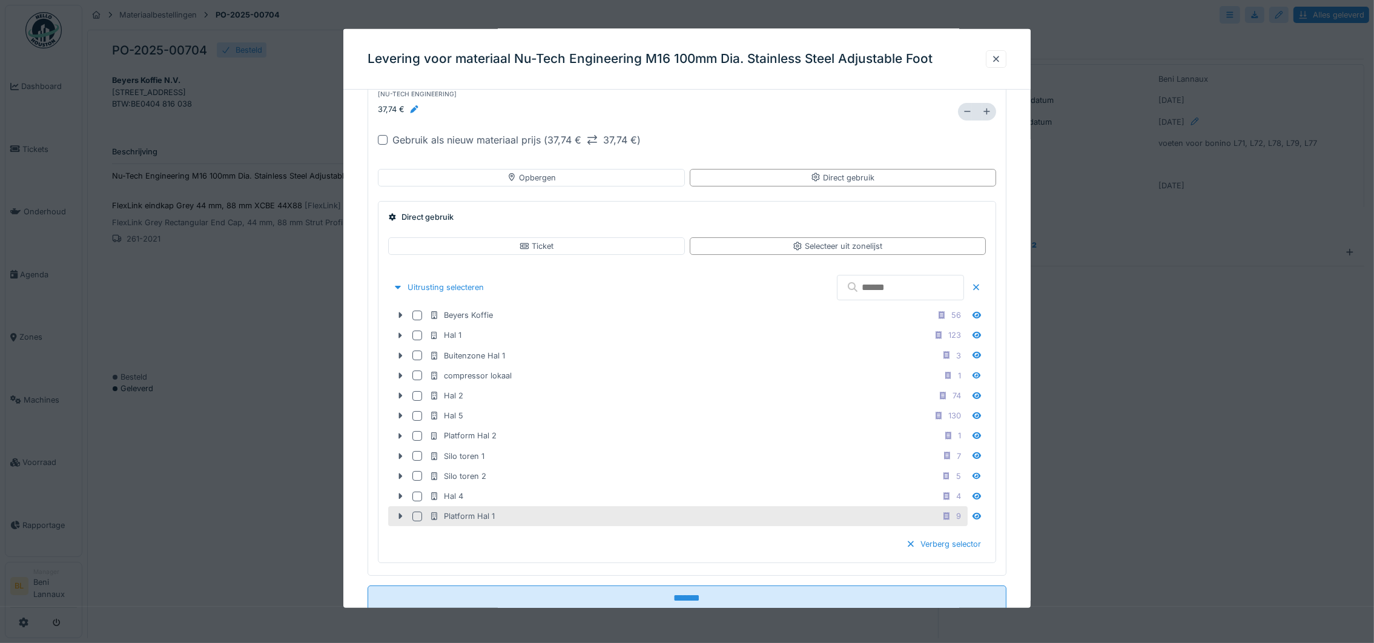
scroll to position [84, 0]
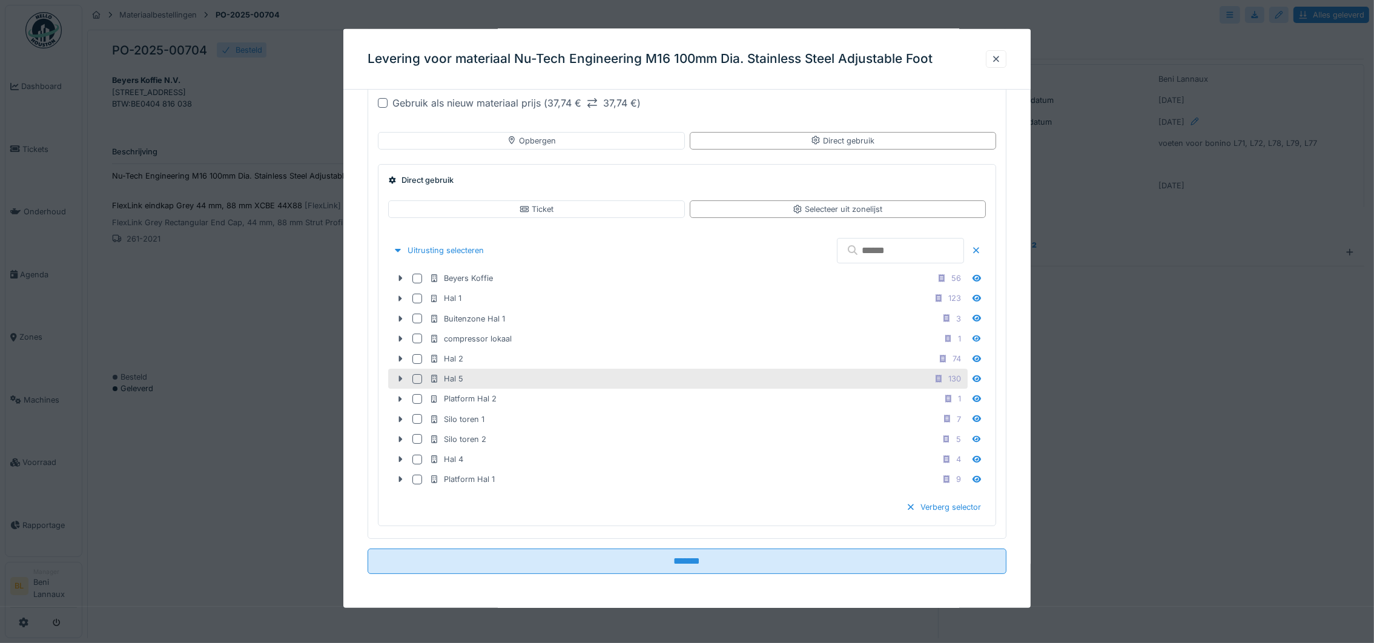
click at [402, 375] on icon at bounding box center [400, 379] width 10 height 8
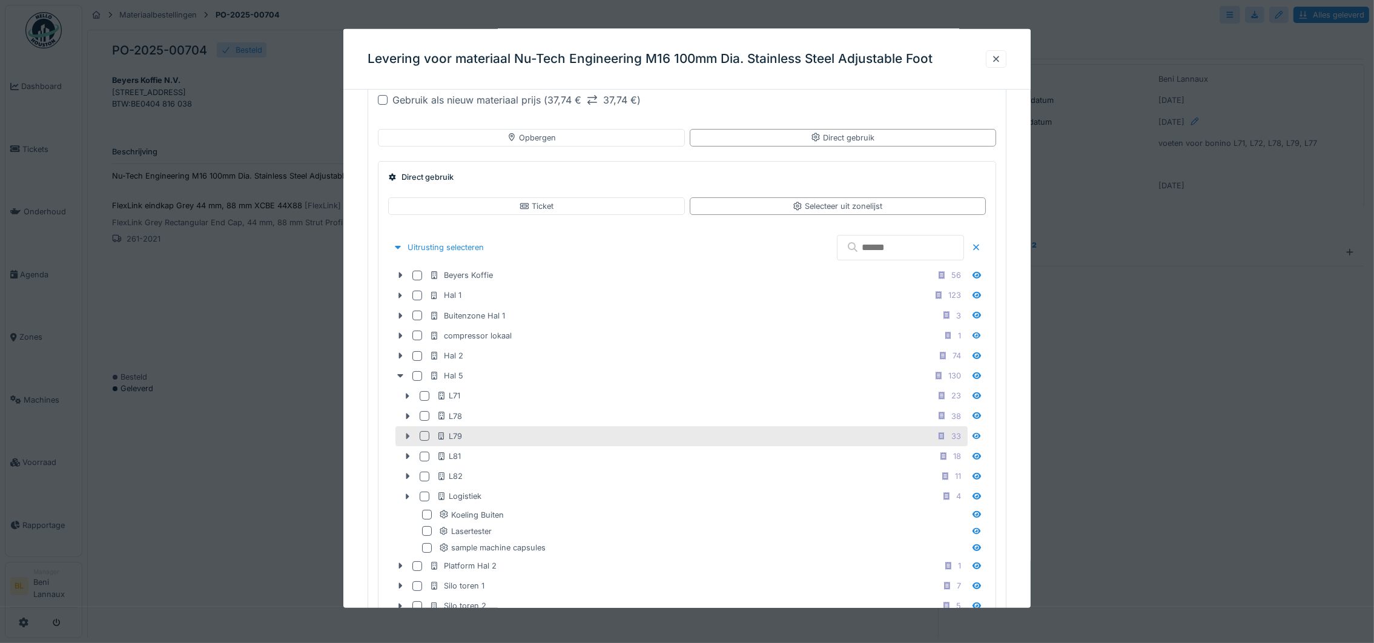
click at [409, 439] on icon at bounding box center [408, 436] width 10 height 8
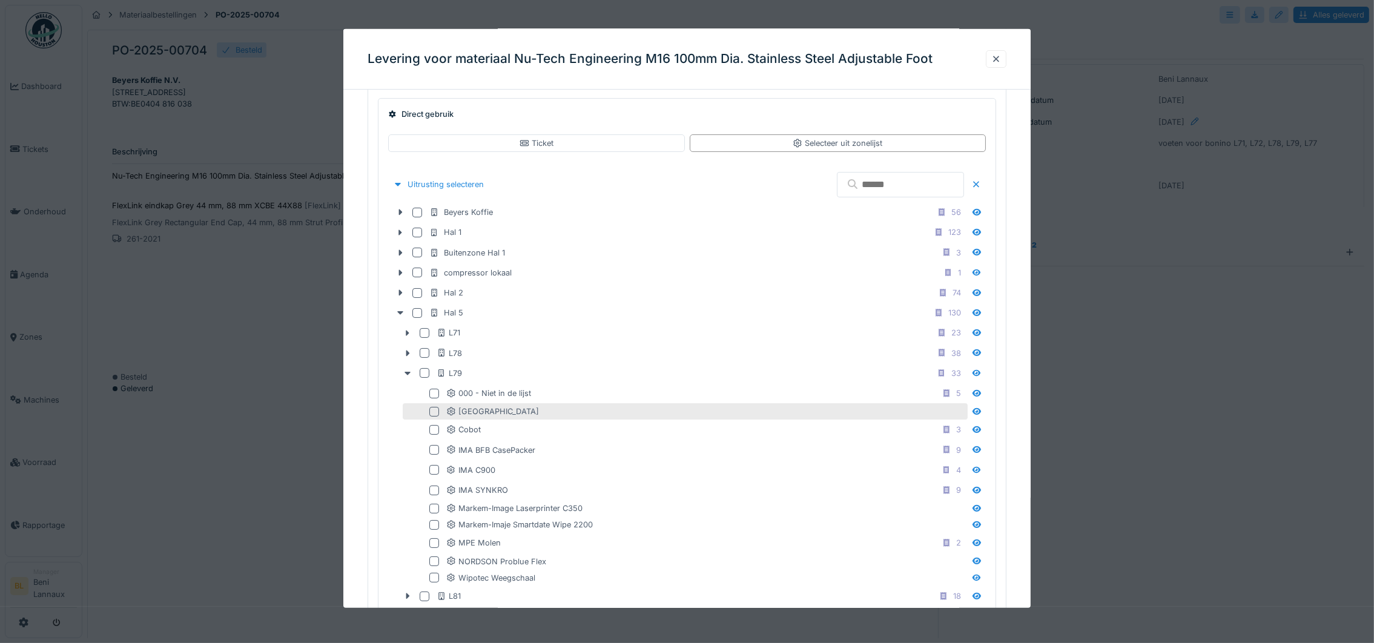
scroll to position [175, 0]
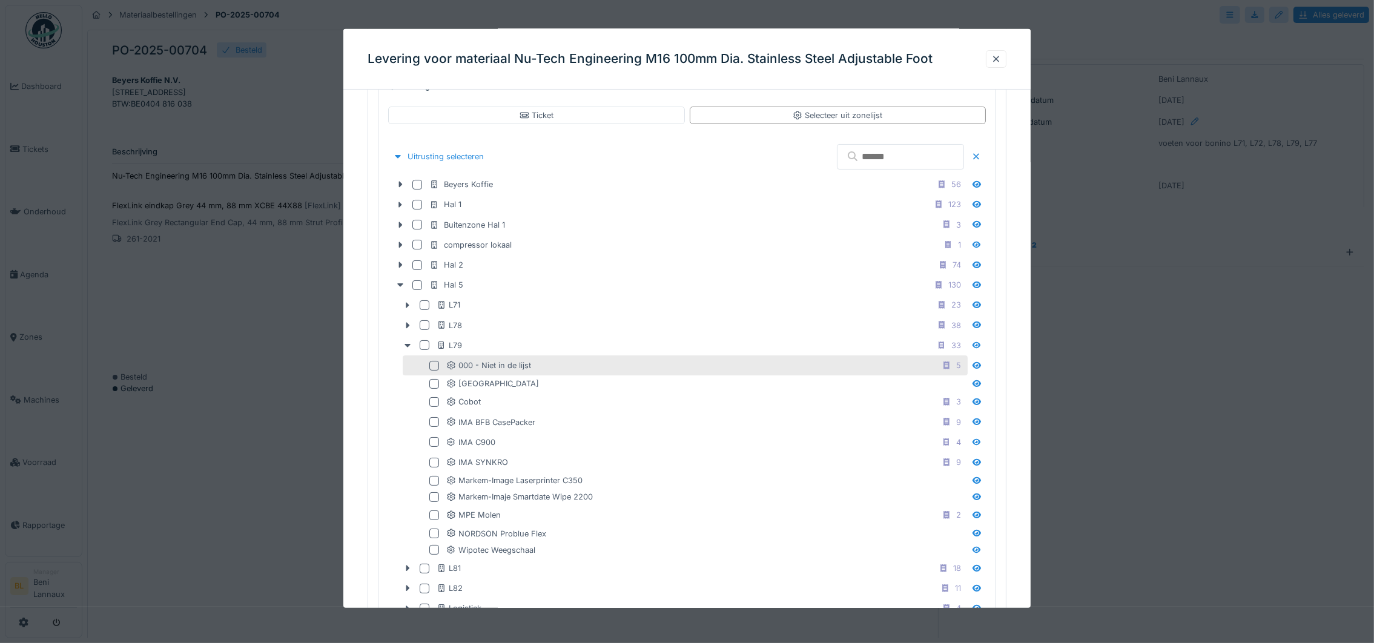
click at [434, 368] on div at bounding box center [434, 365] width 10 height 10
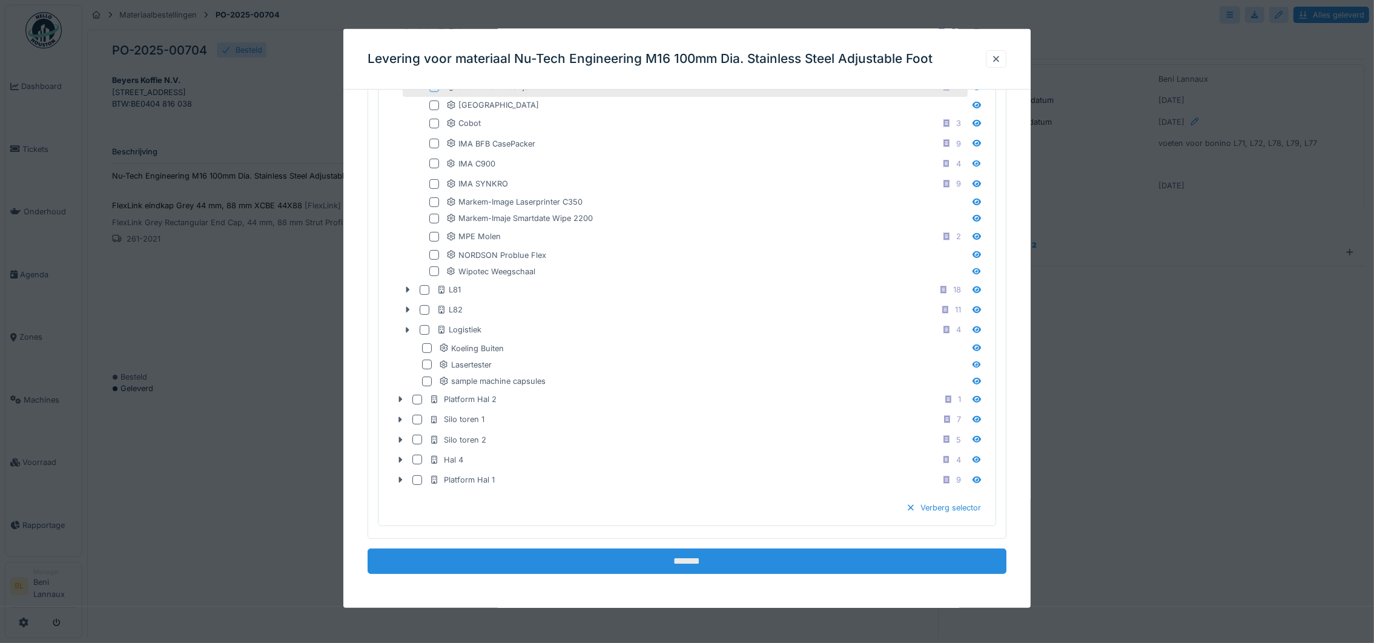
scroll to position [13, 0]
click at [691, 557] on input "*******" at bounding box center [687, 561] width 639 height 25
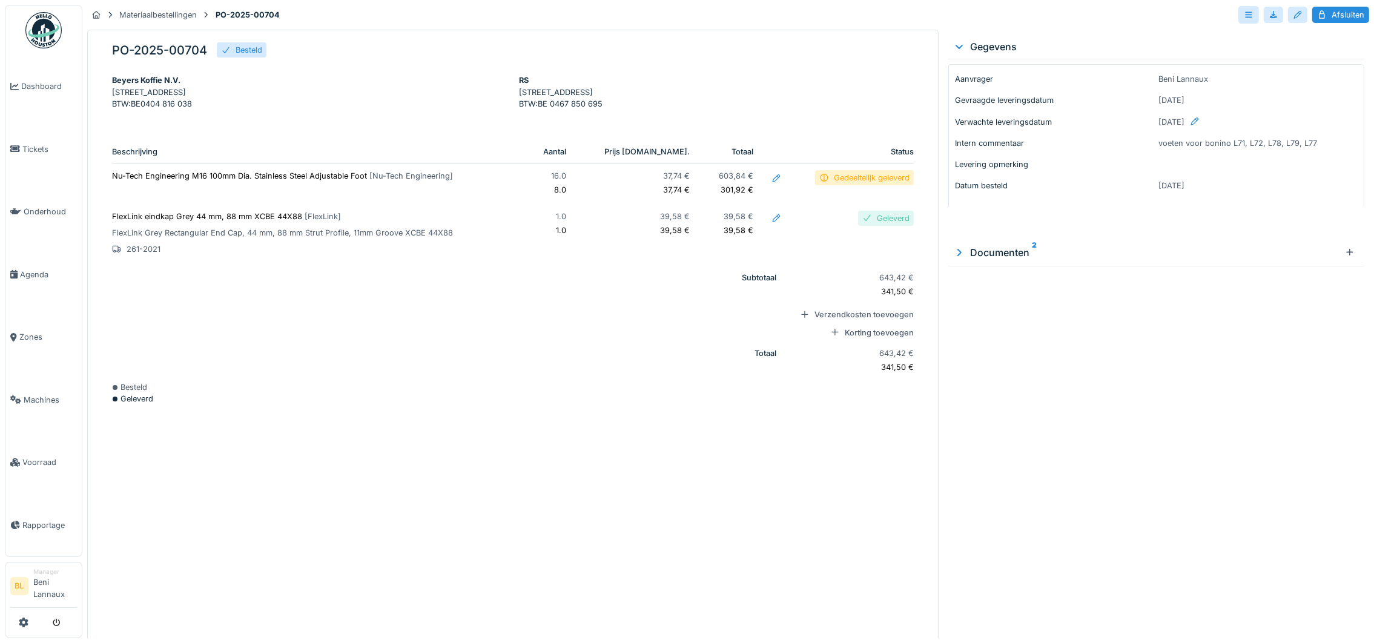
scroll to position [0, 0]
click at [851, 183] on div "Gedeeltelijk geleverd" at bounding box center [872, 178] width 76 height 12
click at [834, 183] on div "Gedeeltelijk geleverd" at bounding box center [872, 178] width 76 height 12
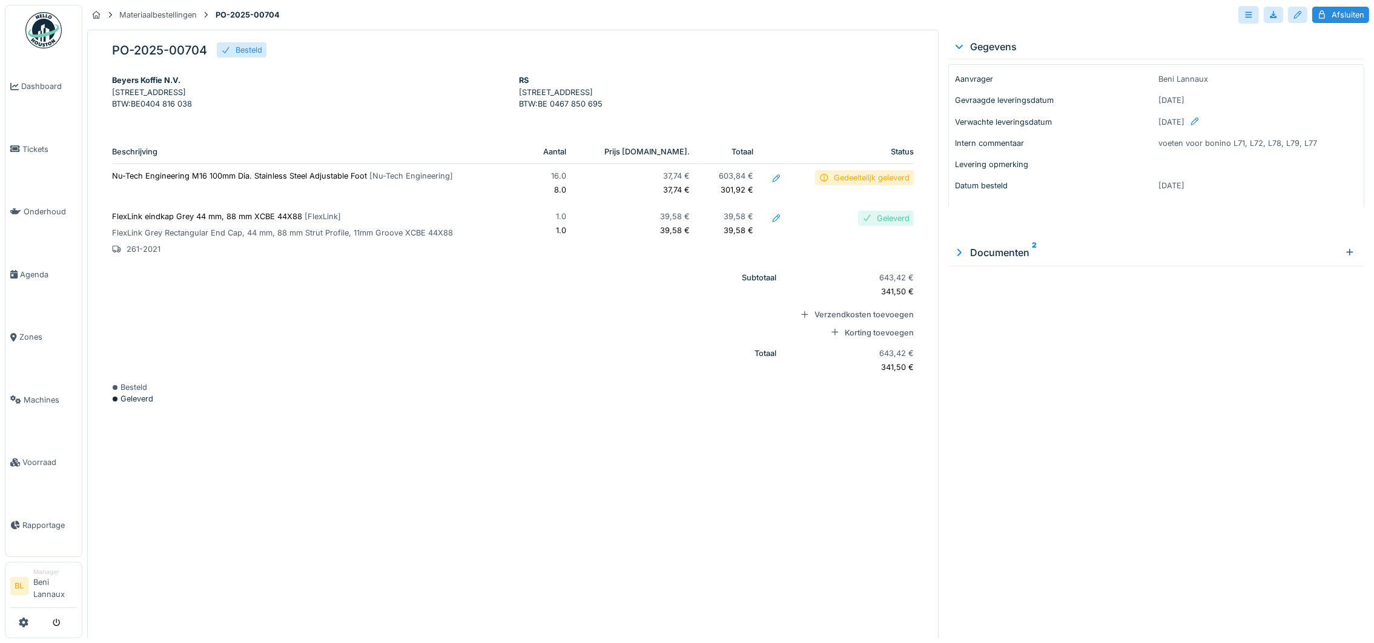
click at [369, 180] on span "[ Nu-Tech Engineering ]" at bounding box center [411, 175] width 84 height 9
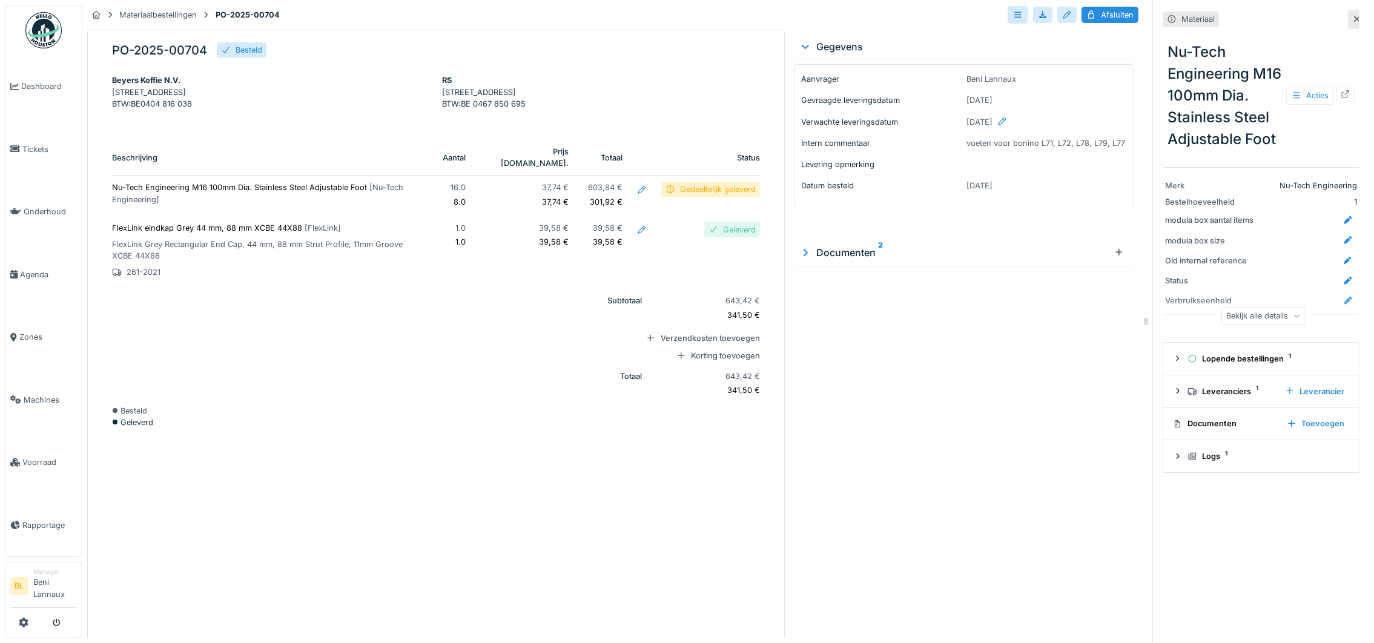
drag, startPoint x: 500, startPoint y: 480, endPoint x: 489, endPoint y: 470, distance: 14.1
click at [493, 475] on div "PO-2025-00704 Besteld Beyers Koffie N.V. Koning Leopoldlaan 3 Puurs-Sint-Amands…" at bounding box center [436, 335] width 698 height 611
click at [682, 195] on div "Gedeeltelijk geleverd" at bounding box center [718, 189] width 76 height 12
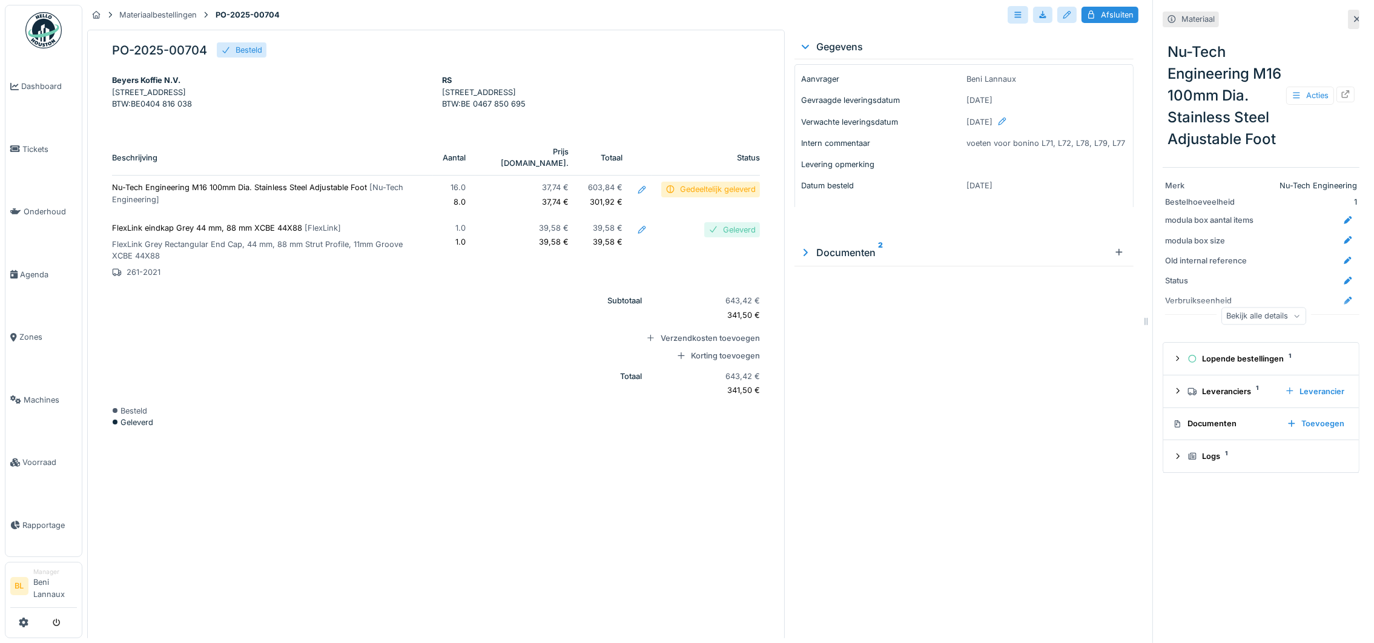
click at [312, 503] on div "PO-2025-00704 Besteld Beyers Koffie N.V. Koning Leopoldlaan 3 Puurs-Sint-Amands…" at bounding box center [436, 335] width 698 height 611
click at [707, 195] on div "Gedeeltelijk geleverd" at bounding box center [718, 189] width 76 height 12
click at [322, 200] on p "Nu-Tech Engineering M16 100mm Dia. Stainless Steel Adjustable Foot [ Nu-Tech En…" at bounding box center [267, 193] width 311 height 23
click at [1342, 98] on icon at bounding box center [1346, 94] width 8 height 8
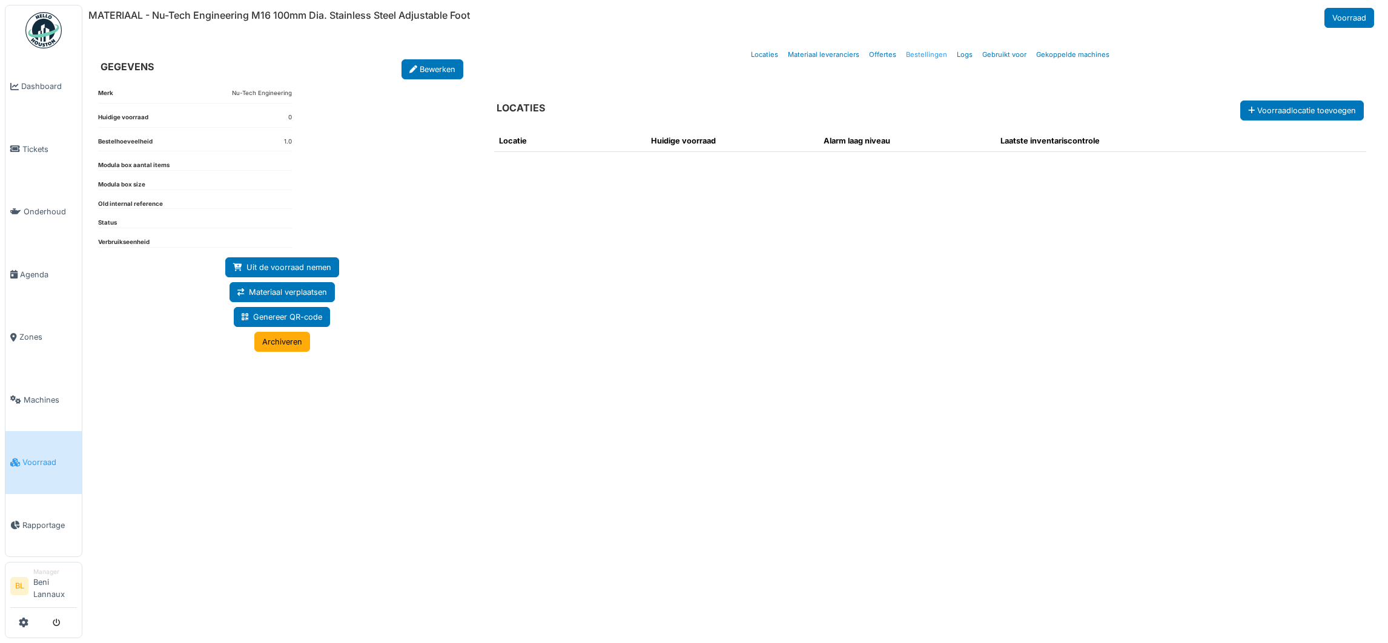
click at [914, 56] on link "Bestellingen" at bounding box center [926, 55] width 51 height 28
select select "***"
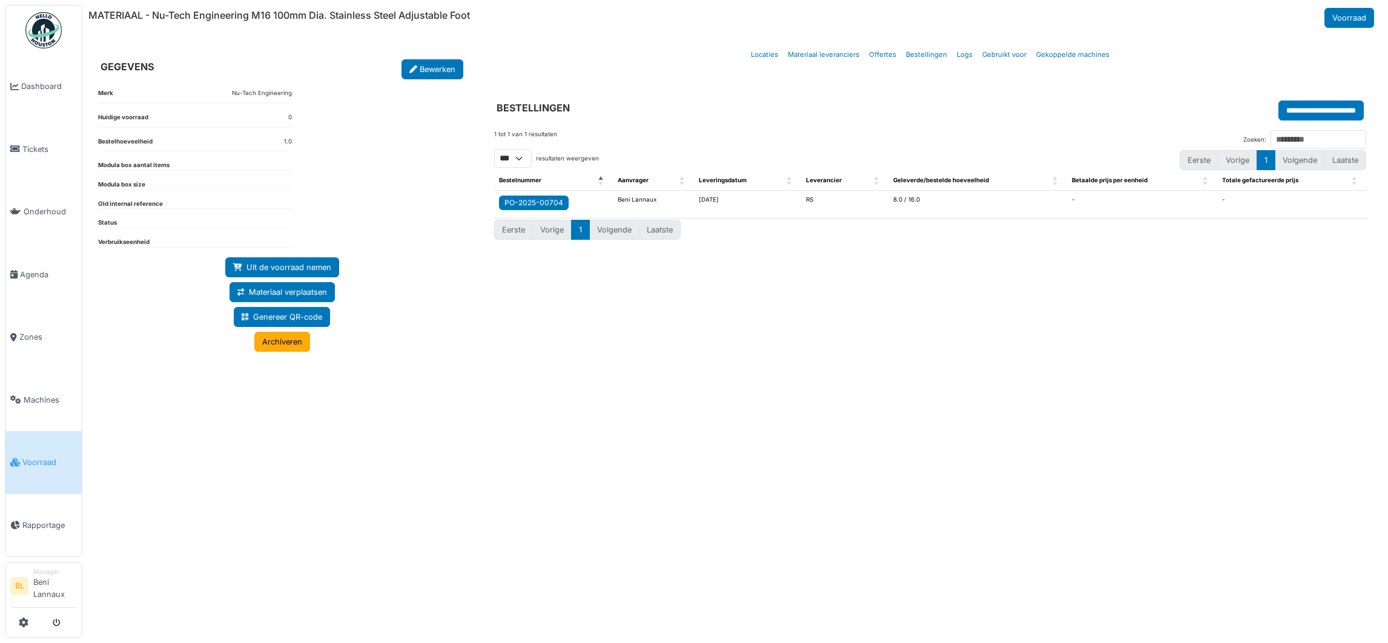
click at [515, 205] on div "PO-2025-00704" at bounding box center [533, 202] width 59 height 11
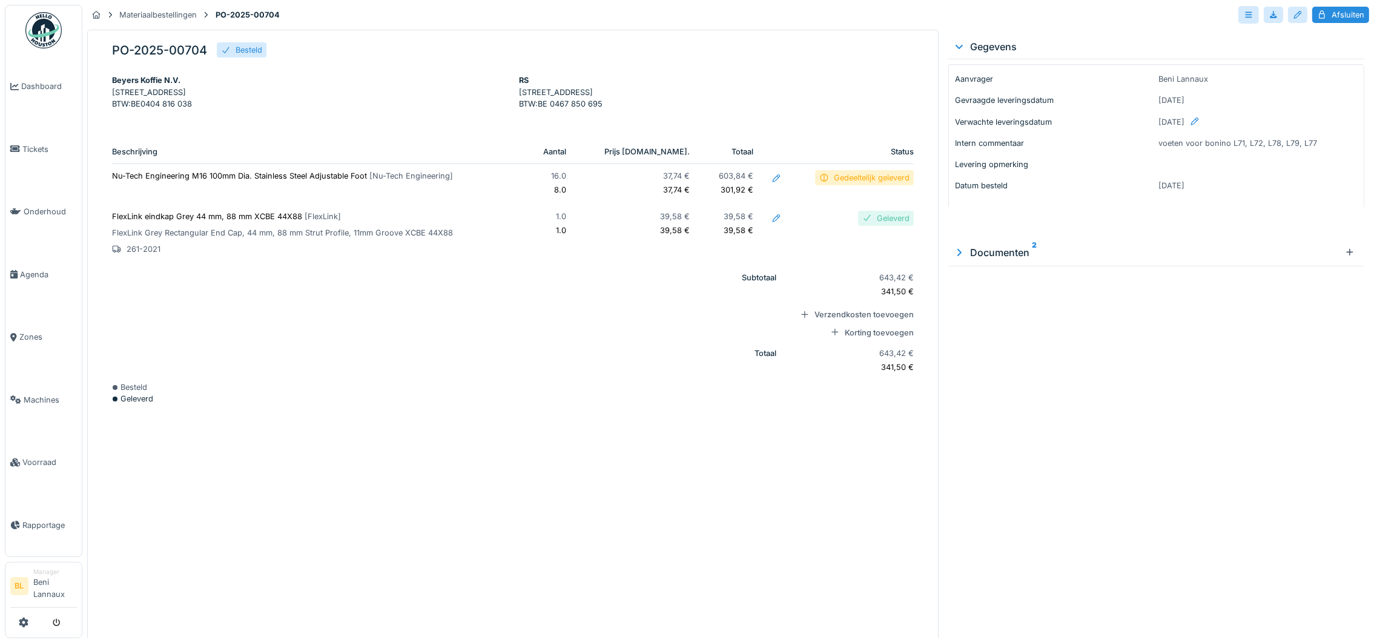
click at [284, 182] on p "Nu-Tech Engineering M16 100mm Dia. Stainless Steel Adjustable Foot [ Nu-Tech En…" at bounding box center [314, 176] width 404 height 12
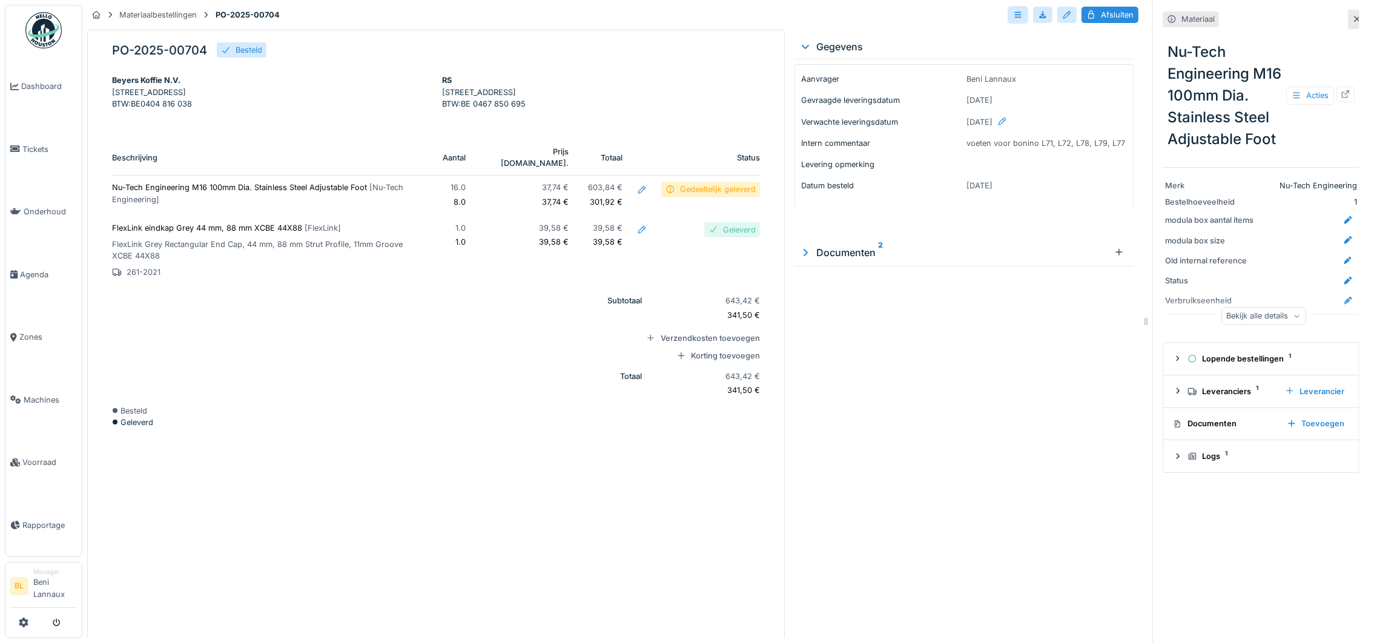
click at [688, 195] on div "Gedeeltelijk geleverd" at bounding box center [718, 189] width 76 height 12
click at [467, 452] on div "PO-2025-00704 Besteld Beyers Koffie N.V. Koning Leopoldlaan 3 Puurs-Sint-Amands…" at bounding box center [436, 335] width 698 height 611
click at [928, 507] on div "Gegevens Aanvrager Beni Lannaux Gevraagde leveringsdatum 8-9-2025 Verwachte lev…" at bounding box center [964, 335] width 349 height 611
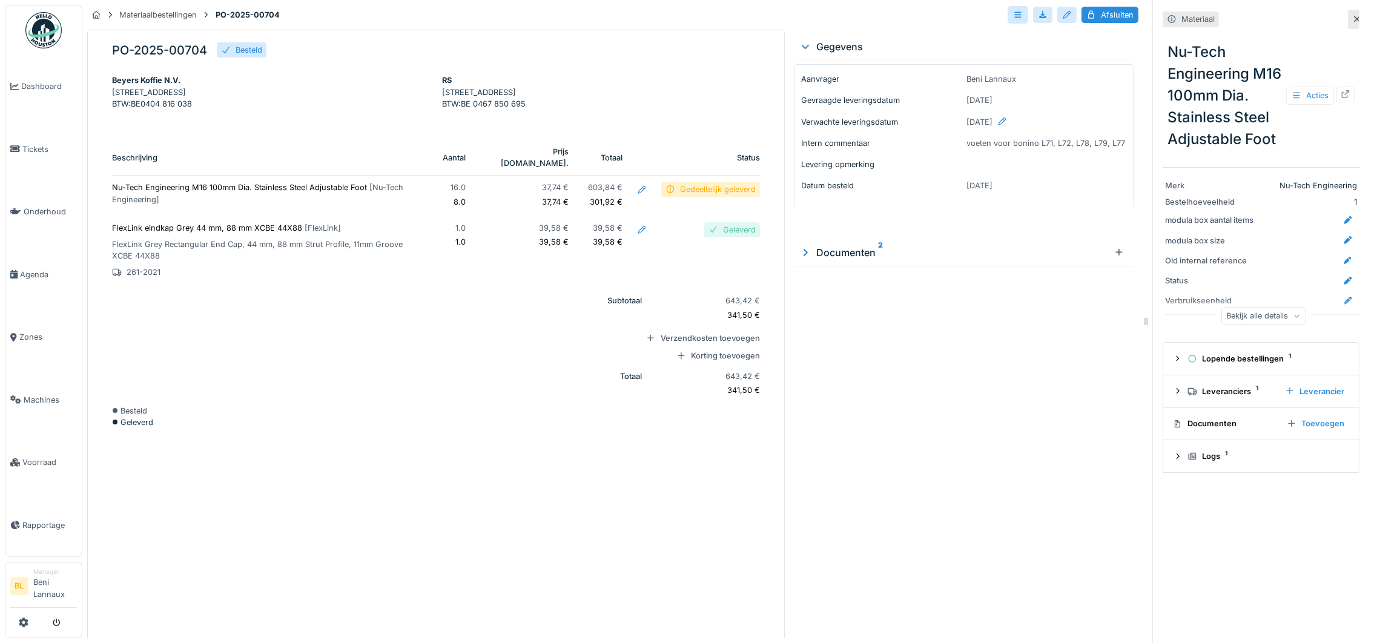
click at [693, 195] on div "Gedeeltelijk geleverd" at bounding box center [718, 189] width 76 height 12
click at [694, 195] on div "Gedeeltelijk geleverd" at bounding box center [718, 189] width 76 height 12
click at [1352, 16] on icon at bounding box center [1357, 19] width 10 height 8
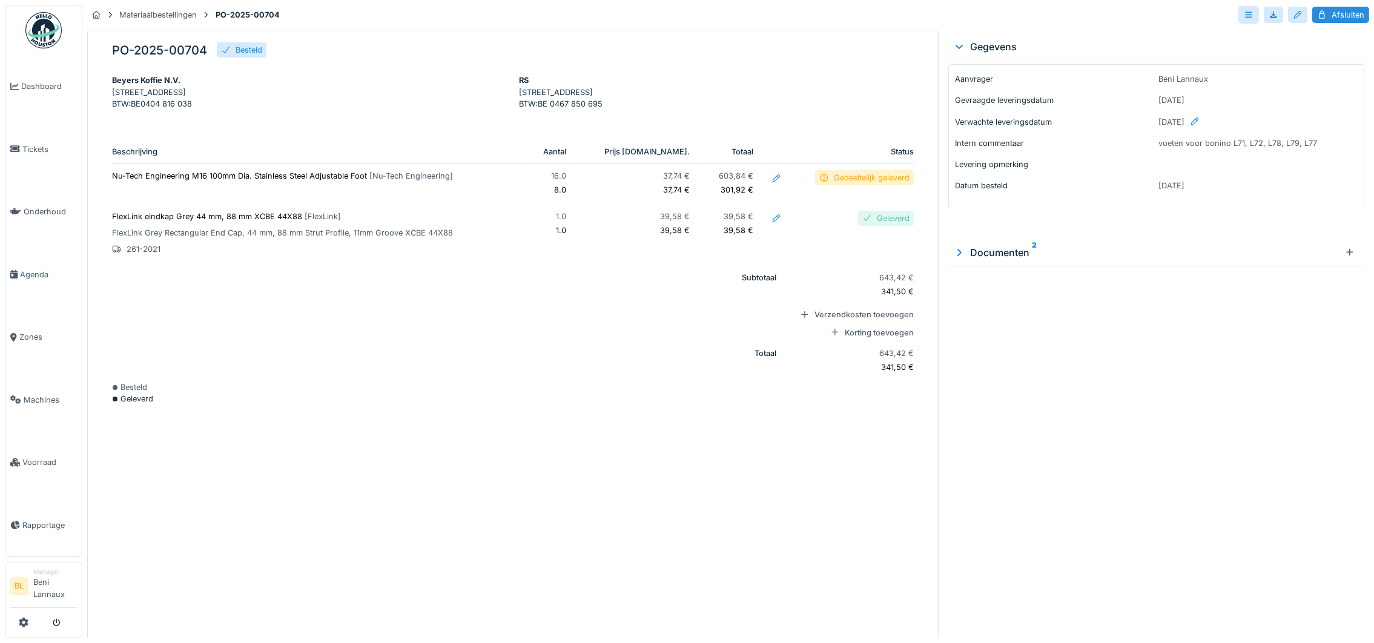
click at [848, 183] on div "Gedeeltelijk geleverd" at bounding box center [872, 178] width 76 height 12
click at [849, 183] on div "Gedeeltelijk geleverd" at bounding box center [872, 178] width 76 height 12
click at [380, 180] on span "[ Nu-Tech Engineering ]" at bounding box center [411, 175] width 84 height 9
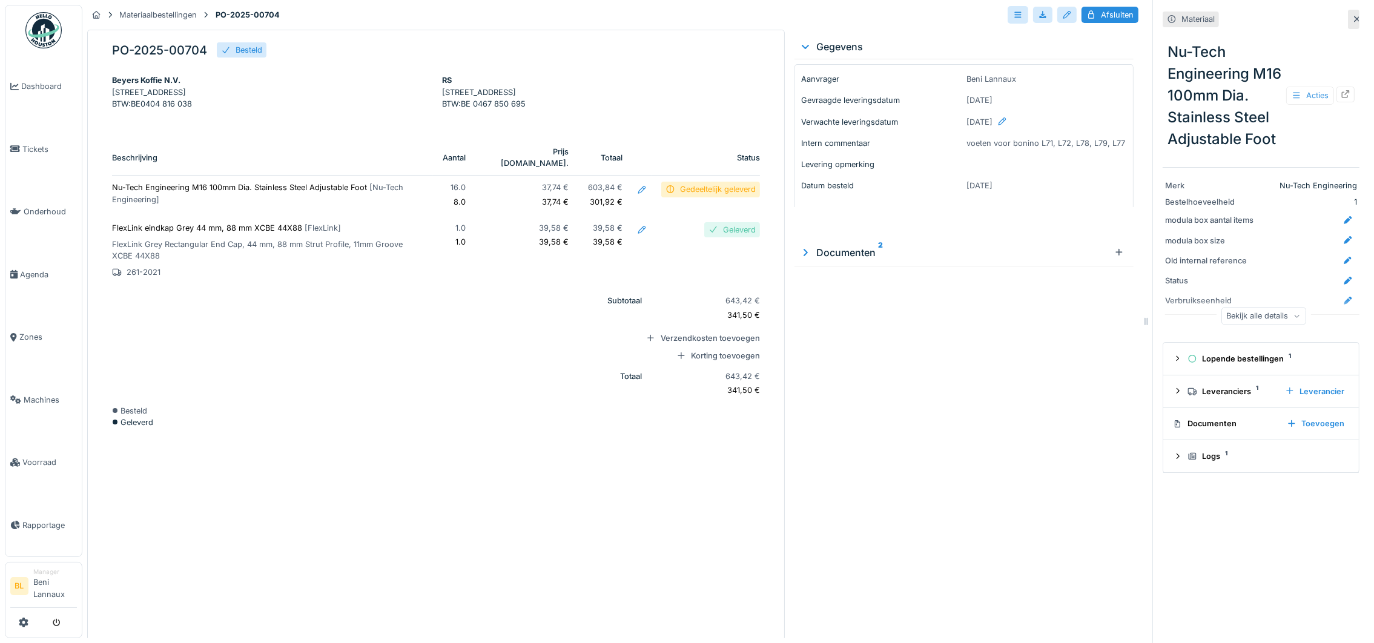
click at [1291, 99] on icon at bounding box center [1296, 95] width 10 height 8
click at [424, 423] on div "Geleverd" at bounding box center [436, 423] width 648 height 12
click at [700, 195] on div "Gedeeltelijk geleverd" at bounding box center [718, 189] width 76 height 12
drag, startPoint x: 700, startPoint y: 202, endPoint x: 714, endPoint y: 195, distance: 15.7
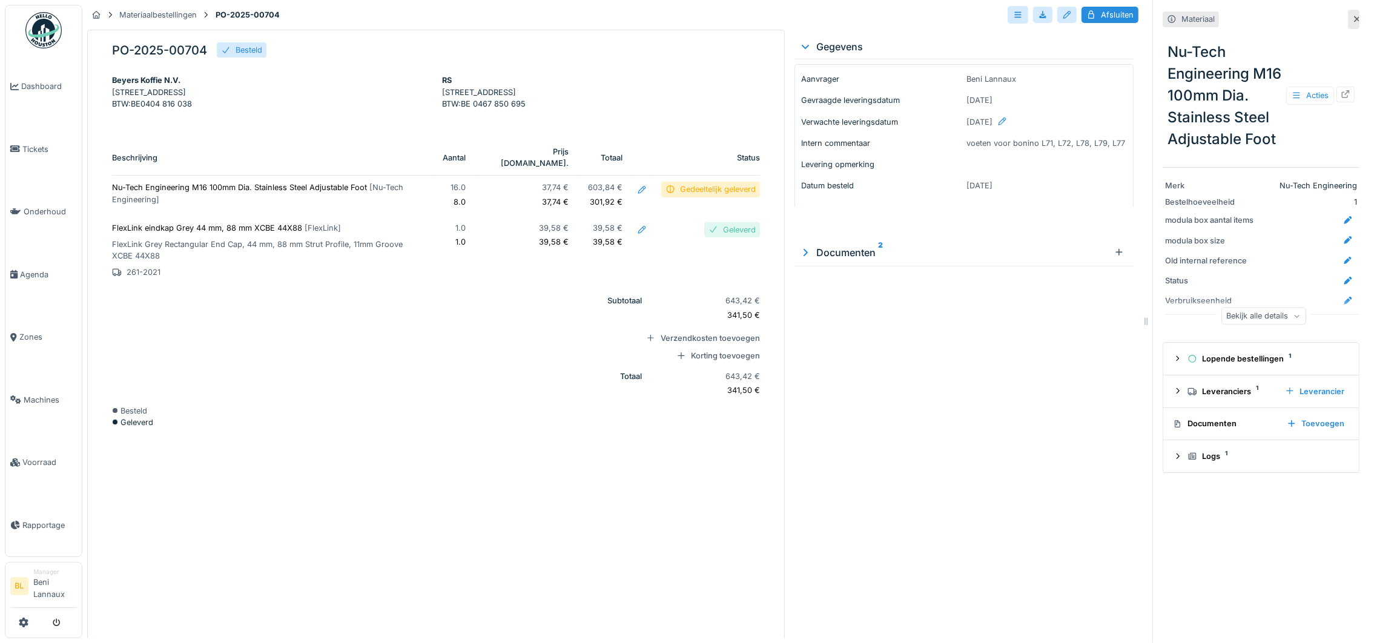
click at [714, 195] on div "Gedeeltelijk geleverd" at bounding box center [718, 189] width 76 height 12
click at [685, 195] on div "Gedeeltelijk geleverd" at bounding box center [718, 189] width 76 height 12
drag, startPoint x: 647, startPoint y: 198, endPoint x: 660, endPoint y: 209, distance: 16.7
click at [661, 197] on div "Gedeeltelijk geleverd" at bounding box center [710, 189] width 99 height 15
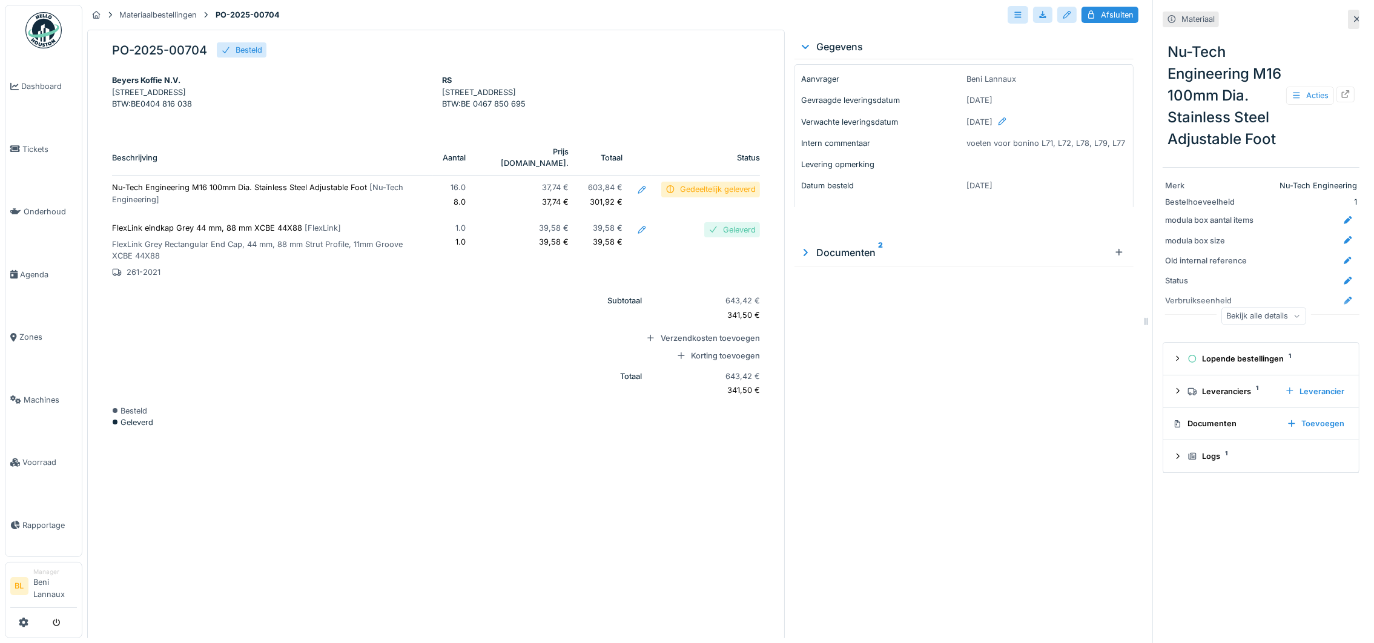
click at [680, 195] on div "Gedeeltelijk geleverd" at bounding box center [718, 189] width 76 height 12
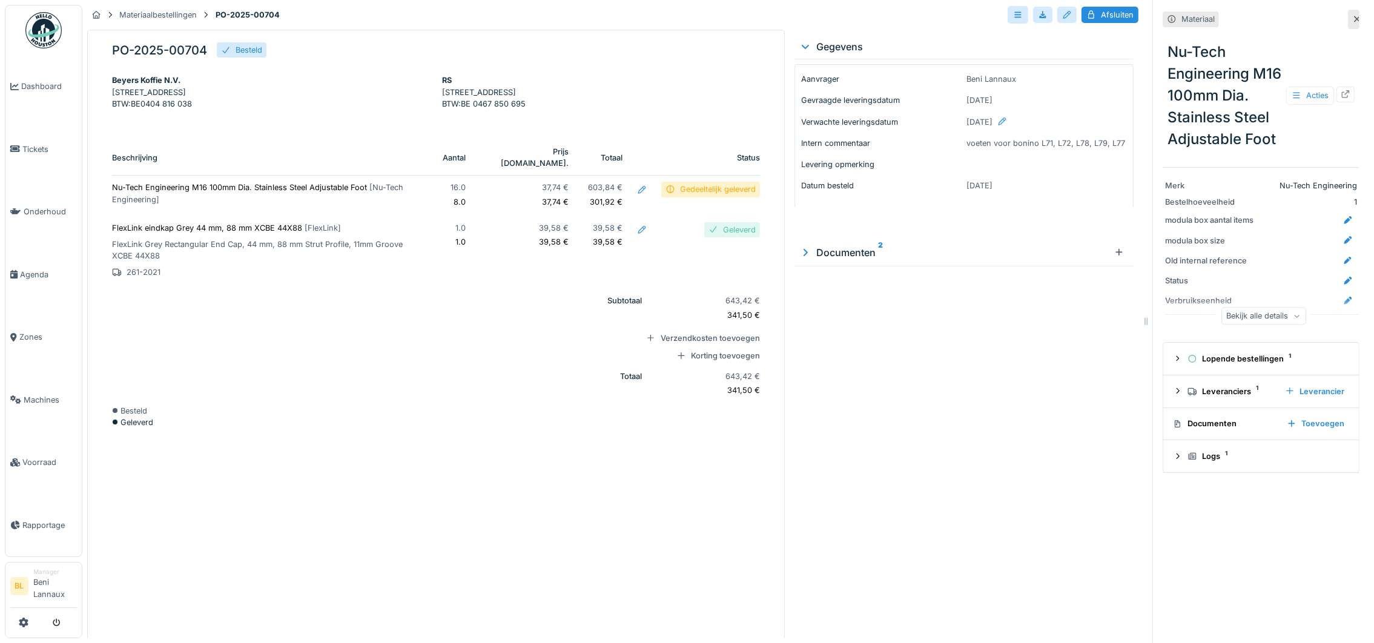
click at [680, 195] on div "Gedeeltelijk geleverd" at bounding box center [718, 189] width 76 height 12
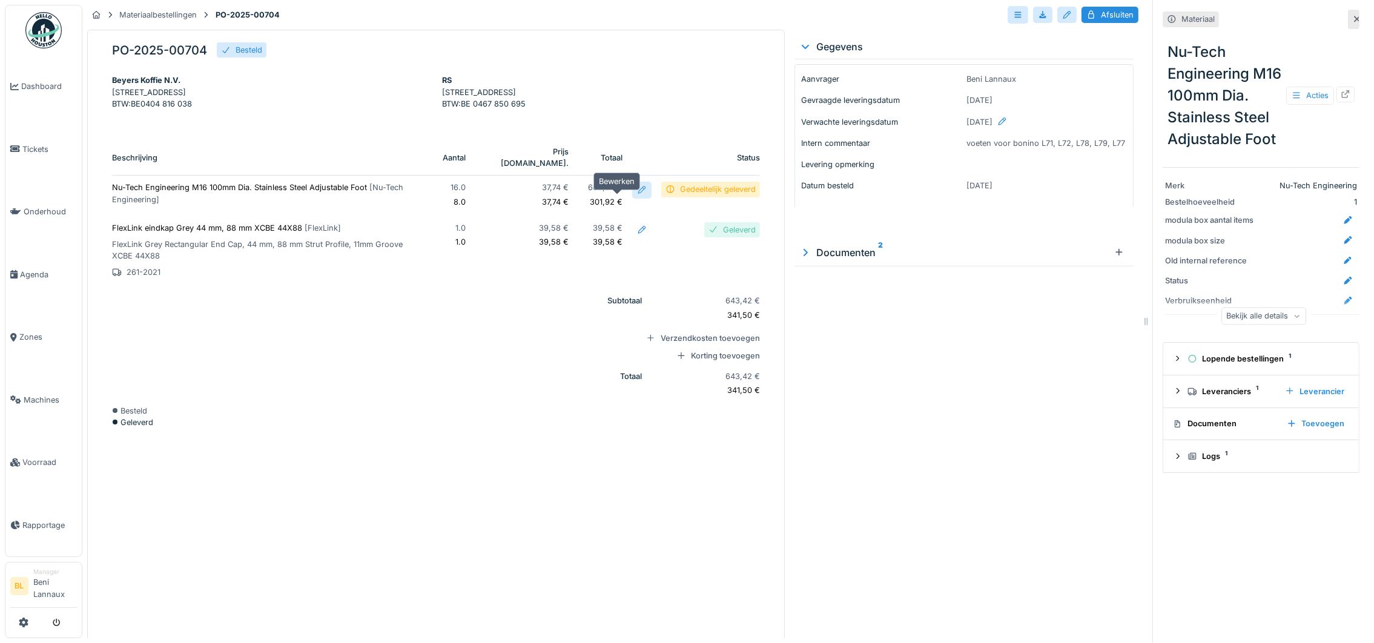
click at [637, 196] on div at bounding box center [642, 190] width 10 height 12
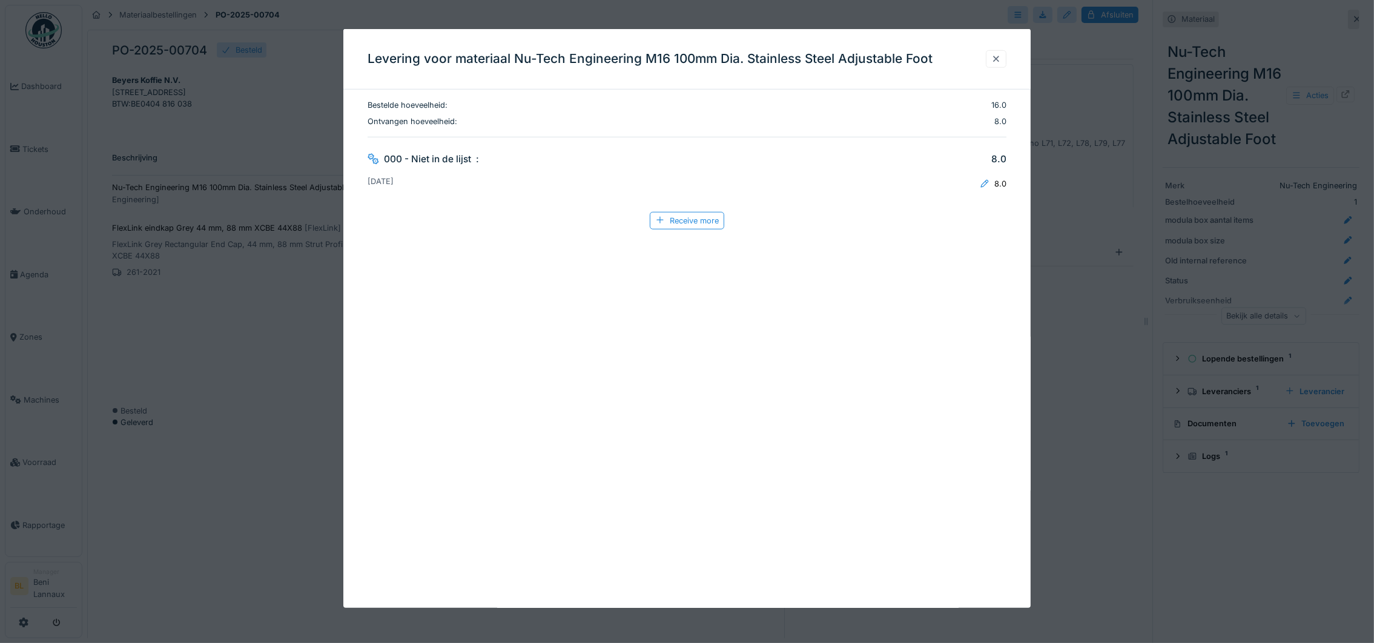
click at [998, 62] on div at bounding box center [996, 59] width 10 height 12
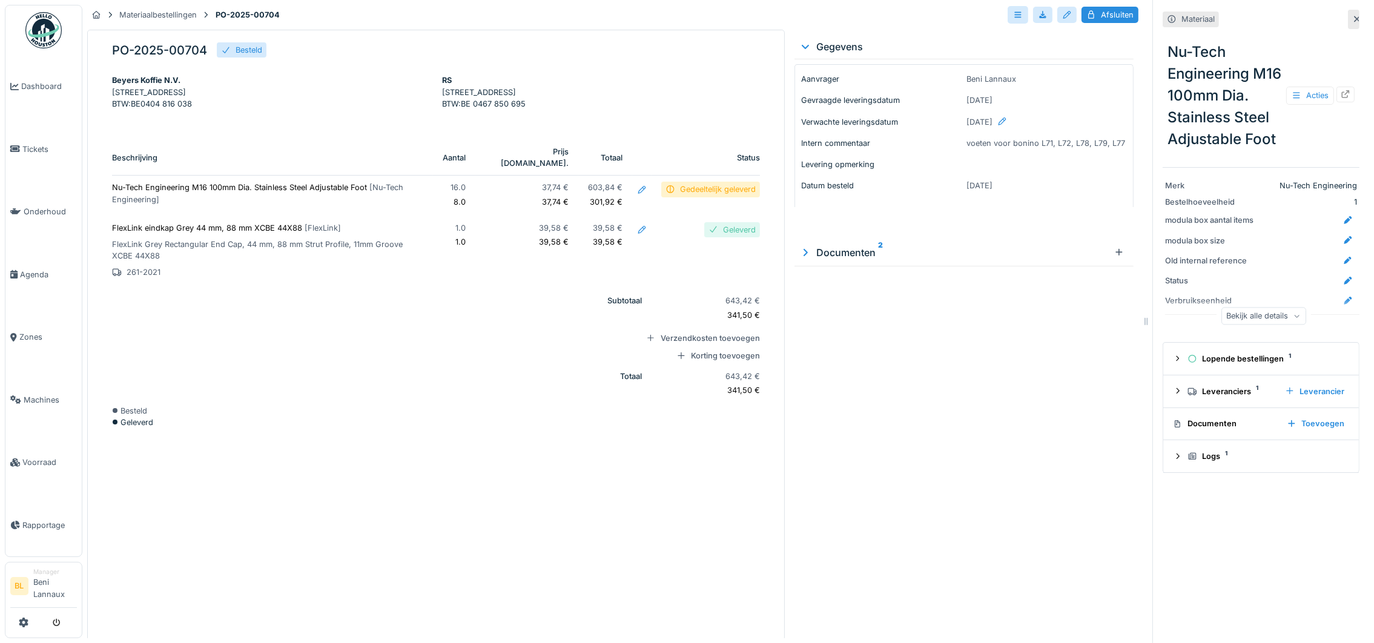
click at [269, 26] on div "Materiaalbestellingen PO-2025-00704 Afsluiten" at bounding box center [612, 17] width 1051 height 25
click at [301, 6] on div "Materiaalbestellingen PO-2025-00704 Afsluiten" at bounding box center [612, 17] width 1051 height 25
click at [1296, 104] on div "Acties" at bounding box center [1310, 96] width 48 height 18
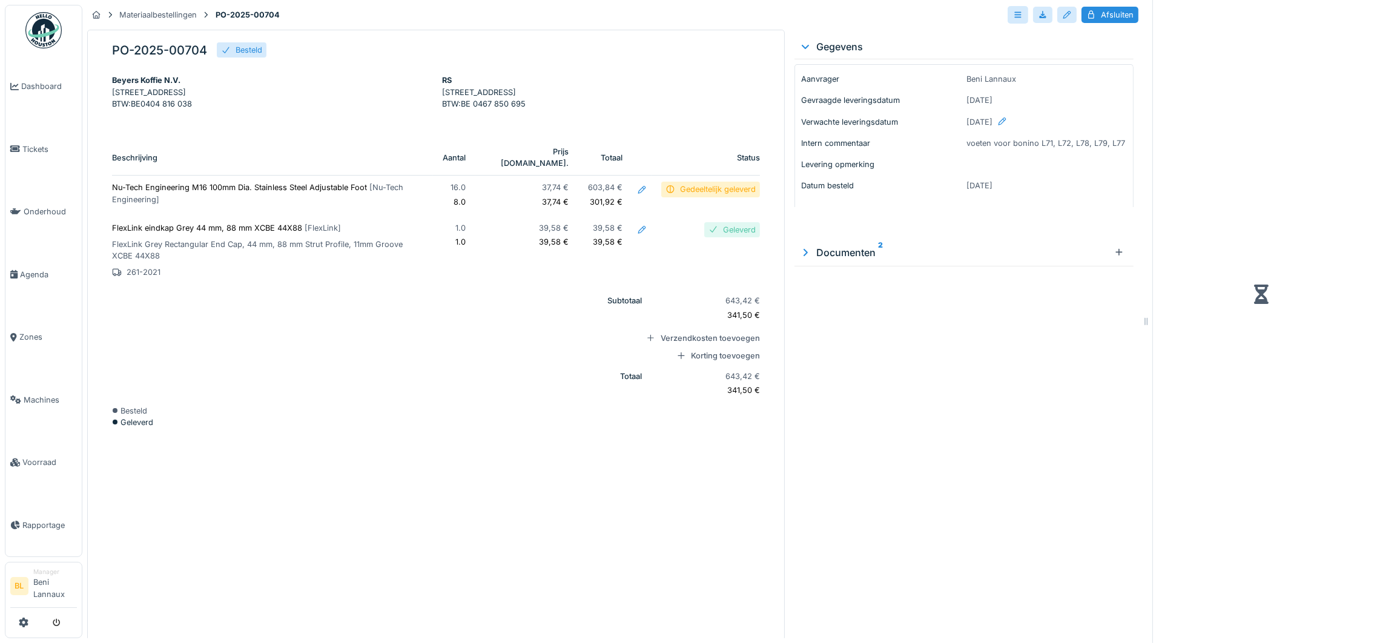
click at [665, 195] on div at bounding box center [670, 189] width 10 height 12
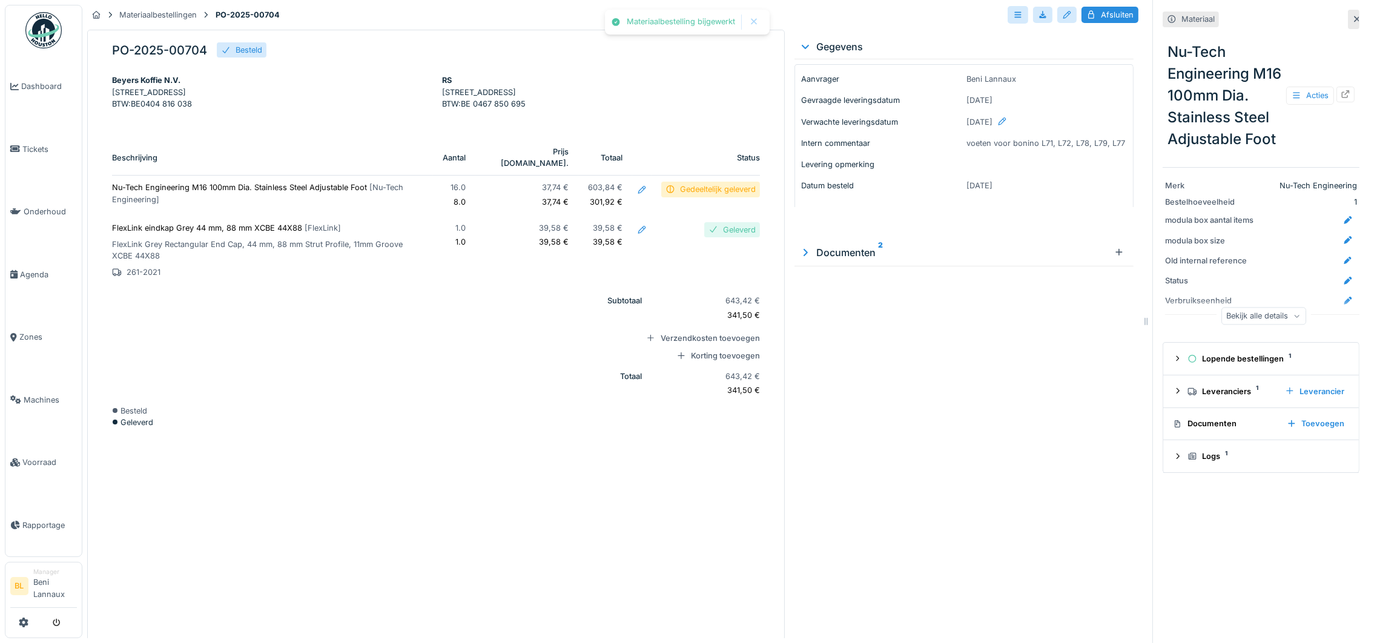
click at [680, 195] on div "Gedeeltelijk geleverd" at bounding box center [718, 189] width 76 height 12
click at [352, 195] on p "Nu-Tech Engineering M16 100mm Dia. Stainless Steel Adjustable Foot [ Nu-Tech En…" at bounding box center [267, 193] width 311 height 23
click at [1095, 13] on div "Afsluiten" at bounding box center [1109, 15] width 57 height 16
click at [1072, 16] on div "Opnieuw openen" at bounding box center [1094, 15] width 87 height 16
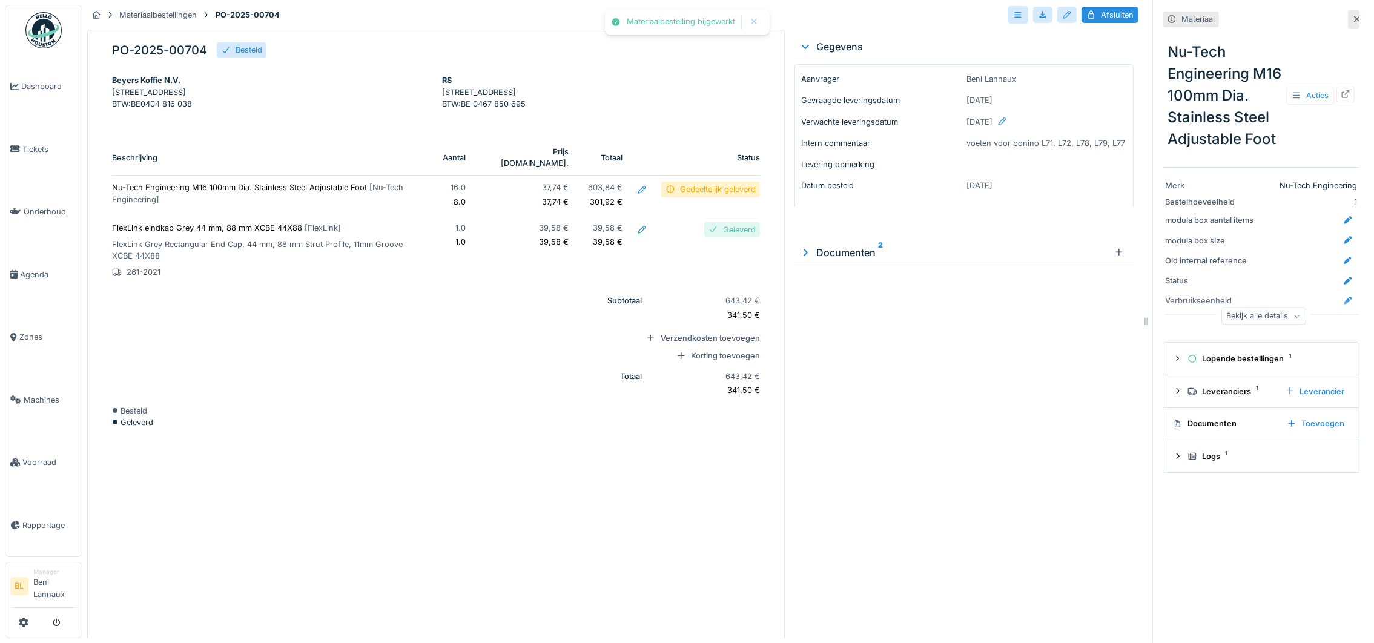
click at [680, 195] on div "Gedeeltelijk geleverd" at bounding box center [718, 189] width 76 height 12
click at [697, 195] on div "Gedeeltelijk geleverd" at bounding box center [718, 189] width 76 height 12
click at [699, 195] on div "Gedeeltelijk geleverd" at bounding box center [718, 189] width 76 height 12
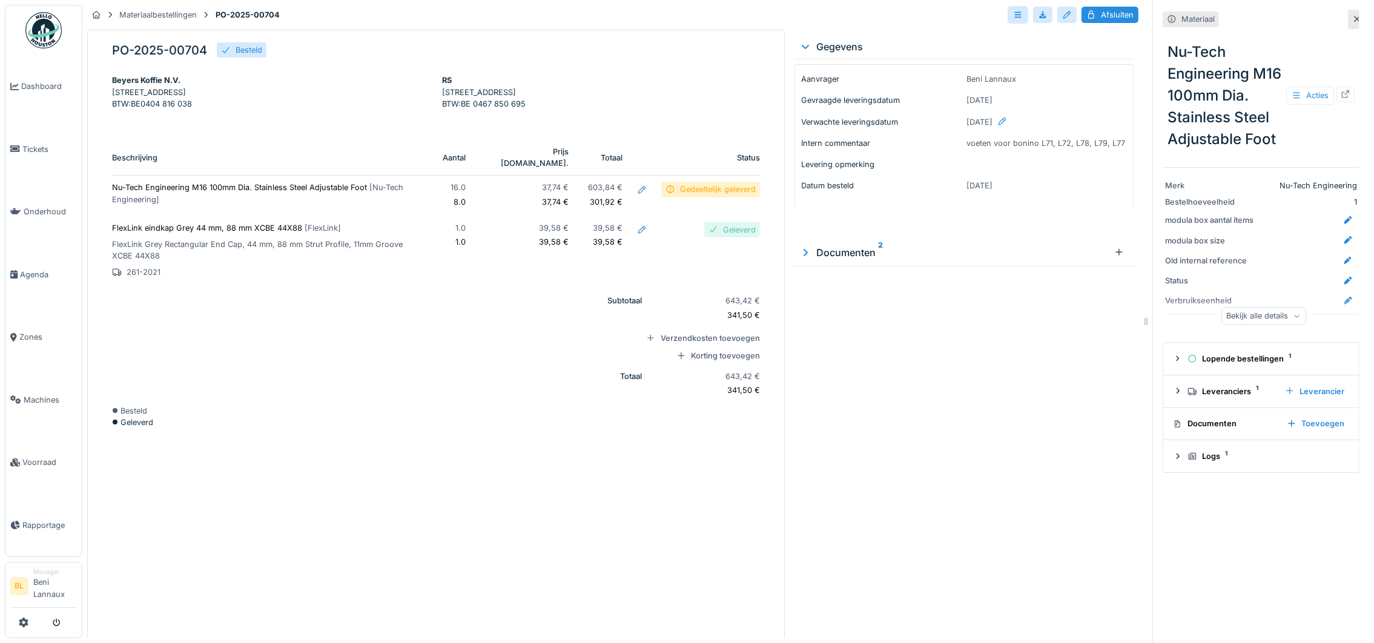
click at [703, 195] on div "Gedeeltelijk geleverd" at bounding box center [718, 189] width 76 height 12
click at [704, 195] on div "Gedeeltelijk geleverd" at bounding box center [718, 189] width 76 height 12
click at [685, 195] on div "Gedeeltelijk geleverd" at bounding box center [718, 189] width 76 height 12
click at [687, 195] on div "Gedeeltelijk geleverd" at bounding box center [718, 189] width 76 height 12
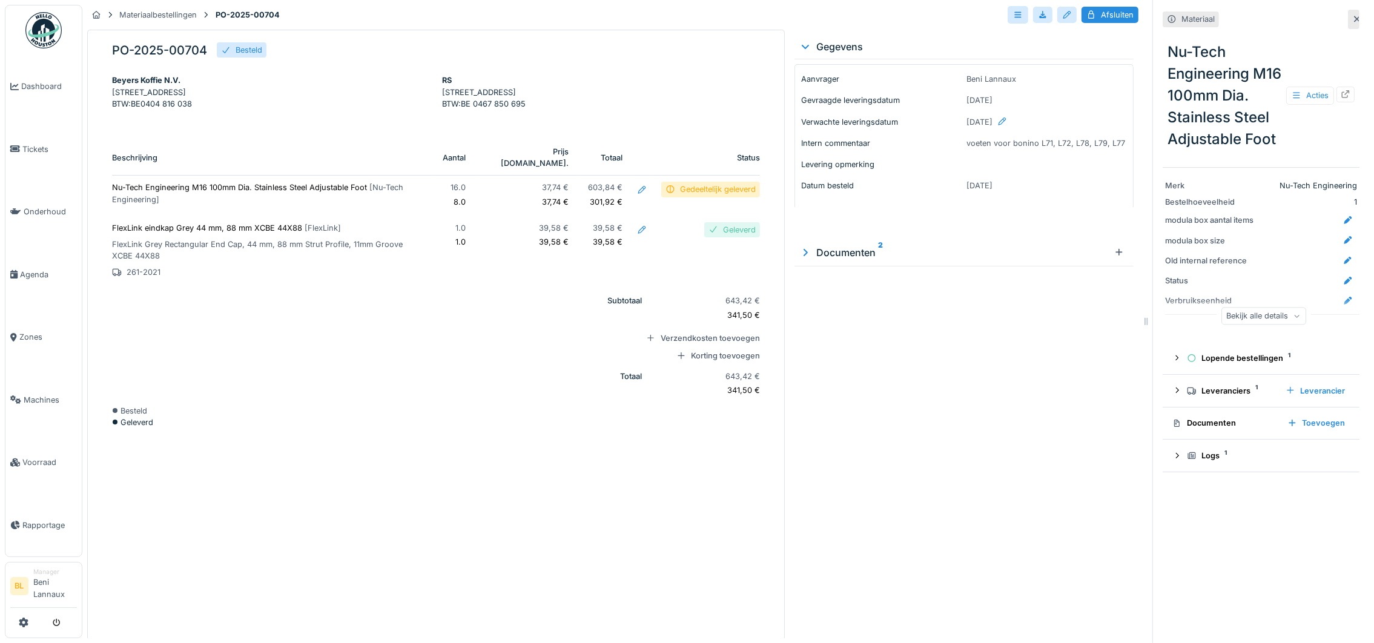
click at [687, 195] on div "Gedeeltelijk geleverd" at bounding box center [718, 189] width 76 height 12
click at [637, 196] on div at bounding box center [642, 190] width 10 height 12
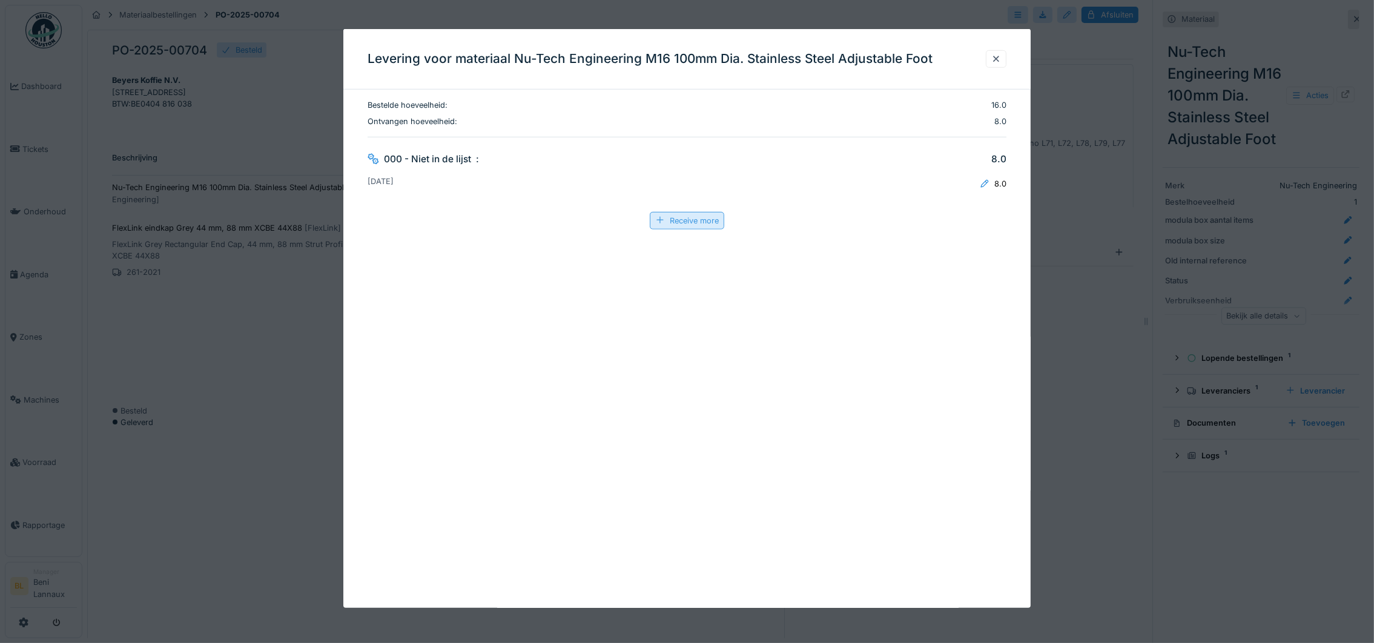
click at [687, 219] on div "Receive more" at bounding box center [687, 220] width 74 height 18
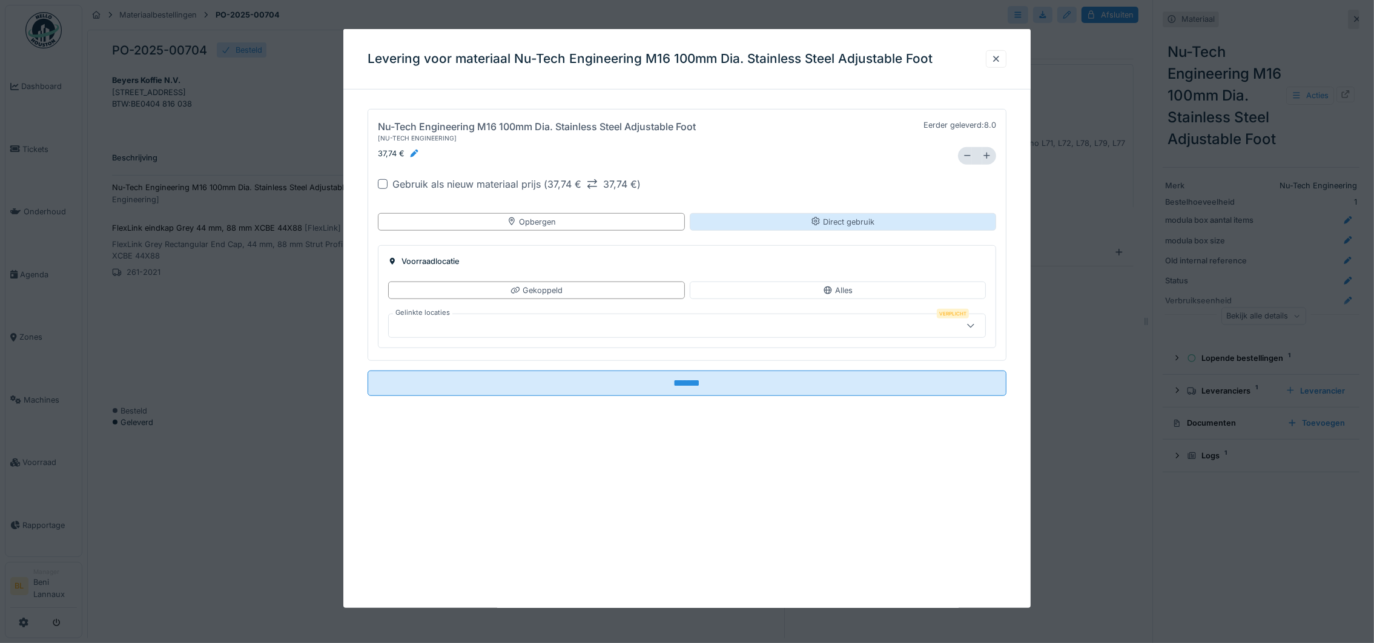
click at [862, 217] on div "Direct gebruik" at bounding box center [843, 222] width 64 height 12
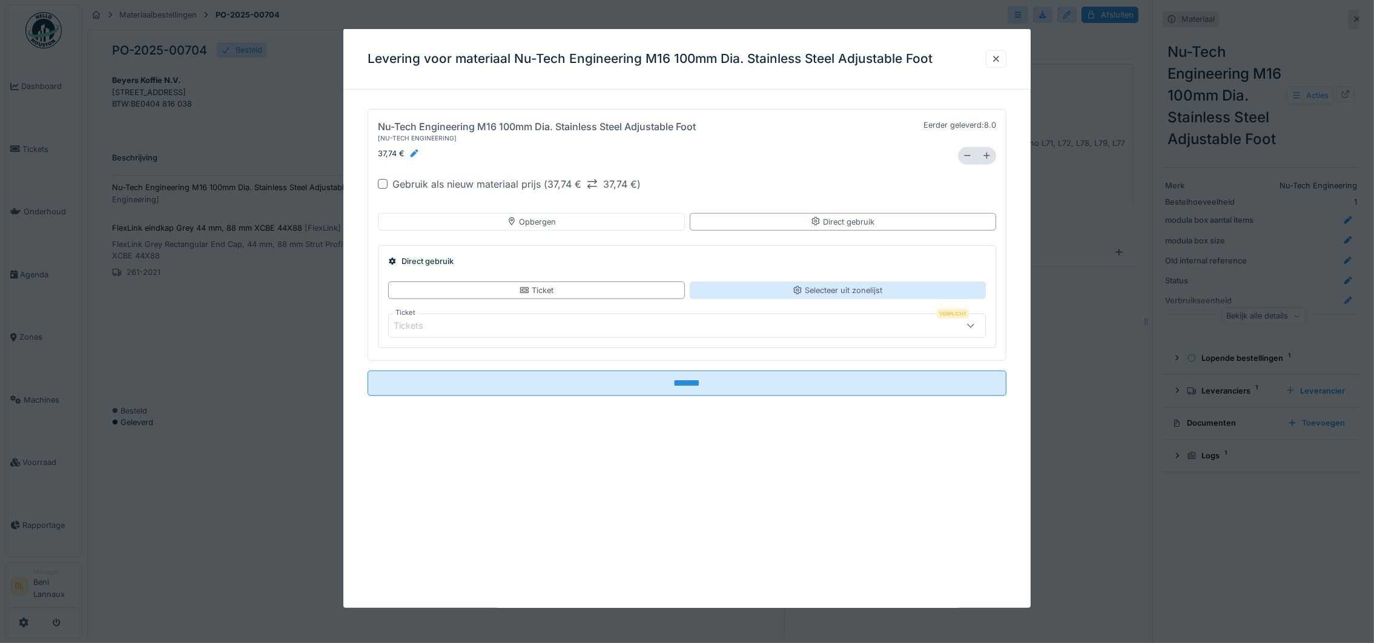
click at [871, 292] on div "Selecteer uit zonelijst" at bounding box center [838, 291] width 90 height 12
click at [406, 329] on div "Uitrusting selecteren" at bounding box center [438, 331] width 101 height 16
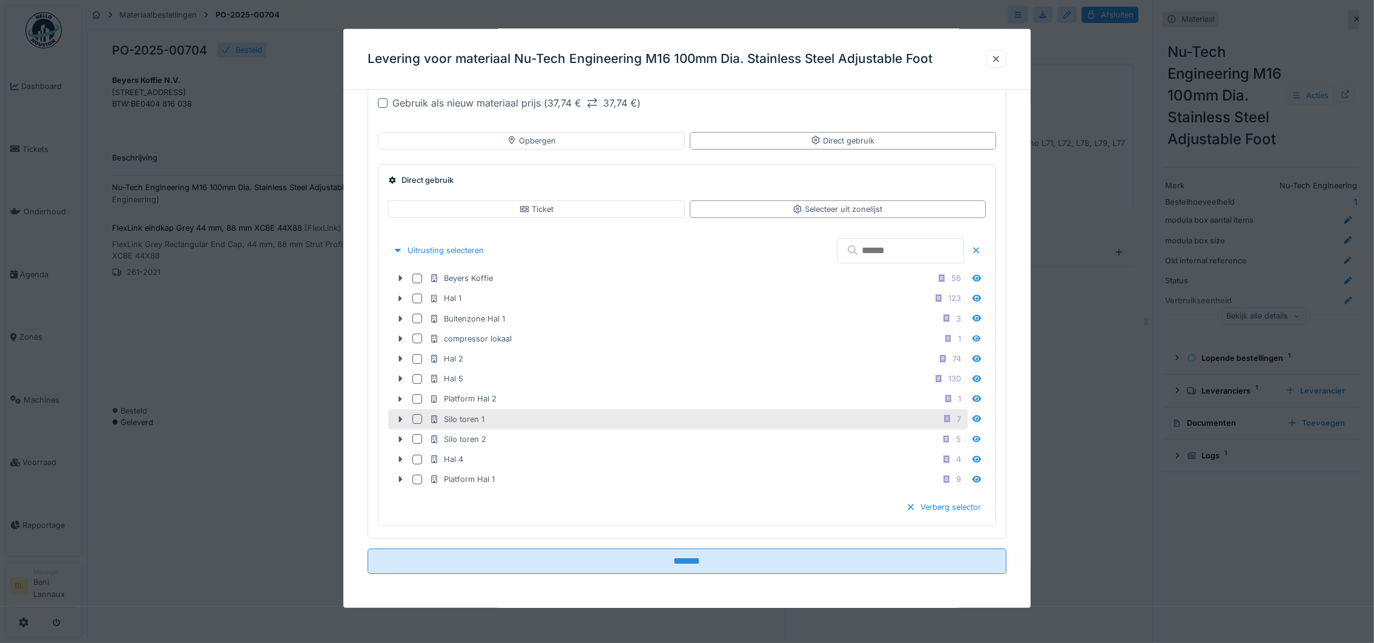
scroll to position [13, 0]
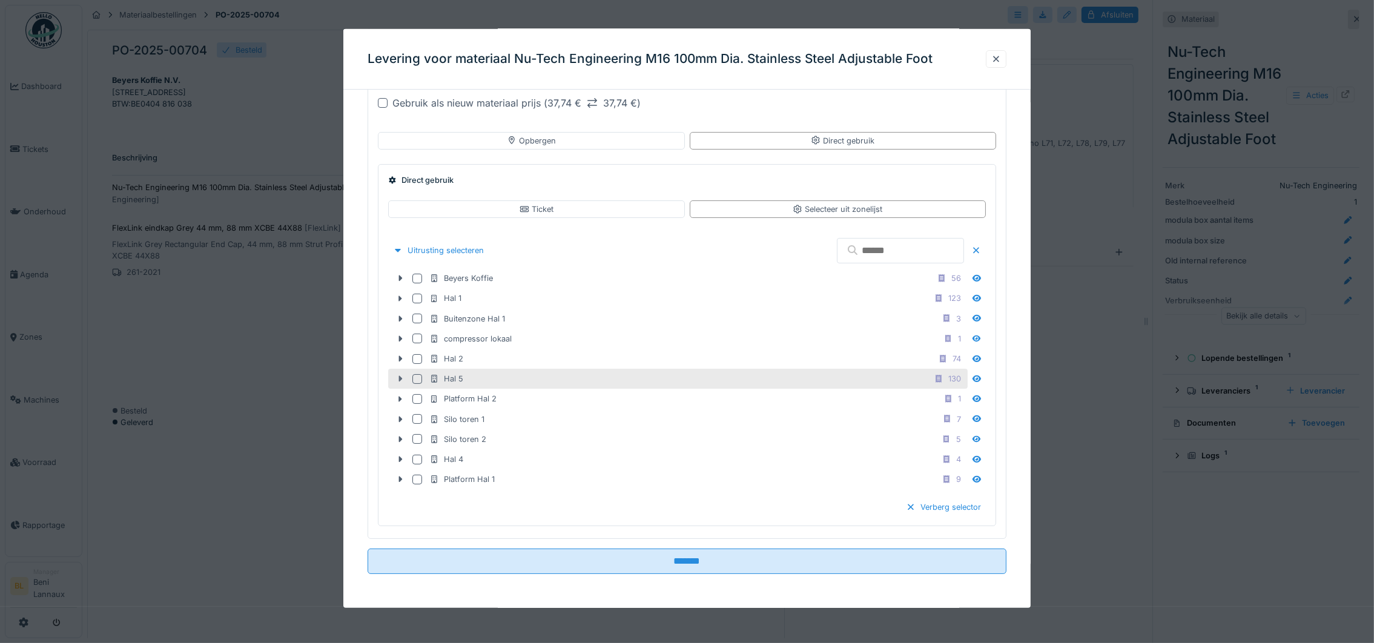
click at [401, 380] on icon at bounding box center [400, 379] width 10 height 8
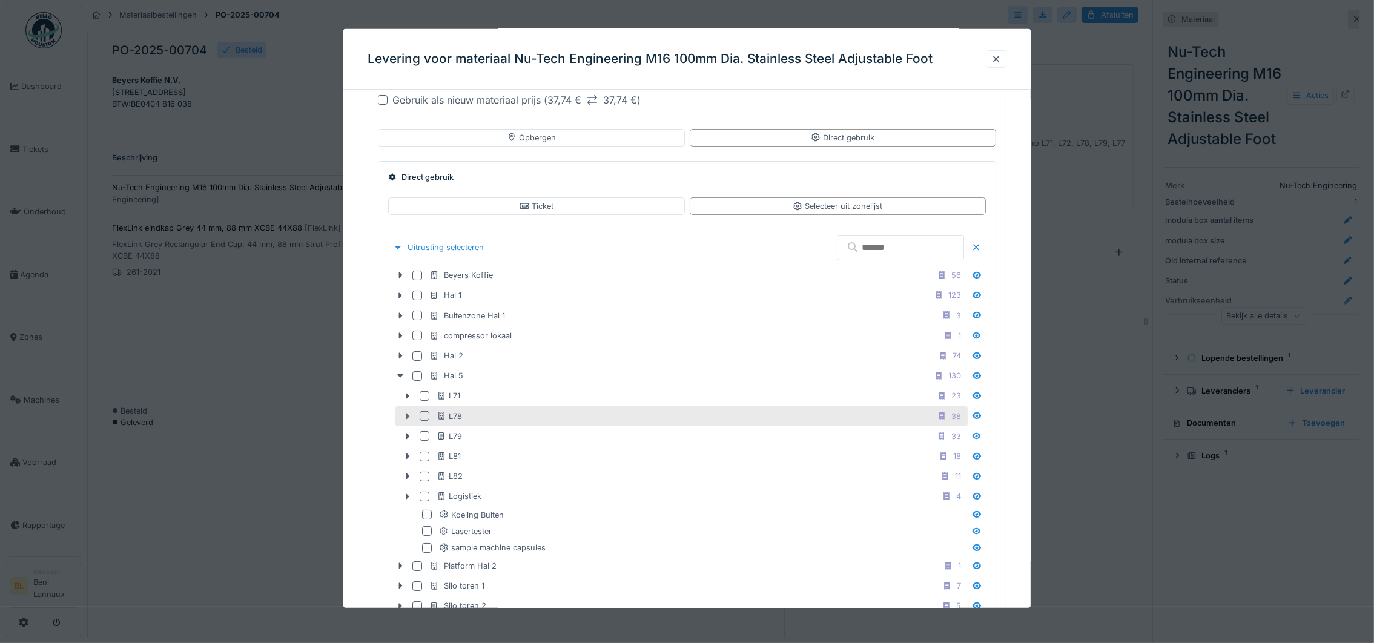
click at [407, 417] on icon at bounding box center [408, 416] width 4 height 6
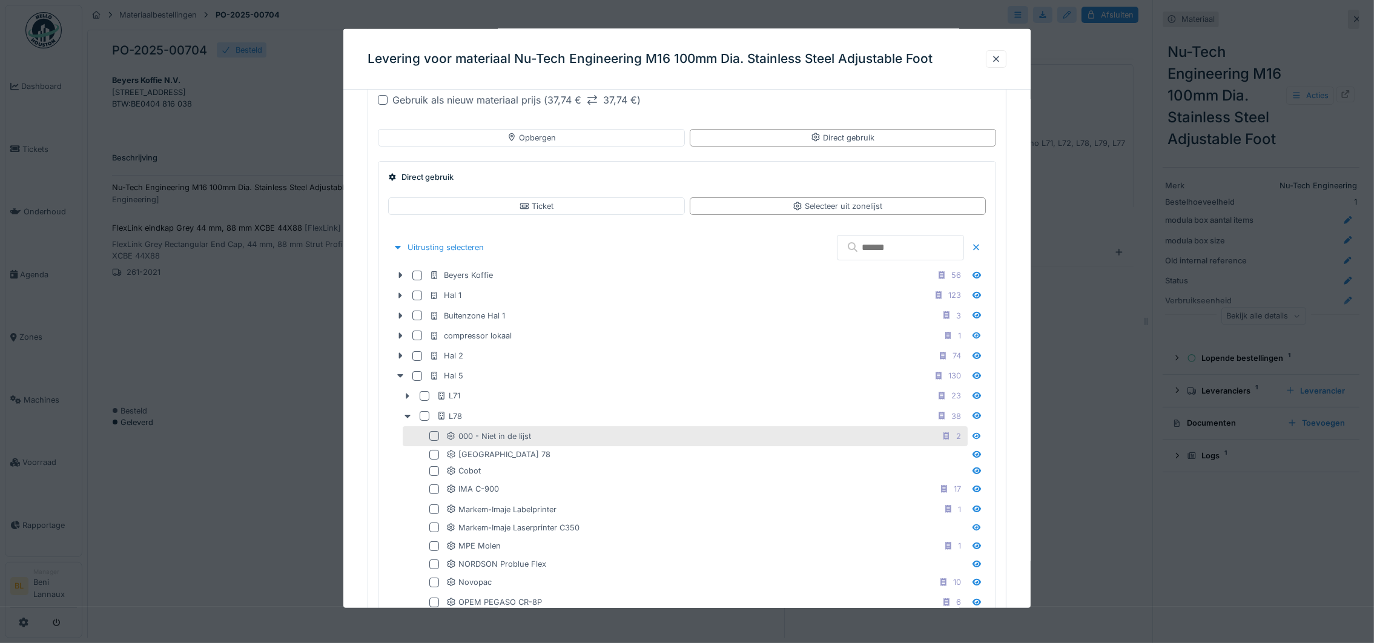
click at [431, 437] on div at bounding box center [434, 436] width 10 height 10
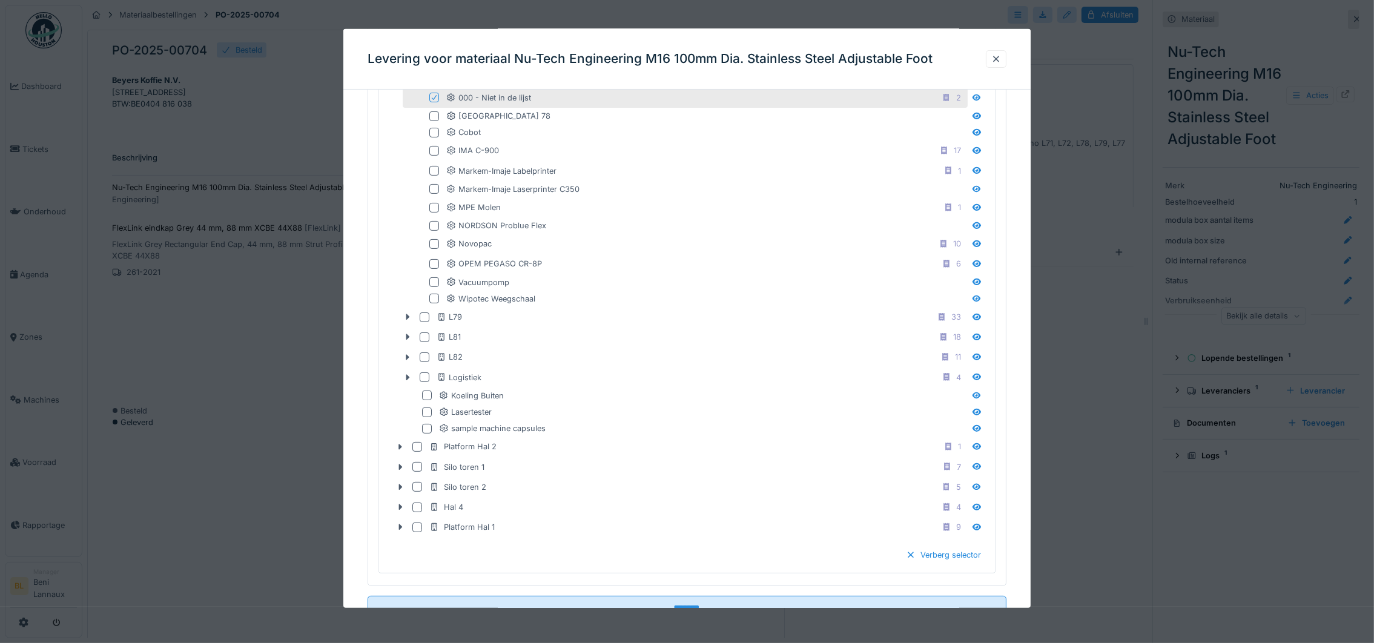
scroll to position [475, 0]
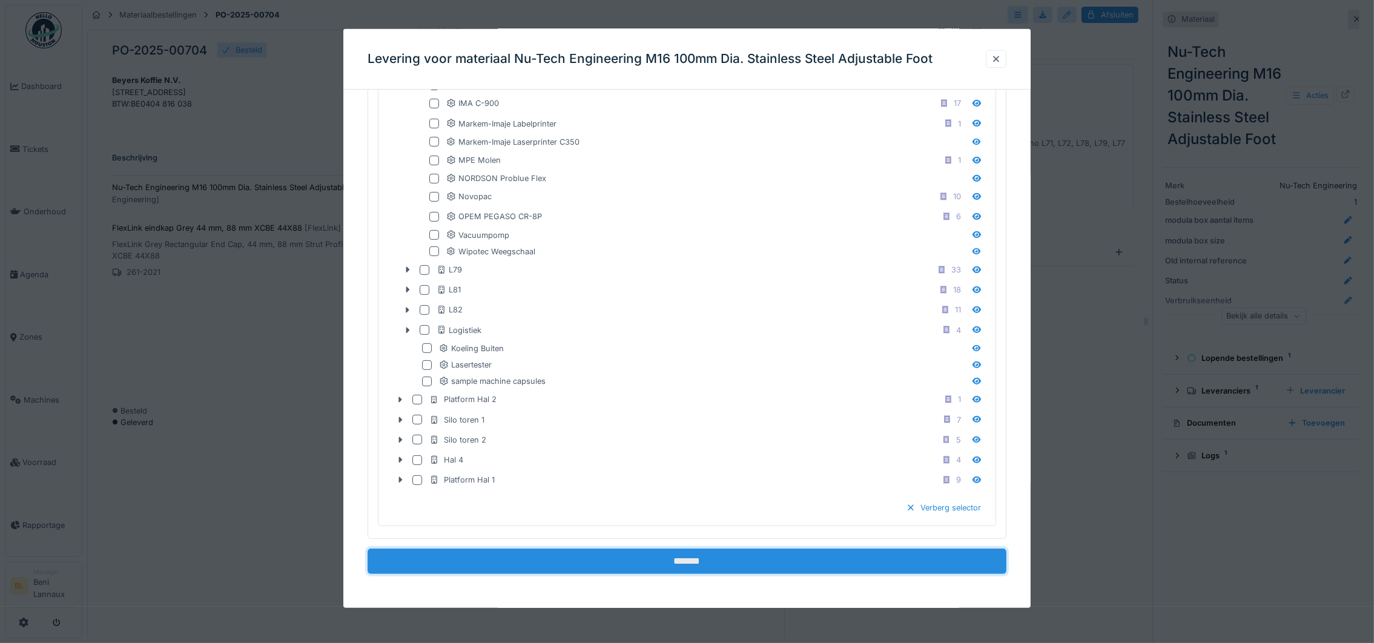
click at [675, 564] on input "*******" at bounding box center [687, 561] width 639 height 25
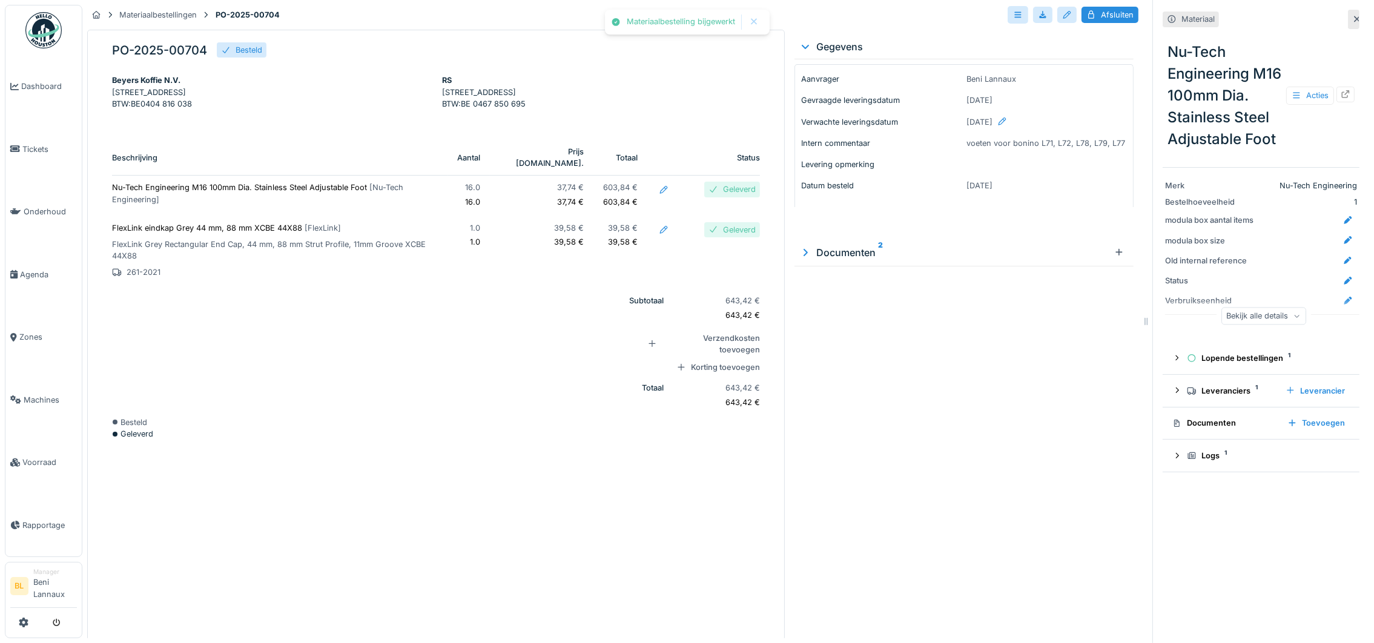
scroll to position [0, 0]
click at [1103, 9] on div "Afsluiten" at bounding box center [1109, 15] width 57 height 16
